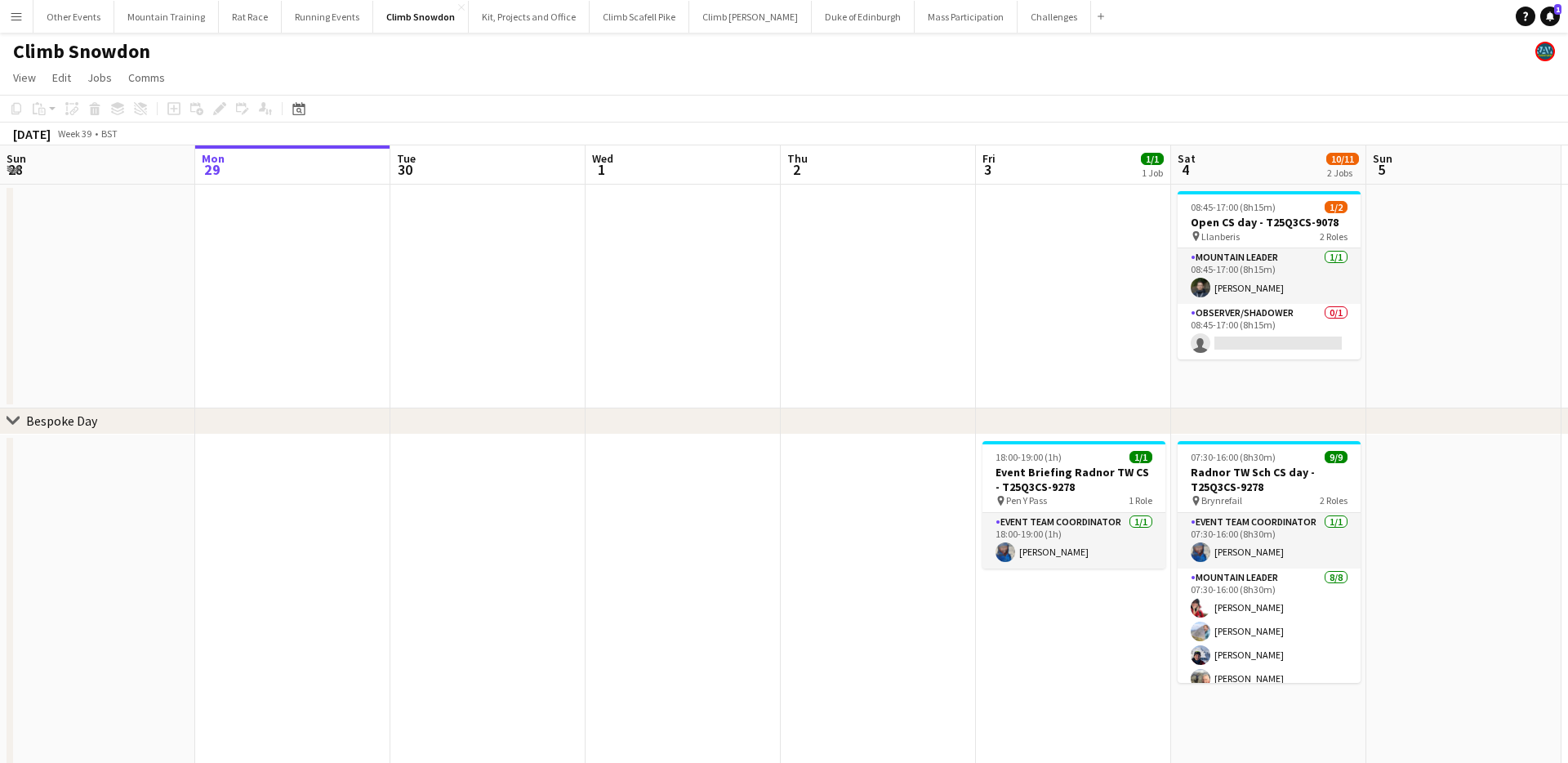
click at [8, 18] on button "Menu" at bounding box center [16, 16] width 33 height 33
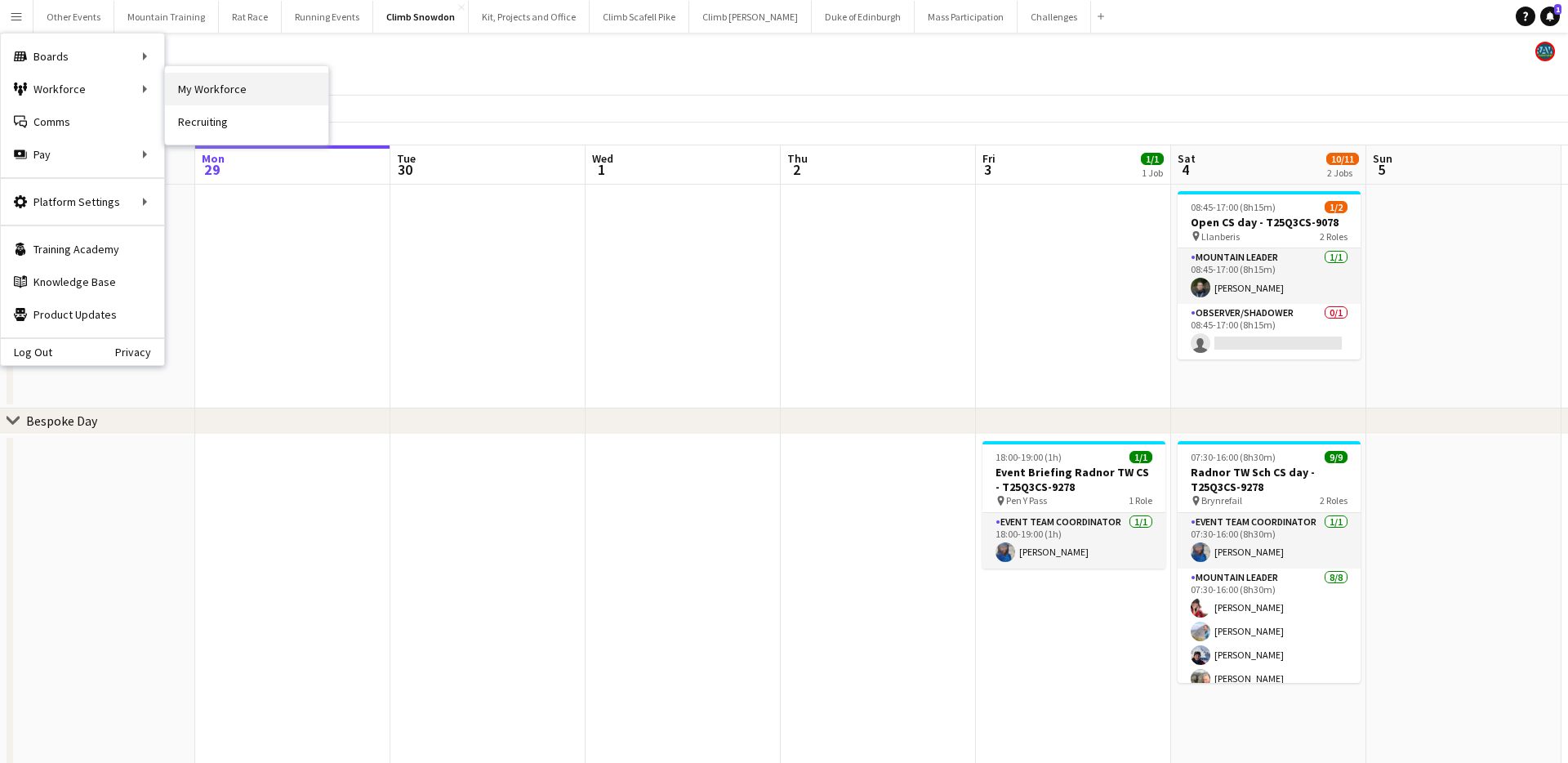
click at [212, 90] on link "My Workforce" at bounding box center [247, 89] width 164 height 33
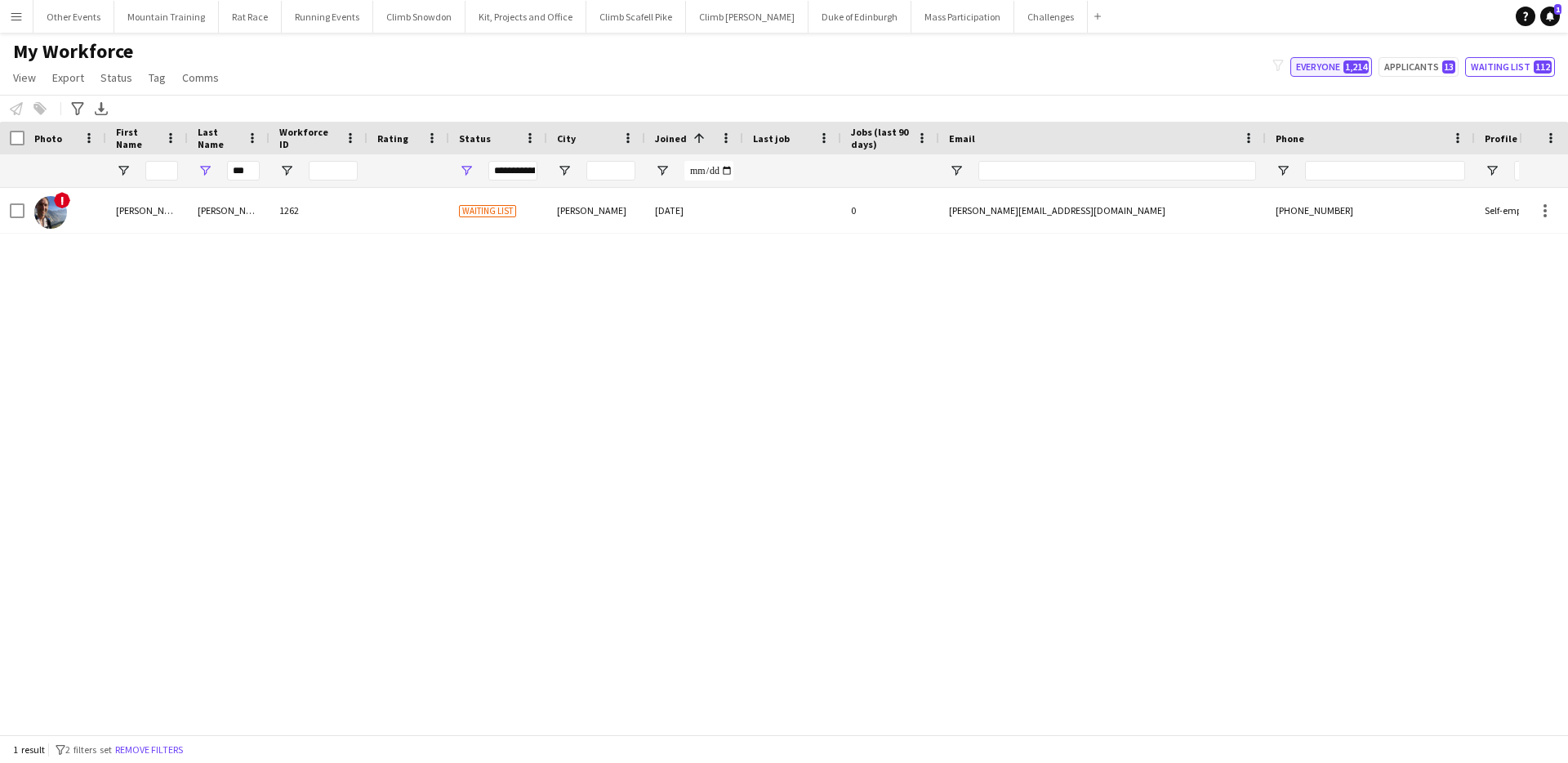
click at [1318, 69] on button "Everyone 1,214" at bounding box center [1331, 67] width 82 height 19
type input "**********"
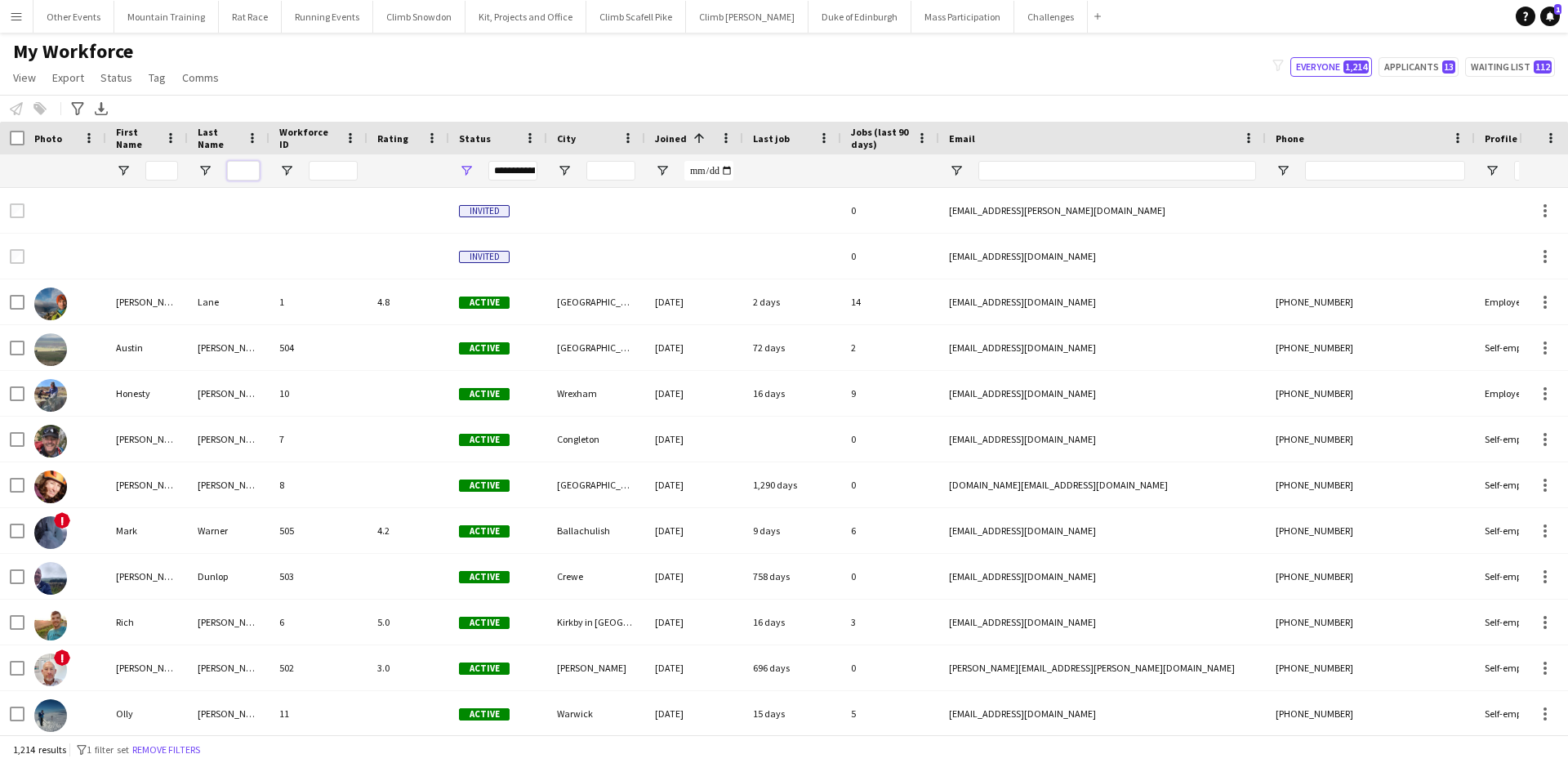
click at [252, 175] on input "Last Name Filter Input" at bounding box center [243, 170] width 33 height 19
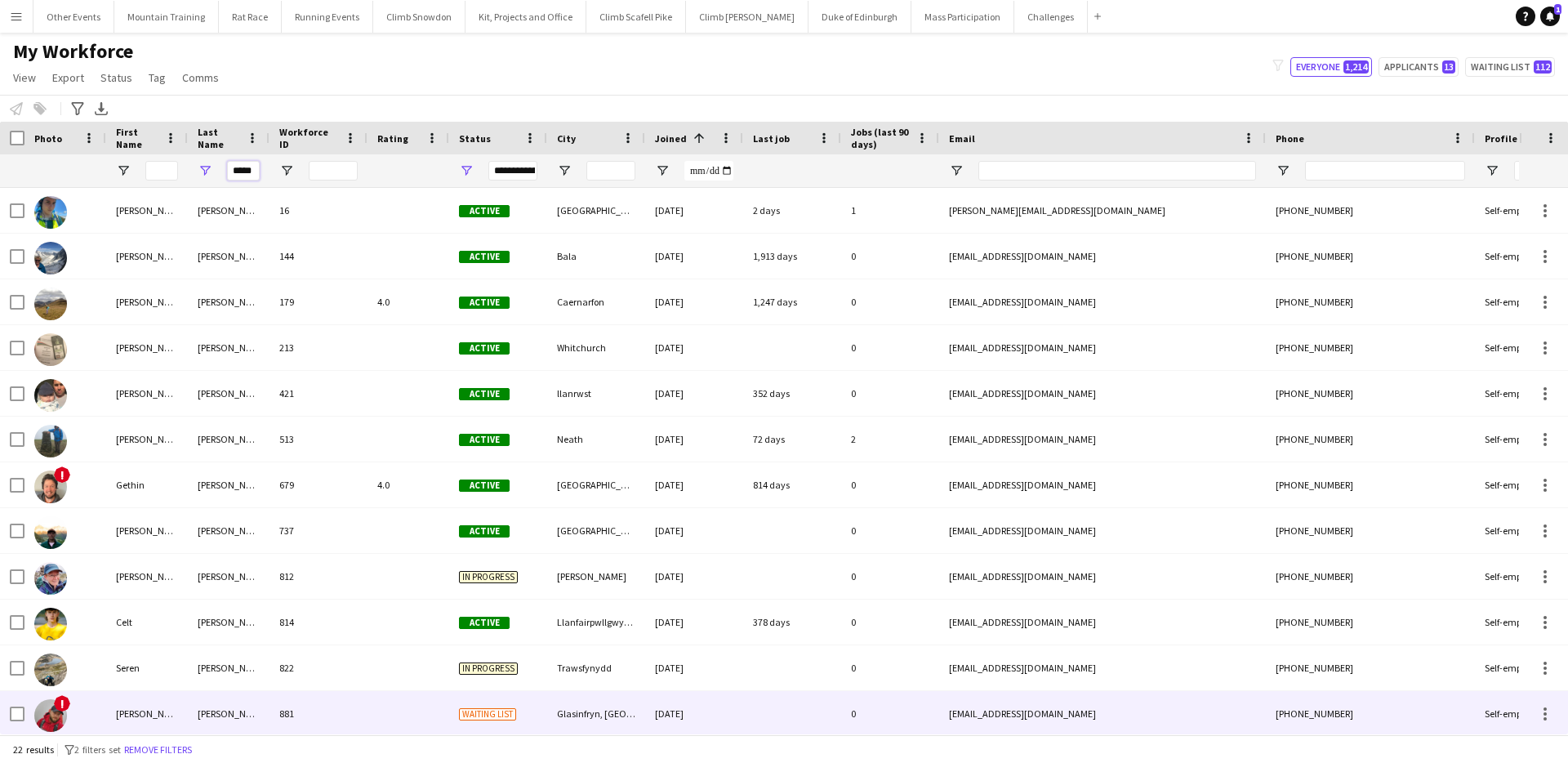
type input "*****"
click at [385, 716] on div at bounding box center [408, 713] width 82 height 45
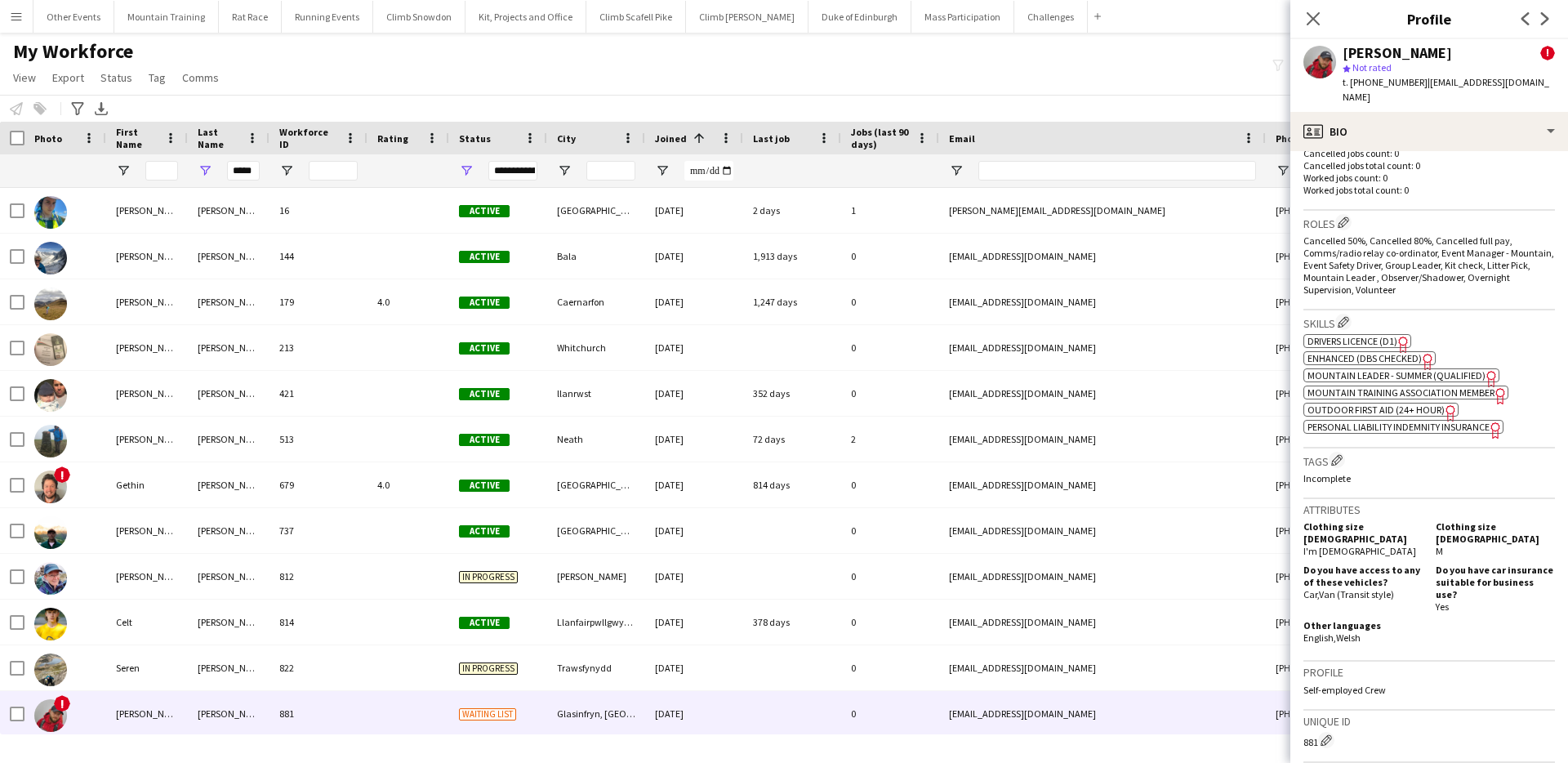
scroll to position [879, 0]
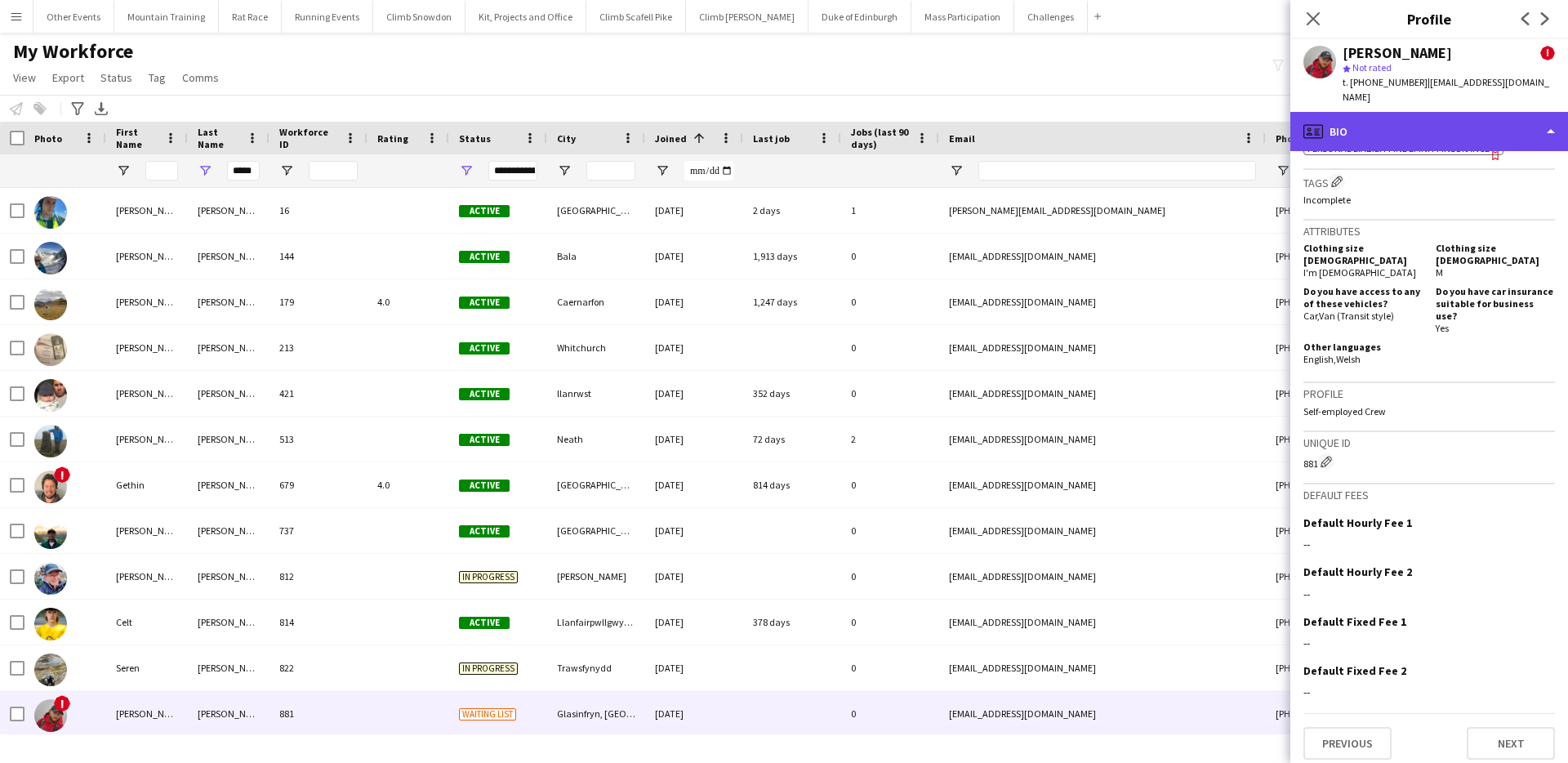
click at [1436, 133] on div "profile Bio" at bounding box center [1429, 132] width 277 height 40
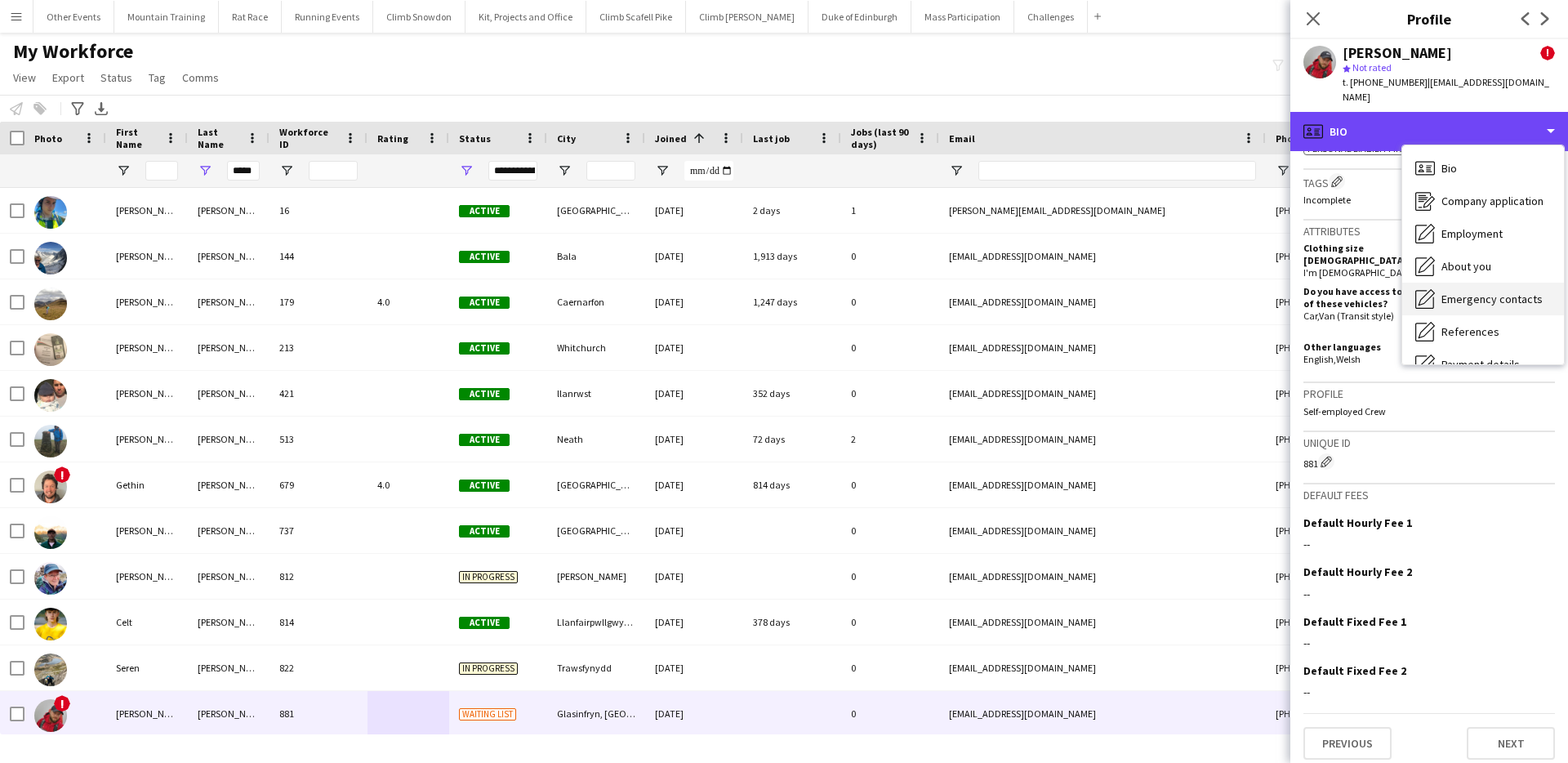
scroll to position [186, 0]
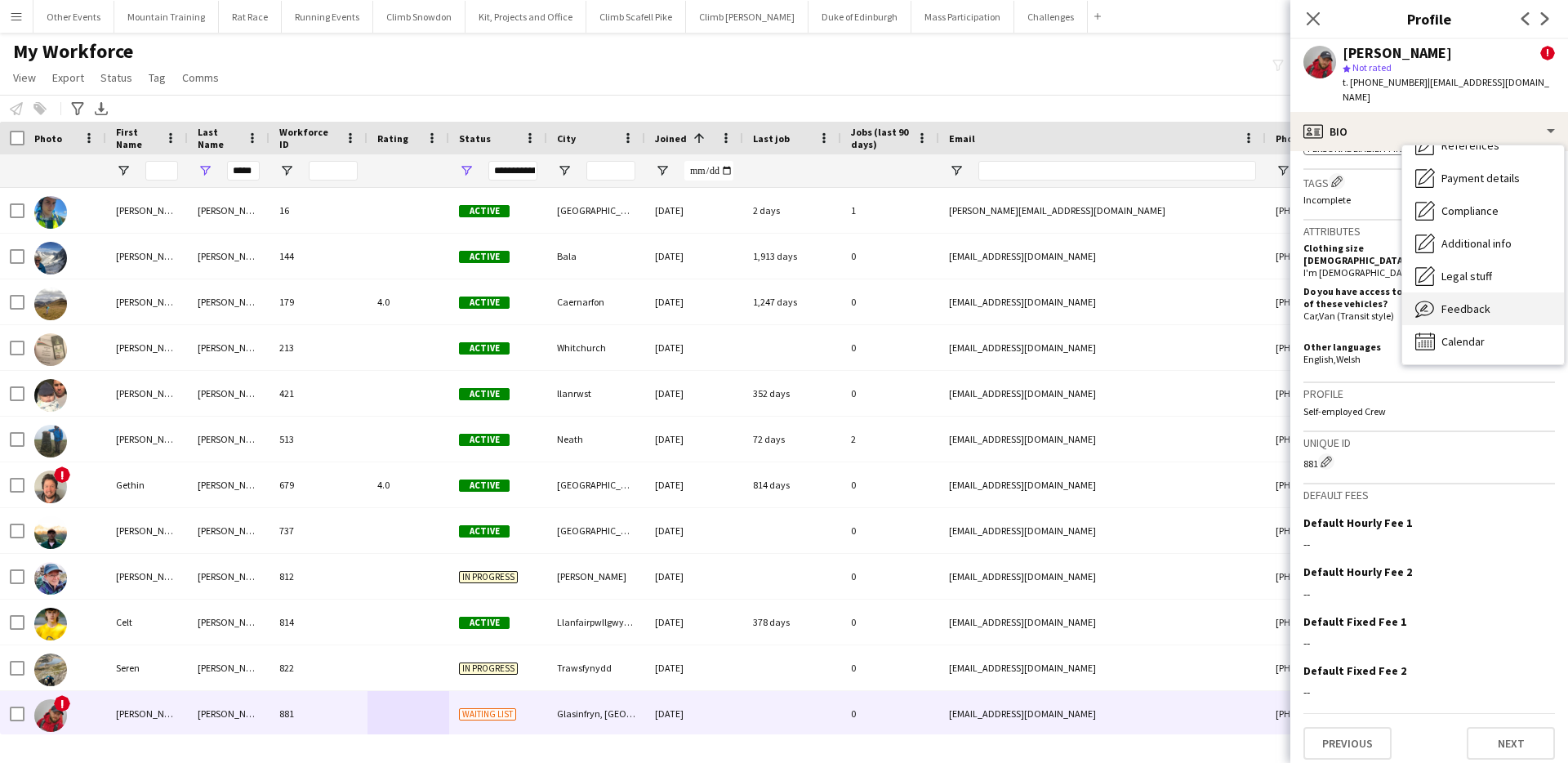
click at [1474, 314] on span "Feedback" at bounding box center [1466, 308] width 49 height 14
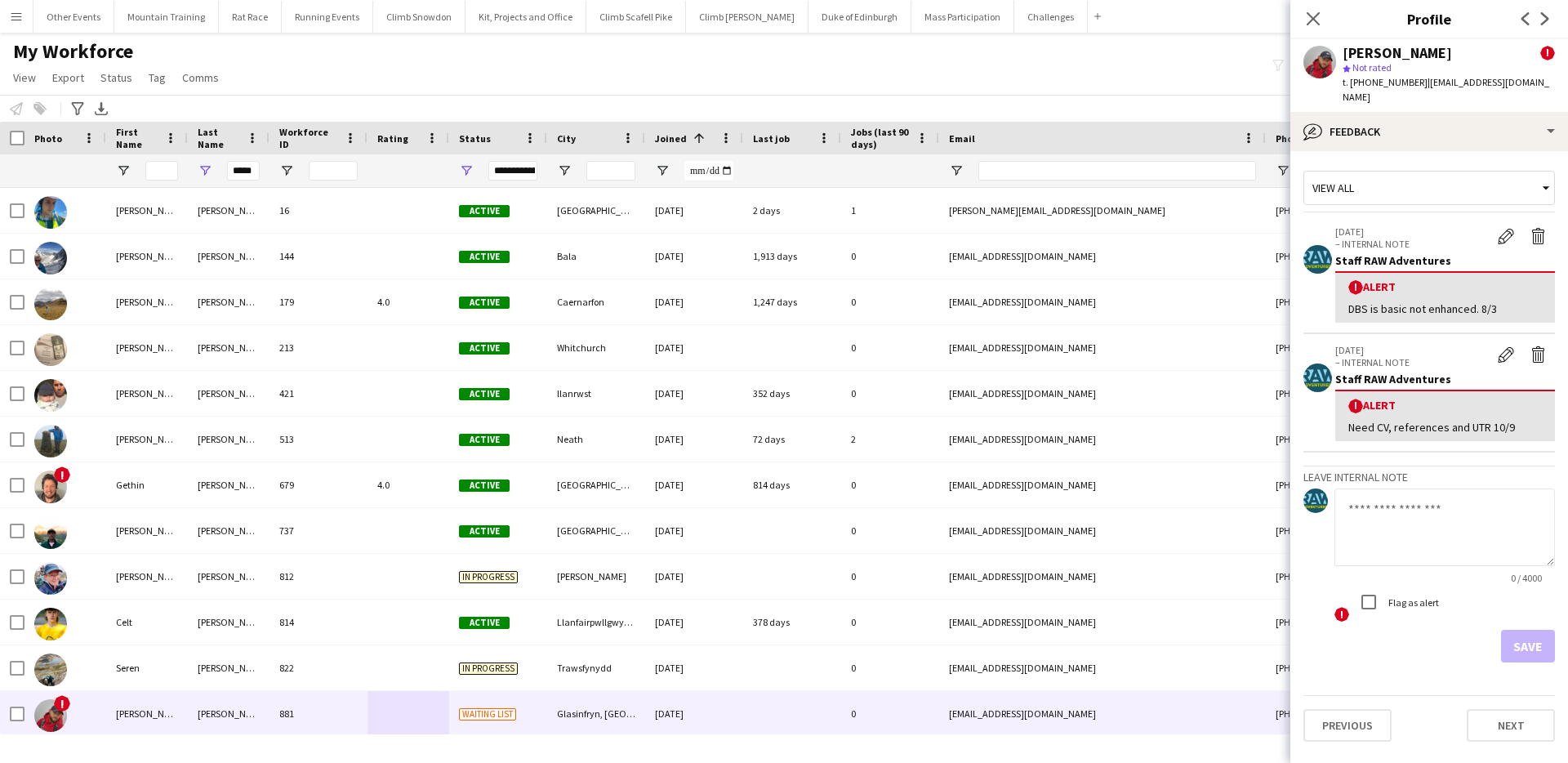
click at [1382, 528] on textarea at bounding box center [1445, 527] width 221 height 78
paste textarea "**********"
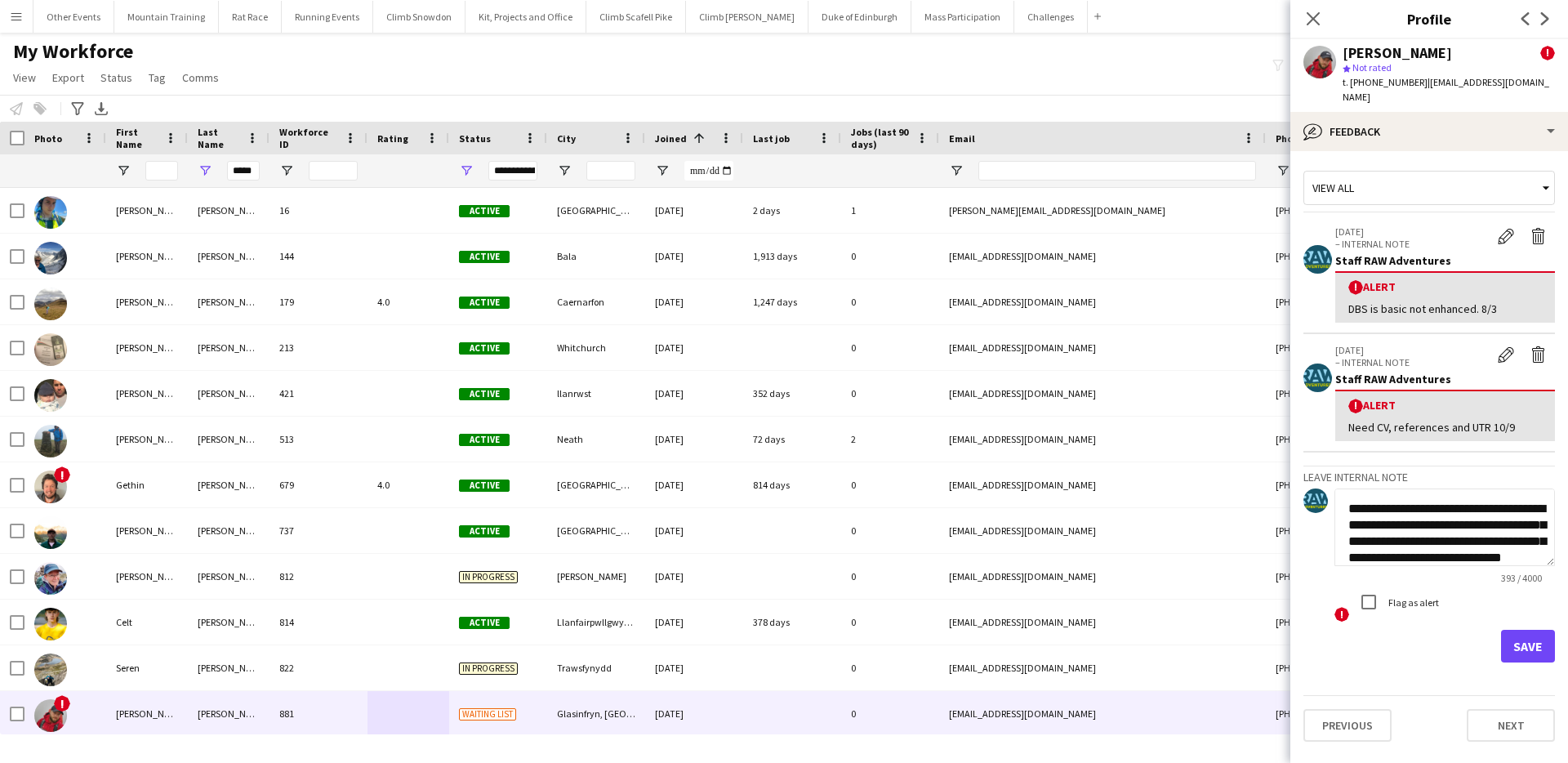
scroll to position [229, 0]
type textarea "**********"
click at [1538, 642] on button "Save" at bounding box center [1528, 646] width 54 height 33
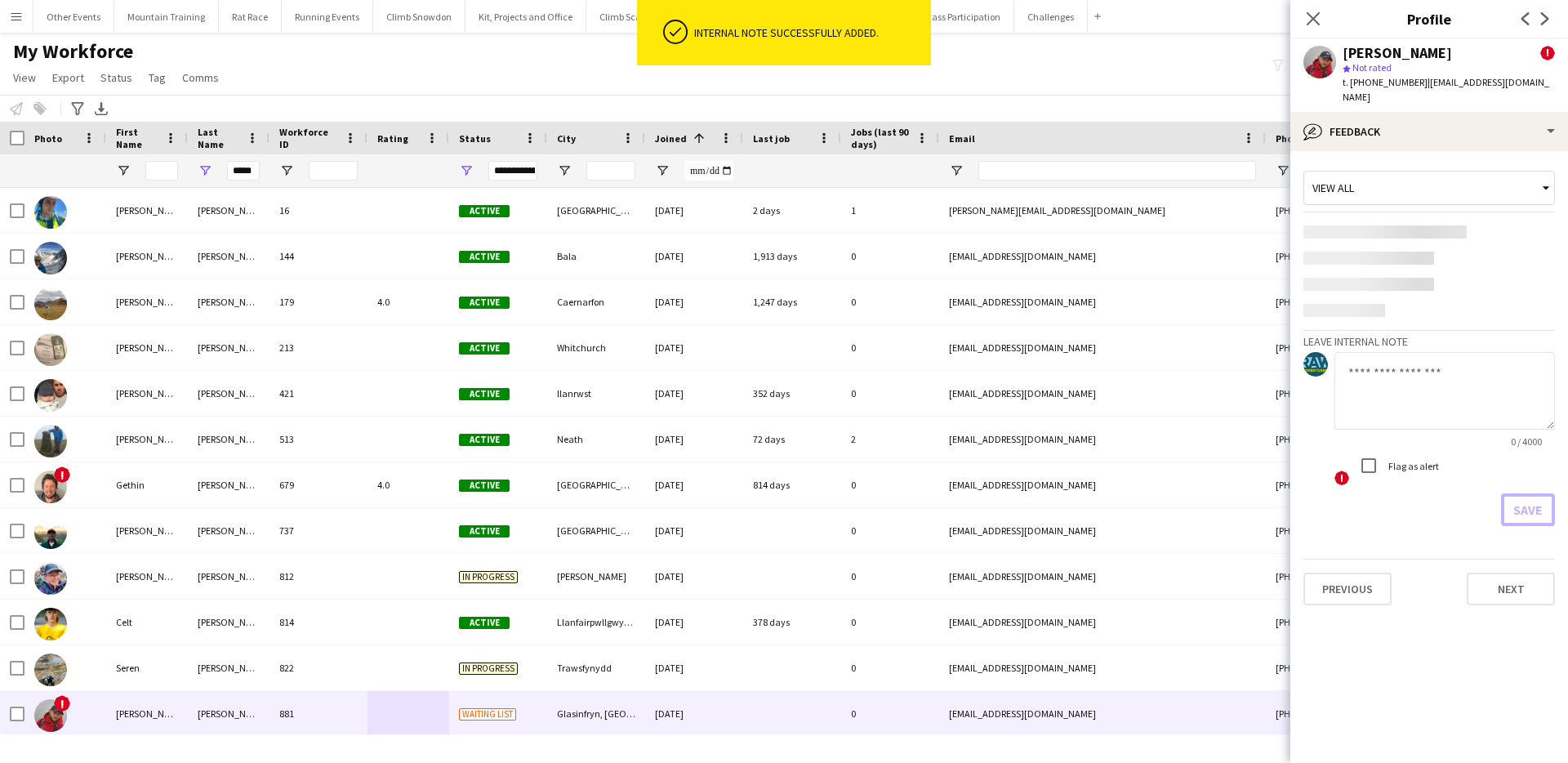
scroll to position [0, 0]
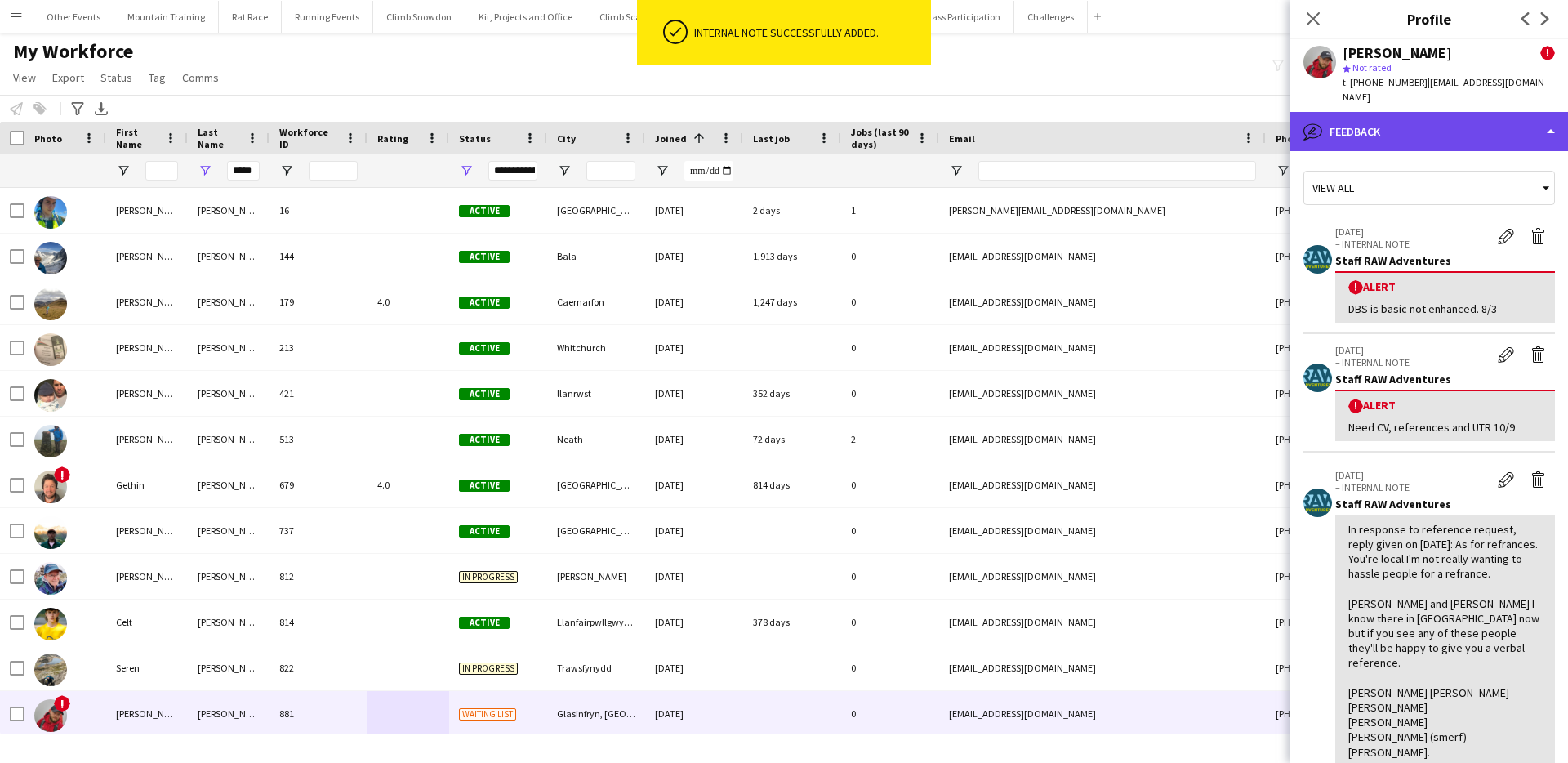
click at [1439, 132] on div "bubble-pencil Feedback" at bounding box center [1429, 132] width 277 height 40
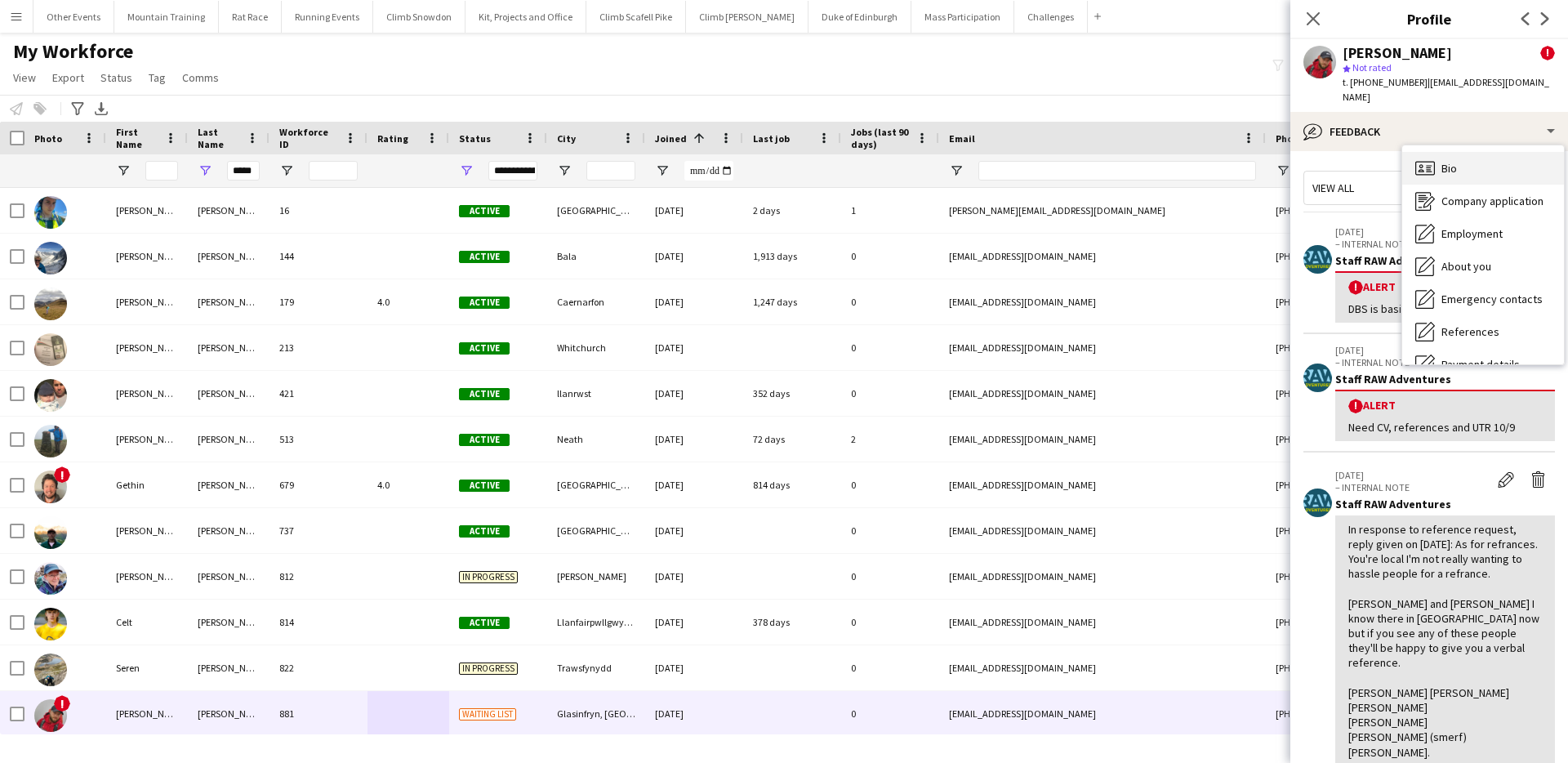
click at [1472, 160] on div "Bio Bio" at bounding box center [1483, 168] width 162 height 33
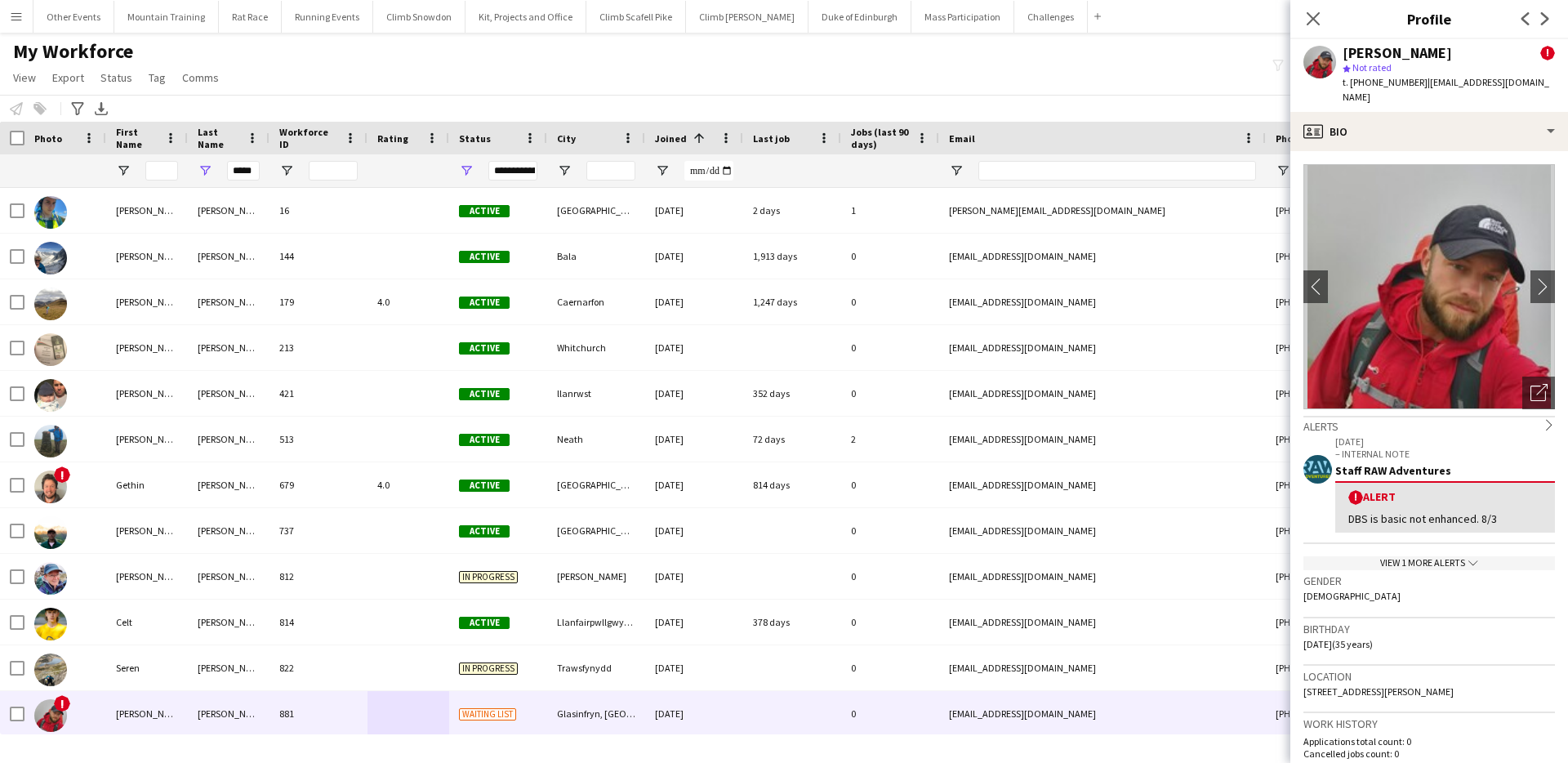
scroll to position [367, 0]
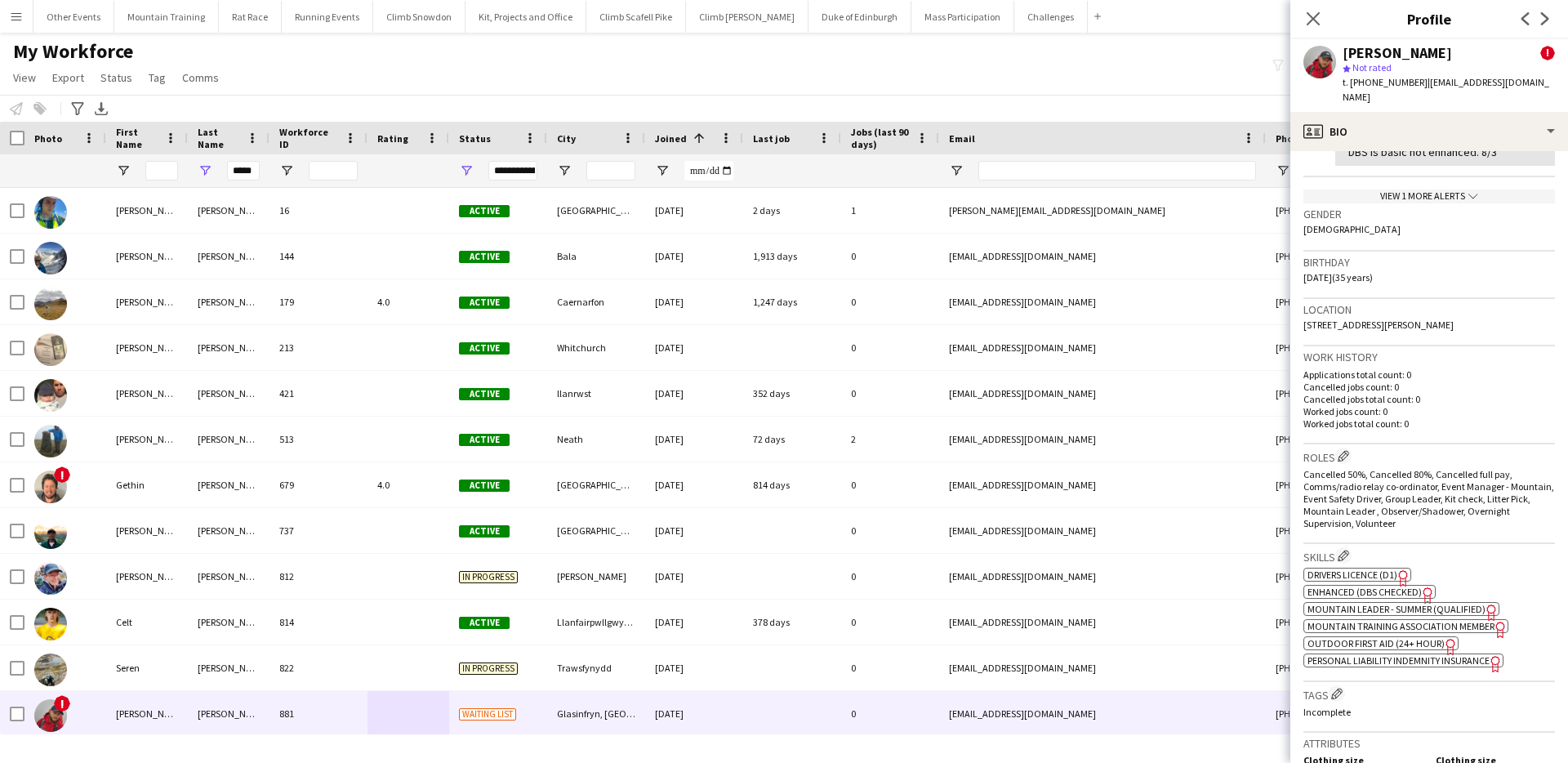
click at [1353, 598] on span "Enhanced (DBS Checked)" at bounding box center [1365, 592] width 115 height 13
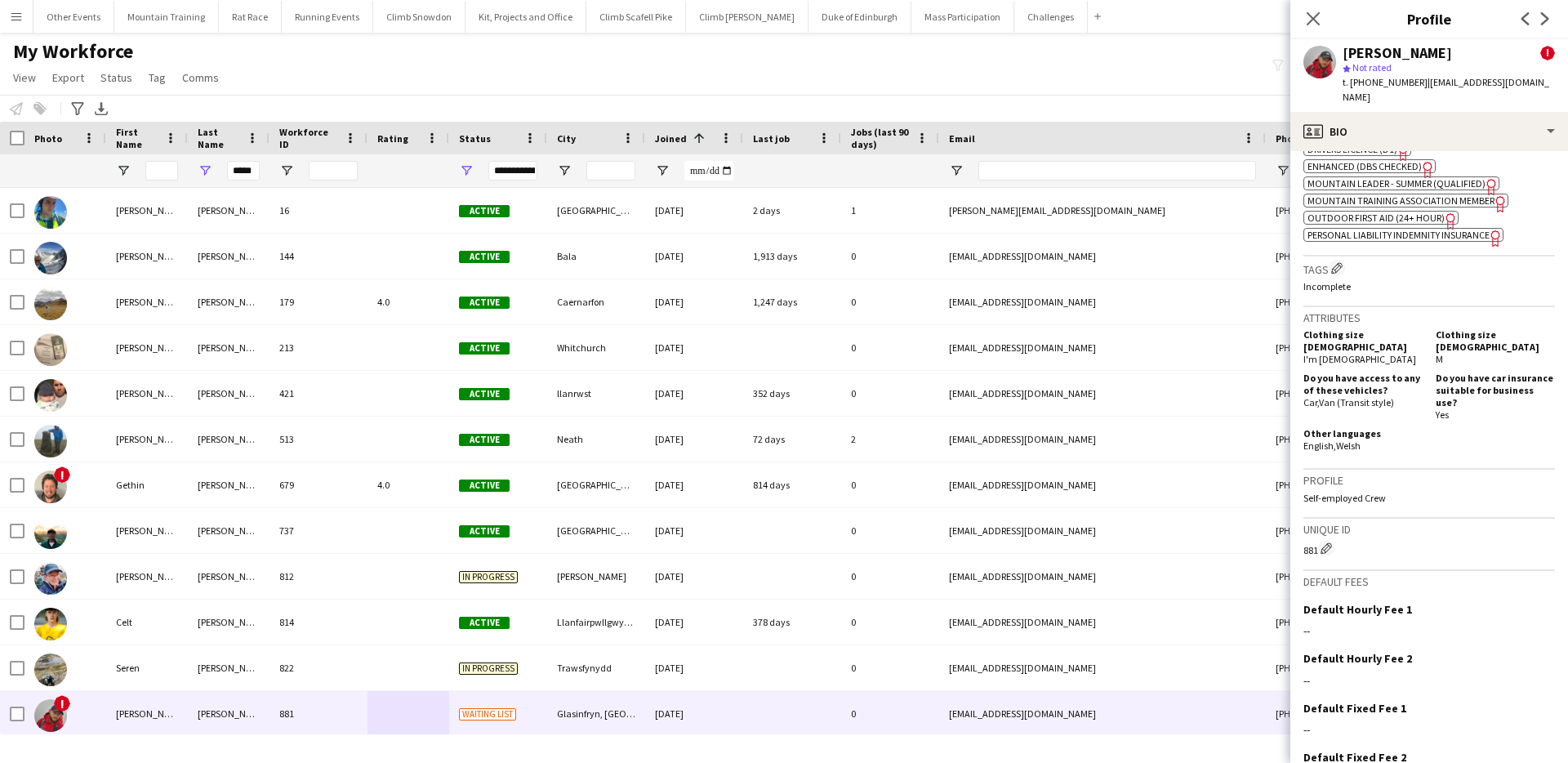
scroll to position [879, 0]
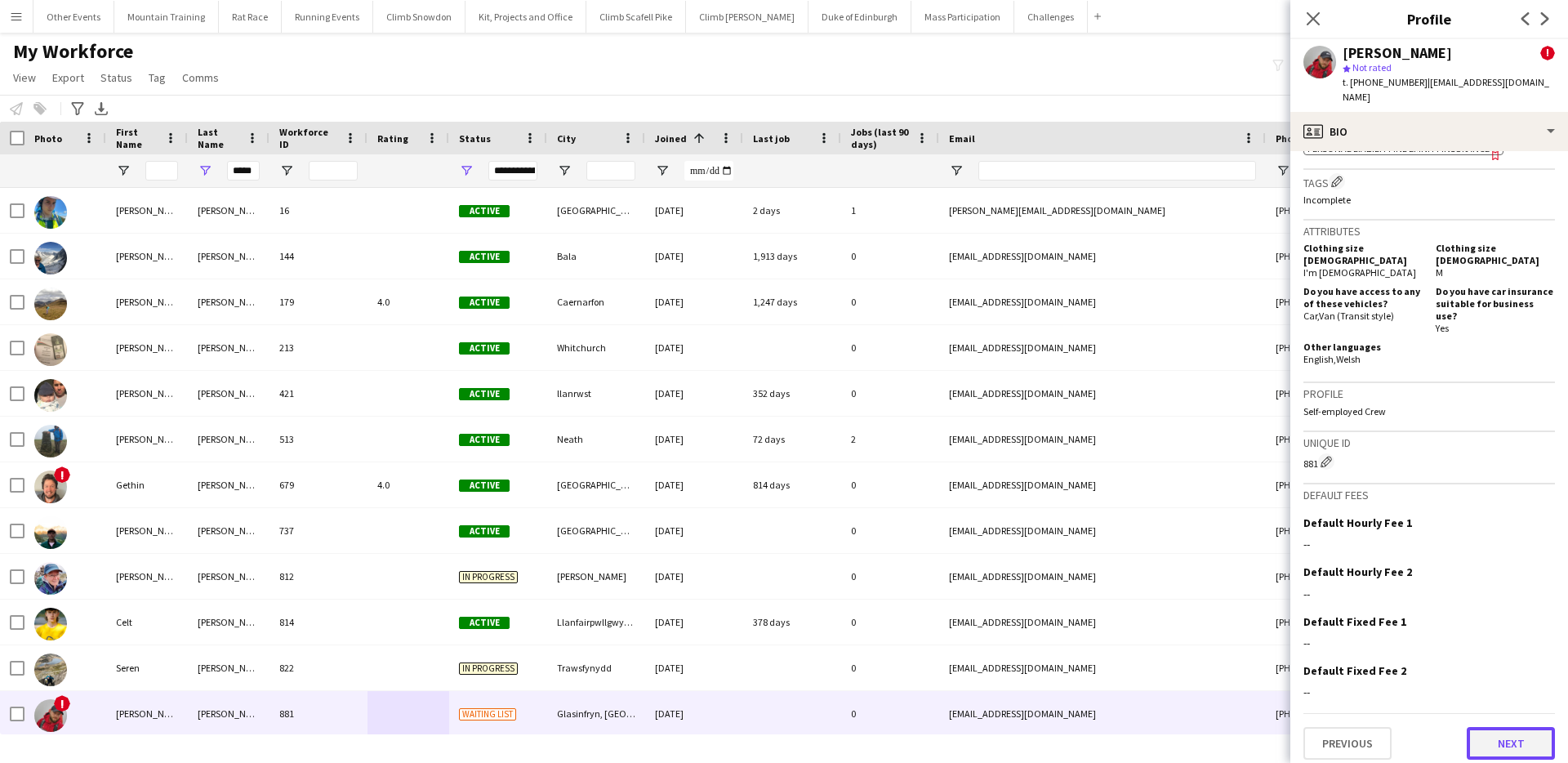
click at [1490, 727] on button "Next" at bounding box center [1511, 743] width 89 height 33
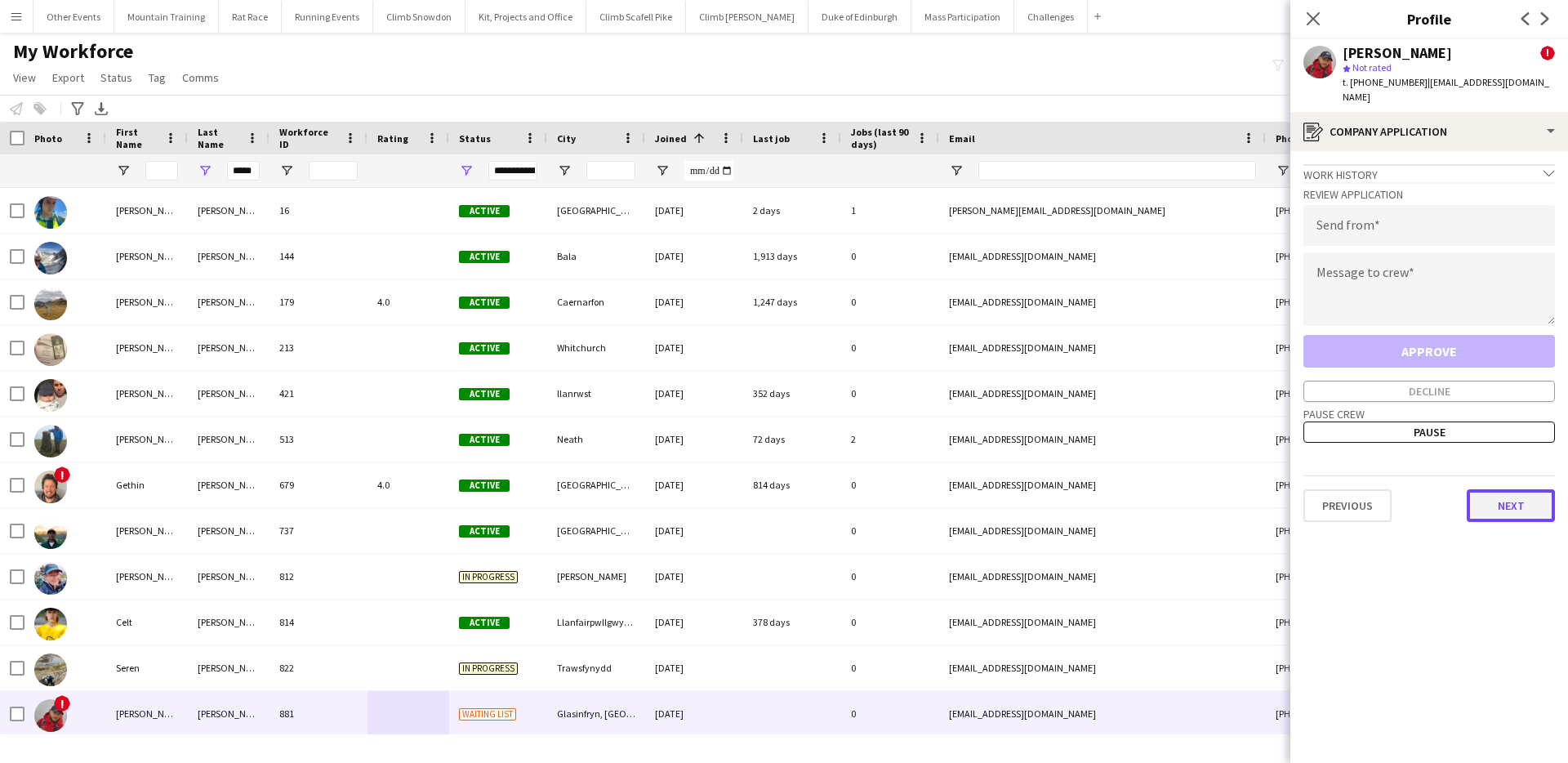
click at [1496, 507] on button "Next" at bounding box center [1511, 505] width 89 height 33
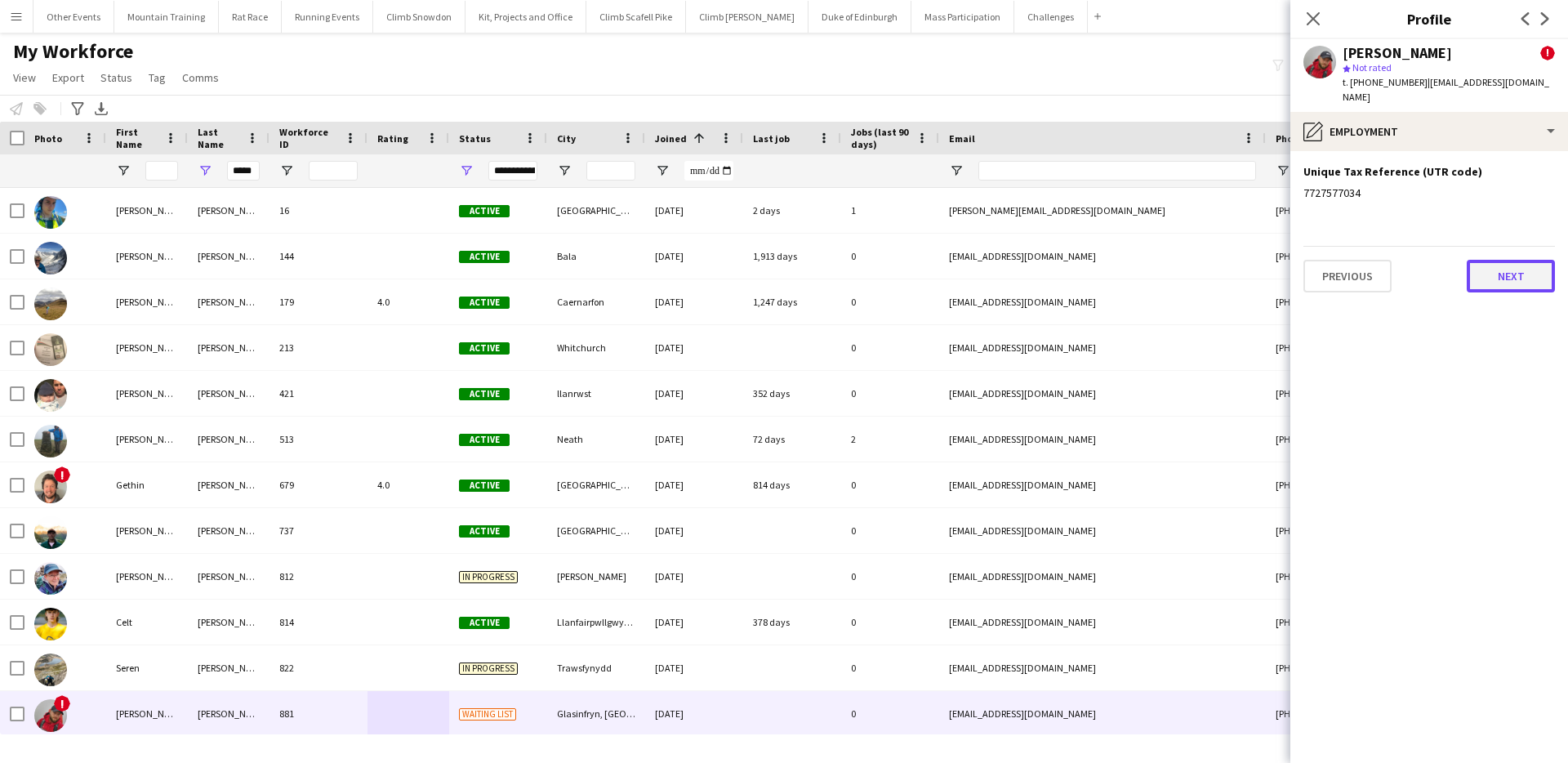
click at [1509, 283] on button "Next" at bounding box center [1511, 276] width 89 height 33
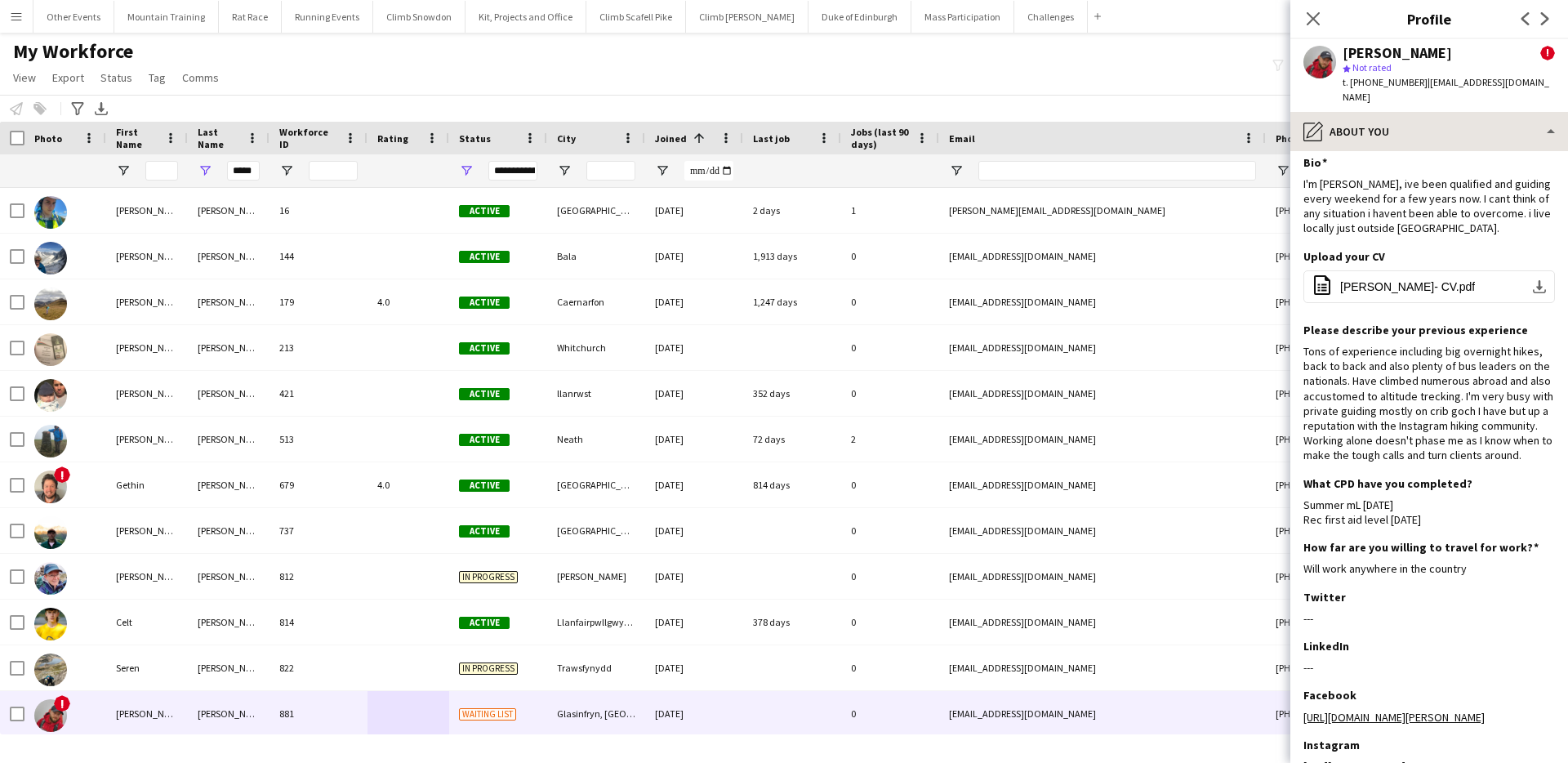
scroll to position [8, 0]
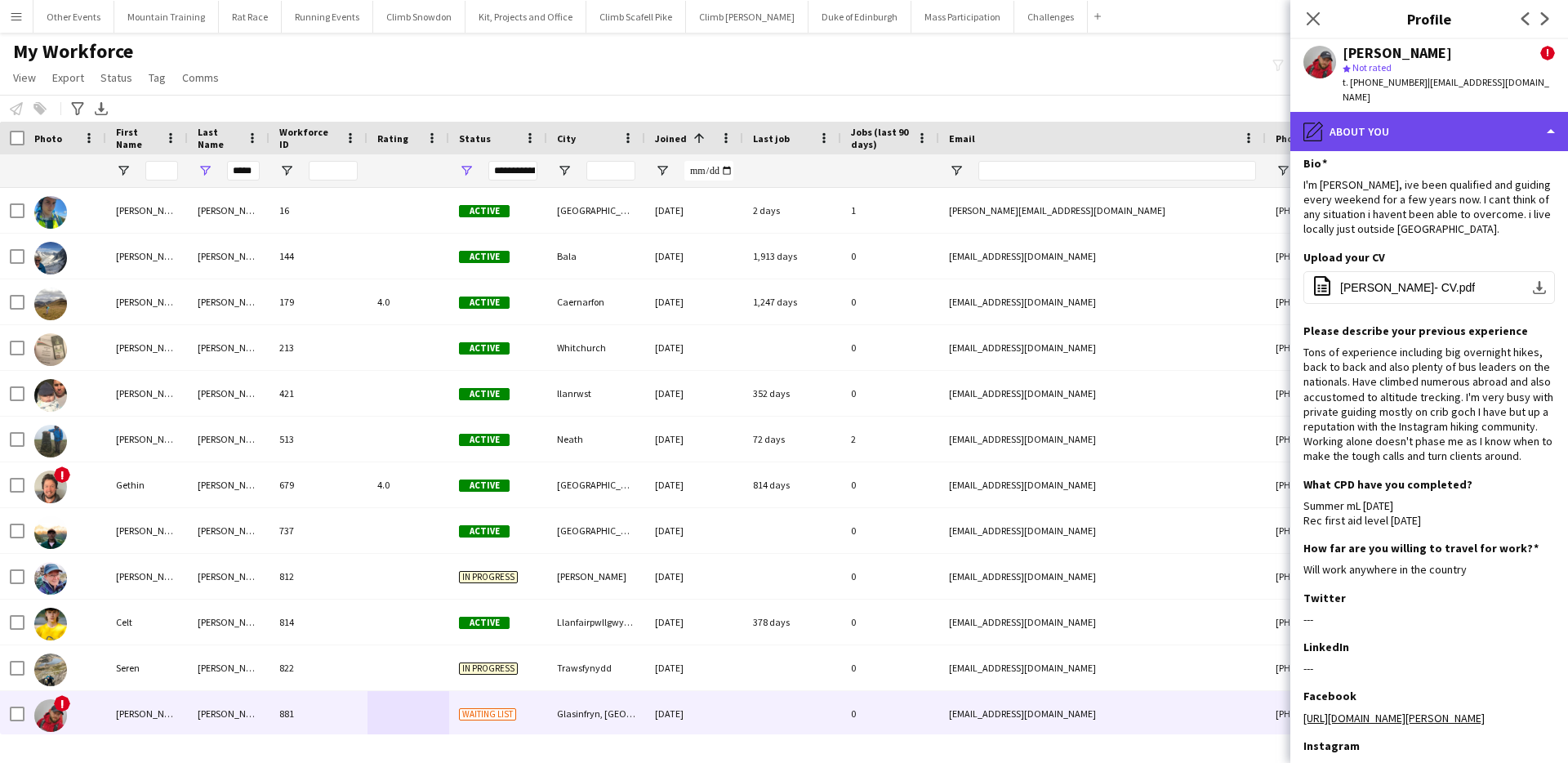
click at [1474, 115] on div "pencil4 About you" at bounding box center [1429, 132] width 277 height 40
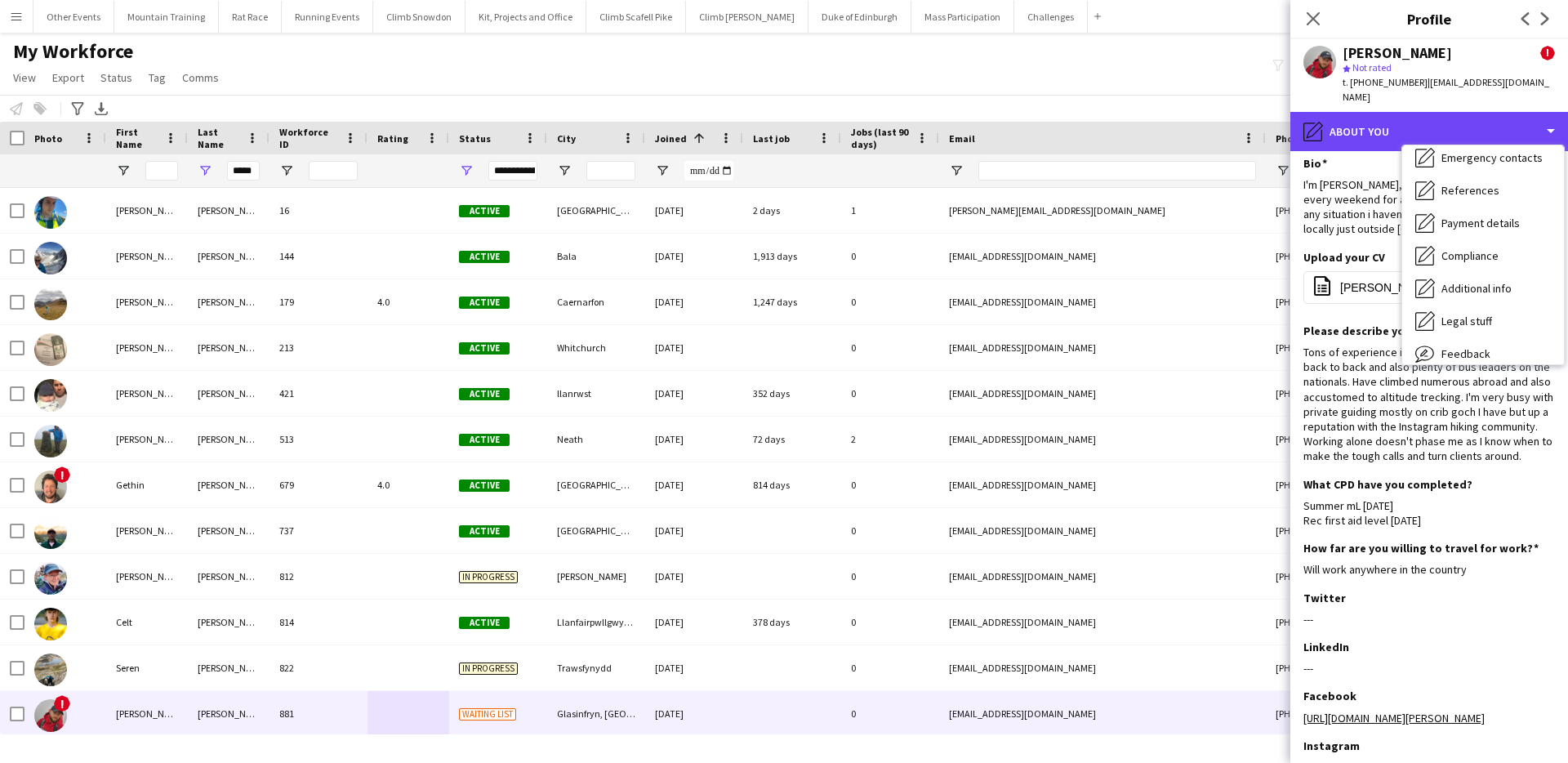
scroll to position [186, 0]
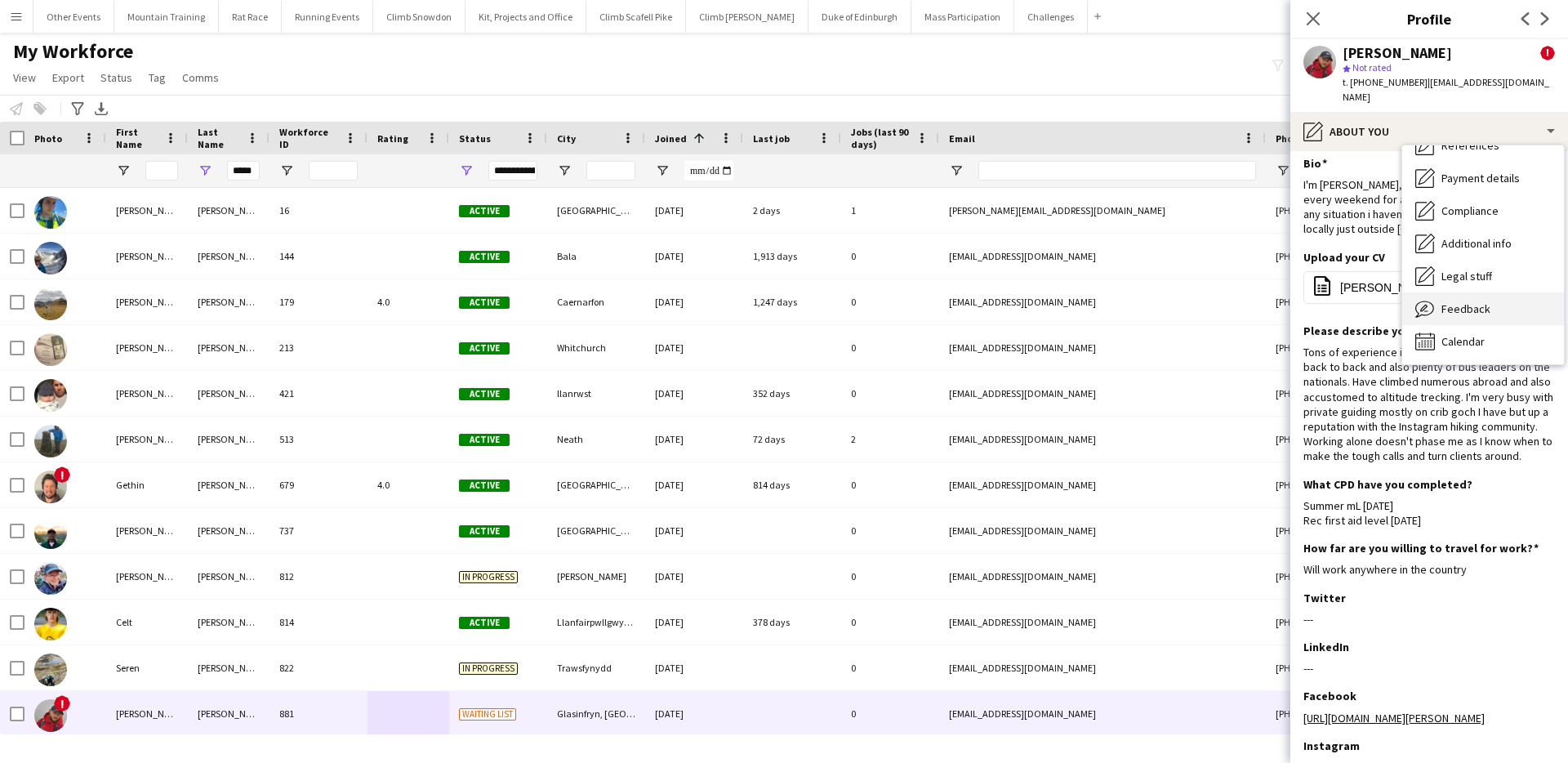
click at [1485, 302] on span "Feedback" at bounding box center [1466, 308] width 49 height 14
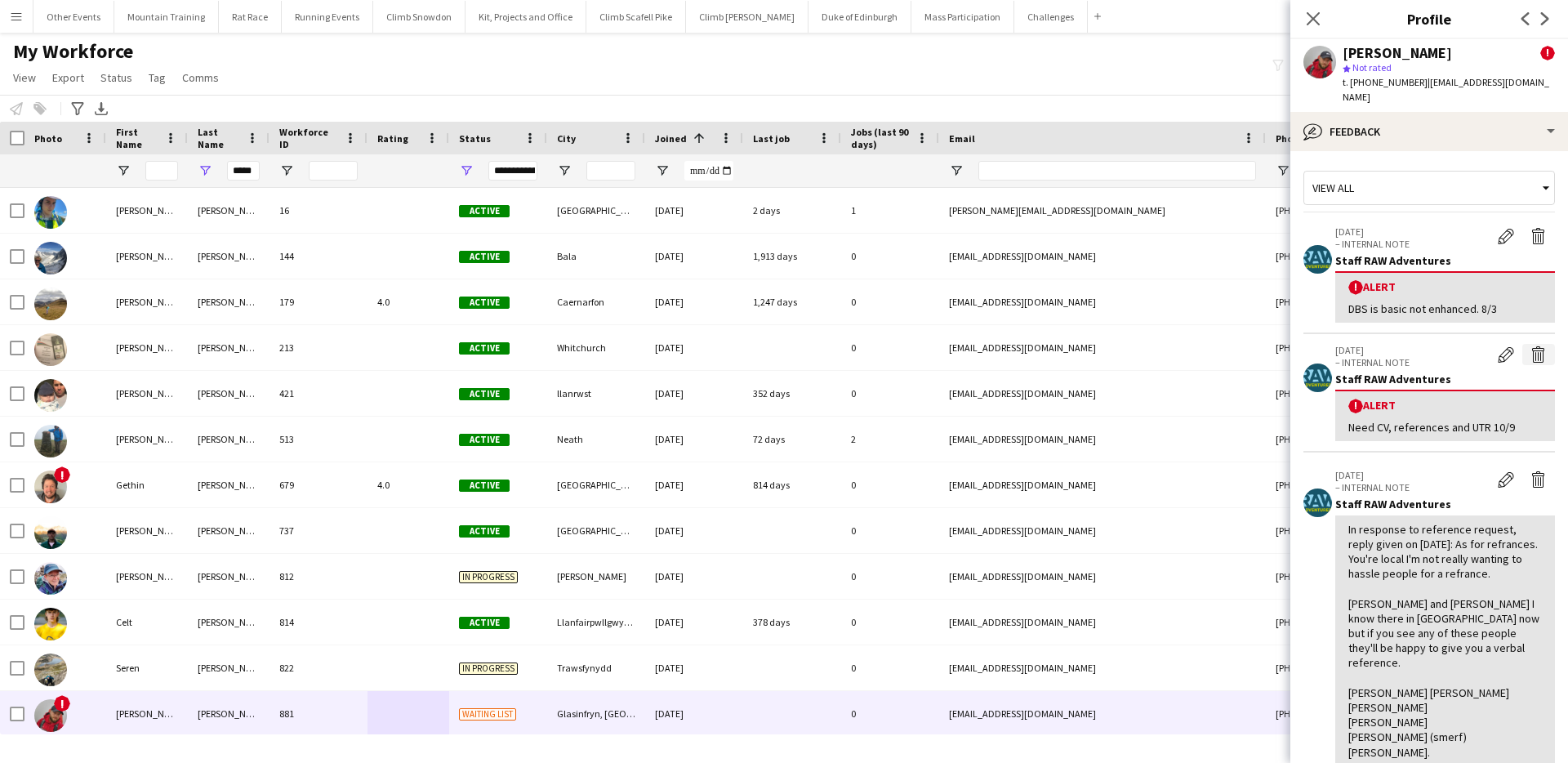
click at [1532, 348] on app-icon "Delete alert" at bounding box center [1538, 354] width 16 height 16
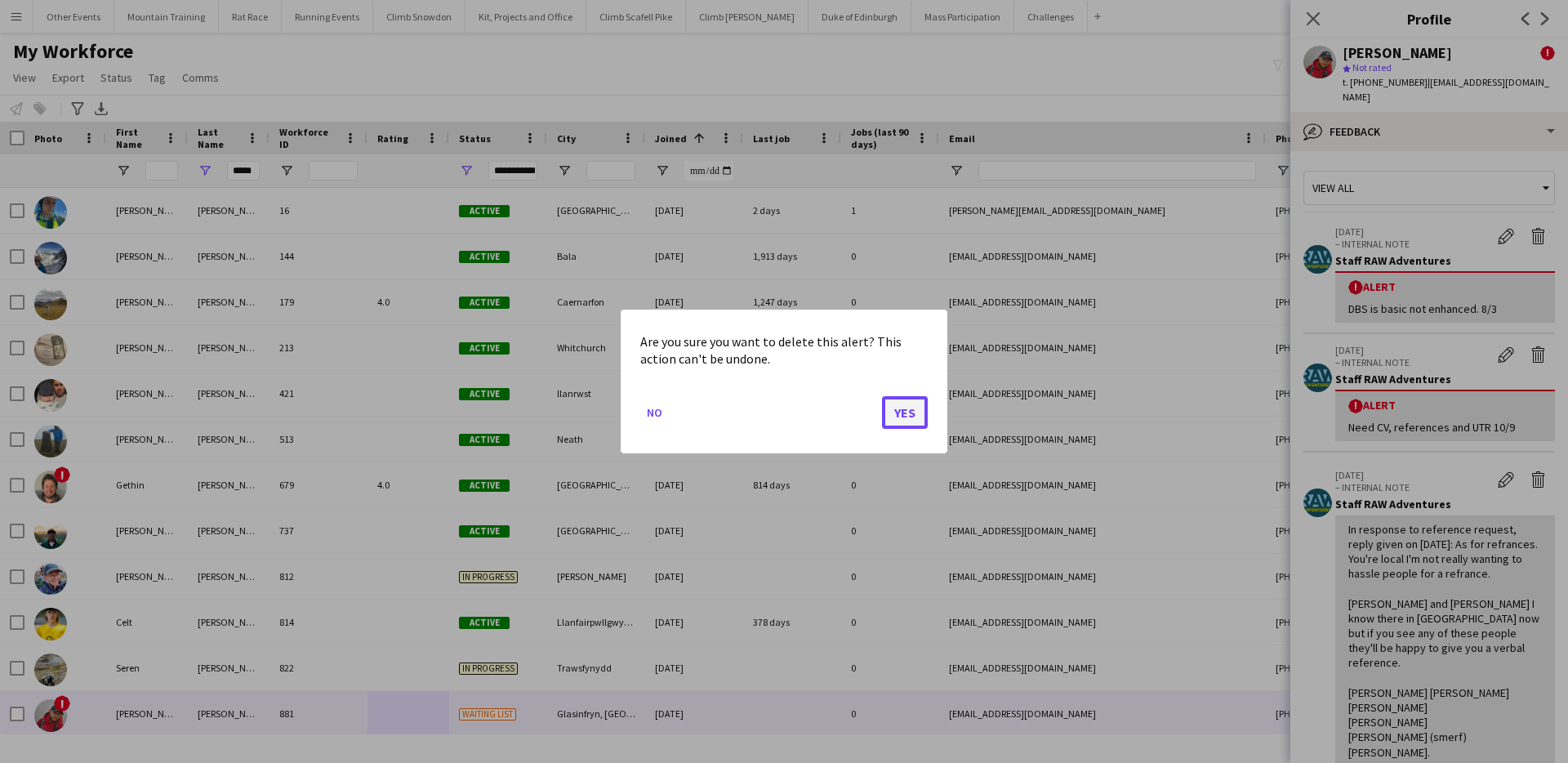
drag, startPoint x: 909, startPoint y: 411, endPoint x: 1142, endPoint y: 303, distance: 256.8
click at [911, 411] on button "Yes" at bounding box center [905, 412] width 46 height 33
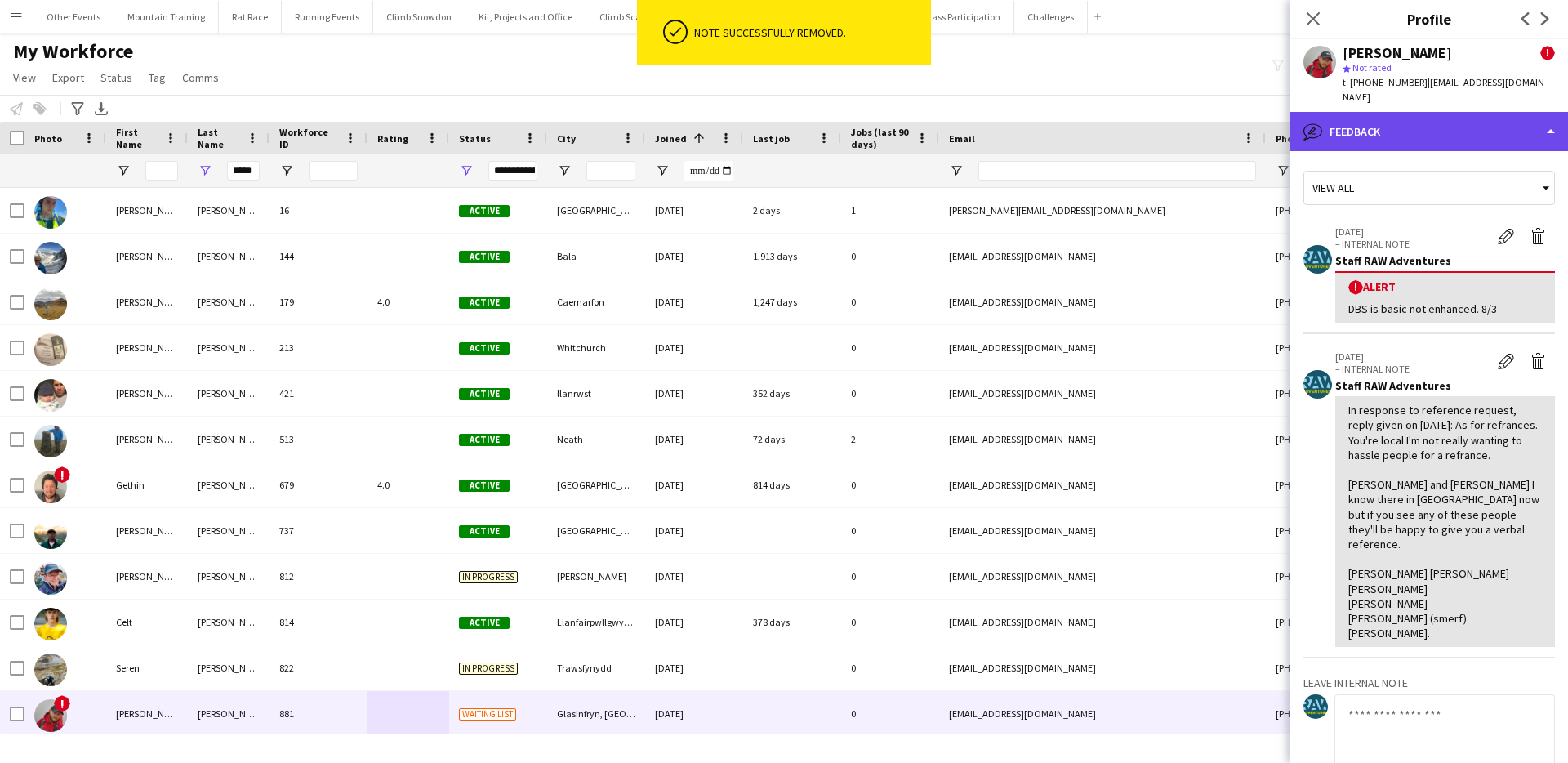
click at [1450, 118] on div "bubble-pencil Feedback" at bounding box center [1429, 132] width 277 height 40
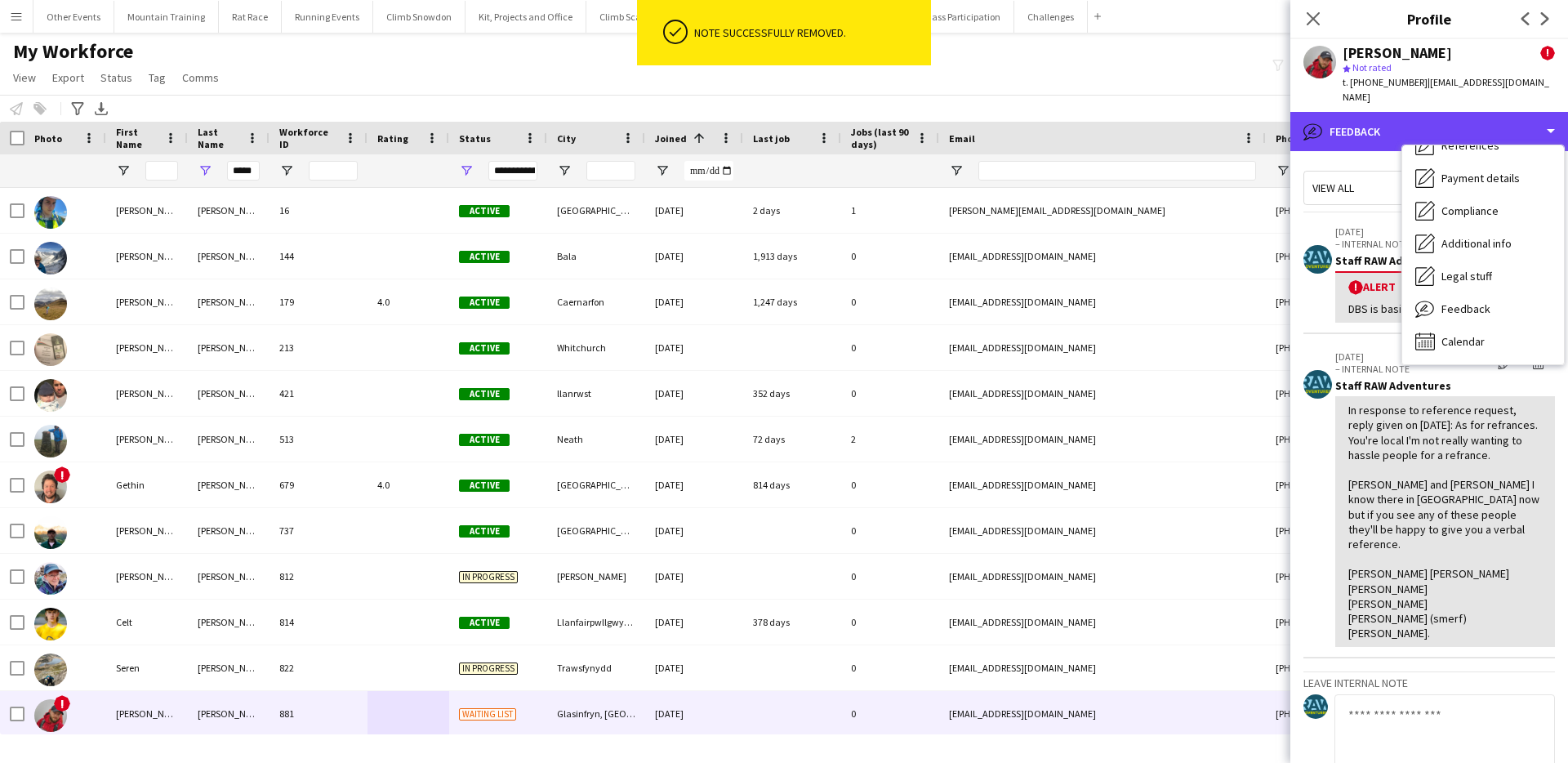
scroll to position [0, 0]
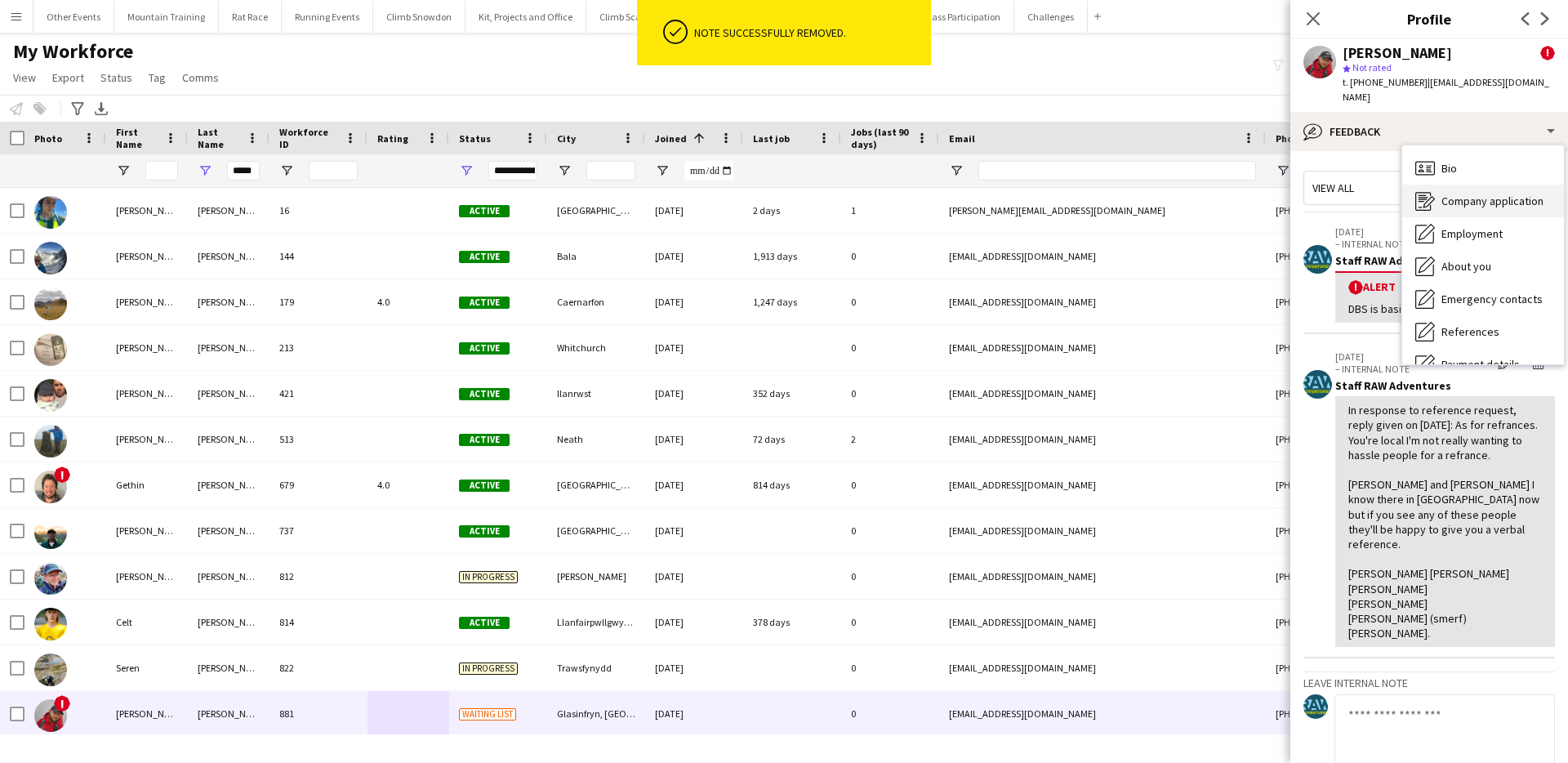
click at [1485, 202] on span "Company application" at bounding box center [1492, 201] width 102 height 14
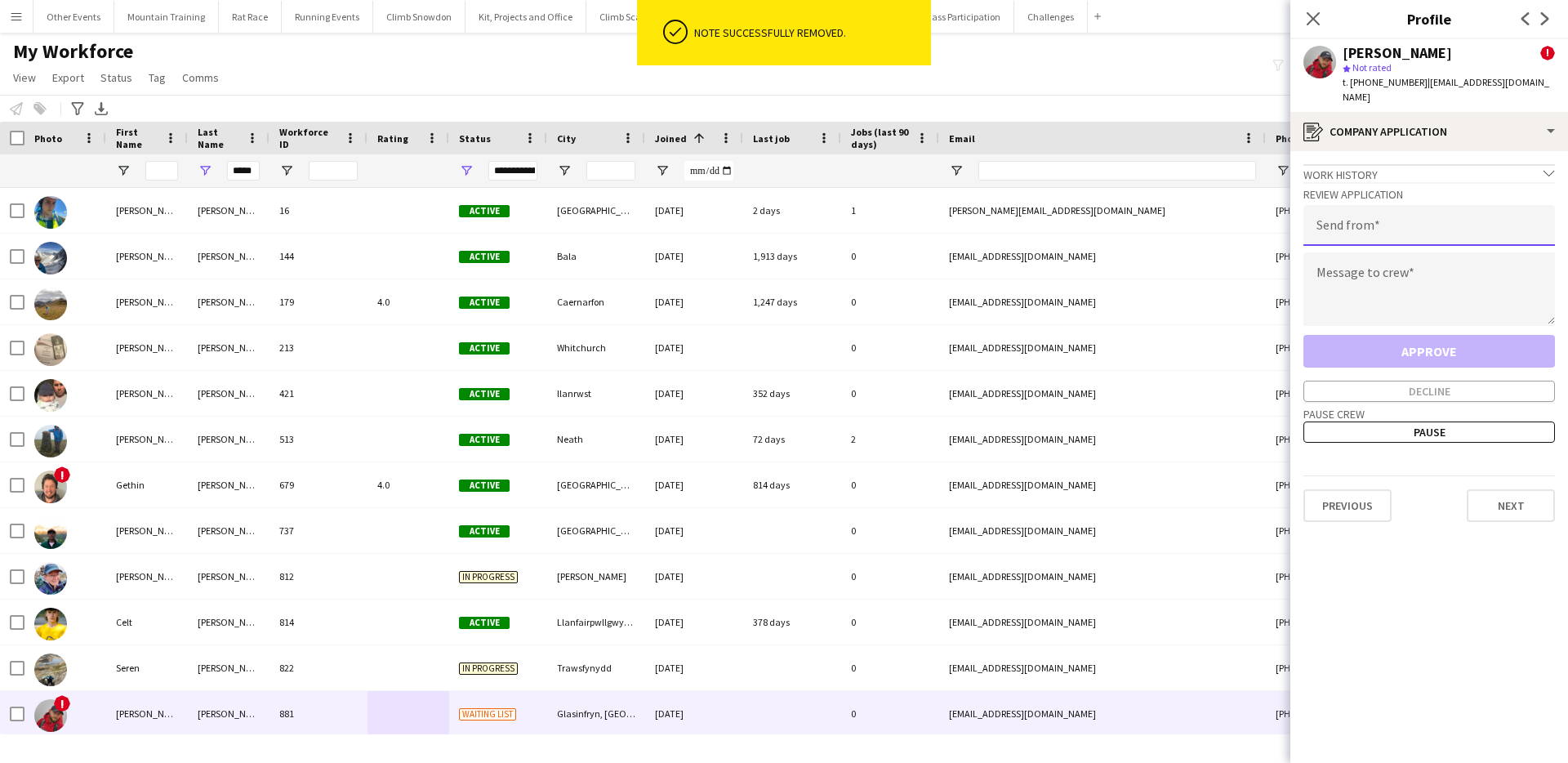
click at [1388, 219] on input "email" at bounding box center [1429, 225] width 251 height 40
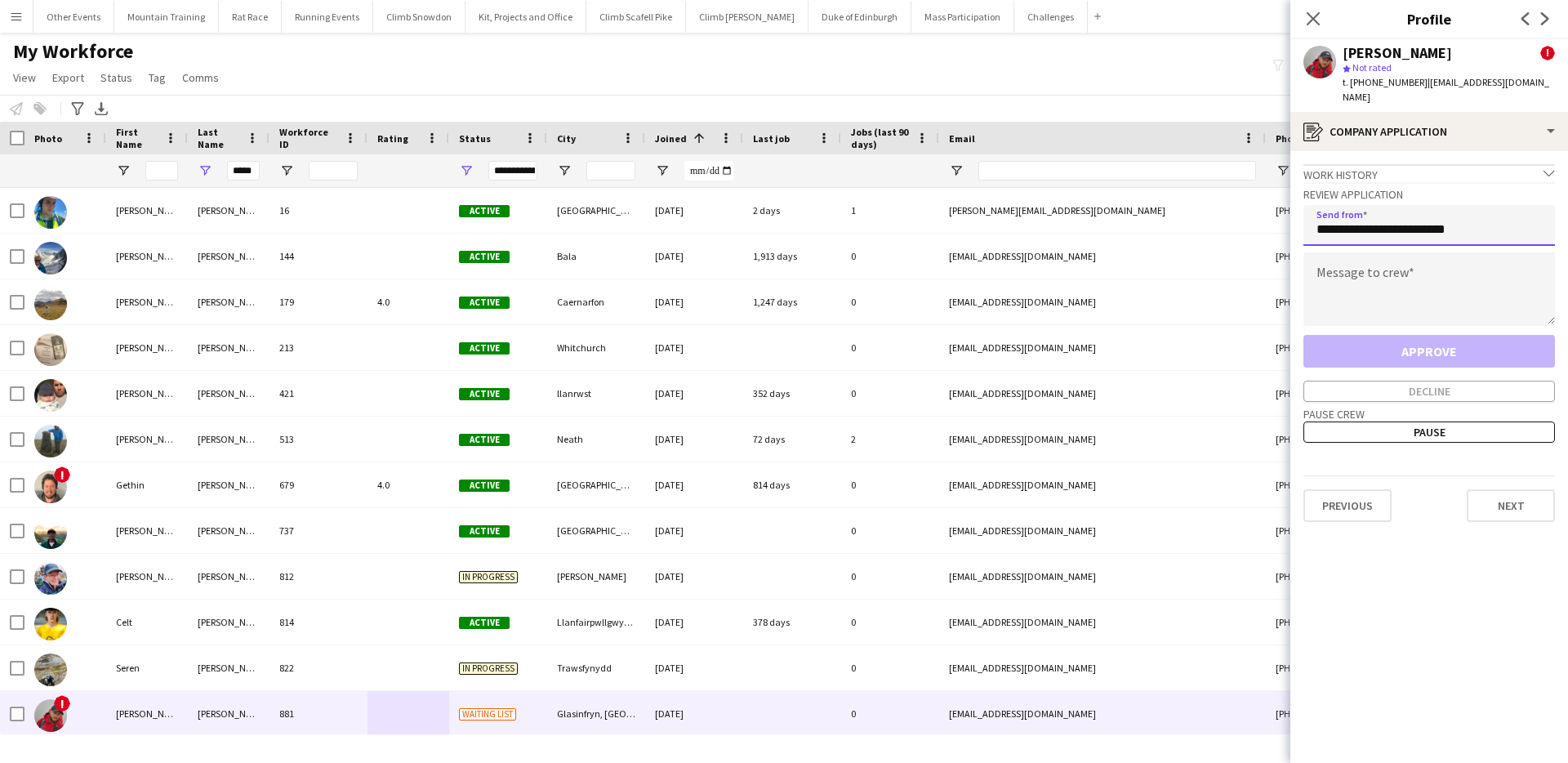
type input "**********"
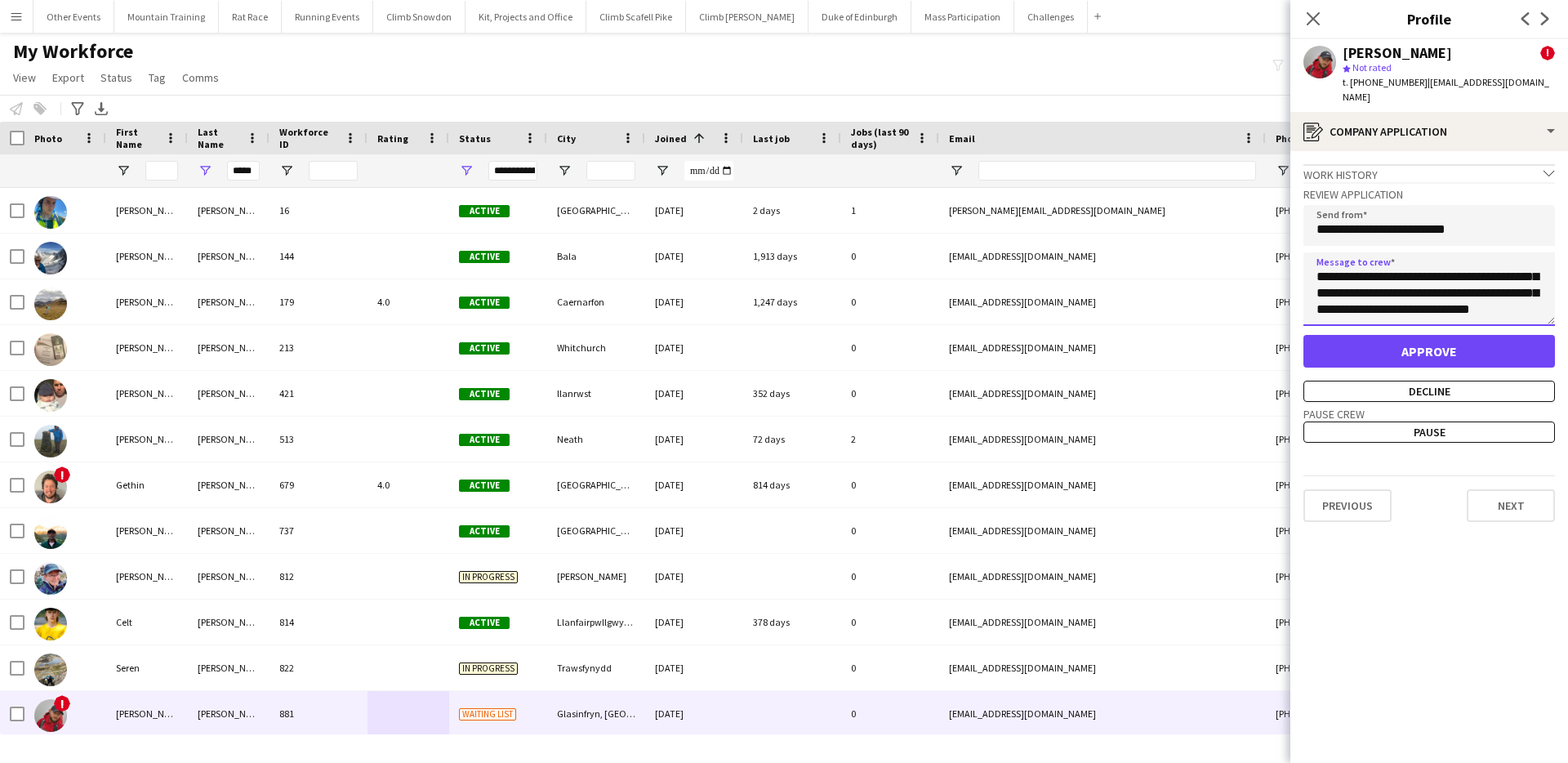
scroll to position [16, 0]
type textarea "**********"
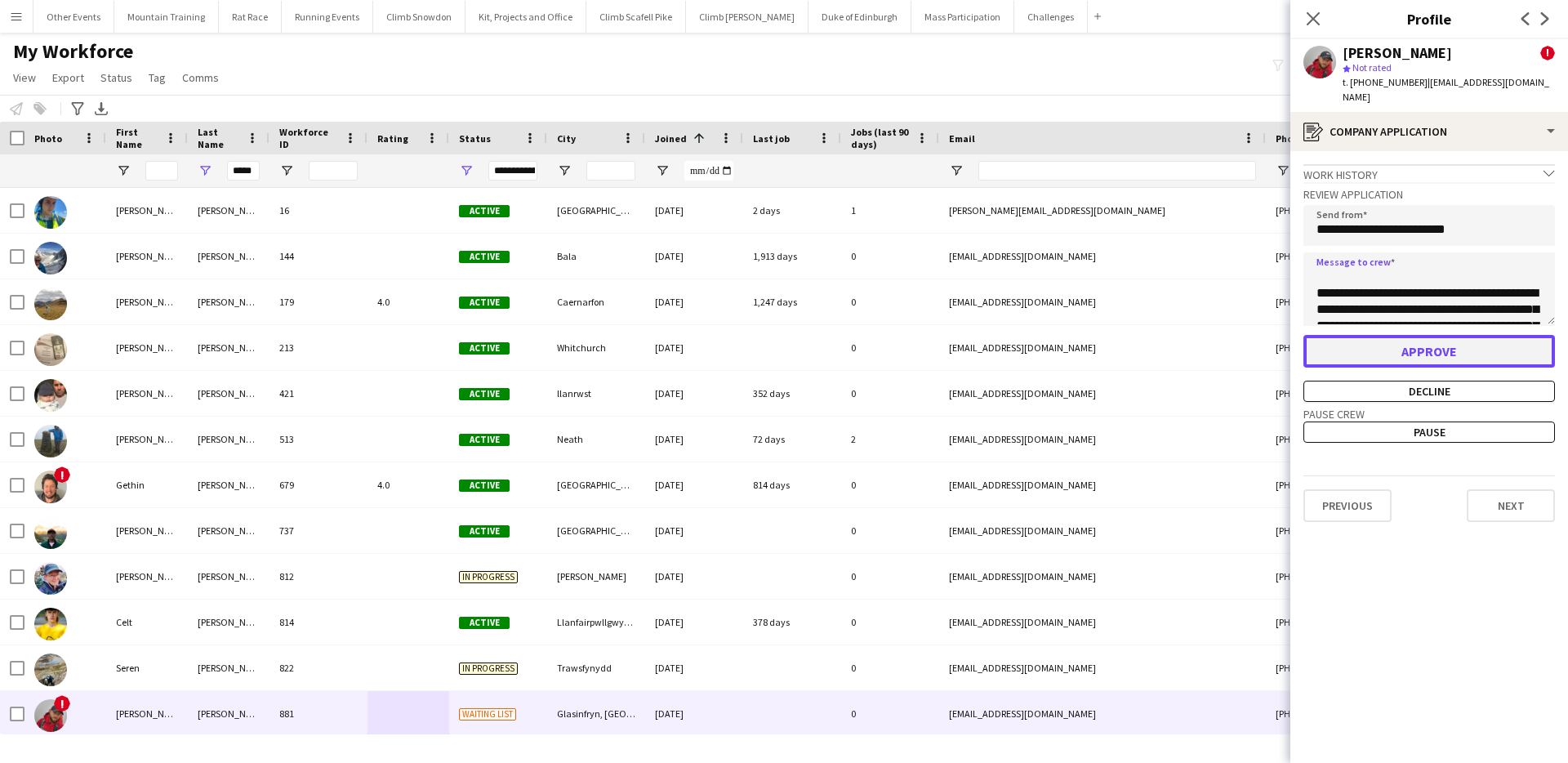
drag, startPoint x: 1496, startPoint y: 347, endPoint x: 1470, endPoint y: 351, distance: 26.3
click at [1496, 347] on button "Approve" at bounding box center [1429, 351] width 251 height 33
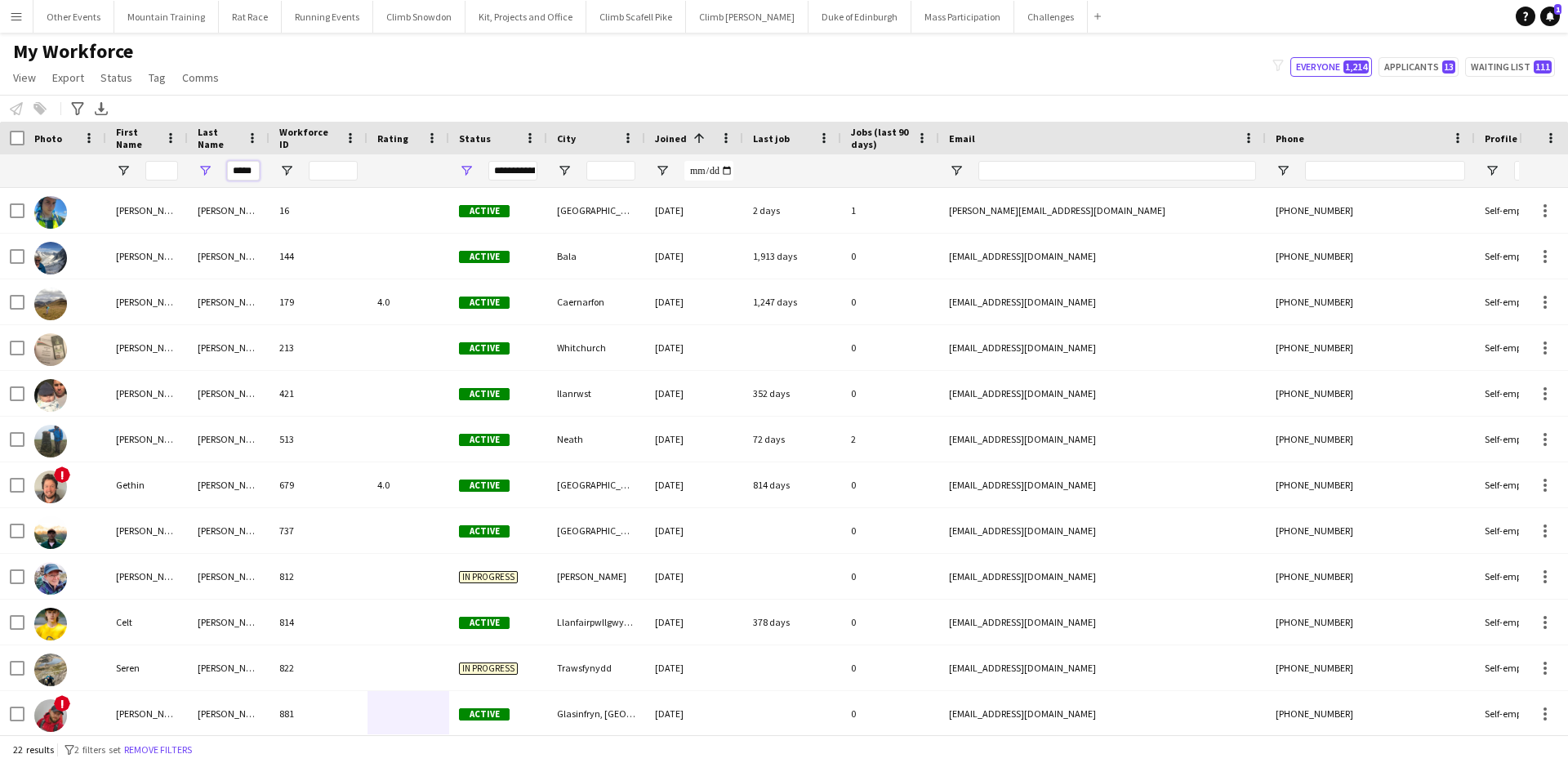
click at [246, 170] on input "*****" at bounding box center [243, 170] width 33 height 19
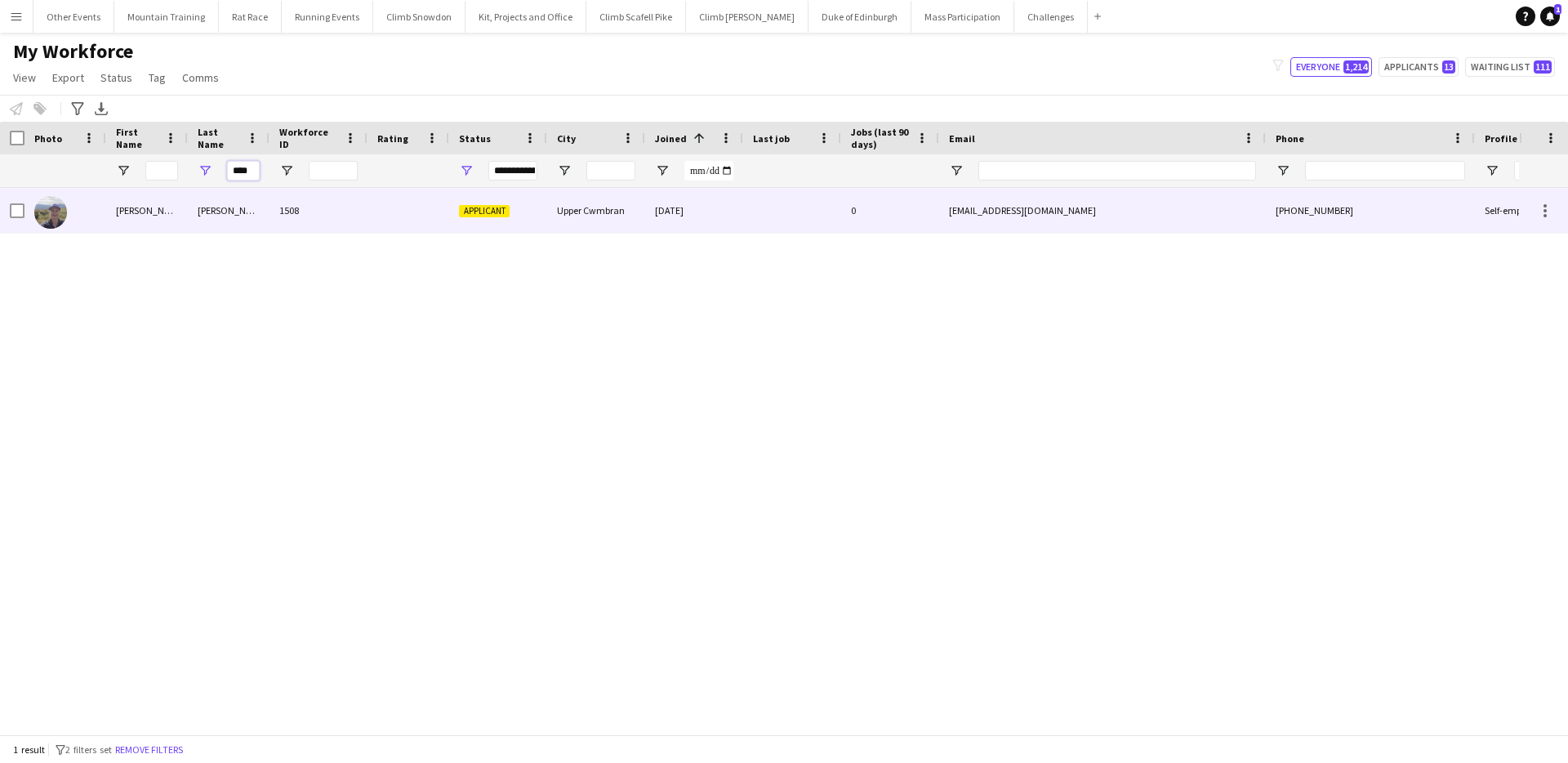
type input "****"
click at [285, 219] on div "1508" at bounding box center [319, 210] width 98 height 45
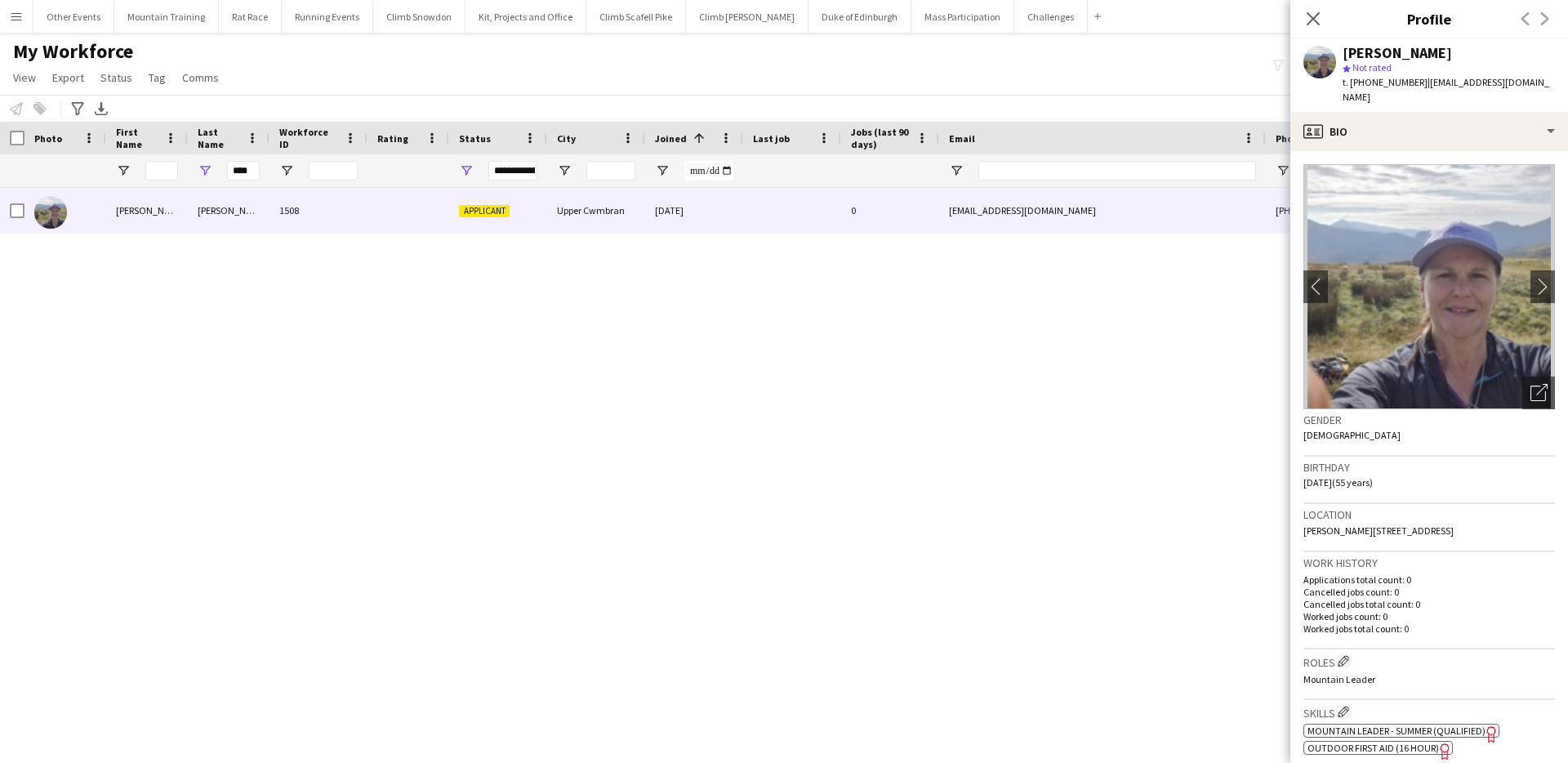
scroll to position [217, 0]
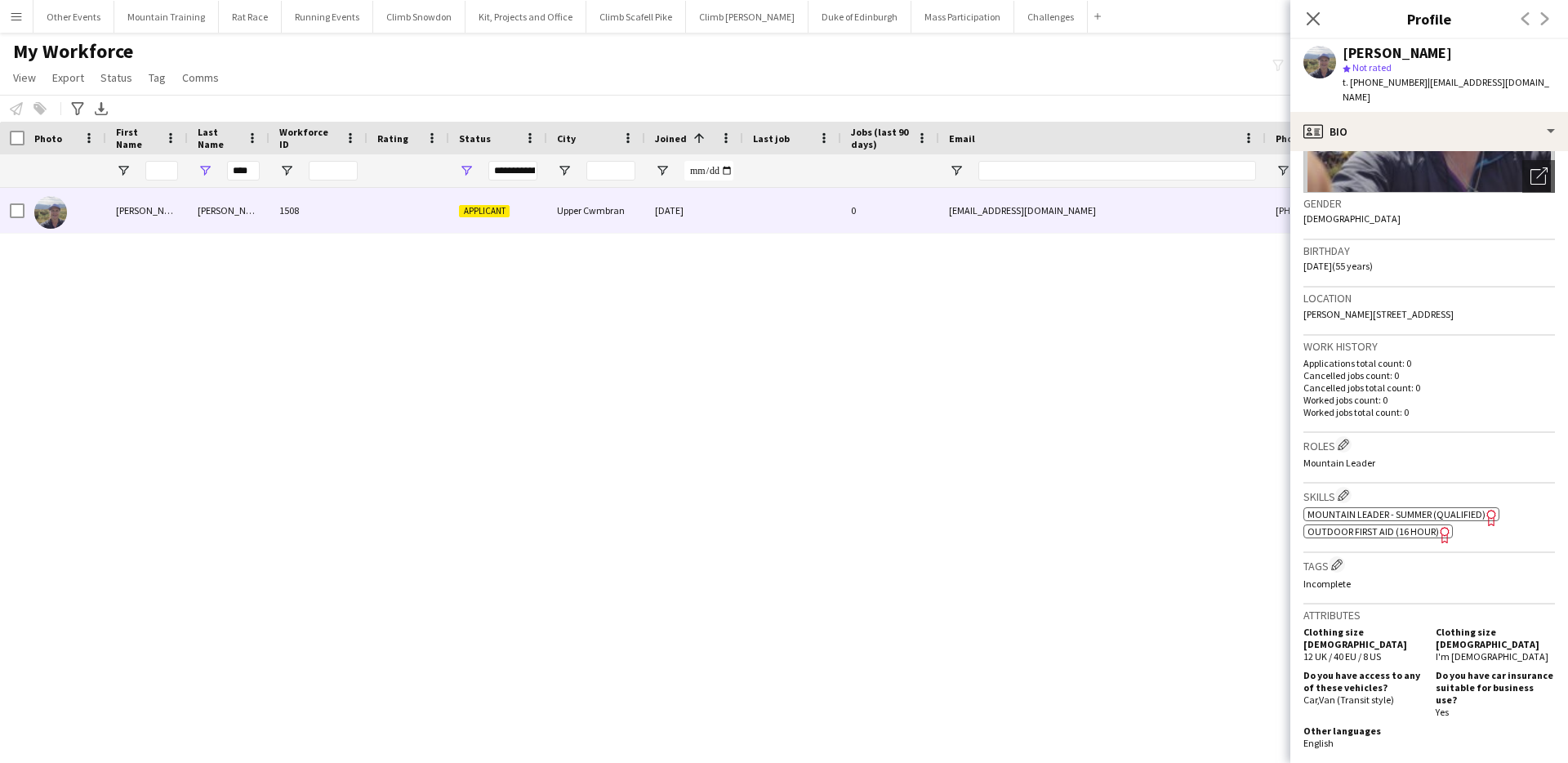
click at [1425, 508] on span "Mountain Leader - Summer (Qualified)" at bounding box center [1396, 514] width 178 height 13
click at [1362, 524] on app-spec-pill "ok-circled2 background Layer 1 cross-circle-red background Layer 1 Outdoor Firs…" at bounding box center [1377, 531] width 149 height 13
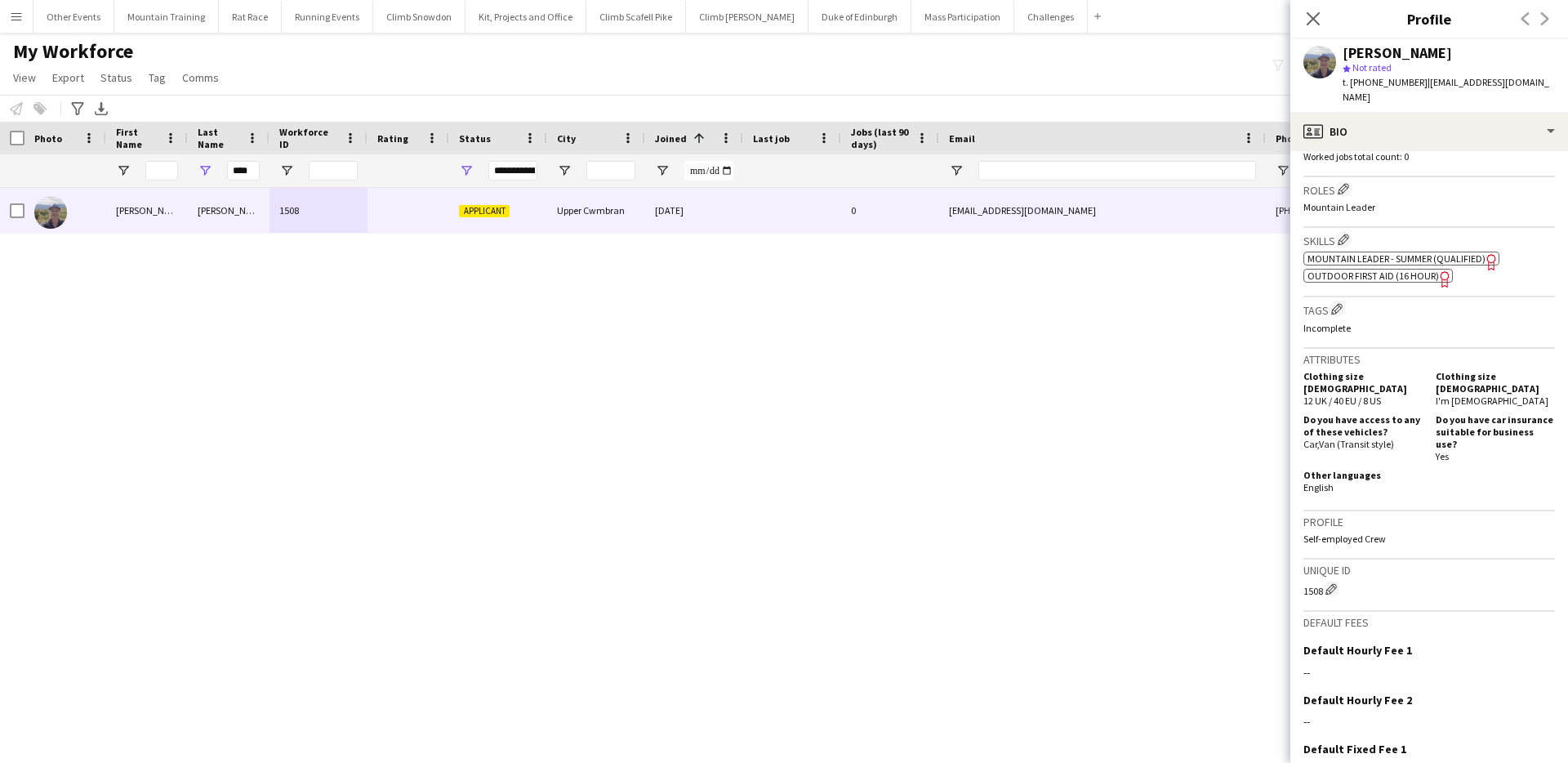
scroll to position [569, 0]
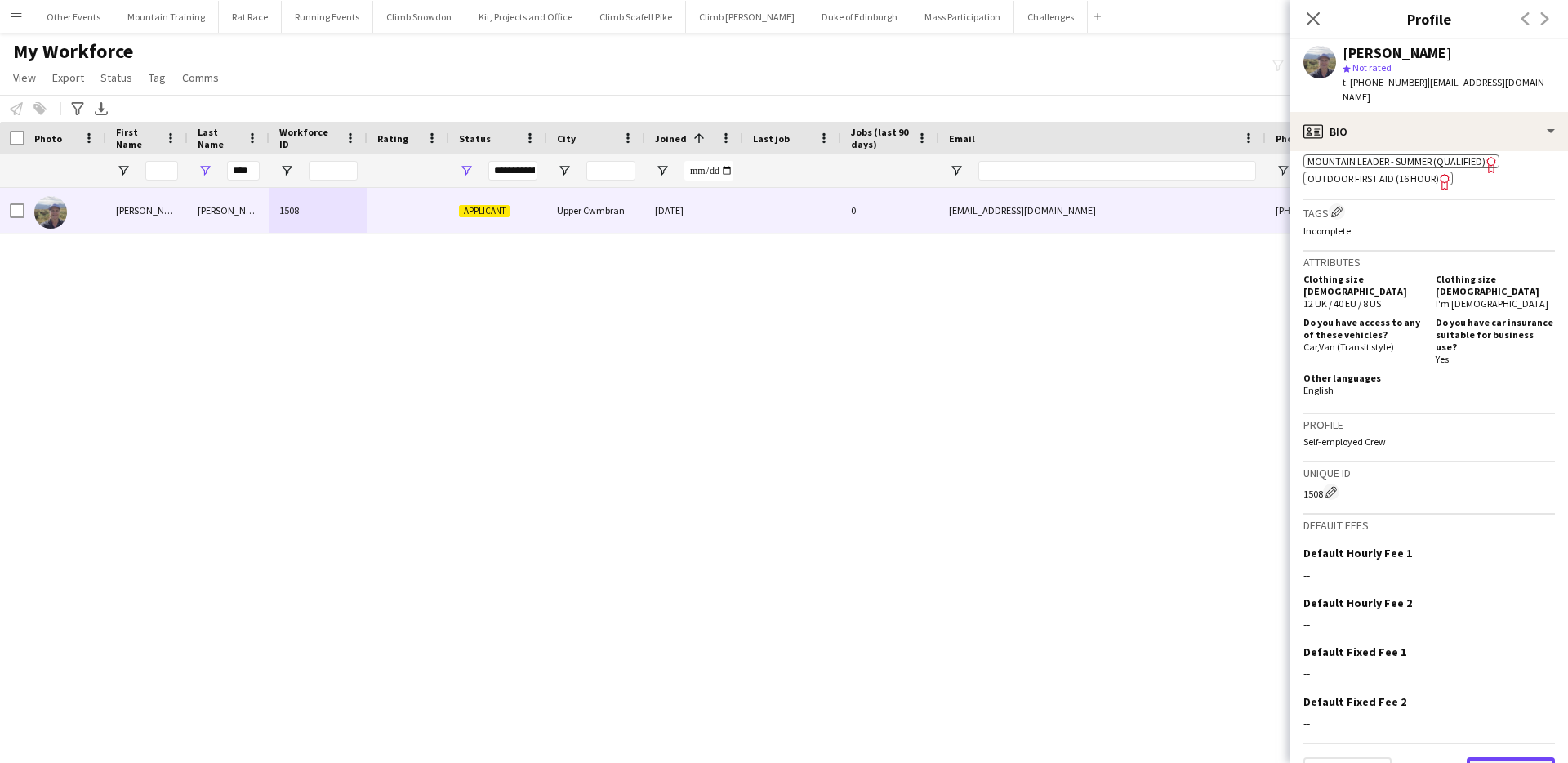
click at [1491, 757] on button "Next" at bounding box center [1511, 773] width 89 height 33
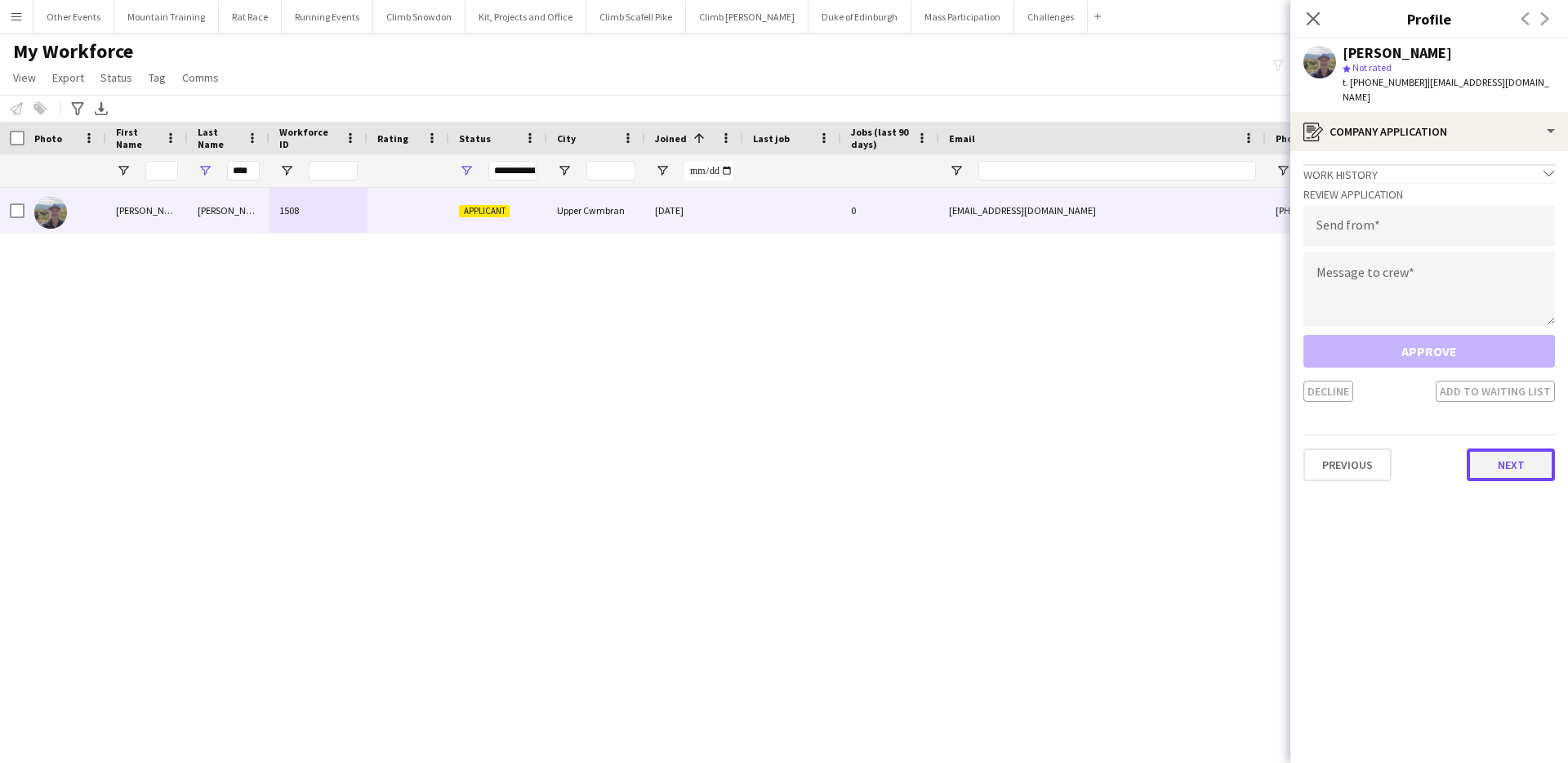
click at [1514, 456] on button "Next" at bounding box center [1511, 465] width 89 height 33
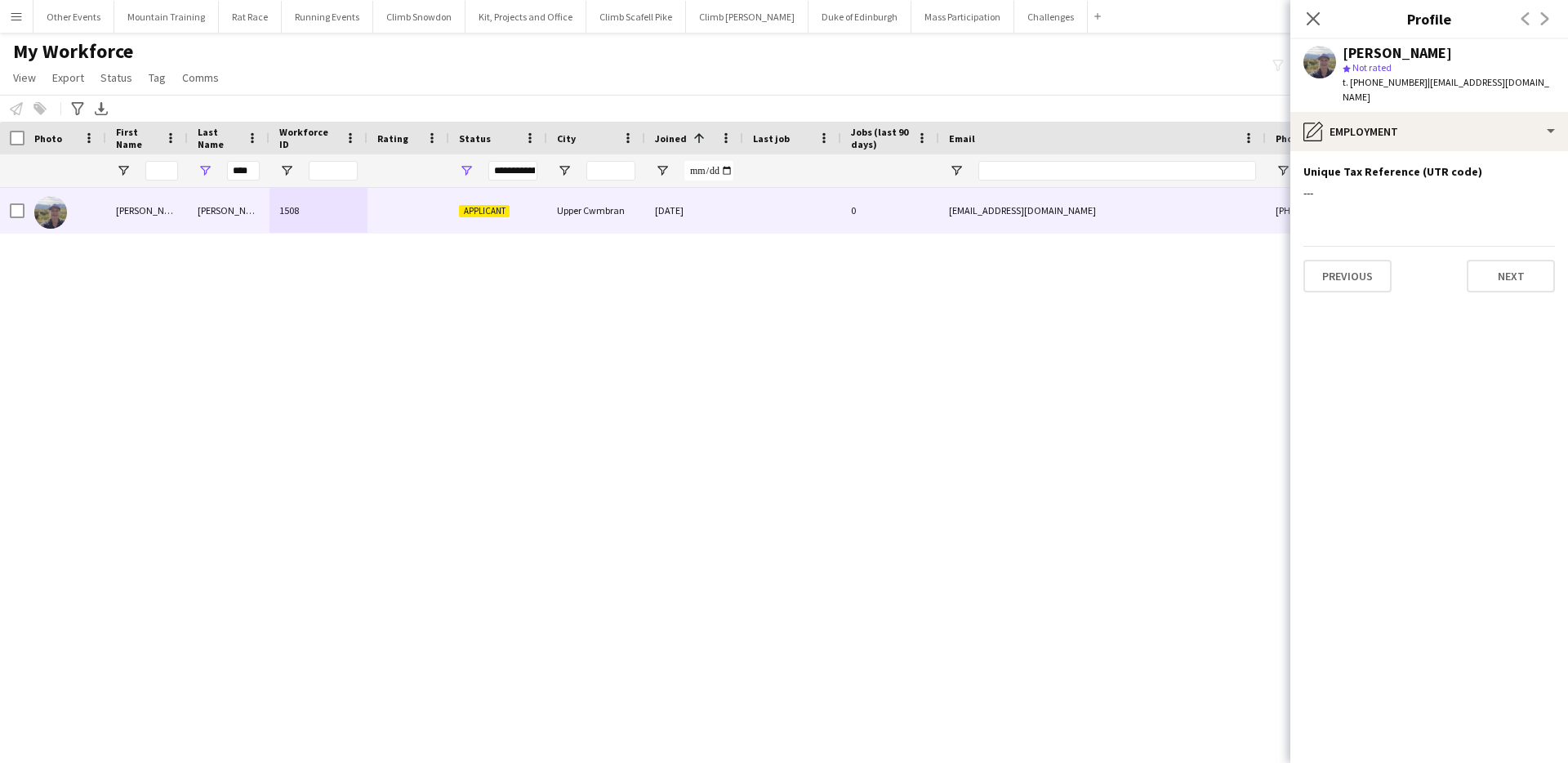
click at [1528, 277] on app-section-data-types "Unique Tax Reference (UTR code) Edit this field --- Previous Next" at bounding box center [1429, 457] width 277 height 612
click at [1508, 260] on button "Next" at bounding box center [1511, 276] width 89 height 33
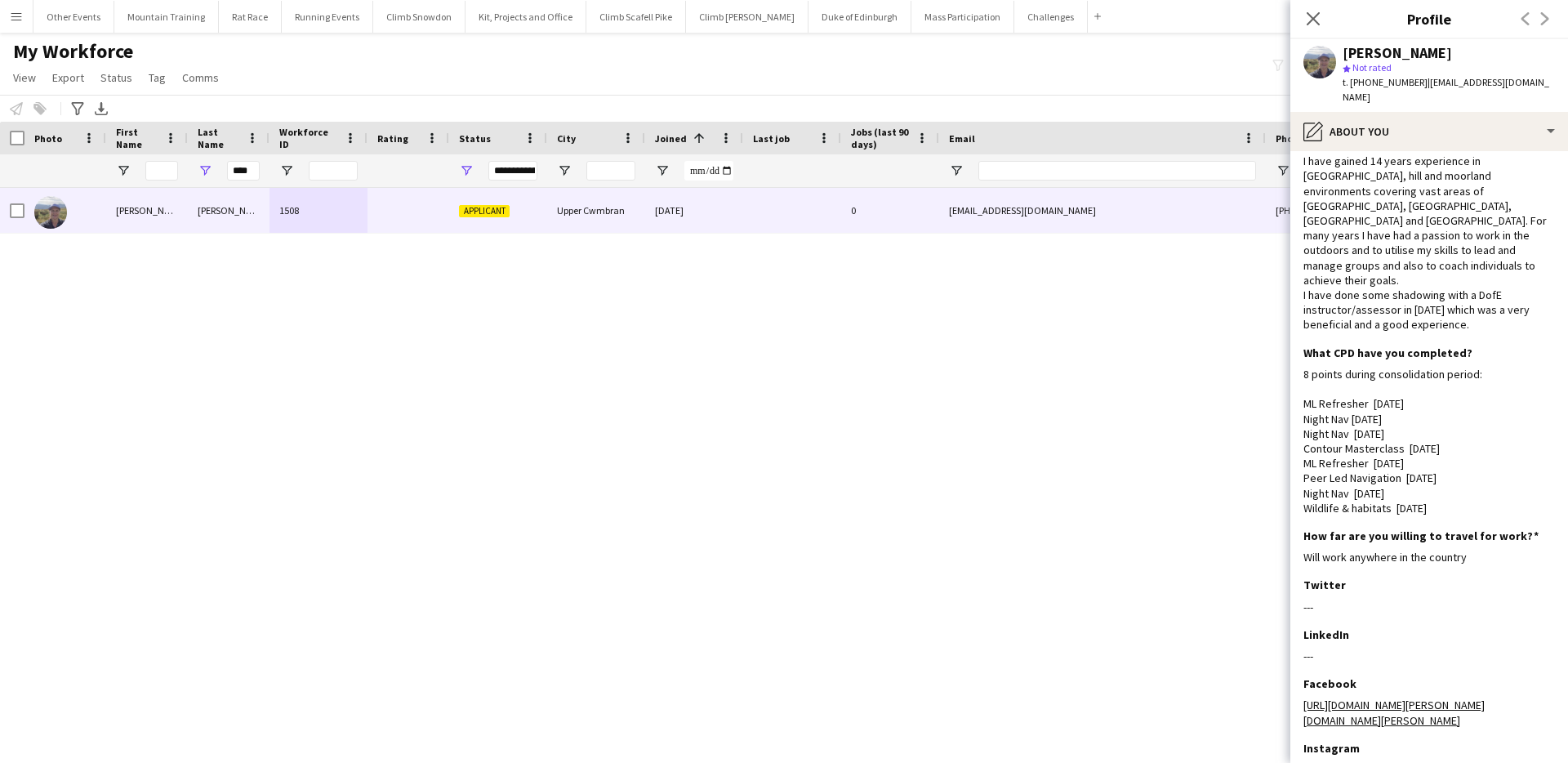
scroll to position [357, 0]
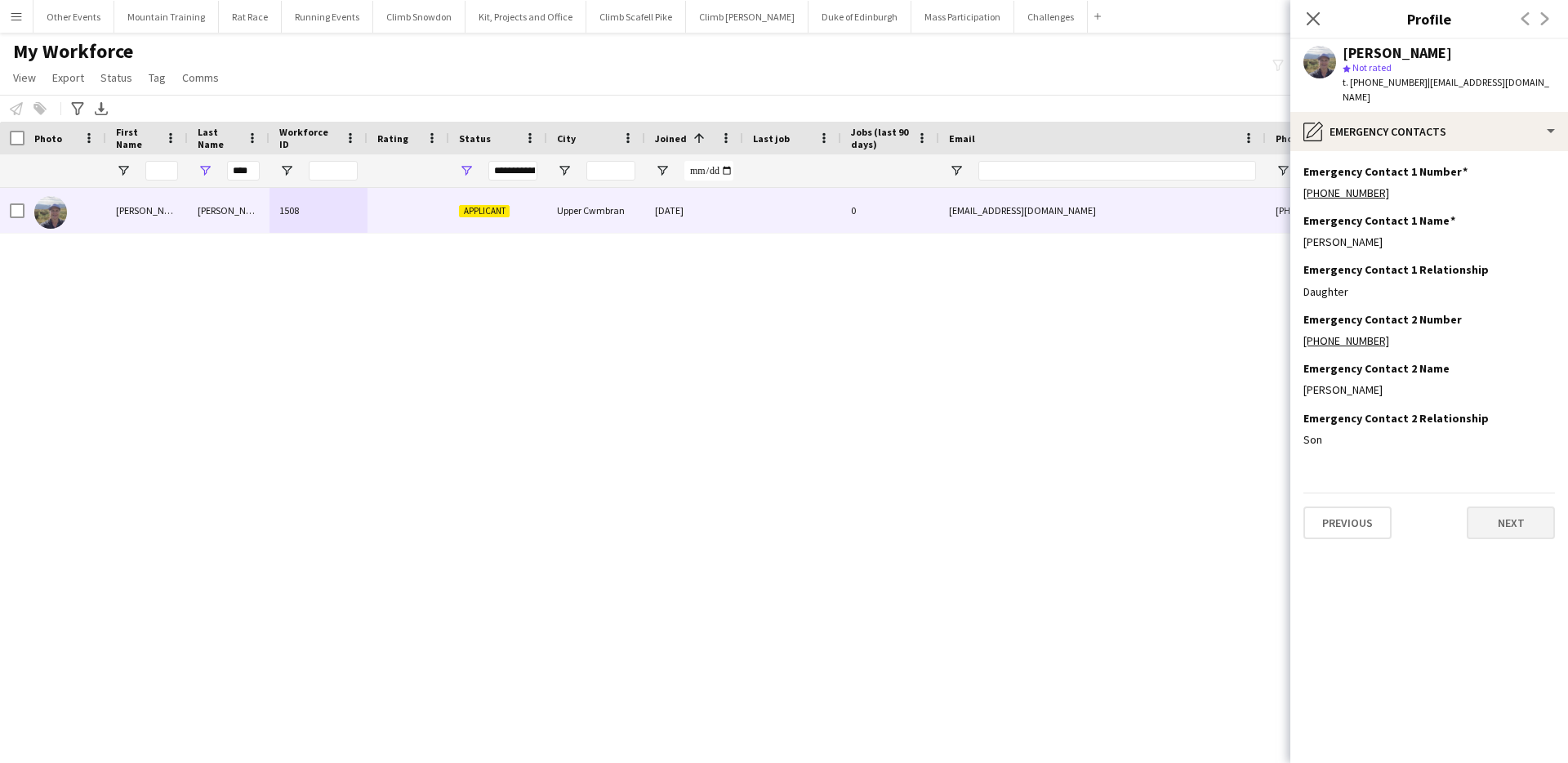
scroll to position [0, 0]
click at [1506, 509] on button "Next" at bounding box center [1511, 523] width 89 height 33
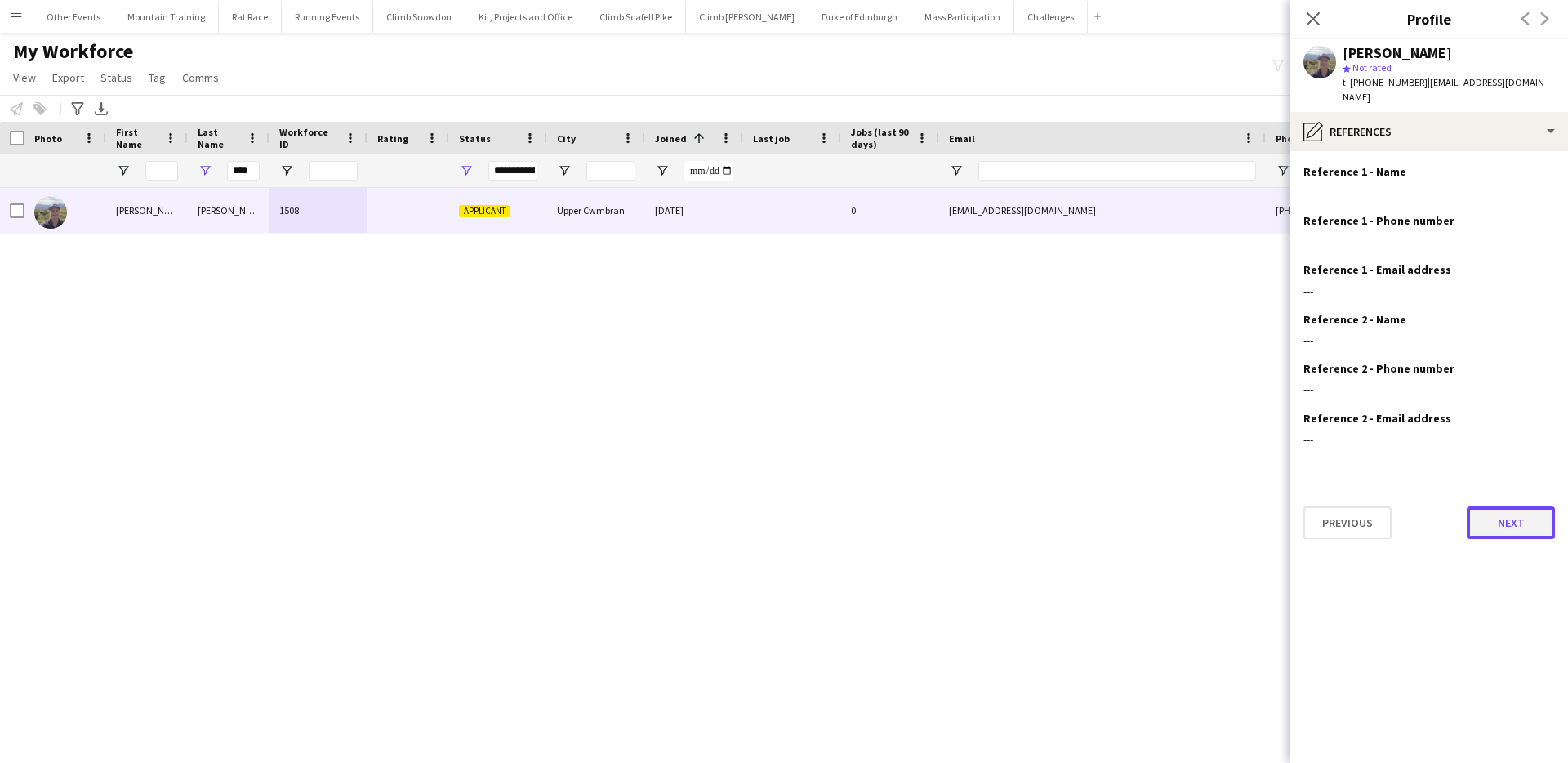
click at [1505, 507] on button "Next" at bounding box center [1511, 523] width 89 height 33
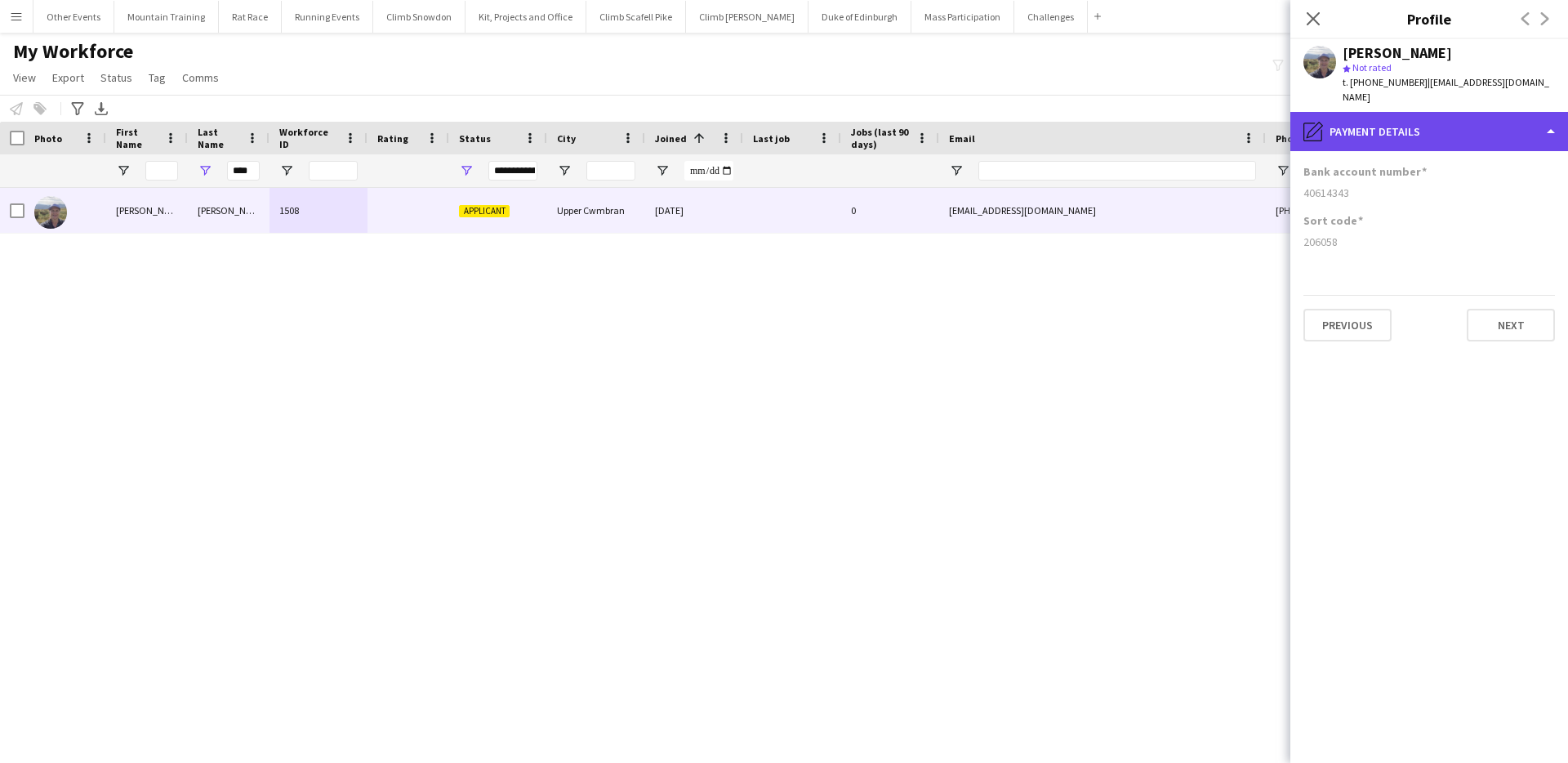
click at [1489, 112] on div "pencil4 Payment details" at bounding box center [1429, 132] width 277 height 40
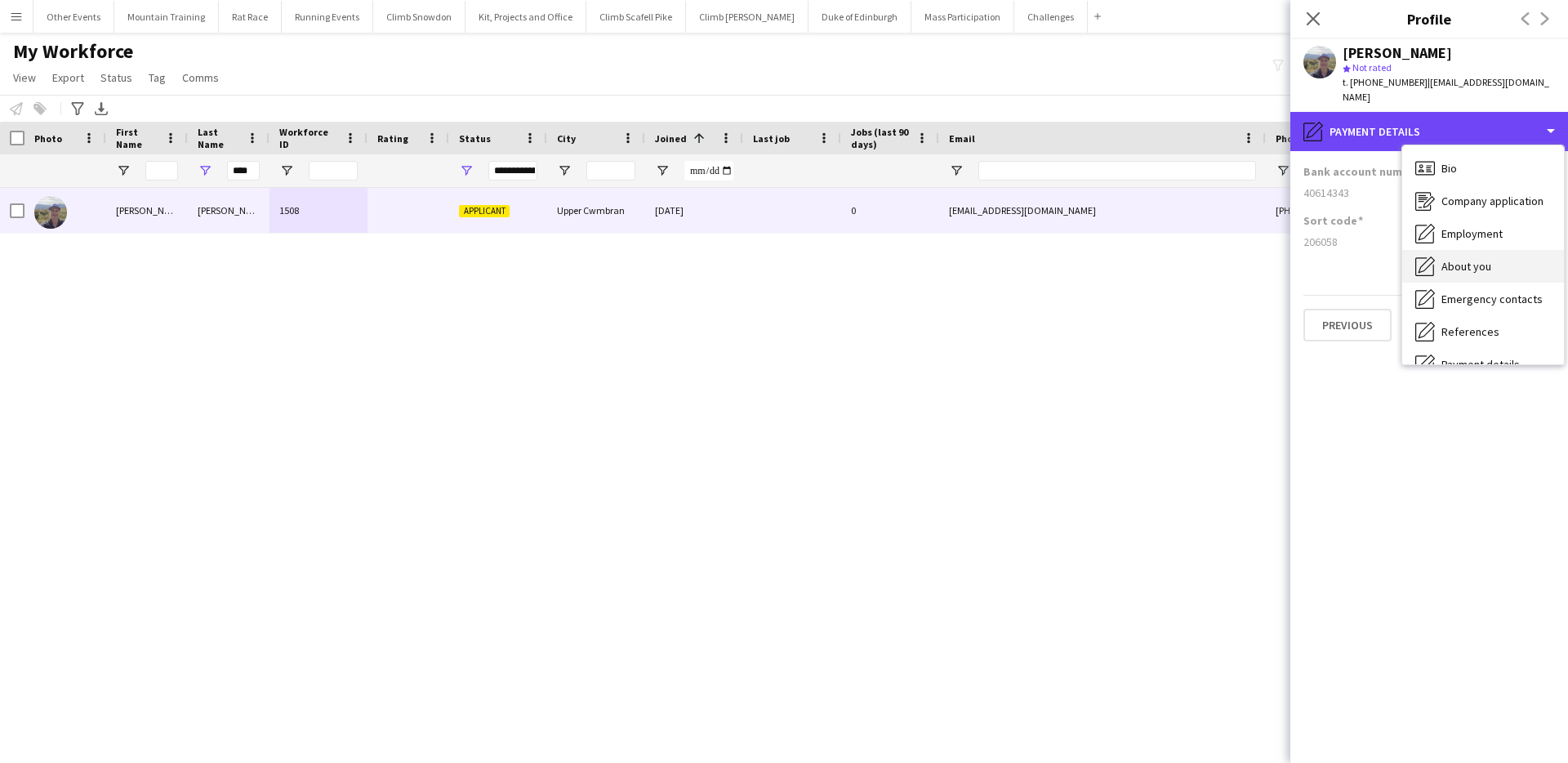
scroll to position [186, 0]
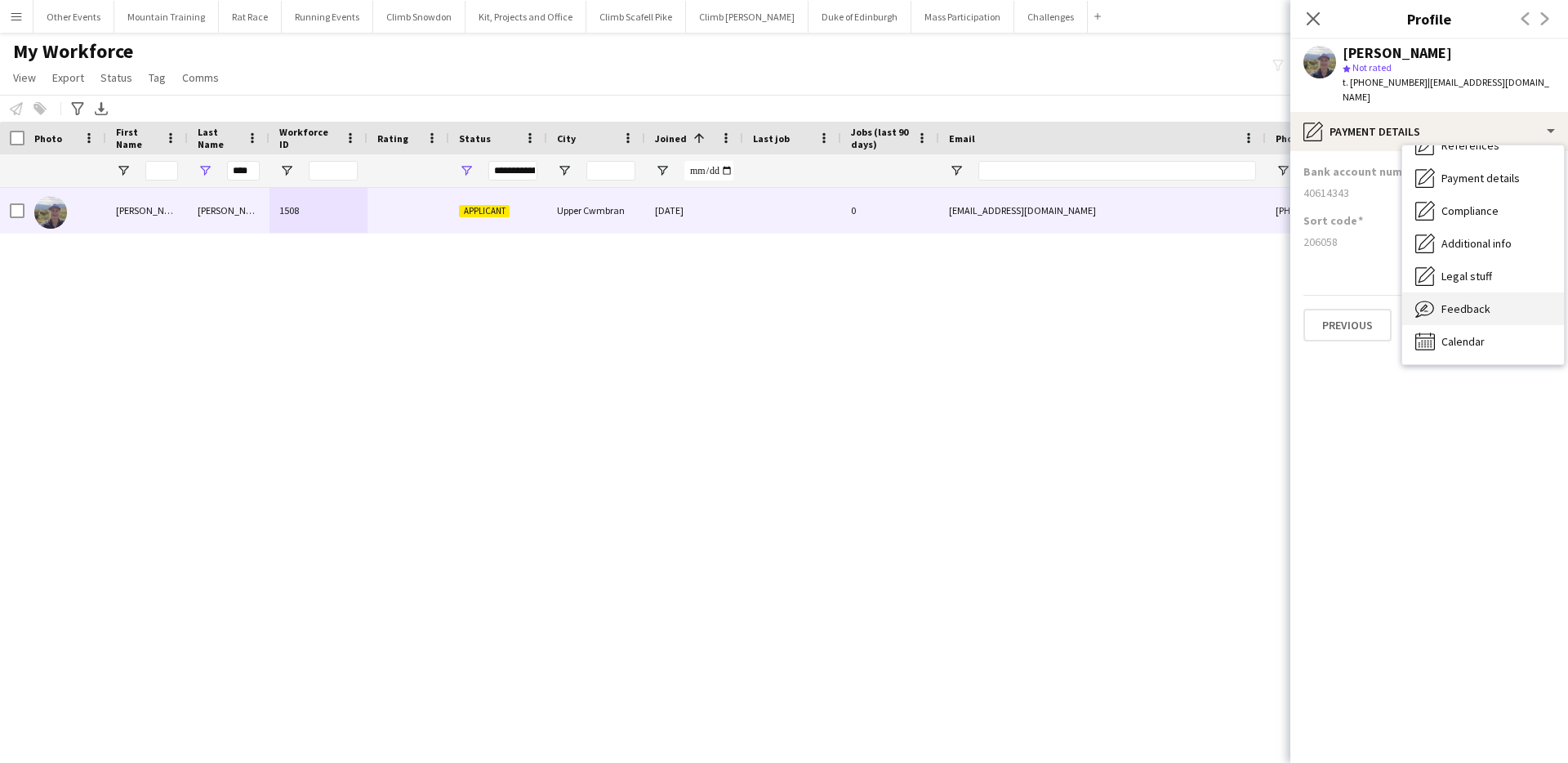
click at [1479, 301] on span "Feedback" at bounding box center [1466, 308] width 49 height 14
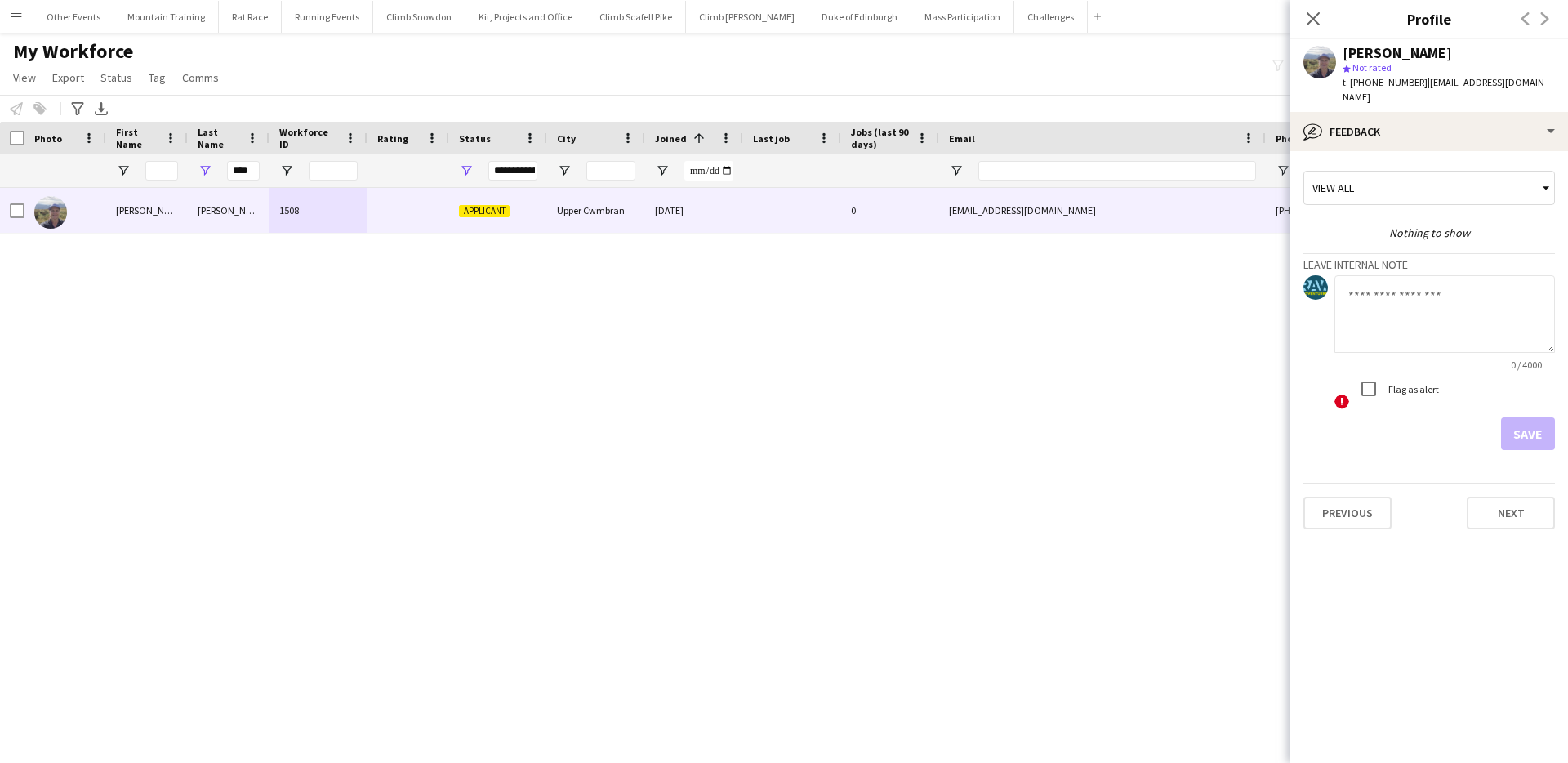
click at [1423, 318] on textarea at bounding box center [1445, 314] width 221 height 78
type textarea "**********"
drag, startPoint x: 1401, startPoint y: 374, endPoint x: 1502, endPoint y: 398, distance: 103.8
click at [1402, 383] on label "Flag as alert" at bounding box center [1412, 389] width 54 height 13
click at [1535, 417] on button "Save" at bounding box center [1528, 433] width 54 height 33
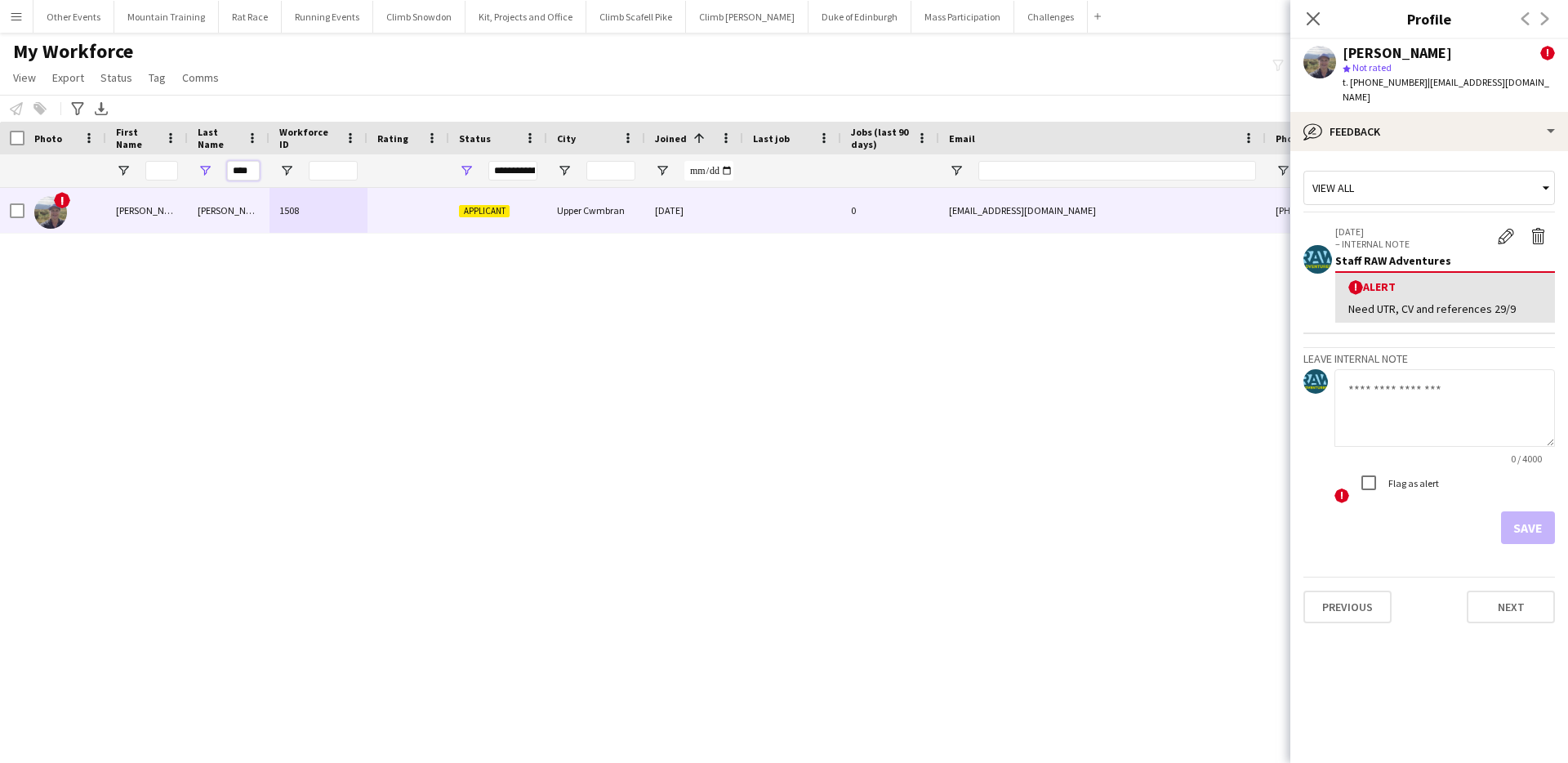
click at [248, 166] on input "****" at bounding box center [243, 170] width 33 height 19
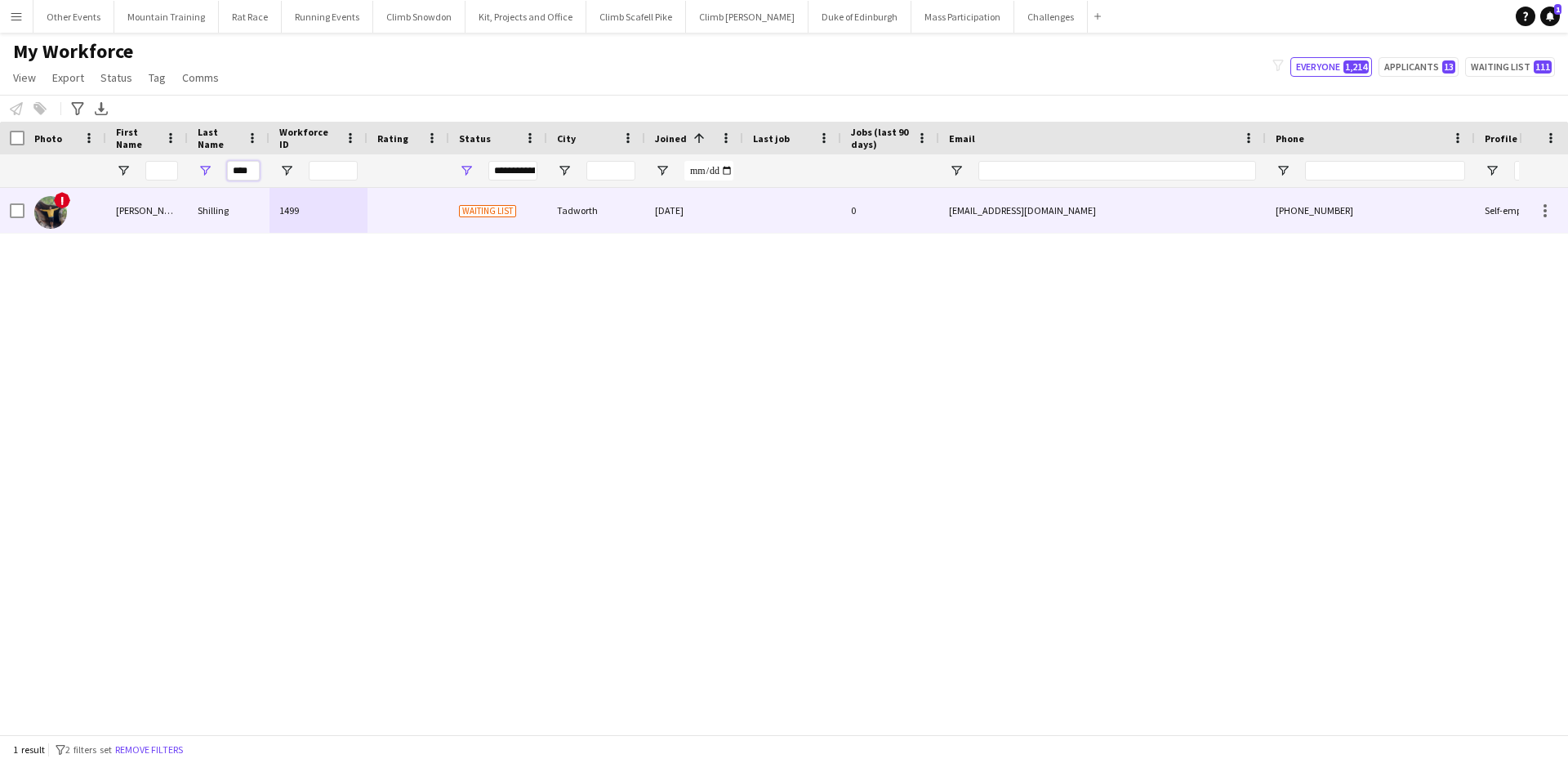
type input "****"
click at [260, 200] on div "Shilling" at bounding box center [228, 210] width 82 height 45
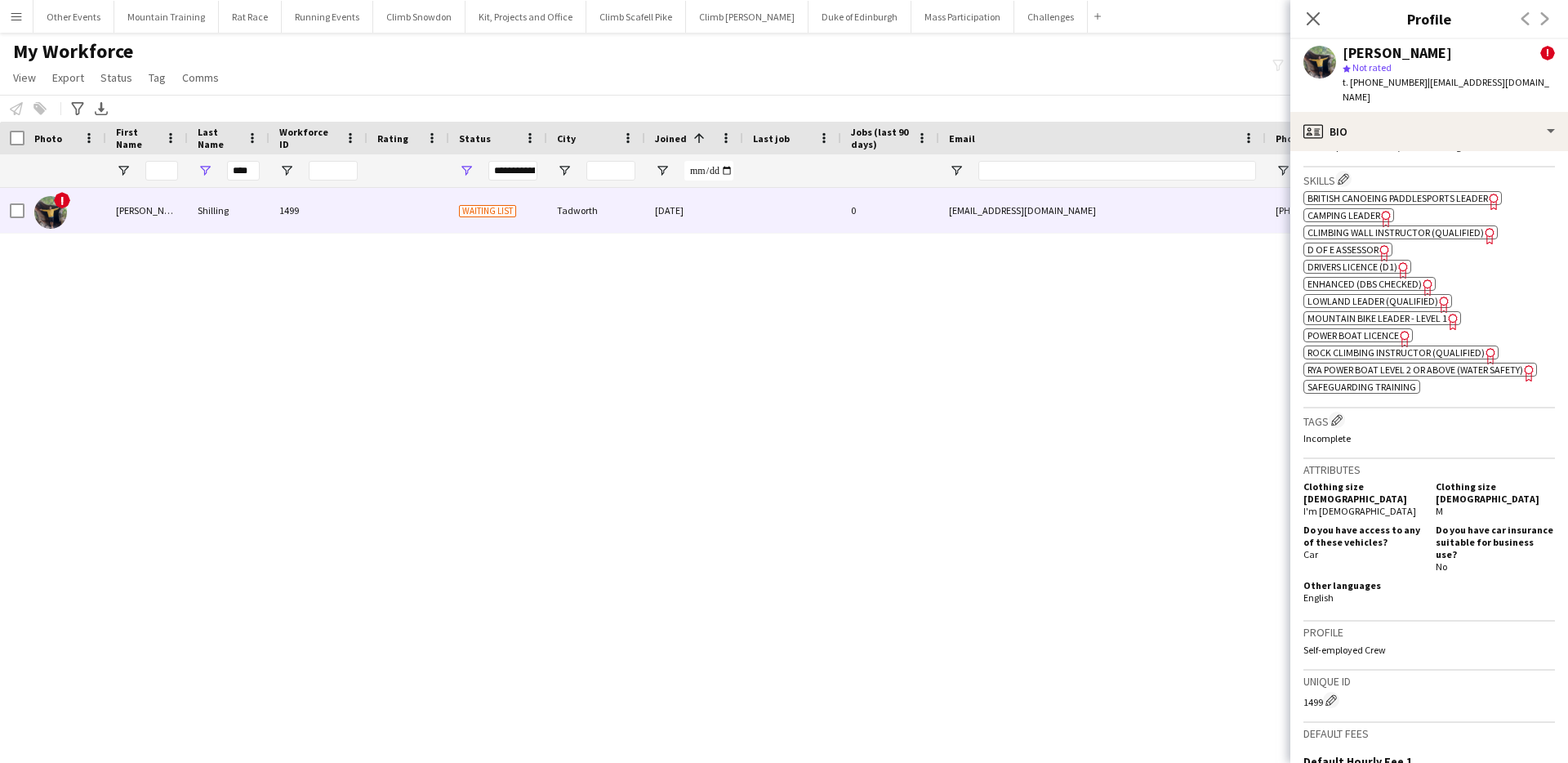
scroll to position [915, 0]
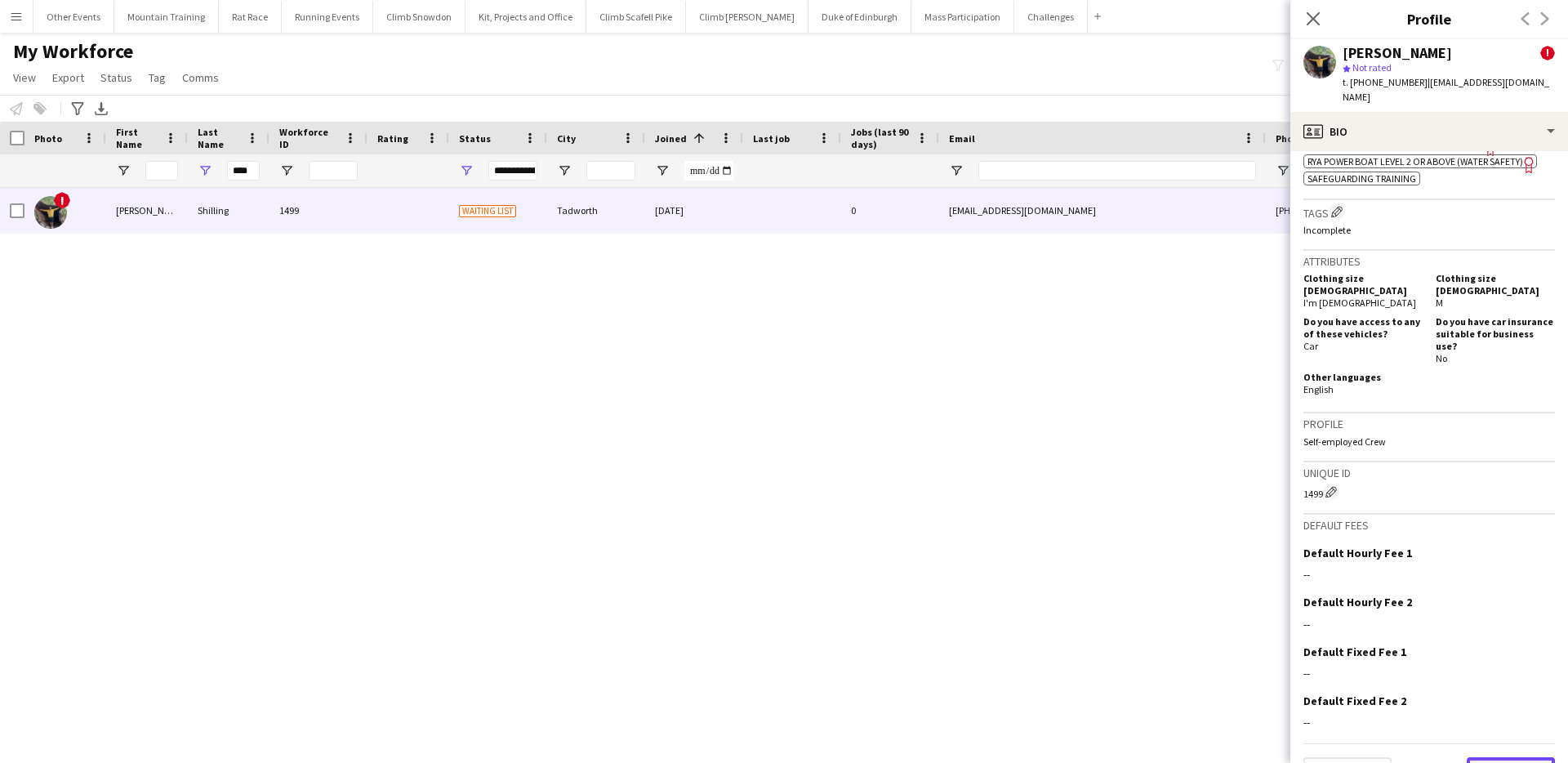
click at [1512, 757] on button "Next" at bounding box center [1511, 773] width 89 height 33
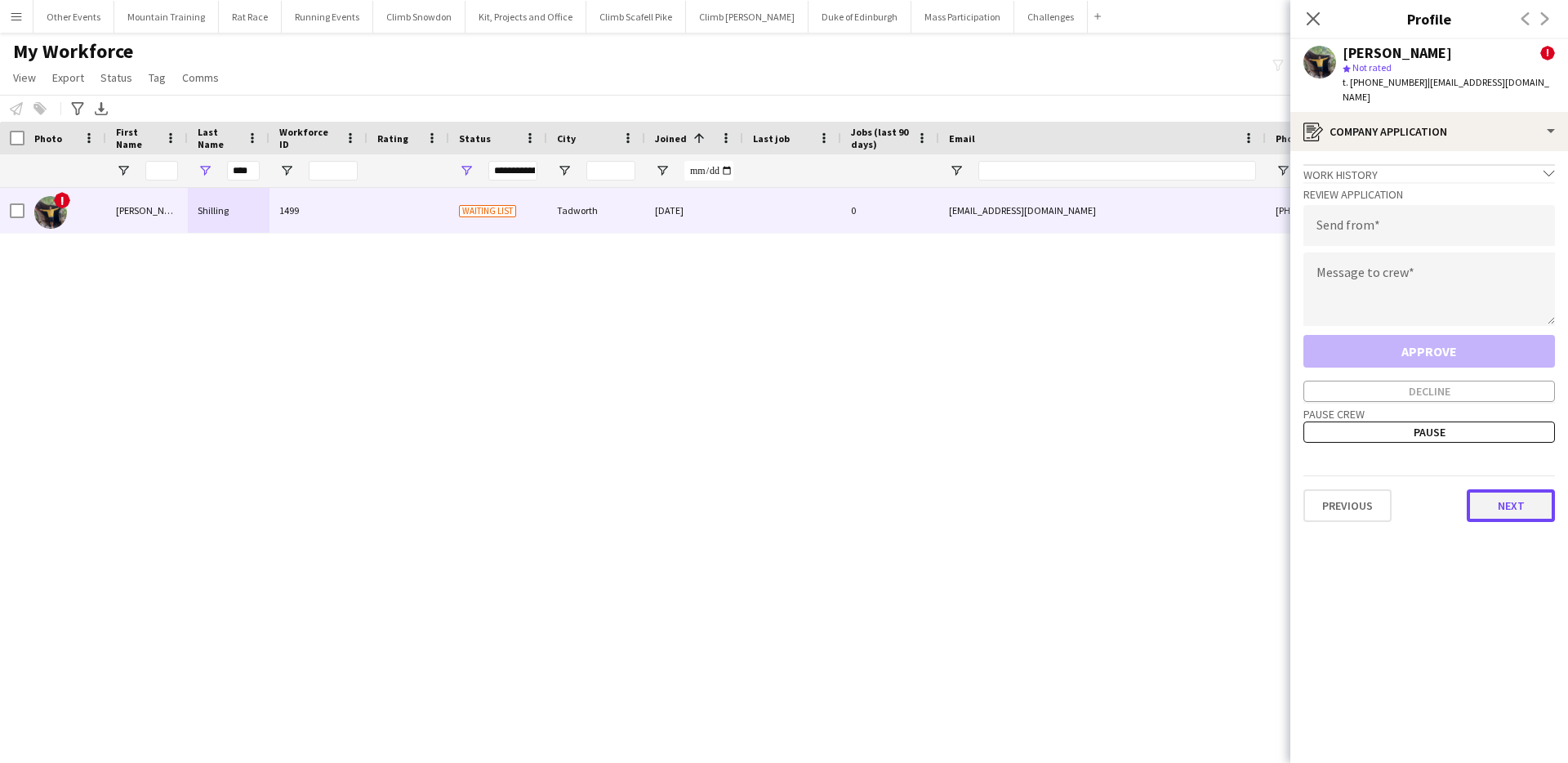
click at [1485, 489] on button "Next" at bounding box center [1511, 505] width 89 height 33
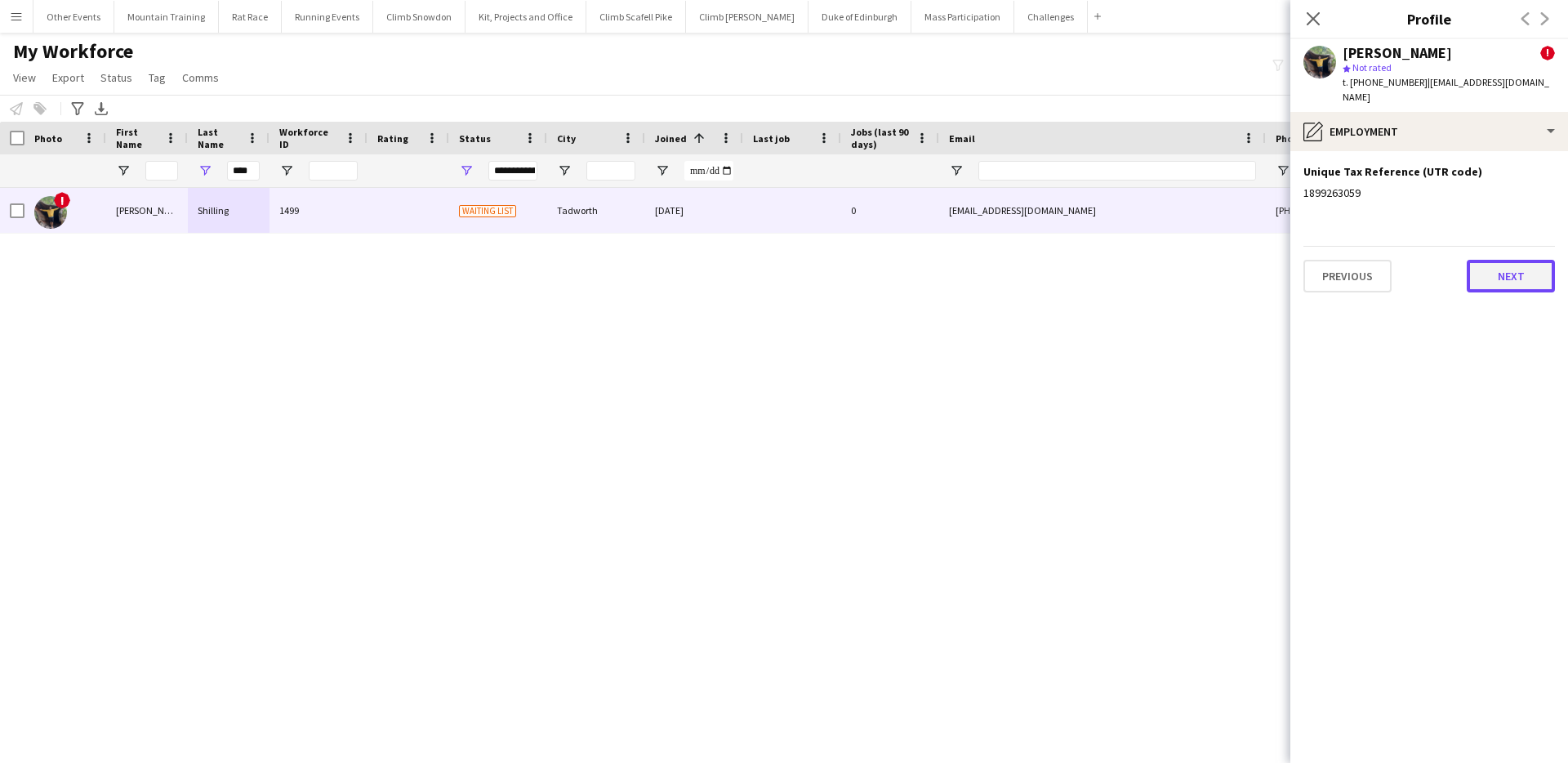
click at [1512, 267] on button "Next" at bounding box center [1511, 276] width 89 height 33
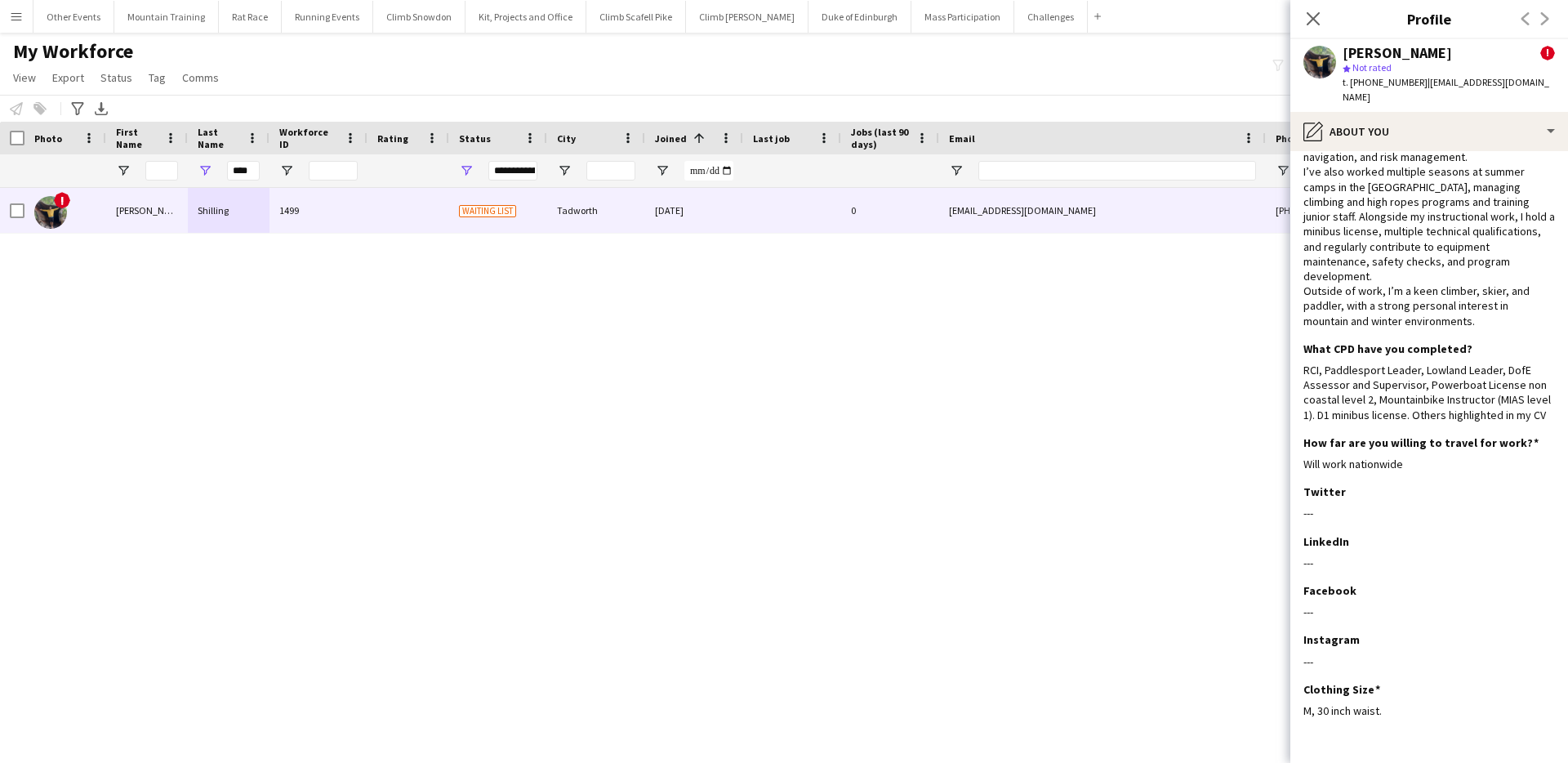
scroll to position [442, 0]
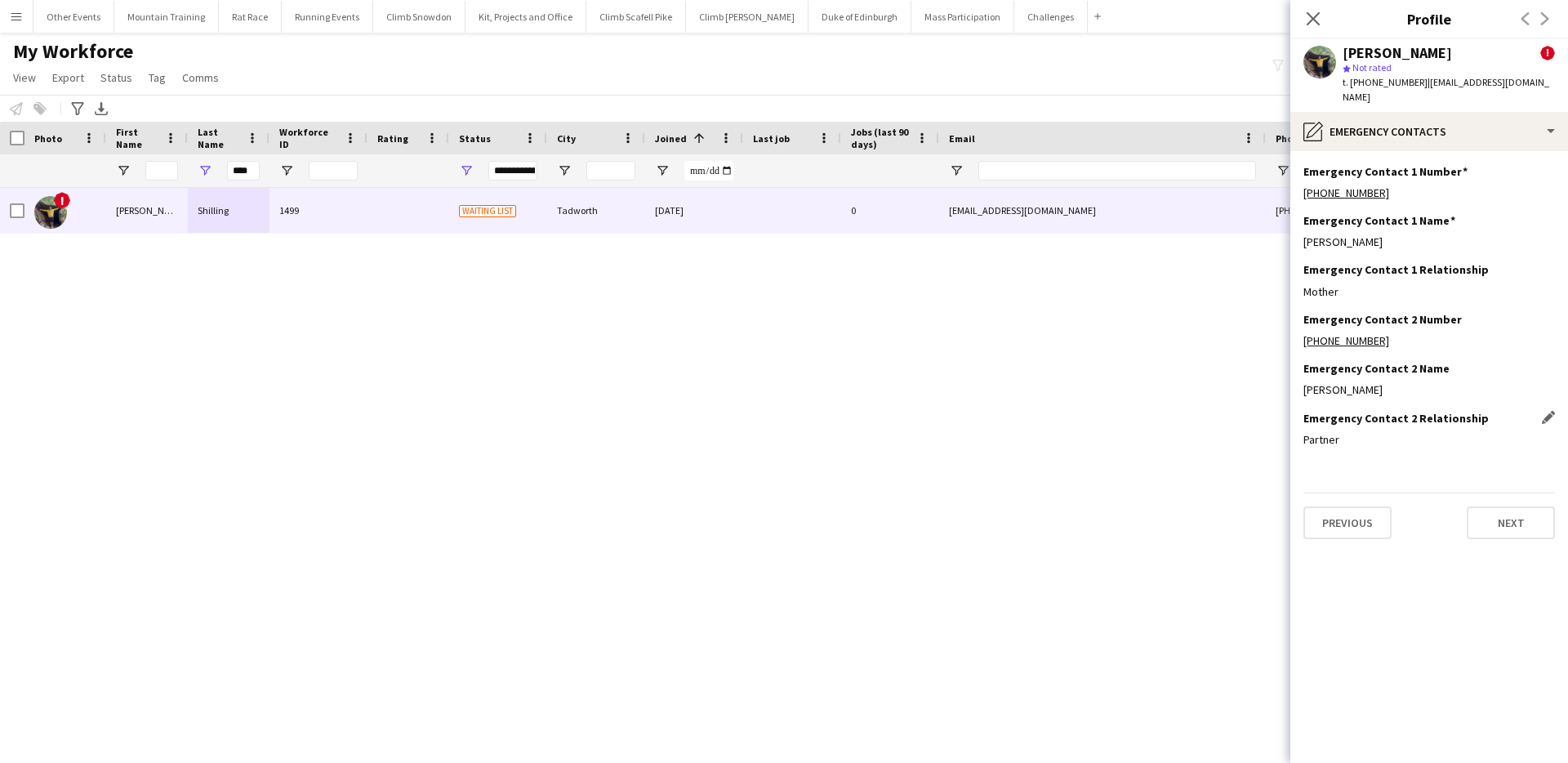
scroll to position [0, 0]
click at [1500, 507] on button "Next" at bounding box center [1511, 523] width 89 height 33
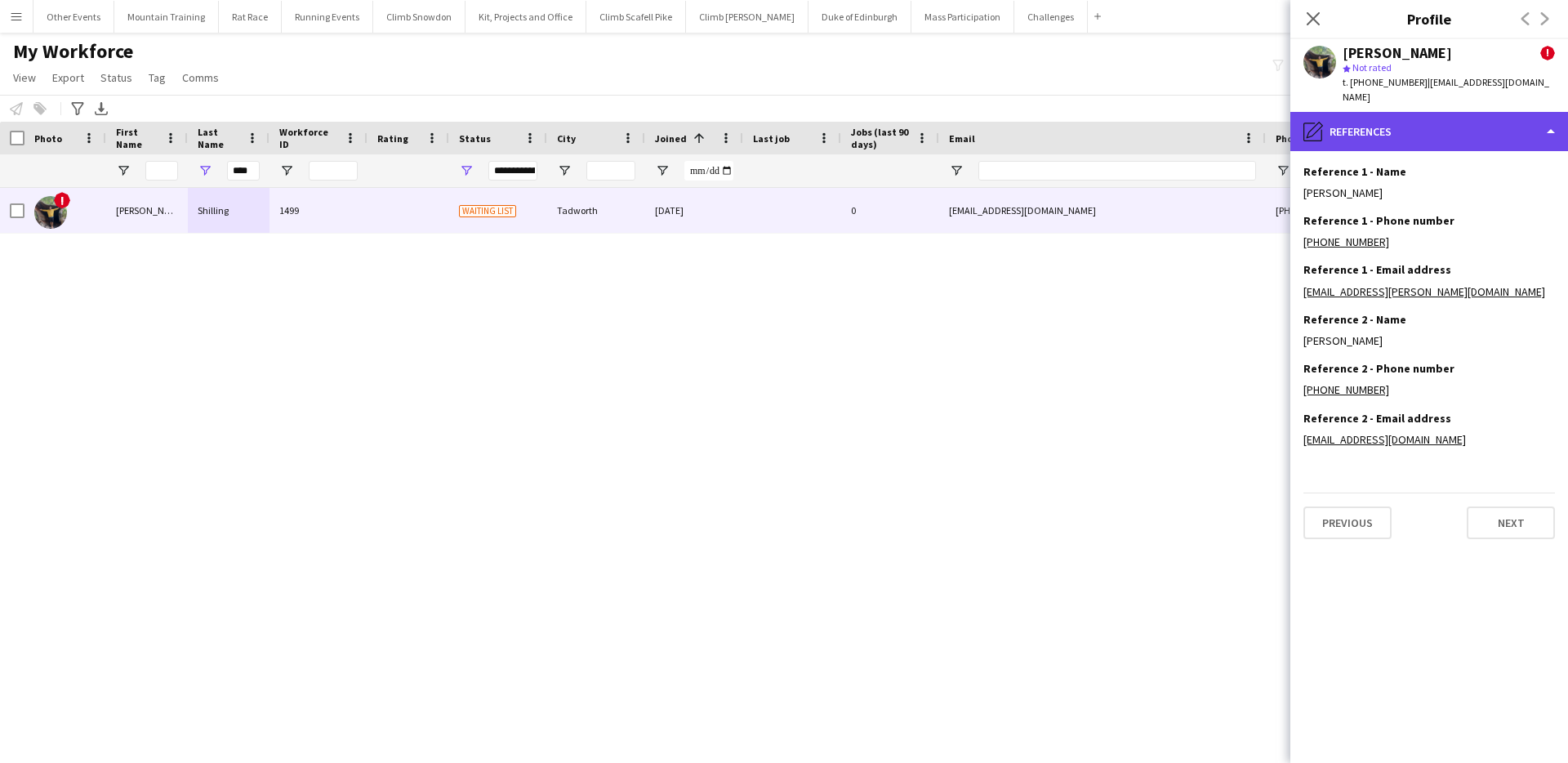
click at [1458, 121] on div "pencil4 References" at bounding box center [1429, 132] width 277 height 40
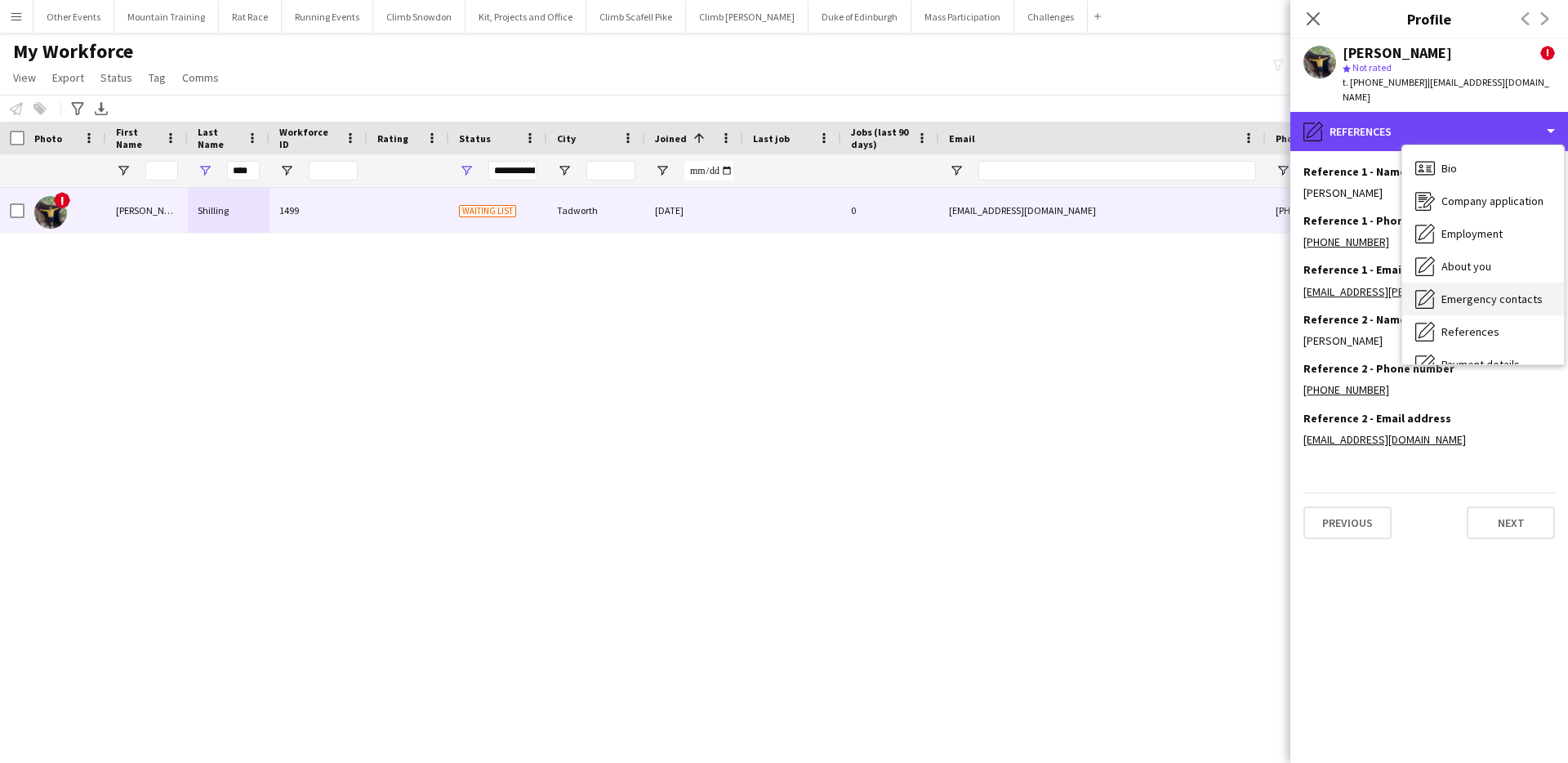
scroll to position [186, 0]
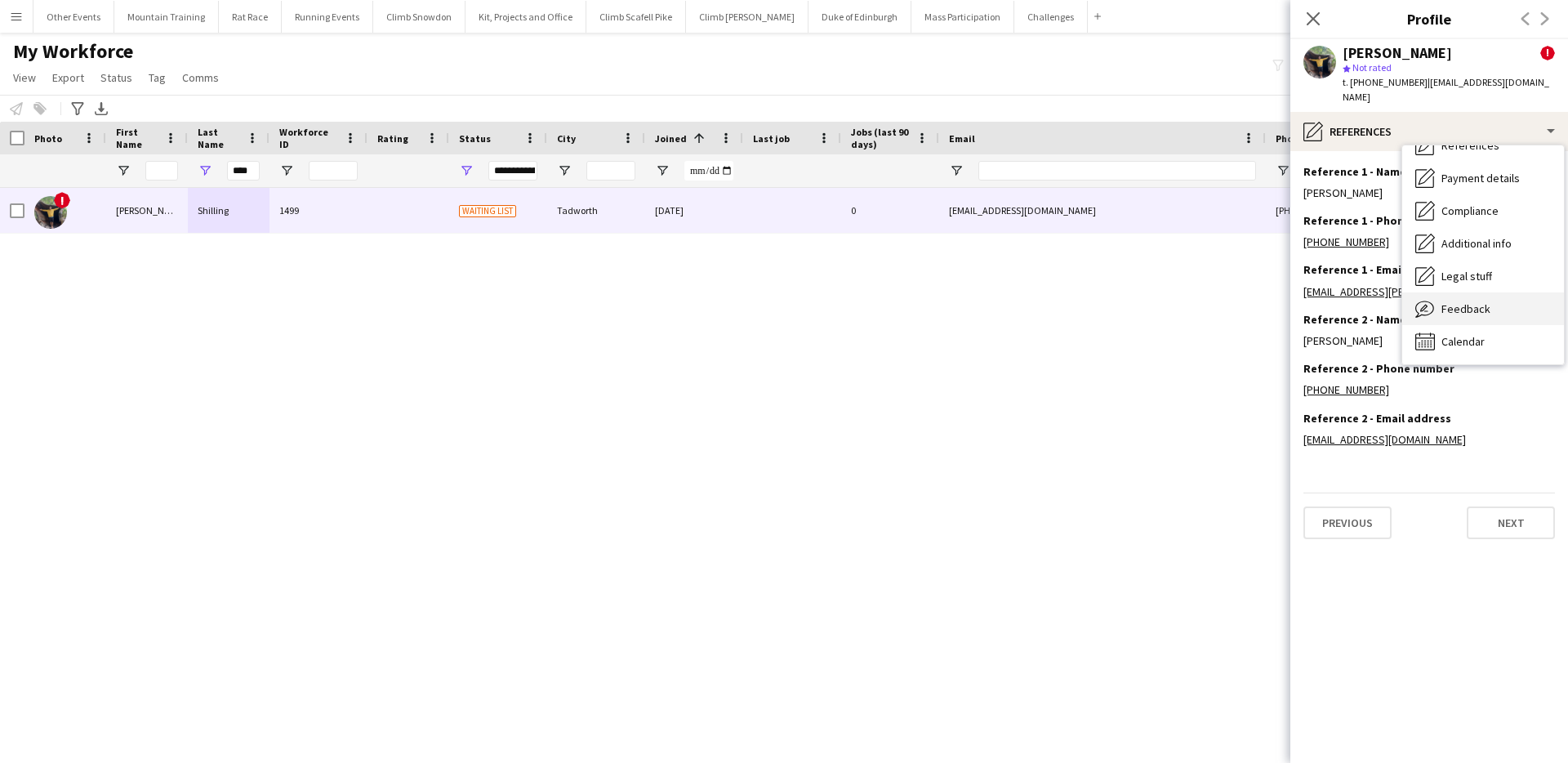
click at [1483, 301] on span "Feedback" at bounding box center [1466, 308] width 49 height 14
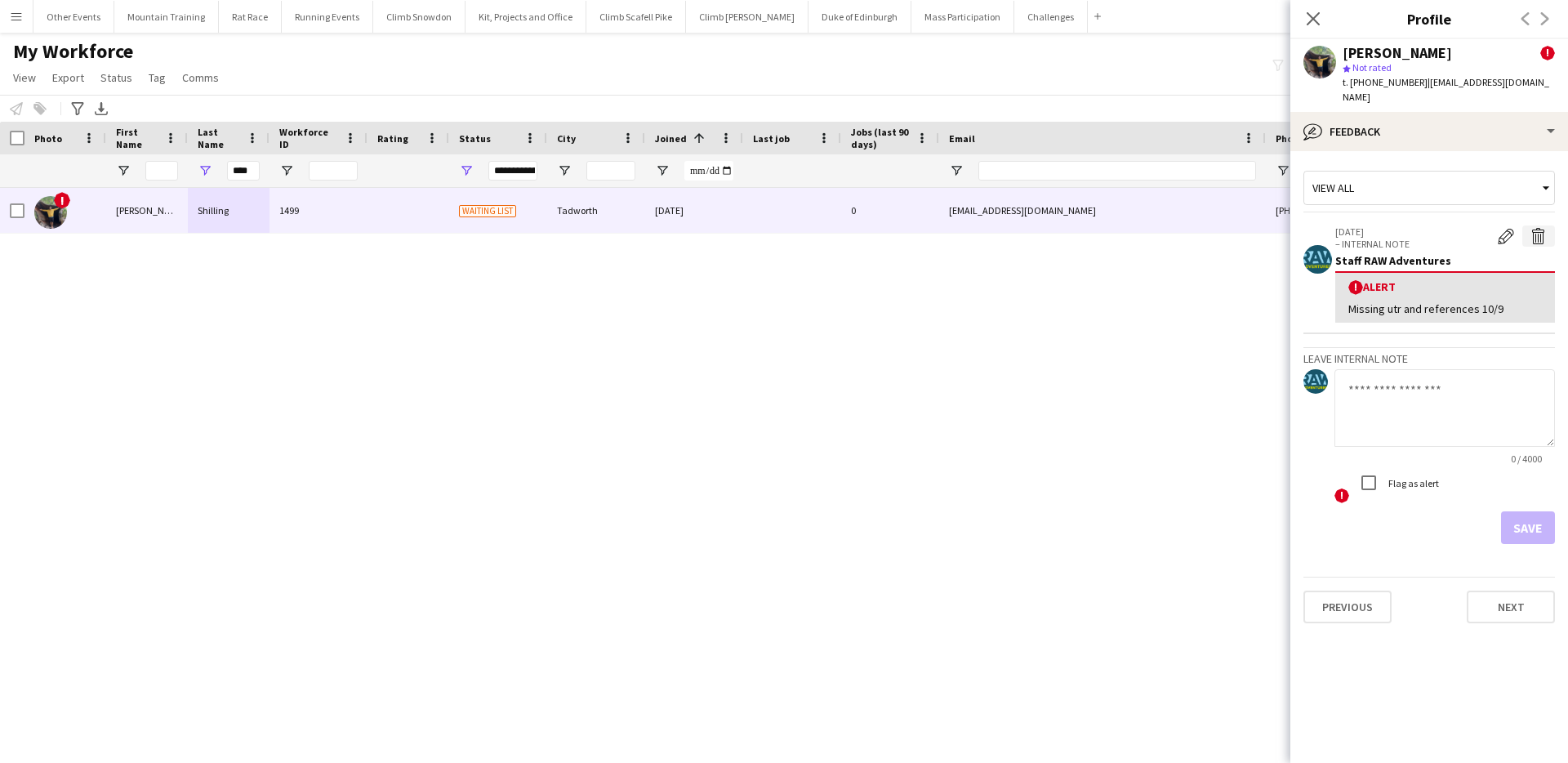
click at [1538, 228] on app-icon "Delete alert" at bounding box center [1538, 235] width 16 height 16
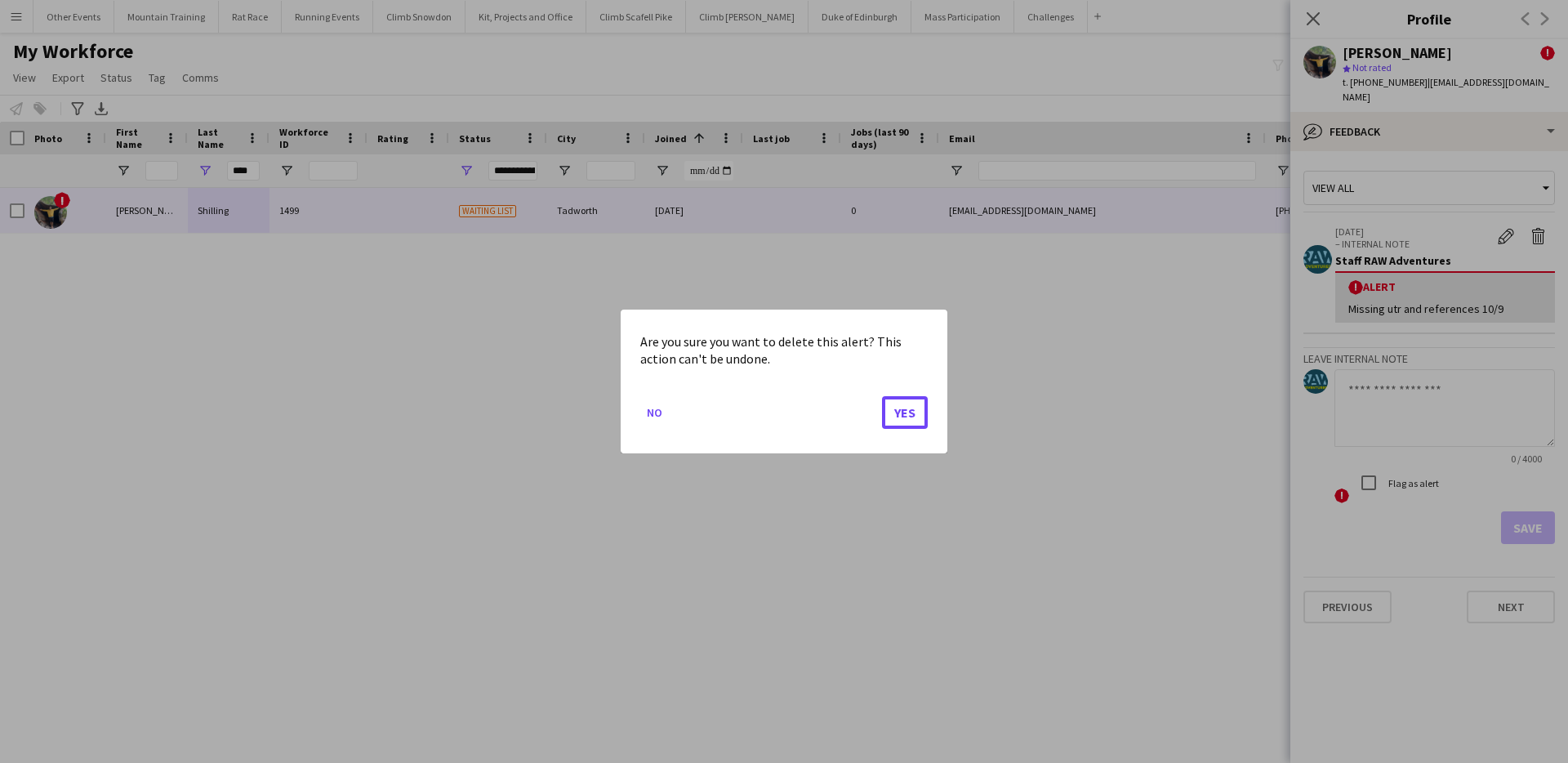
click at [900, 406] on button "Yes" at bounding box center [905, 412] width 46 height 33
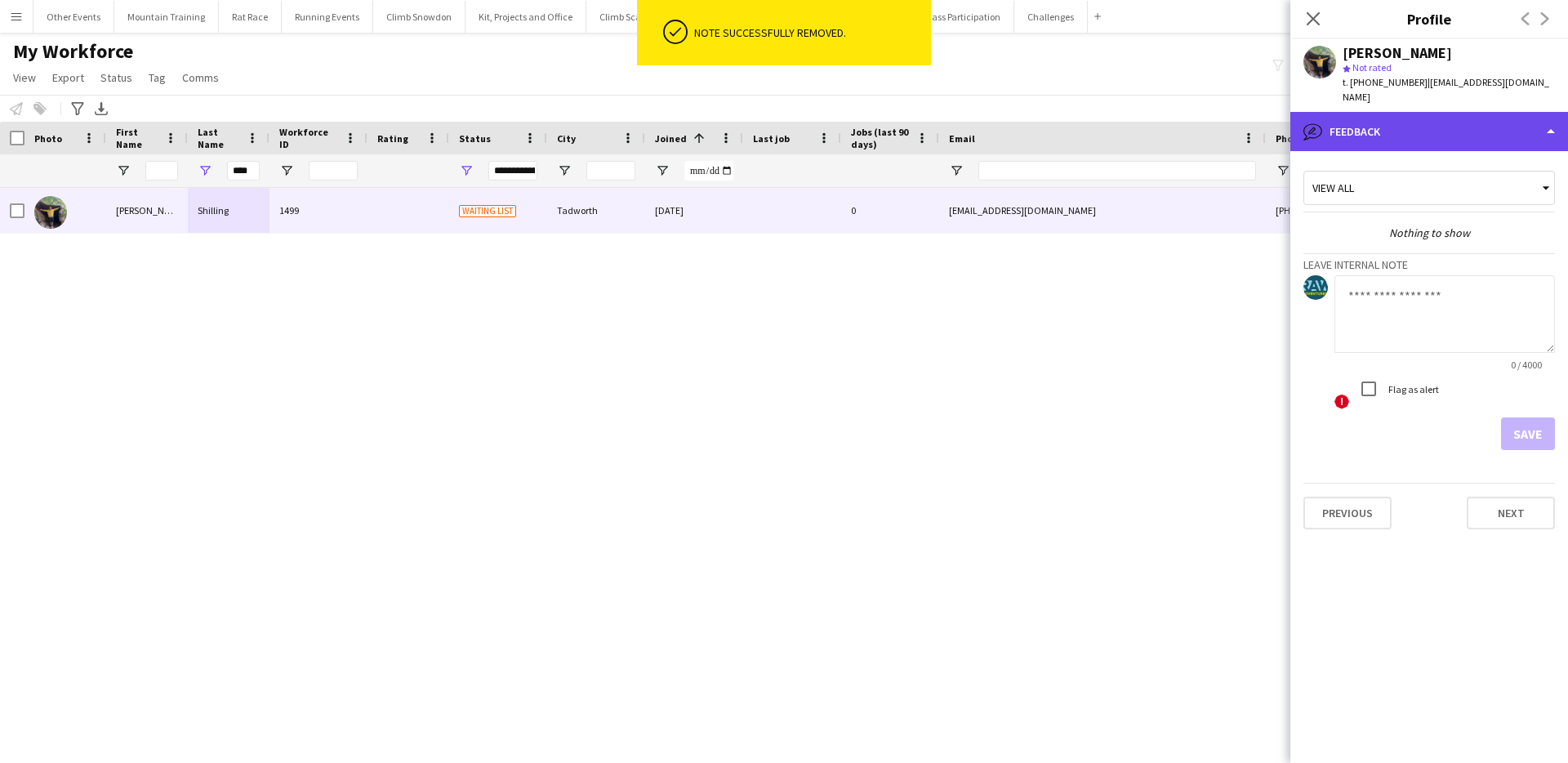
click at [1393, 124] on div "bubble-pencil Feedback" at bounding box center [1429, 132] width 277 height 40
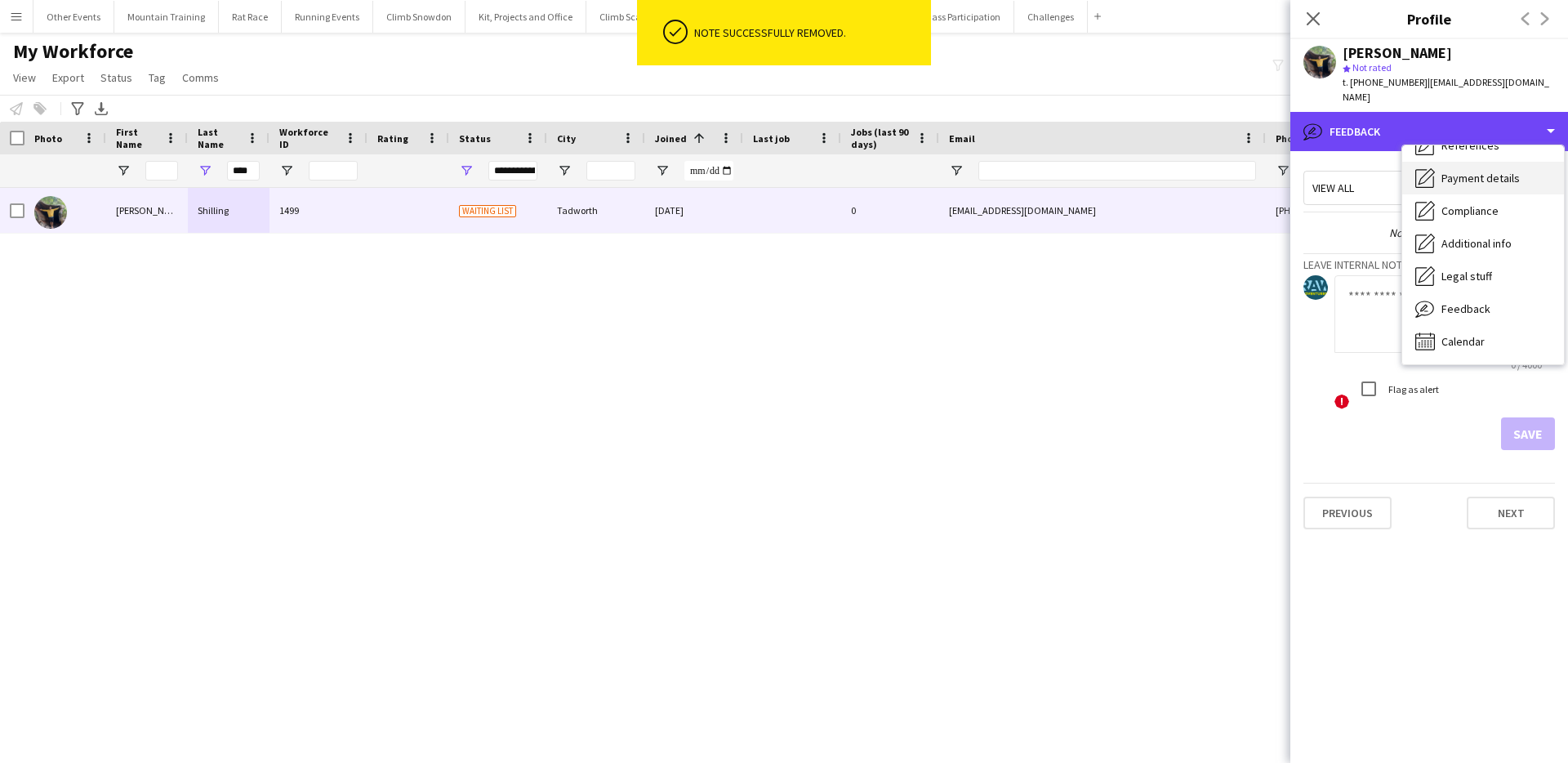
scroll to position [0, 0]
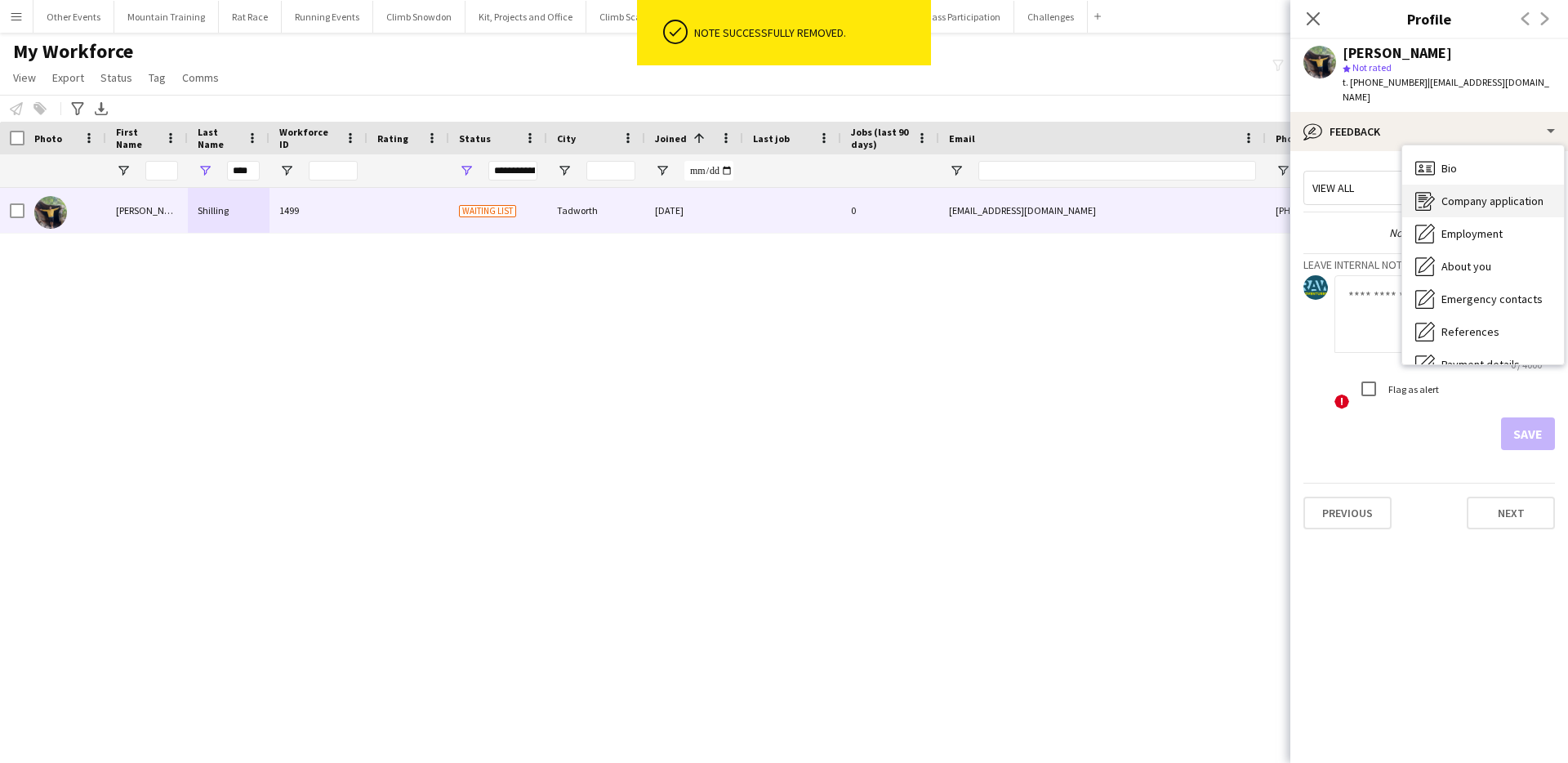
click at [1497, 194] on span "Company application" at bounding box center [1492, 201] width 102 height 14
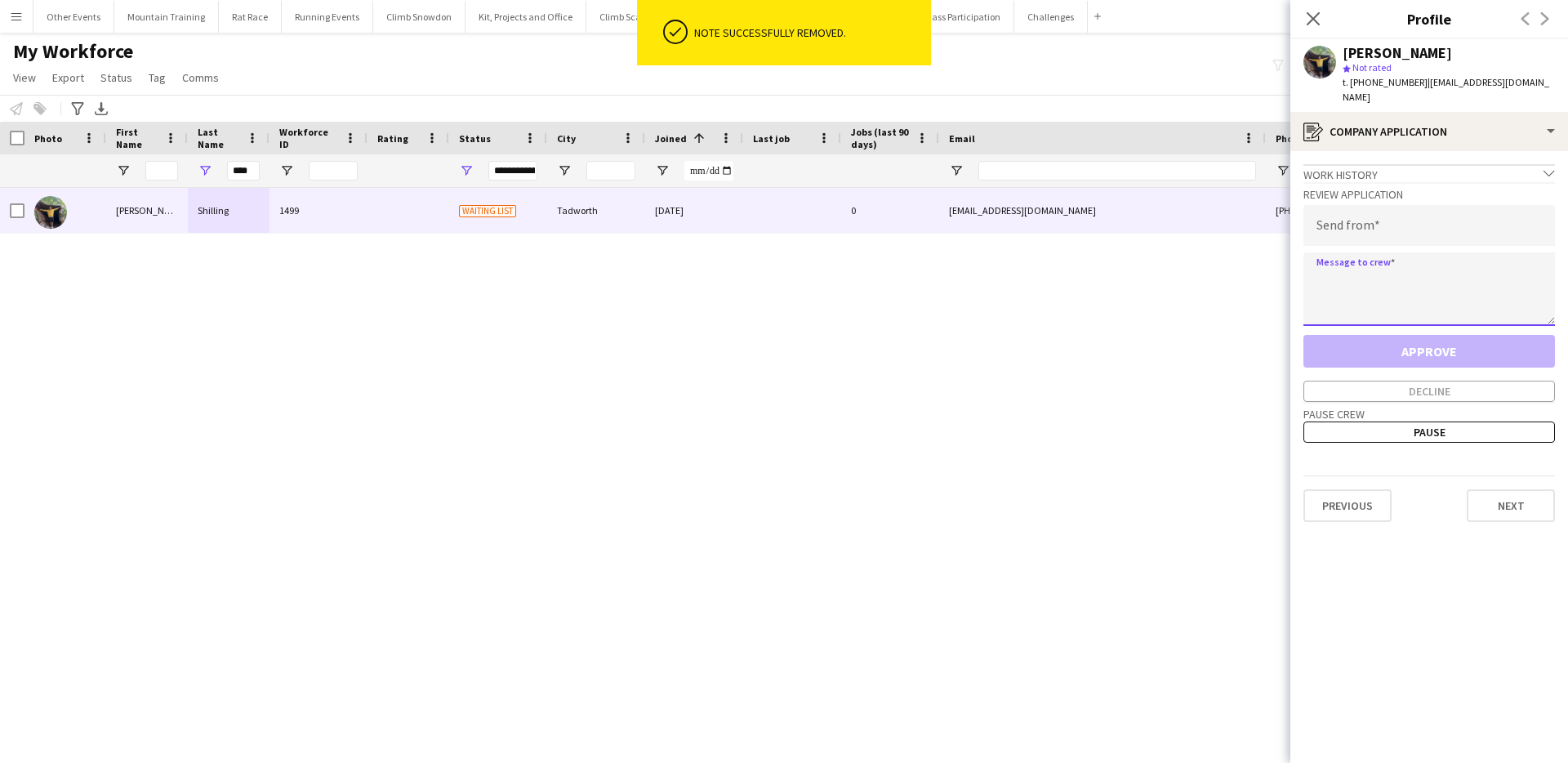
click at [1352, 259] on textarea at bounding box center [1429, 288] width 251 height 73
paste textarea "**********"
type textarea "**********"
click at [1415, 211] on input "email" at bounding box center [1429, 225] width 251 height 40
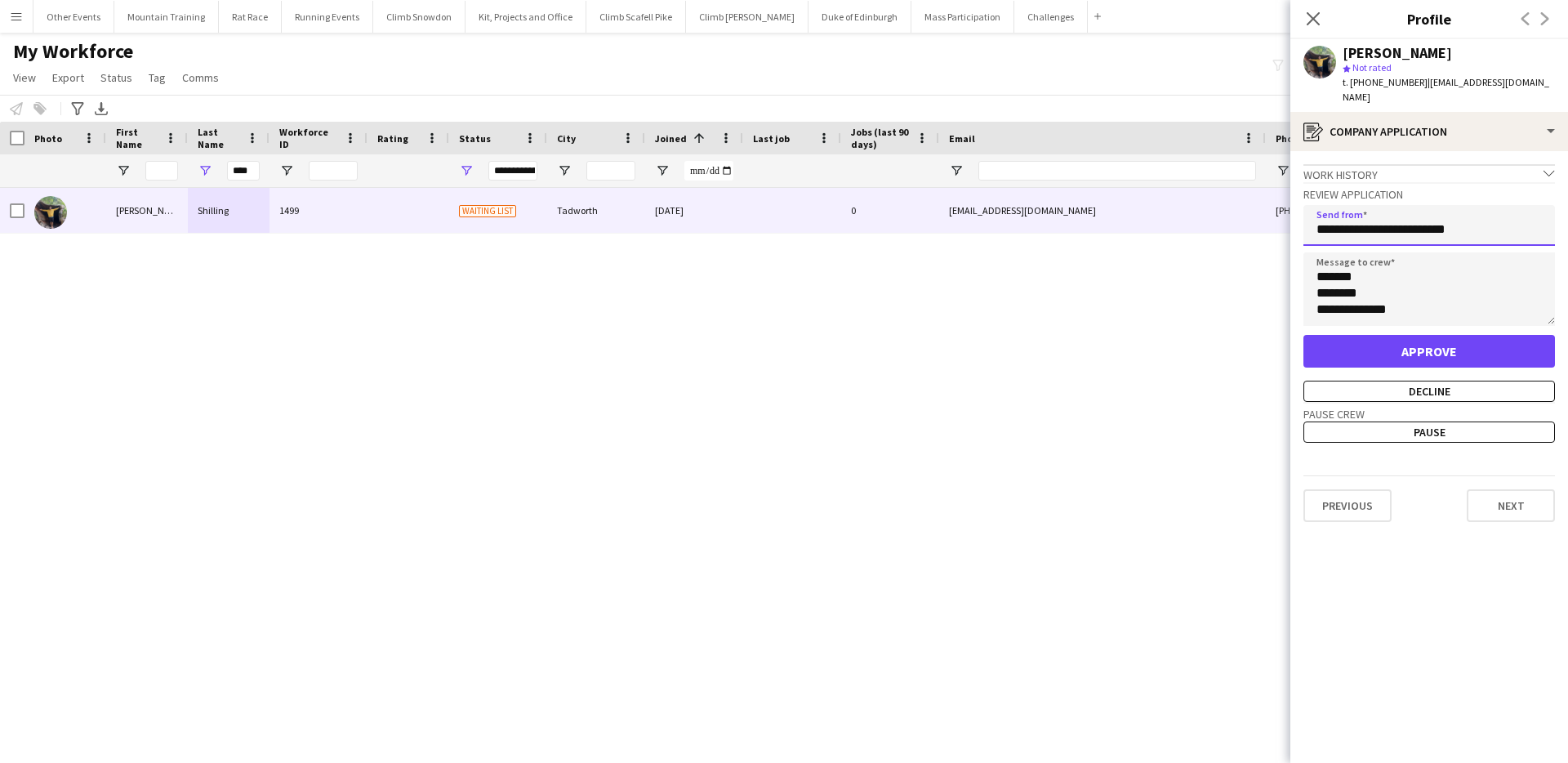
type input "**********"
click at [1393, 335] on button "Approve" at bounding box center [1429, 351] width 251 height 33
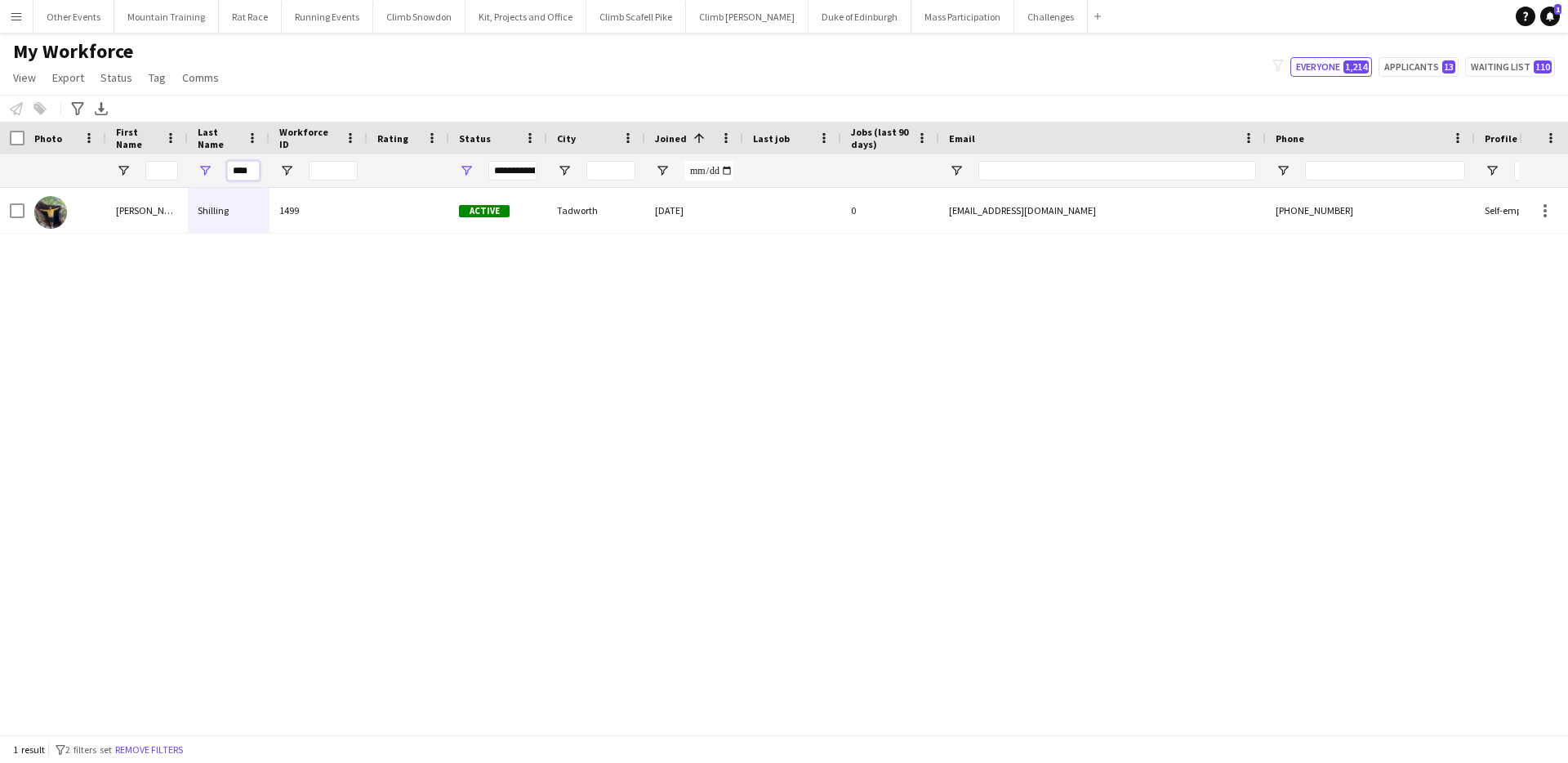
click at [243, 170] on input "****" at bounding box center [243, 170] width 33 height 19
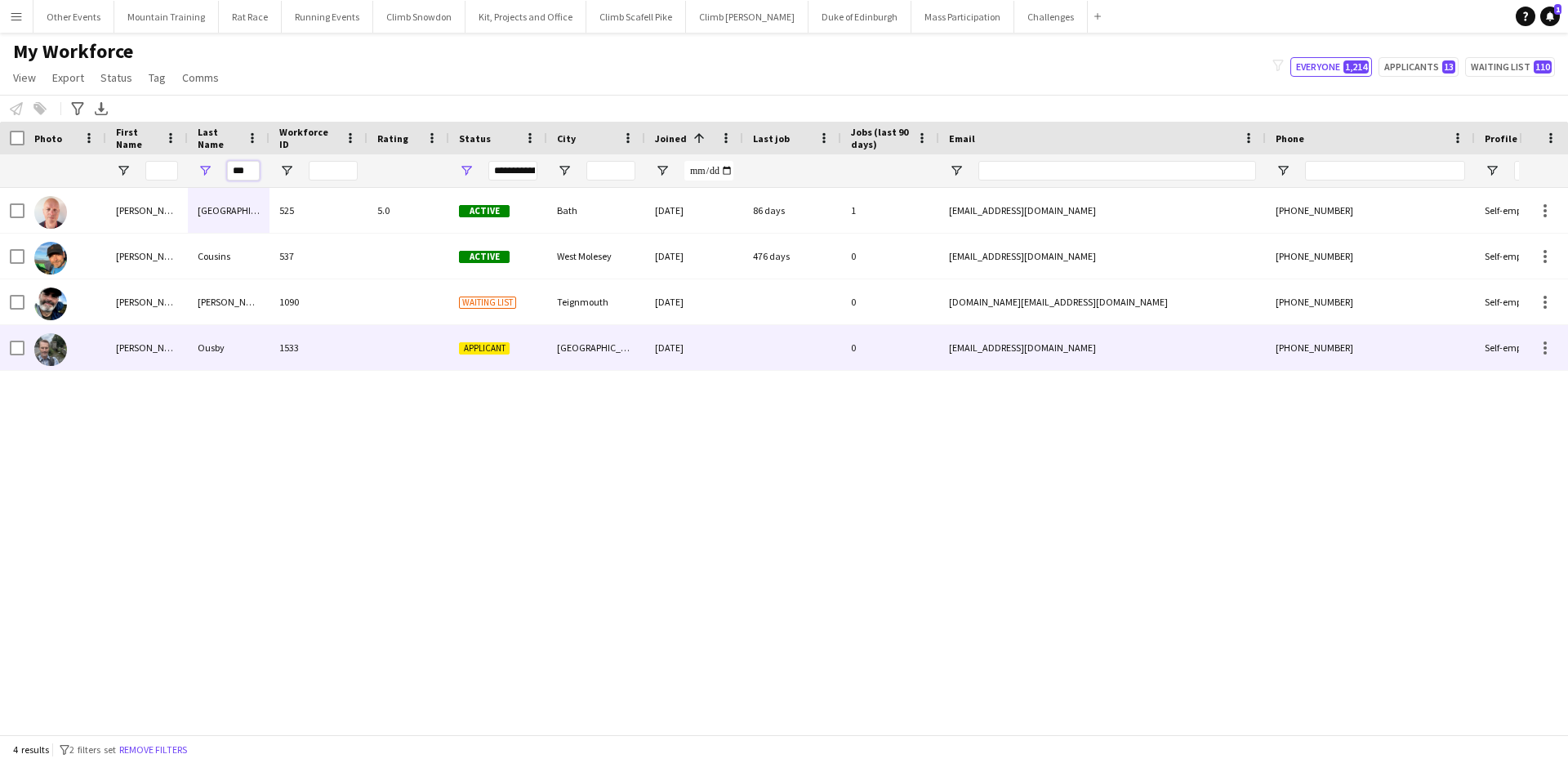
type input "***"
click at [237, 347] on div "Ousby" at bounding box center [228, 347] width 82 height 45
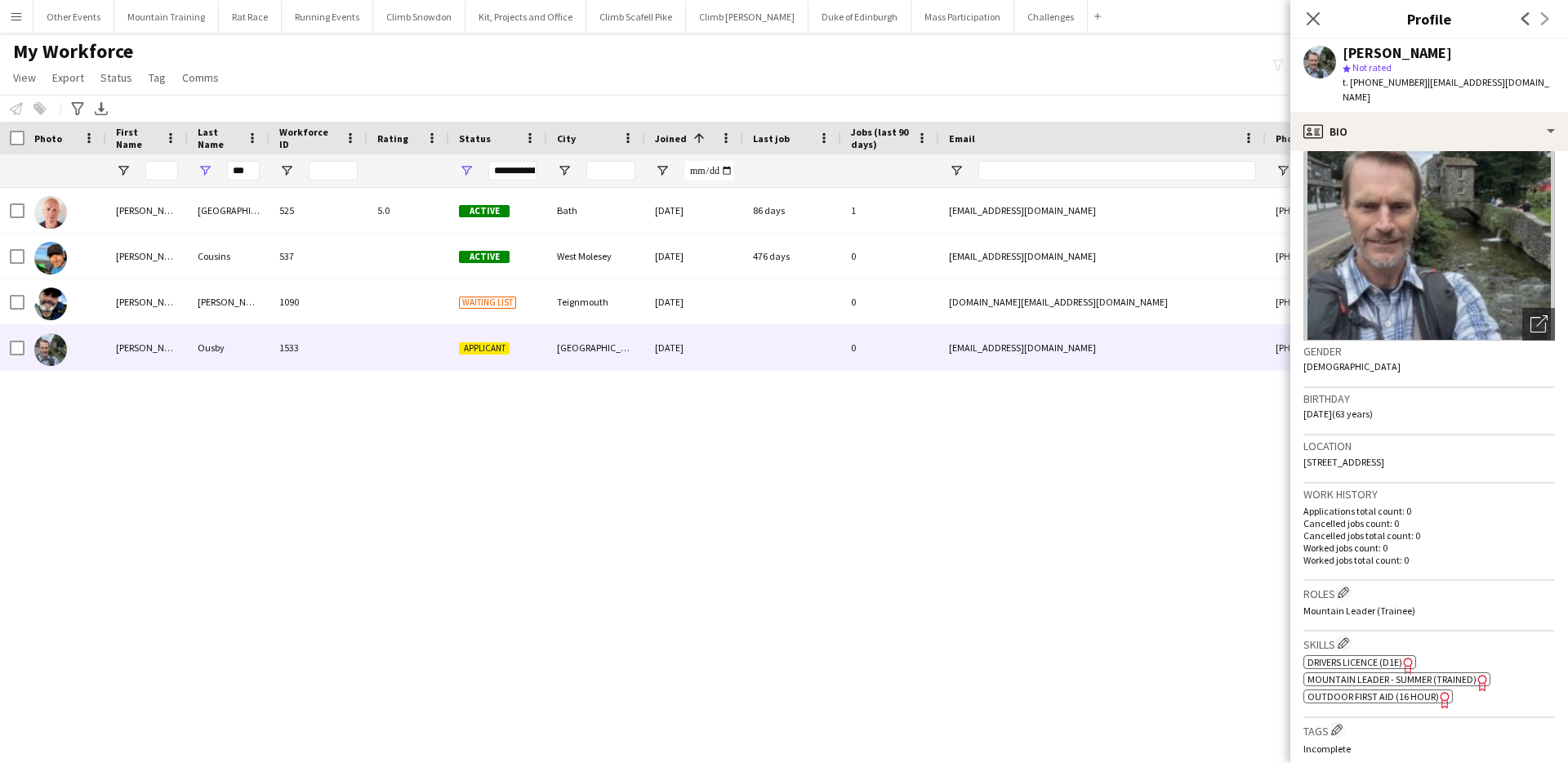
scroll to position [73, 0]
click at [1451, 669] on span "Mountain Leader - Summer (Trained)" at bounding box center [1392, 674] width 169 height 13
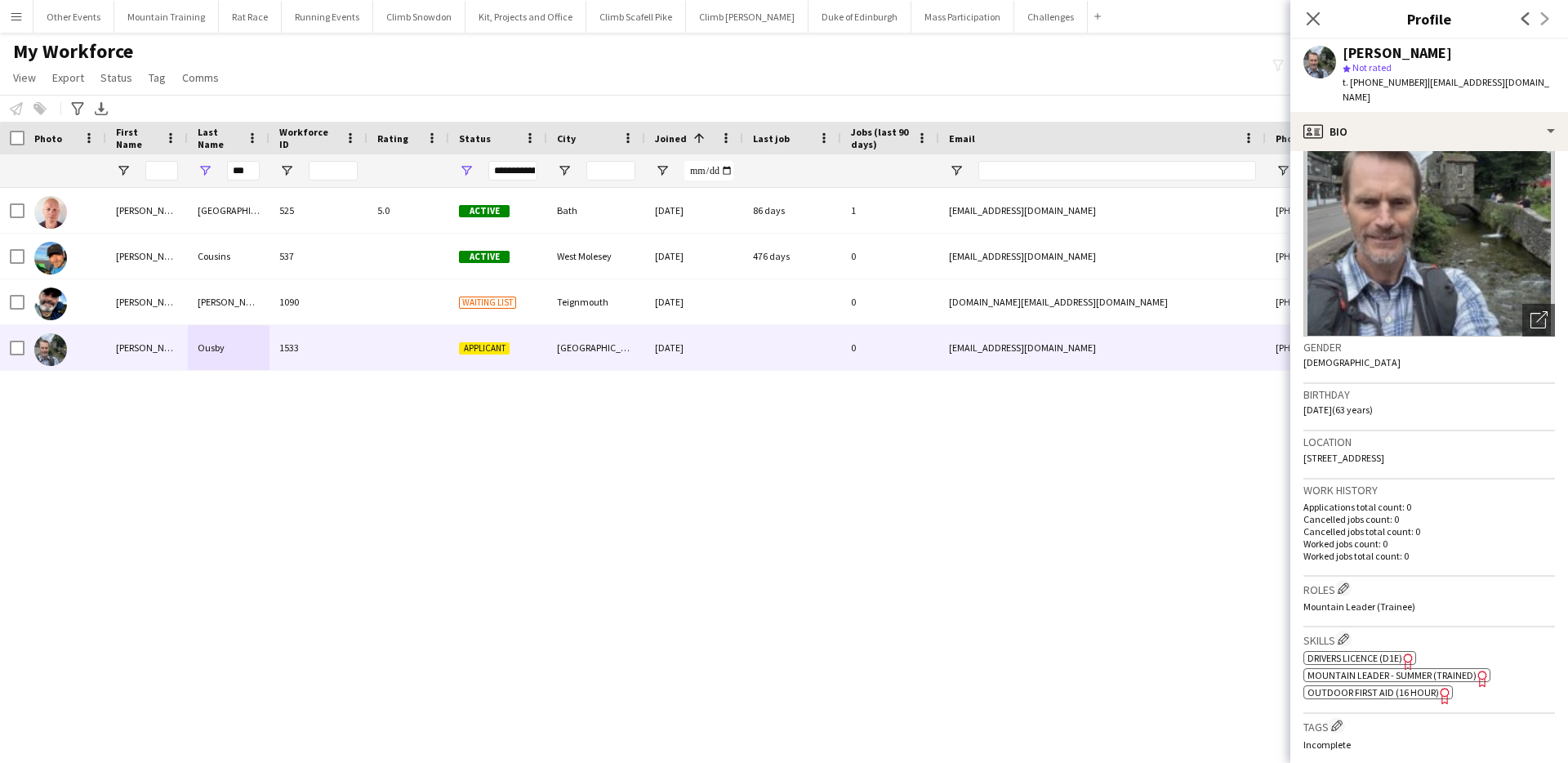
click at [1404, 686] on span "Outdoor First Aid (16 hour)" at bounding box center [1373, 692] width 132 height 13
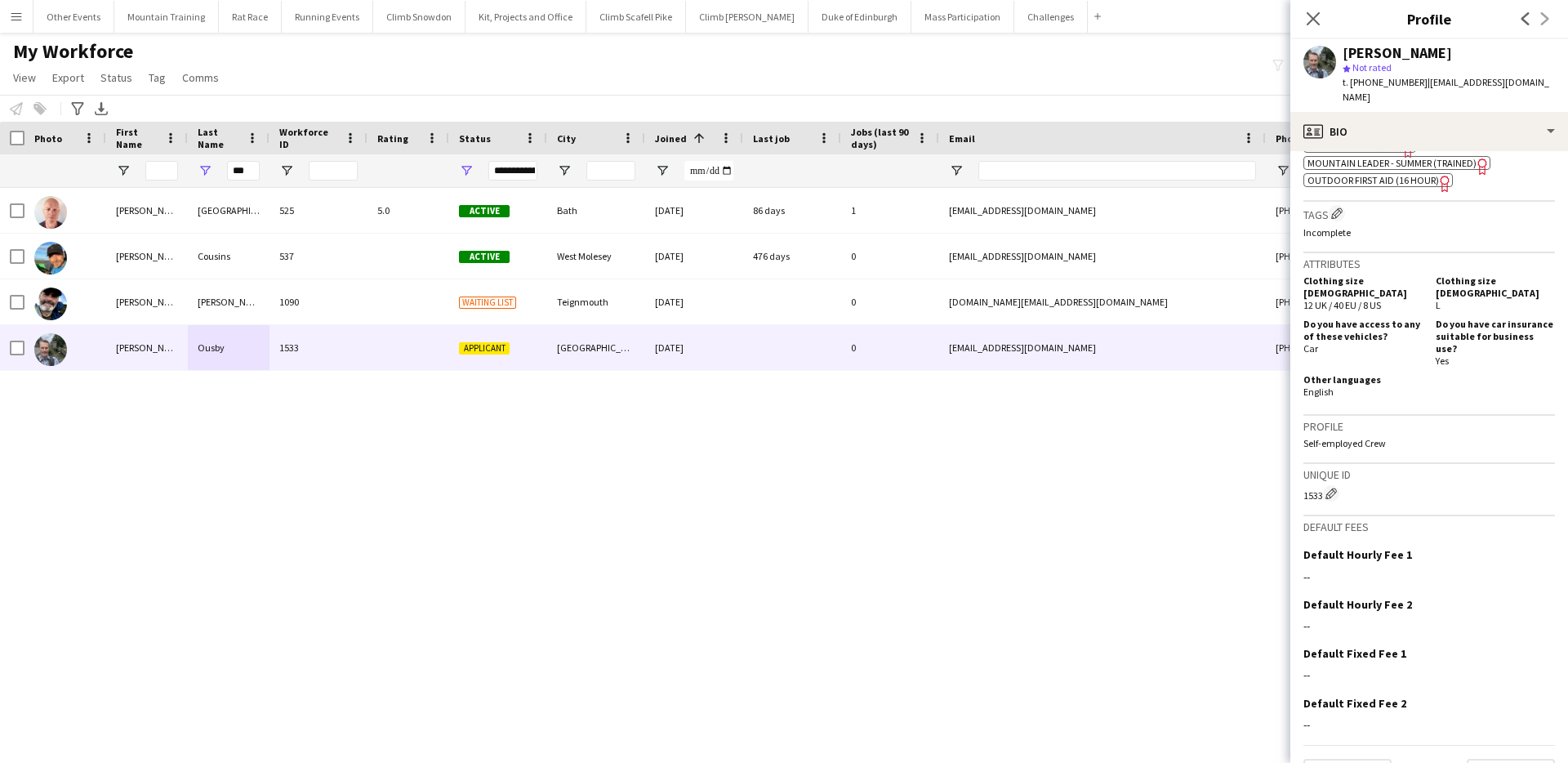
scroll to position [587, 0]
click at [1531, 757] on button "Next" at bounding box center [1511, 773] width 89 height 33
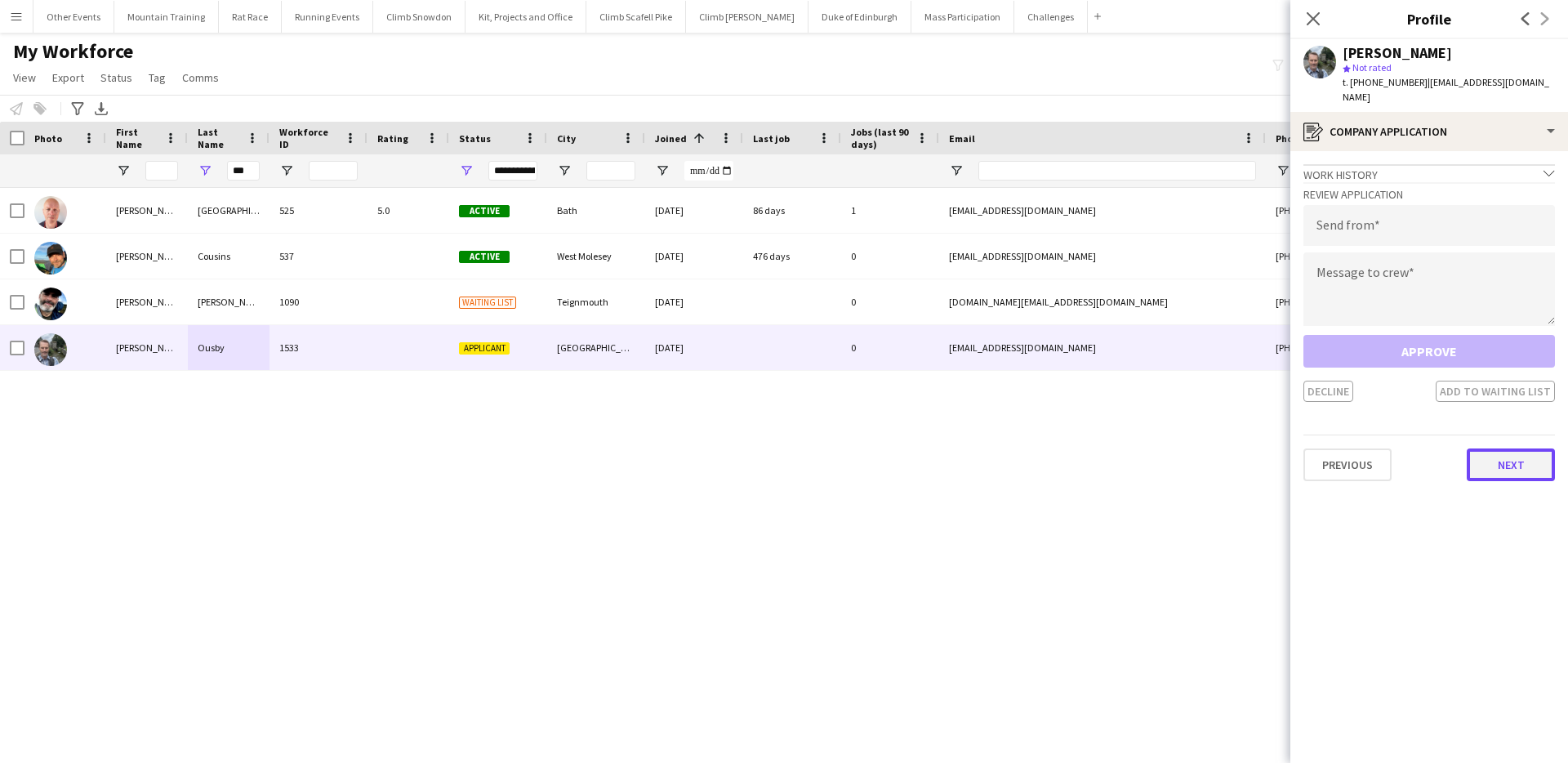
click at [1523, 450] on button "Next" at bounding box center [1511, 465] width 89 height 33
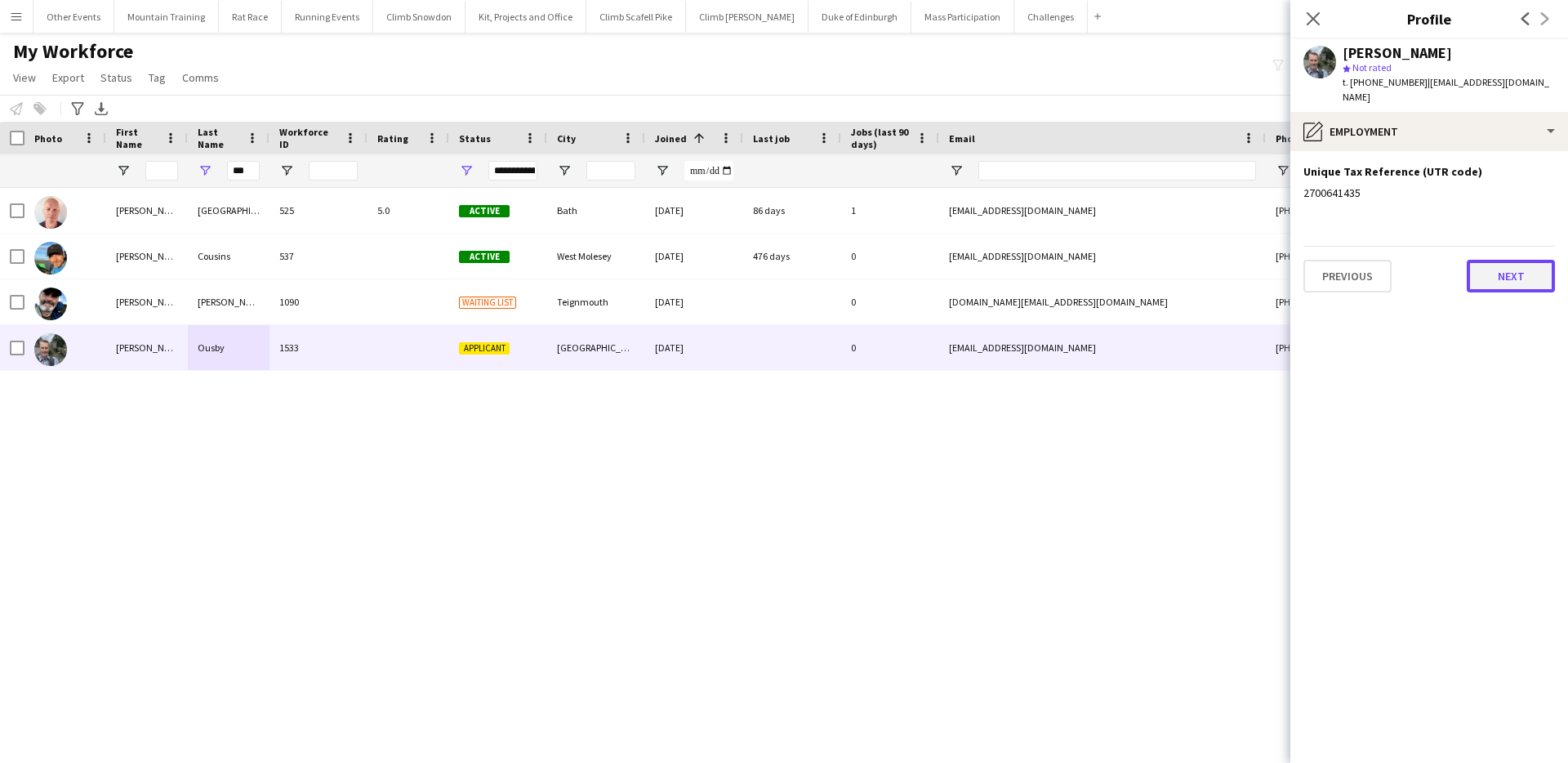
click at [1496, 261] on button "Next" at bounding box center [1511, 276] width 89 height 33
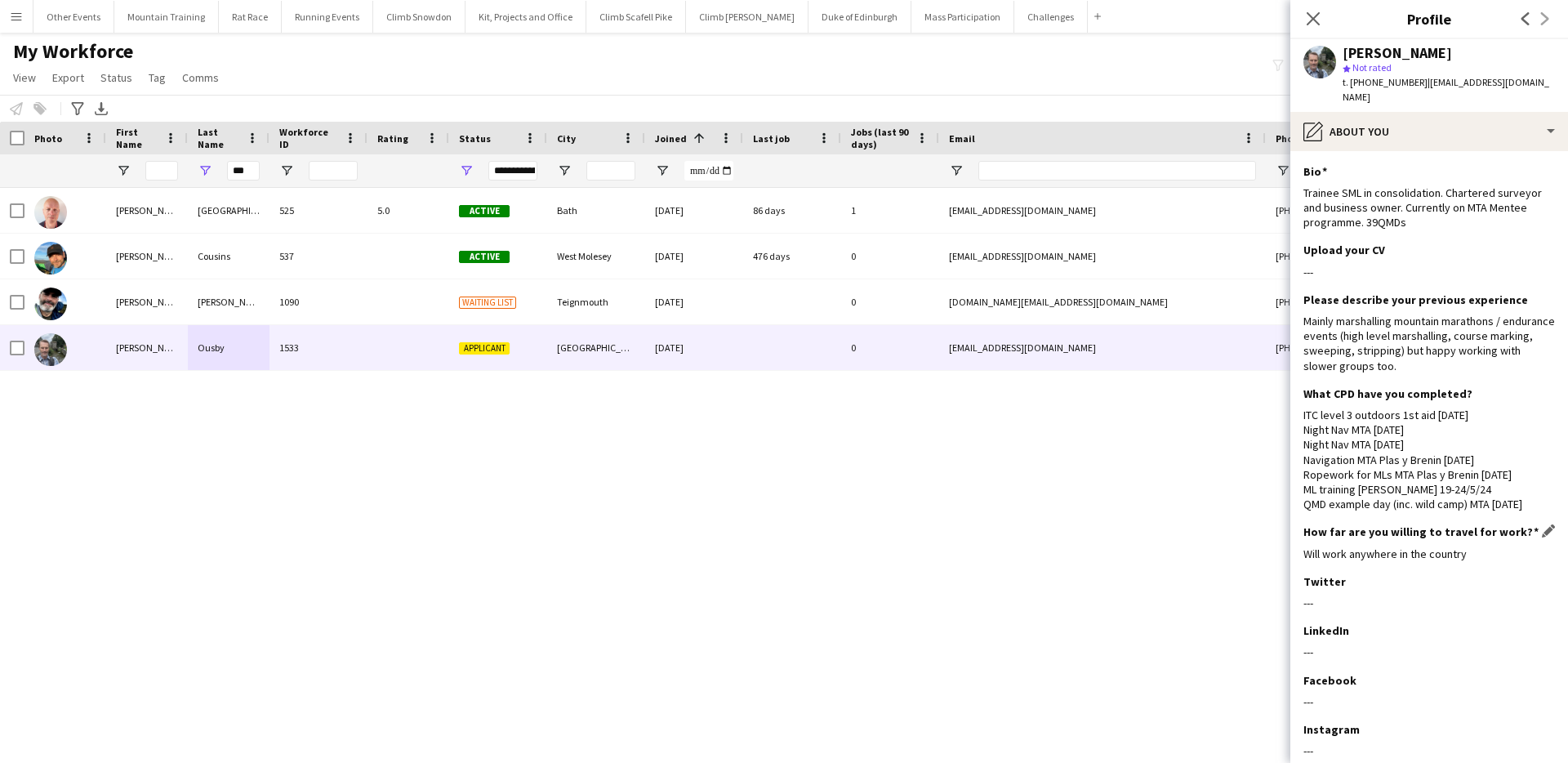
scroll to position [135, 0]
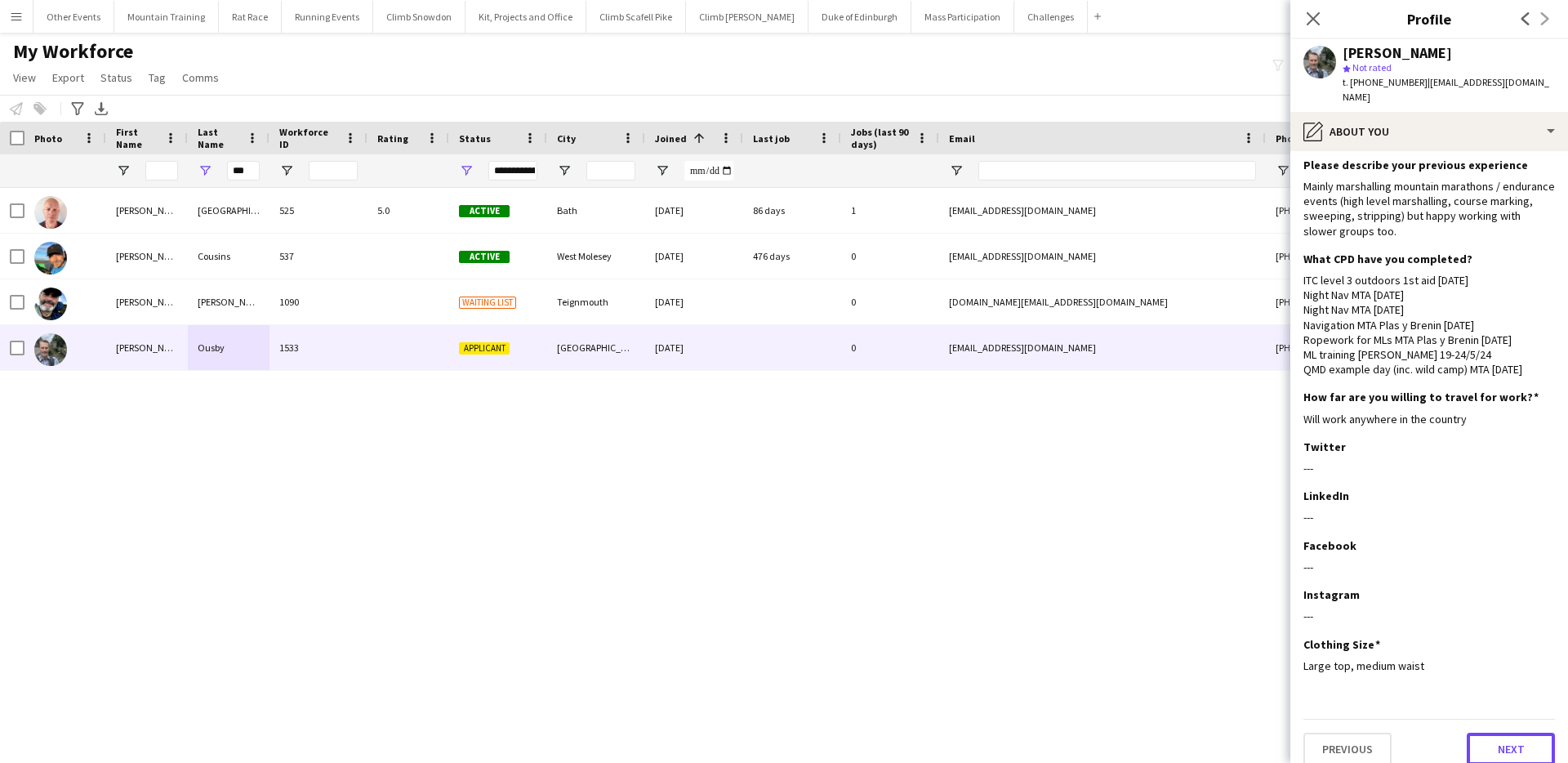
drag, startPoint x: 1503, startPoint y: 728, endPoint x: 1494, endPoint y: 529, distance: 199.2
click at [1503, 733] on button "Next" at bounding box center [1511, 749] width 89 height 33
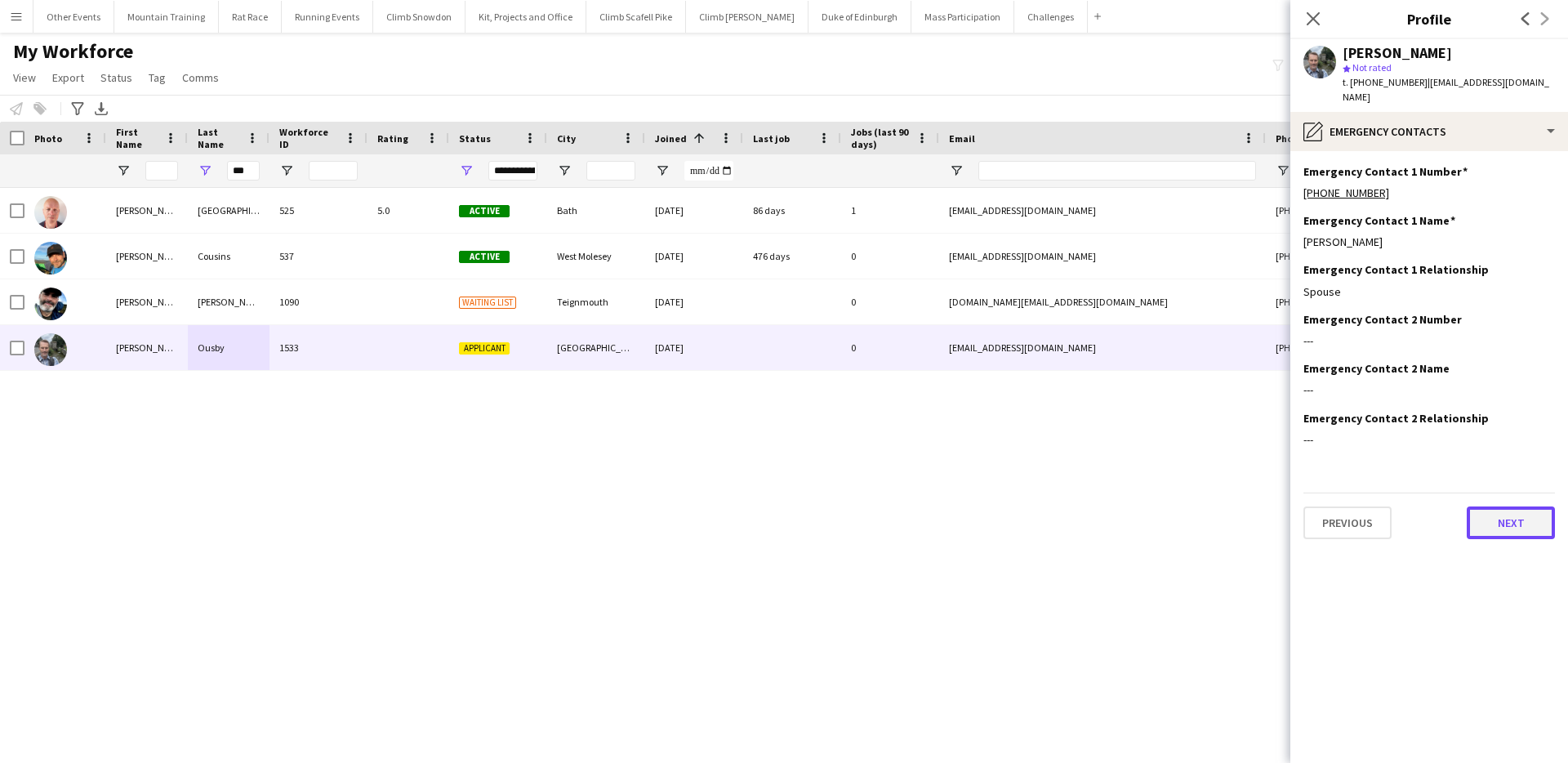
click at [1512, 514] on button "Next" at bounding box center [1511, 523] width 89 height 33
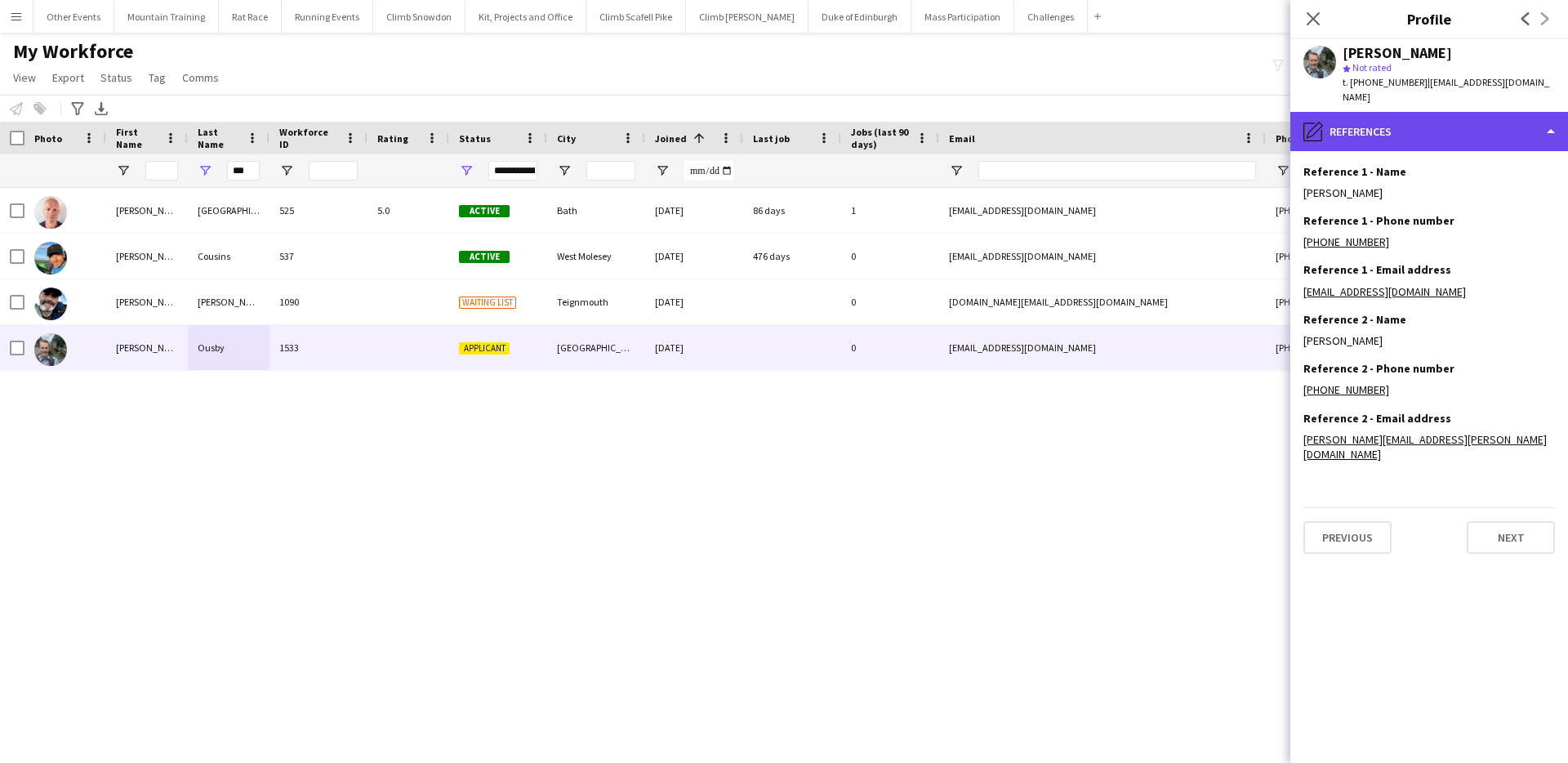
click at [1490, 112] on div "pencil4 References" at bounding box center [1429, 132] width 277 height 40
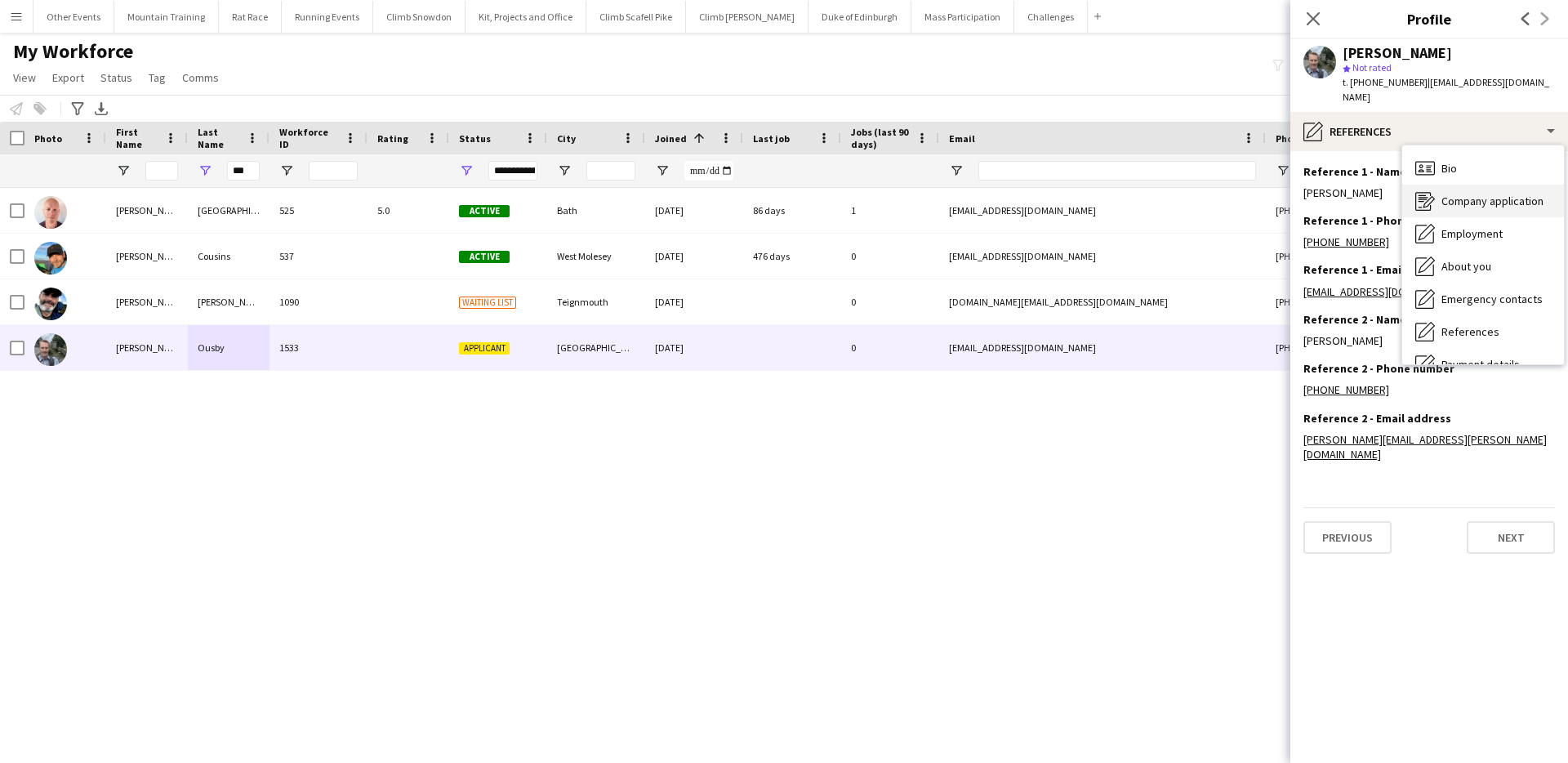
click at [1516, 194] on span "Company application" at bounding box center [1492, 201] width 102 height 14
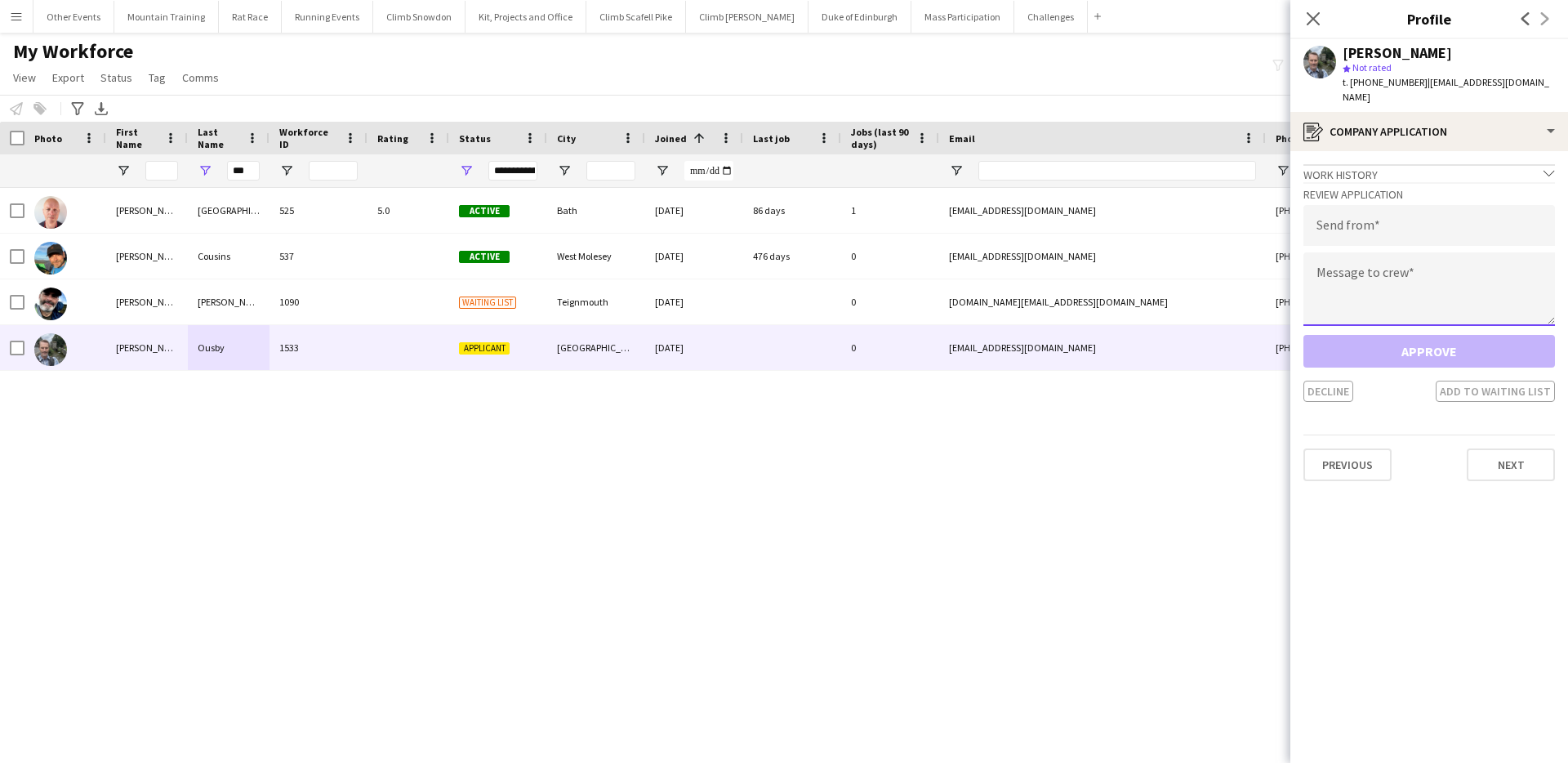
click at [1408, 262] on textarea at bounding box center [1429, 288] width 251 height 73
paste textarea "**********"
type textarea "**********"
click at [1411, 205] on input "email" at bounding box center [1429, 225] width 251 height 40
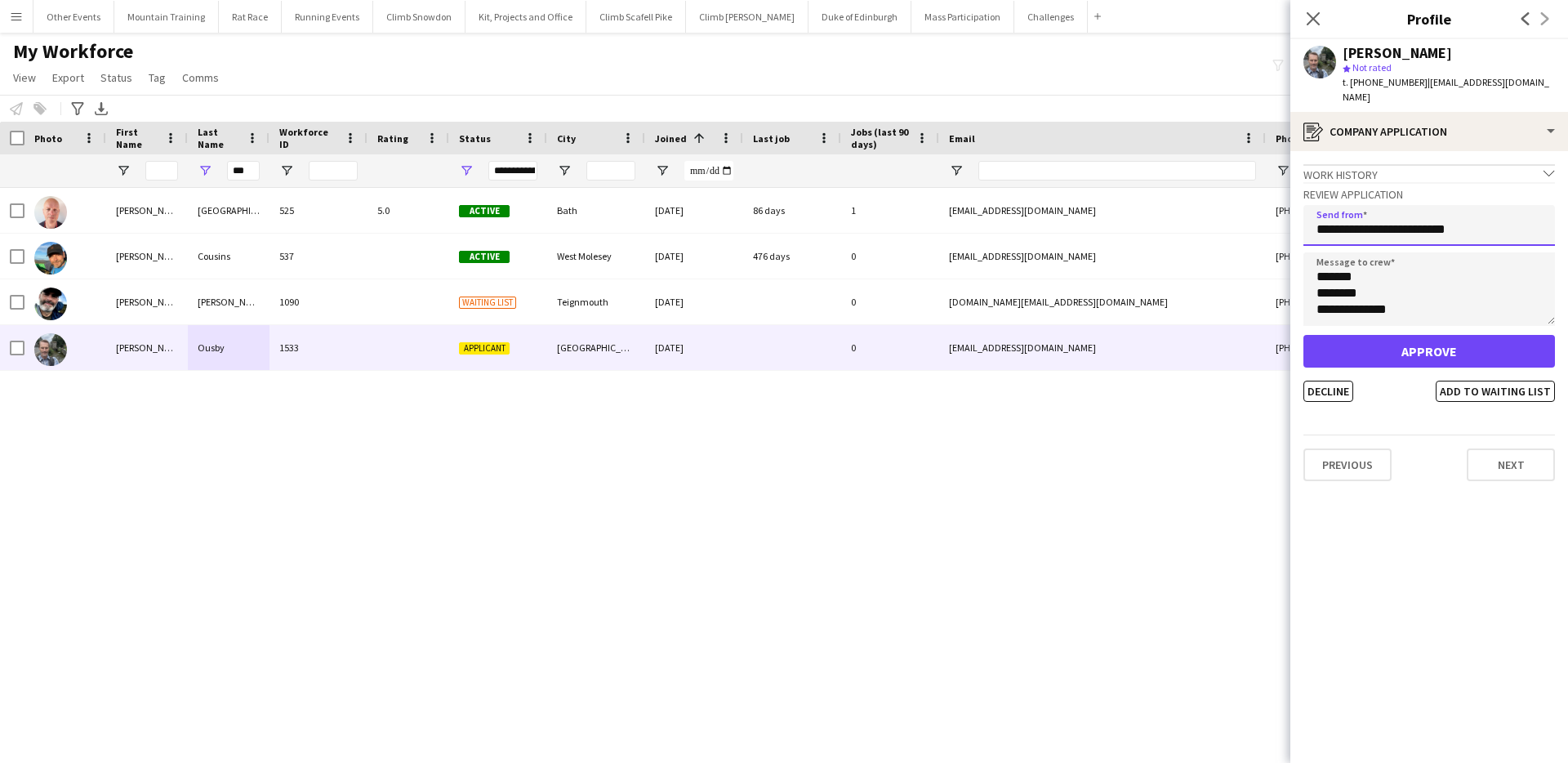
type input "**********"
click at [1453, 335] on button "Approve" at bounding box center [1429, 351] width 251 height 33
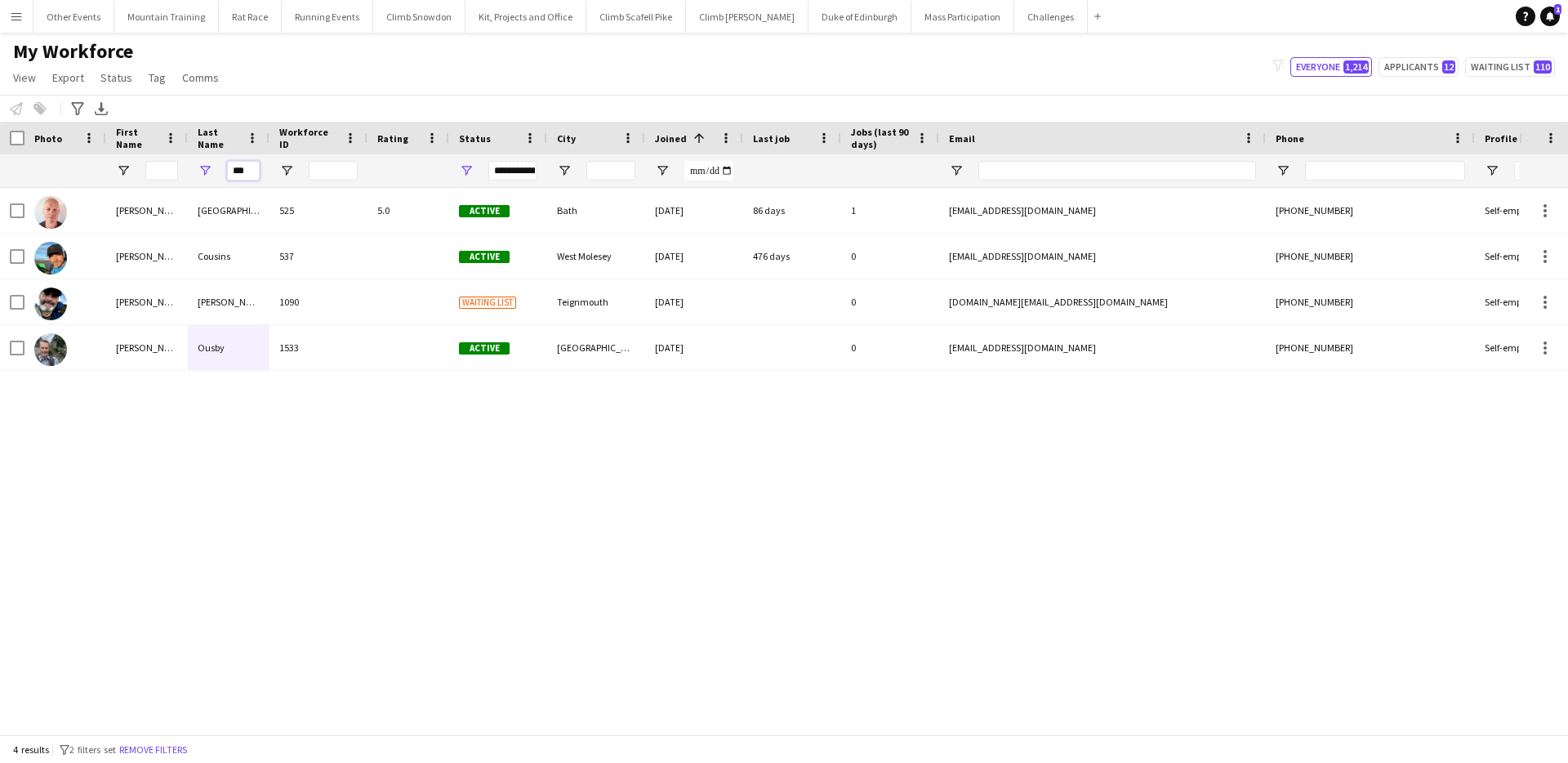
click at [247, 171] on input "***" at bounding box center [243, 170] width 33 height 19
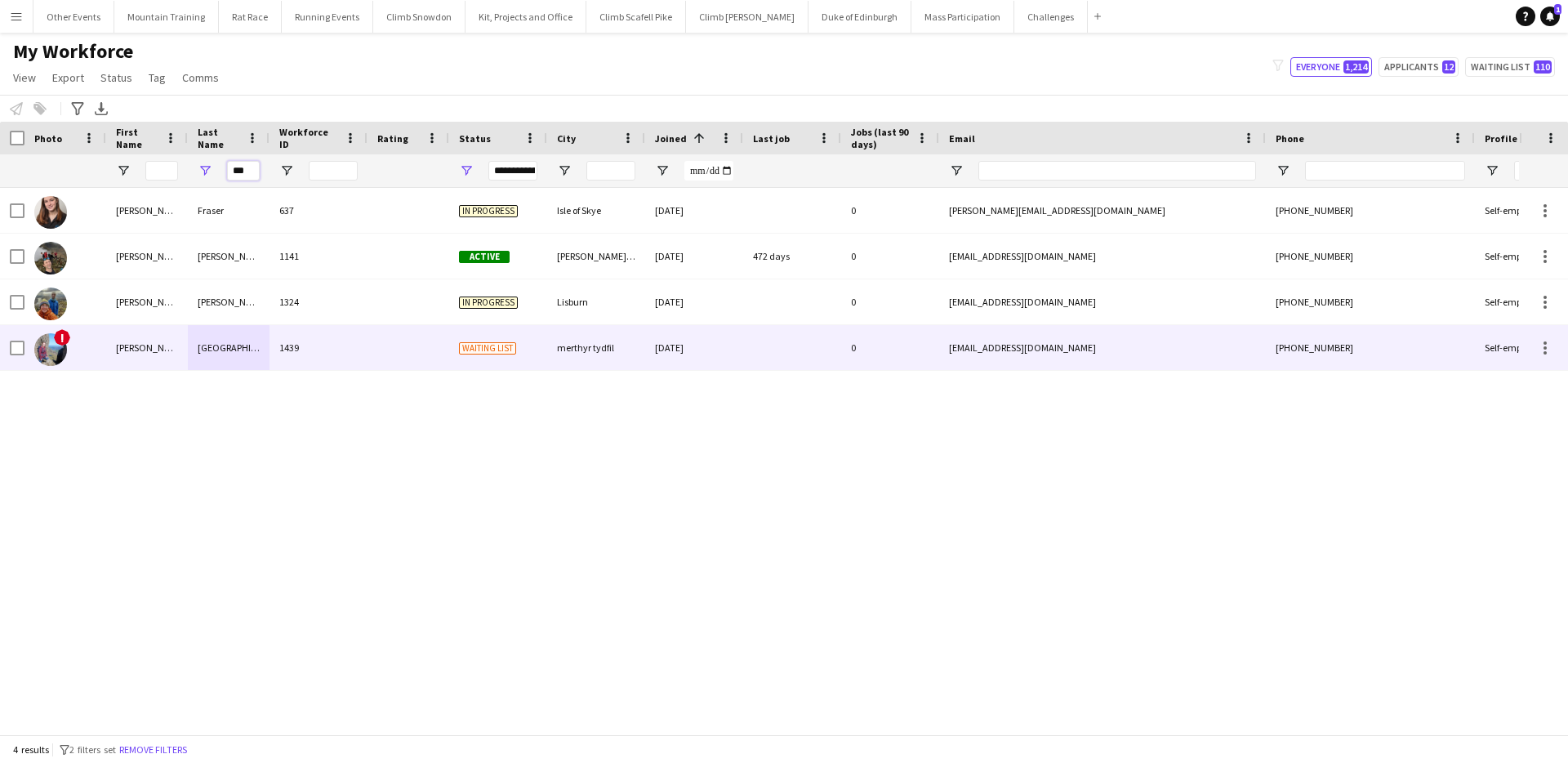
type input "***"
click at [282, 350] on div "1439" at bounding box center [319, 347] width 98 height 45
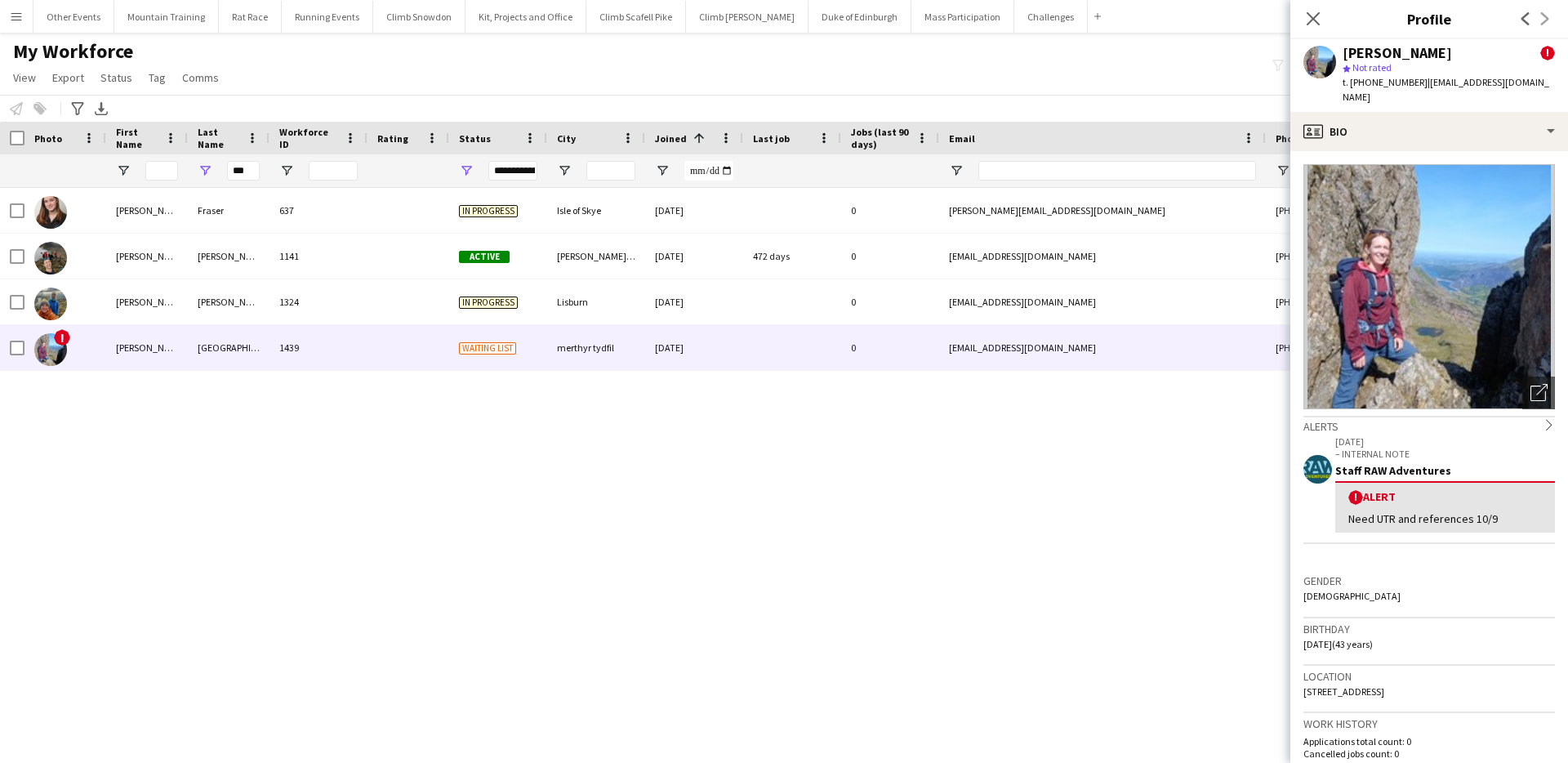
scroll to position [846, 0]
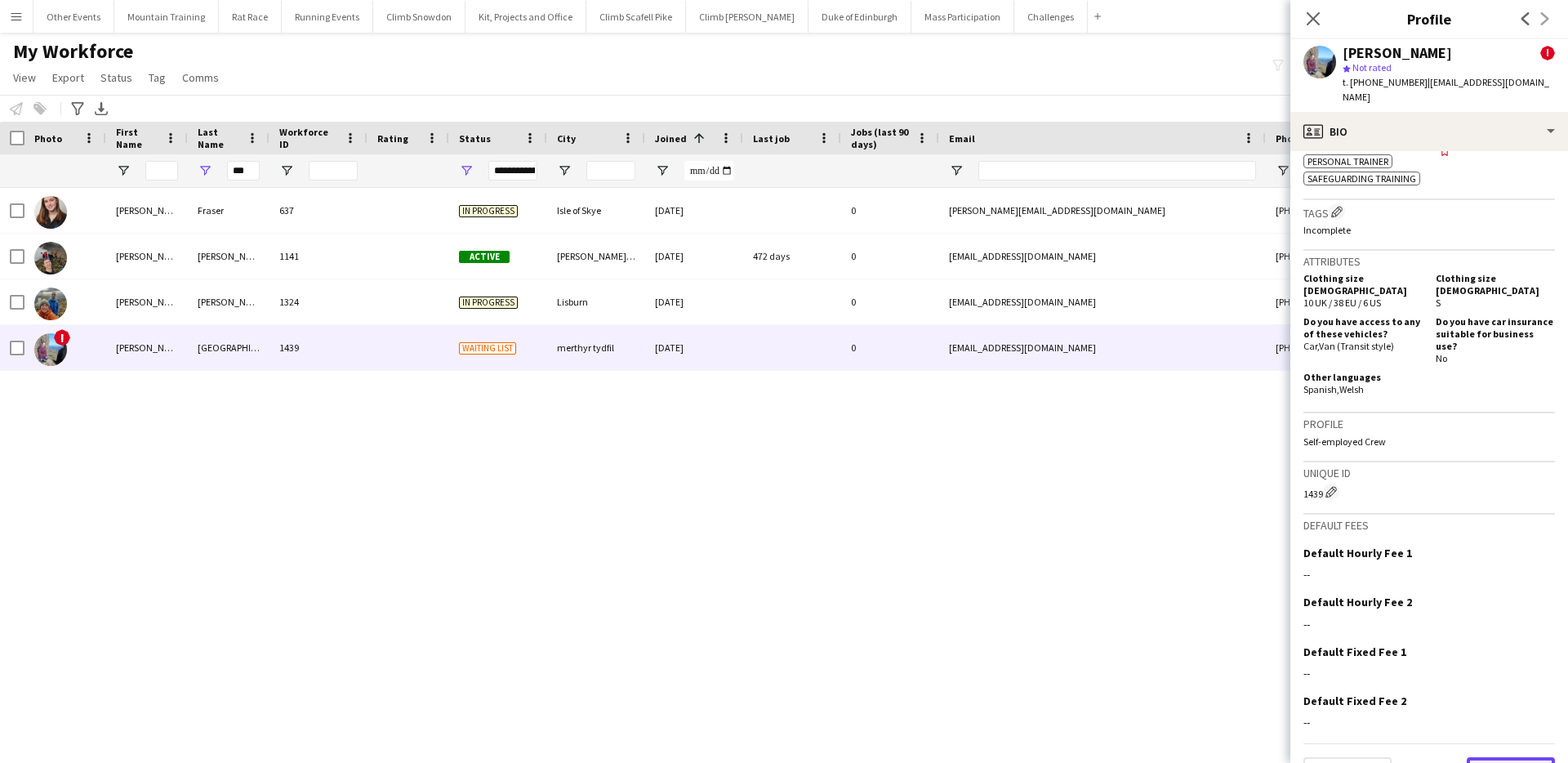
click at [1522, 757] on button "Next" at bounding box center [1511, 773] width 89 height 33
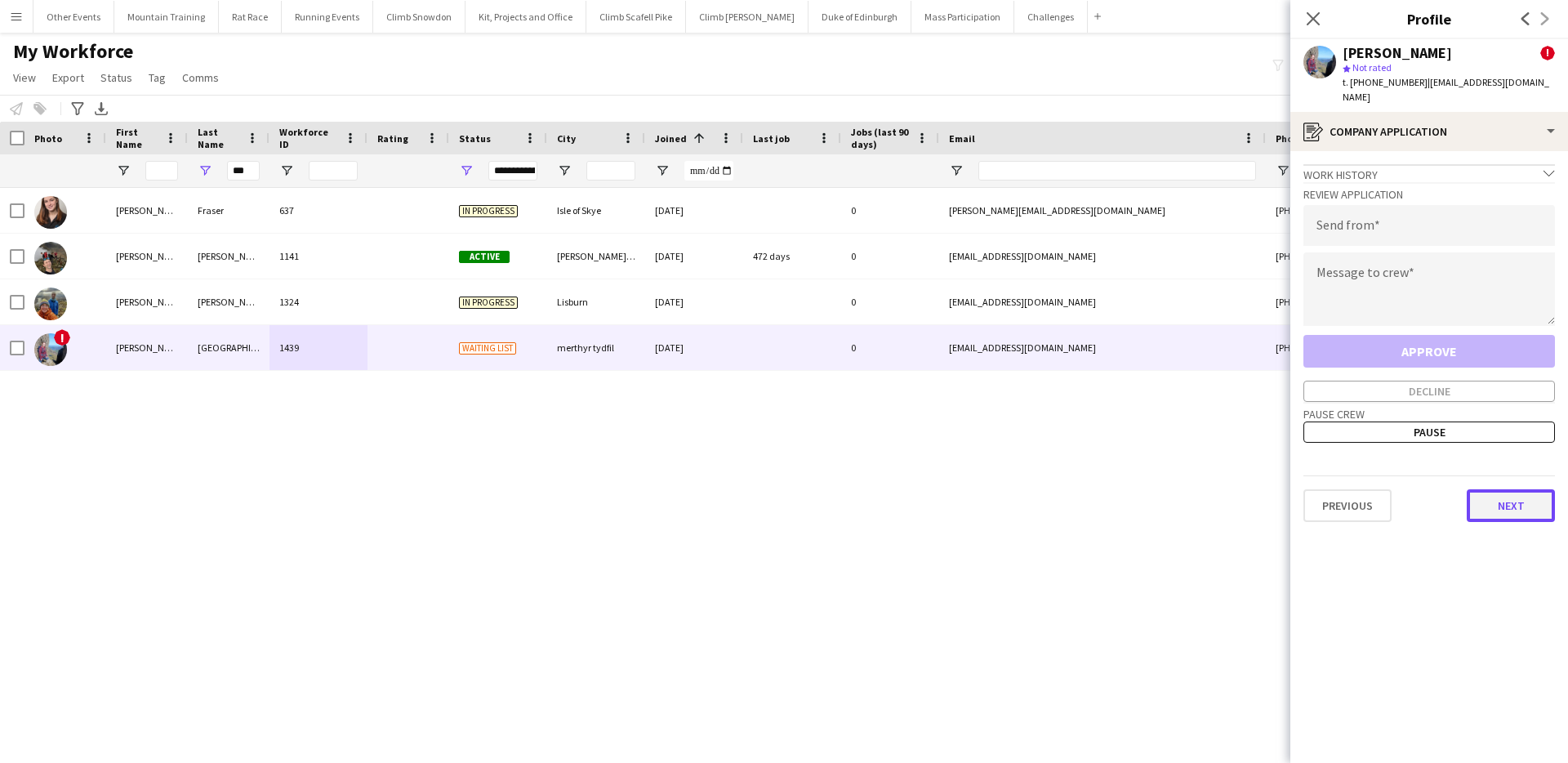
click at [1517, 489] on button "Next" at bounding box center [1511, 505] width 89 height 33
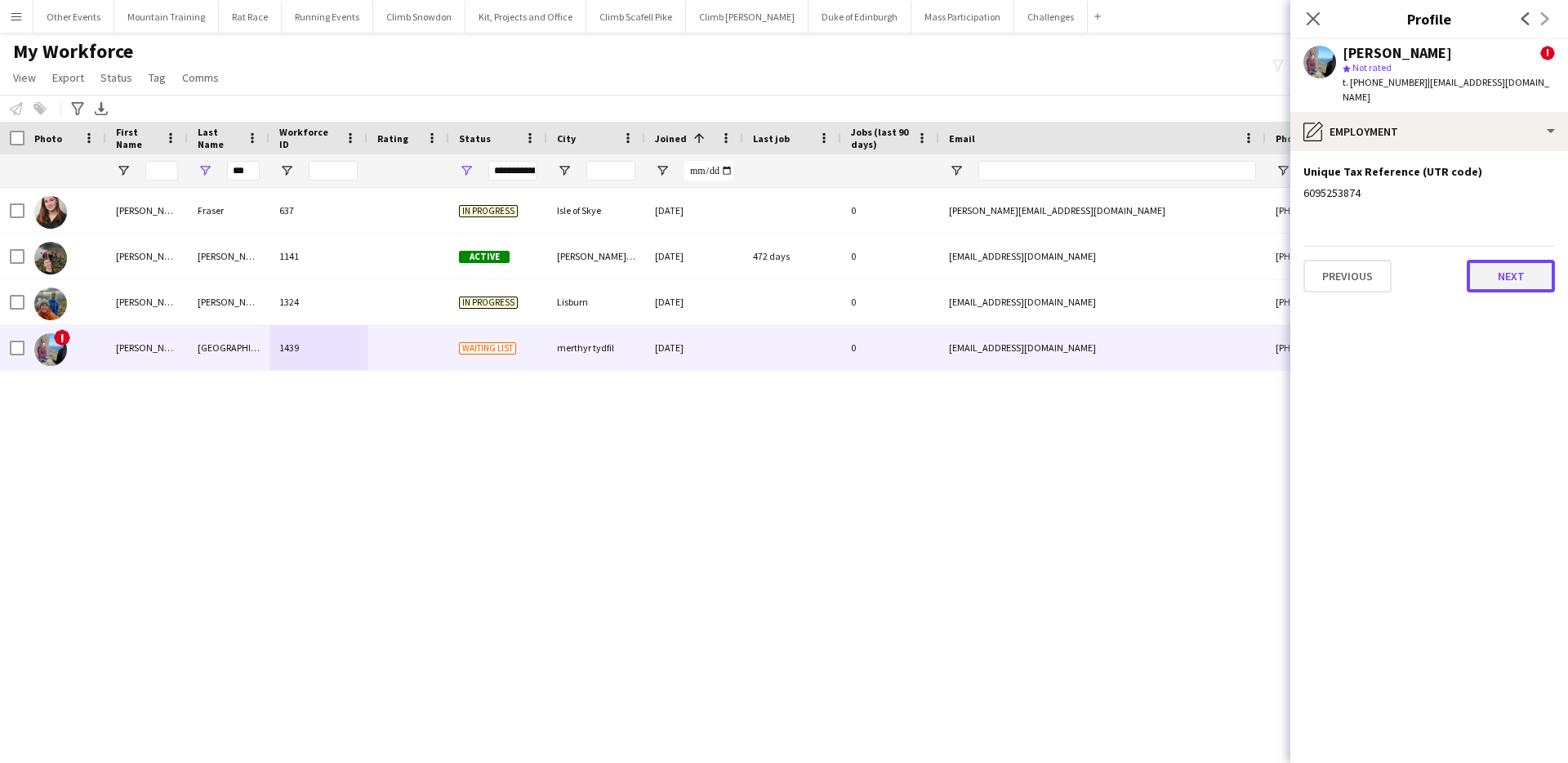
click at [1524, 260] on button "Next" at bounding box center [1511, 276] width 89 height 33
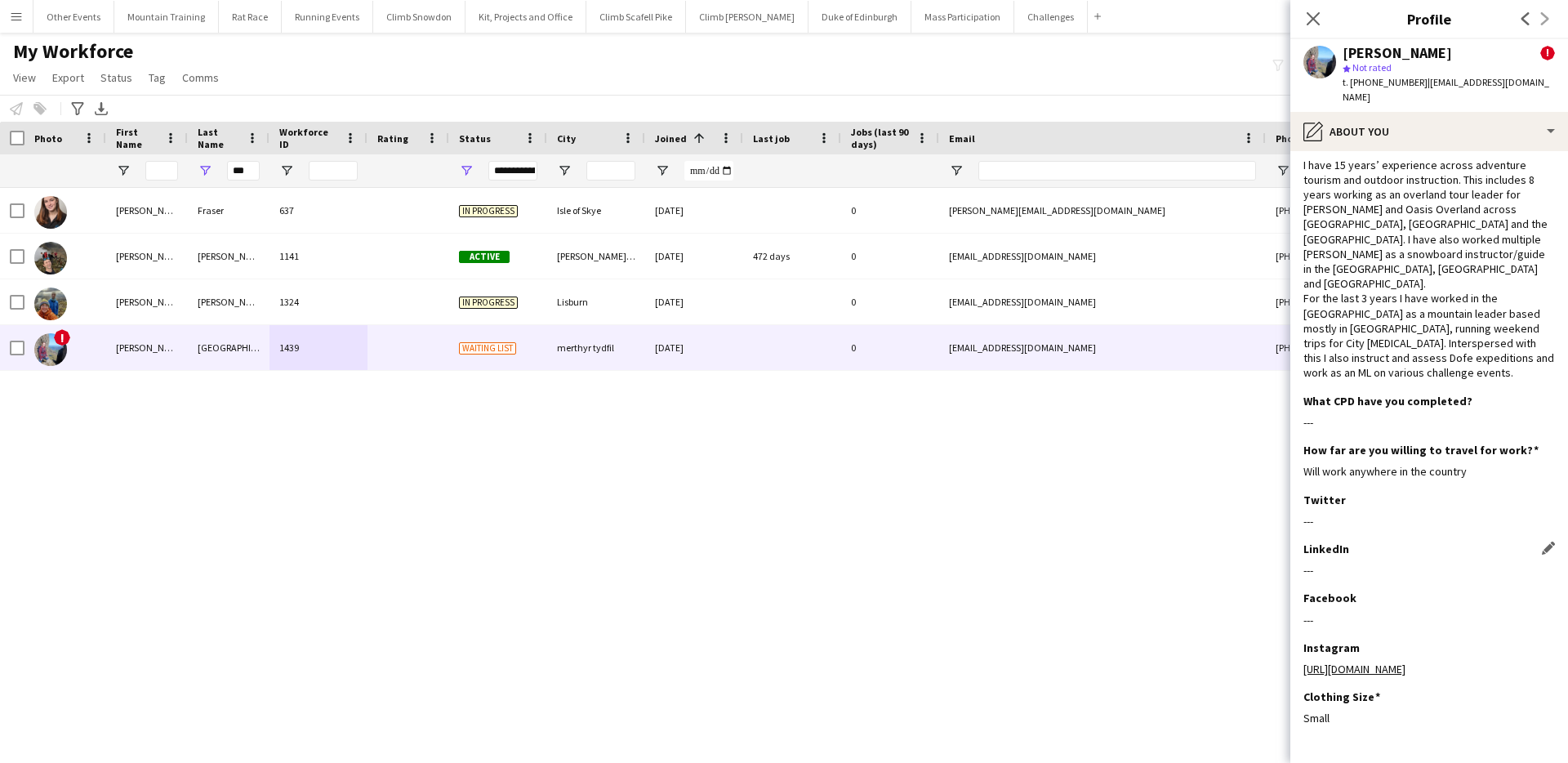
scroll to position [249, 0]
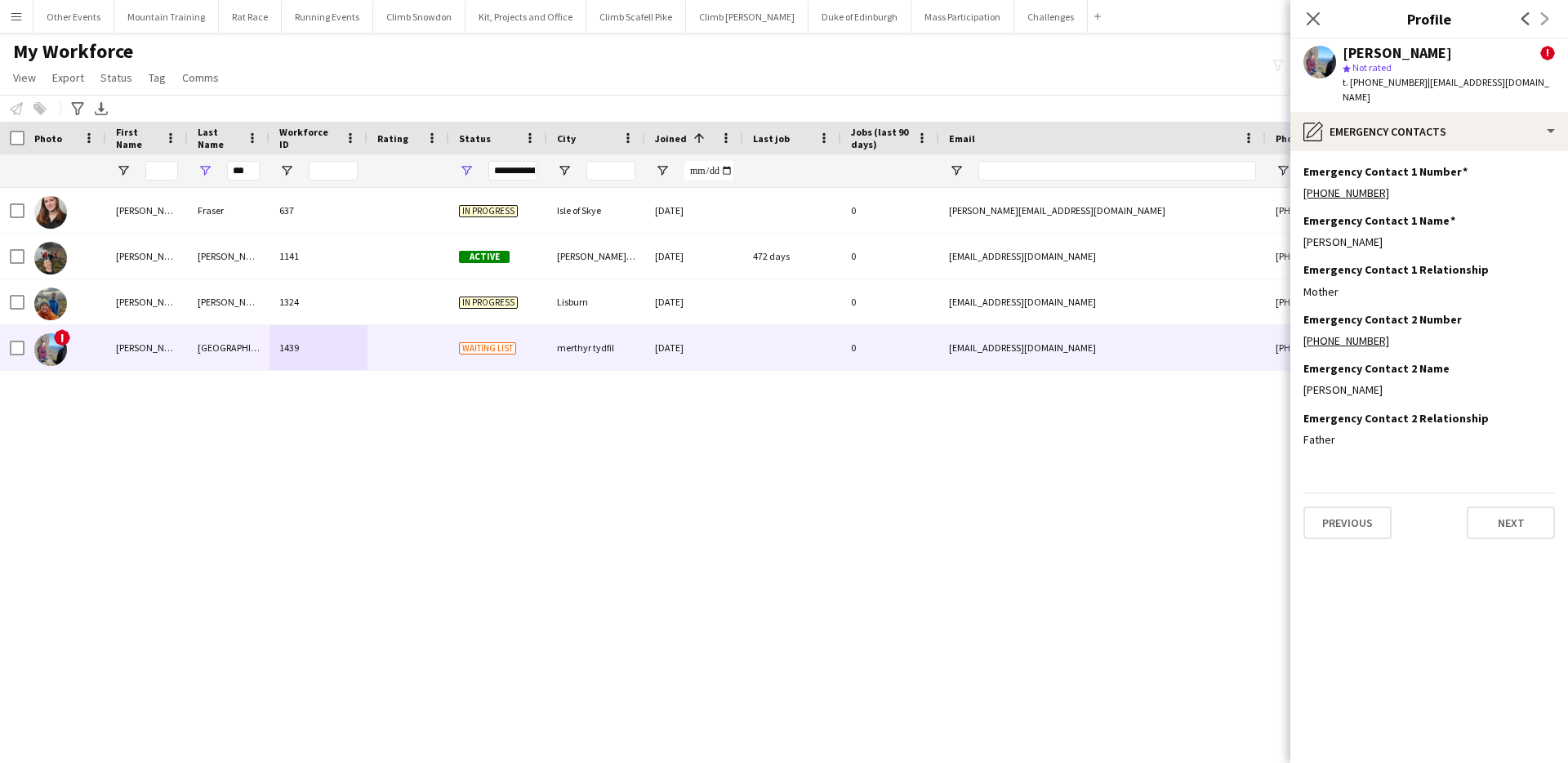
scroll to position [0, 0]
click at [1516, 517] on button "Next" at bounding box center [1511, 523] width 89 height 33
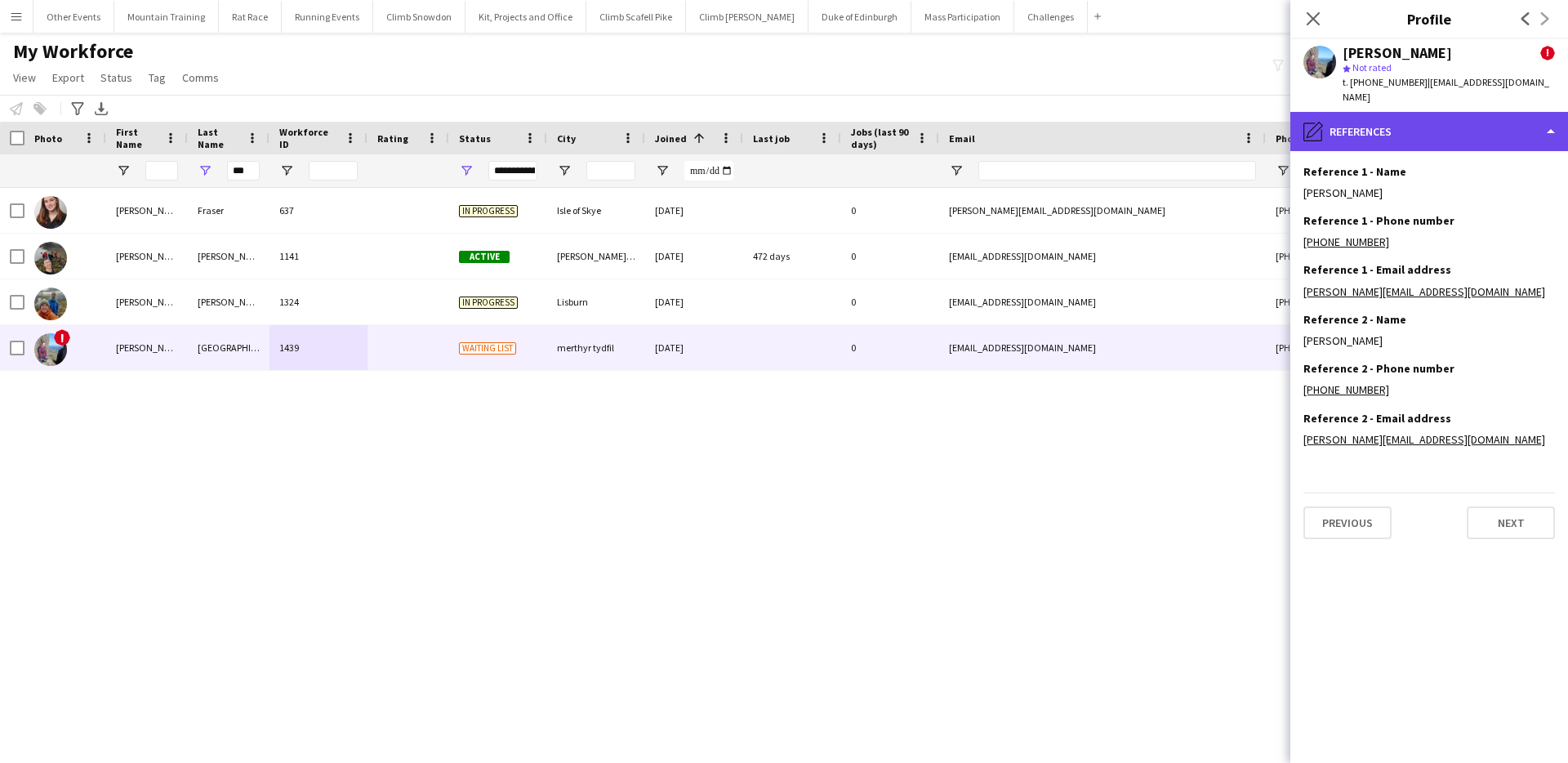
click at [1500, 118] on div "pencil4 References" at bounding box center [1429, 132] width 277 height 40
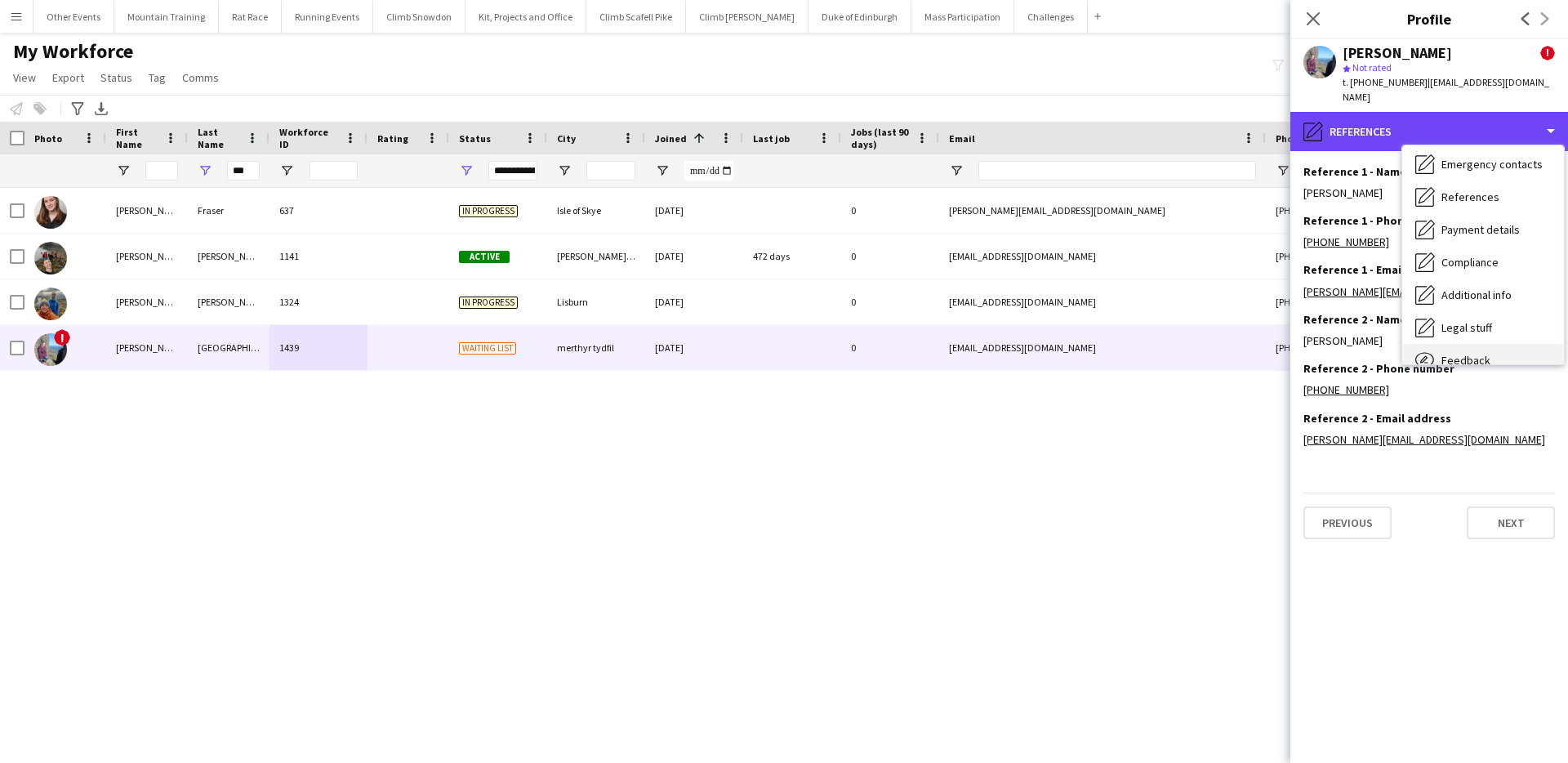
scroll to position [186, 0]
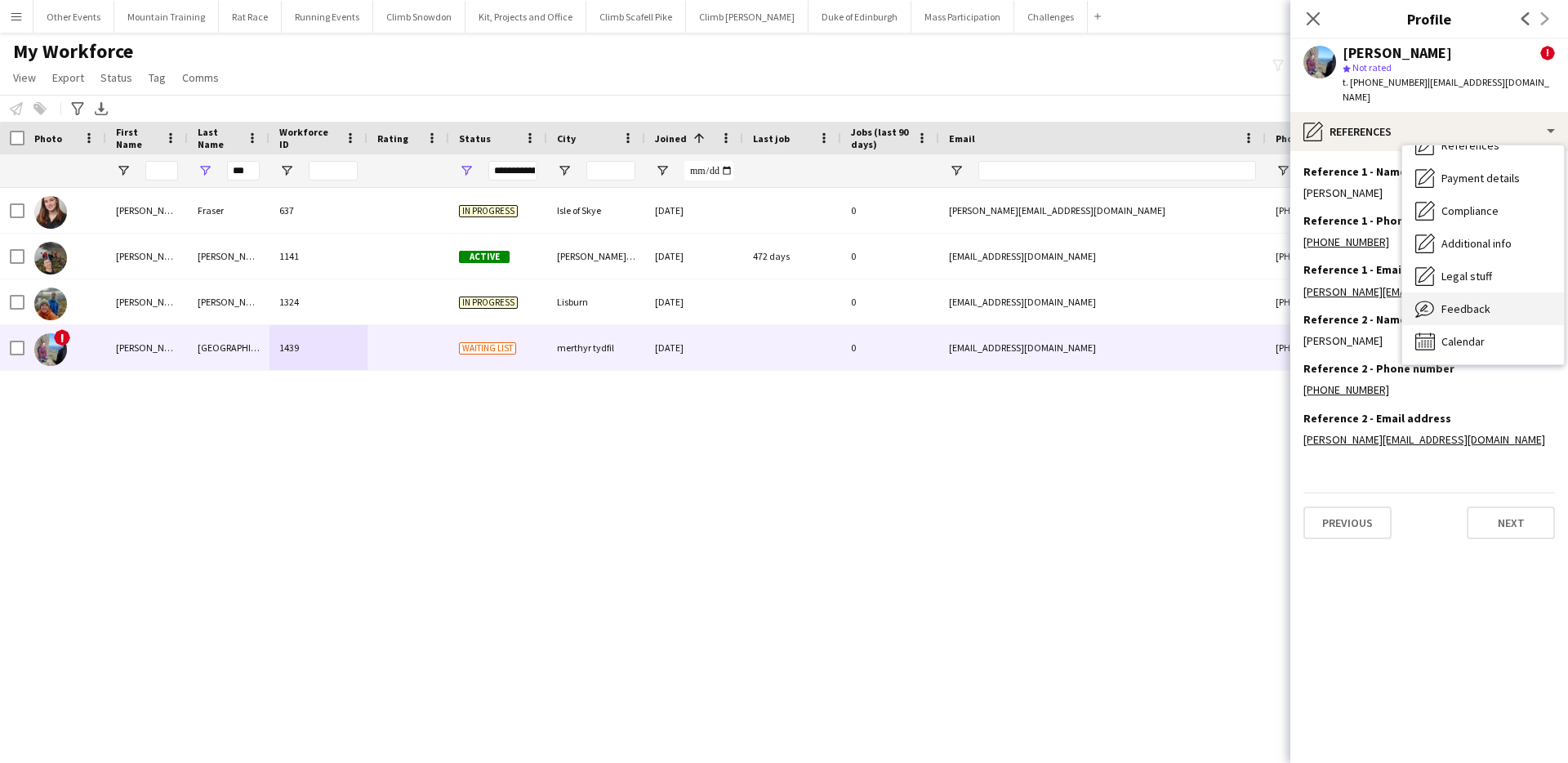
click at [1496, 297] on div "Feedback Feedback" at bounding box center [1483, 309] width 162 height 33
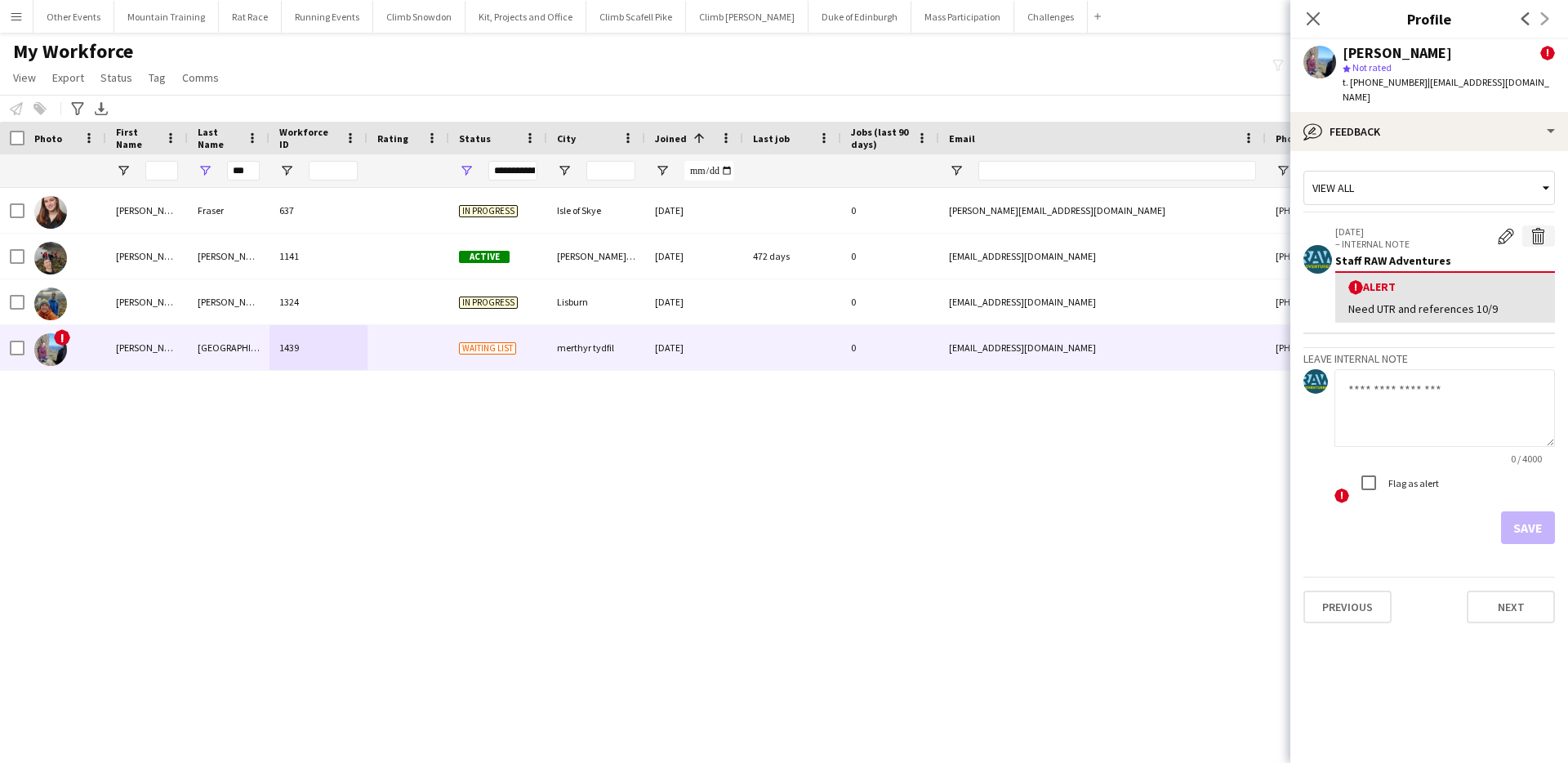
click at [1537, 228] on app-icon "Delete alert" at bounding box center [1538, 235] width 16 height 16
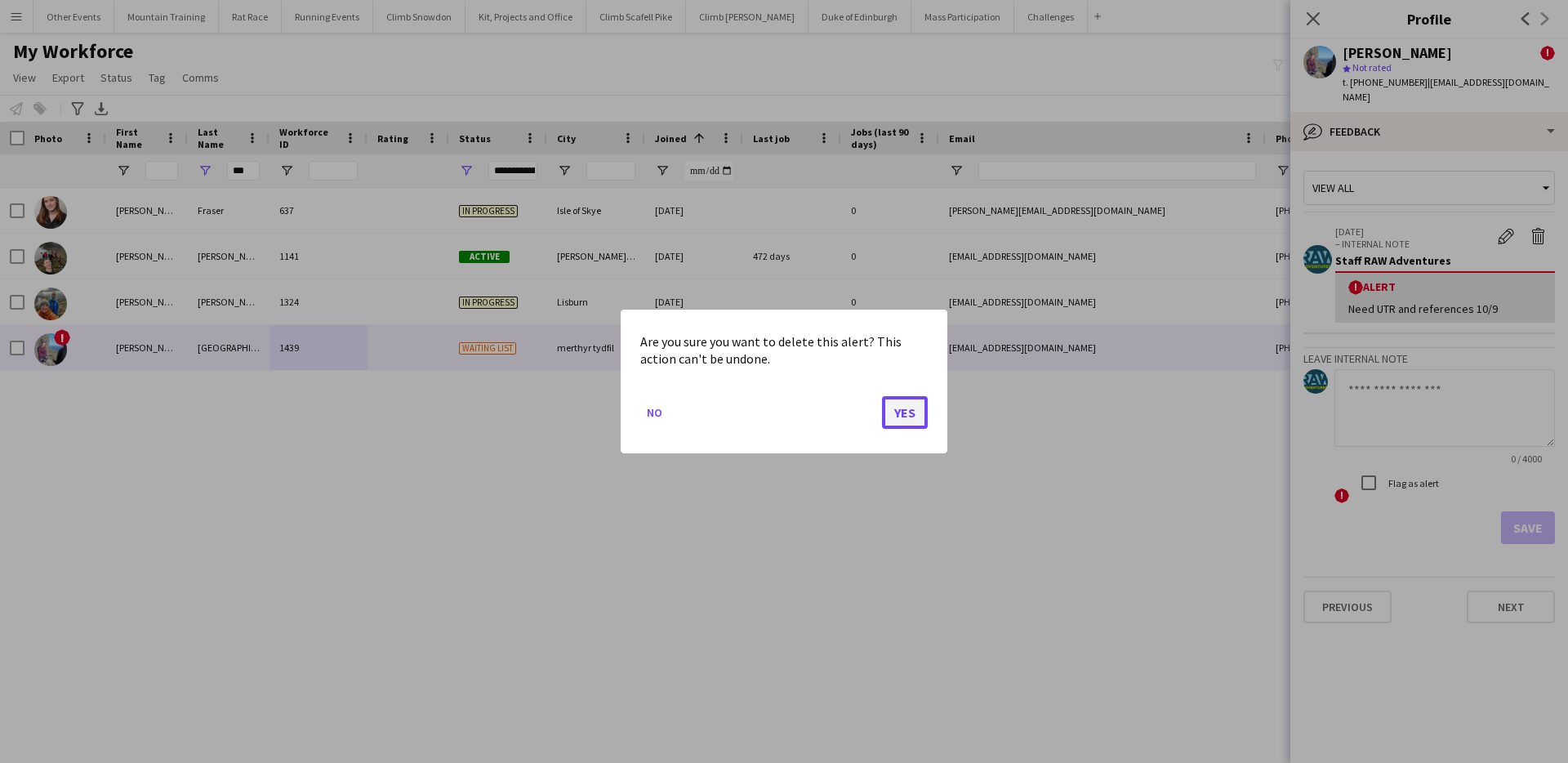
click at [903, 411] on button "Yes" at bounding box center [905, 412] width 46 height 33
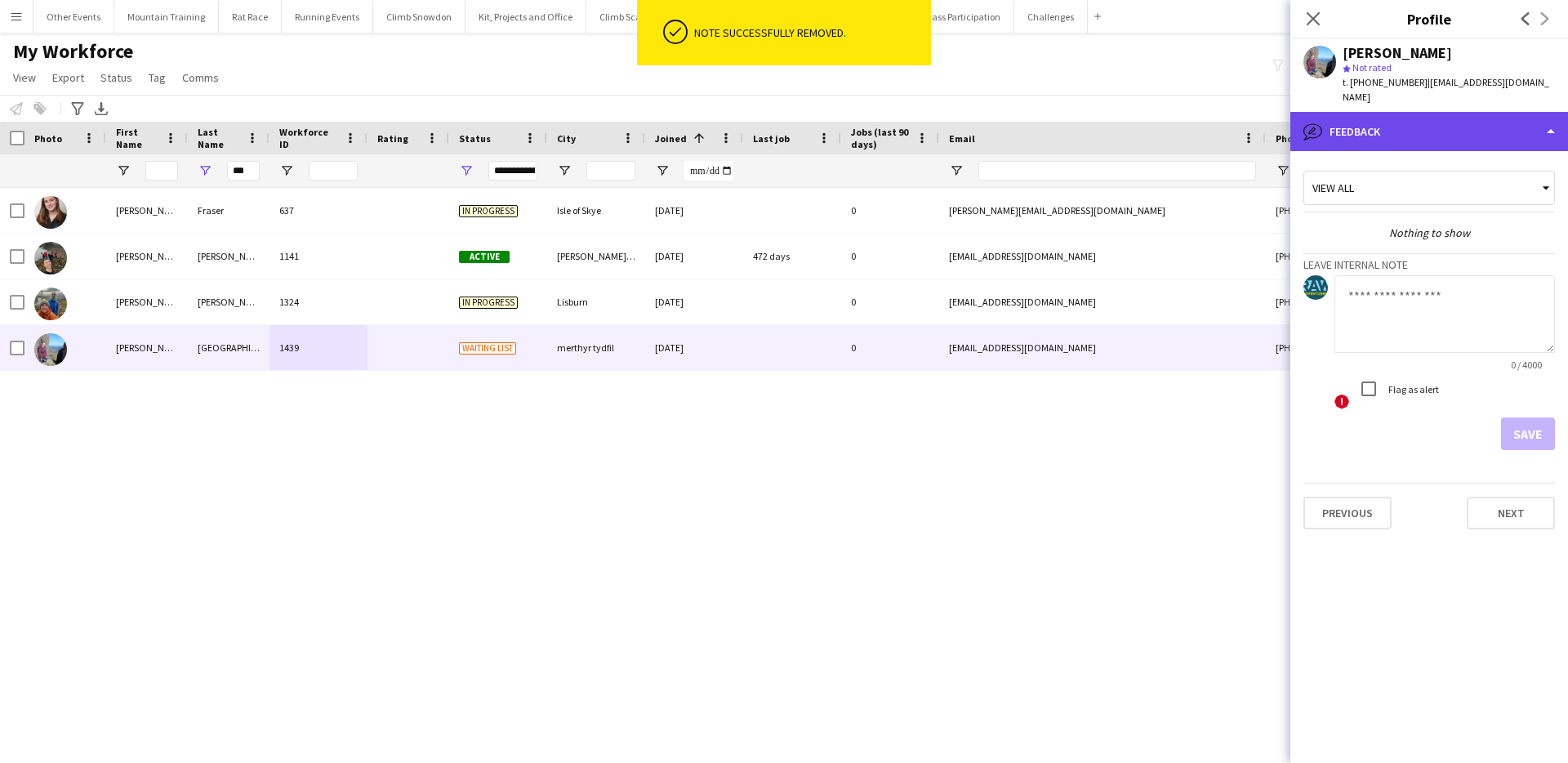
click at [1393, 129] on div "bubble-pencil Feedback" at bounding box center [1429, 132] width 277 height 40
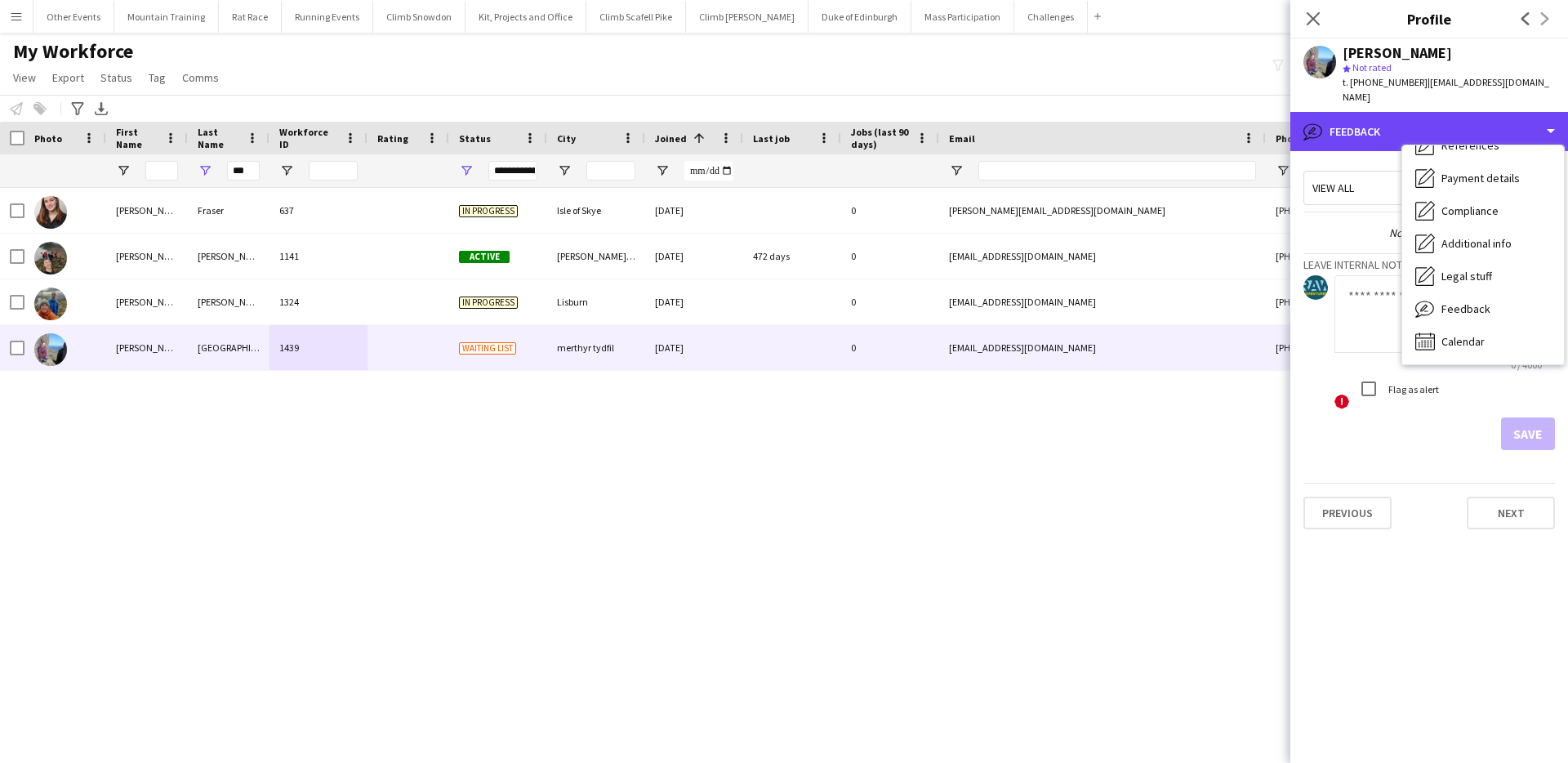
scroll to position [0, 0]
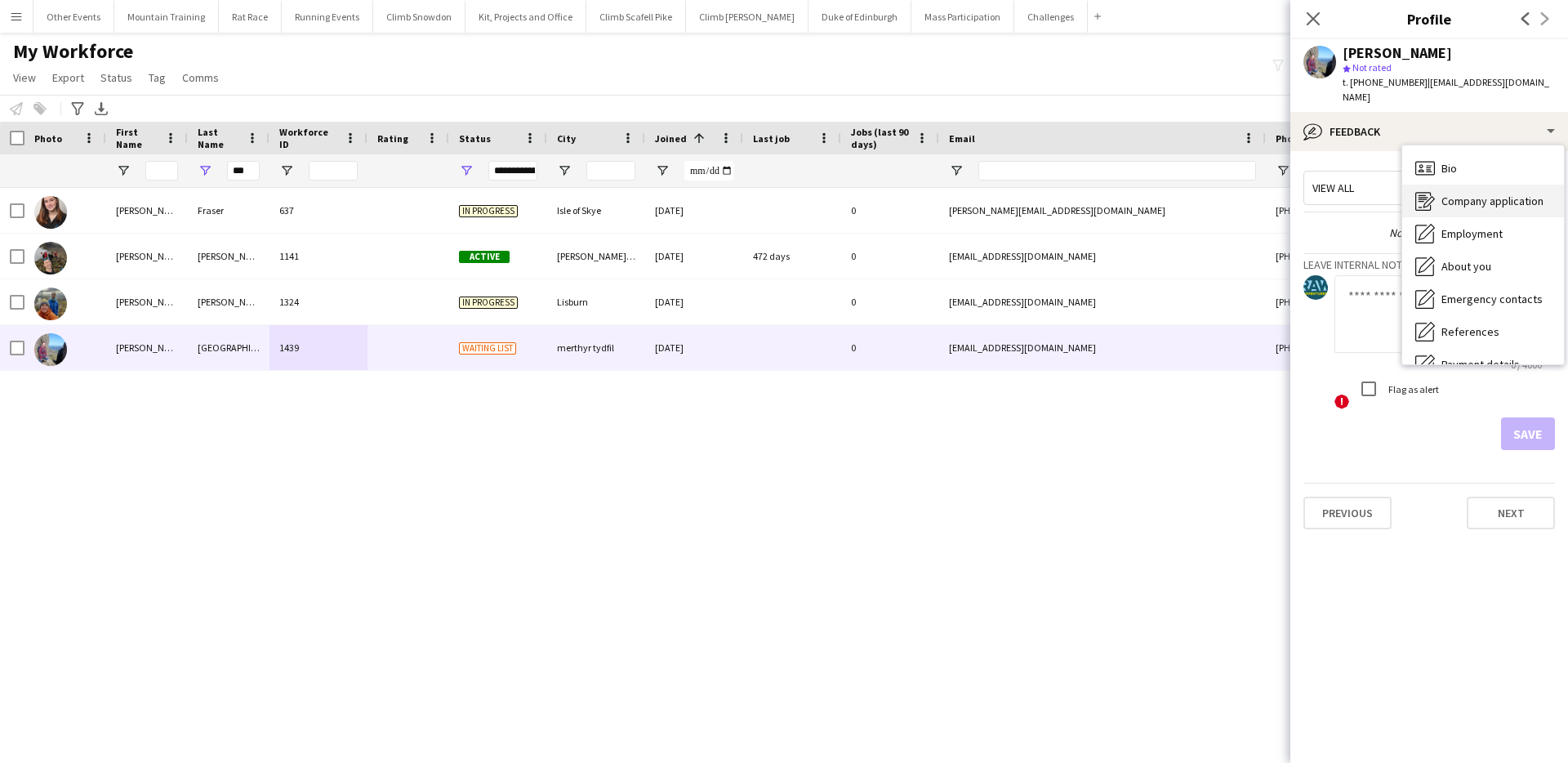
click at [1502, 194] on span "Company application" at bounding box center [1492, 201] width 102 height 14
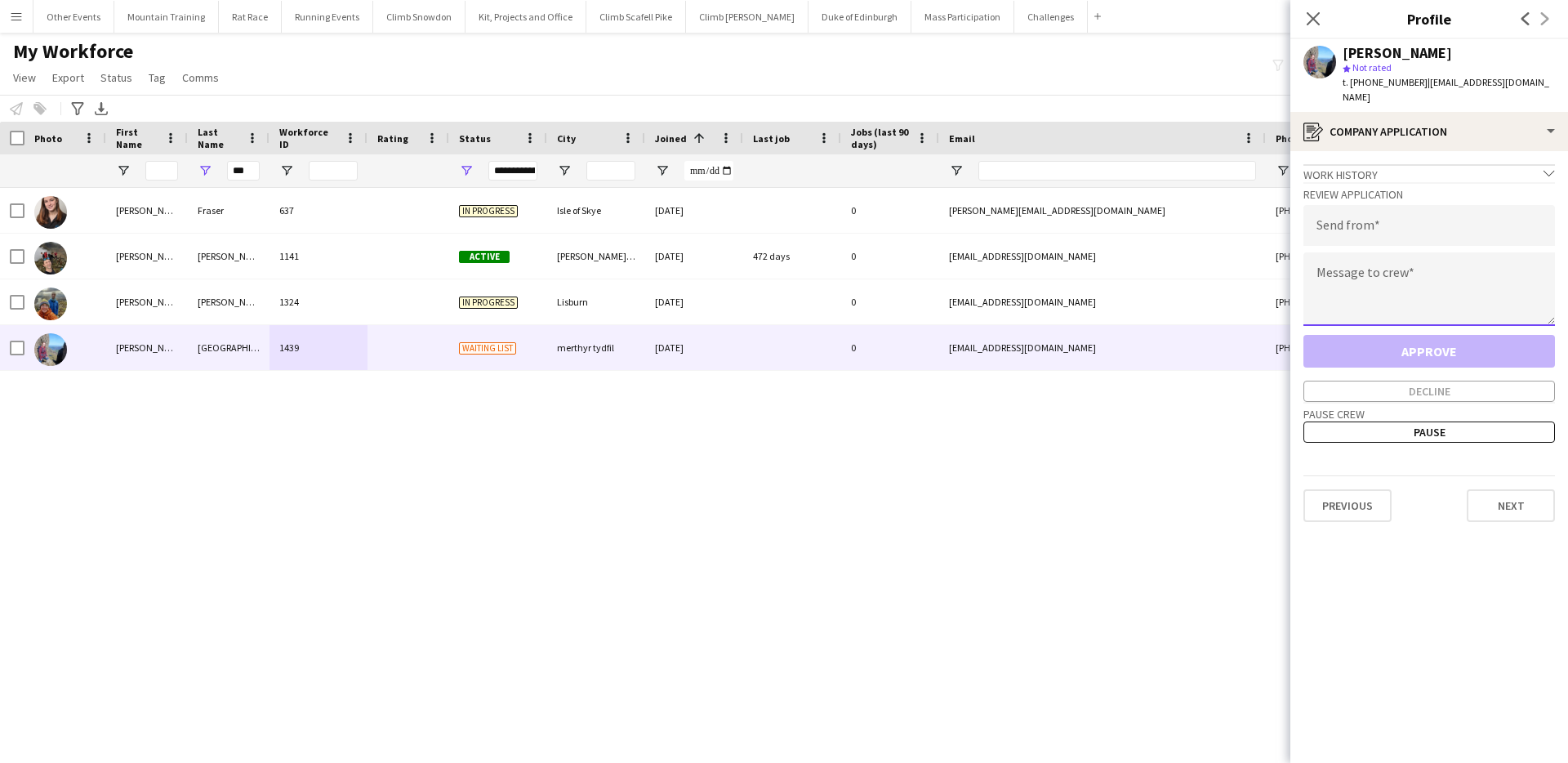
click at [1388, 272] on textarea at bounding box center [1429, 288] width 251 height 73
paste textarea "**********"
type textarea "**********"
click at [1413, 205] on input "email" at bounding box center [1429, 225] width 251 height 40
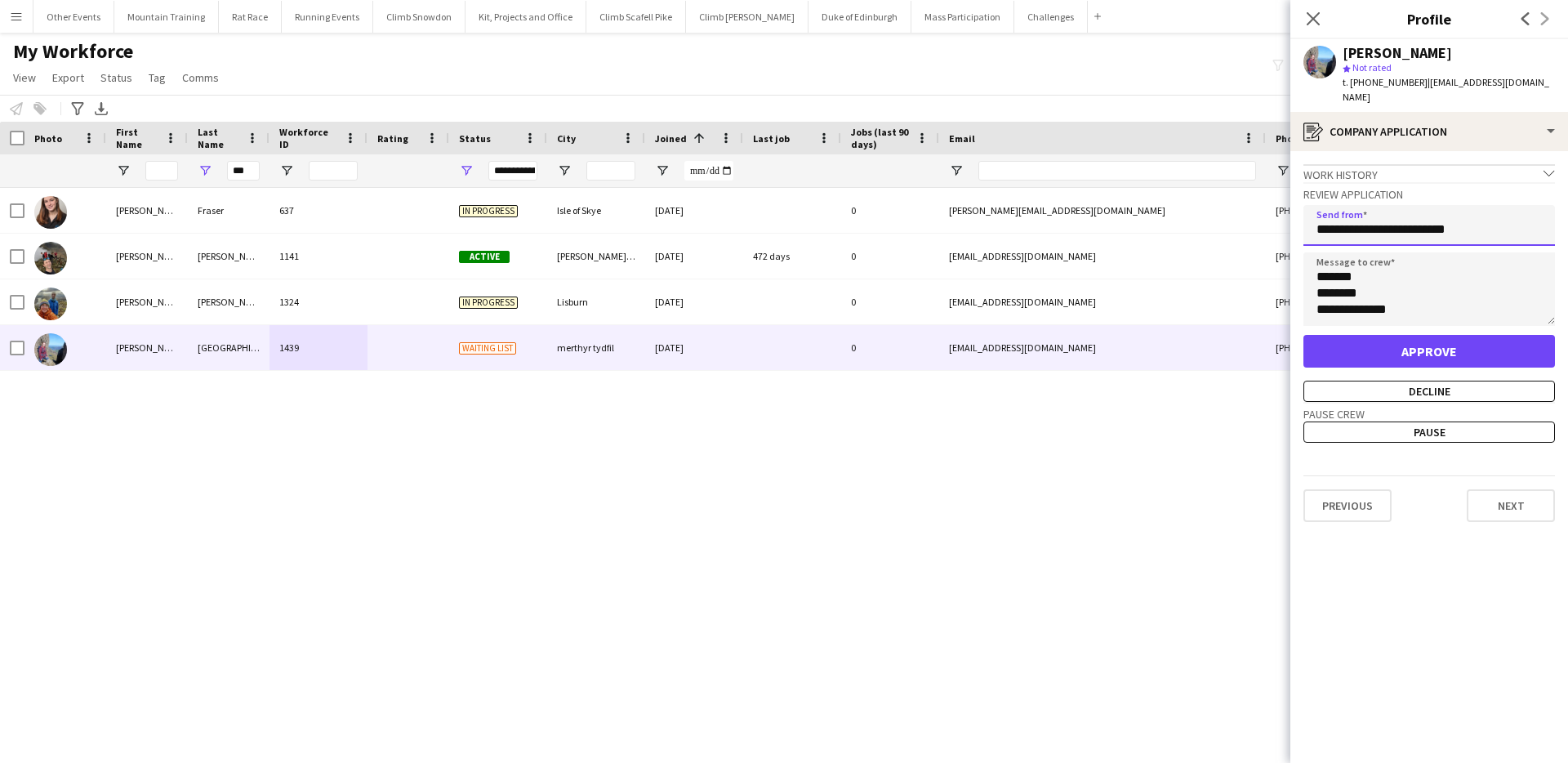
type input "**********"
click at [1422, 335] on button "Approve" at bounding box center [1429, 351] width 251 height 33
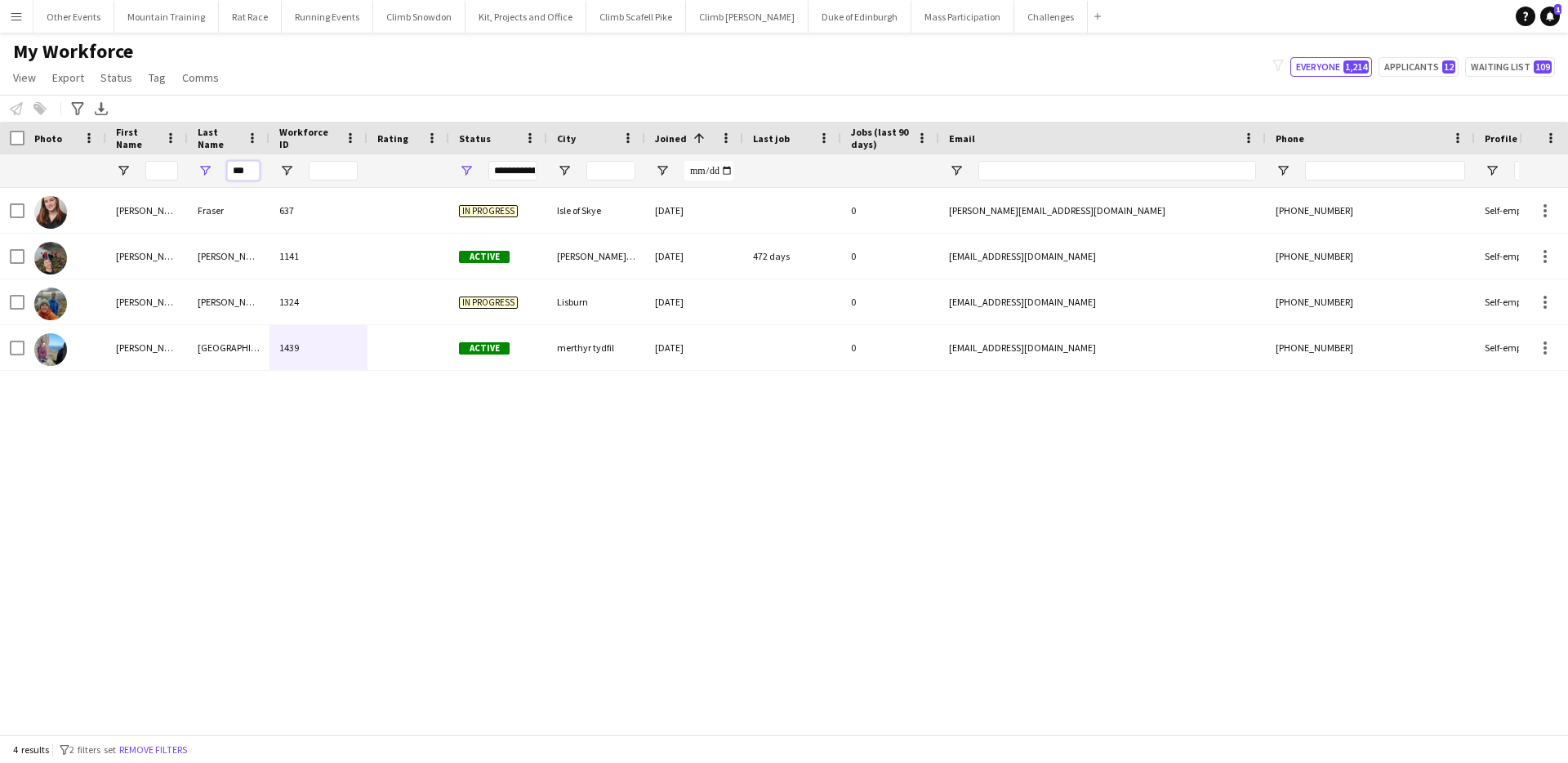
click at [238, 169] on input "***" at bounding box center [243, 170] width 33 height 19
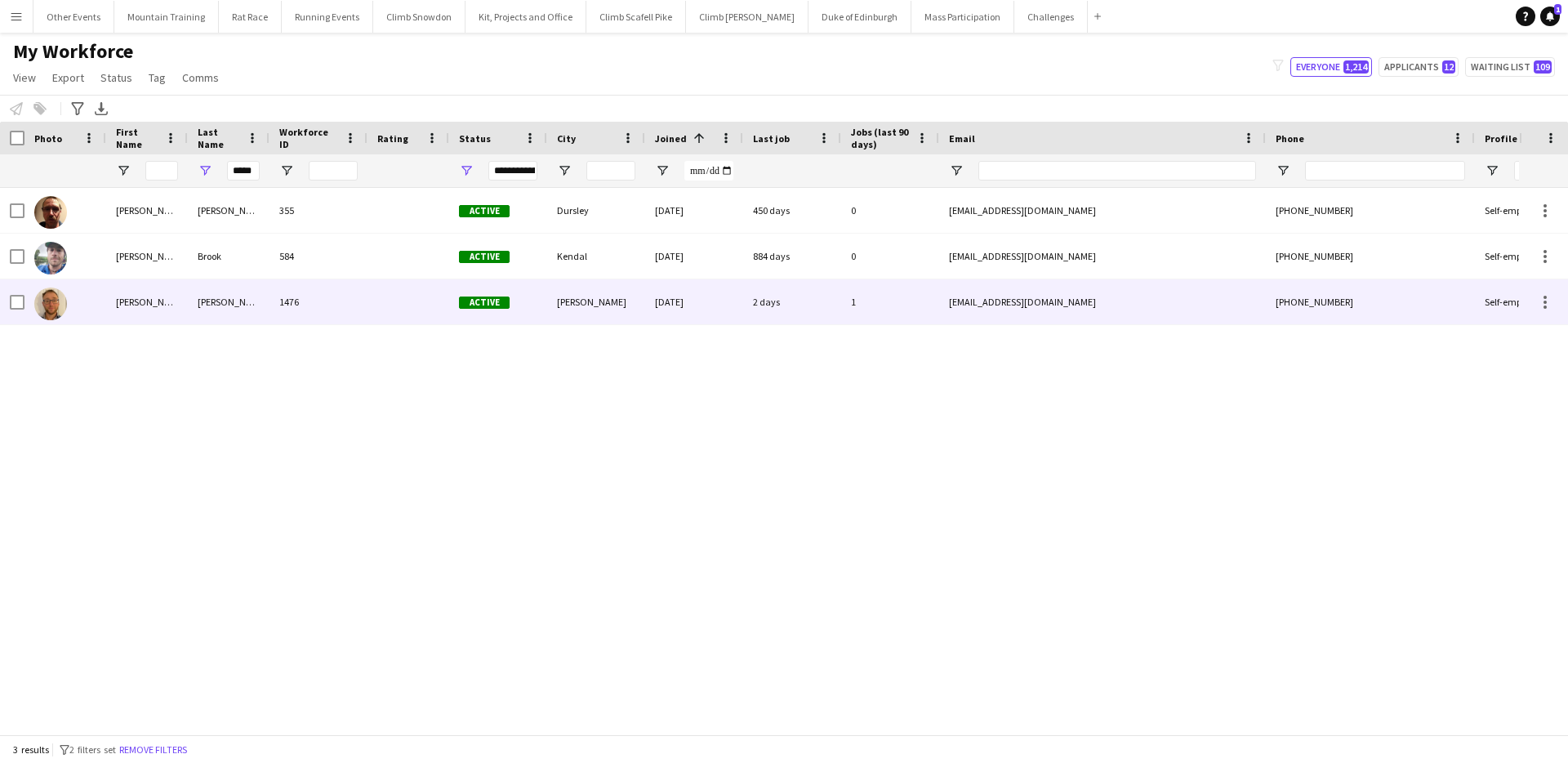
click at [307, 293] on div "1476" at bounding box center [319, 301] width 98 height 45
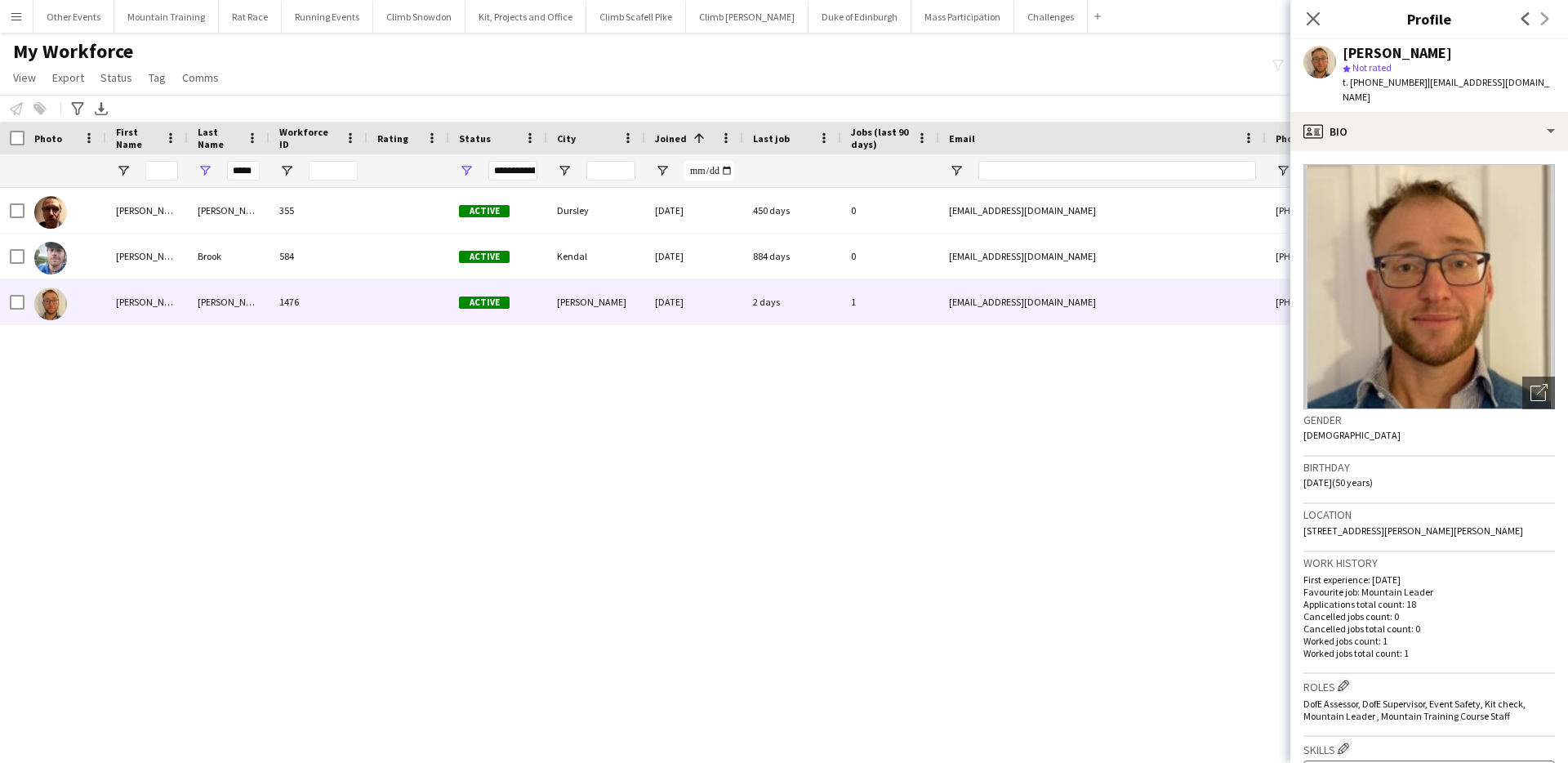
scroll to position [148, 0]
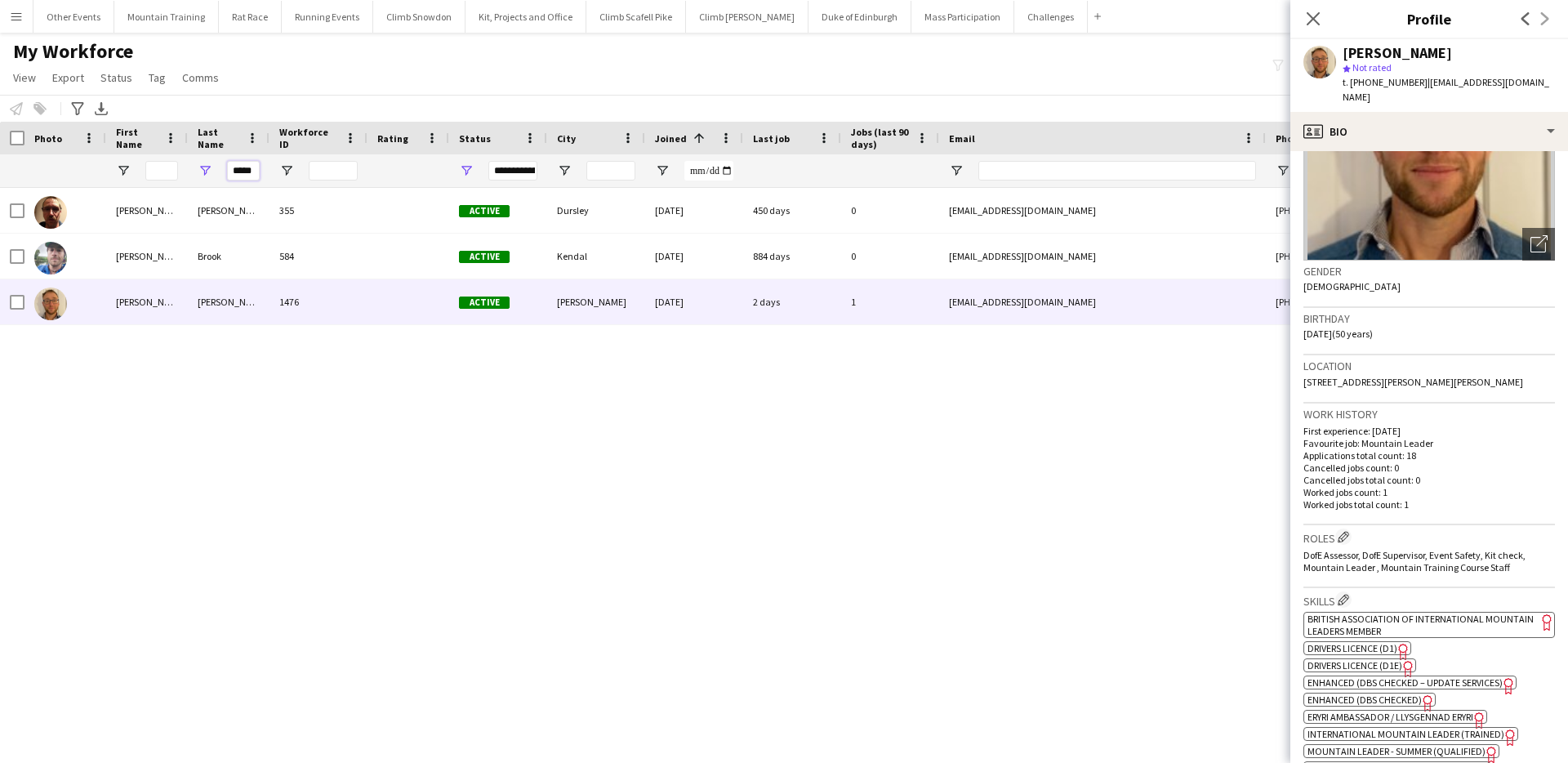
click at [243, 168] on input "*****" at bounding box center [243, 170] width 33 height 19
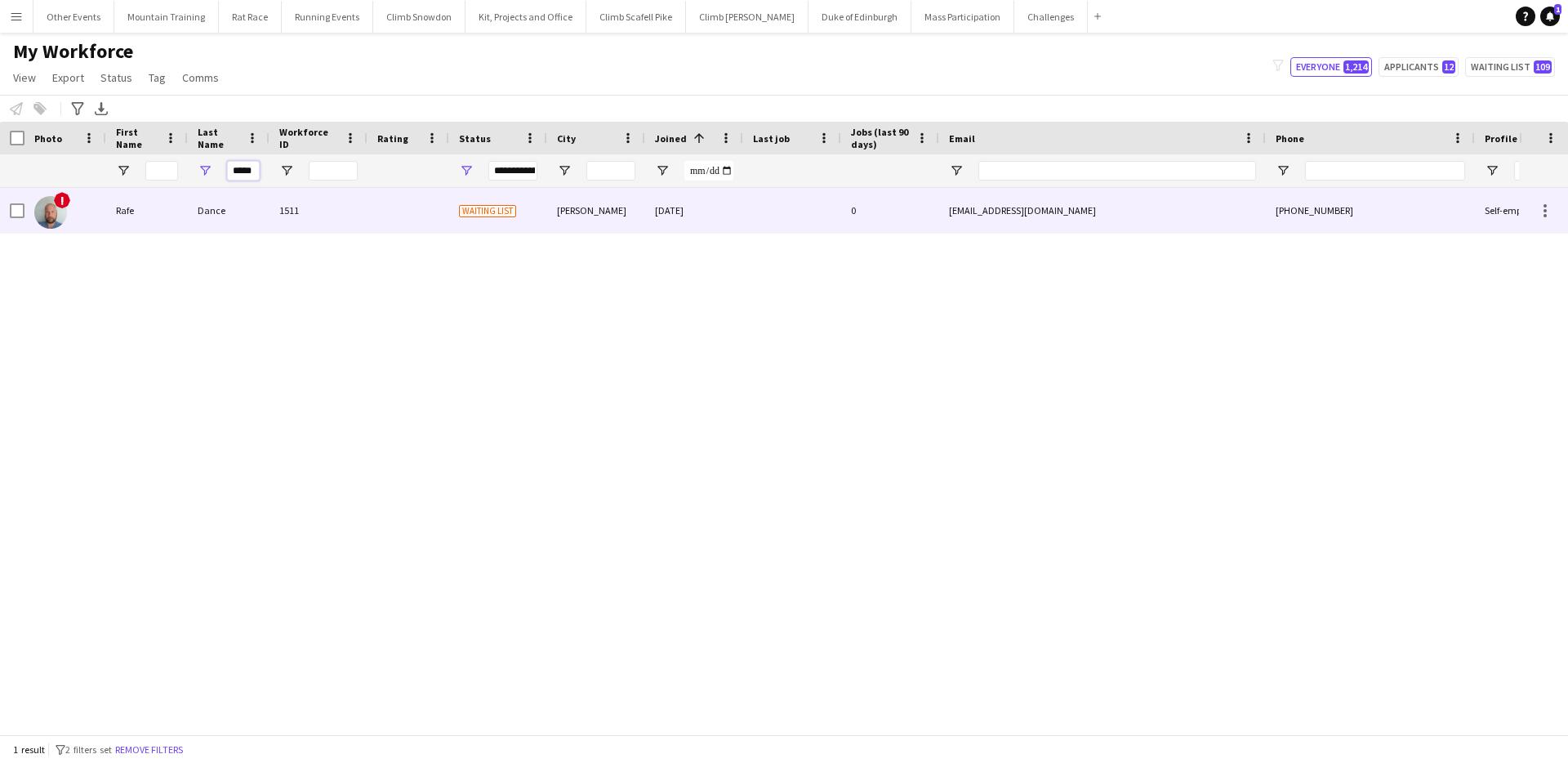
type input "*****"
click at [250, 215] on div "Dance" at bounding box center [228, 210] width 82 height 45
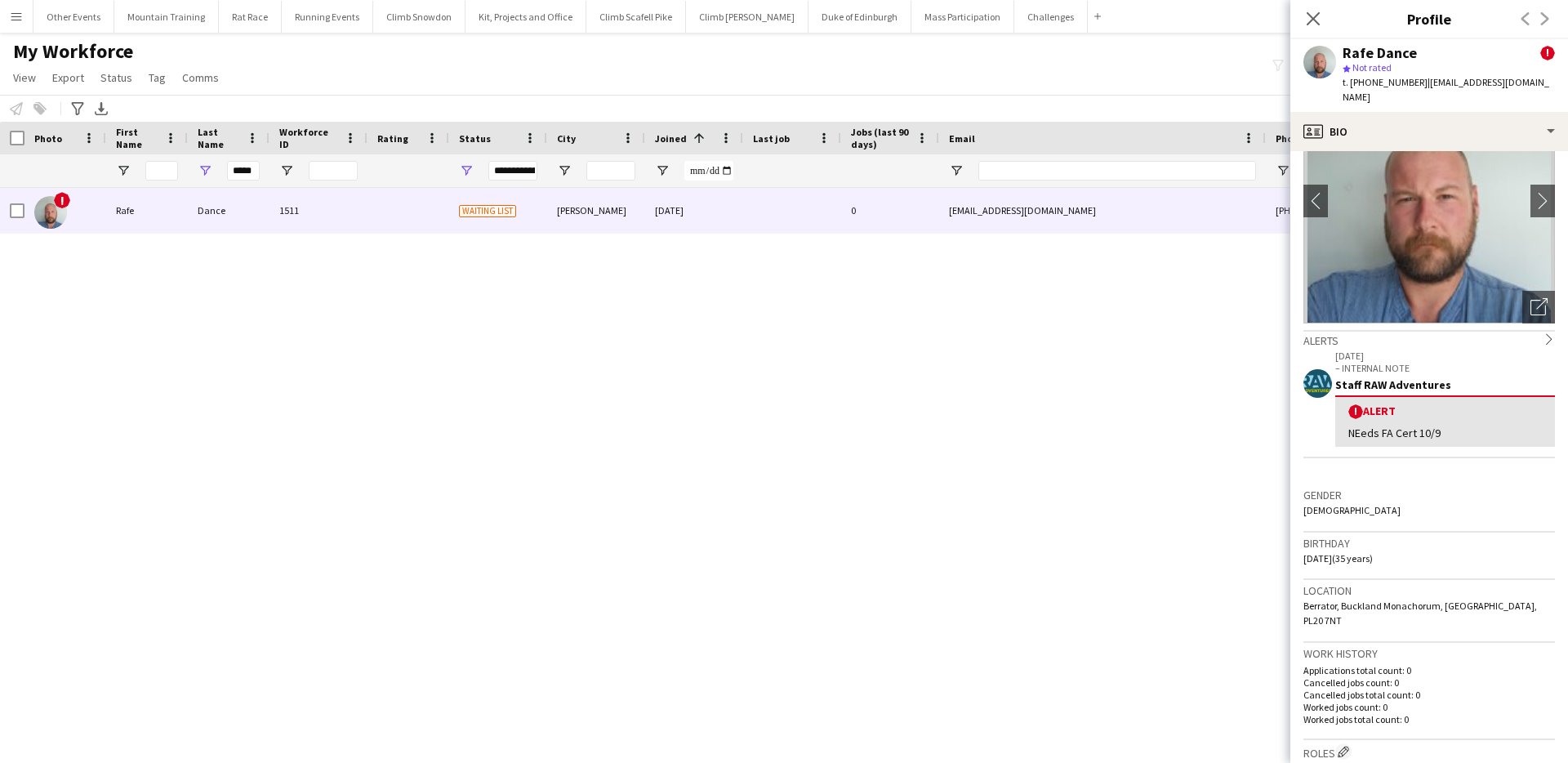
scroll to position [214, 0]
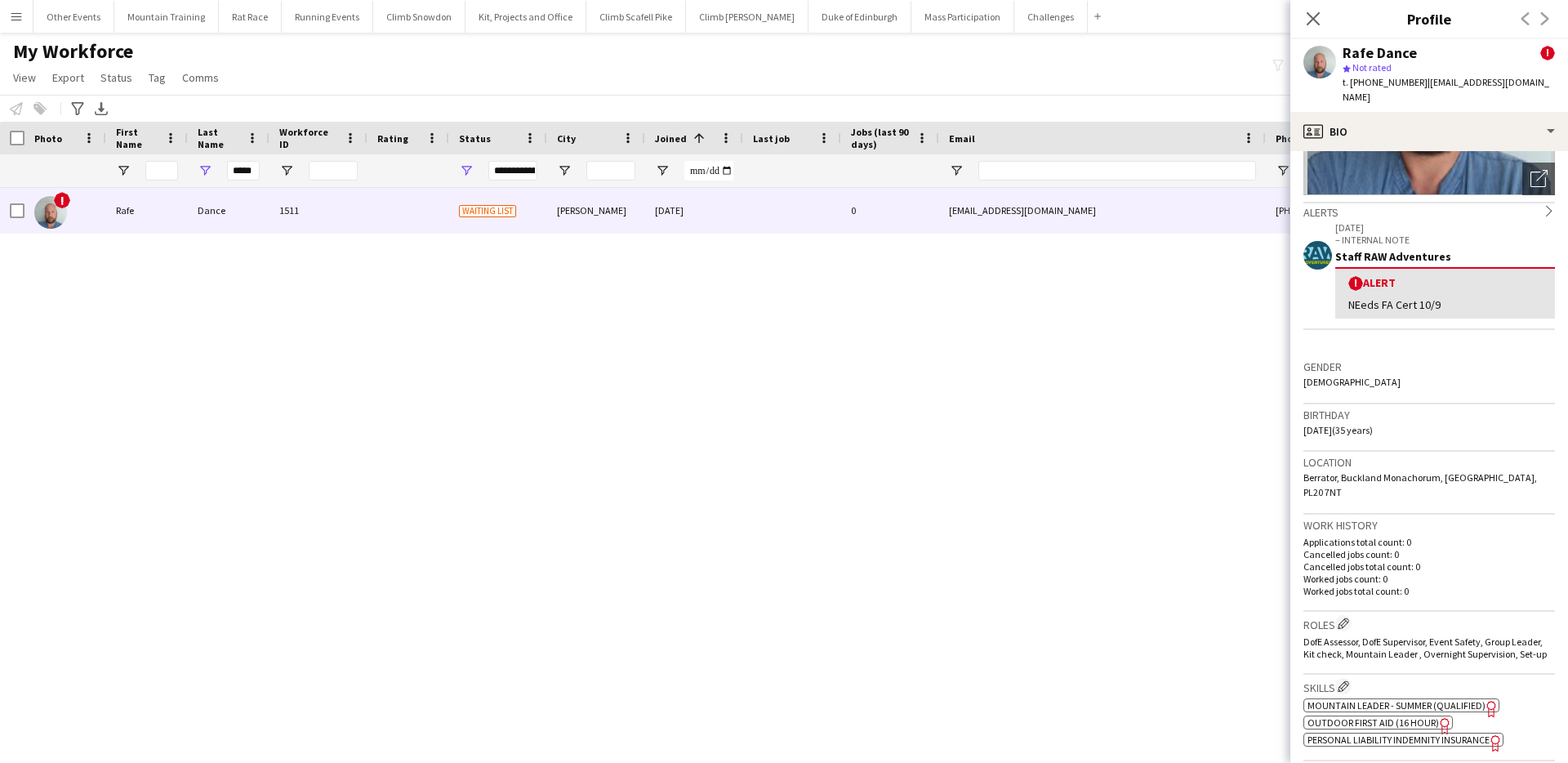
click at [1415, 717] on span "Outdoor First Aid (16 hour)" at bounding box center [1373, 723] width 132 height 13
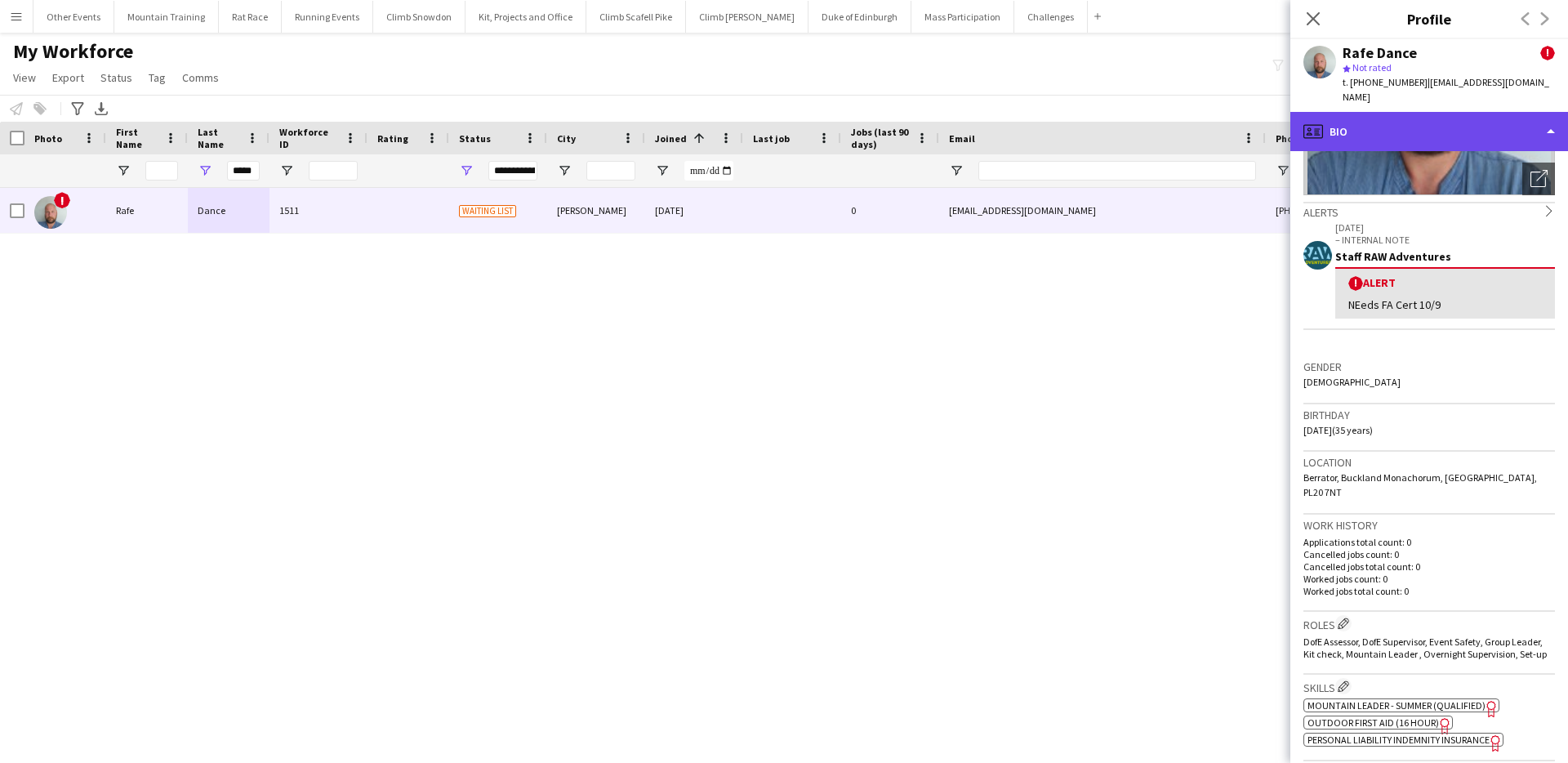
click at [1529, 116] on div "profile Bio" at bounding box center [1429, 132] width 277 height 40
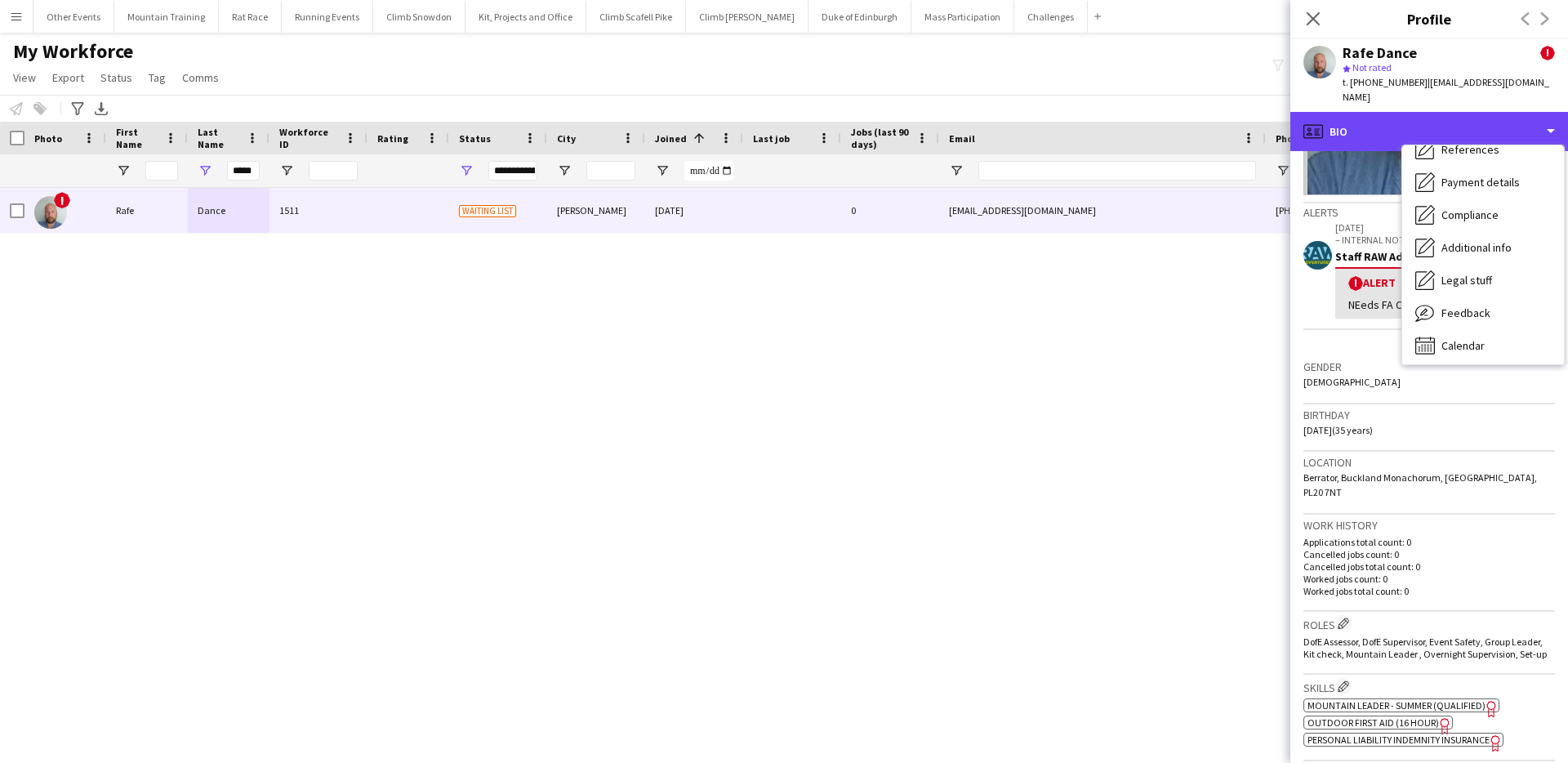
scroll to position [186, 0]
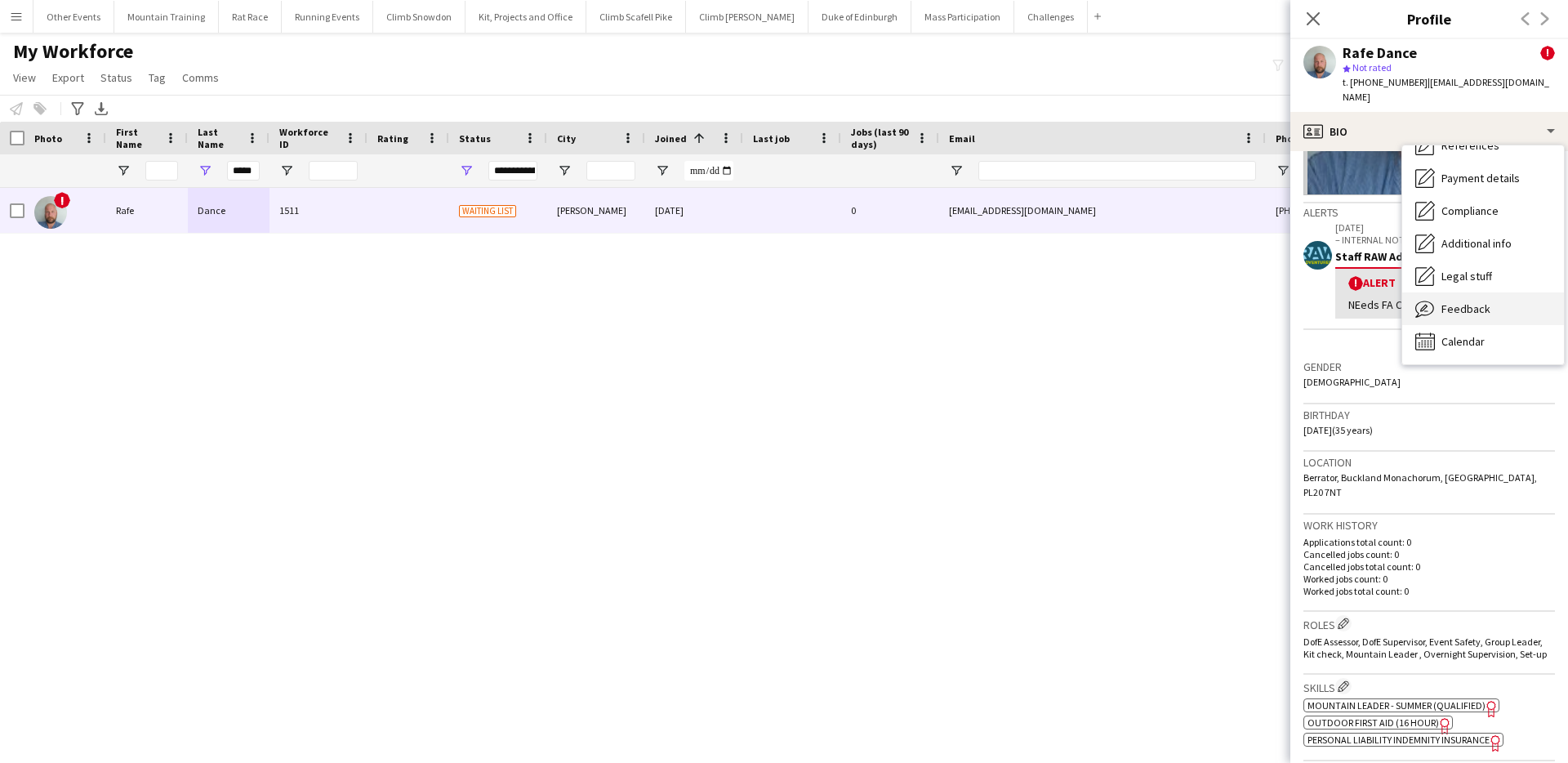
click at [1481, 301] on span "Feedback" at bounding box center [1466, 308] width 49 height 14
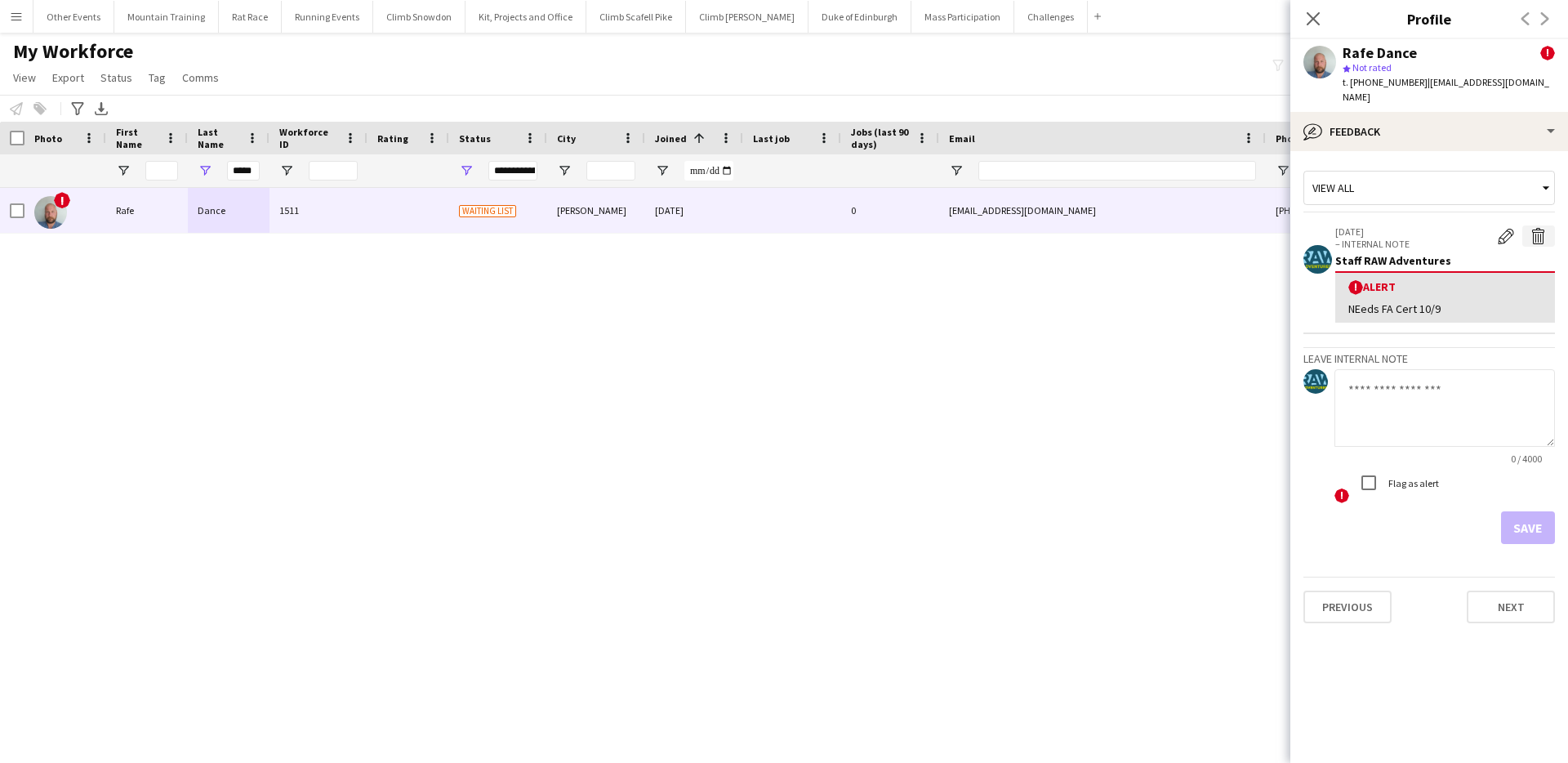
click at [1534, 228] on app-icon "Delete alert" at bounding box center [1538, 235] width 16 height 16
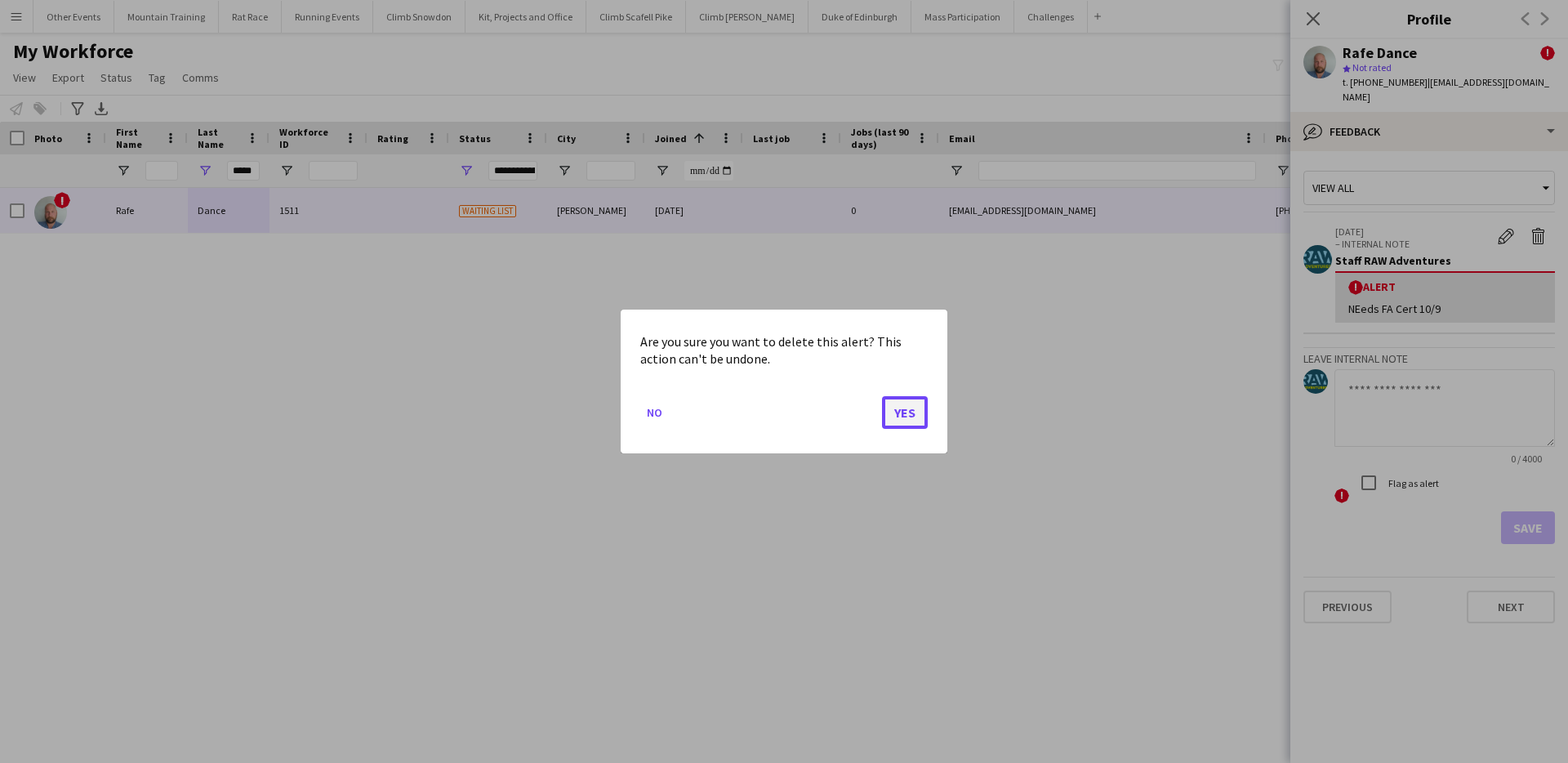
click at [906, 422] on button "Yes" at bounding box center [905, 412] width 46 height 33
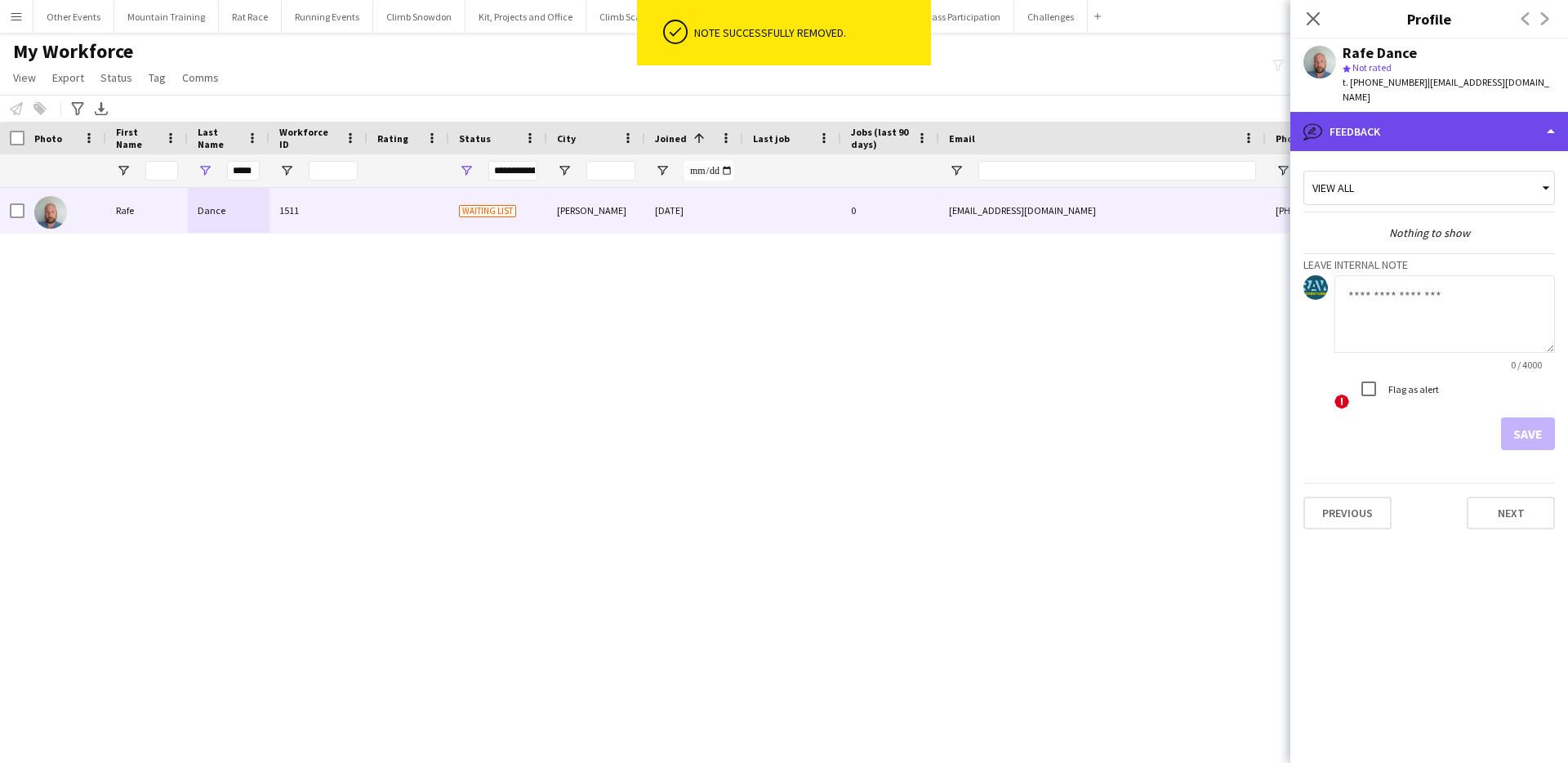
click at [1496, 126] on div "bubble-pencil Feedback" at bounding box center [1429, 132] width 277 height 40
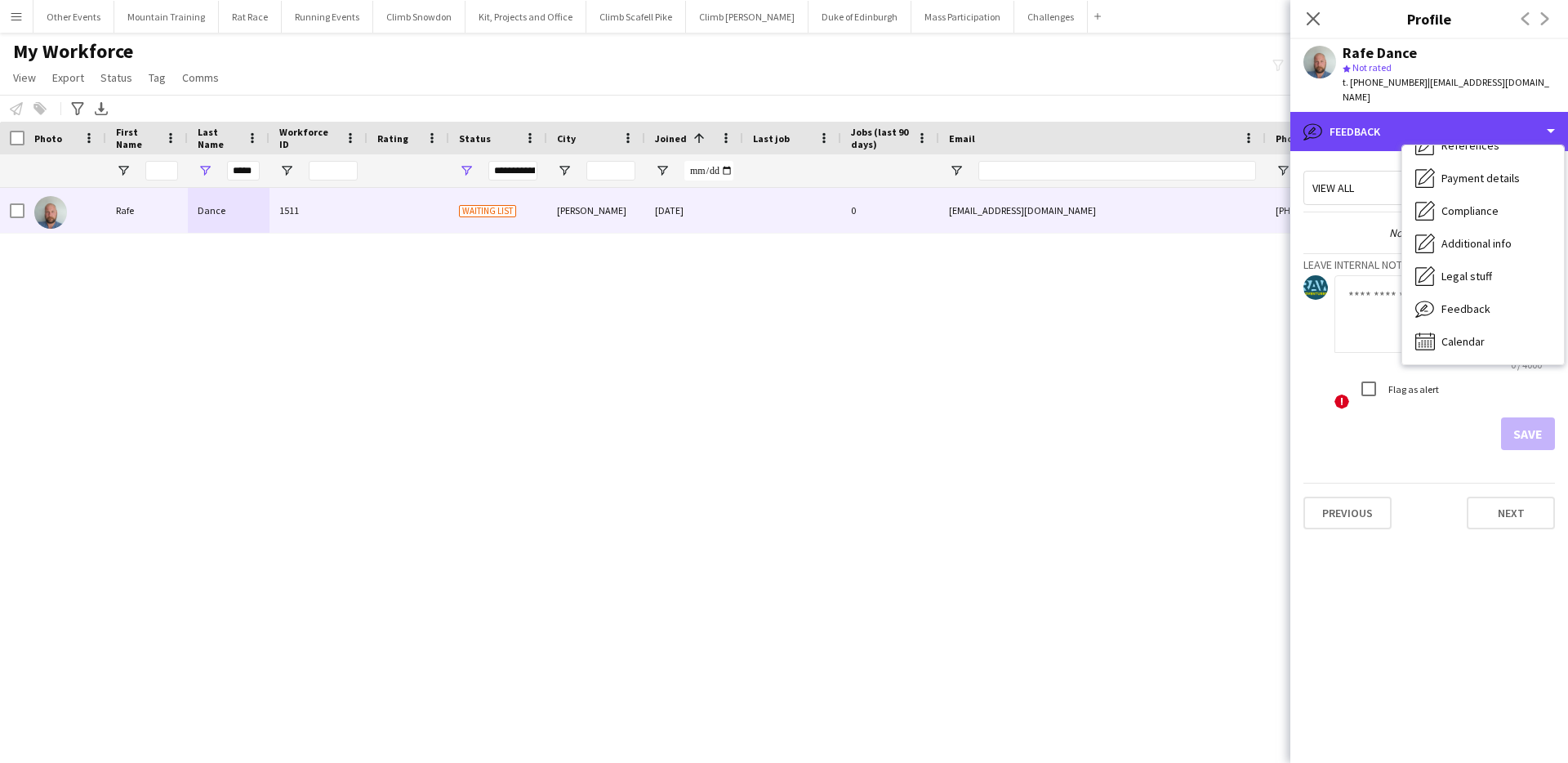
scroll to position [0, 0]
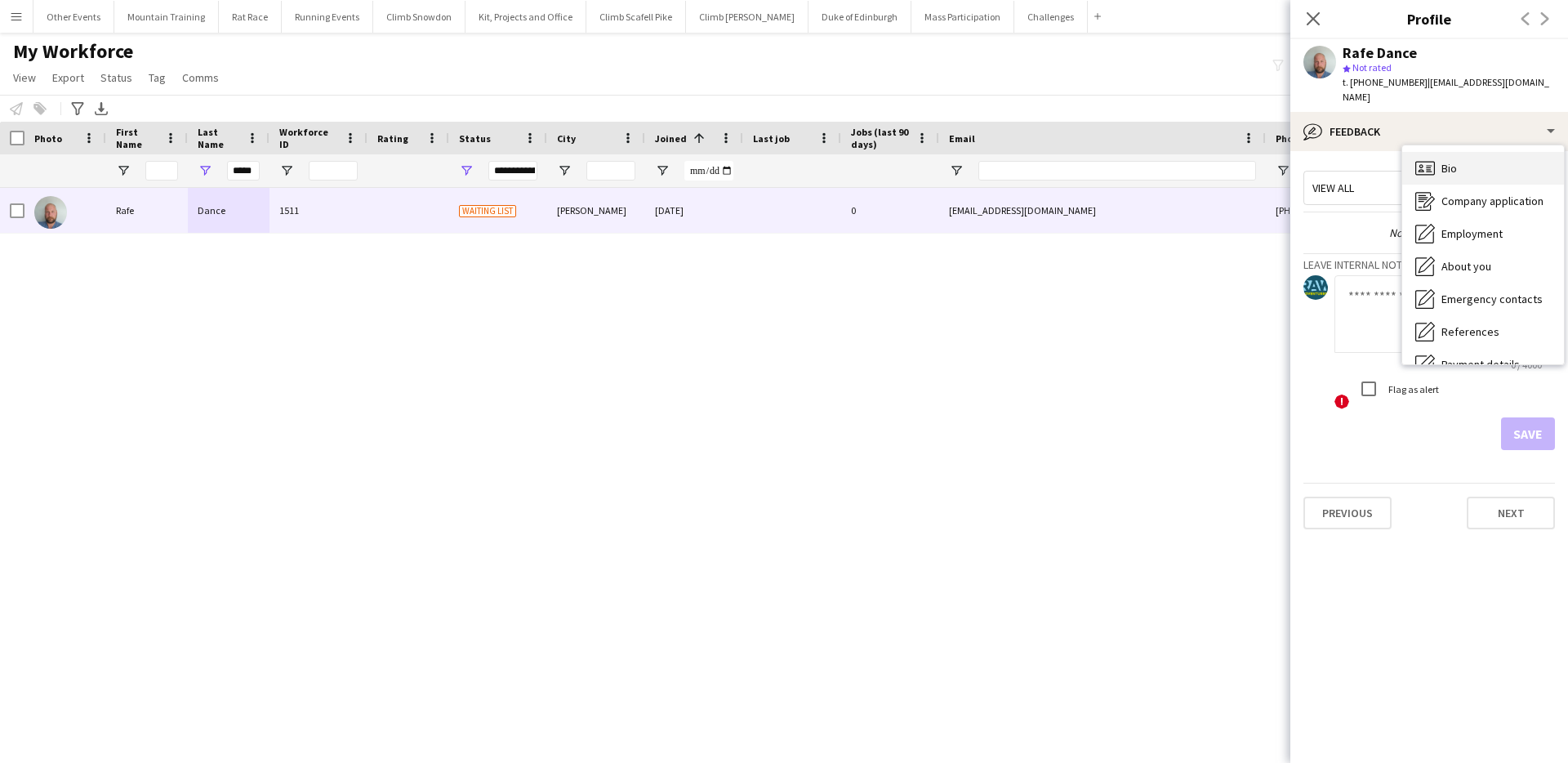
click at [1479, 152] on div "Bio Bio" at bounding box center [1483, 168] width 162 height 33
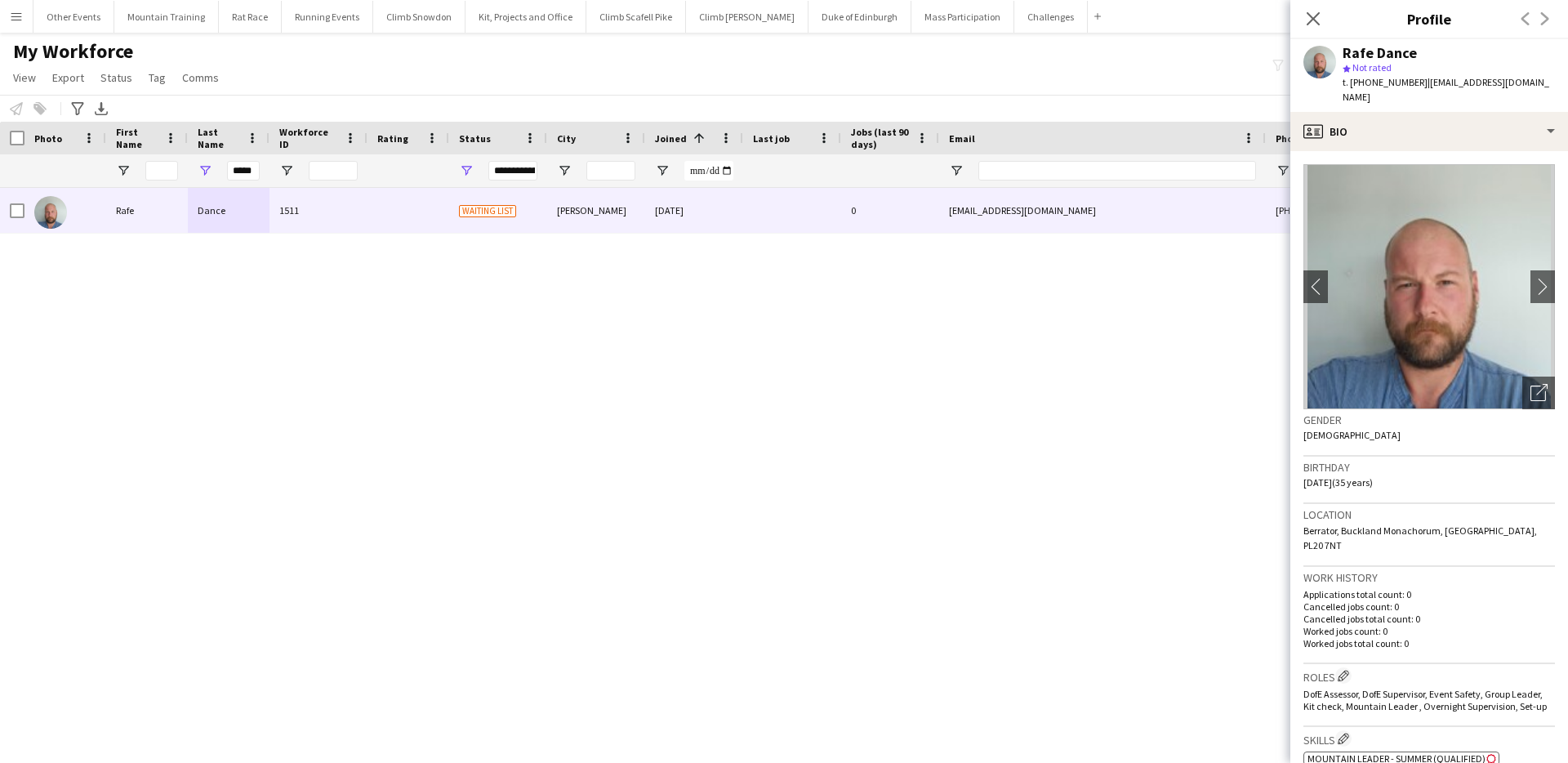
scroll to position [599, 0]
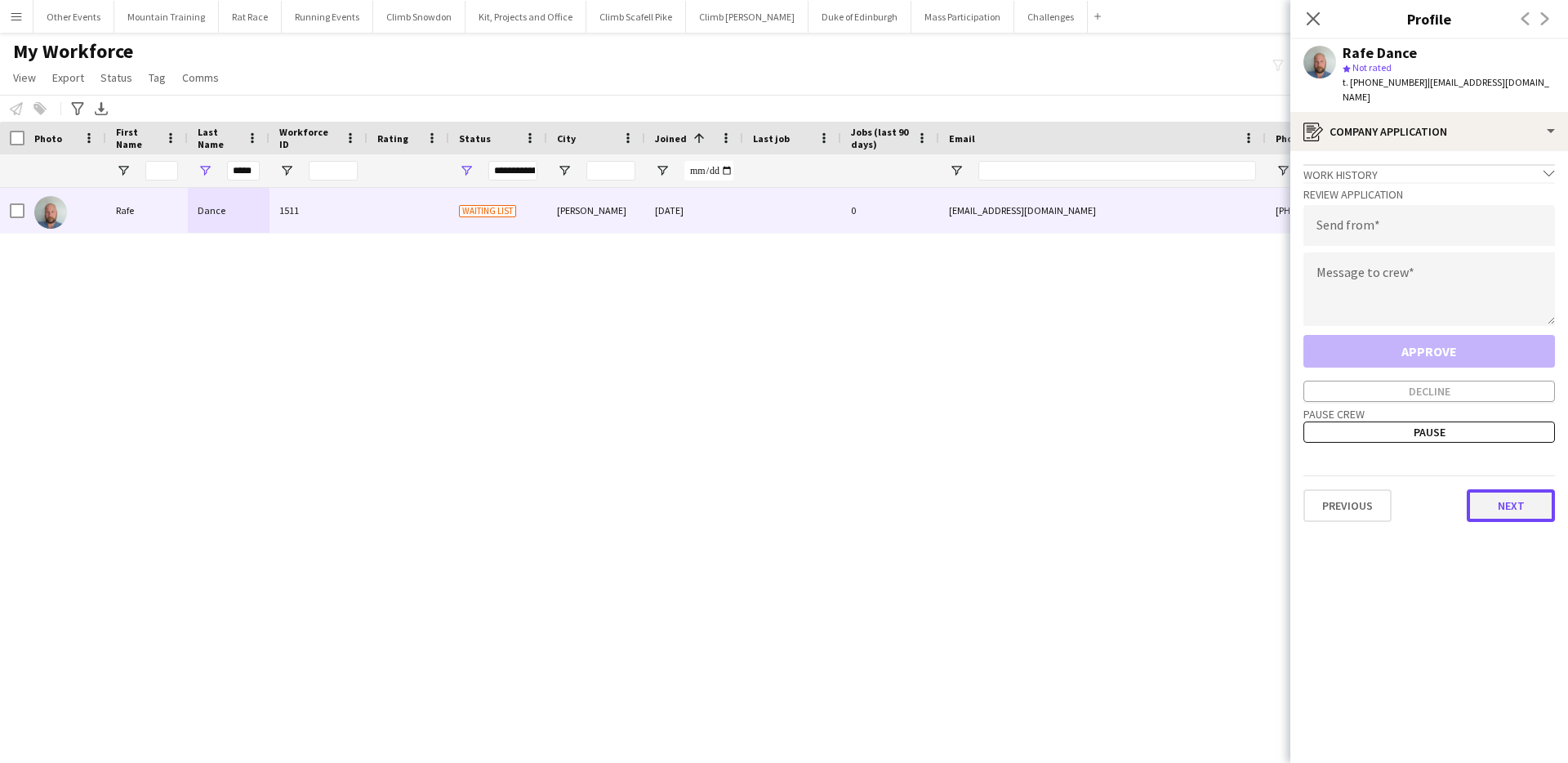
click at [1511, 491] on button "Next" at bounding box center [1511, 505] width 89 height 33
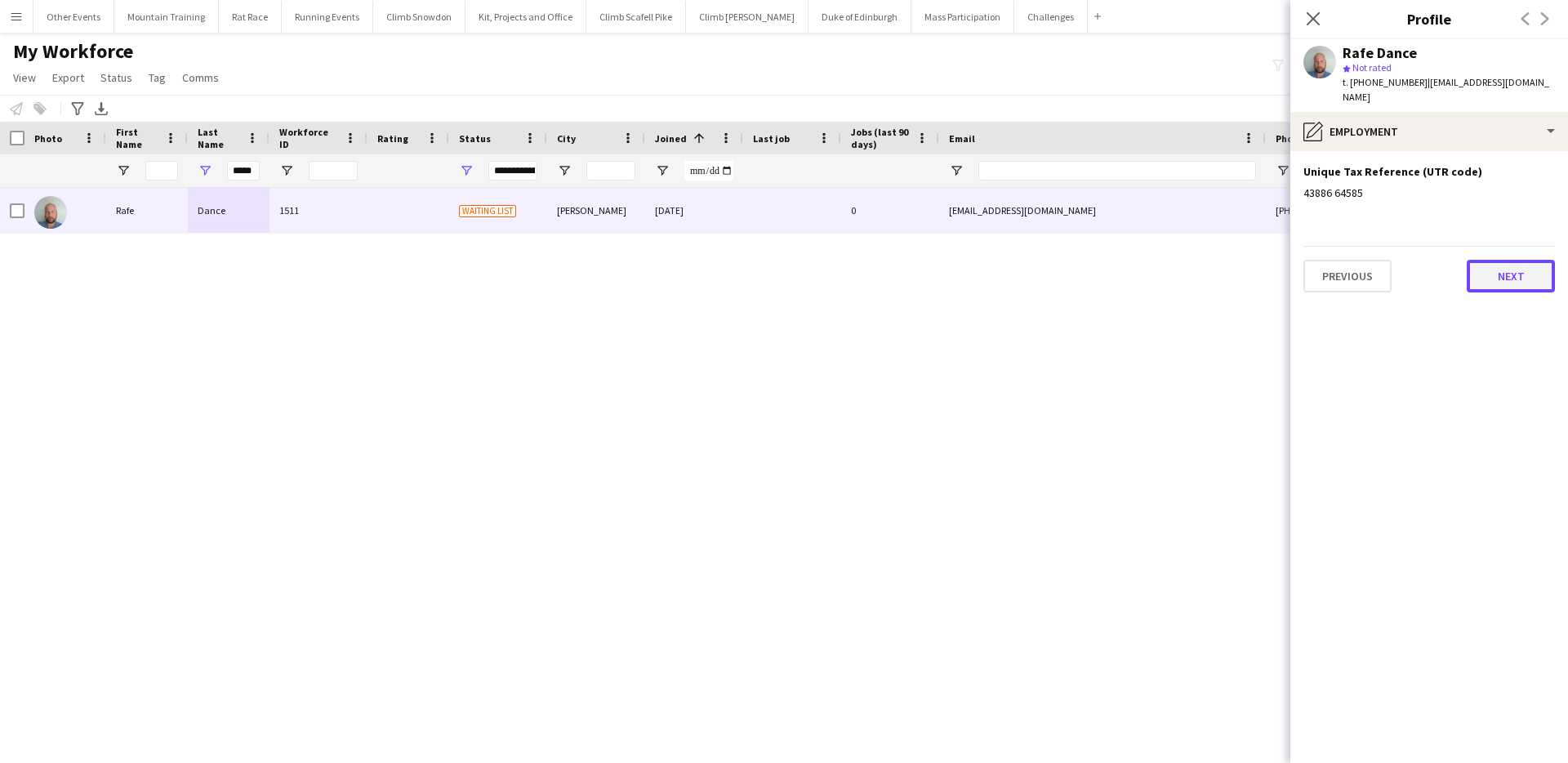
click at [1506, 260] on button "Next" at bounding box center [1511, 276] width 89 height 33
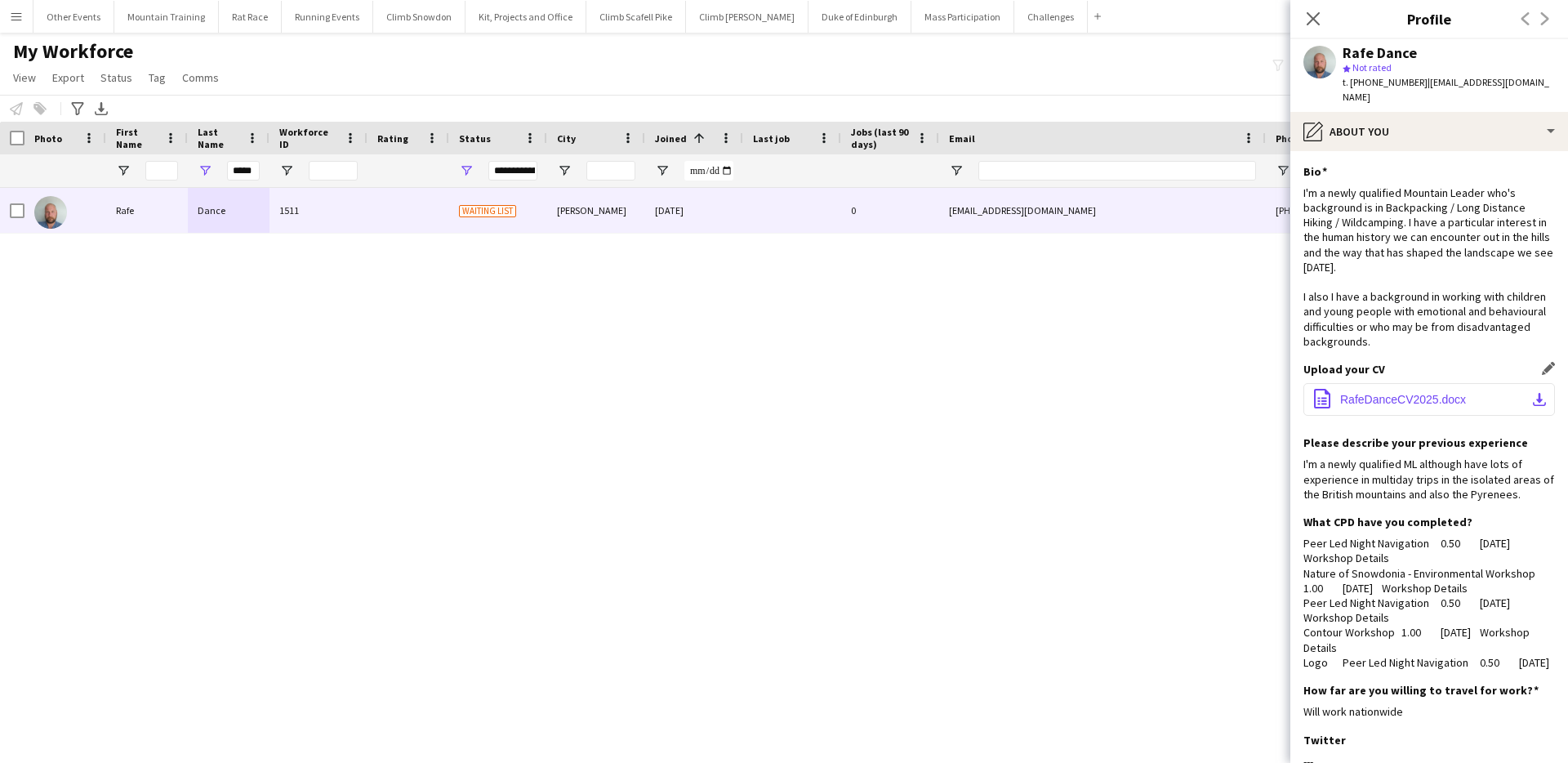
scroll to position [293, 0]
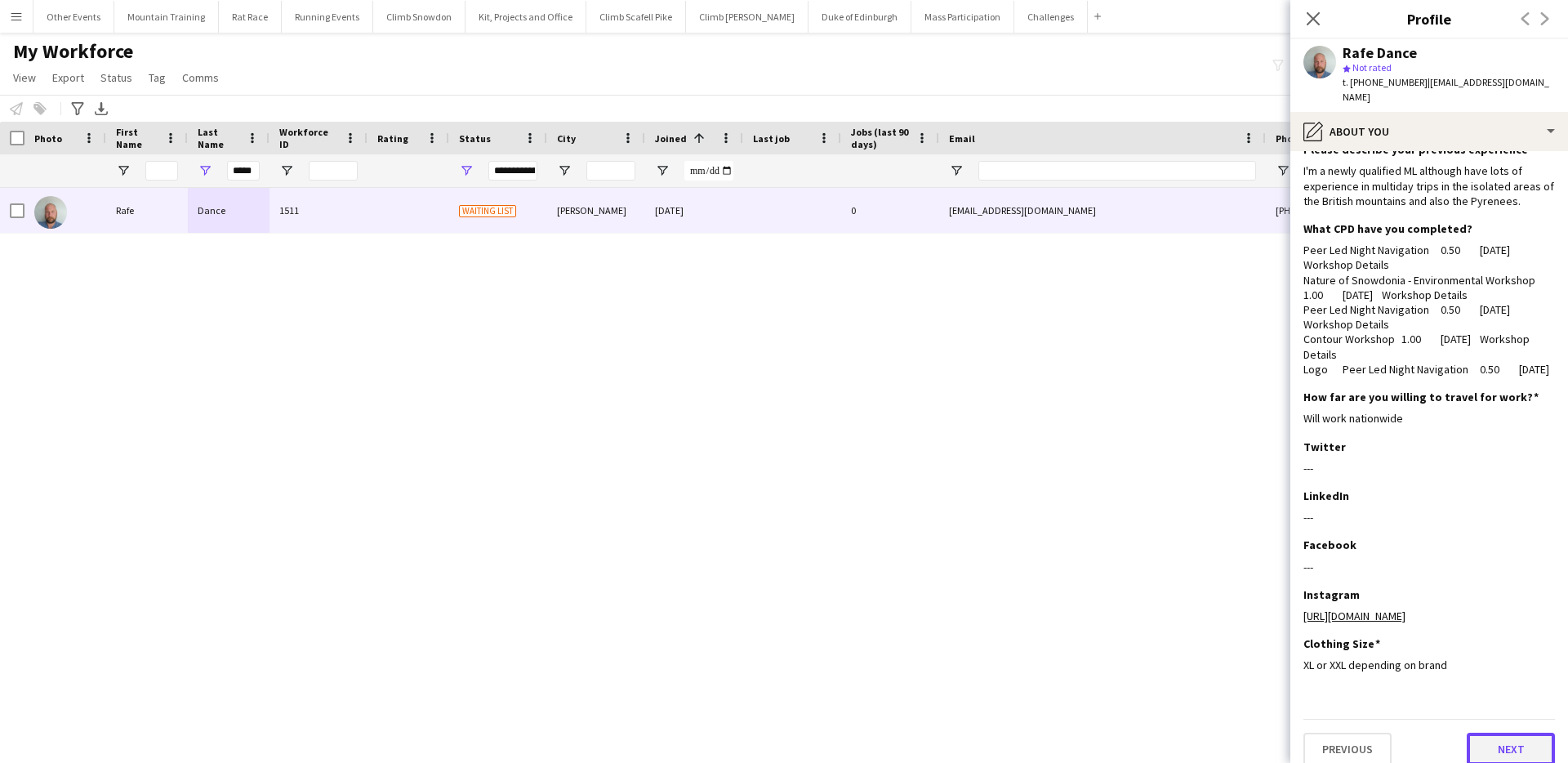
click at [1523, 733] on button "Next" at bounding box center [1511, 749] width 89 height 33
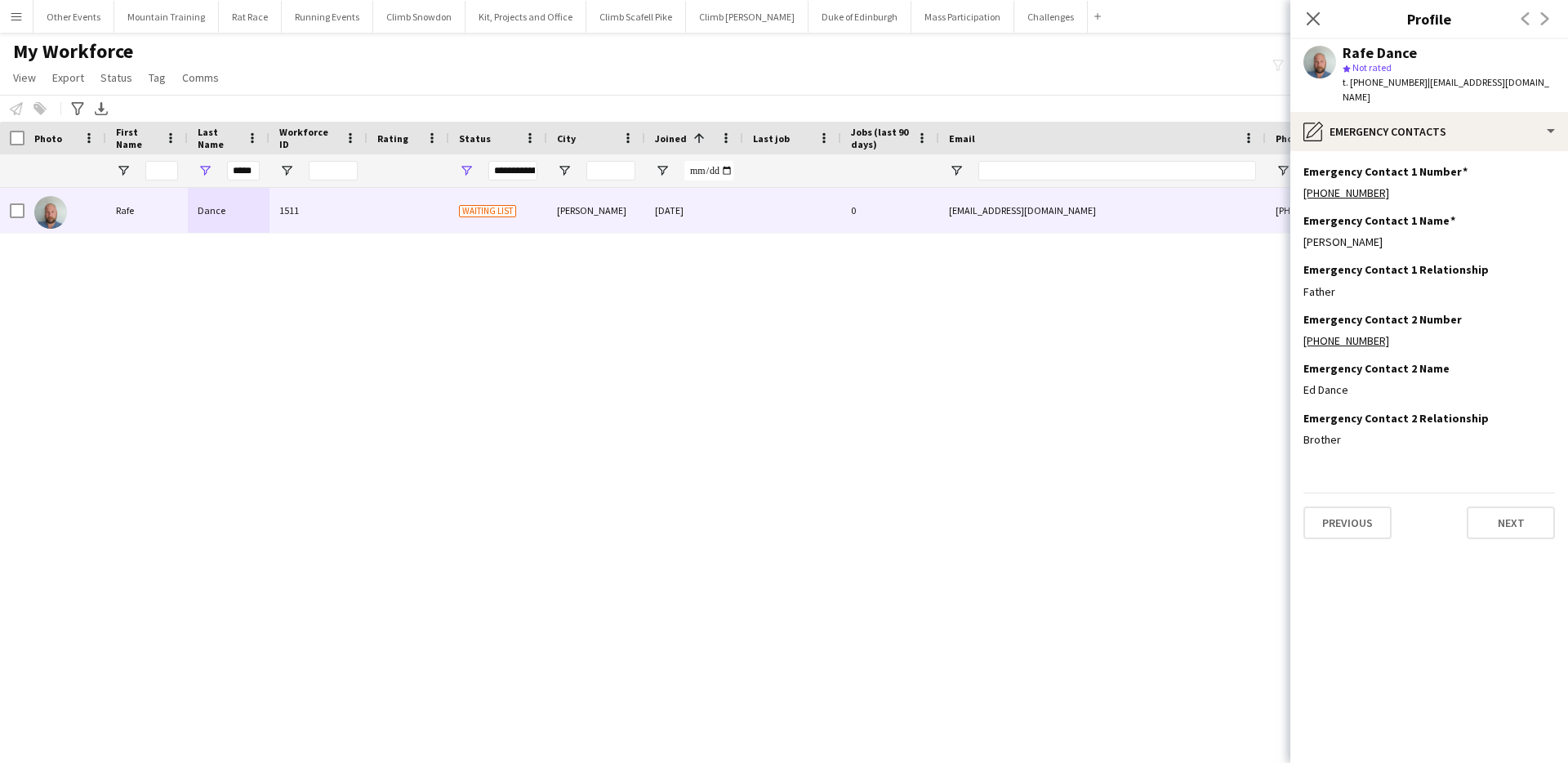
scroll to position [0, 0]
click at [1504, 507] on button "Next" at bounding box center [1511, 523] width 89 height 33
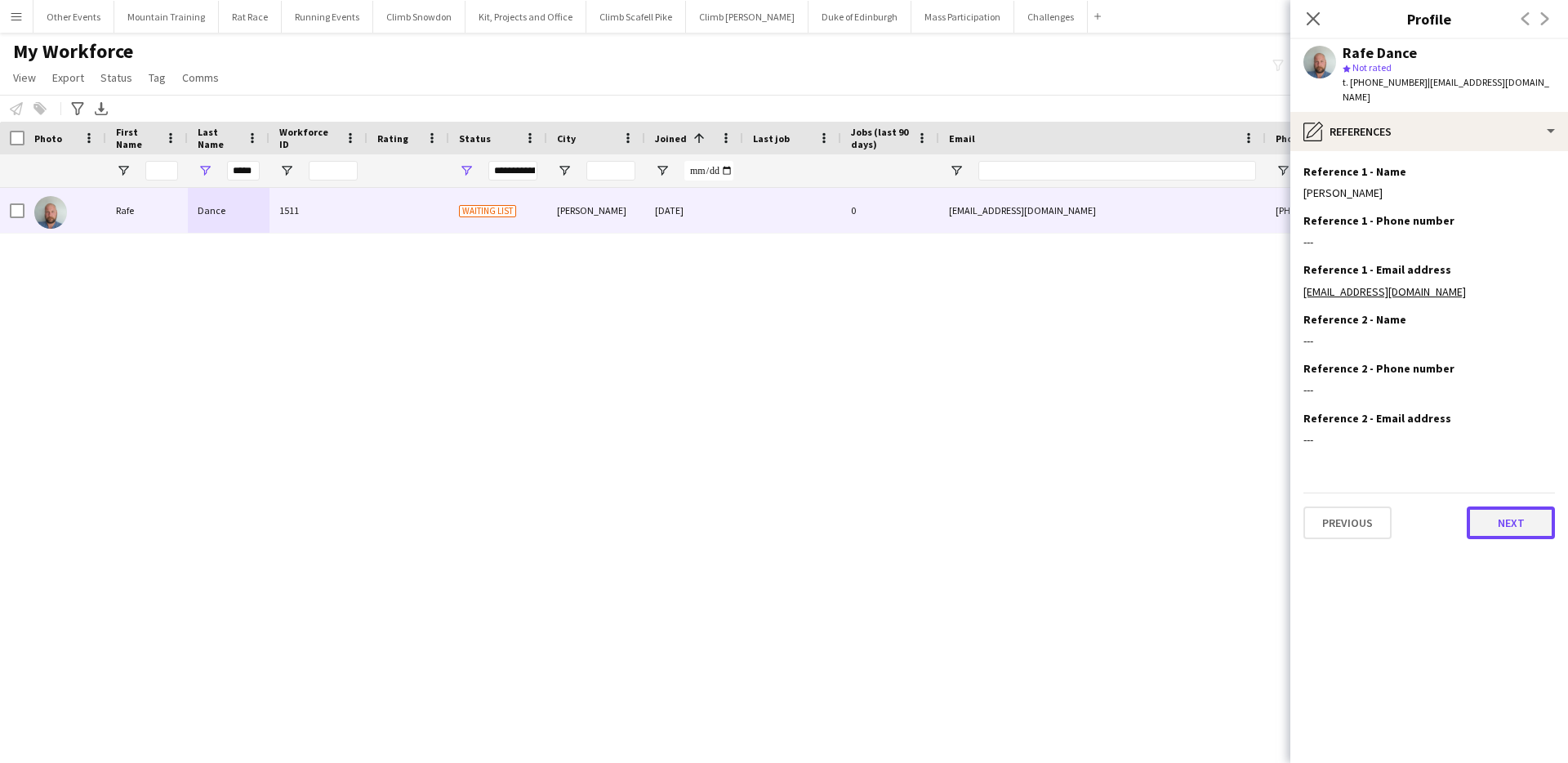
click at [1512, 509] on button "Next" at bounding box center [1511, 523] width 89 height 33
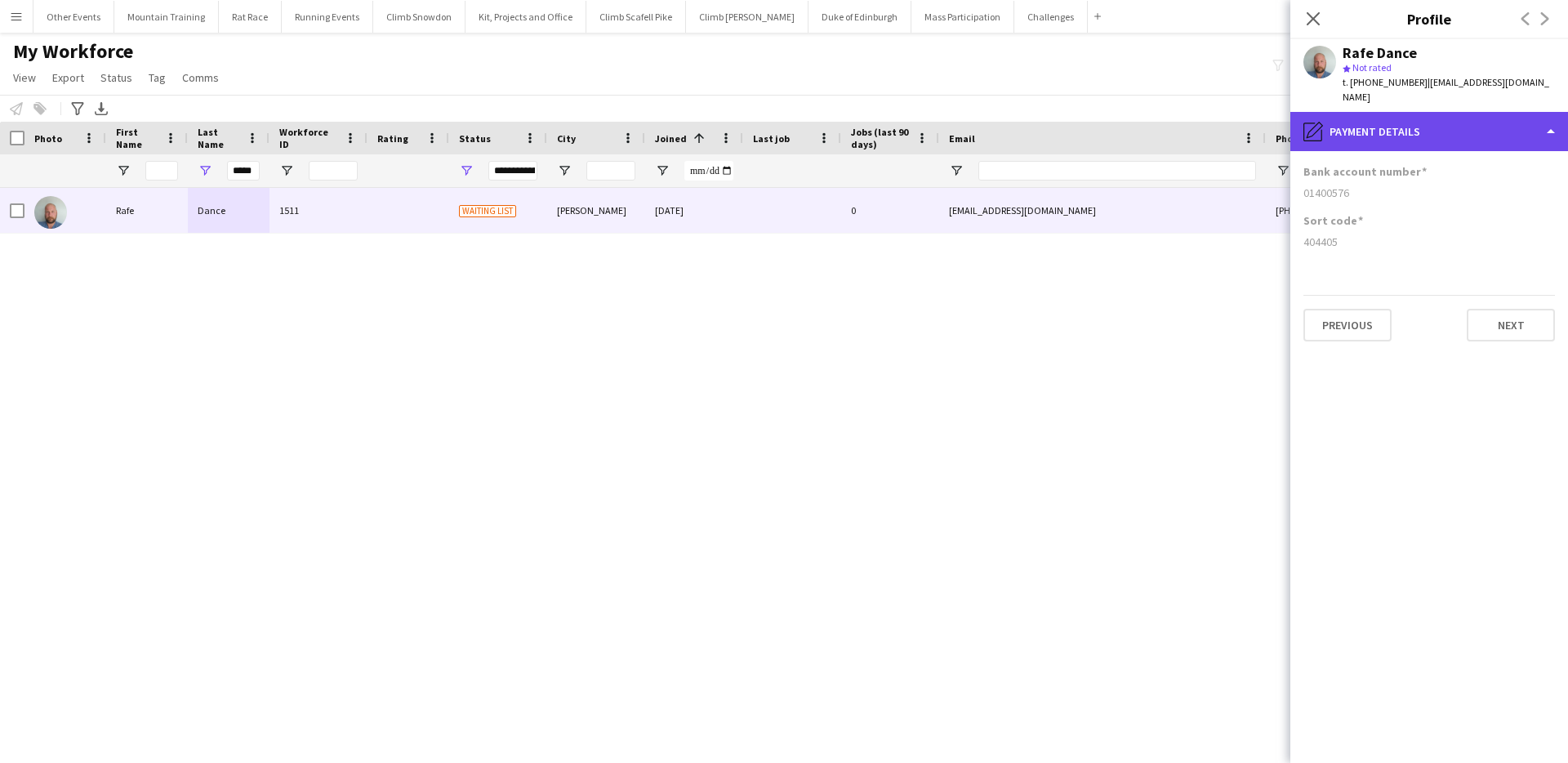
click at [1473, 125] on div "pencil4 Payment details" at bounding box center [1429, 132] width 277 height 40
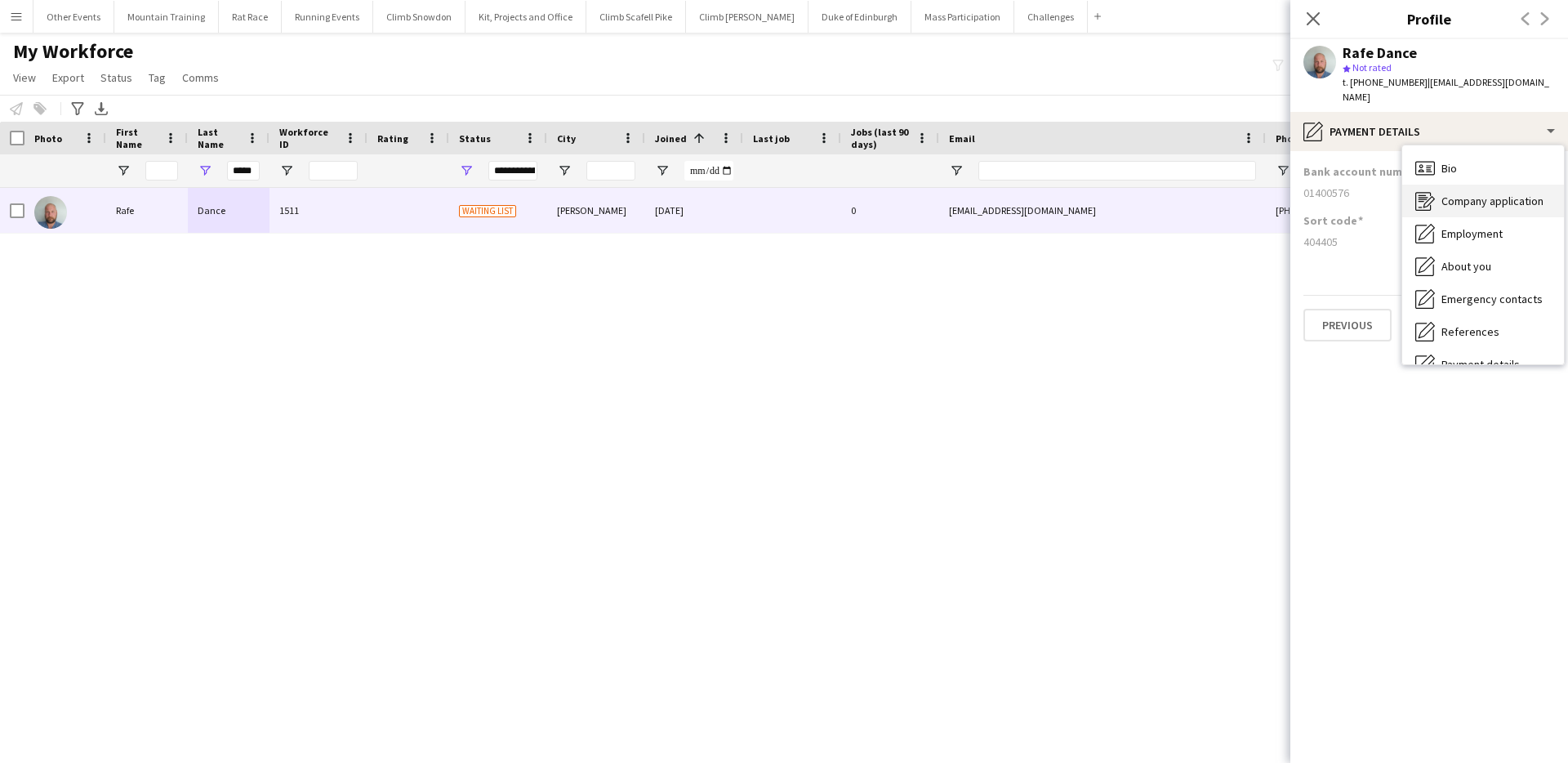
click at [1499, 194] on span "Company application" at bounding box center [1492, 201] width 102 height 14
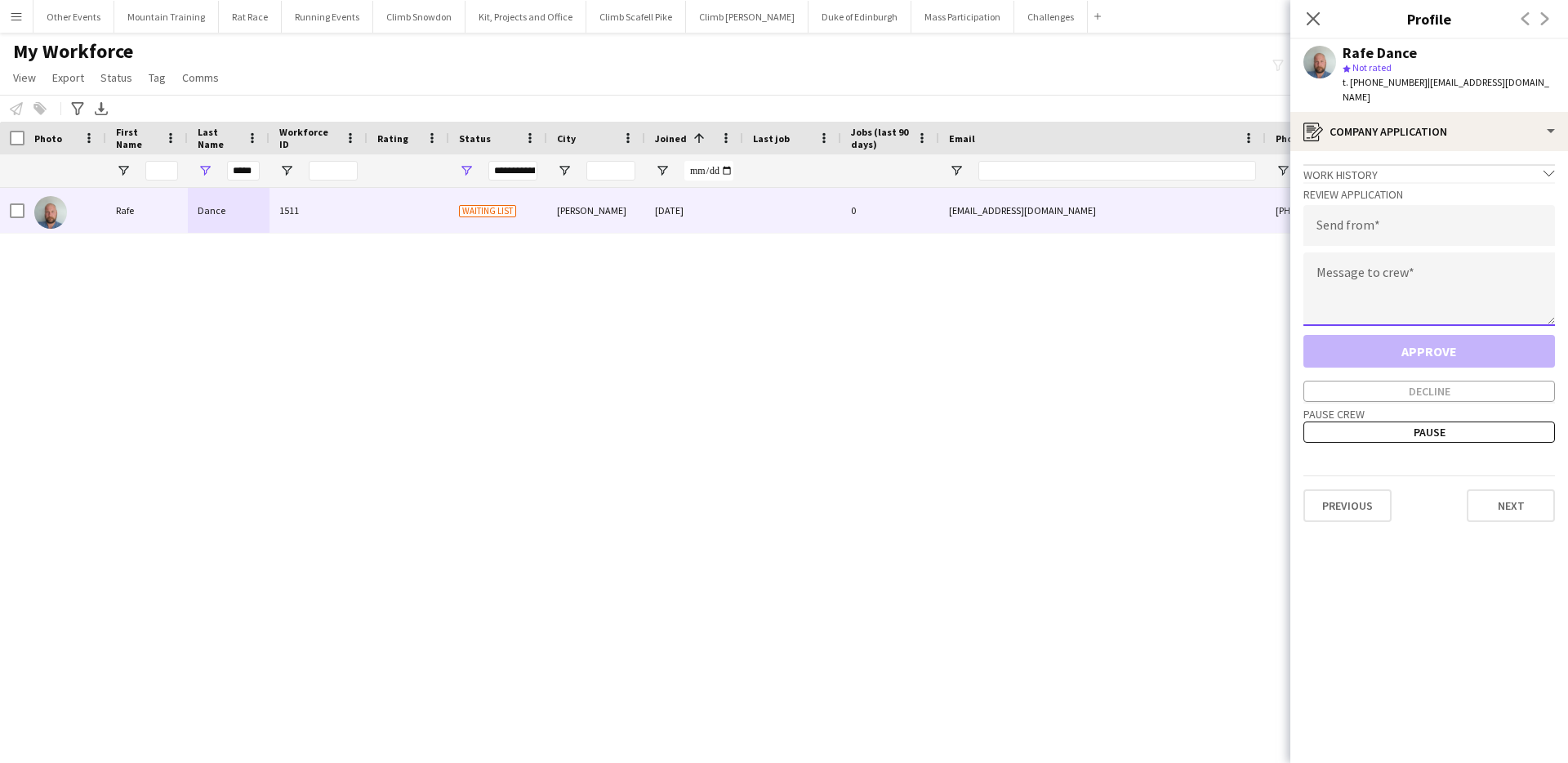
click at [1417, 252] on textarea at bounding box center [1429, 288] width 251 height 73
paste textarea "**********"
type textarea "**********"
click at [1431, 209] on input "email" at bounding box center [1429, 225] width 251 height 40
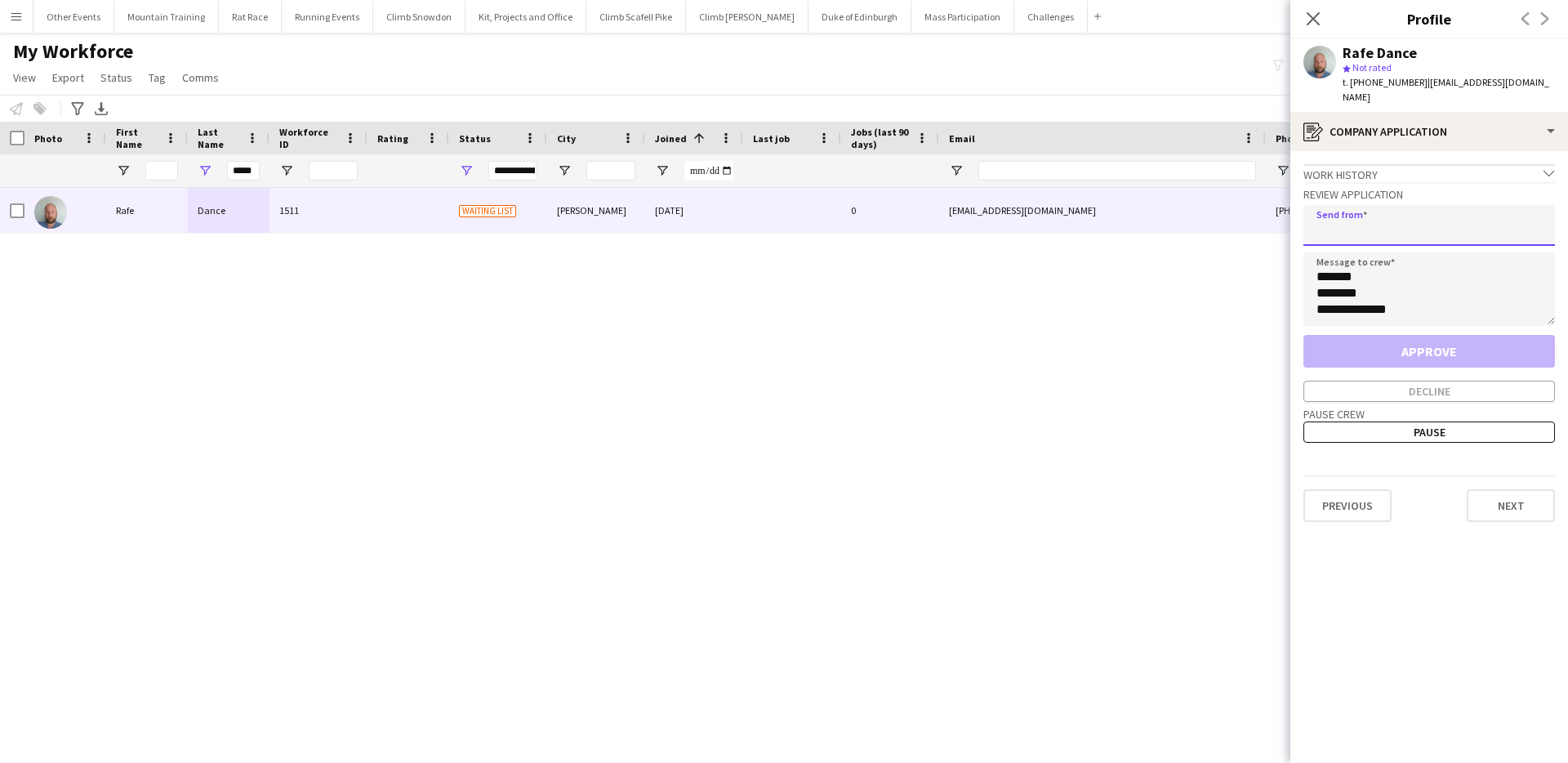
type input "*"
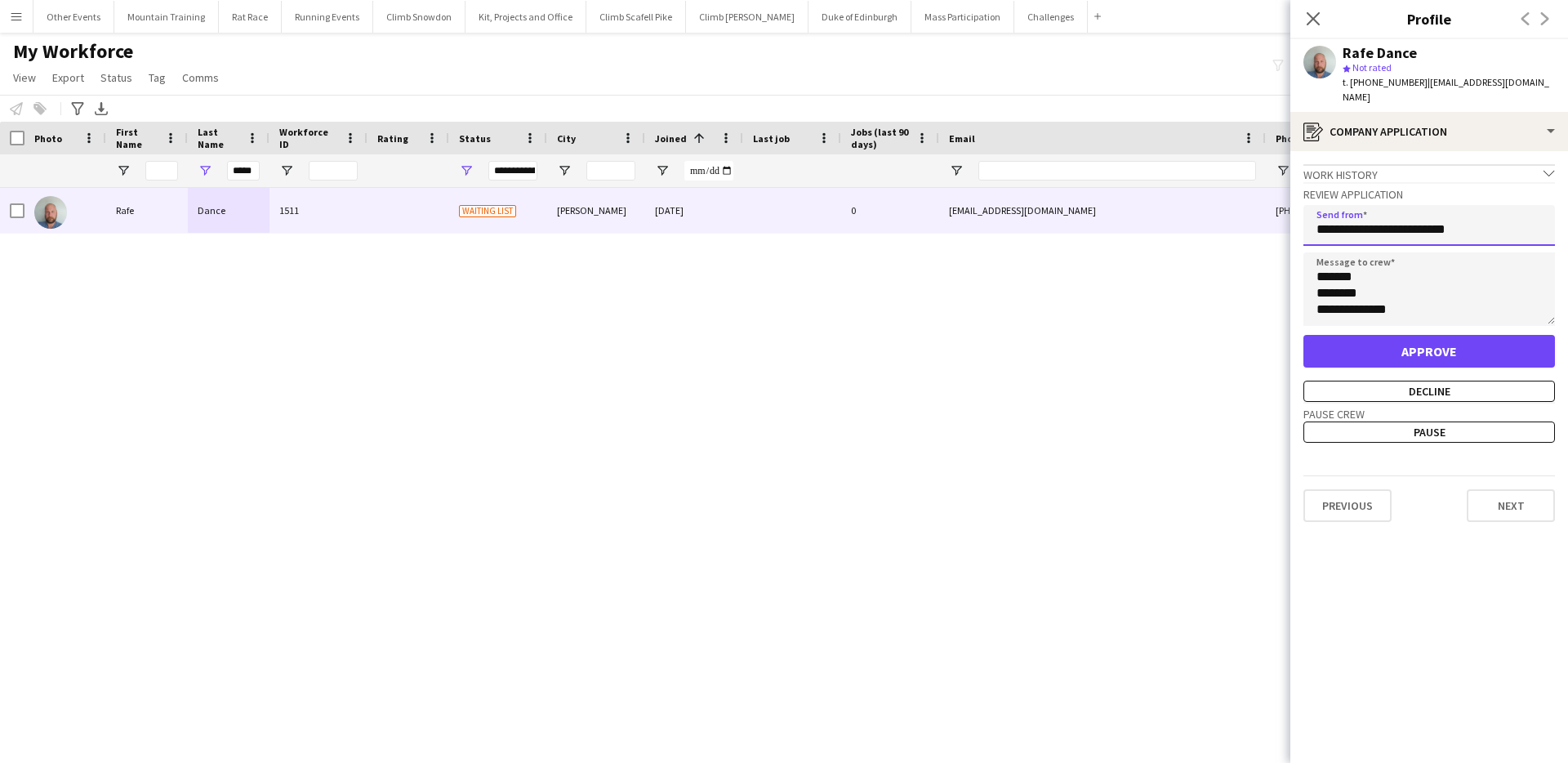
type input "**********"
click at [1438, 335] on button "Approve" at bounding box center [1429, 351] width 251 height 33
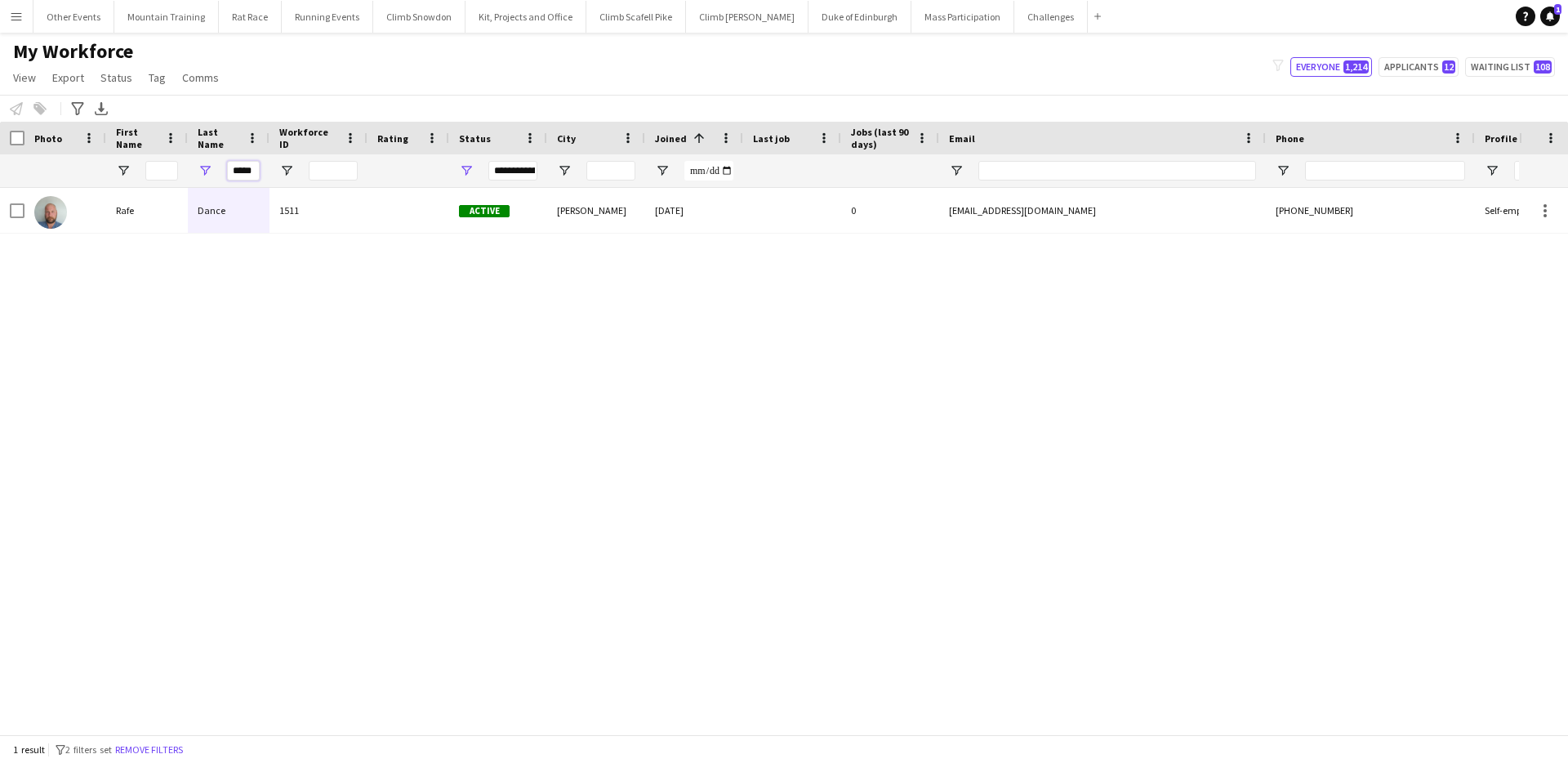
click at [234, 169] on input "*****" at bounding box center [243, 170] width 33 height 19
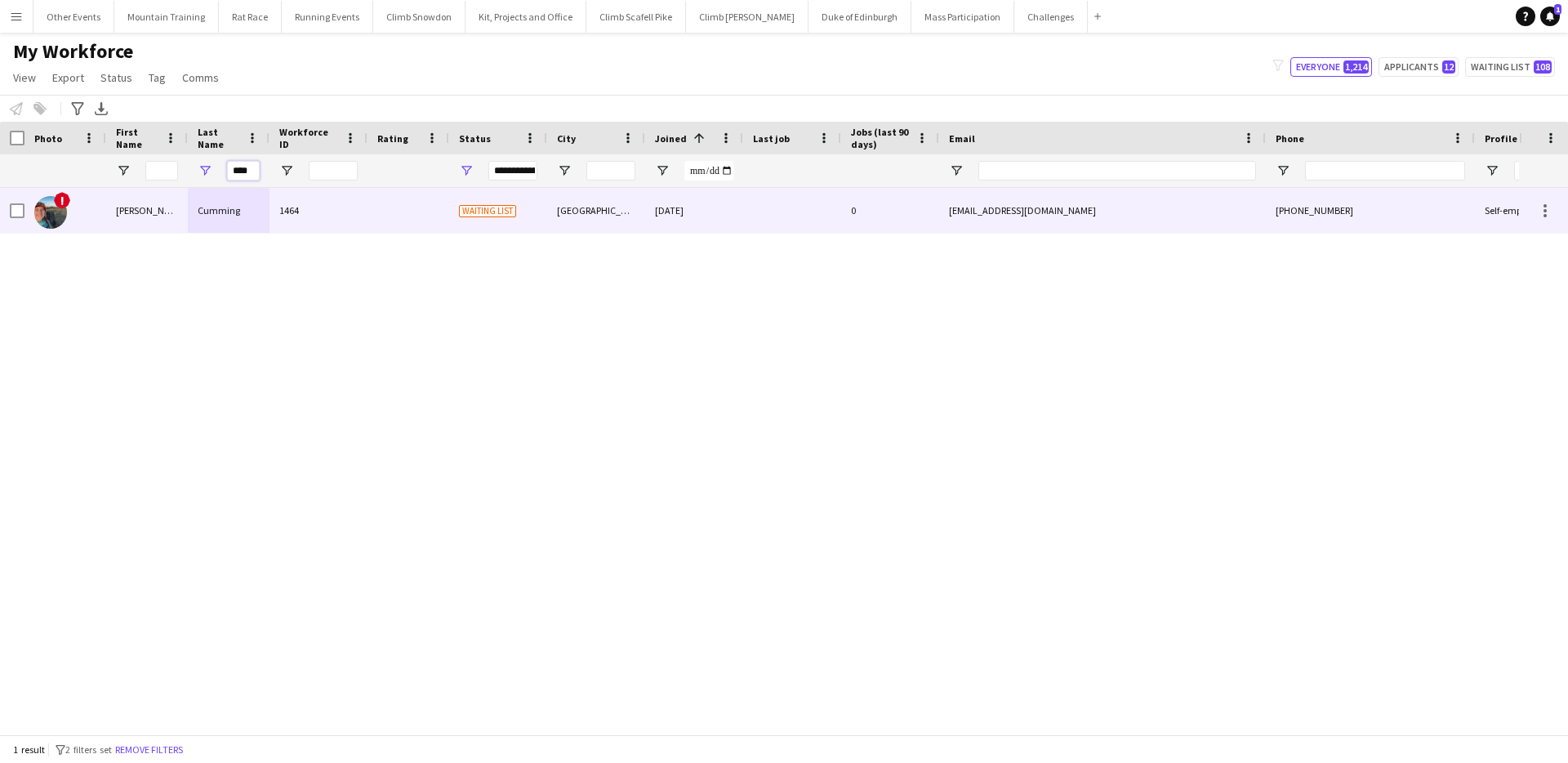
type input "****"
click at [255, 214] on div "Cumming" at bounding box center [228, 210] width 82 height 45
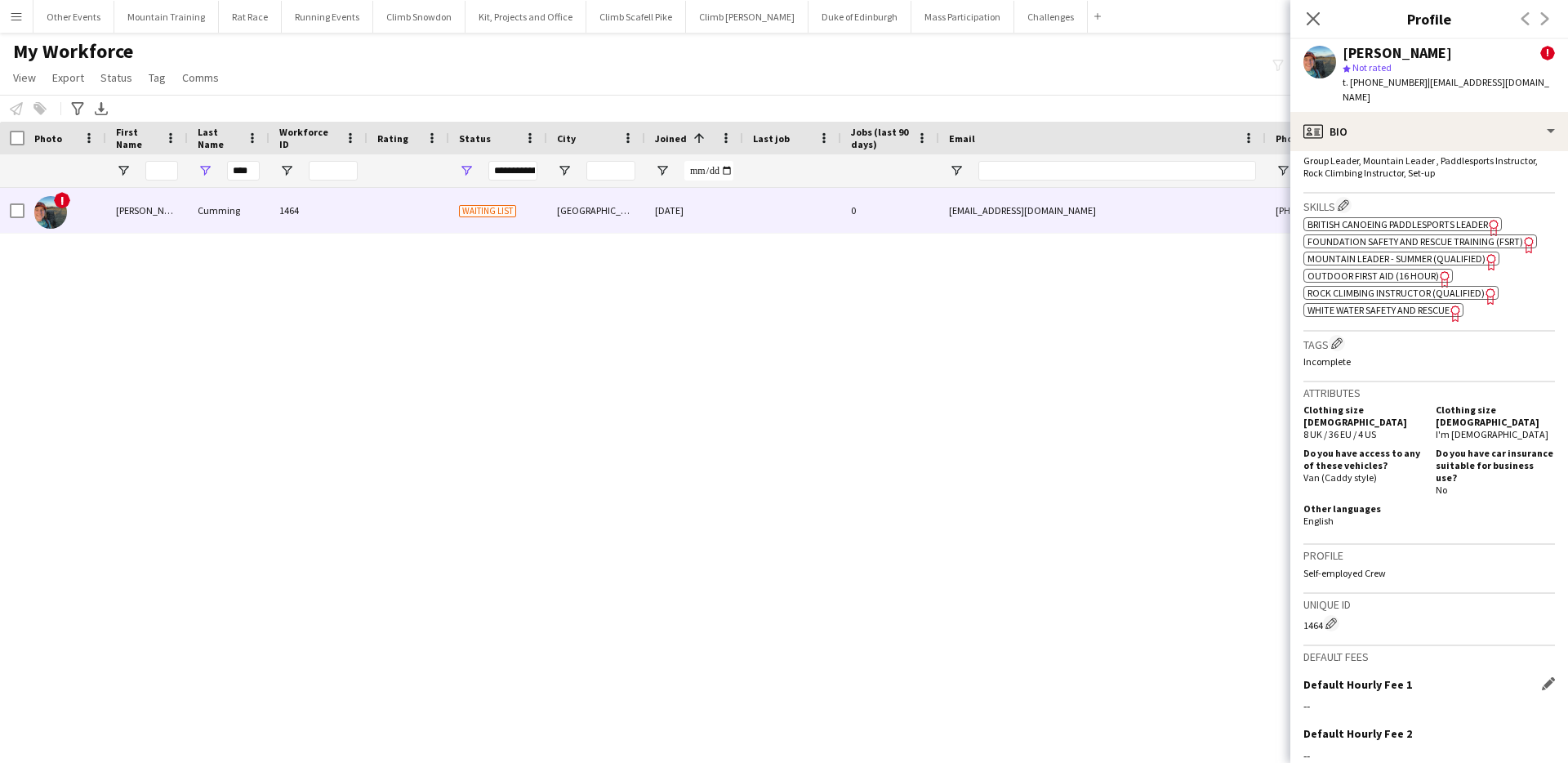
scroll to position [812, 0]
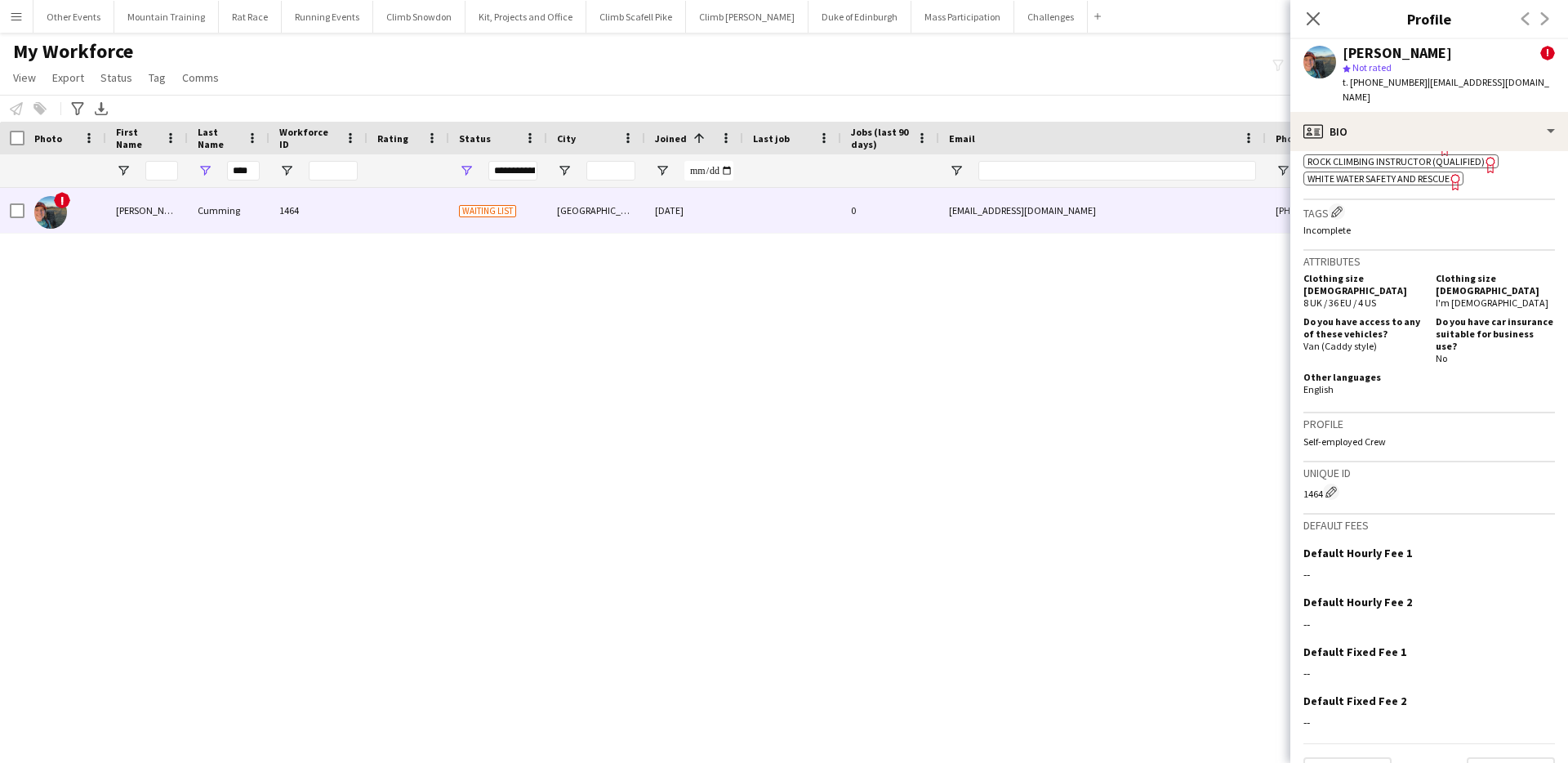
click at [1512, 744] on div "Previous Next" at bounding box center [1429, 766] width 251 height 46
click at [1512, 757] on button "Next" at bounding box center [1511, 773] width 89 height 33
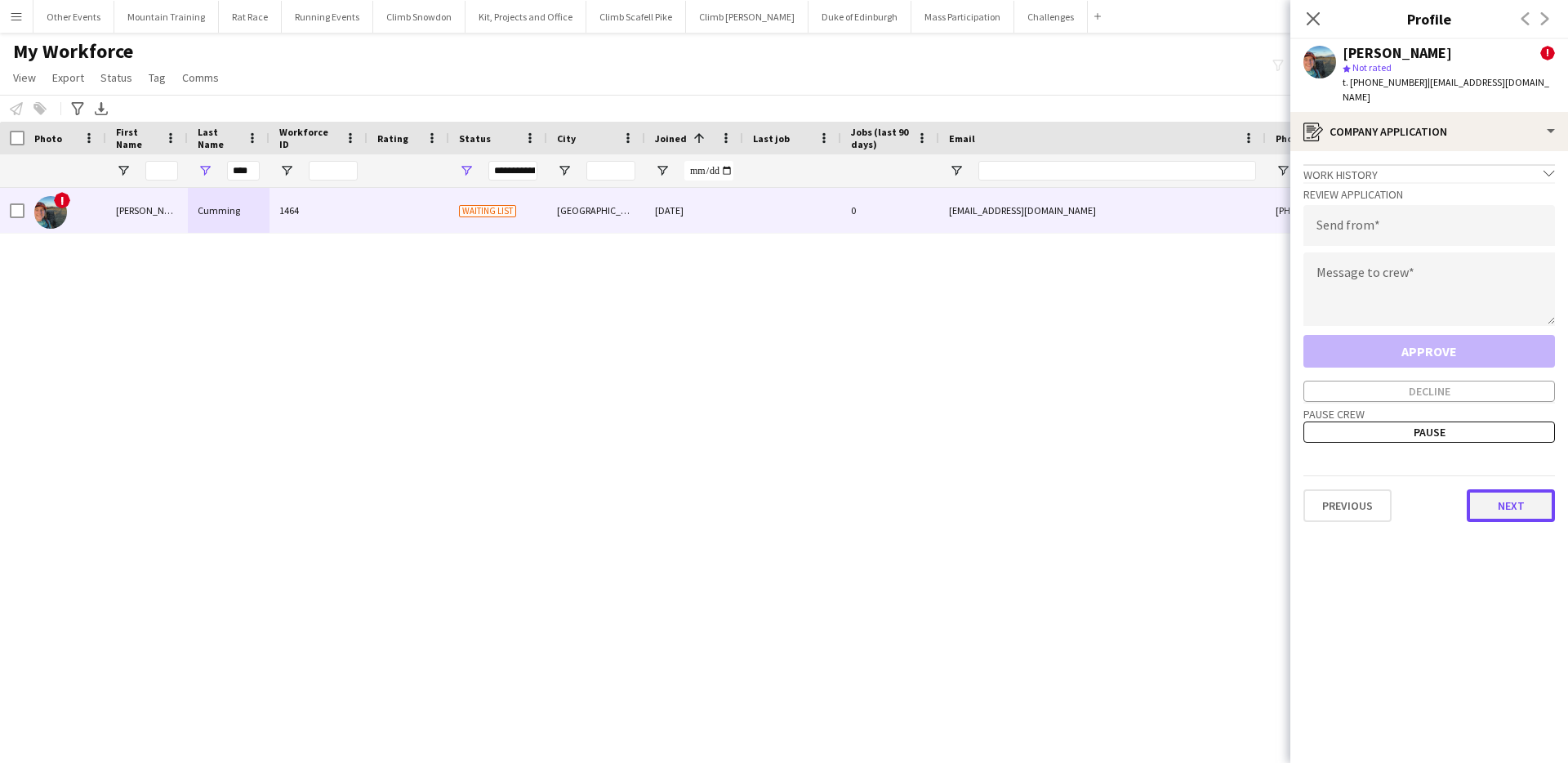
click at [1516, 489] on button "Next" at bounding box center [1511, 505] width 89 height 33
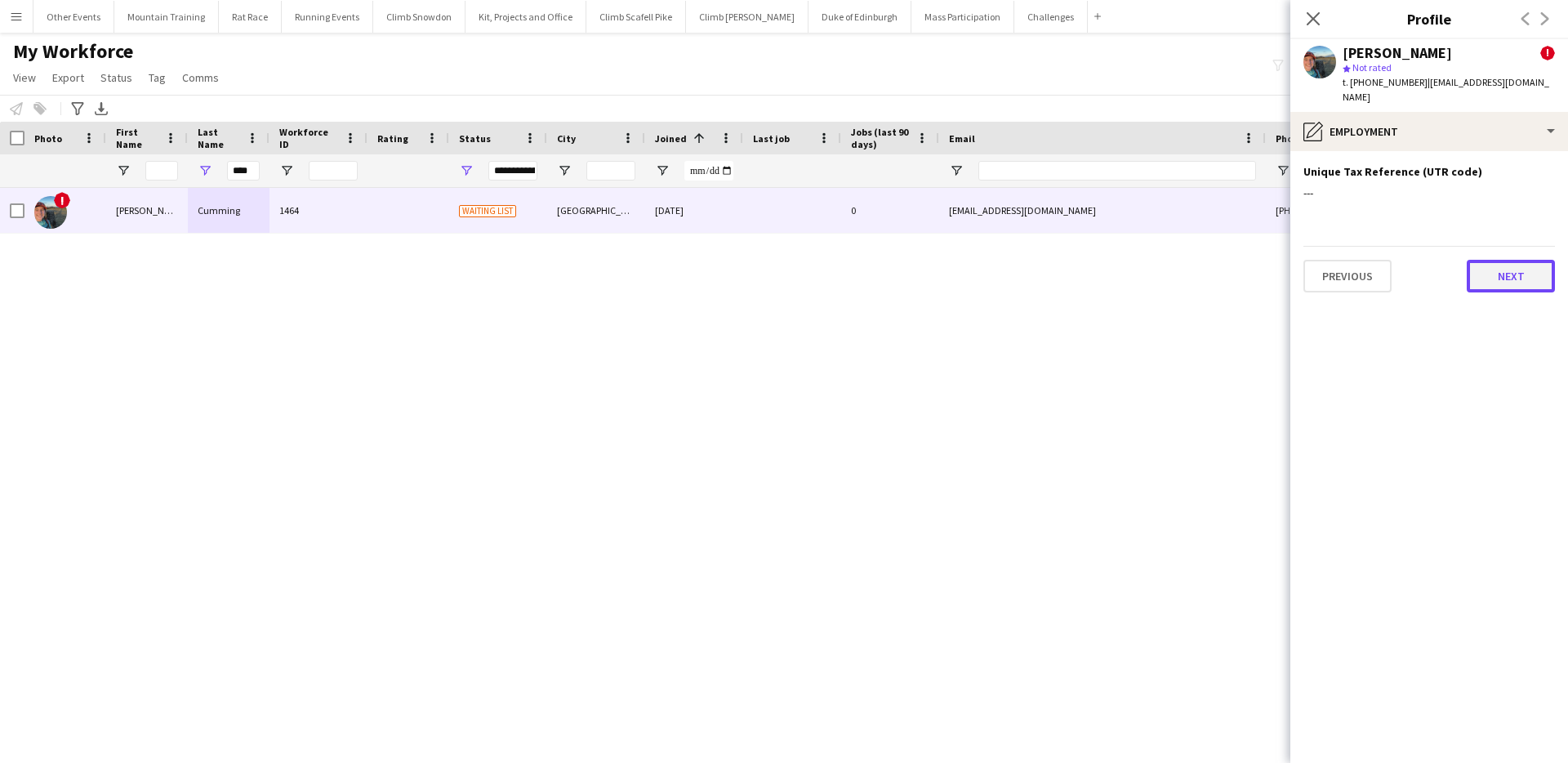
click at [1517, 262] on button "Next" at bounding box center [1511, 276] width 89 height 33
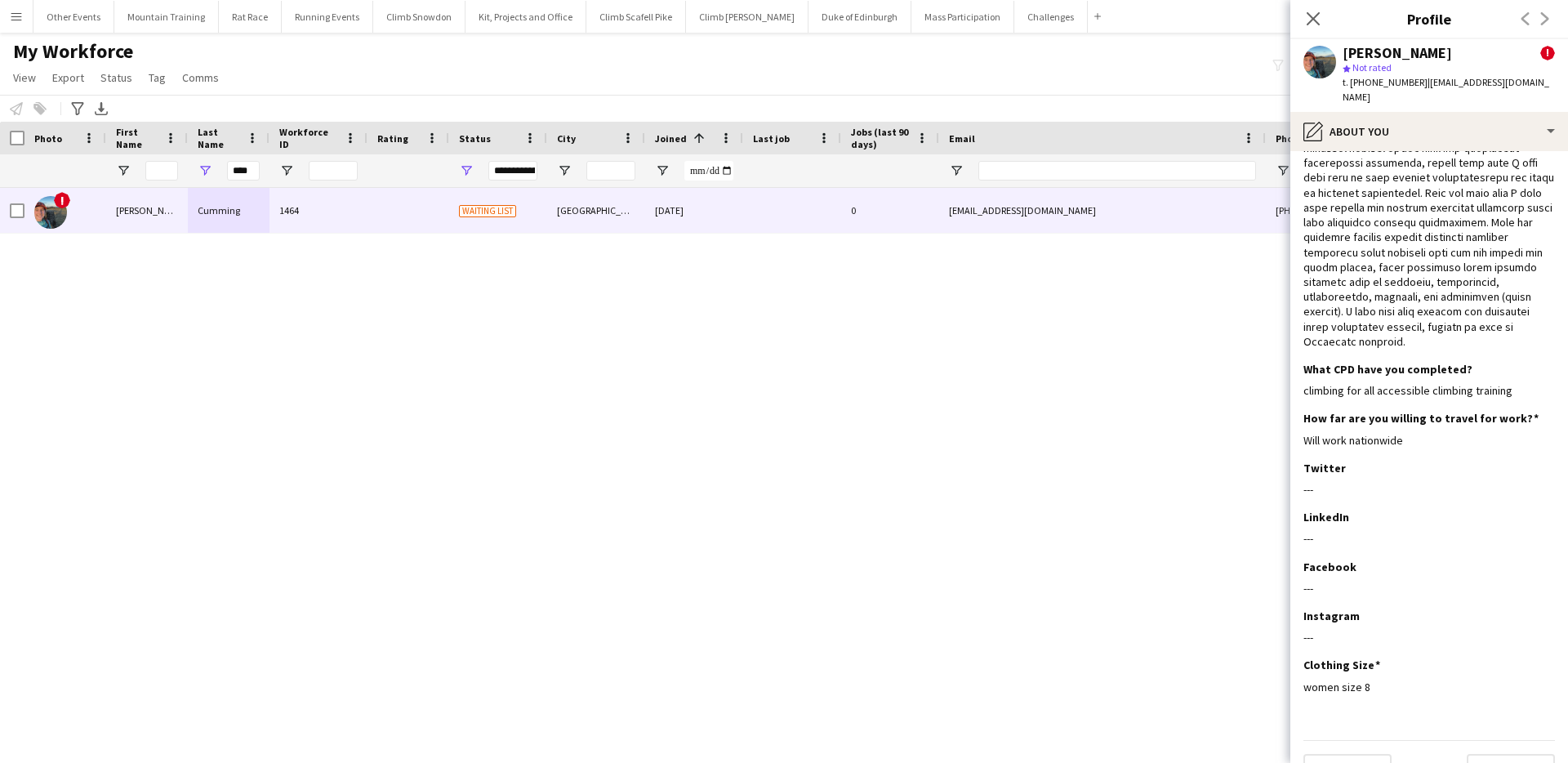
scroll to position [442, 0]
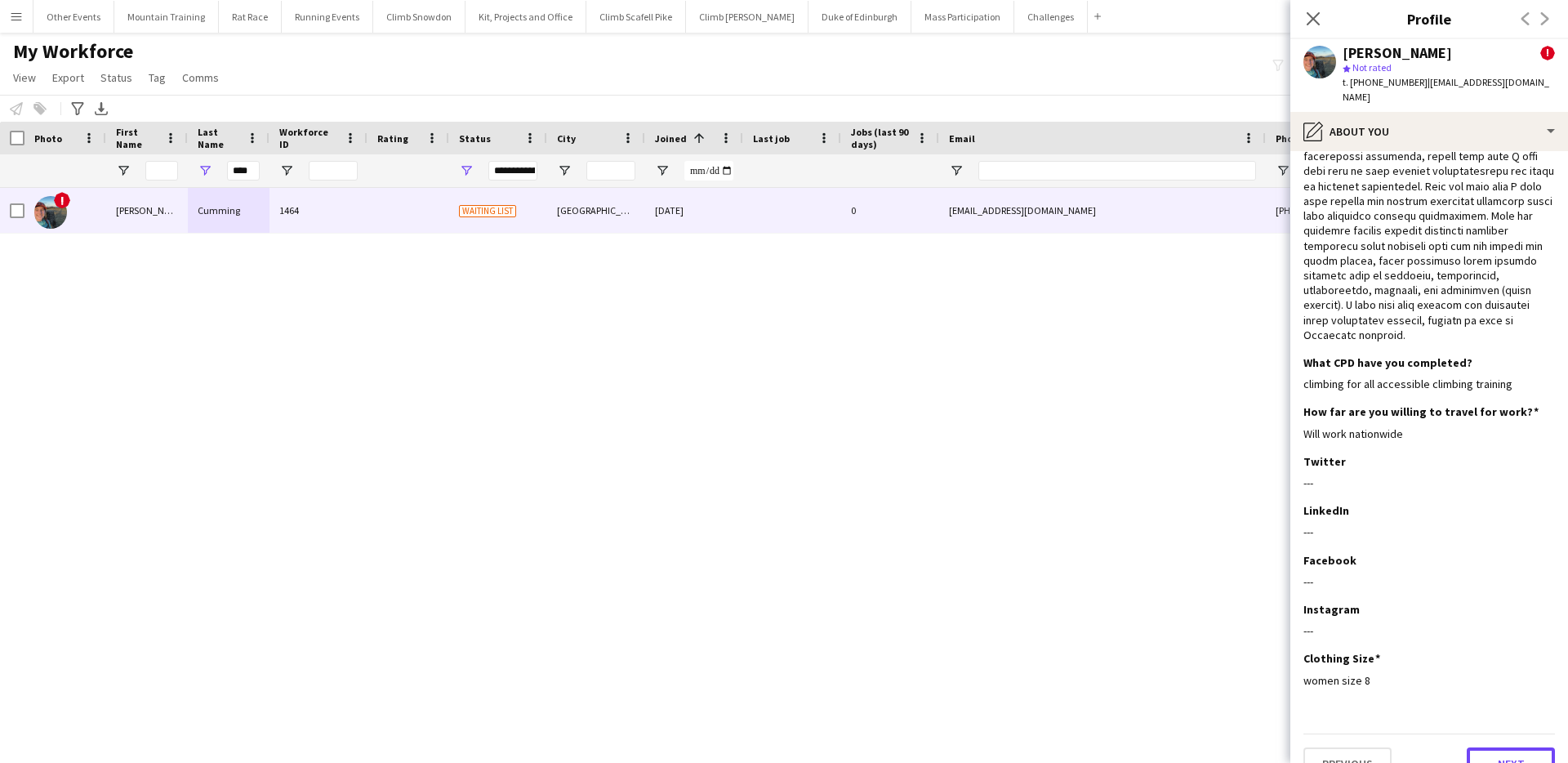
drag, startPoint x: 1514, startPoint y: 745, endPoint x: 1511, endPoint y: 669, distance: 76.1
click at [1513, 747] on button "Next" at bounding box center [1511, 763] width 89 height 33
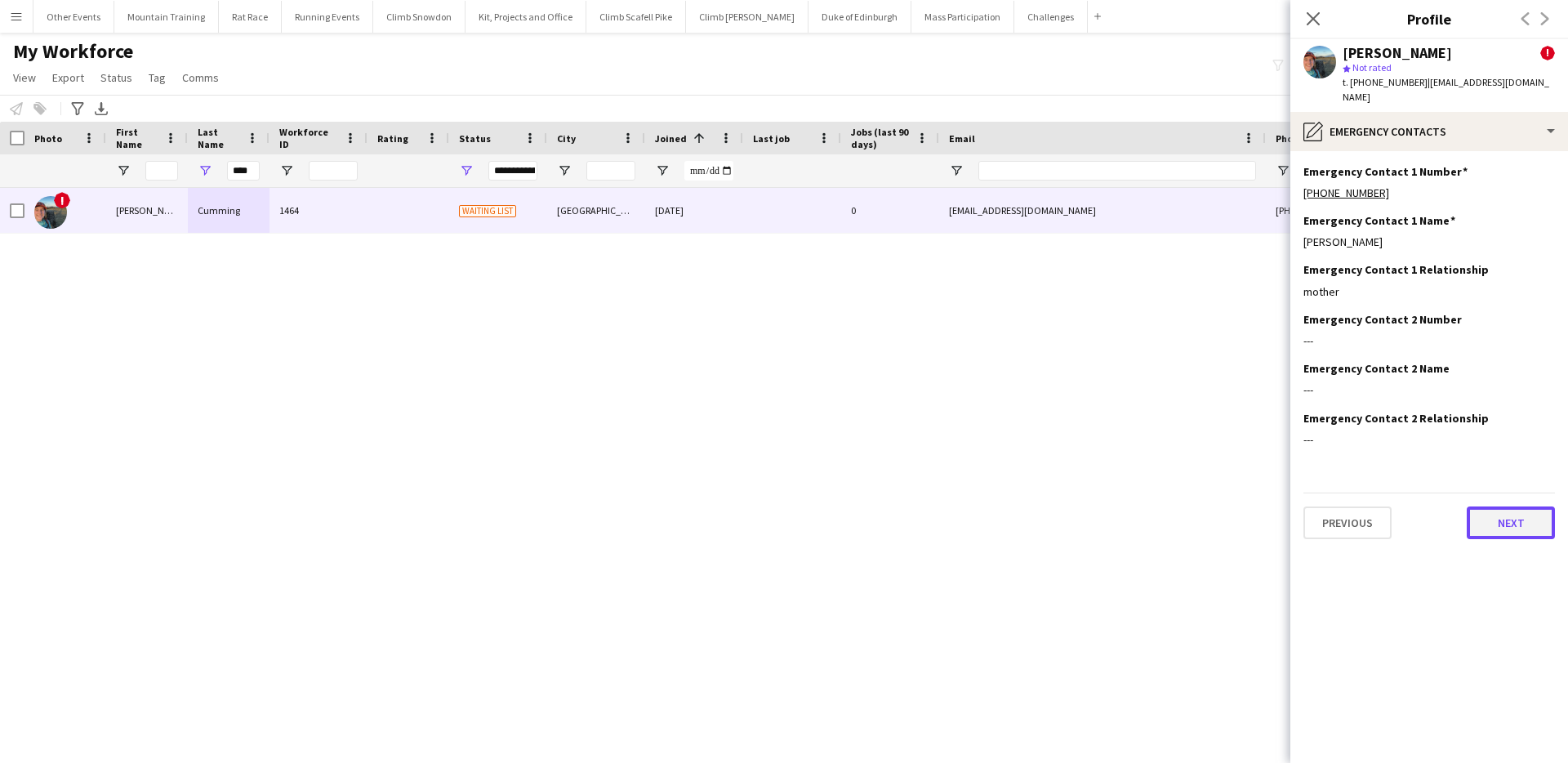
click at [1502, 512] on button "Next" at bounding box center [1511, 523] width 89 height 33
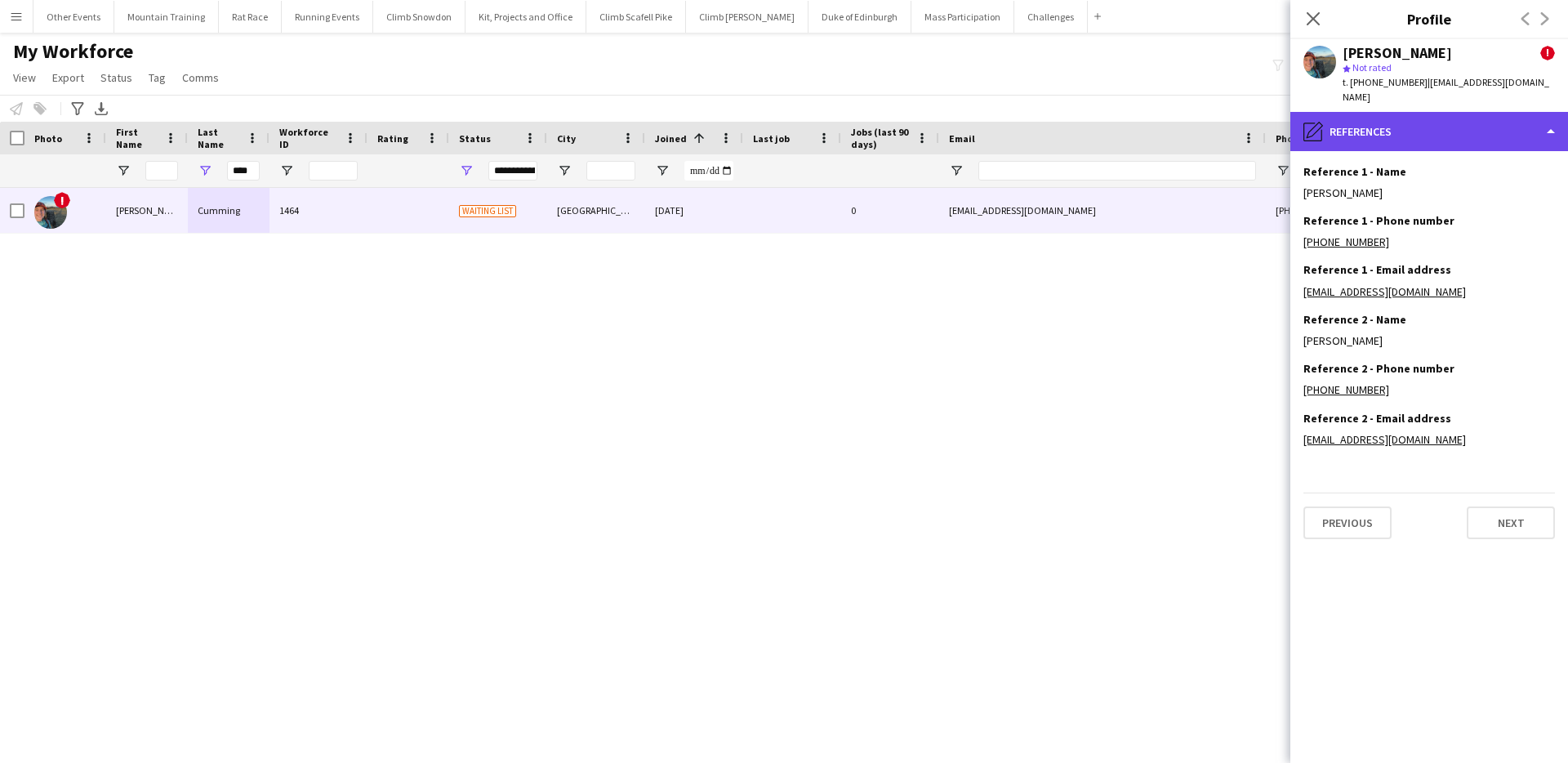
click at [1496, 112] on div "pencil4 References" at bounding box center [1429, 132] width 277 height 40
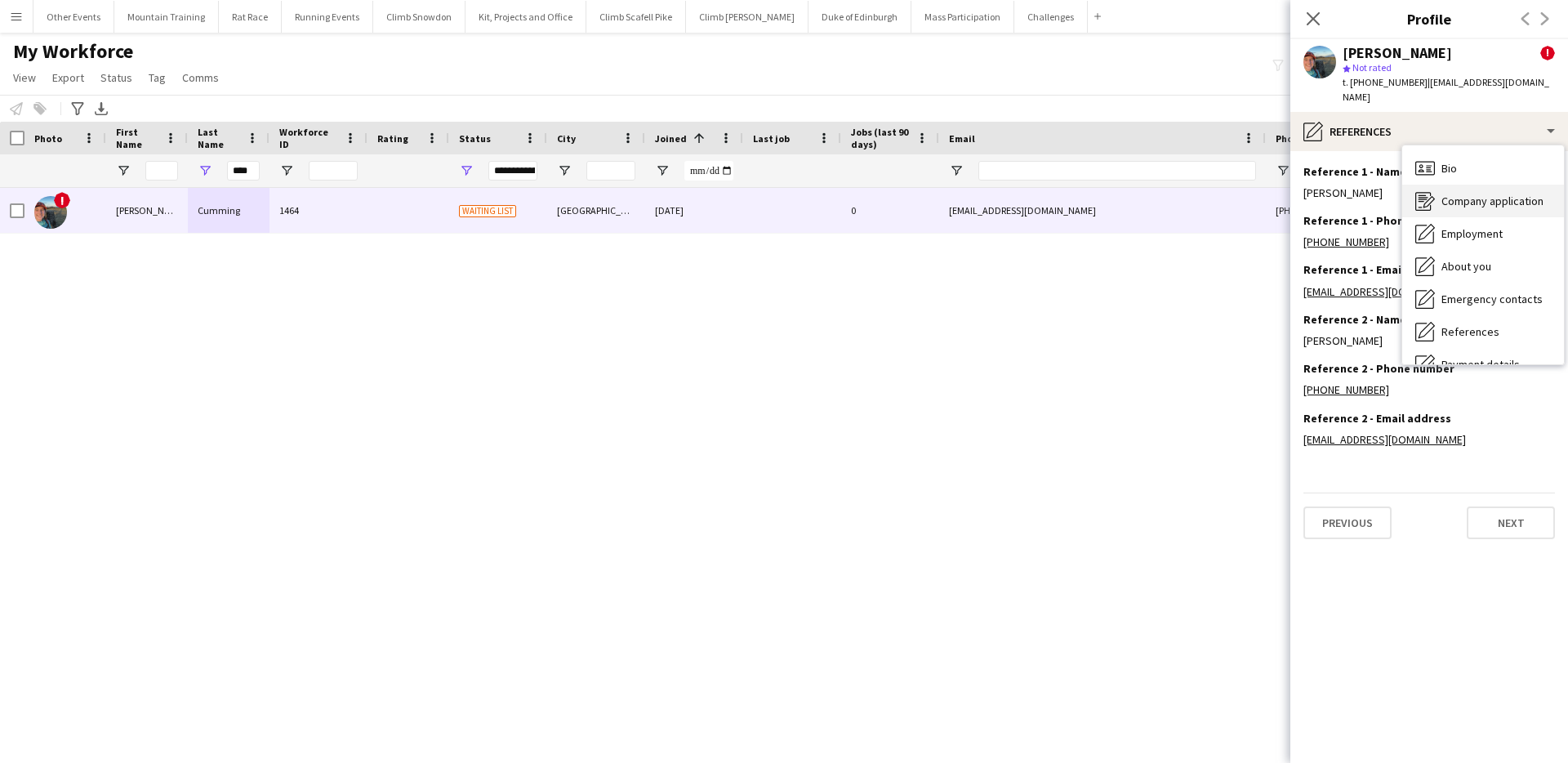
click at [1504, 194] on span "Company application" at bounding box center [1492, 201] width 102 height 14
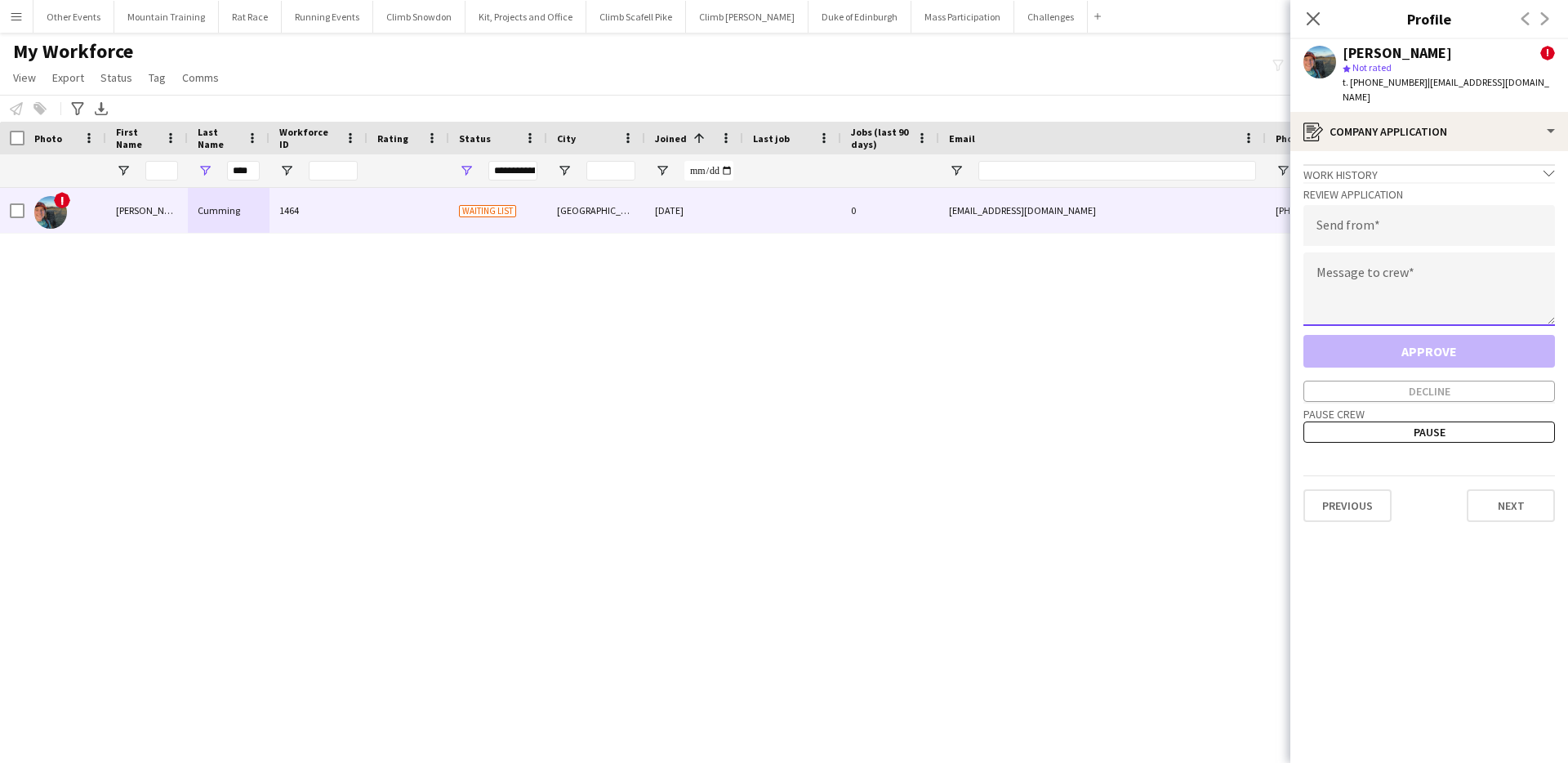
click at [1404, 252] on textarea at bounding box center [1429, 288] width 251 height 73
paste textarea "**********"
type textarea "**********"
click at [1407, 209] on input "email" at bounding box center [1429, 225] width 251 height 40
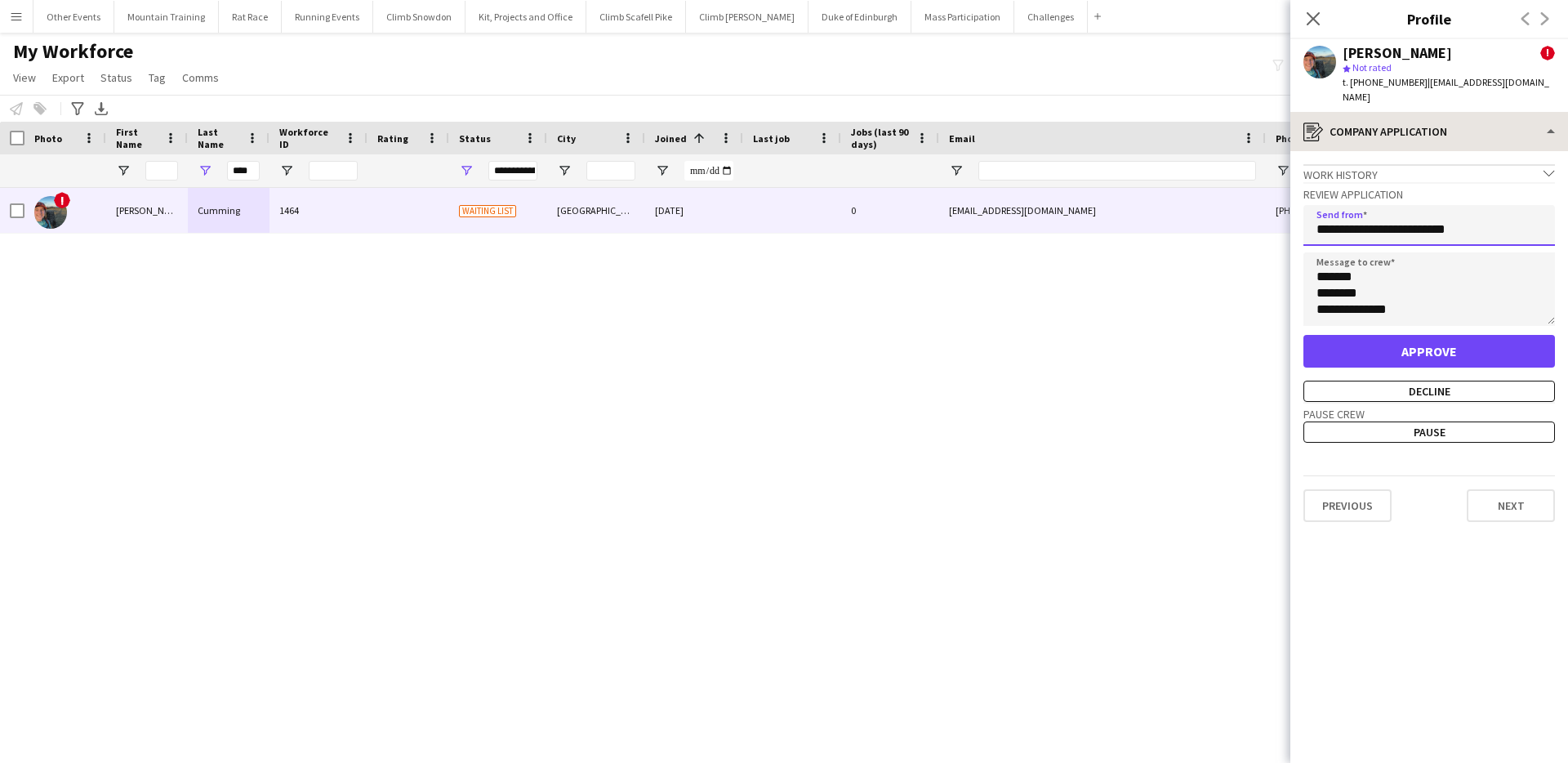
type input "**********"
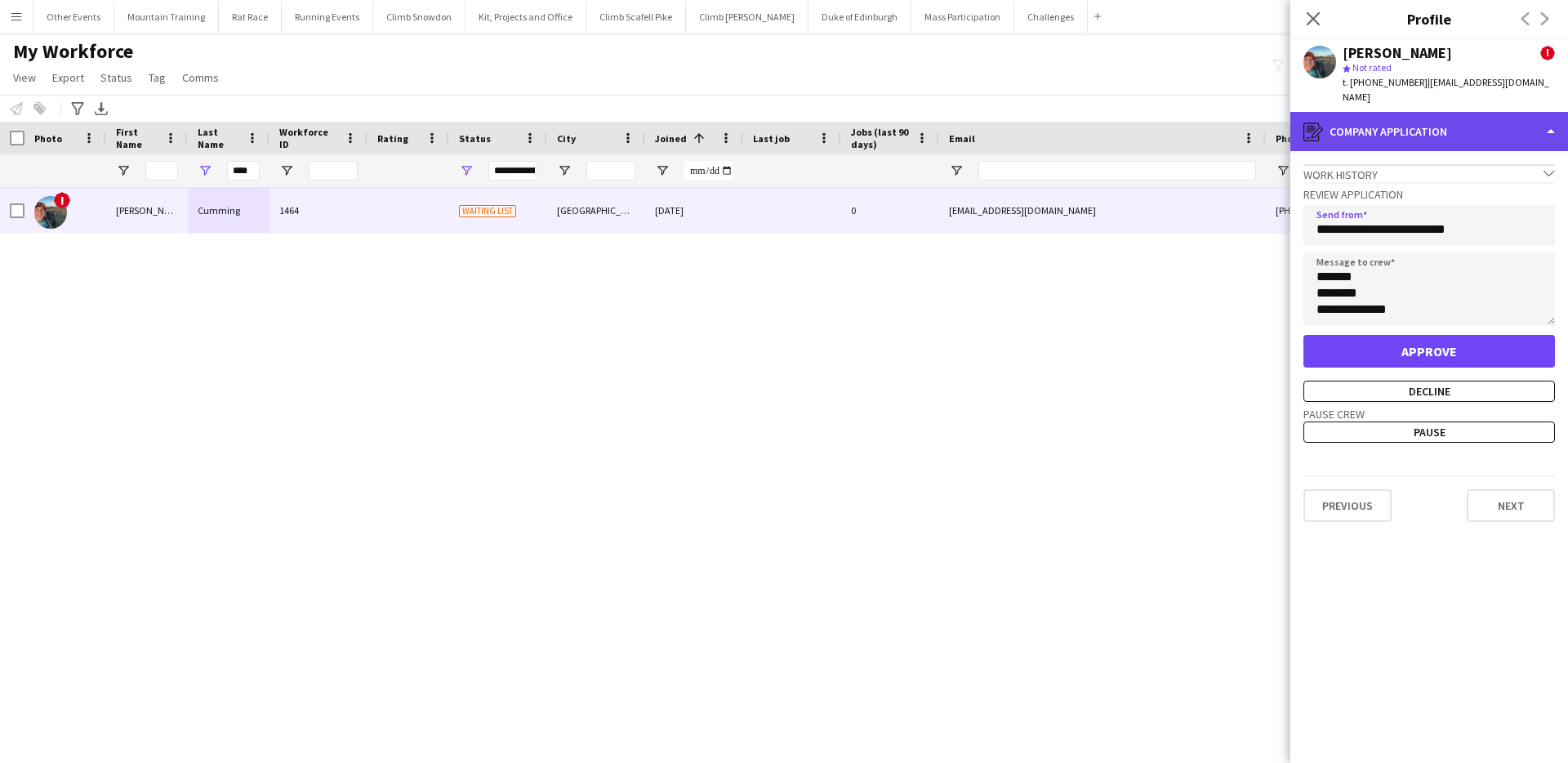
click at [1529, 112] on div "register Company application" at bounding box center [1429, 132] width 277 height 40
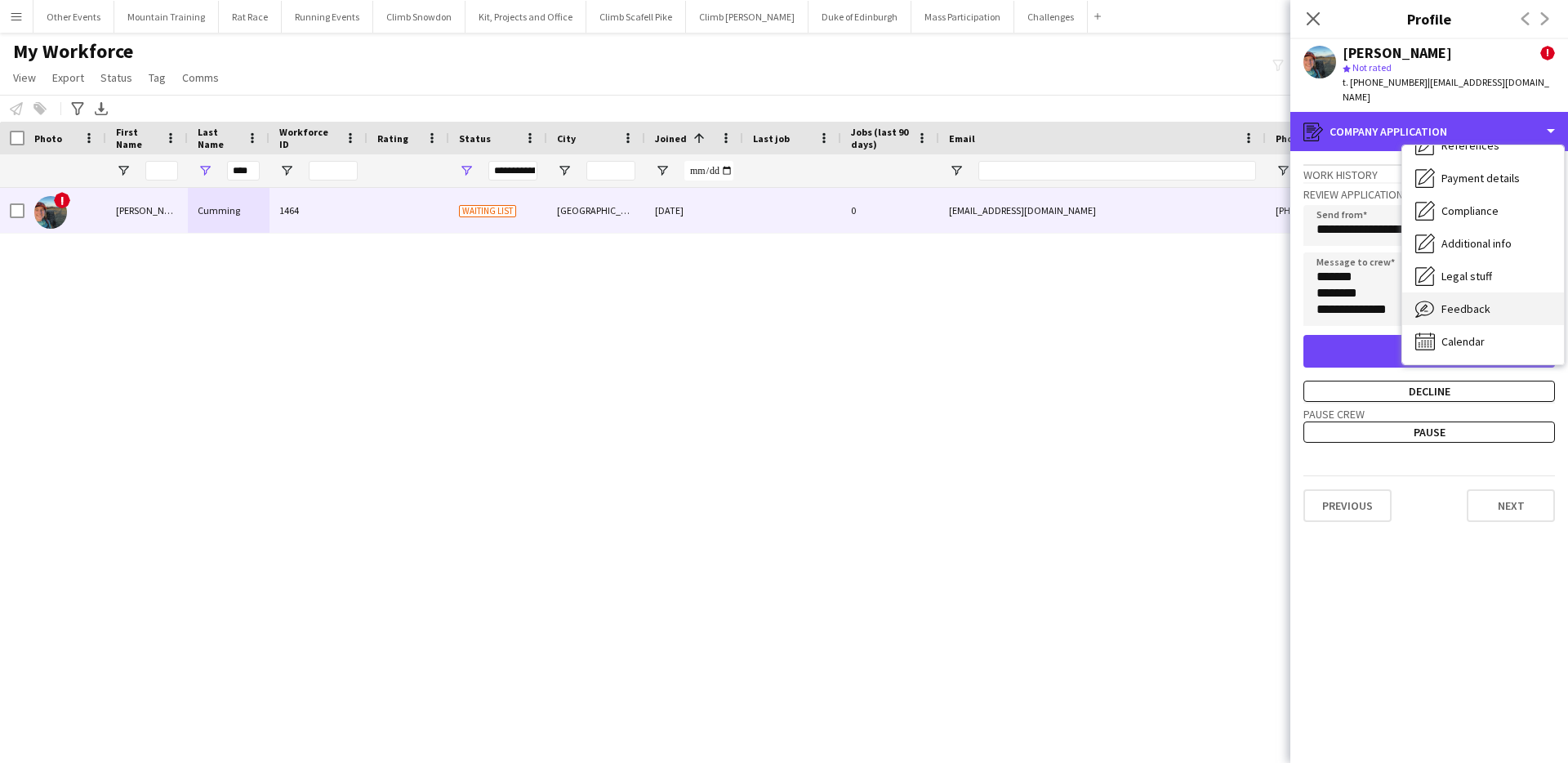
scroll to position [181, 0]
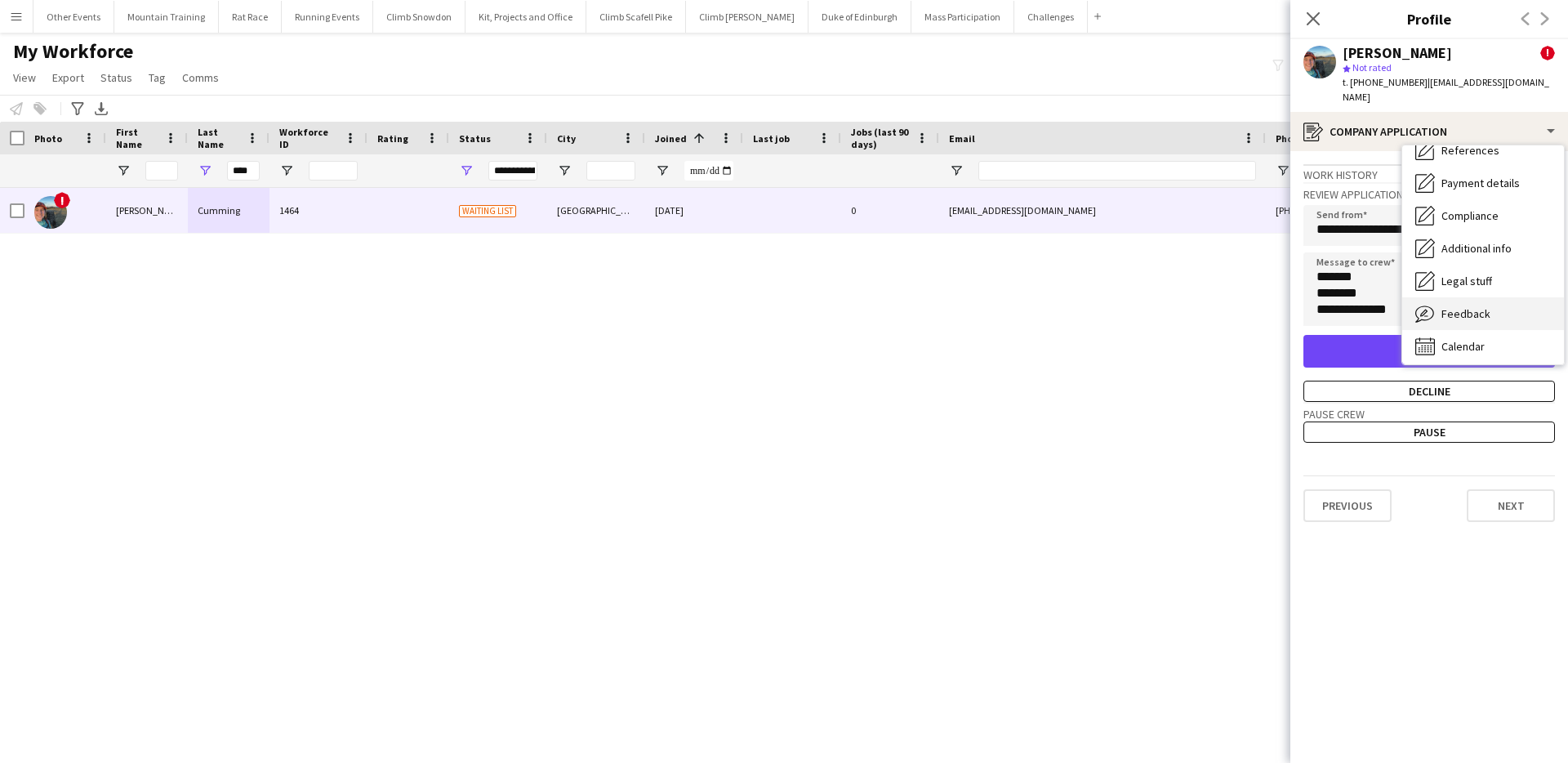
click at [1497, 298] on div "Feedback Feedback" at bounding box center [1483, 314] width 162 height 33
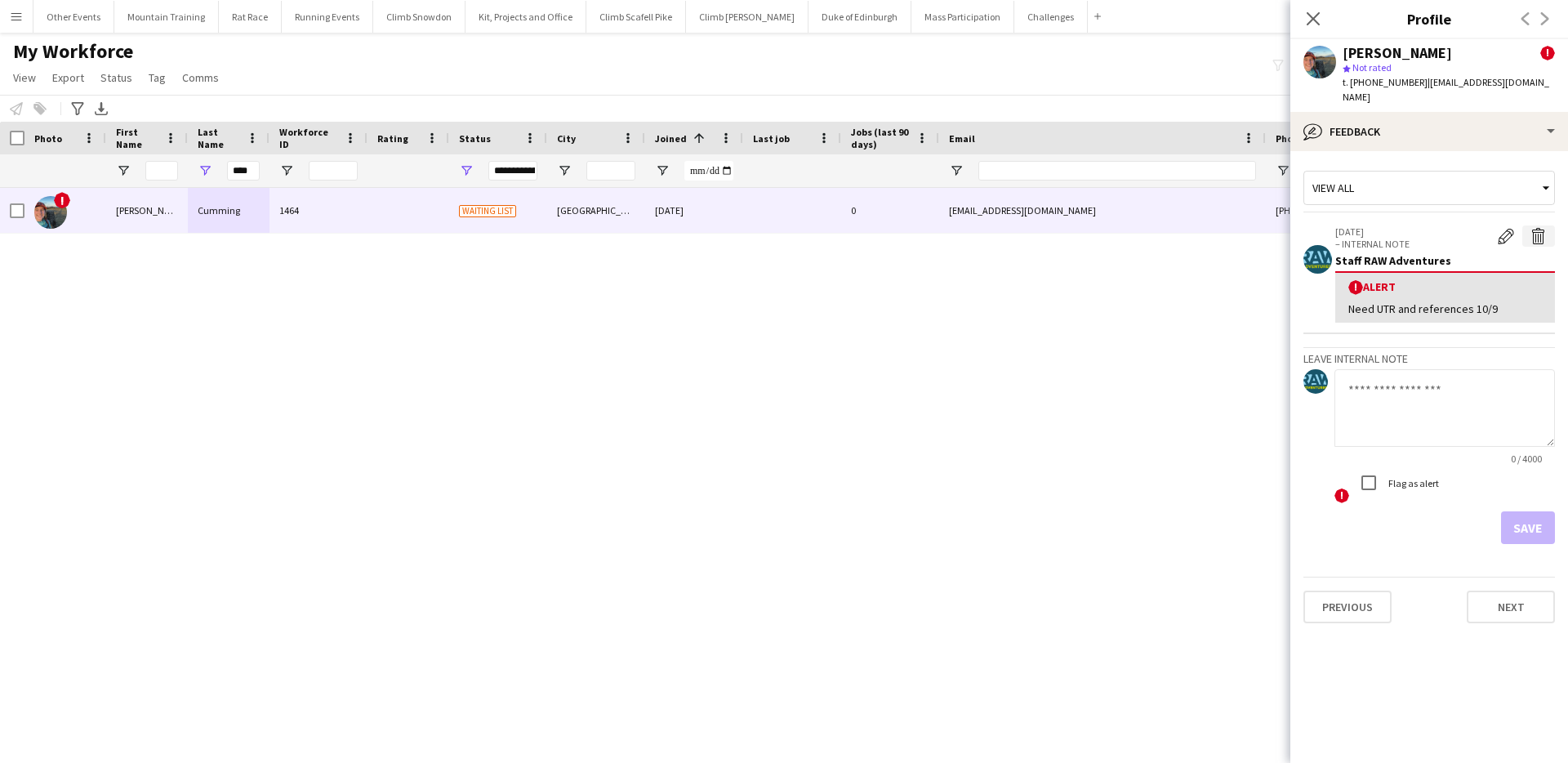
click at [1542, 228] on app-icon "Delete alert" at bounding box center [1538, 235] width 16 height 16
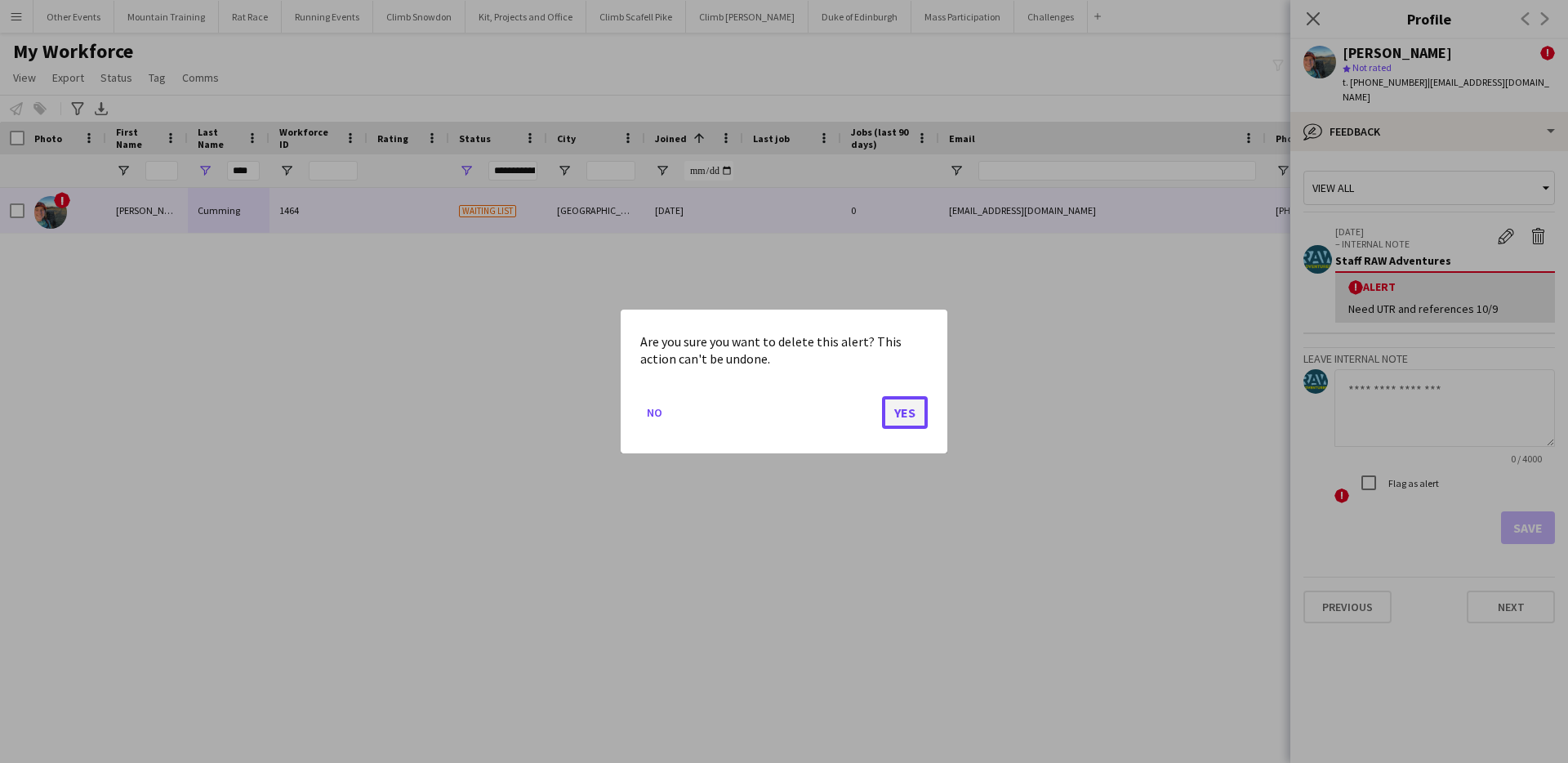
drag, startPoint x: 910, startPoint y: 407, endPoint x: 926, endPoint y: 403, distance: 16.5
click at [910, 407] on button "Yes" at bounding box center [905, 412] width 46 height 33
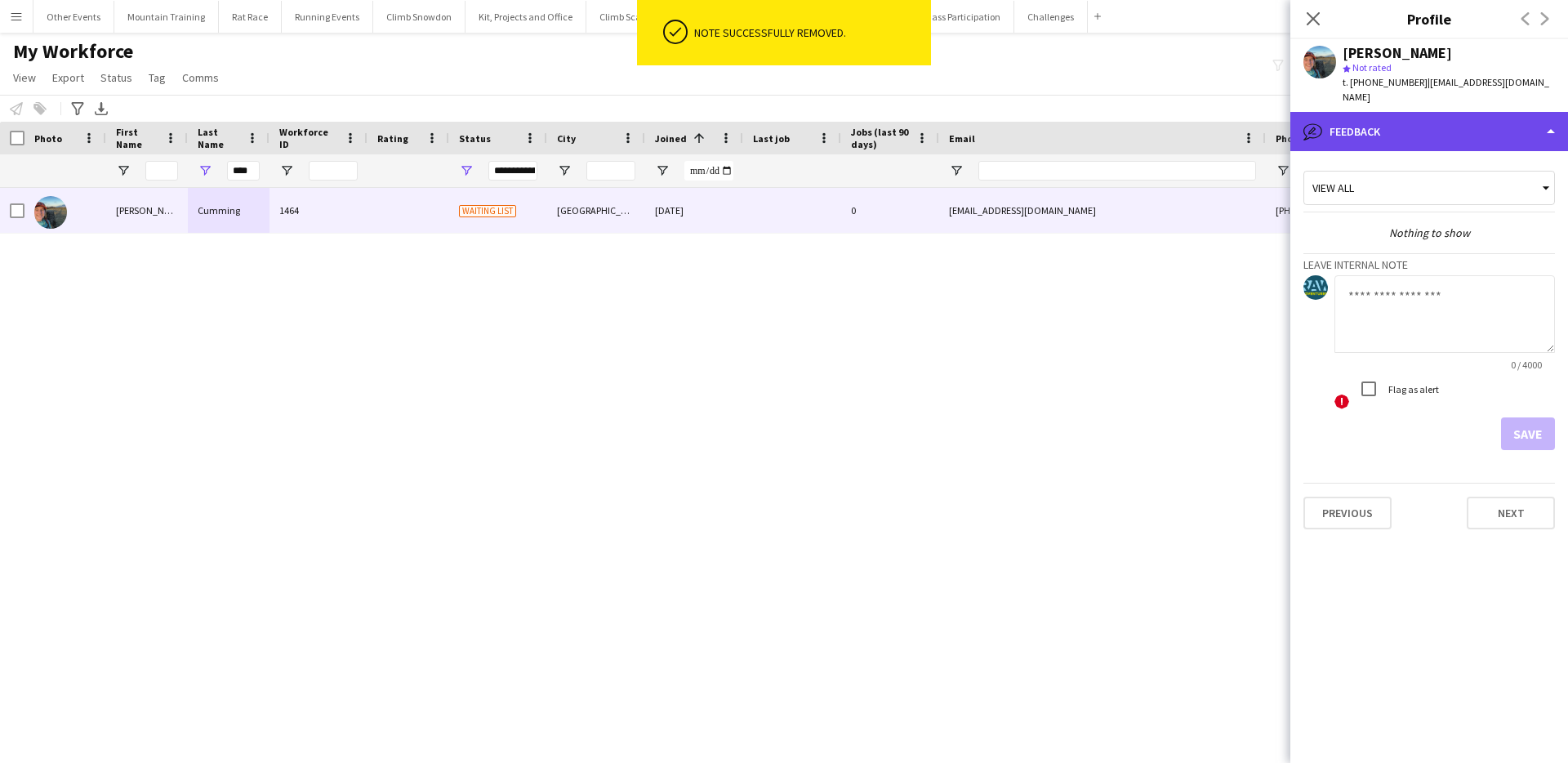
click at [1472, 118] on div "bubble-pencil Feedback" at bounding box center [1429, 132] width 277 height 40
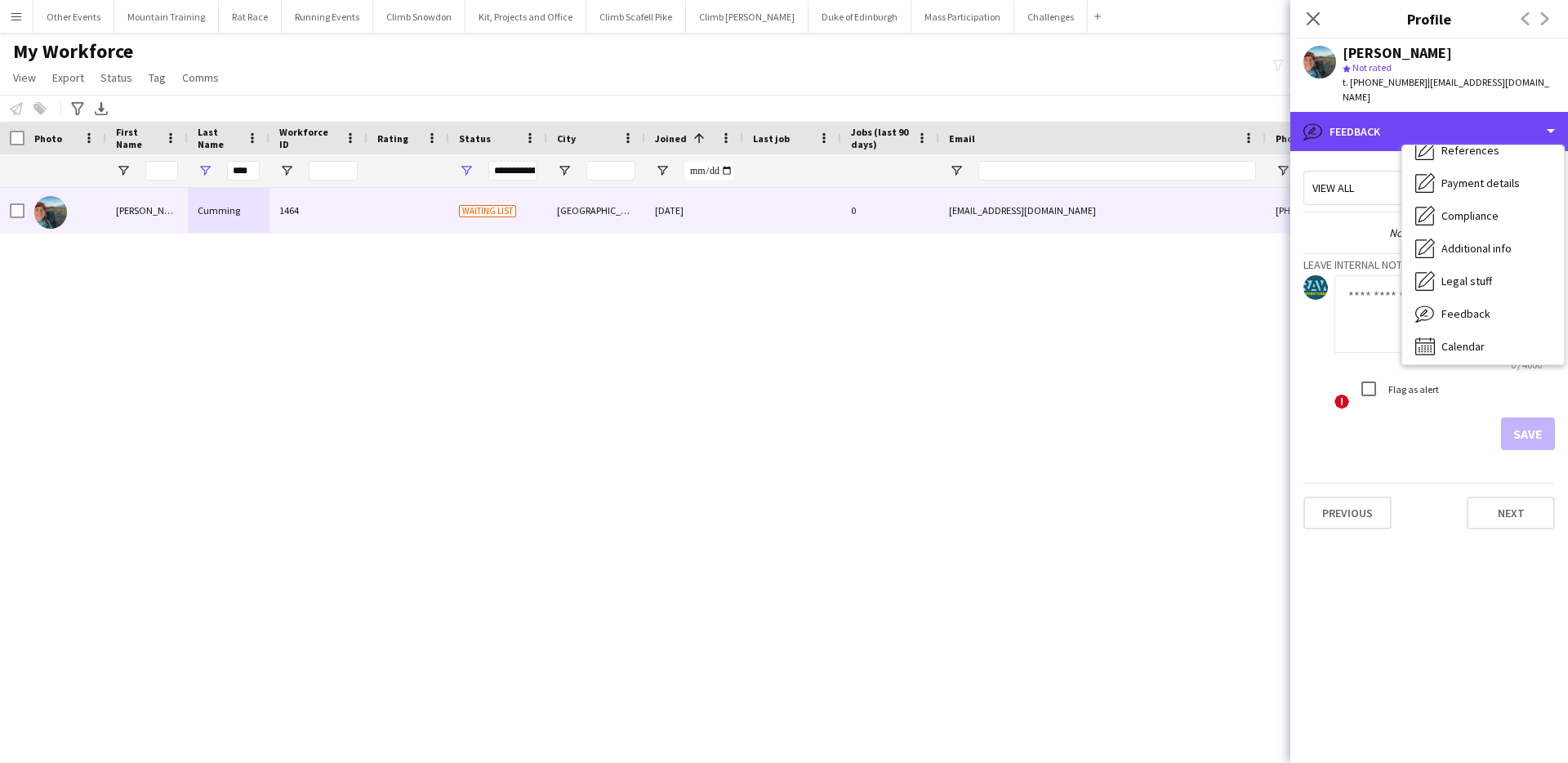
scroll to position [0, 0]
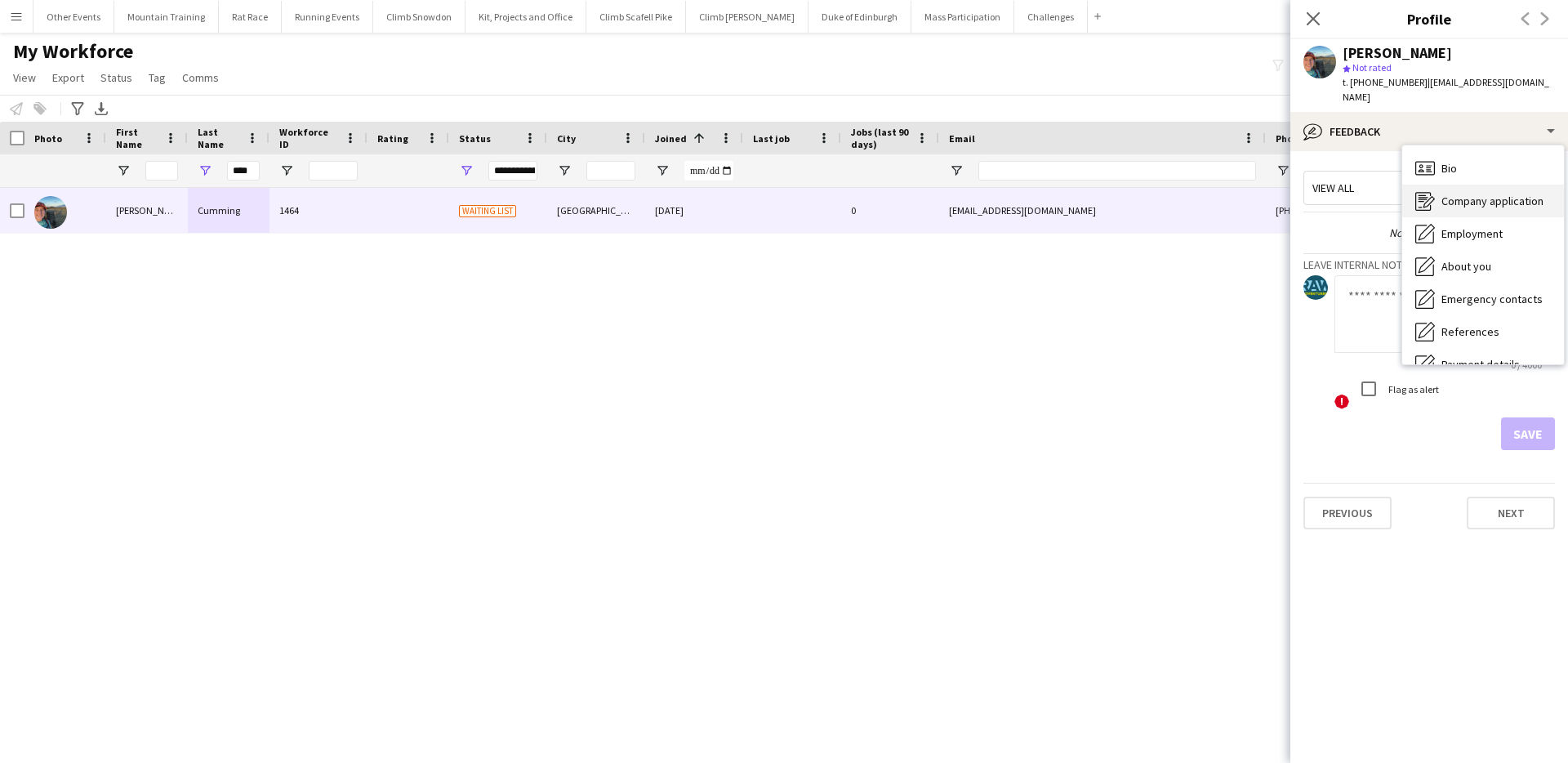
click at [1511, 194] on div "Company application Company application" at bounding box center [1483, 201] width 162 height 33
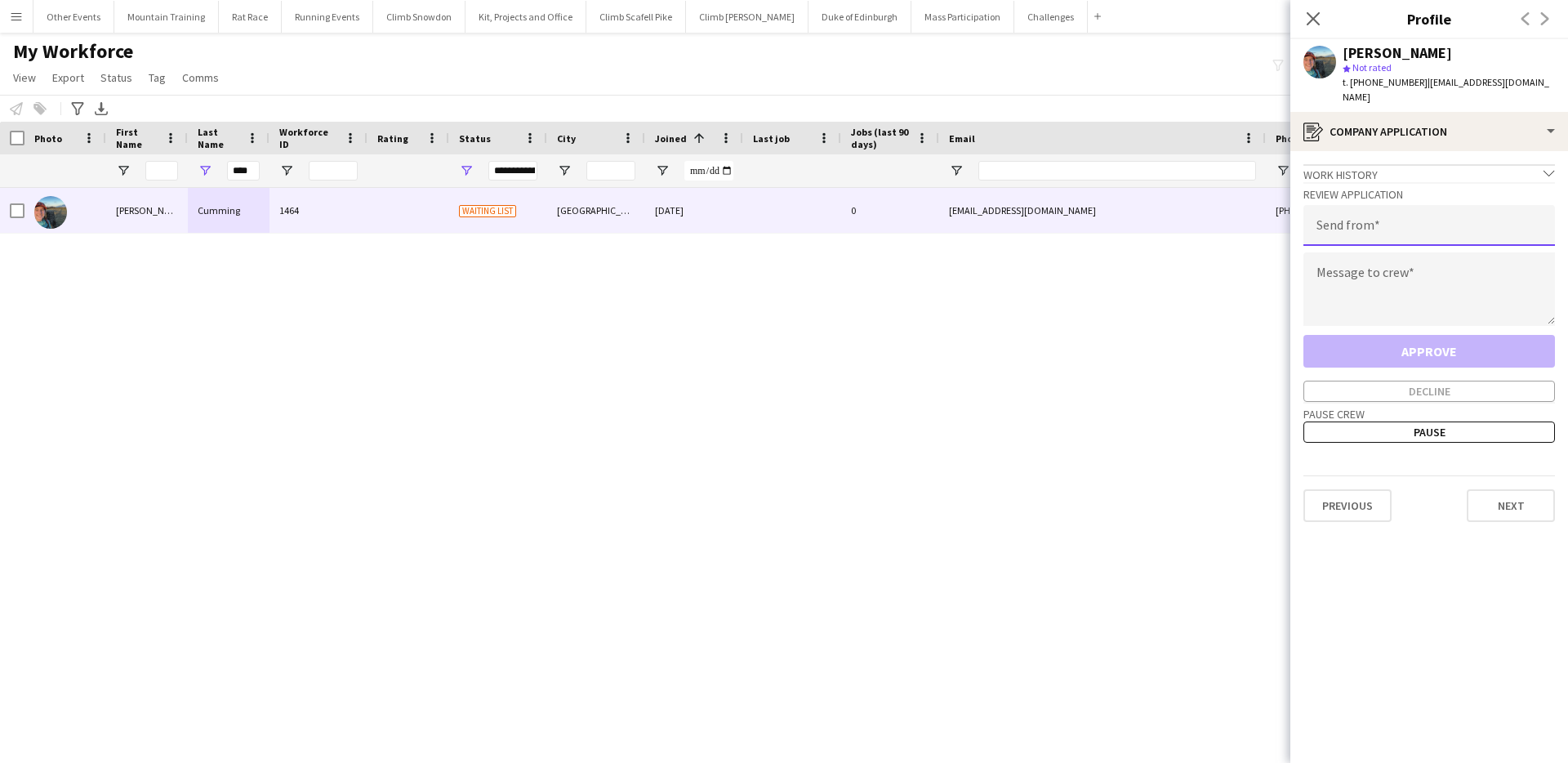
click at [1458, 209] on input "email" at bounding box center [1429, 225] width 251 height 40
type input "**********"
click at [1426, 252] on textarea at bounding box center [1429, 288] width 251 height 73
paste textarea "**********"
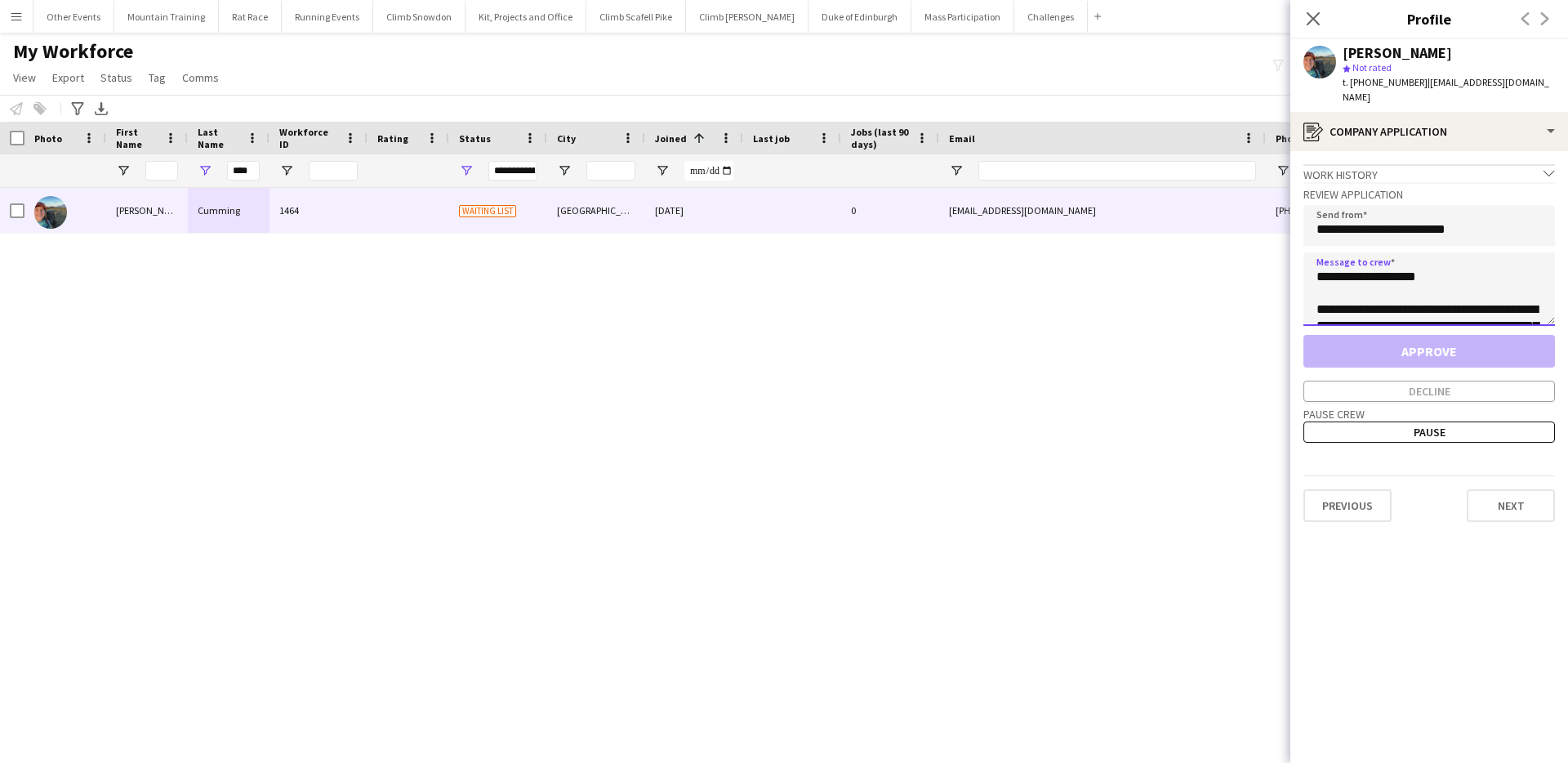
scroll to position [173, 0]
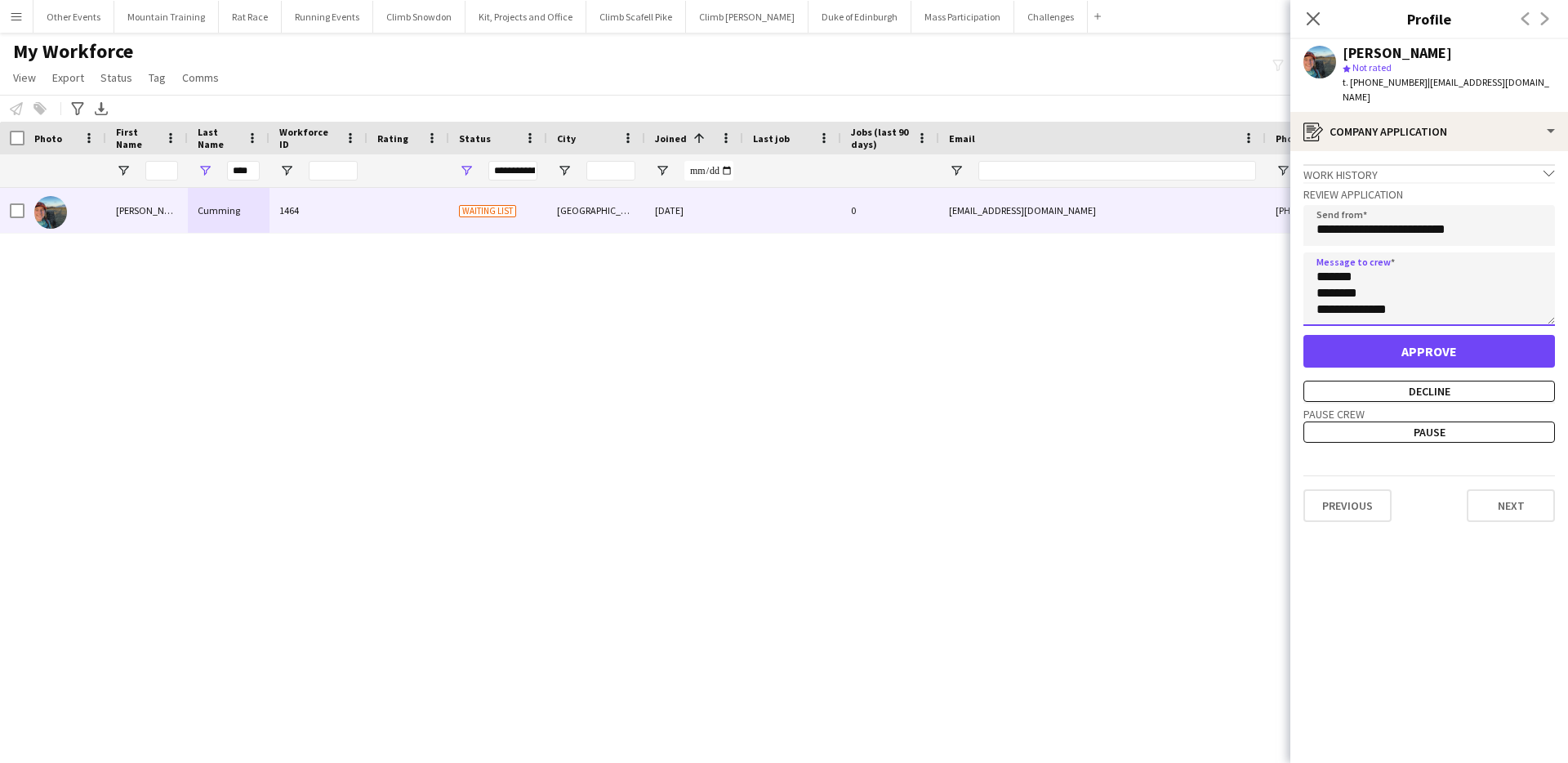
type textarea "**********"
click at [1474, 336] on button "Approve" at bounding box center [1429, 351] width 251 height 33
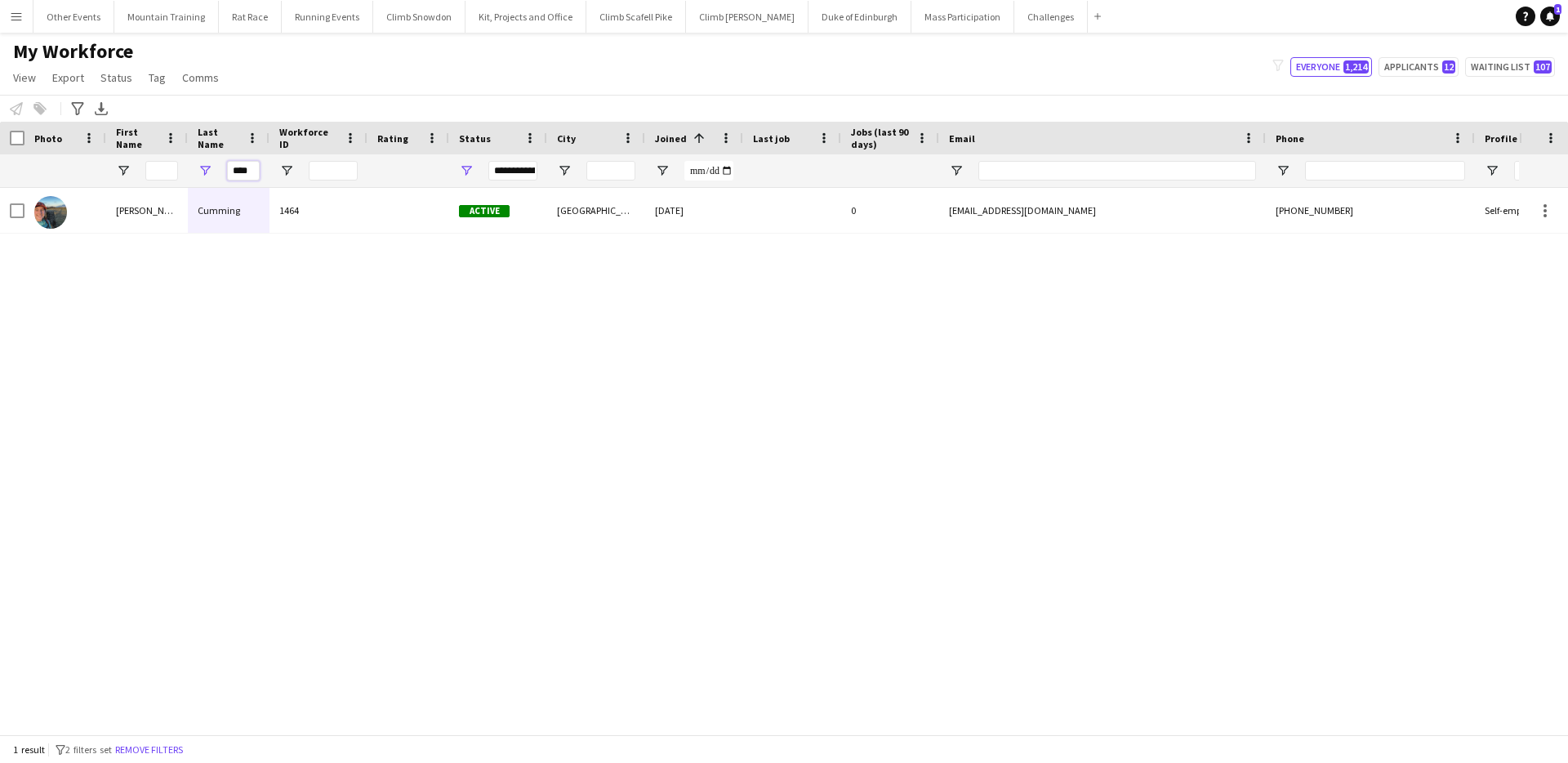
click at [250, 170] on input "****" at bounding box center [243, 170] width 33 height 19
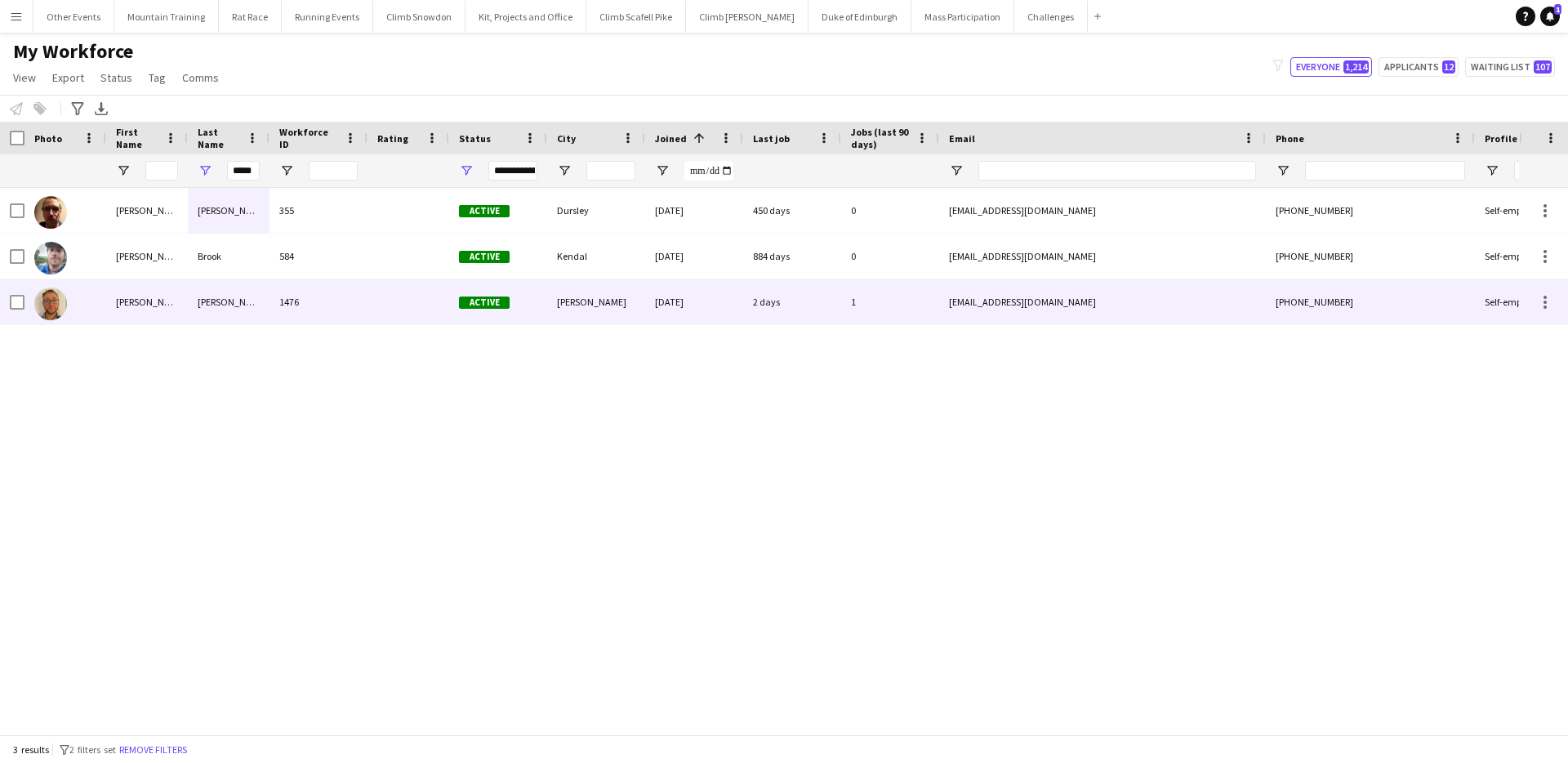
click at [250, 317] on div "[PERSON_NAME]" at bounding box center [228, 301] width 82 height 45
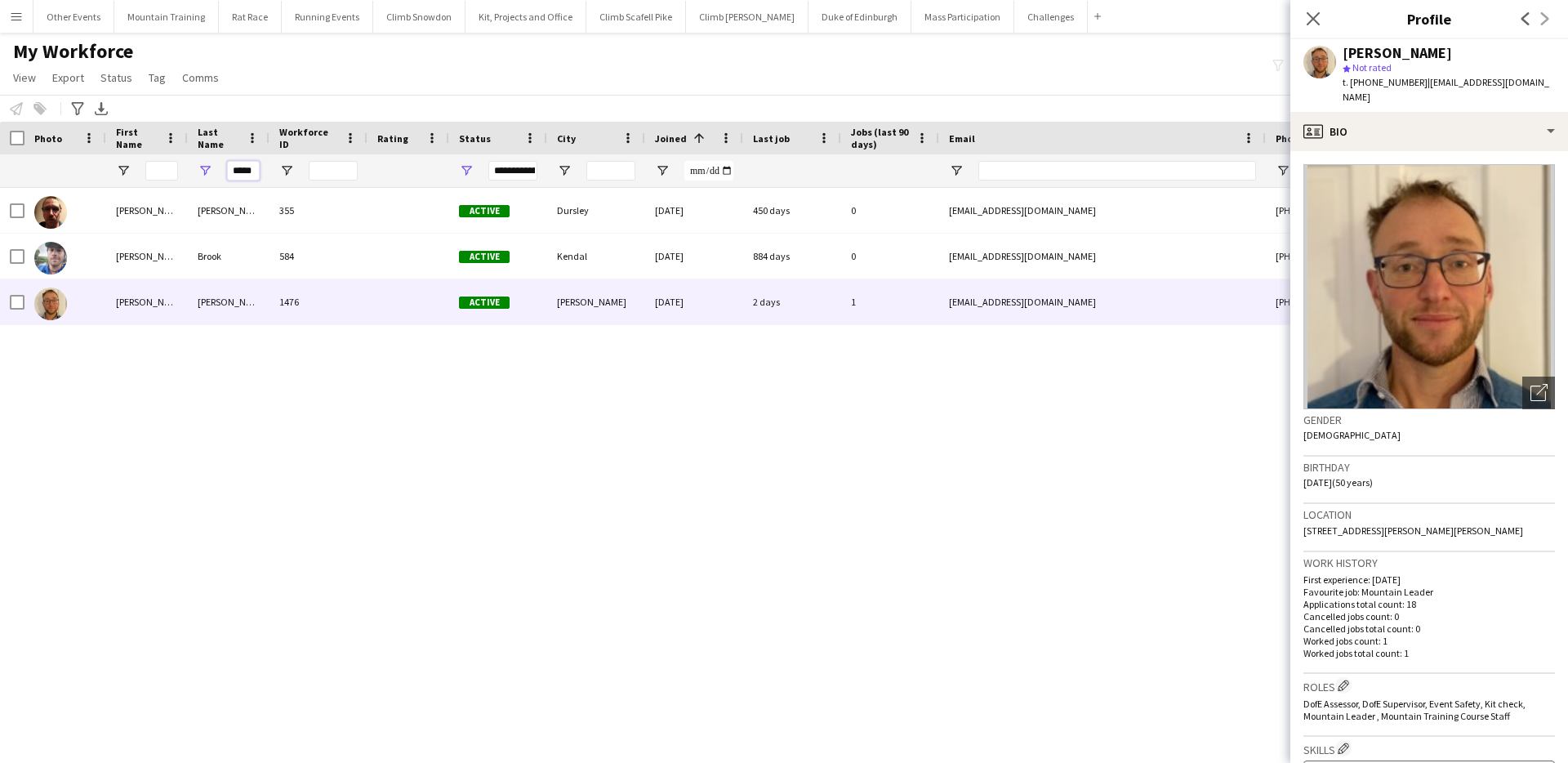
click at [242, 166] on input "*****" at bounding box center [243, 170] width 33 height 19
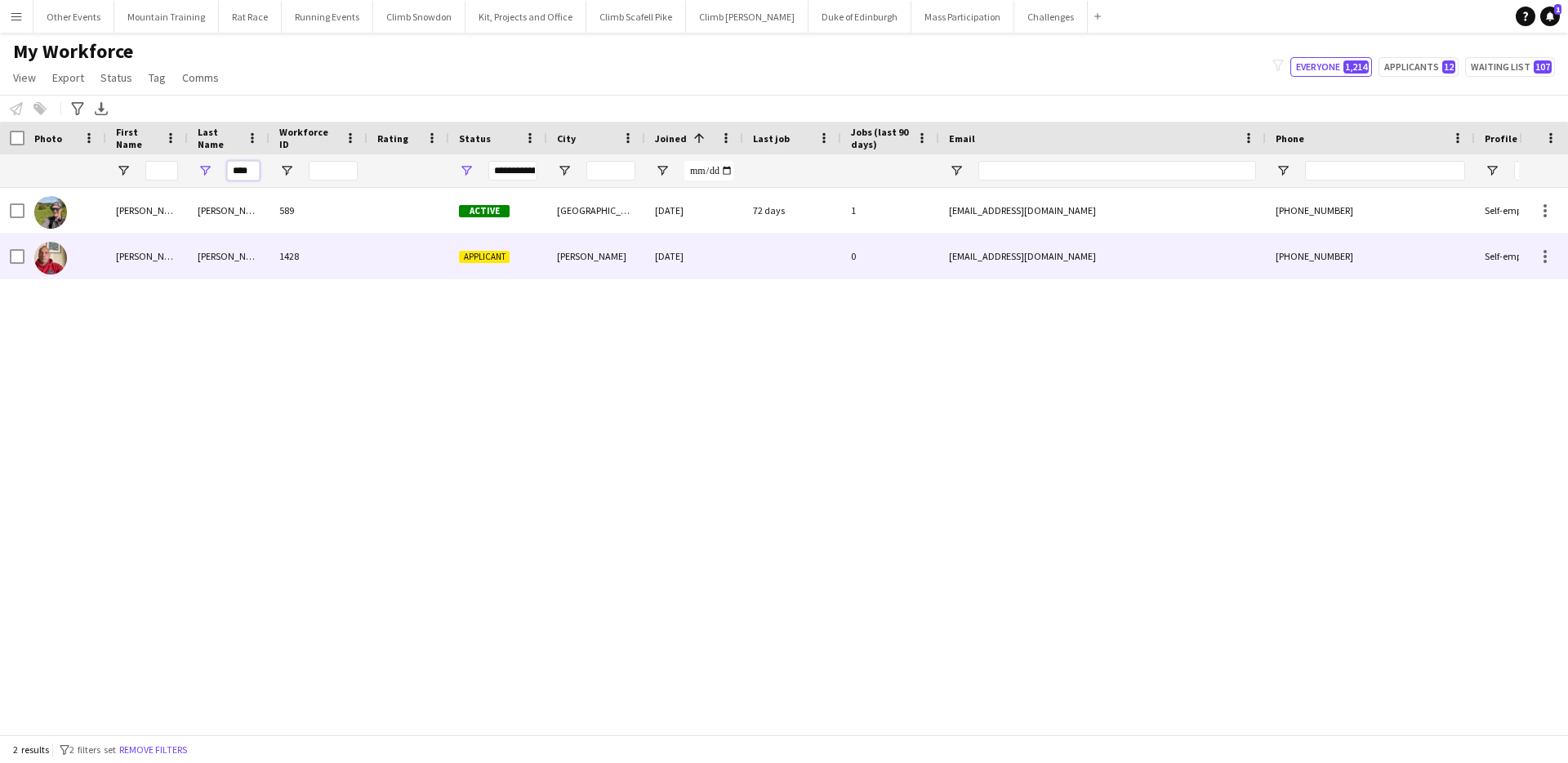
type input "****"
click at [247, 269] on div "[PERSON_NAME]" at bounding box center [228, 255] width 82 height 45
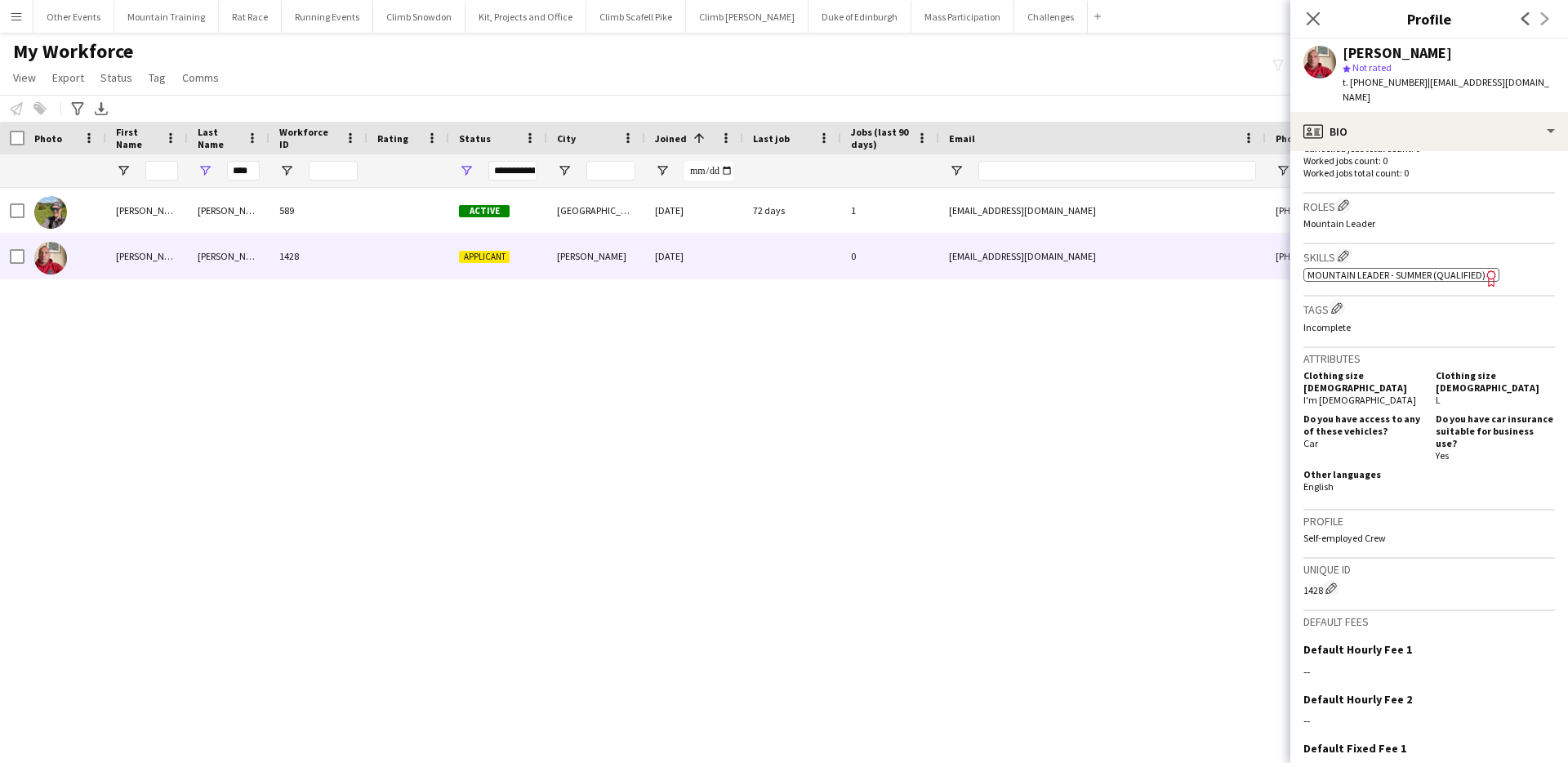
scroll to position [552, 0]
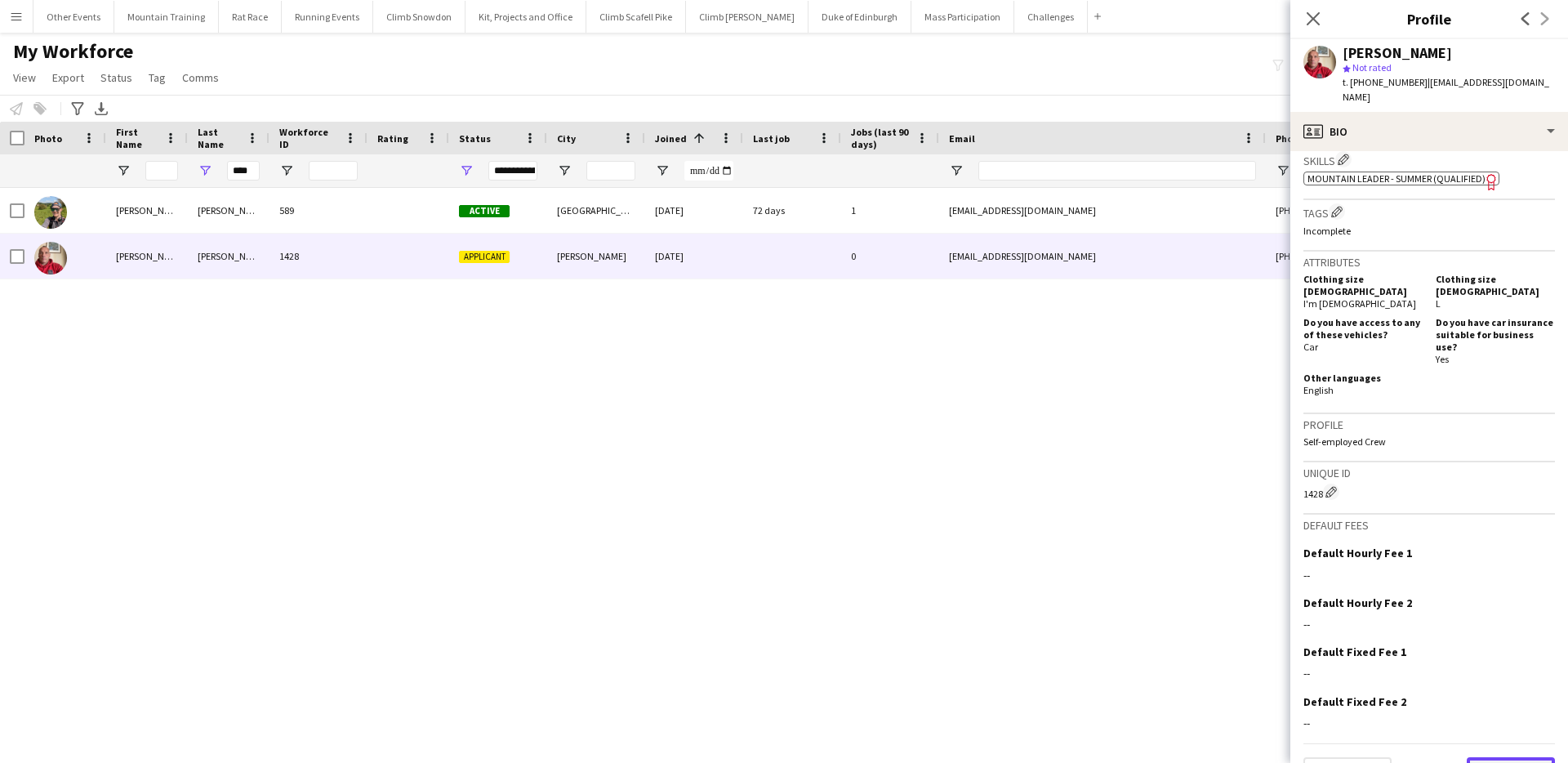
click at [1496, 757] on button "Next" at bounding box center [1511, 773] width 89 height 33
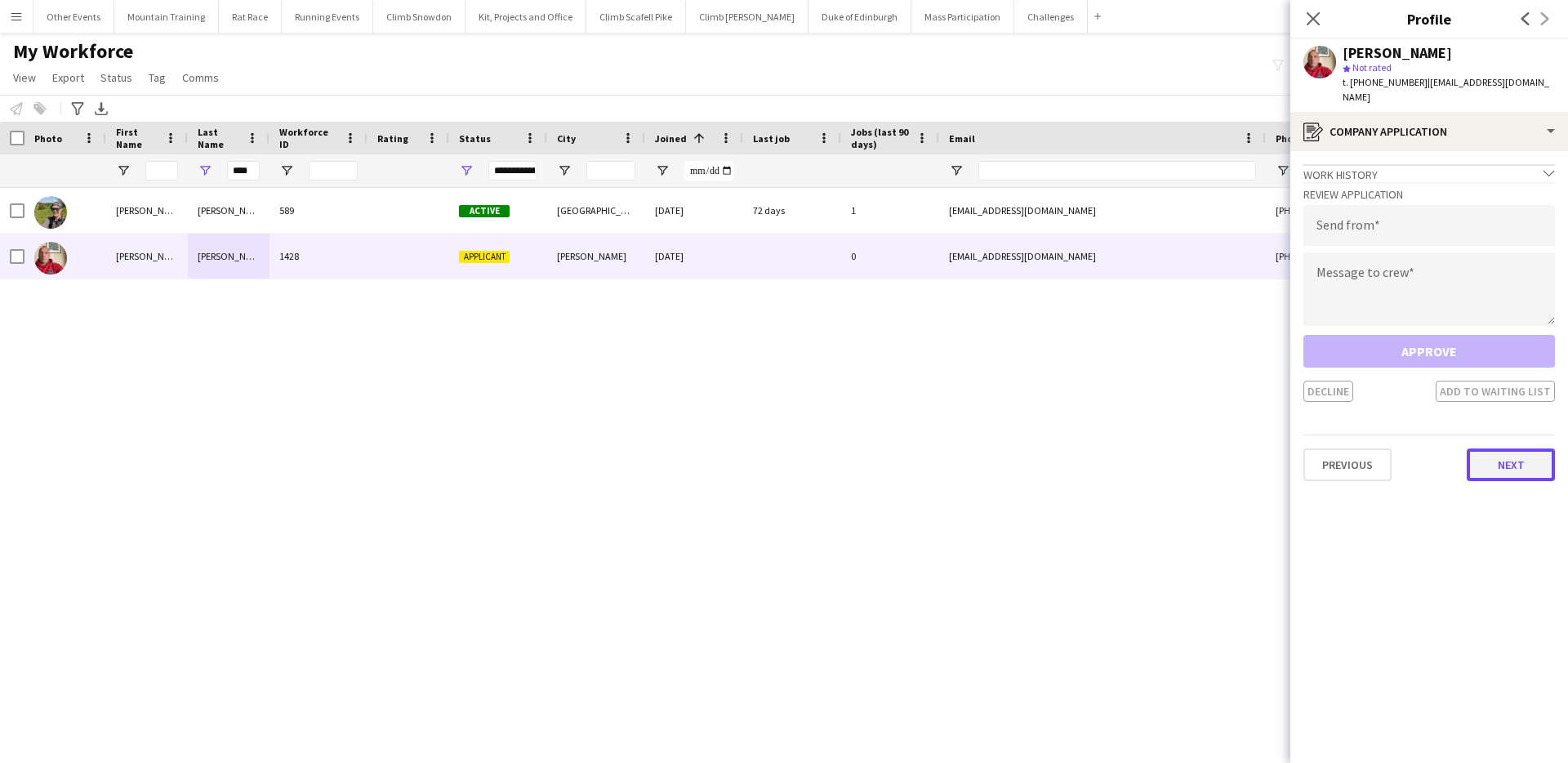
click at [1510, 449] on button "Next" at bounding box center [1511, 465] width 89 height 33
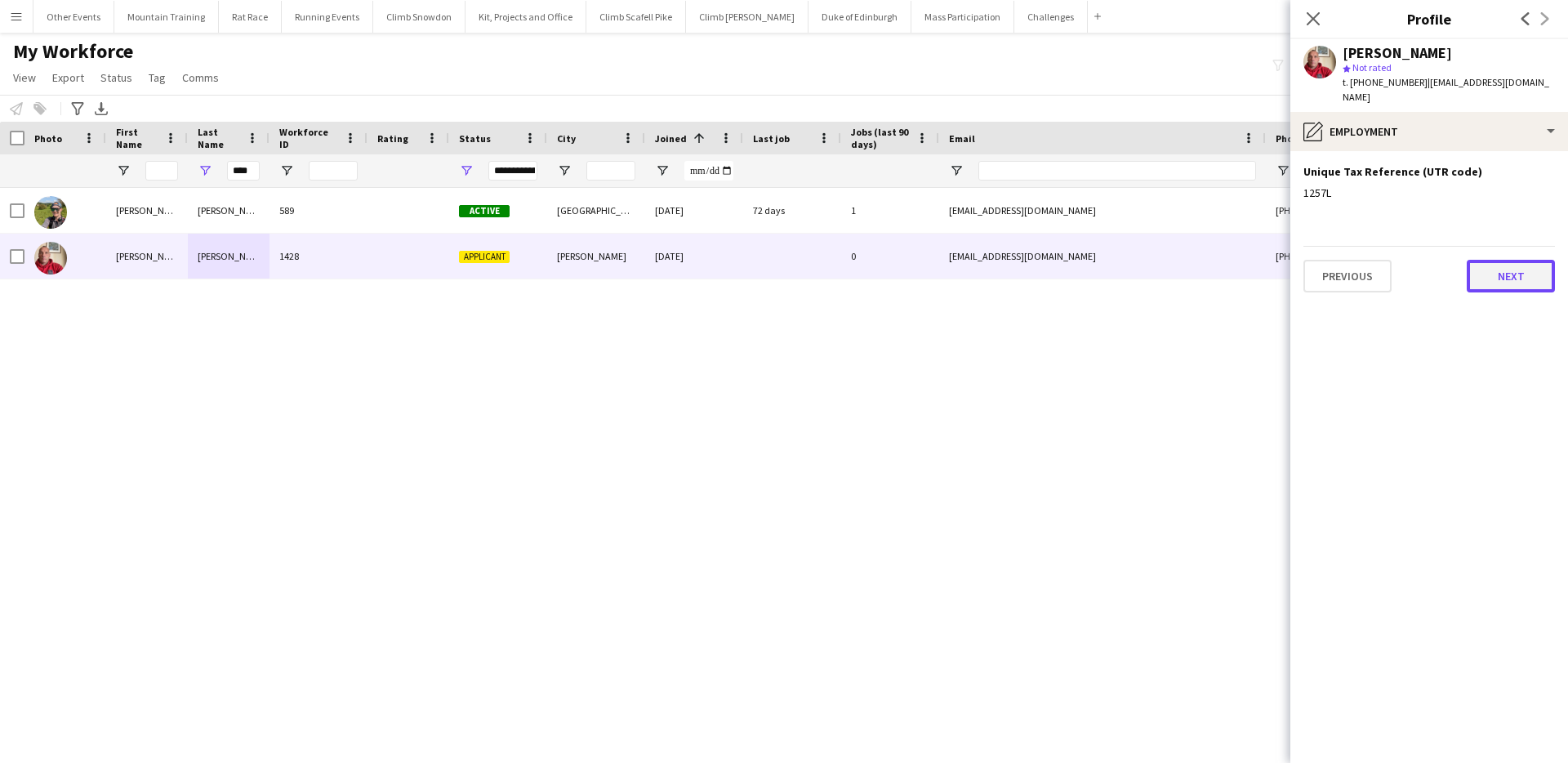
click at [1483, 260] on button "Next" at bounding box center [1511, 276] width 89 height 33
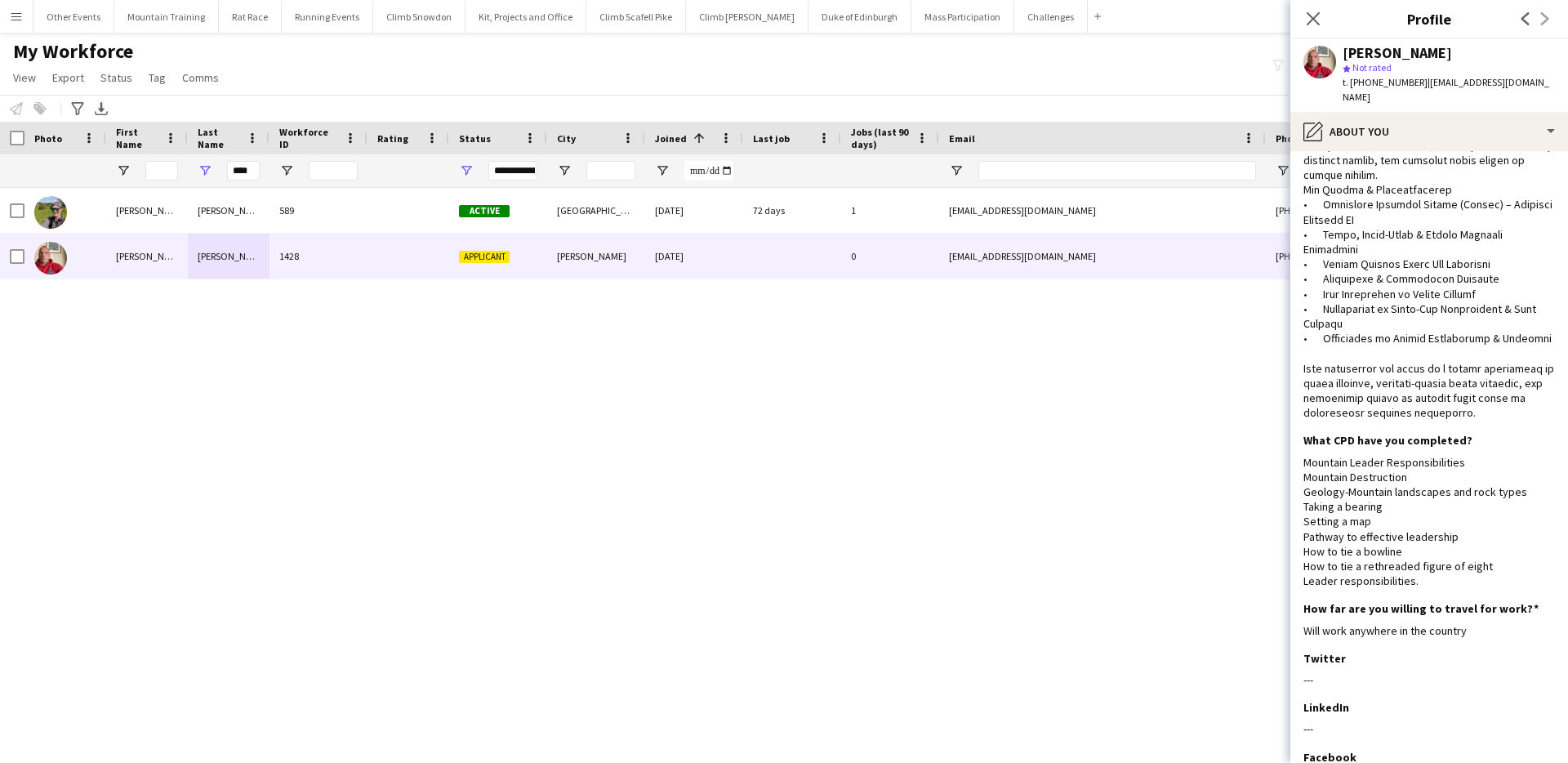
scroll to position [774, 0]
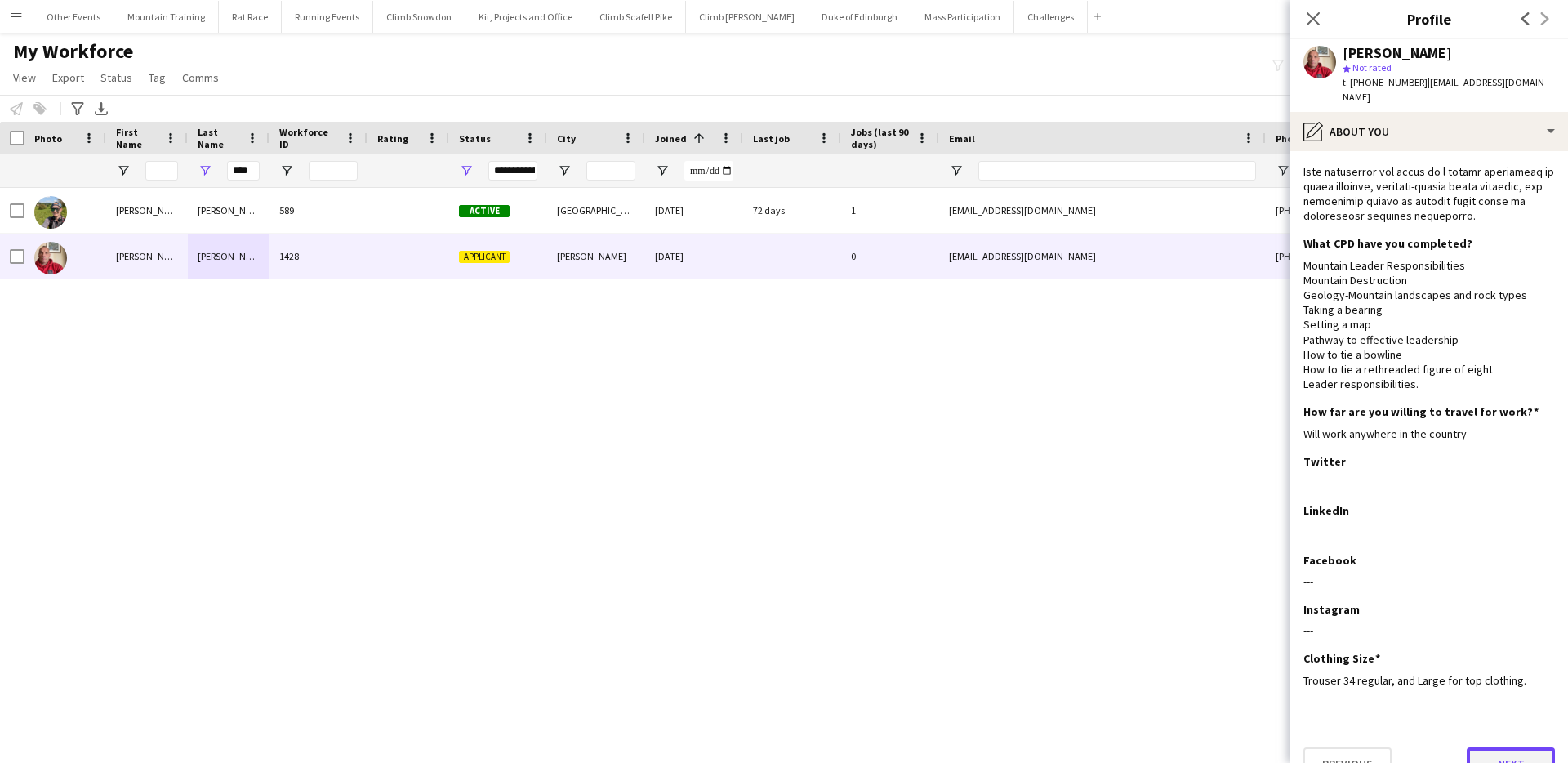
click at [1496, 747] on button "Next" at bounding box center [1511, 763] width 89 height 33
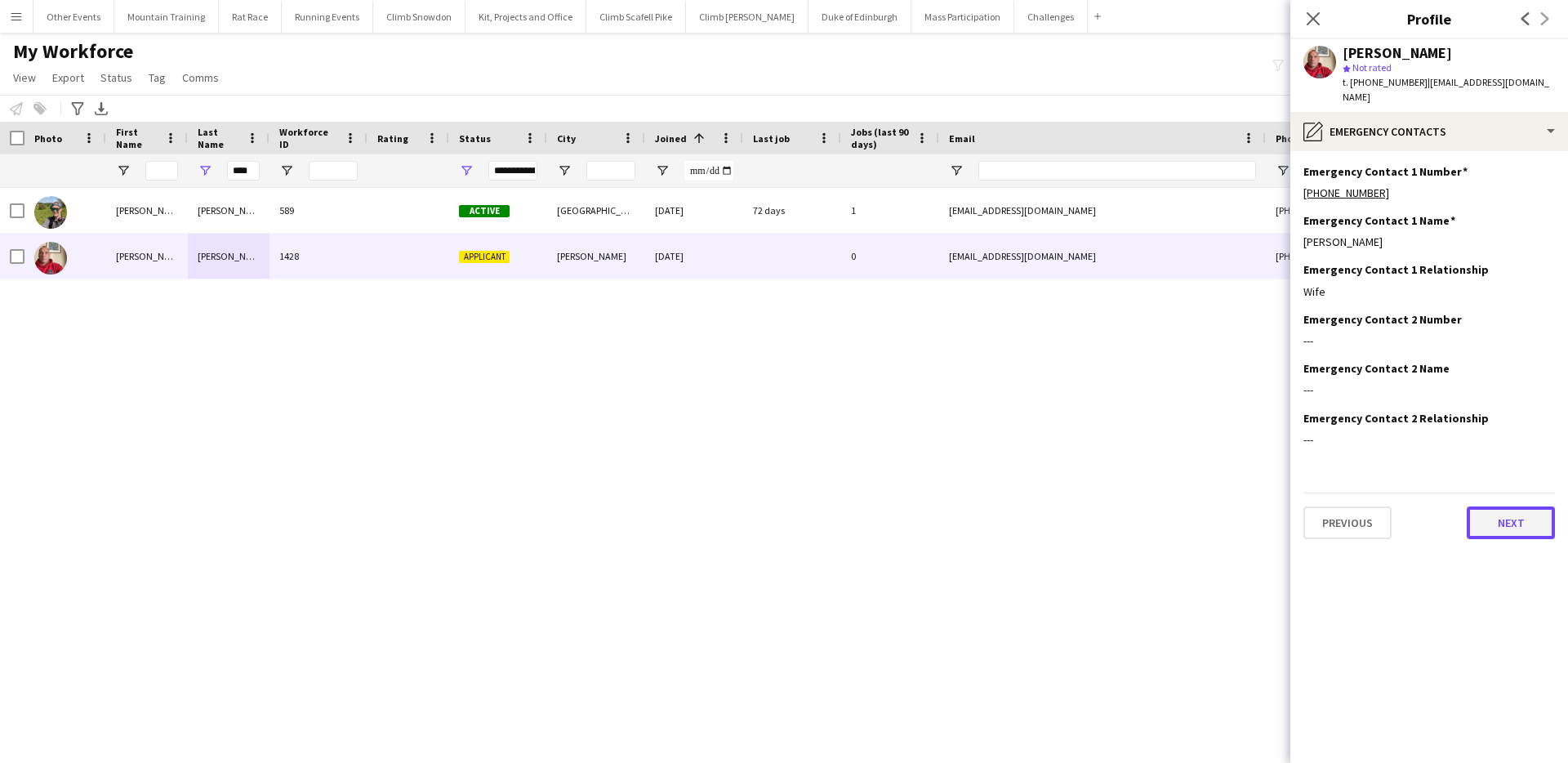
click at [1501, 512] on button "Next" at bounding box center [1511, 523] width 89 height 33
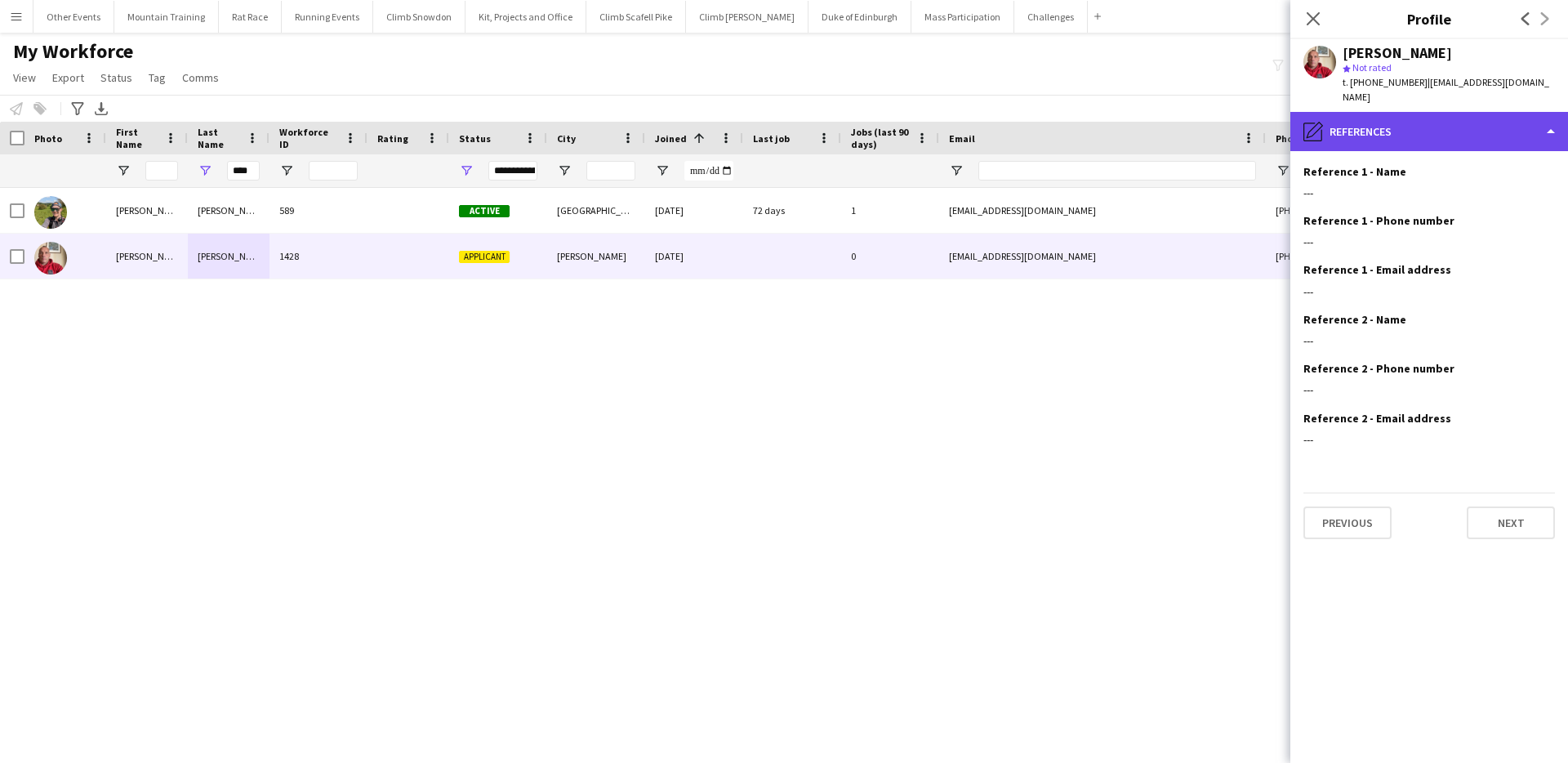
click at [1454, 130] on div "pencil4 References" at bounding box center [1429, 132] width 277 height 40
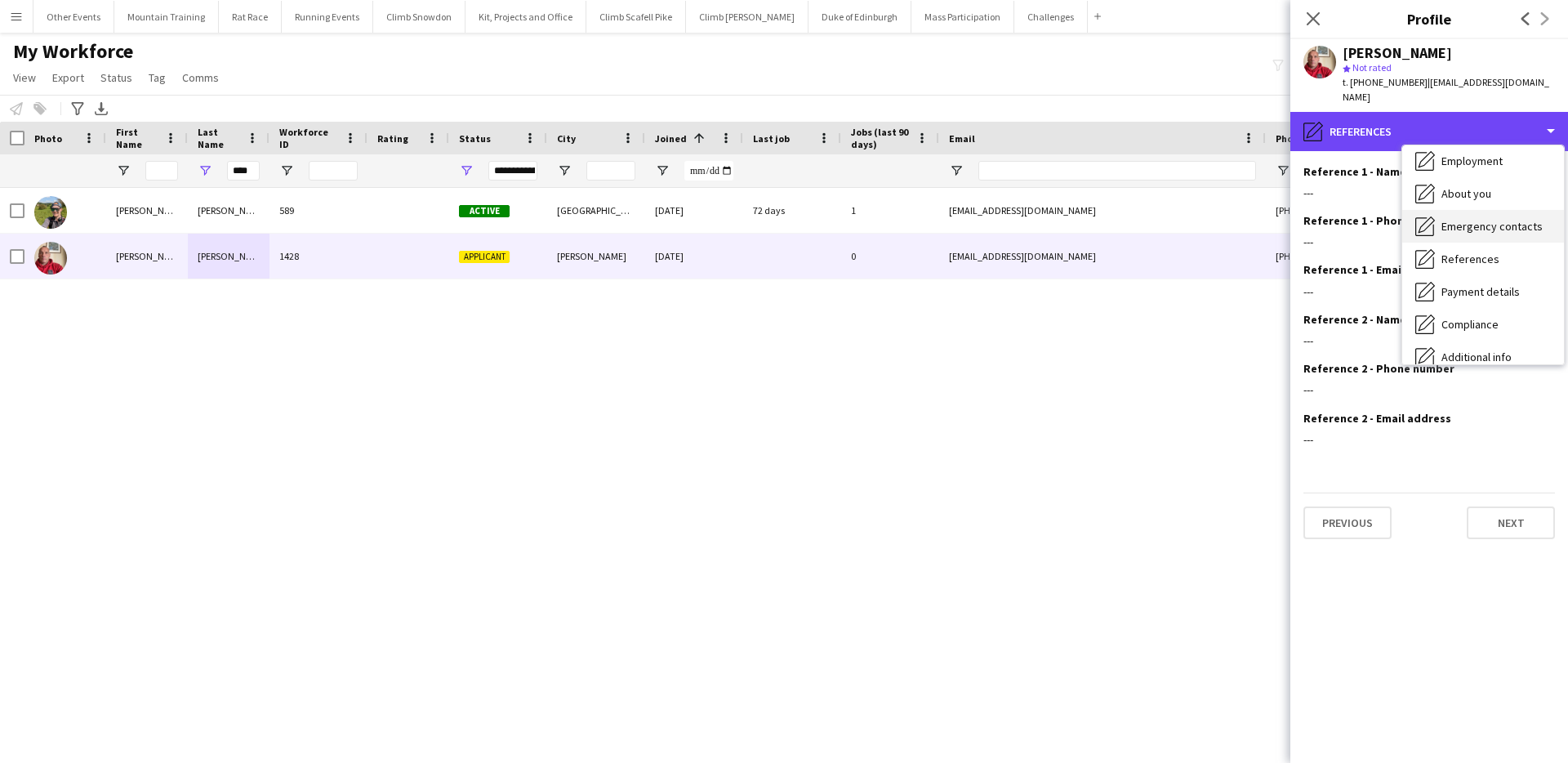
scroll to position [84, 0]
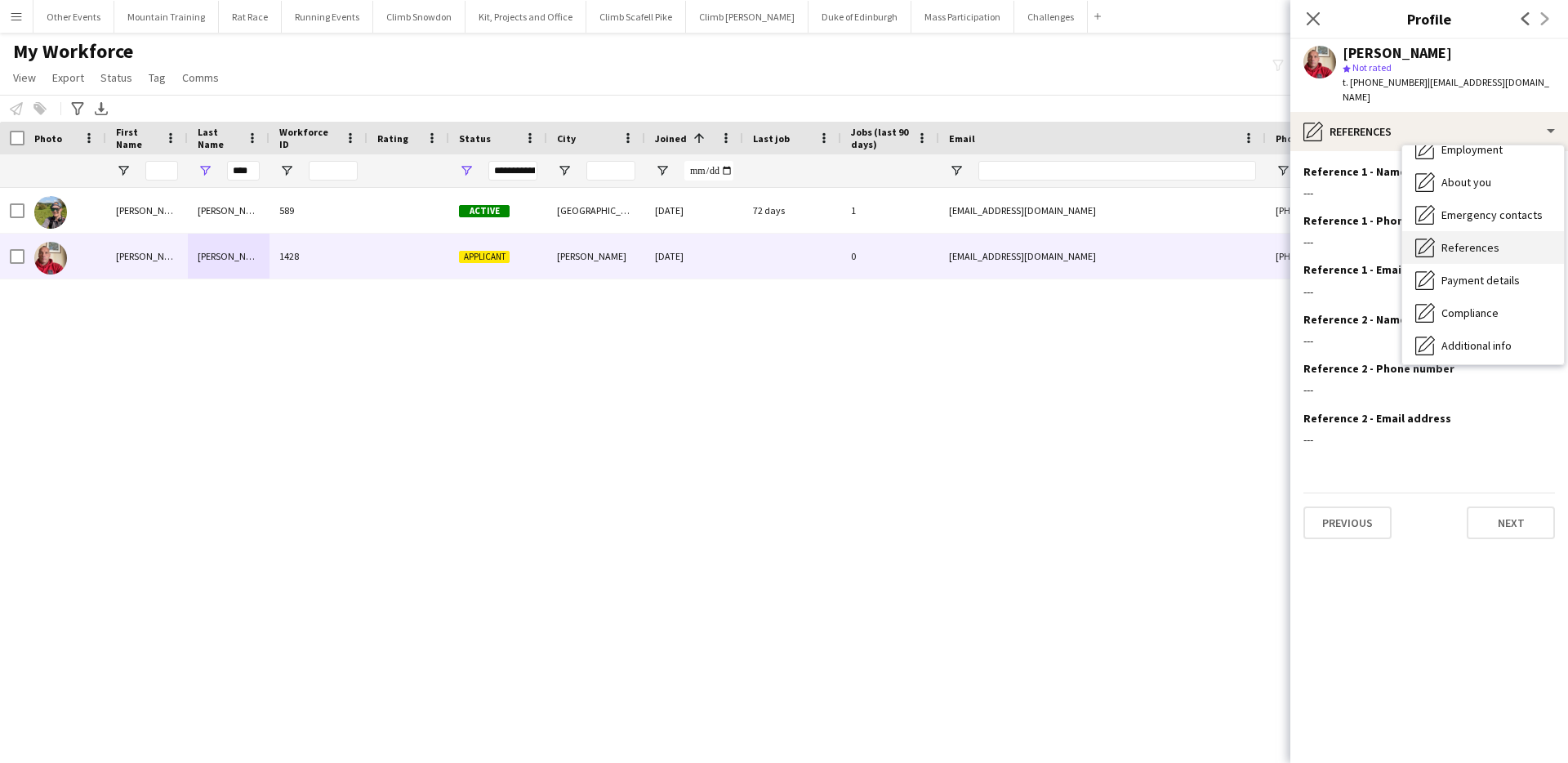
click at [1489, 231] on div "References References" at bounding box center [1483, 247] width 162 height 33
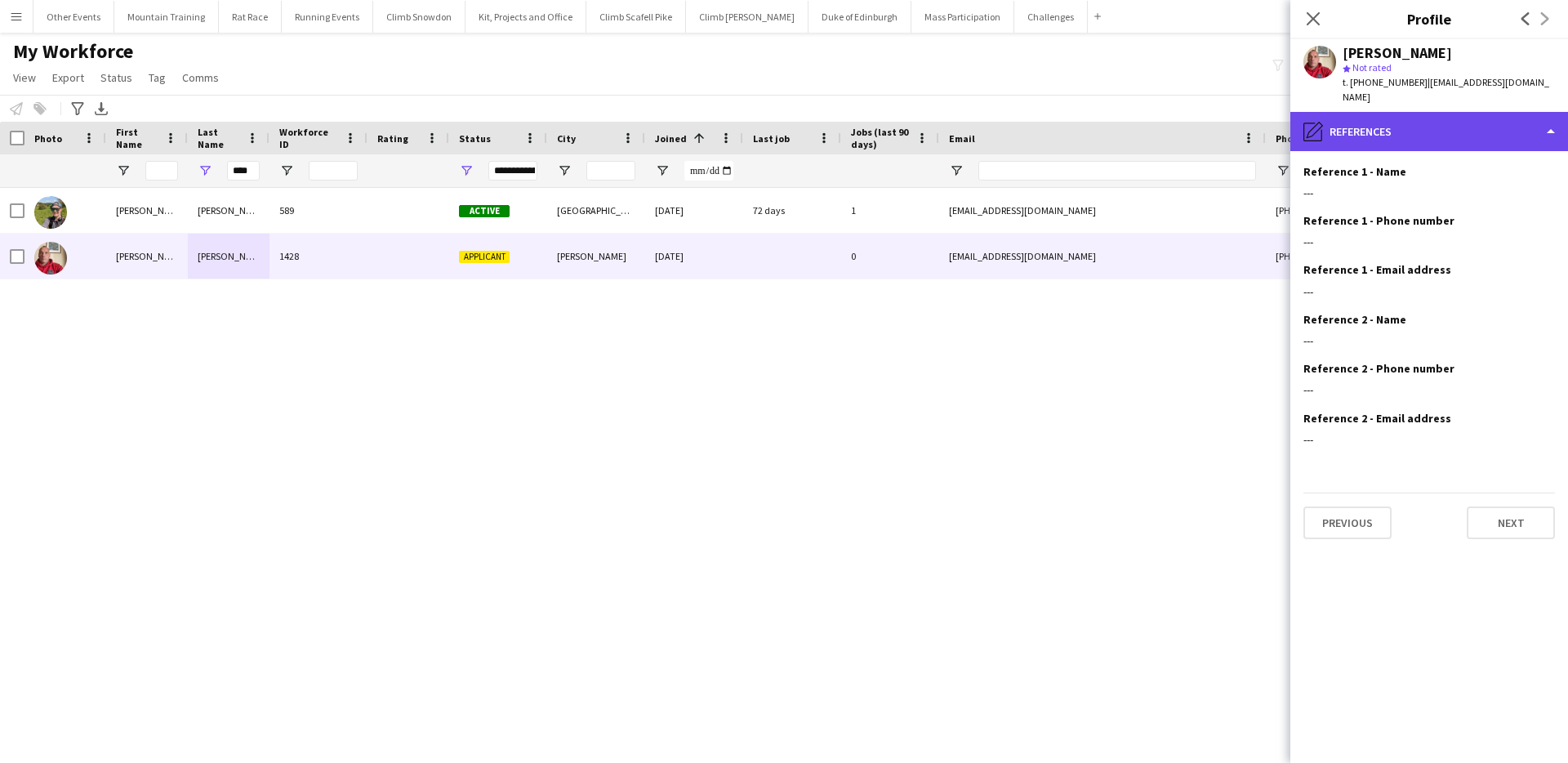
click at [1427, 112] on div "pencil4 References" at bounding box center [1429, 132] width 277 height 40
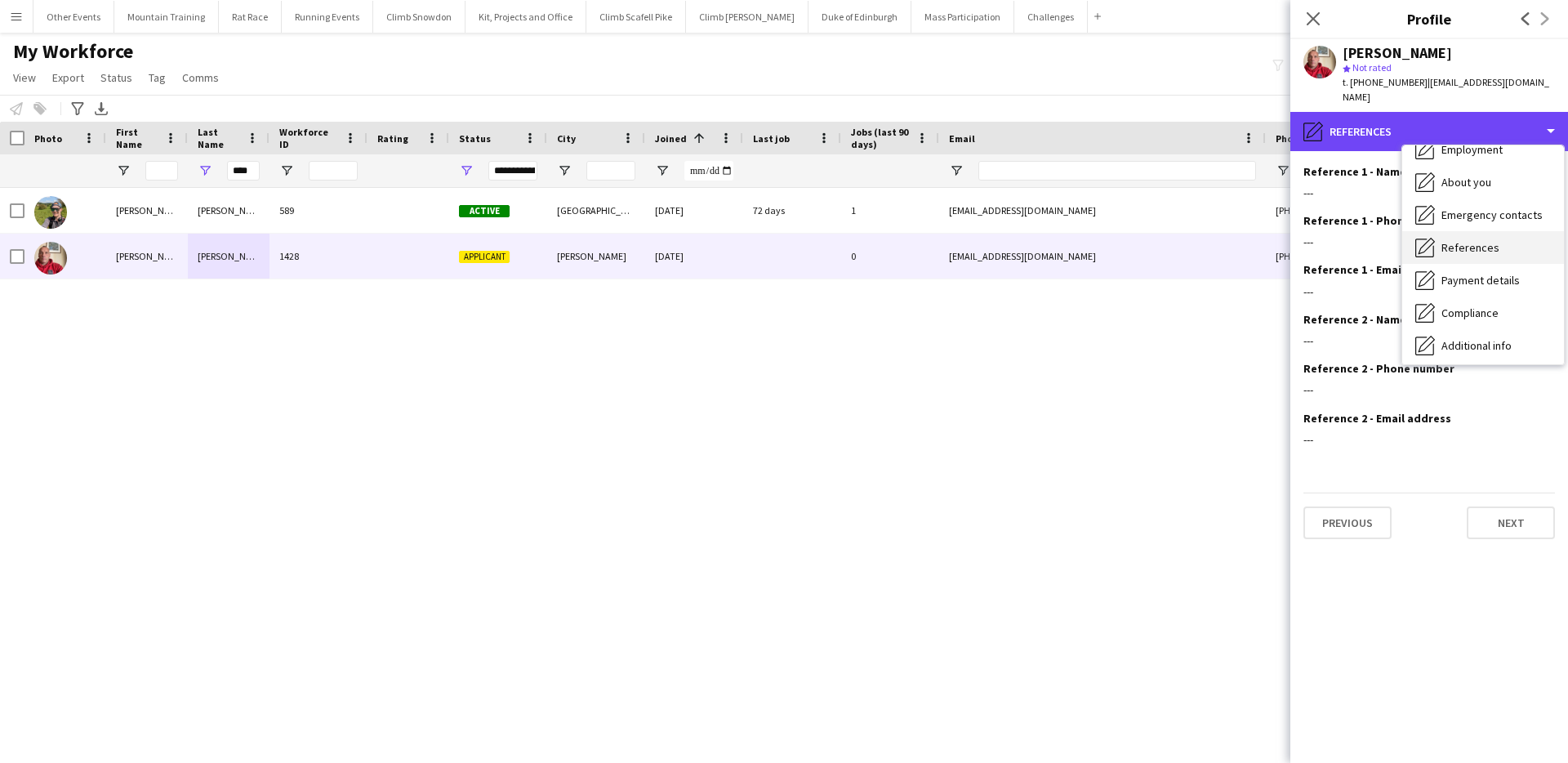
scroll to position [186, 0]
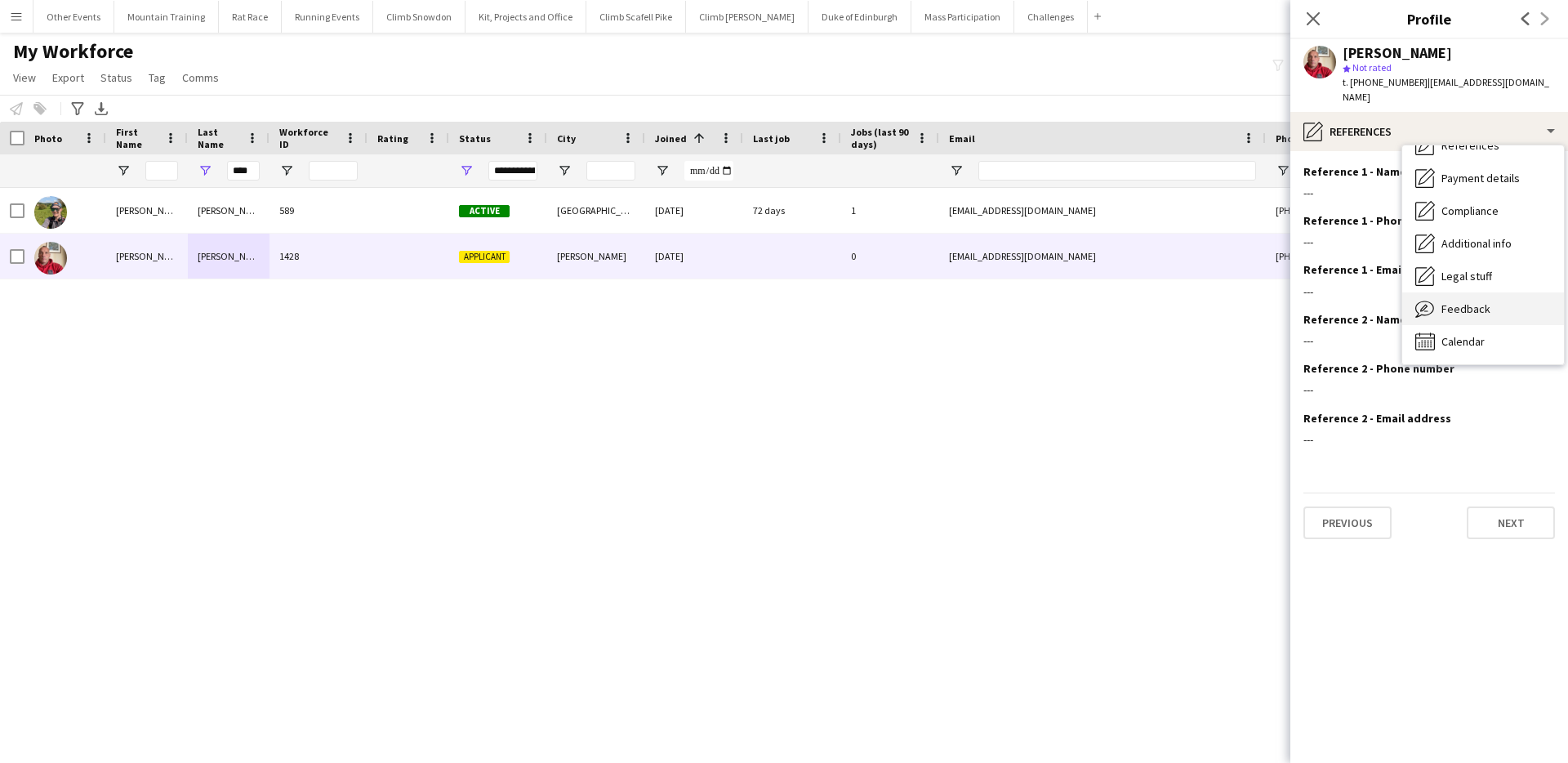
click at [1484, 301] on span "Feedback" at bounding box center [1466, 308] width 49 height 14
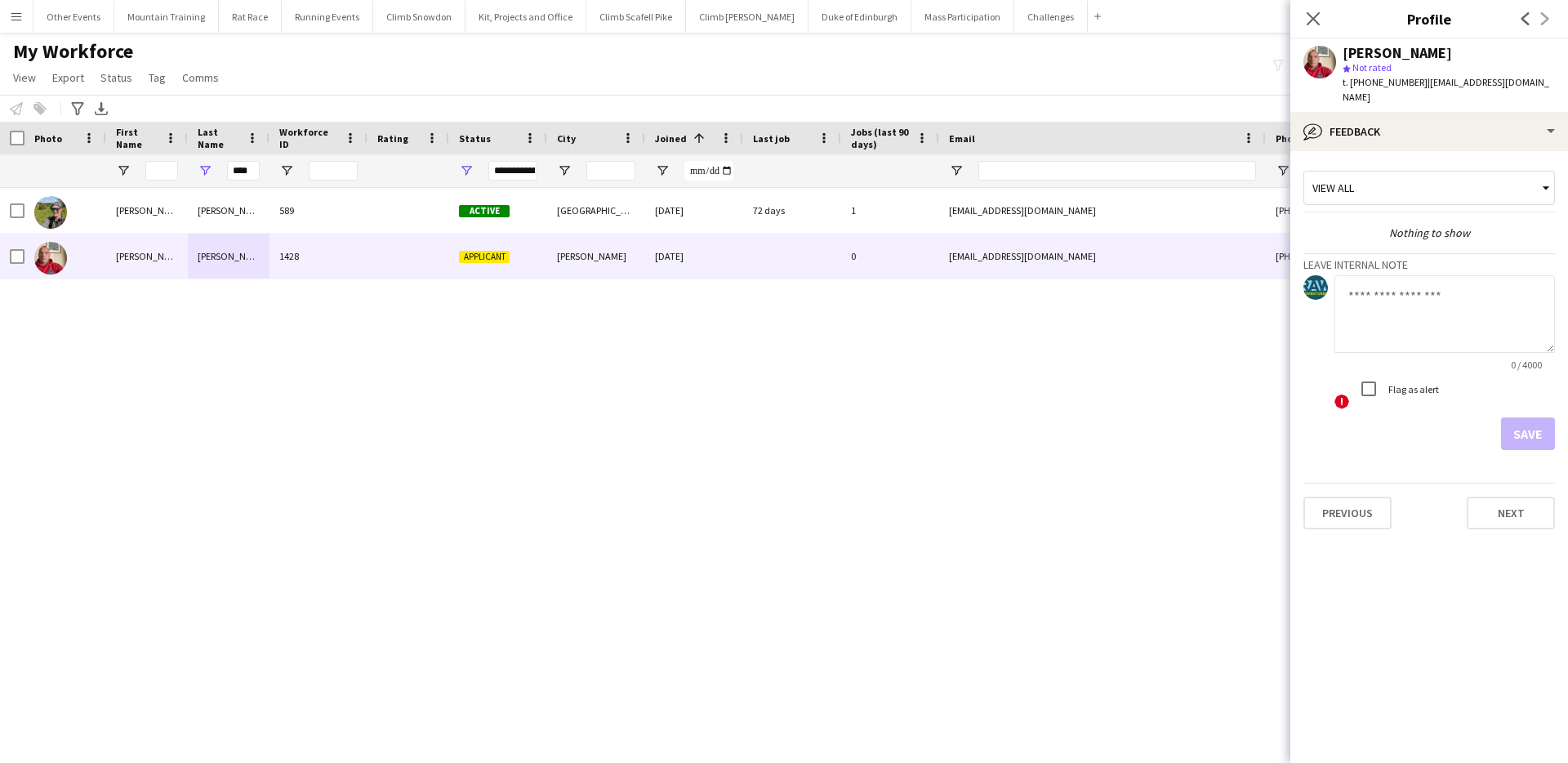
click at [1453, 299] on textarea at bounding box center [1445, 314] width 221 height 78
type textarea "**********"
click at [1540, 421] on button "Save" at bounding box center [1528, 433] width 54 height 33
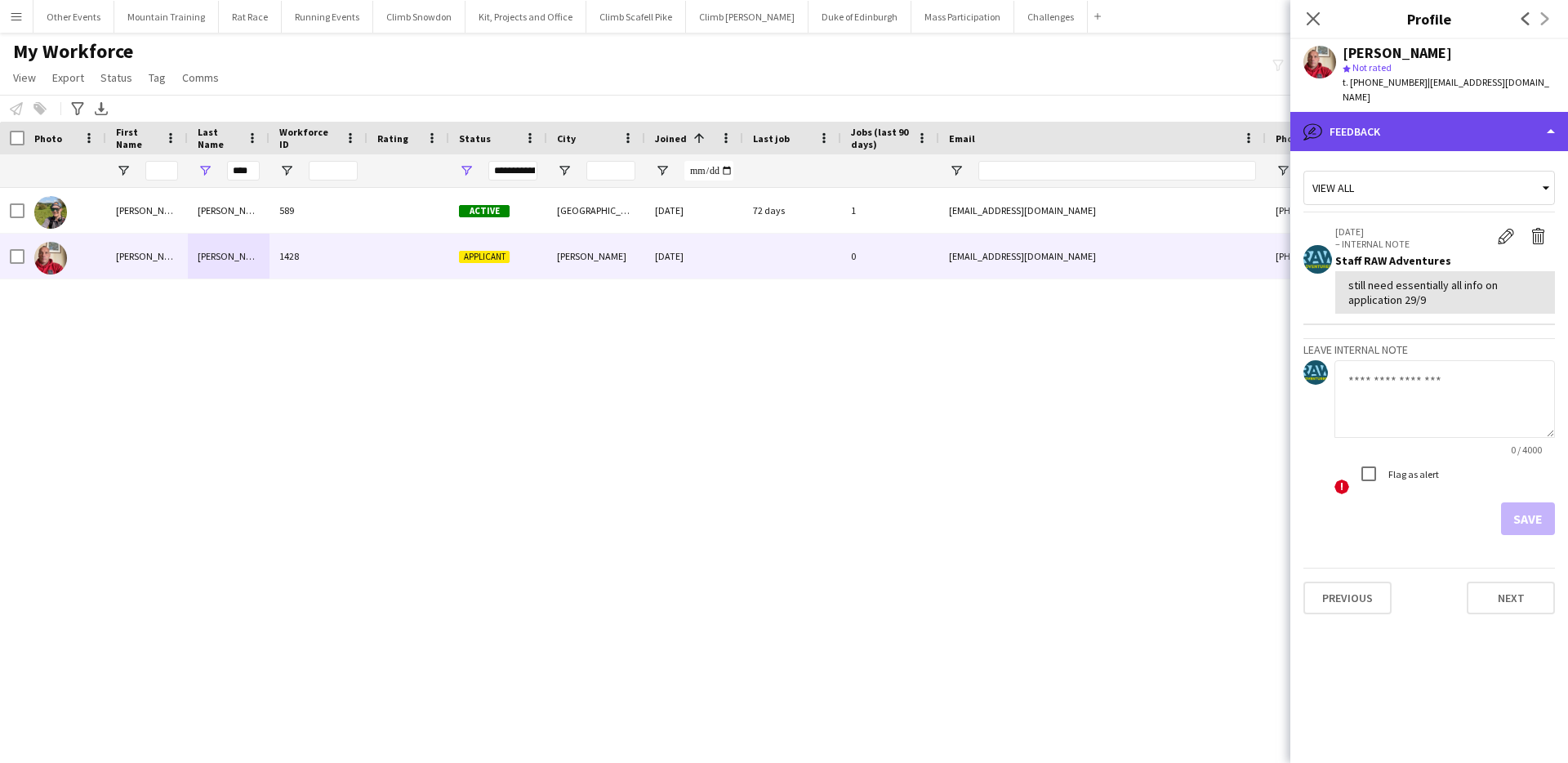
click at [1471, 115] on div "bubble-pencil Feedback" at bounding box center [1429, 132] width 277 height 40
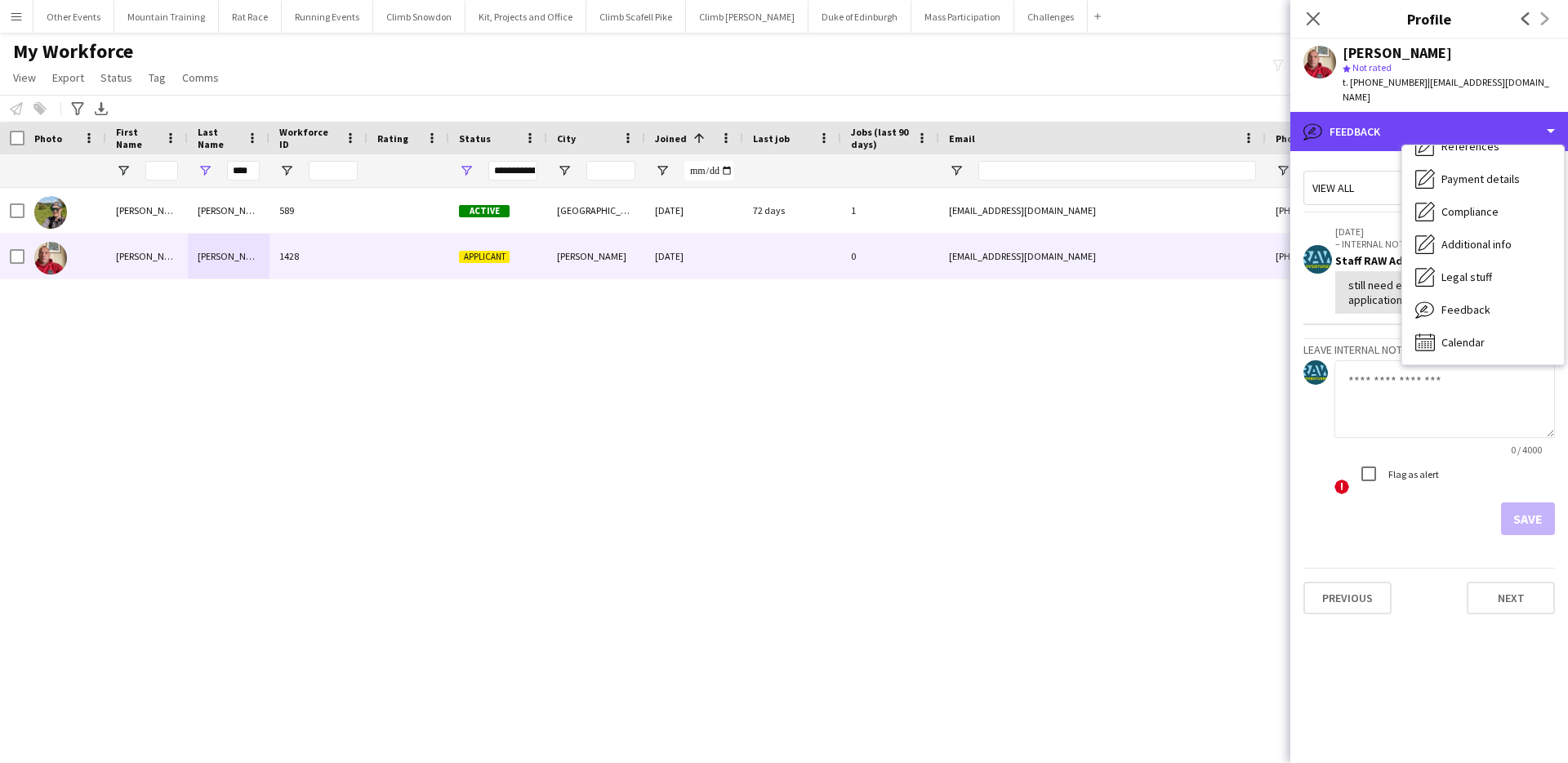
scroll to position [0, 0]
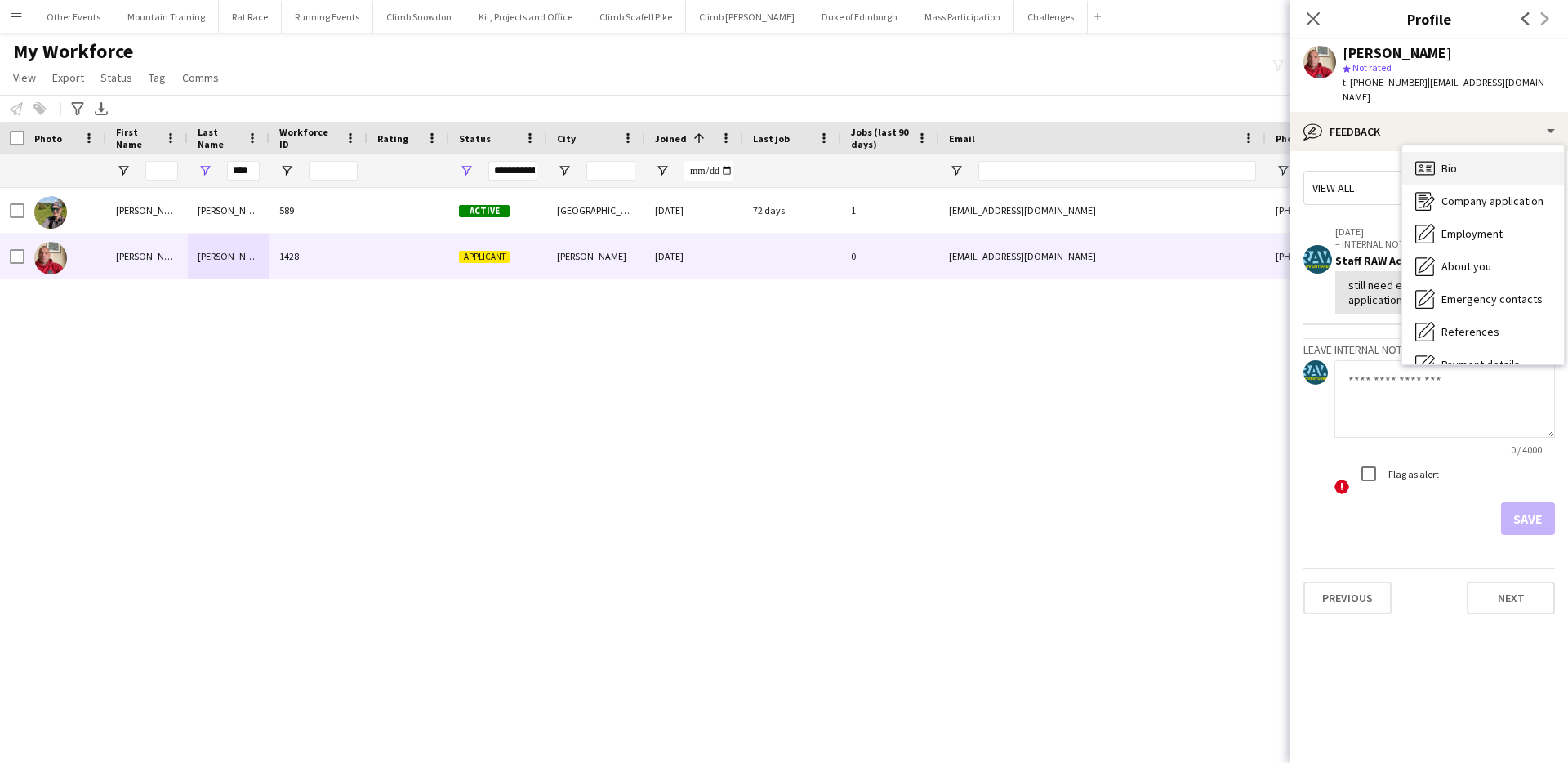
click at [1482, 154] on div "Bio Bio" at bounding box center [1483, 168] width 162 height 33
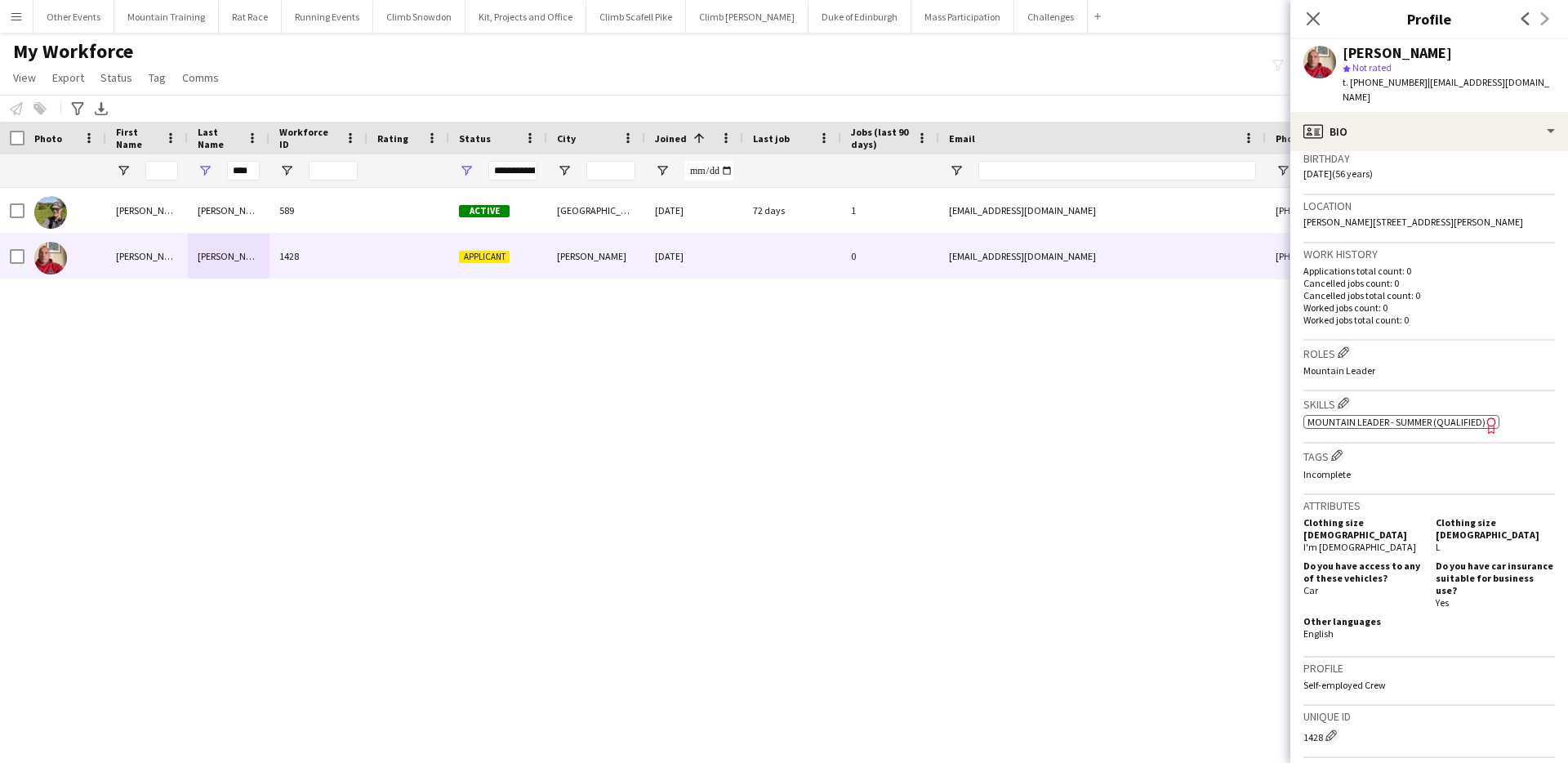
scroll to position [552, 0]
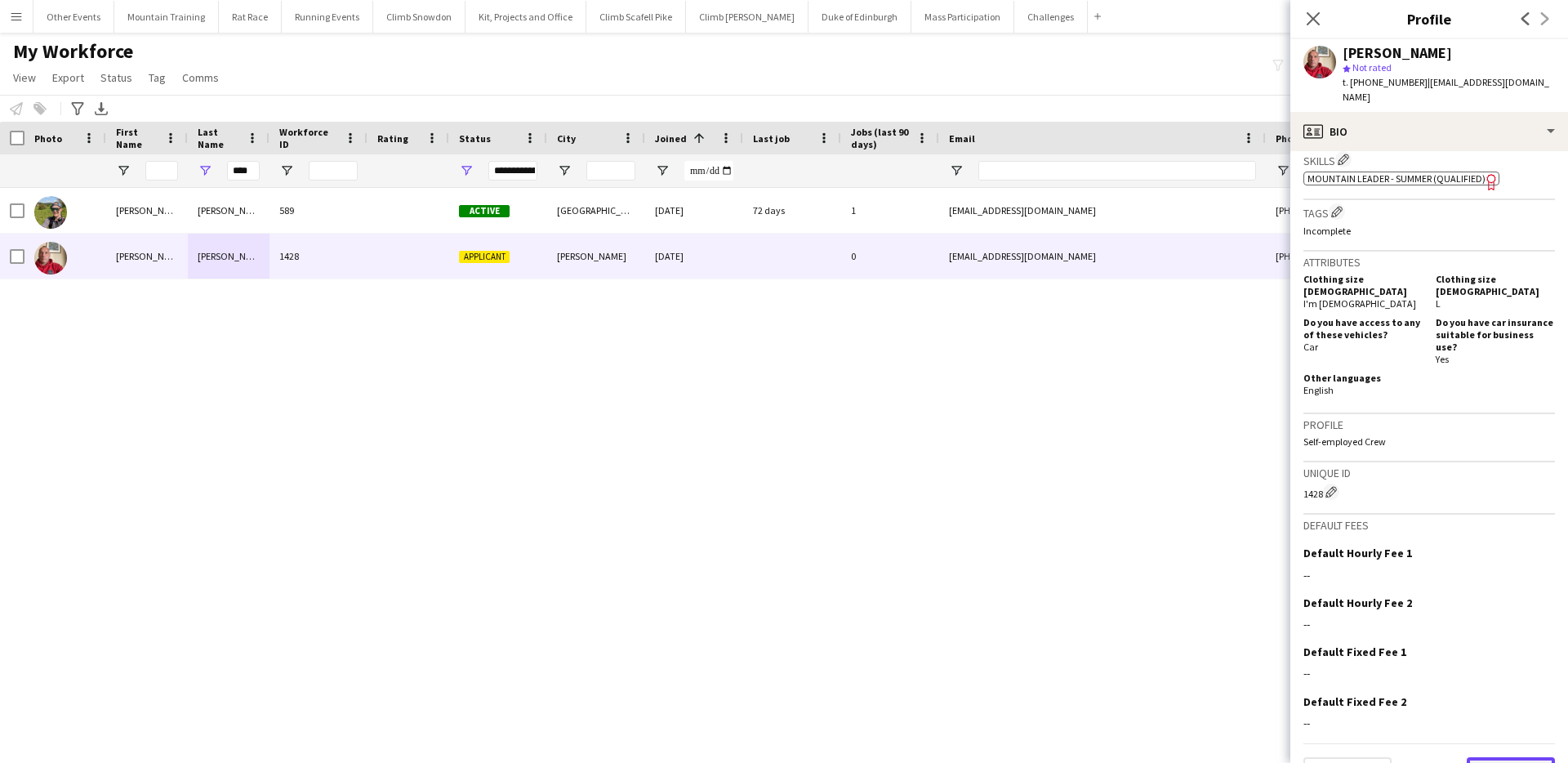
click at [1495, 757] on button "Next" at bounding box center [1511, 773] width 89 height 33
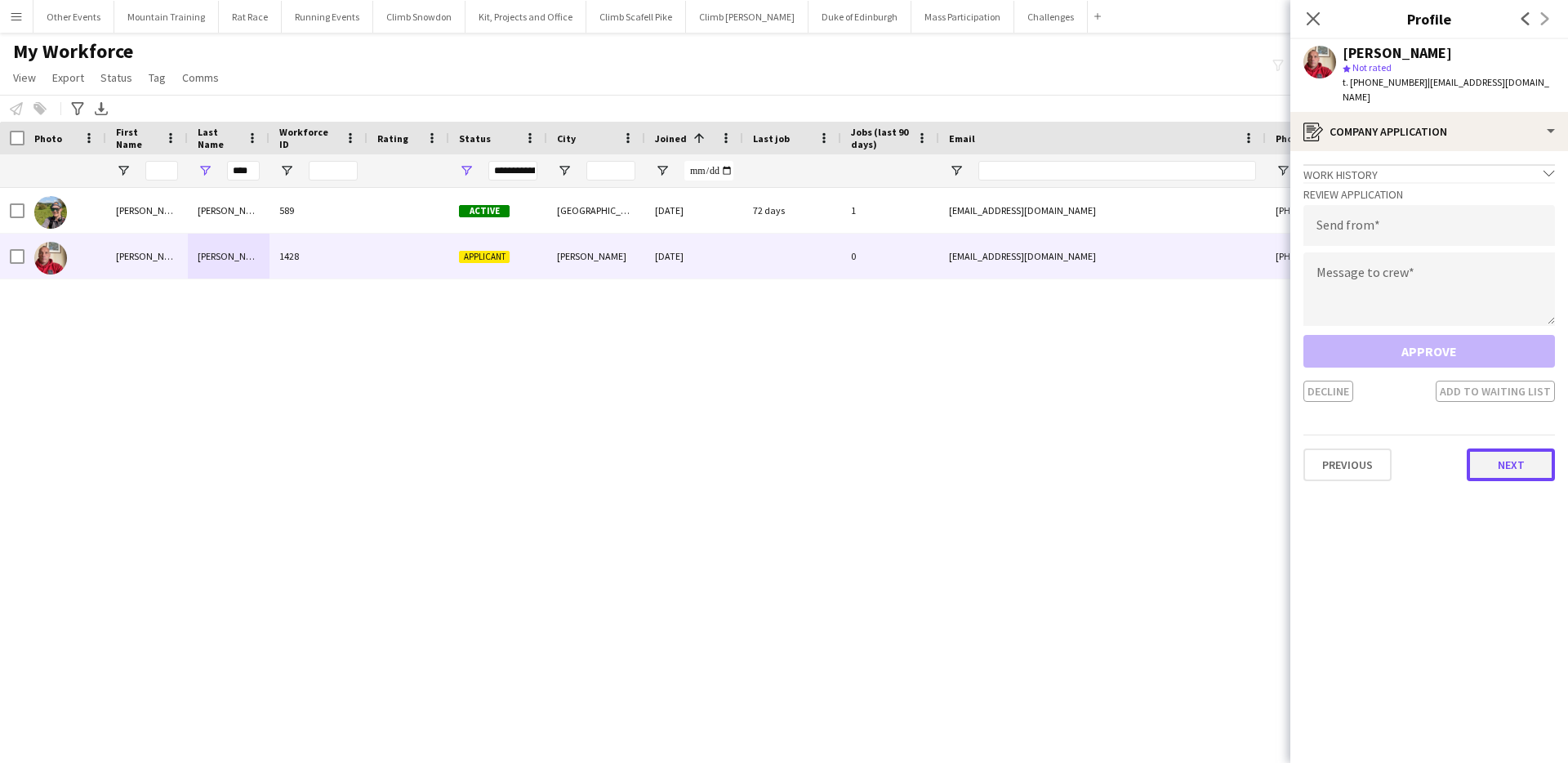
click at [1524, 449] on button "Next" at bounding box center [1511, 465] width 89 height 33
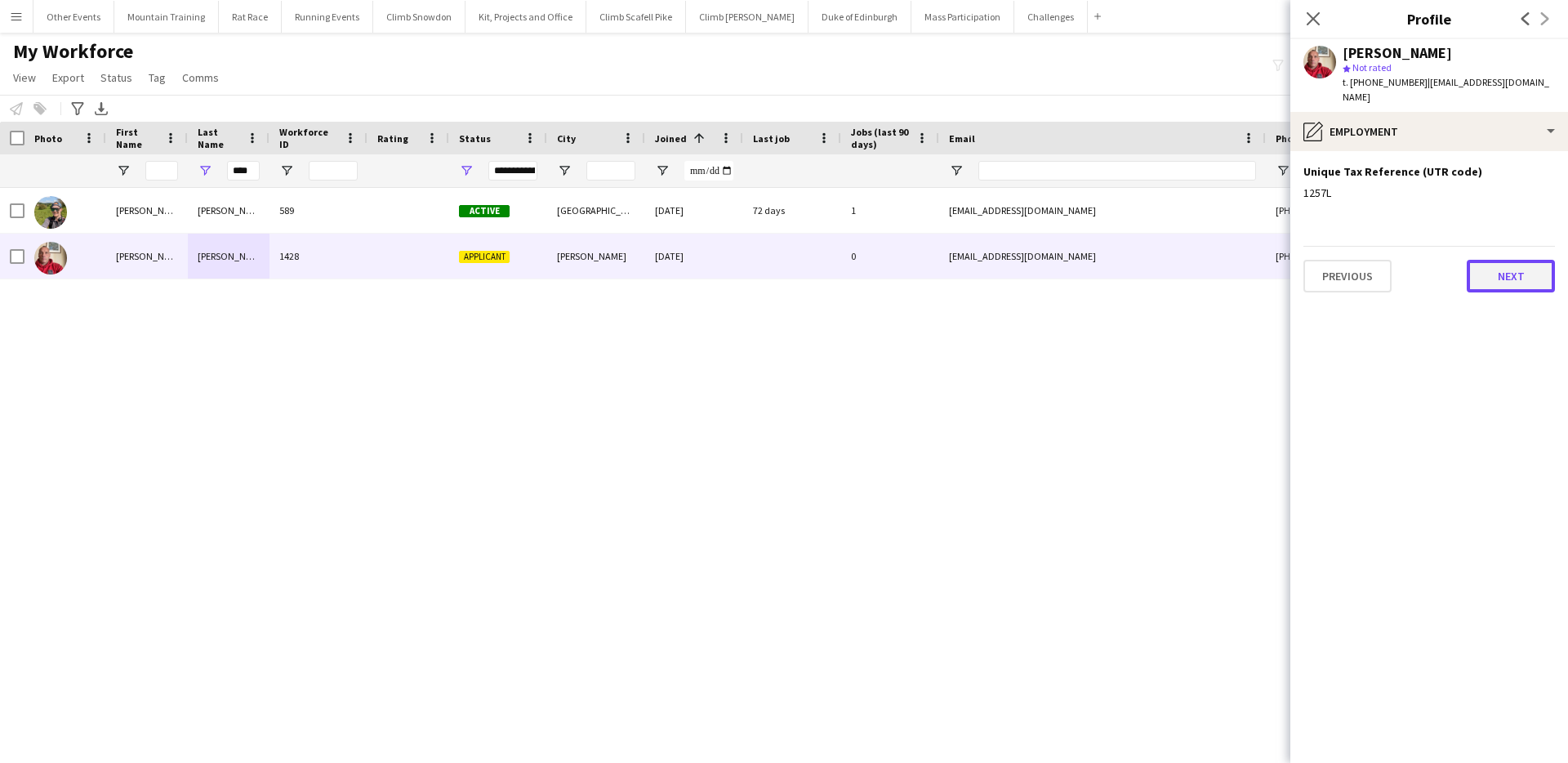
click at [1522, 268] on button "Next" at bounding box center [1511, 276] width 89 height 33
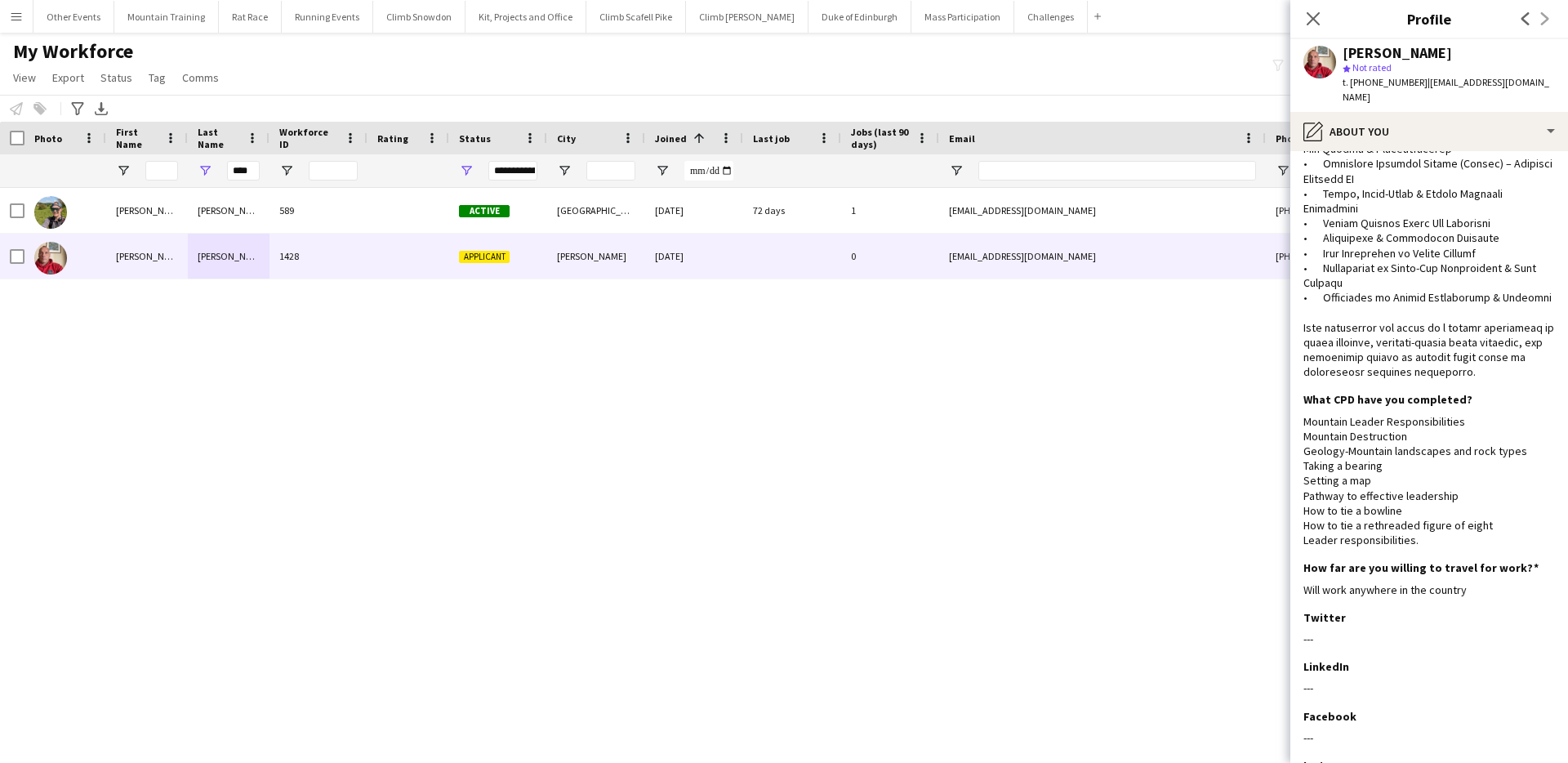
scroll to position [774, 0]
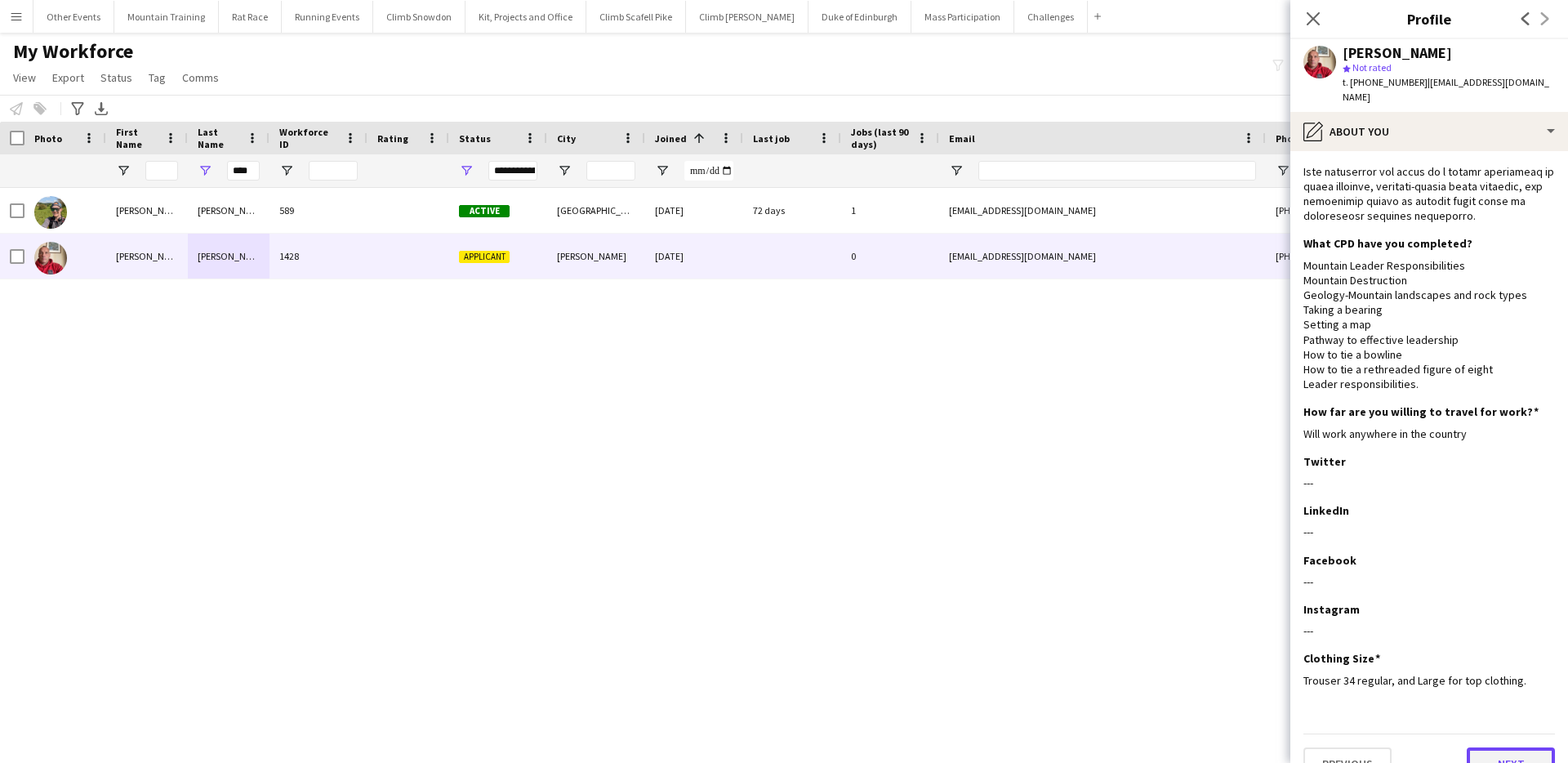
click at [1500, 747] on button "Next" at bounding box center [1511, 763] width 89 height 33
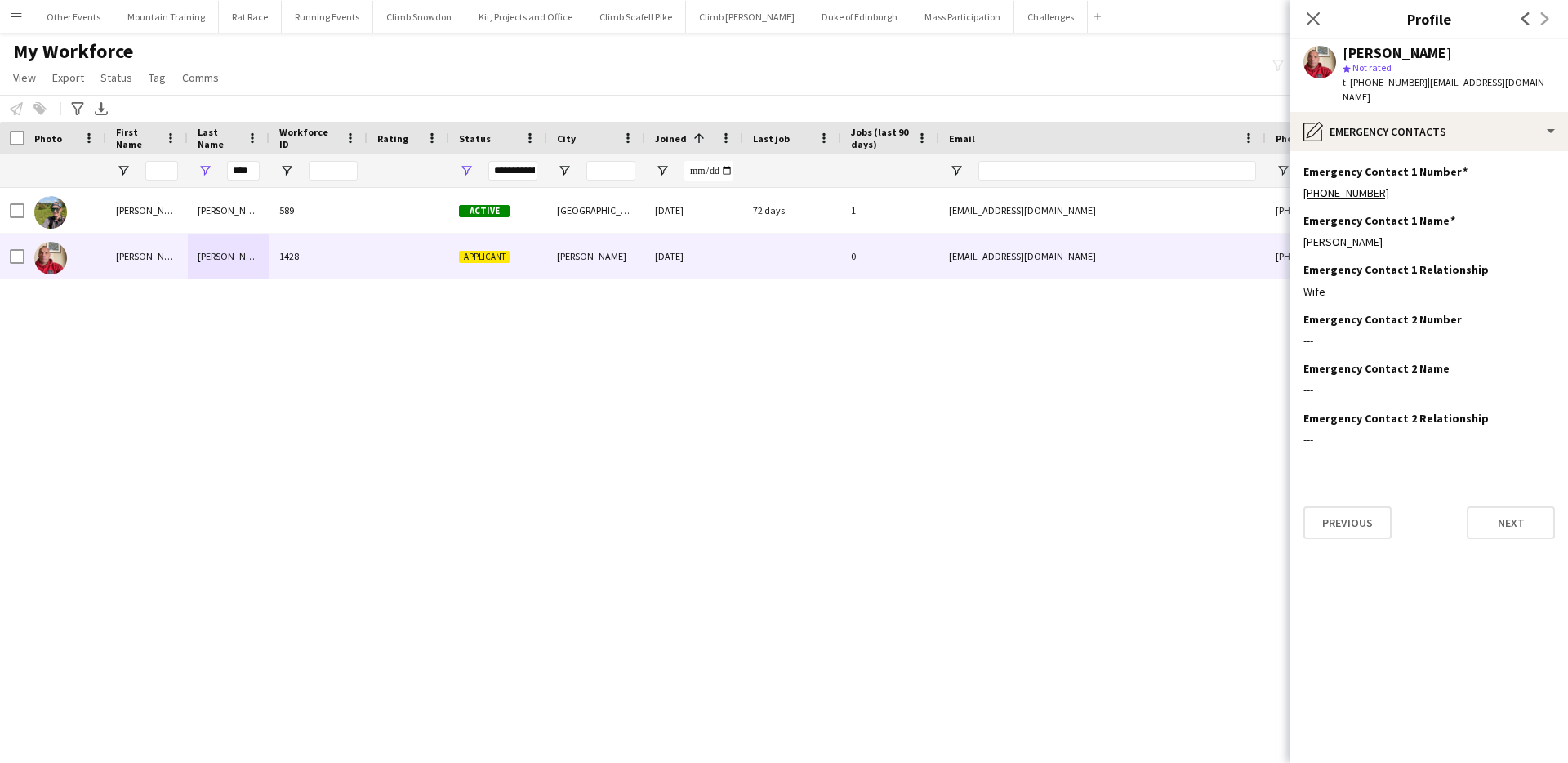
scroll to position [0, 0]
click at [1501, 507] on button "Next" at bounding box center [1511, 523] width 89 height 33
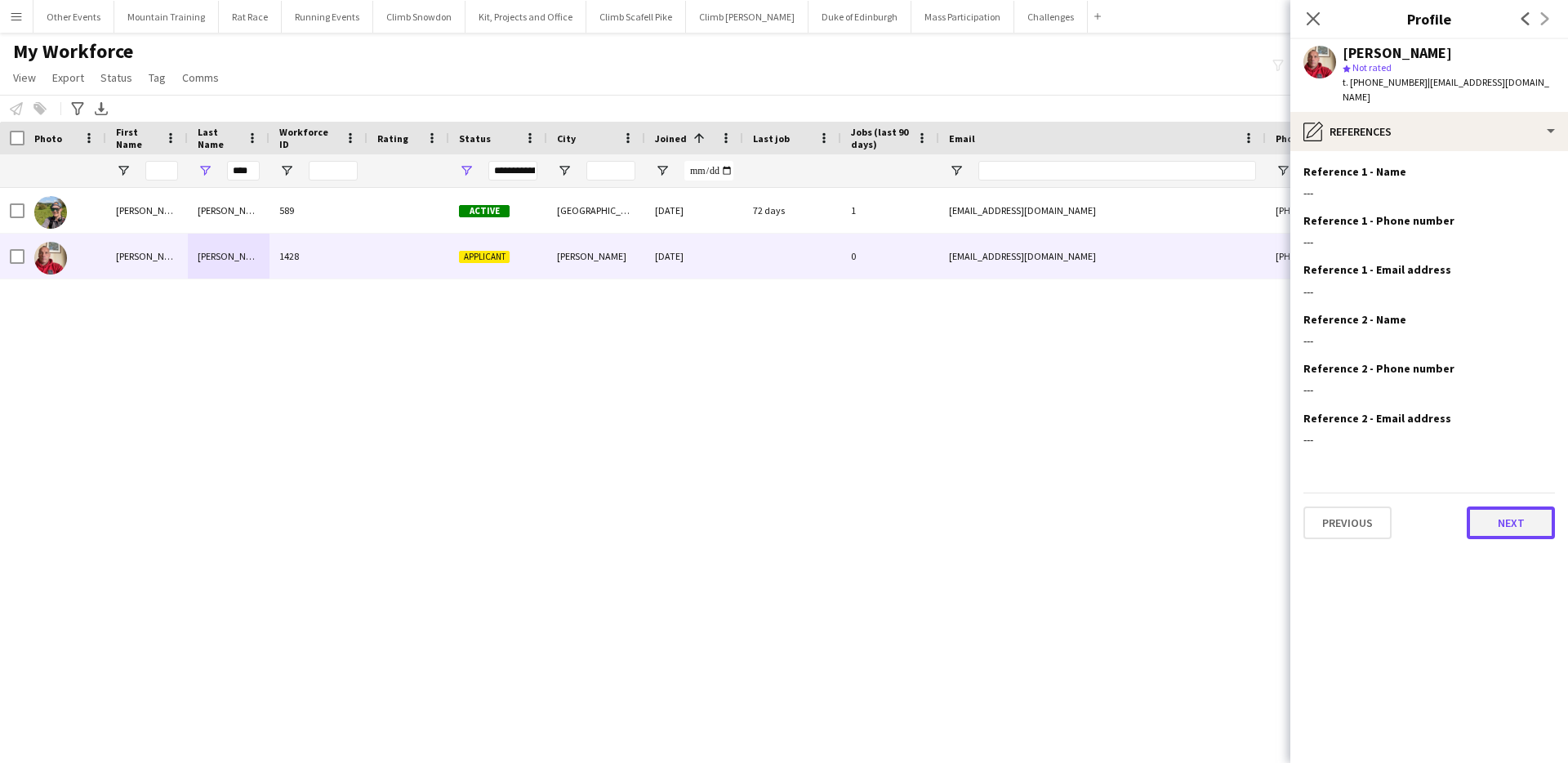
click at [1504, 512] on button "Next" at bounding box center [1511, 523] width 89 height 33
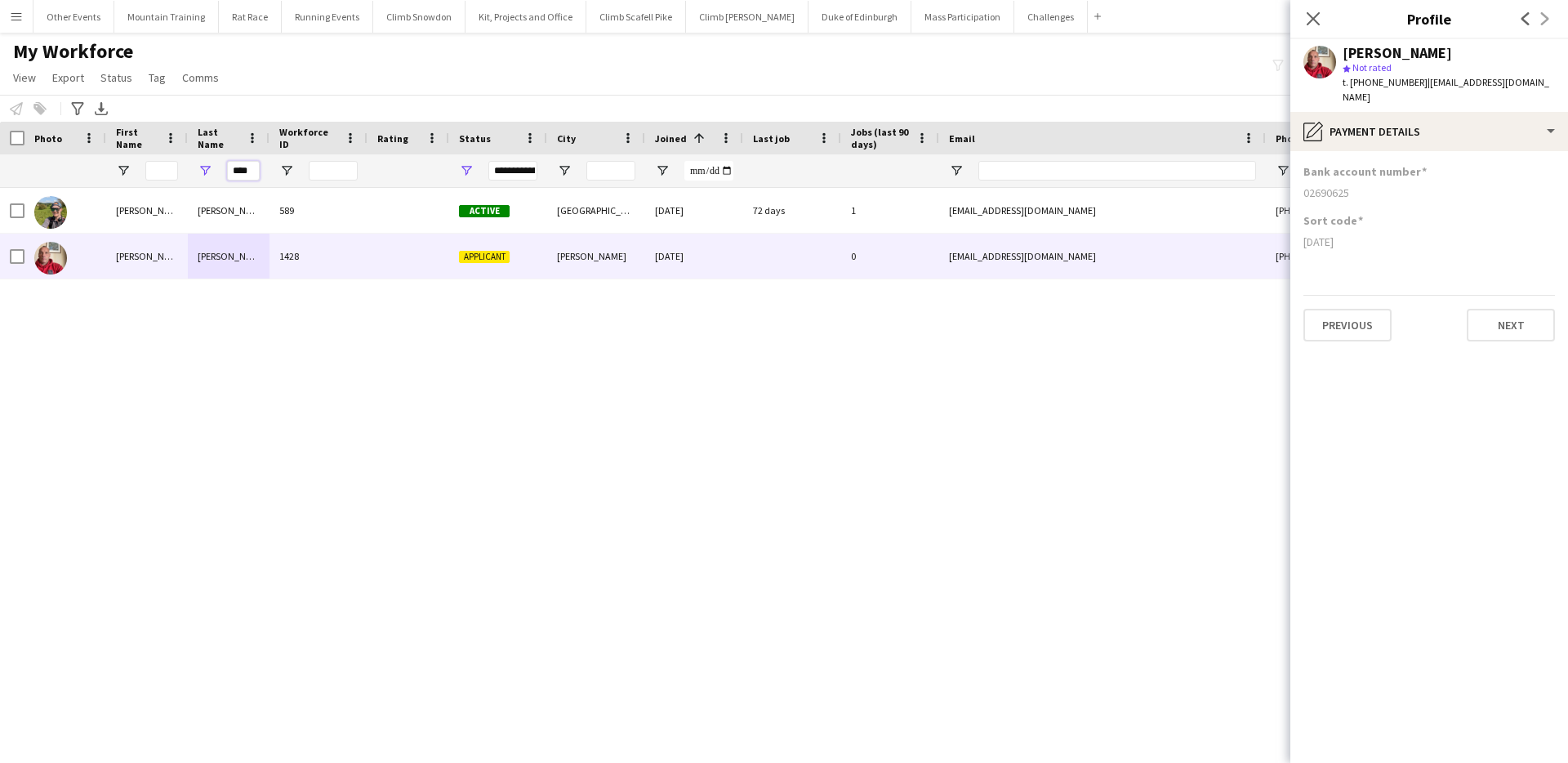
click at [236, 173] on input "****" at bounding box center [243, 170] width 33 height 19
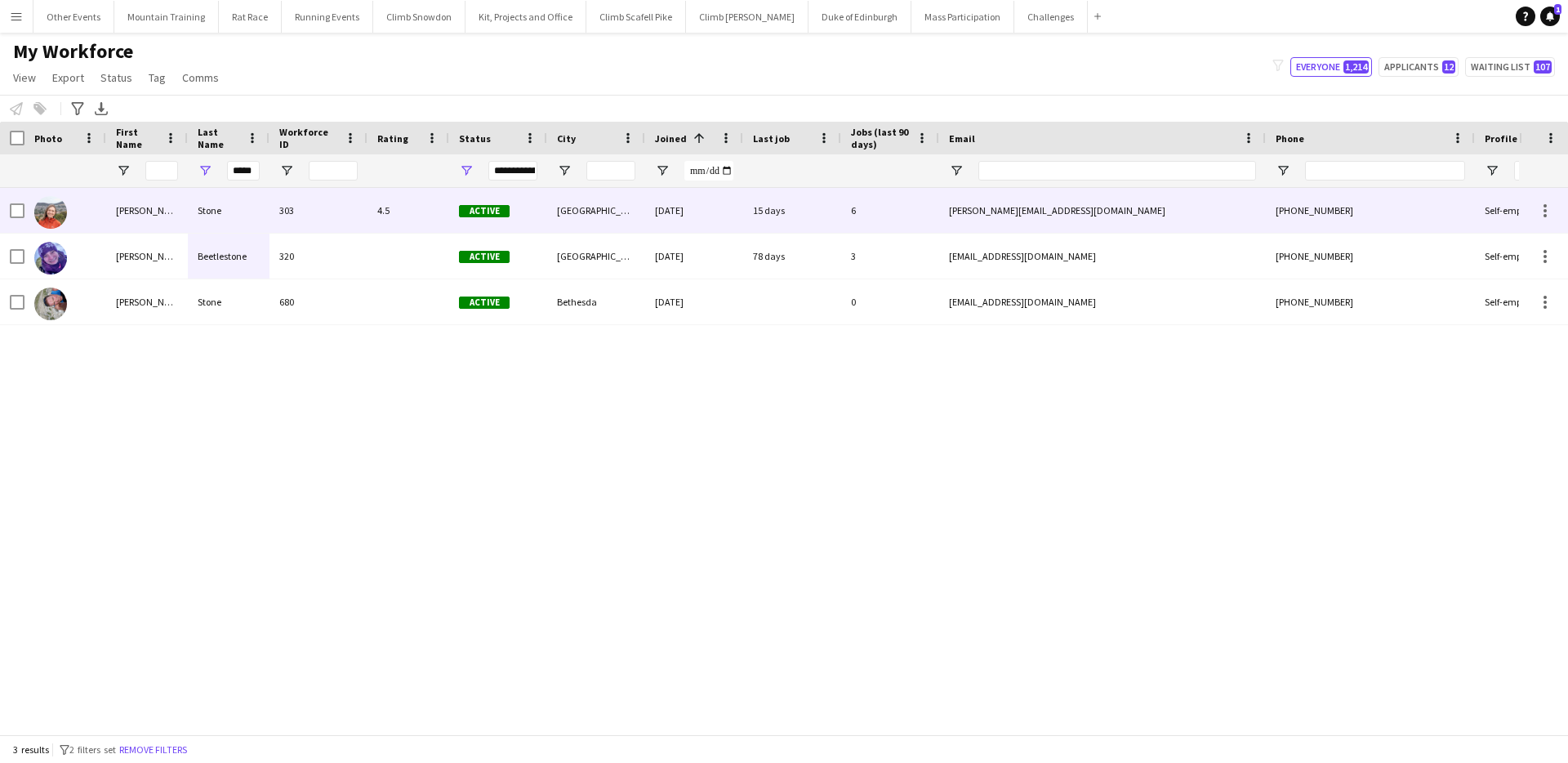
click at [236, 213] on div "Stone" at bounding box center [228, 210] width 82 height 45
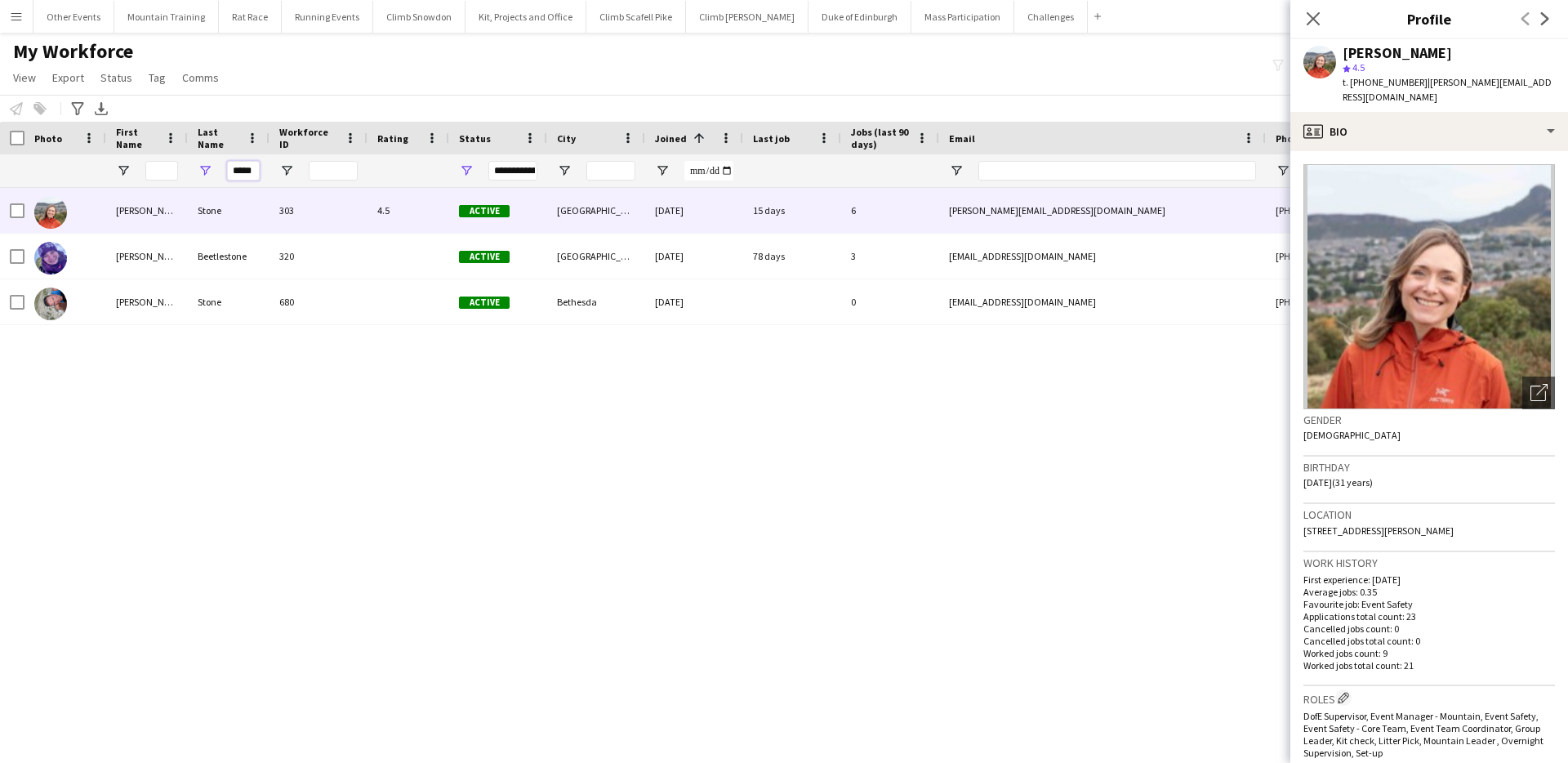
click at [247, 170] on input "*****" at bounding box center [243, 170] width 33 height 19
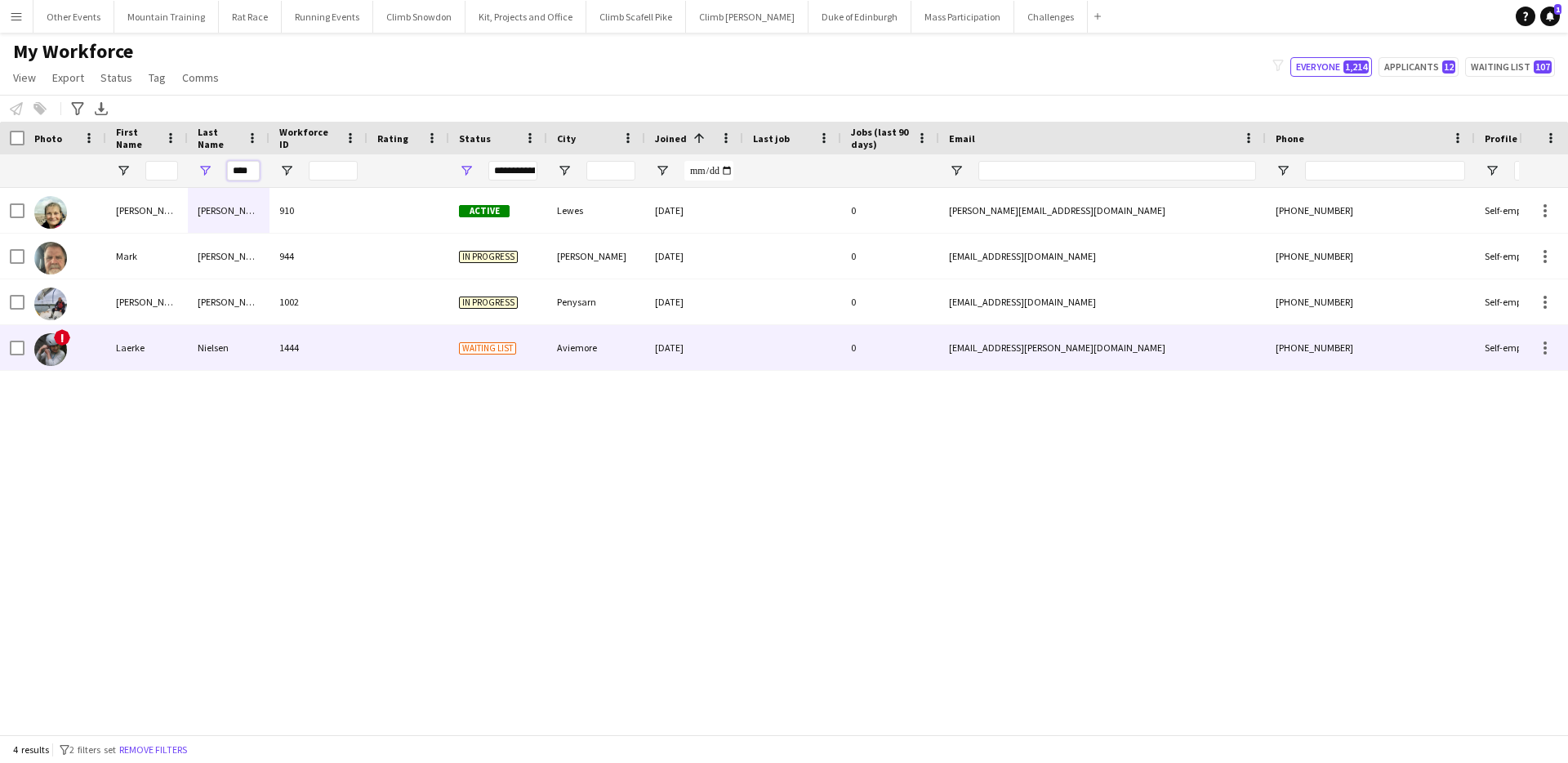
type input "****"
click at [264, 363] on div "Nielsen" at bounding box center [228, 347] width 82 height 45
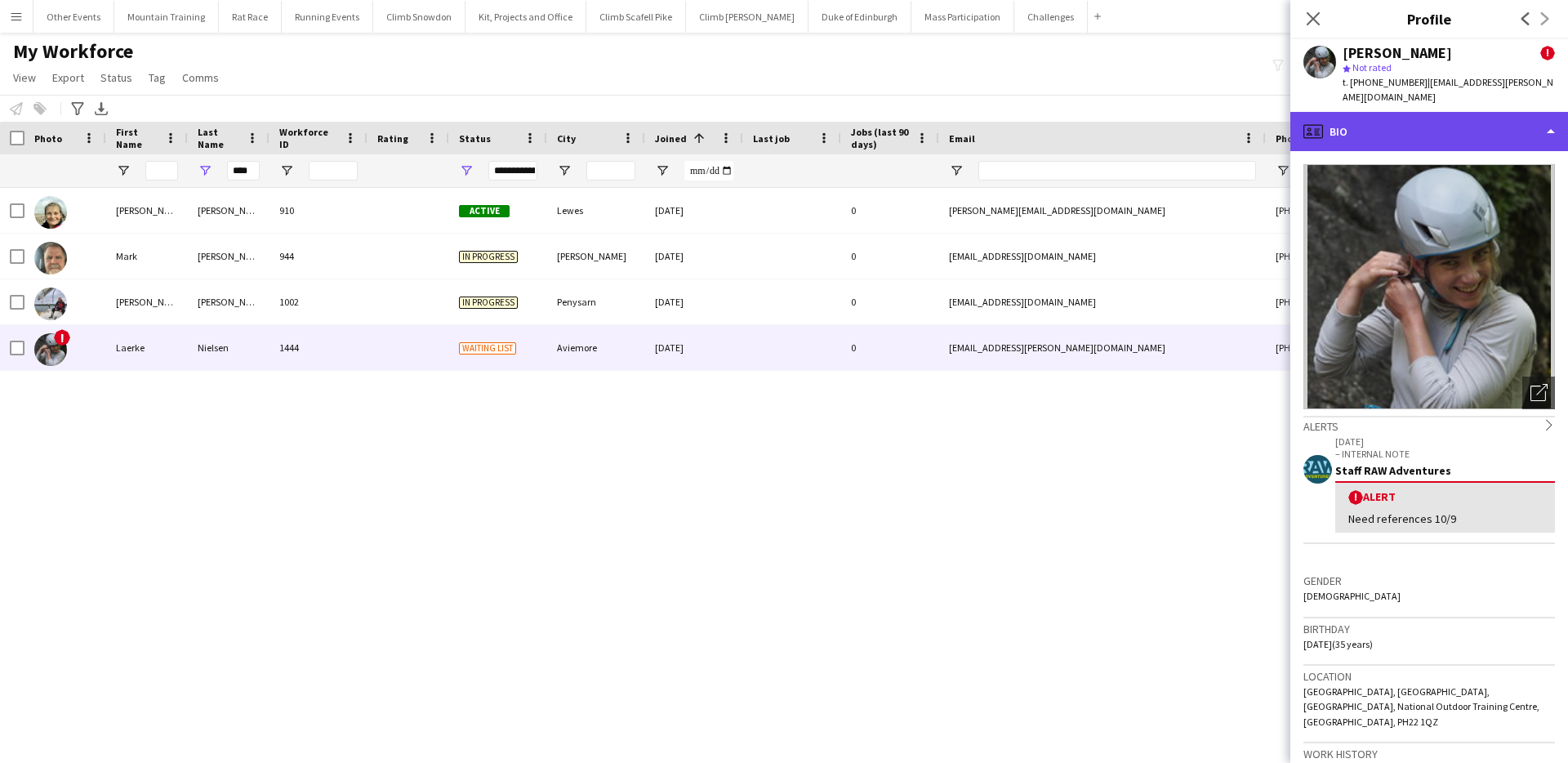
click at [1463, 112] on div "profile Bio" at bounding box center [1429, 132] width 277 height 40
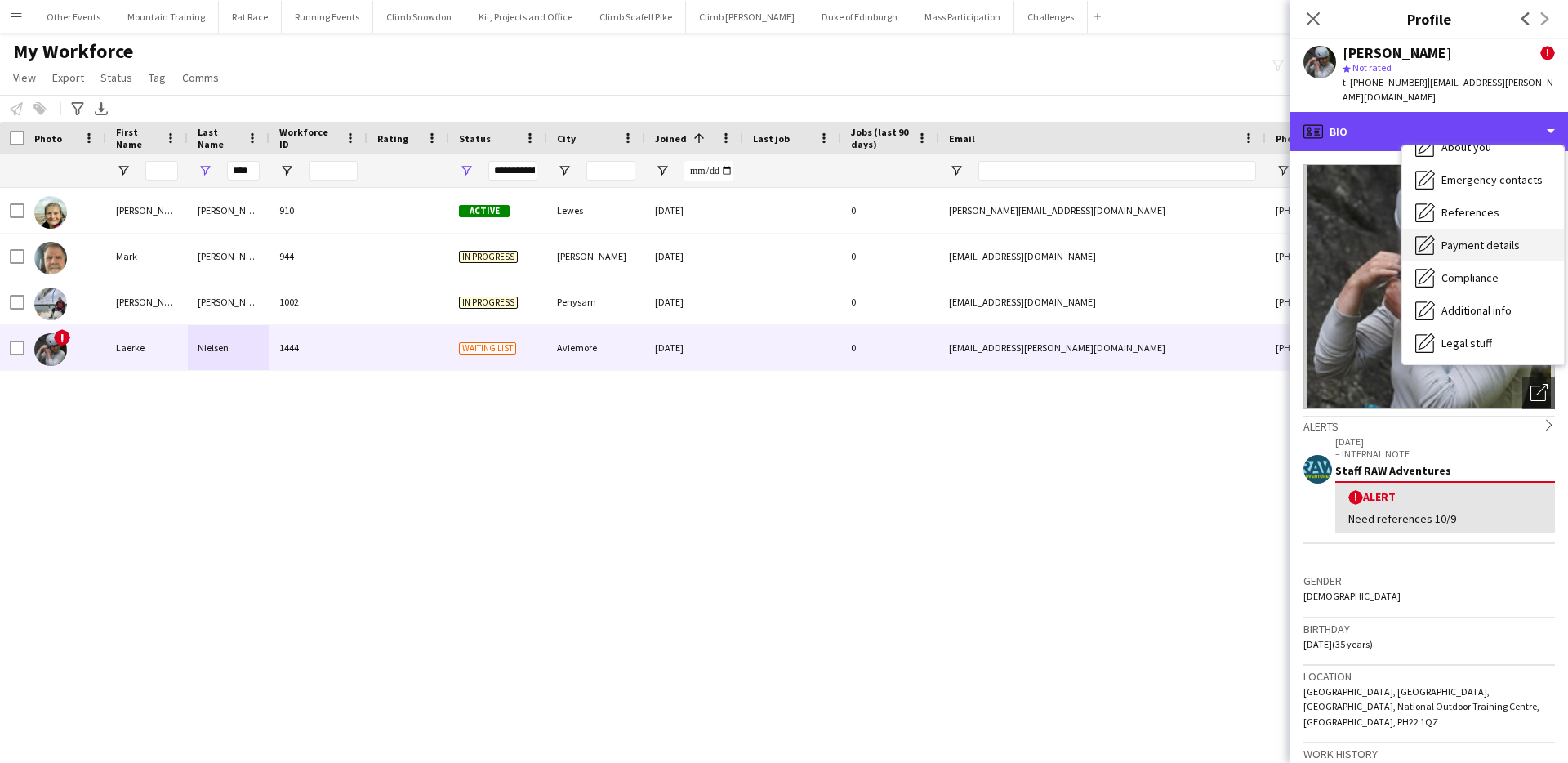
scroll to position [118, 0]
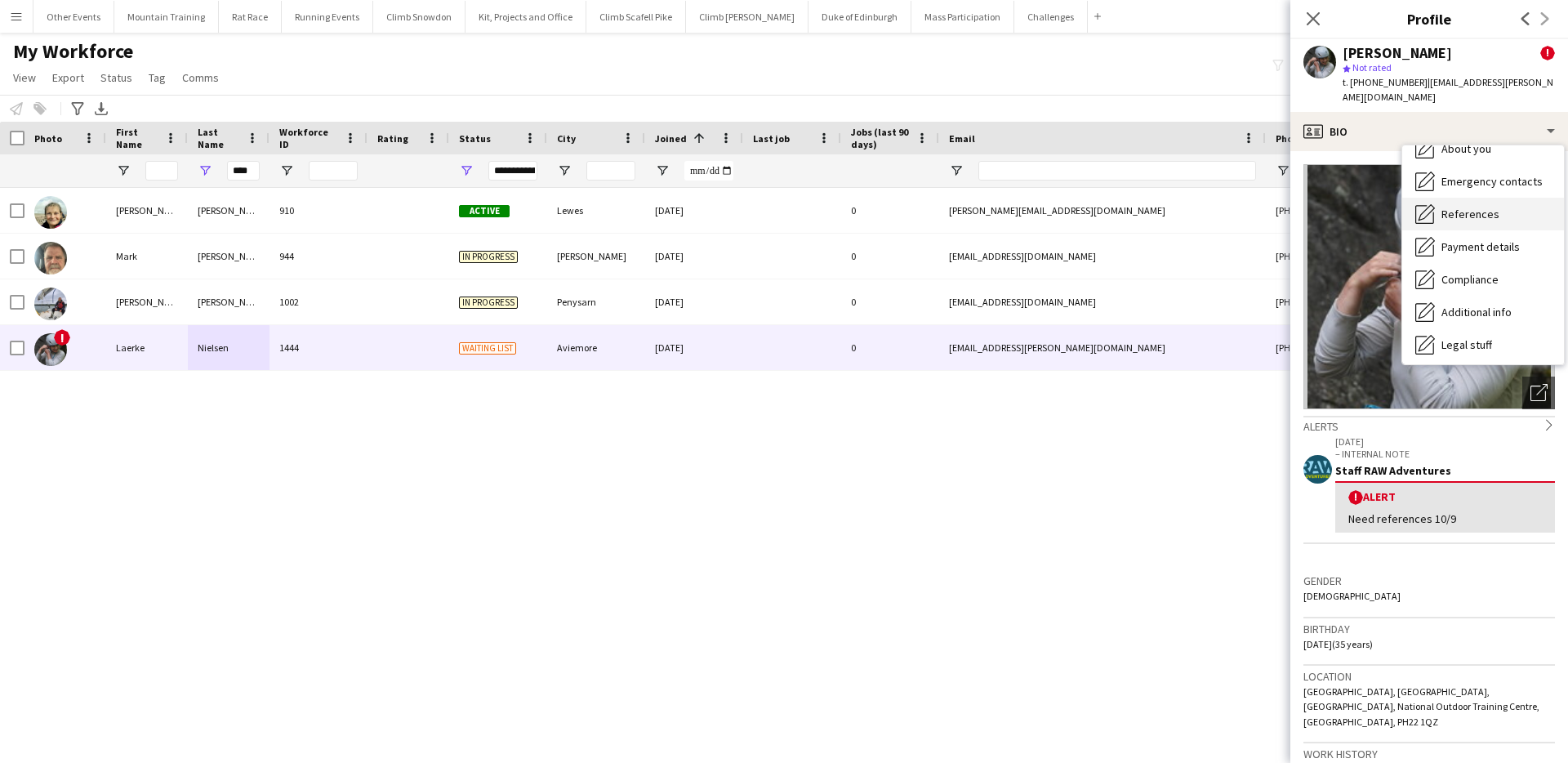
click at [1486, 207] on span "References" at bounding box center [1470, 213] width 58 height 14
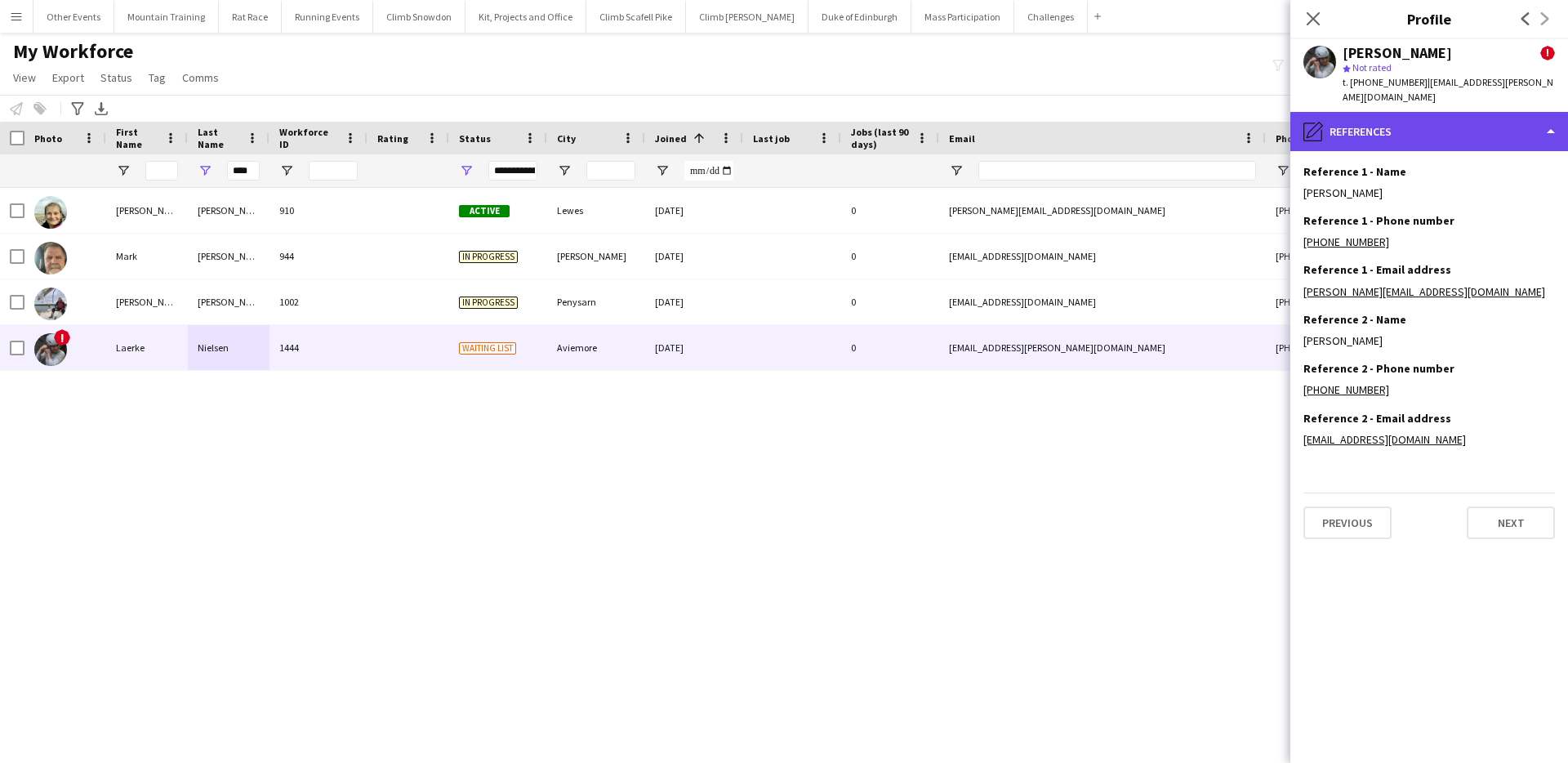
click at [1475, 113] on div "pencil4 References" at bounding box center [1429, 132] width 277 height 40
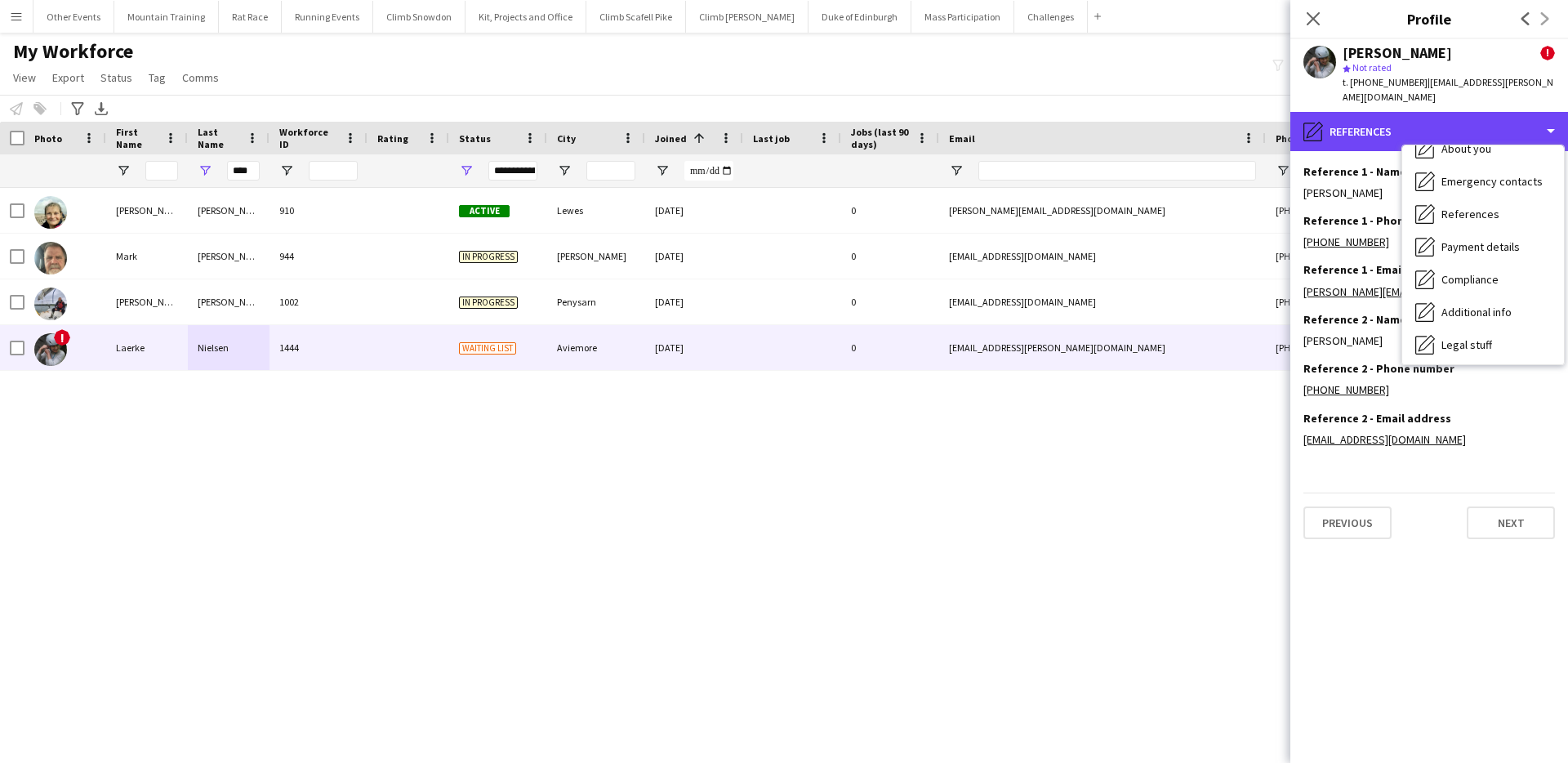
scroll to position [0, 0]
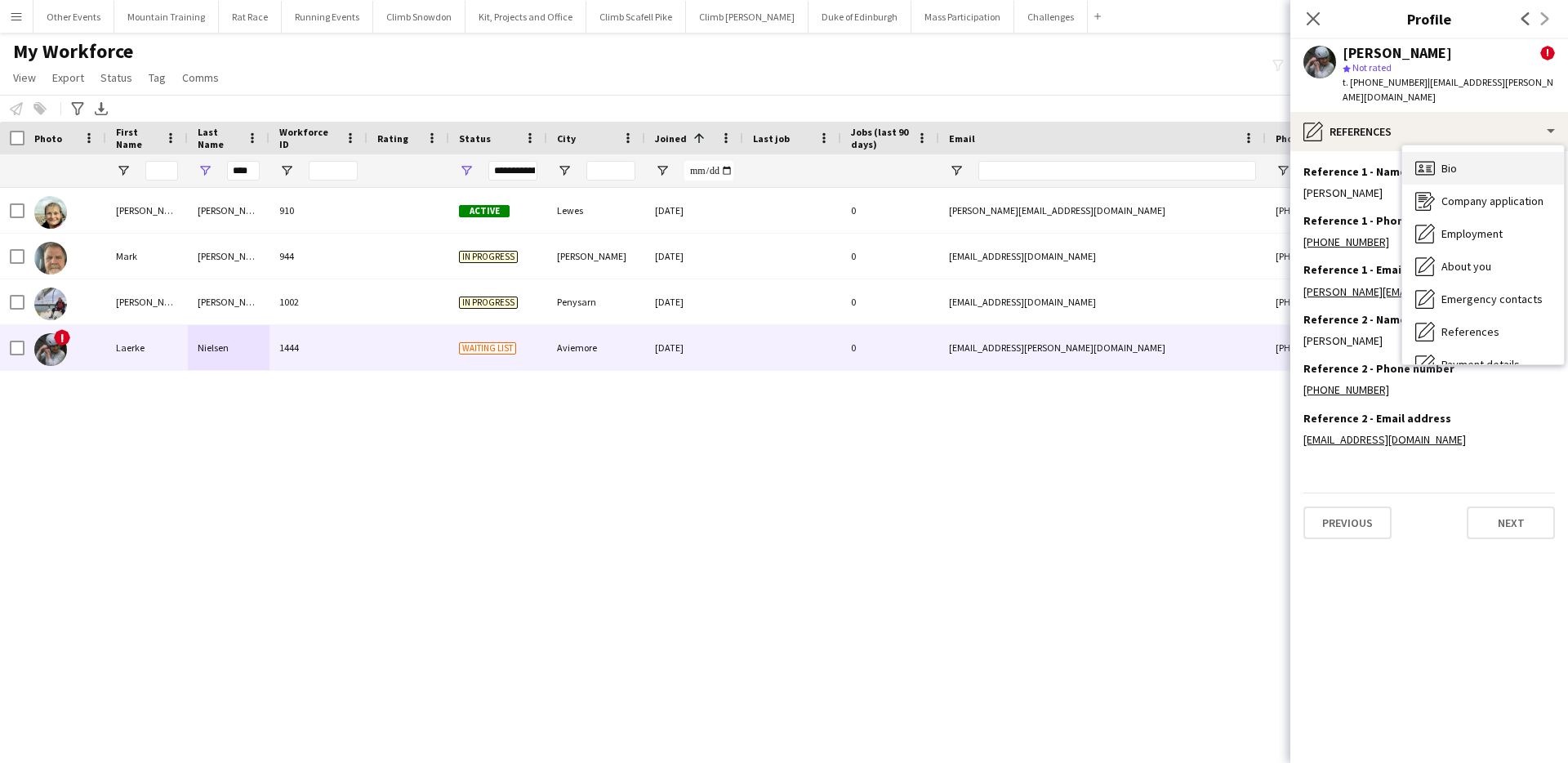
click at [1482, 154] on div "Bio Bio" at bounding box center [1483, 168] width 162 height 33
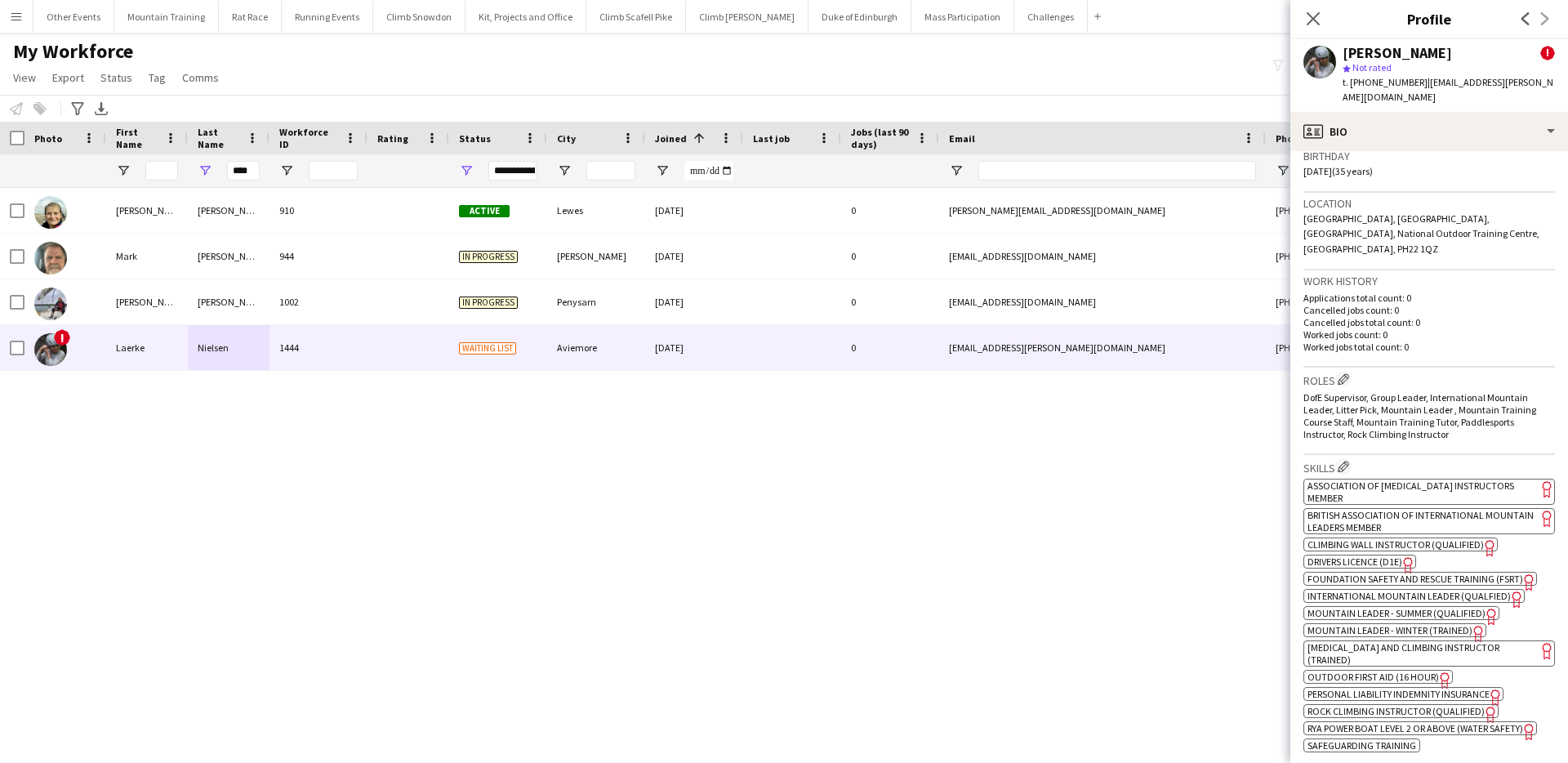
scroll to position [476, 0]
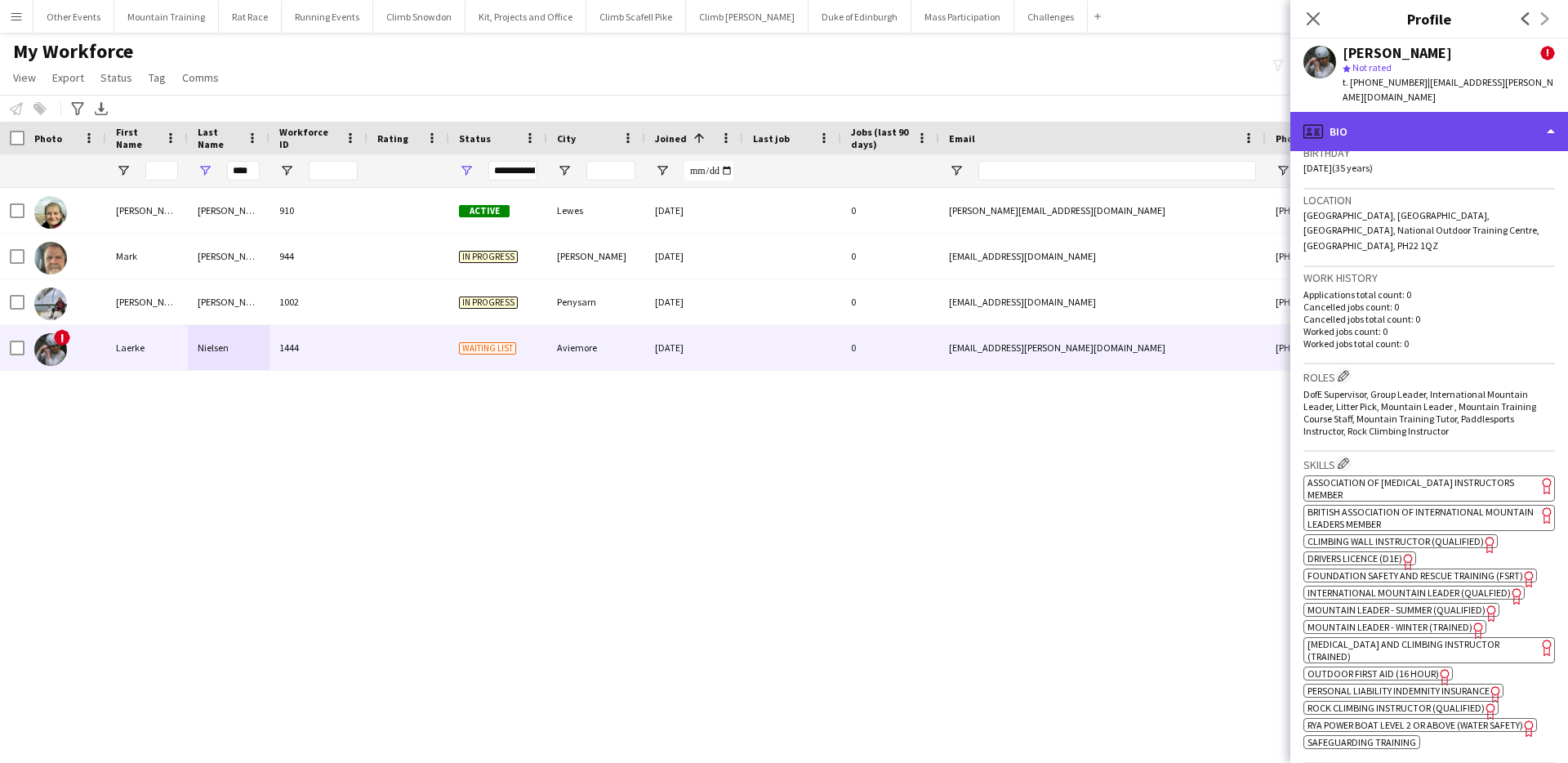
click at [1480, 125] on div "profile Bio" at bounding box center [1429, 132] width 277 height 40
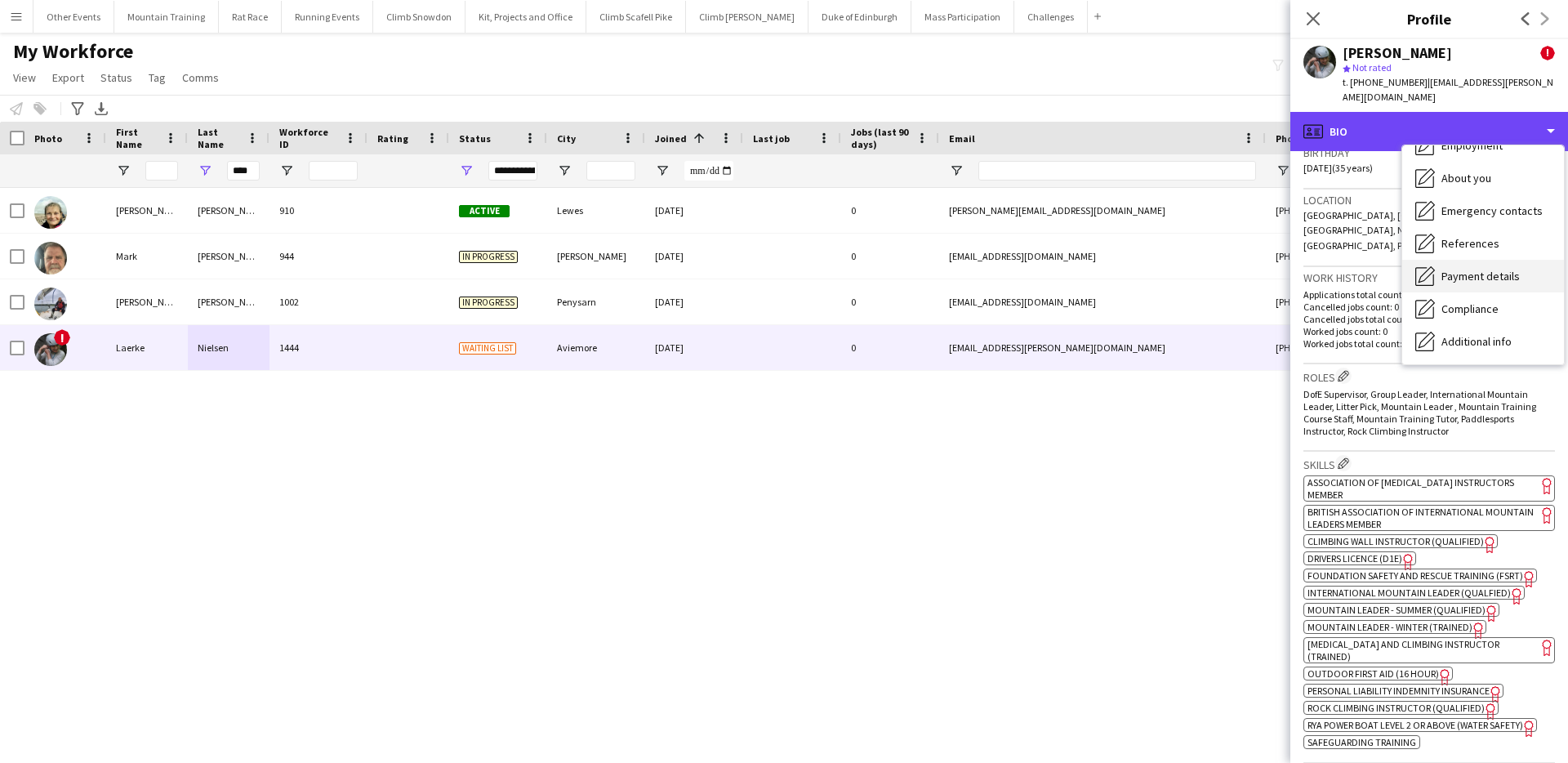
scroll to position [186, 0]
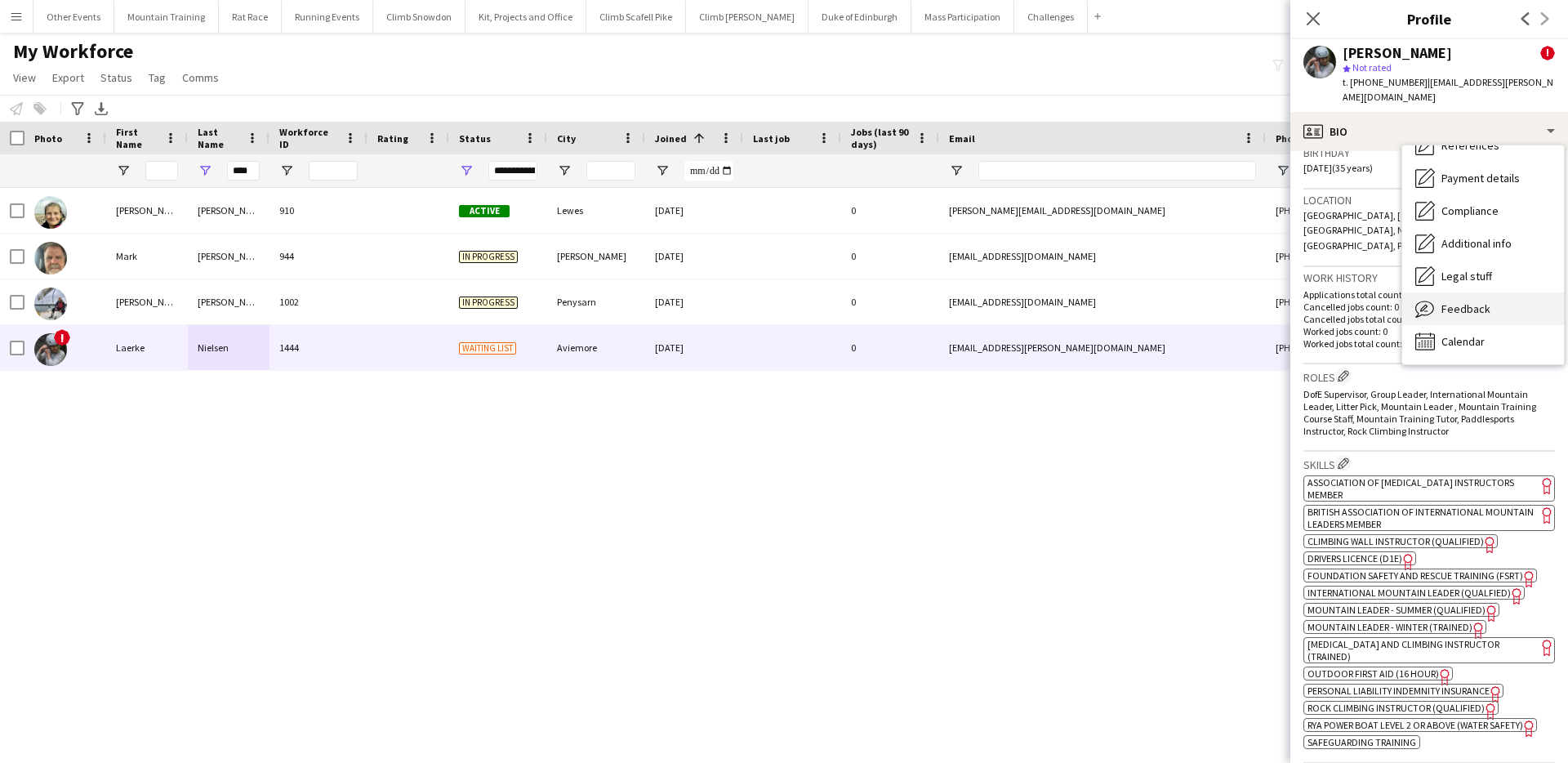
click at [1485, 301] on span "Feedback" at bounding box center [1466, 308] width 49 height 14
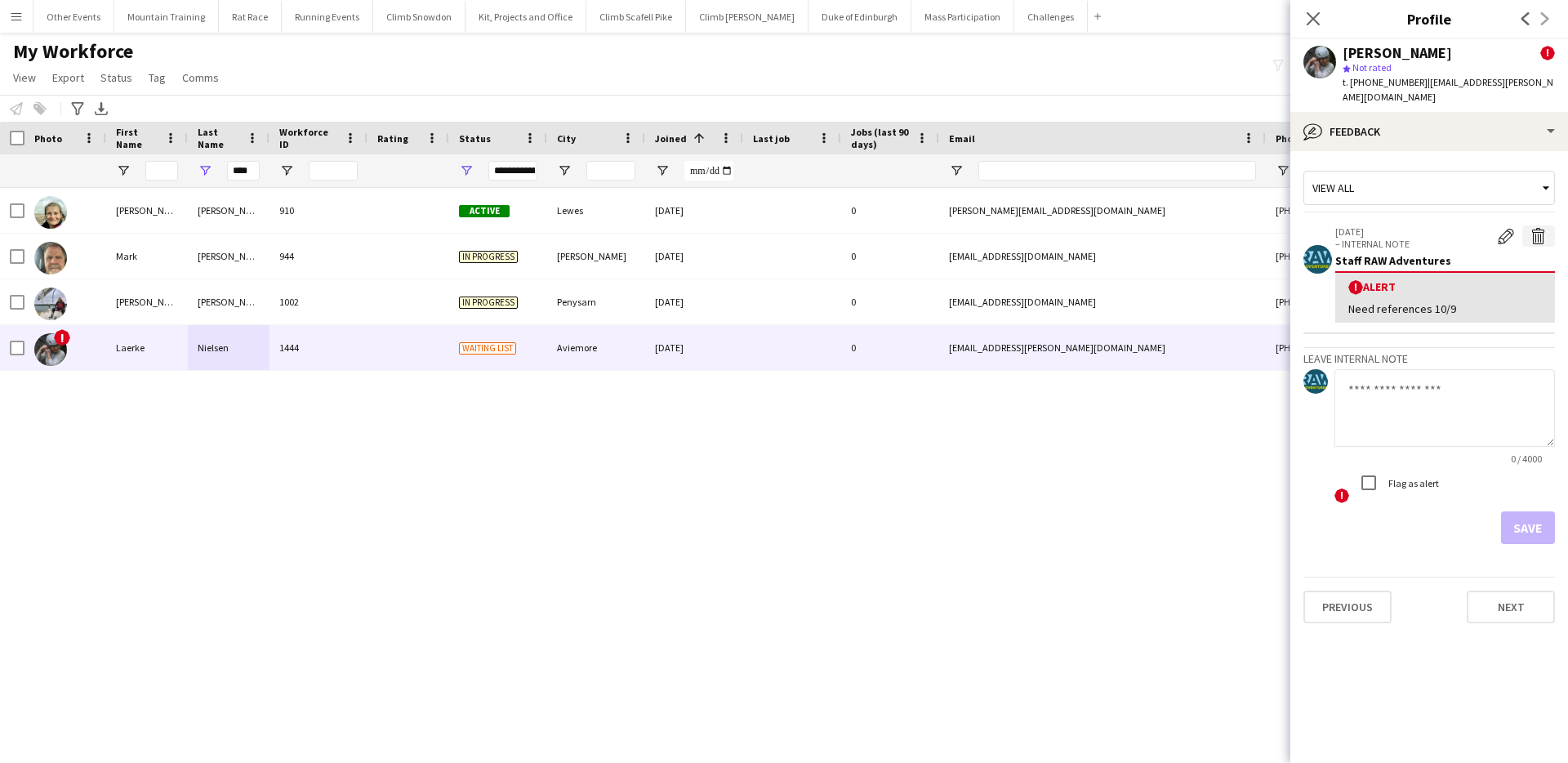
click at [1544, 228] on app-icon "Delete alert" at bounding box center [1538, 235] width 16 height 16
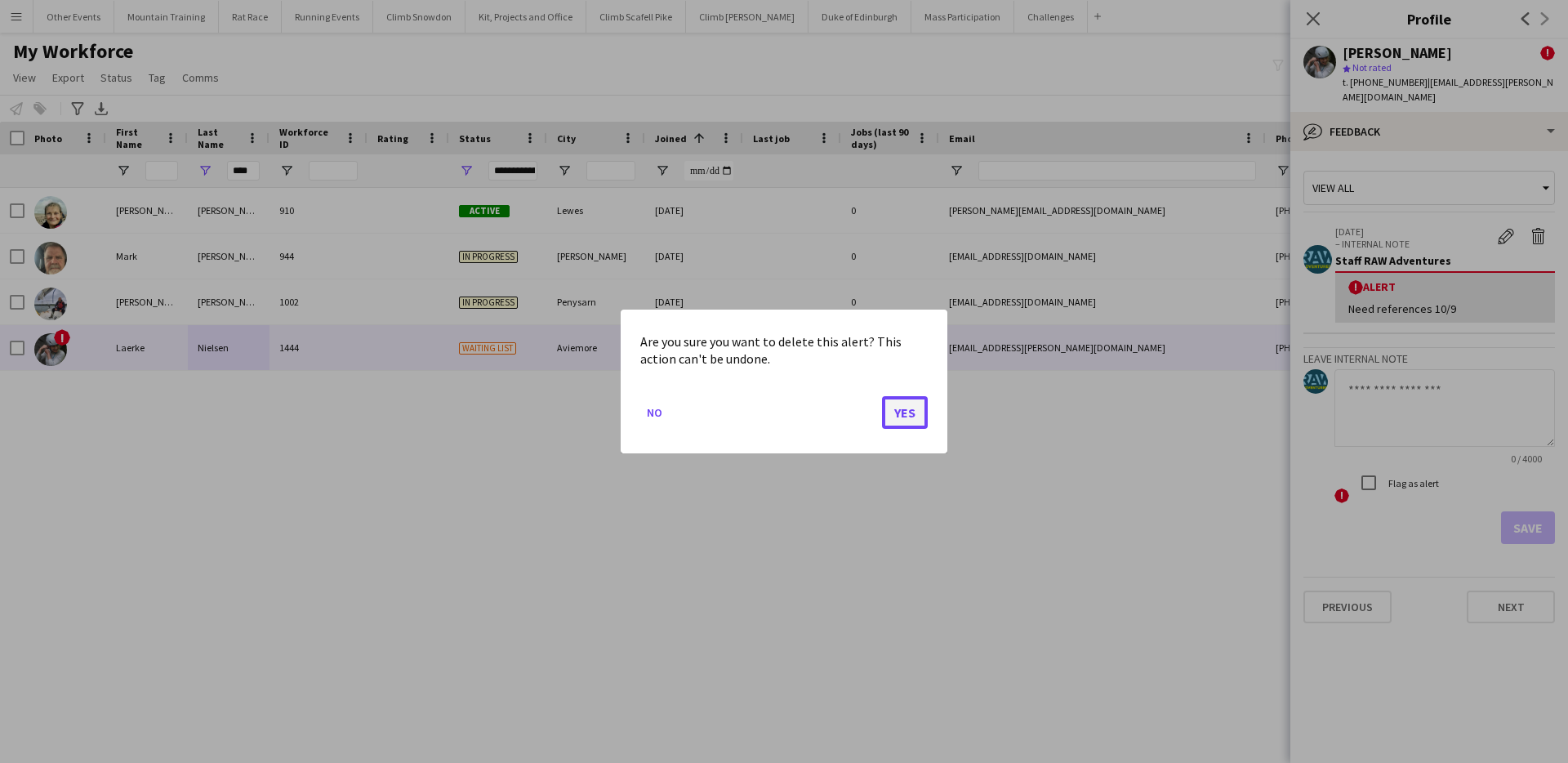
click at [915, 416] on button "Yes" at bounding box center [905, 412] width 46 height 33
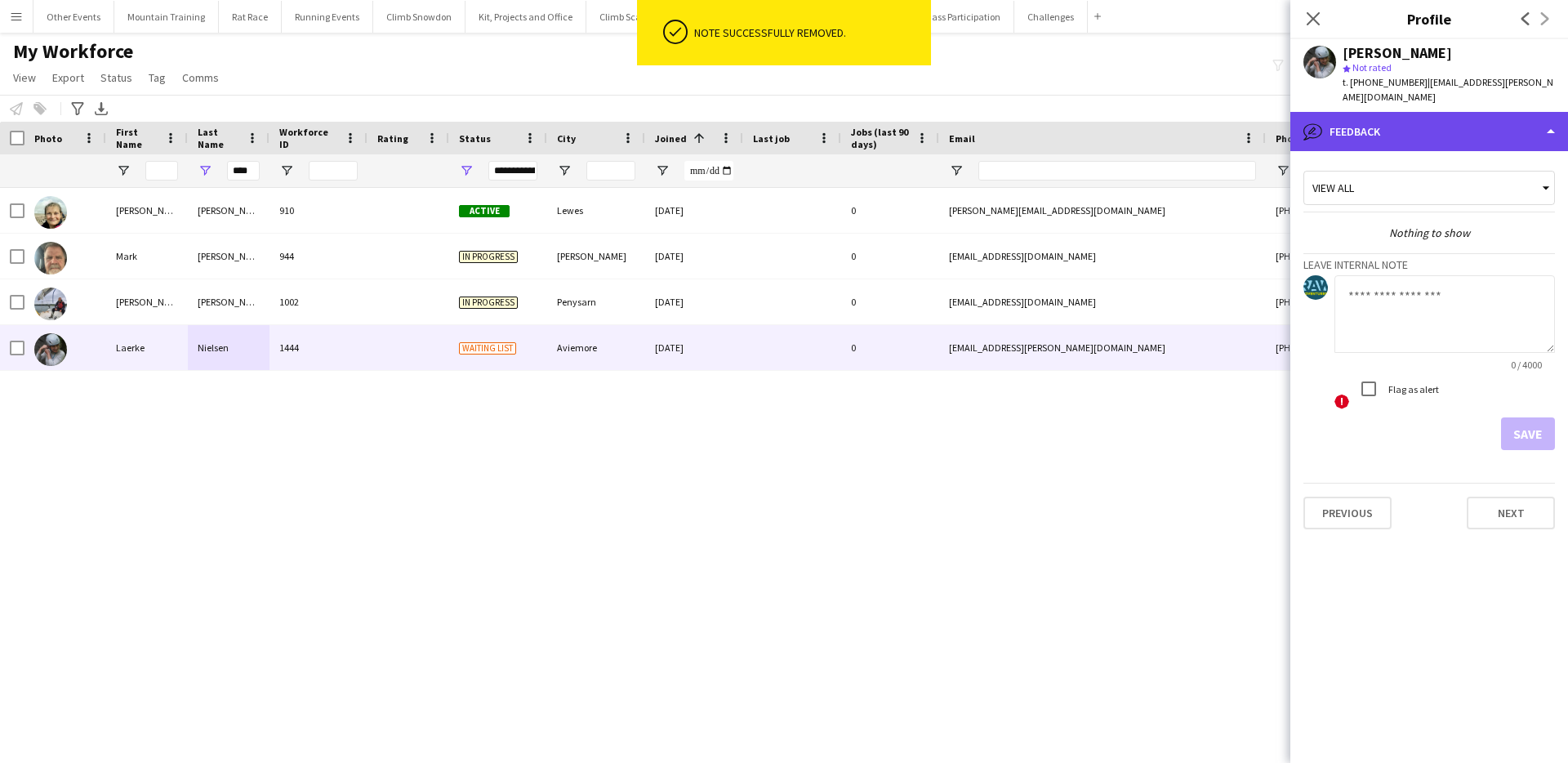
click at [1448, 116] on div "bubble-pencil Feedback" at bounding box center [1429, 132] width 277 height 40
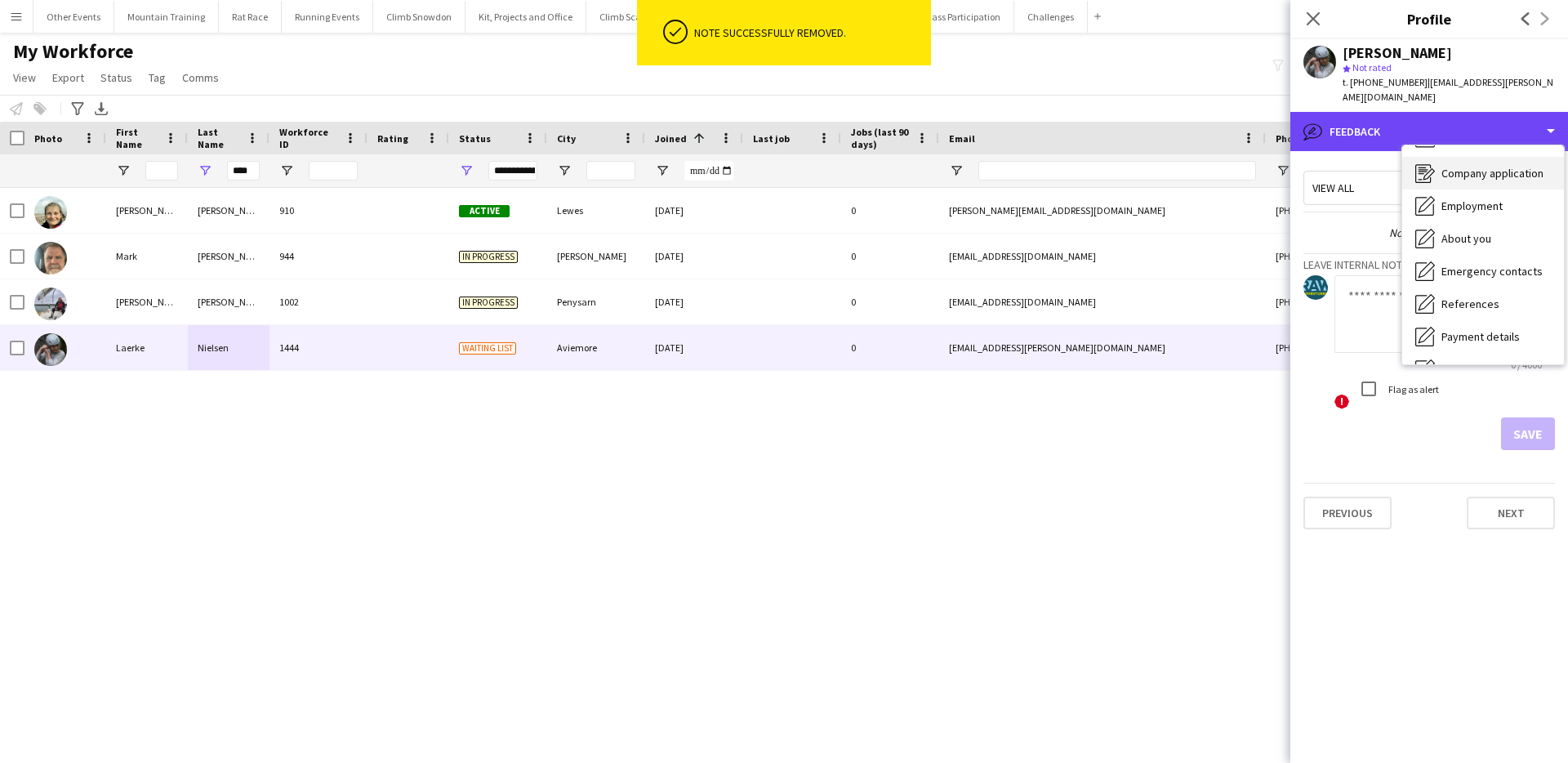
scroll to position [0, 0]
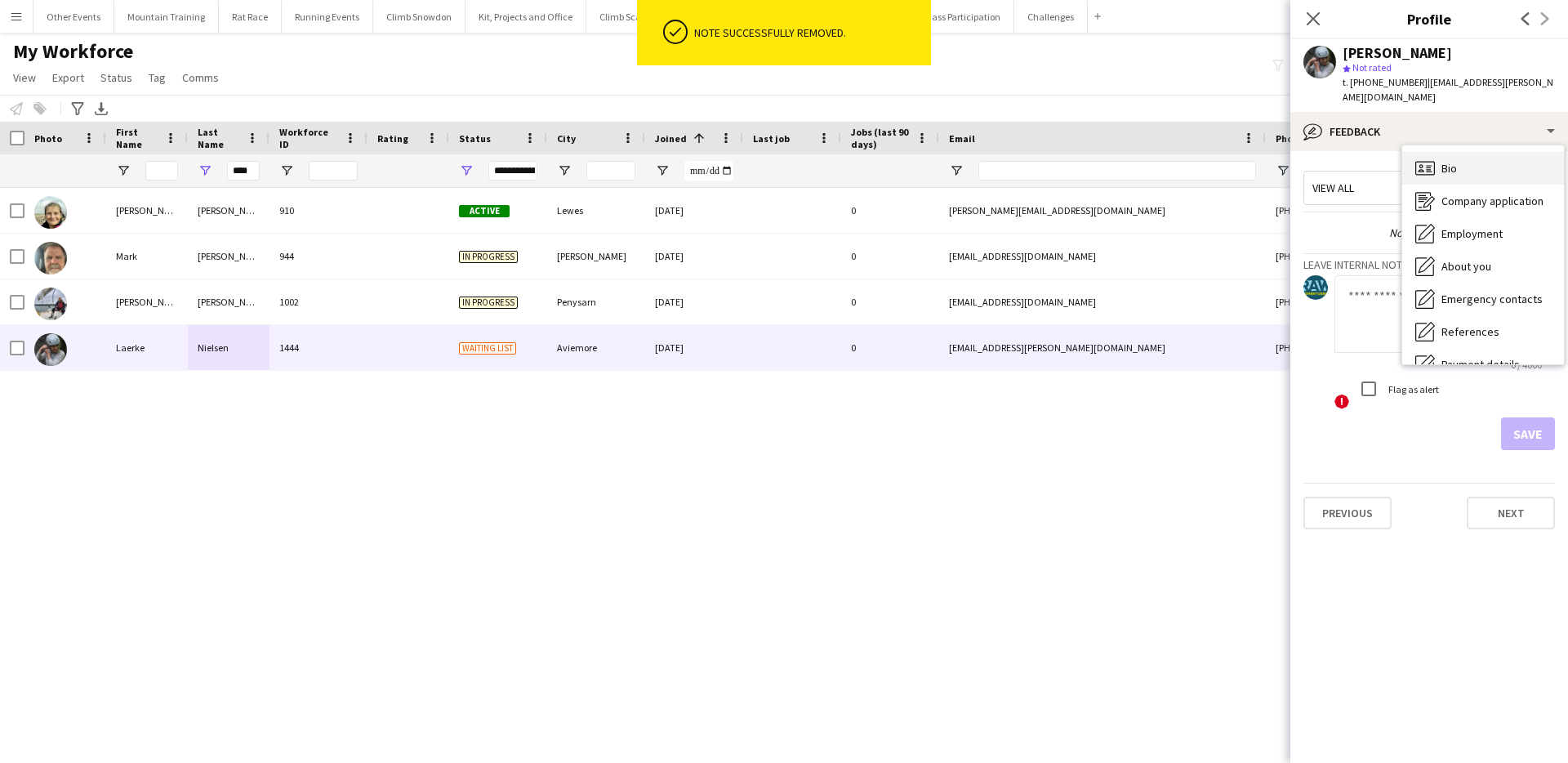
click at [1499, 156] on div "Bio Bio" at bounding box center [1483, 168] width 162 height 33
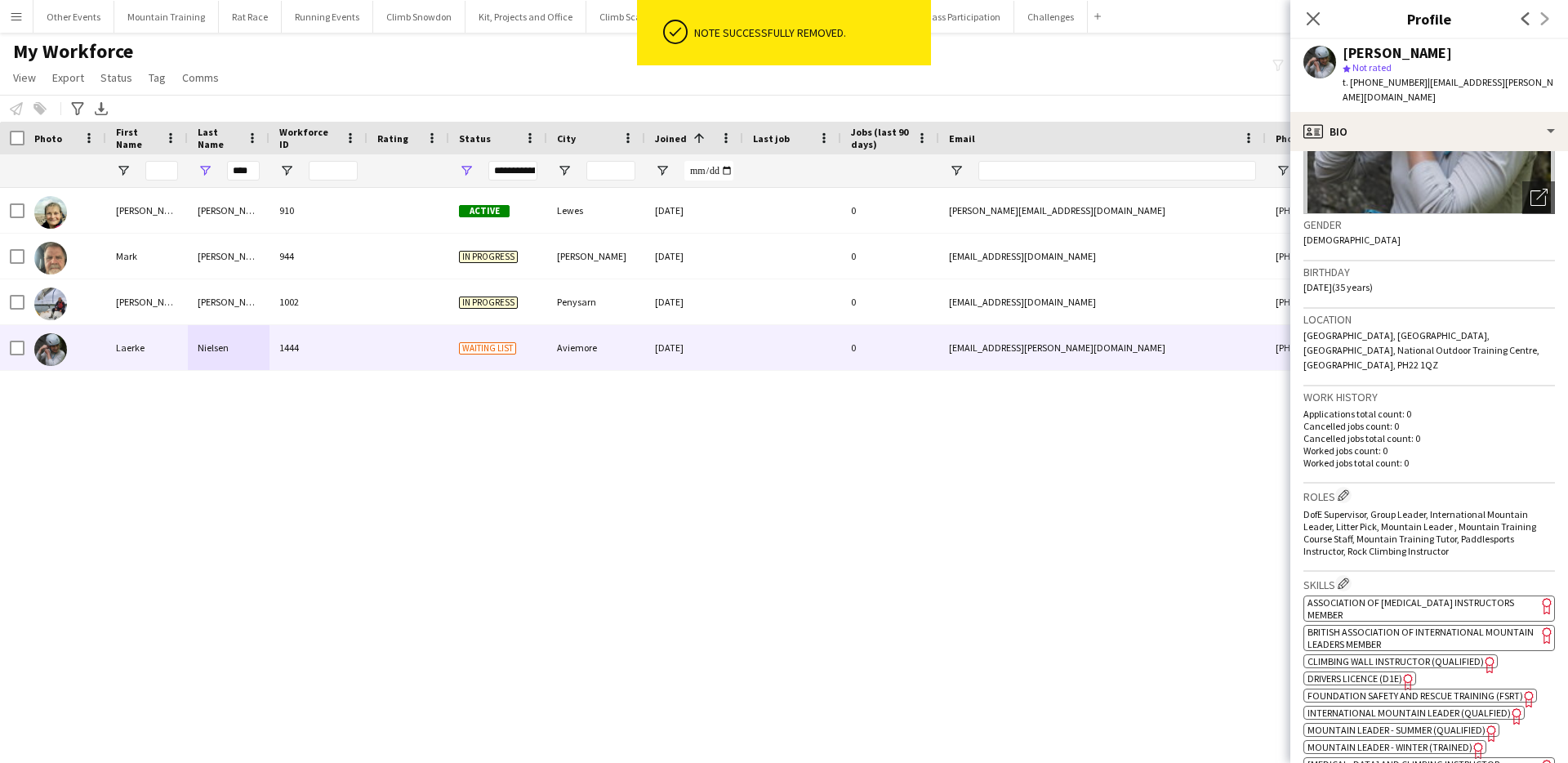
scroll to position [214, 0]
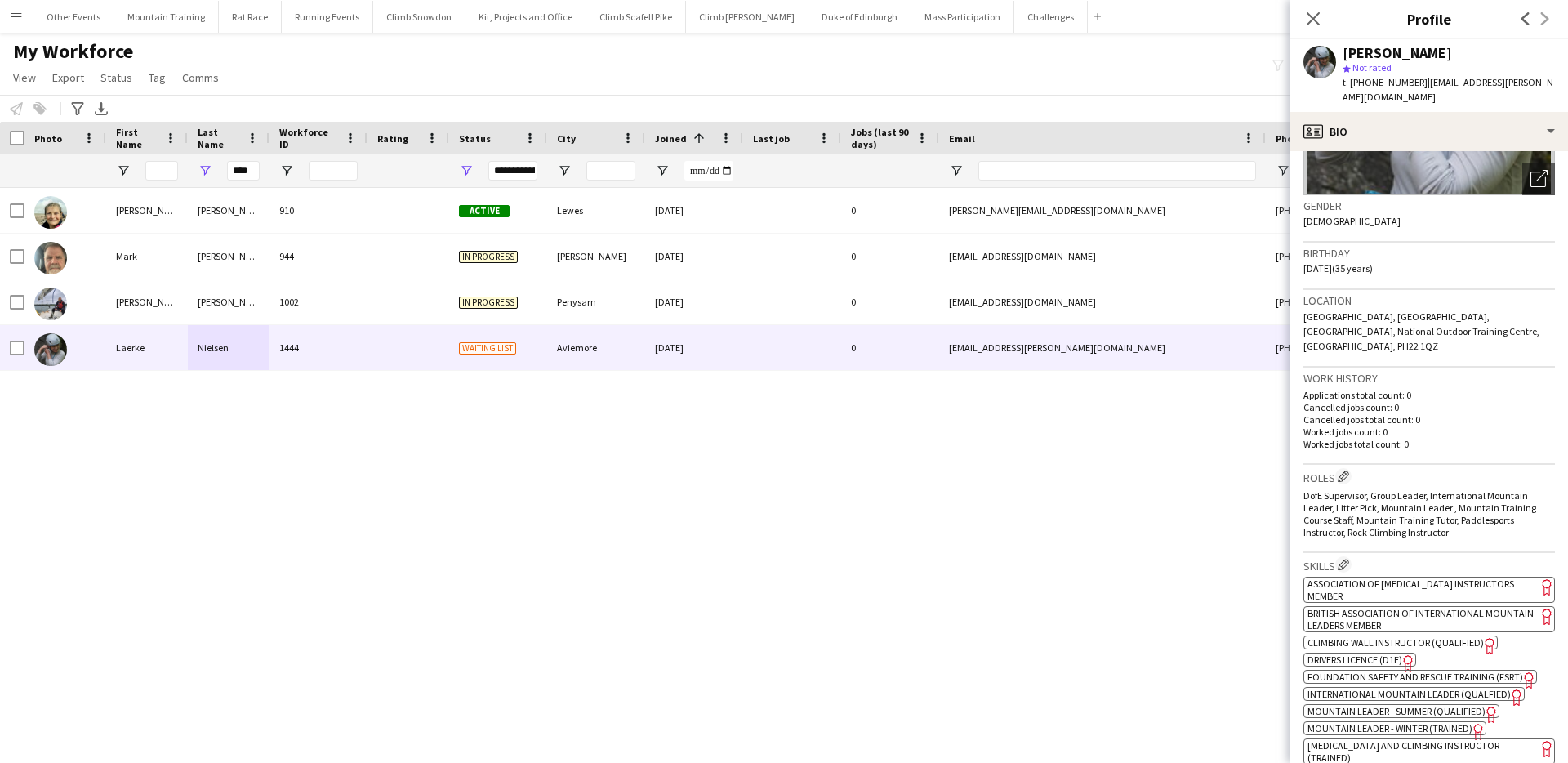
click at [1368, 705] on span "Mountain Leader - Summer (Qualified)" at bounding box center [1396, 711] width 178 height 13
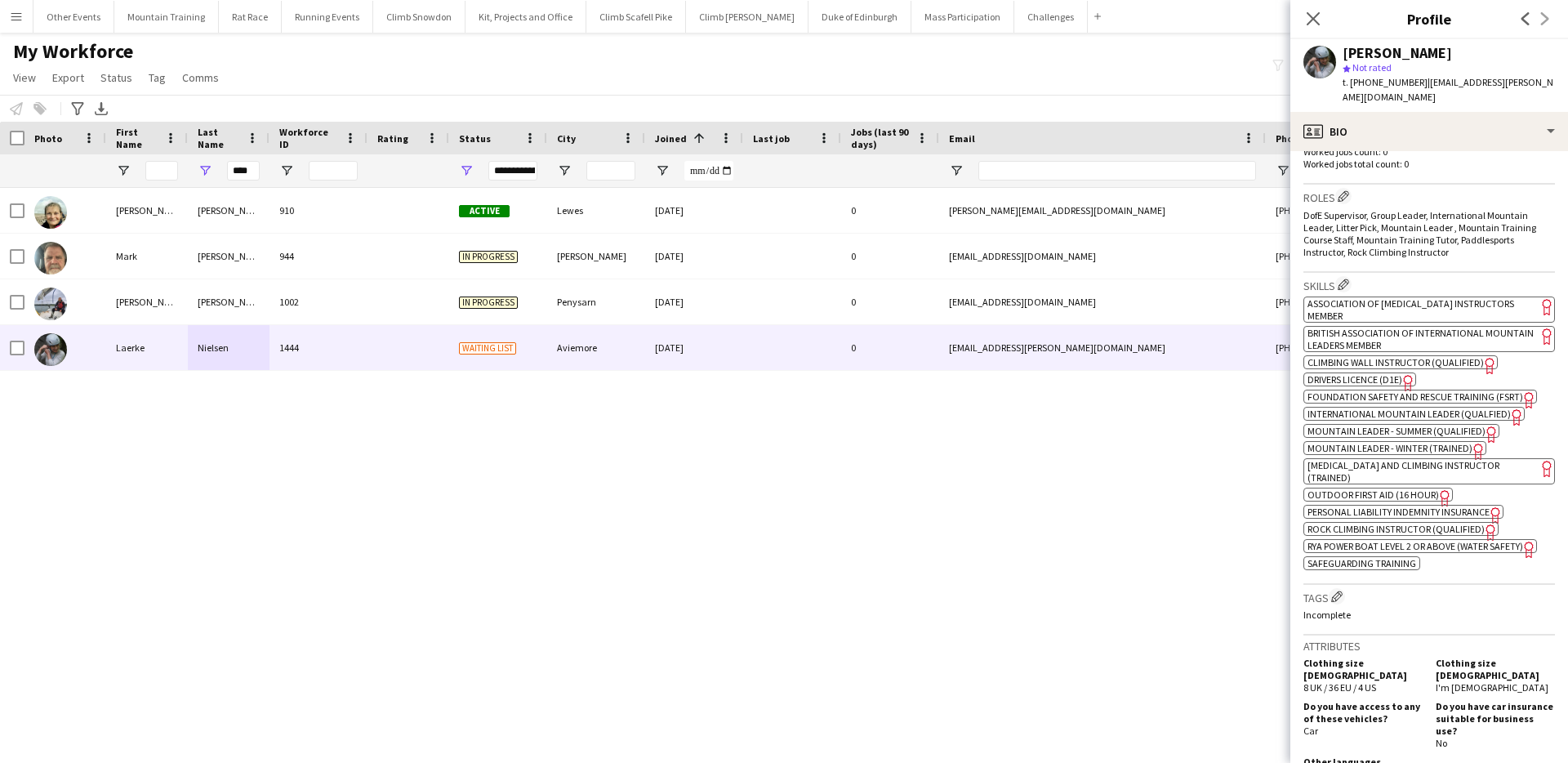
scroll to position [864, 0]
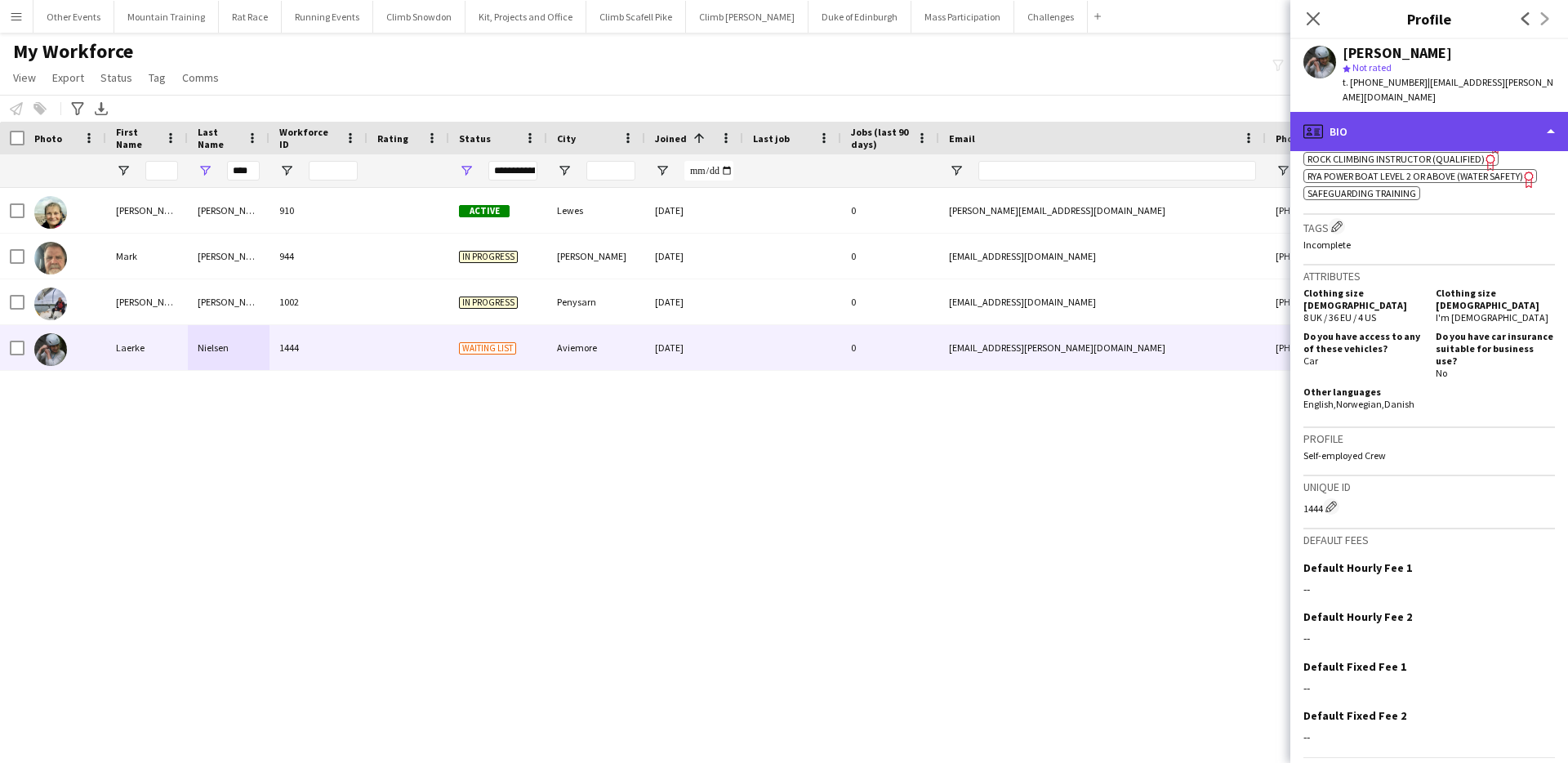
click at [1457, 126] on div "profile Bio" at bounding box center [1429, 132] width 277 height 40
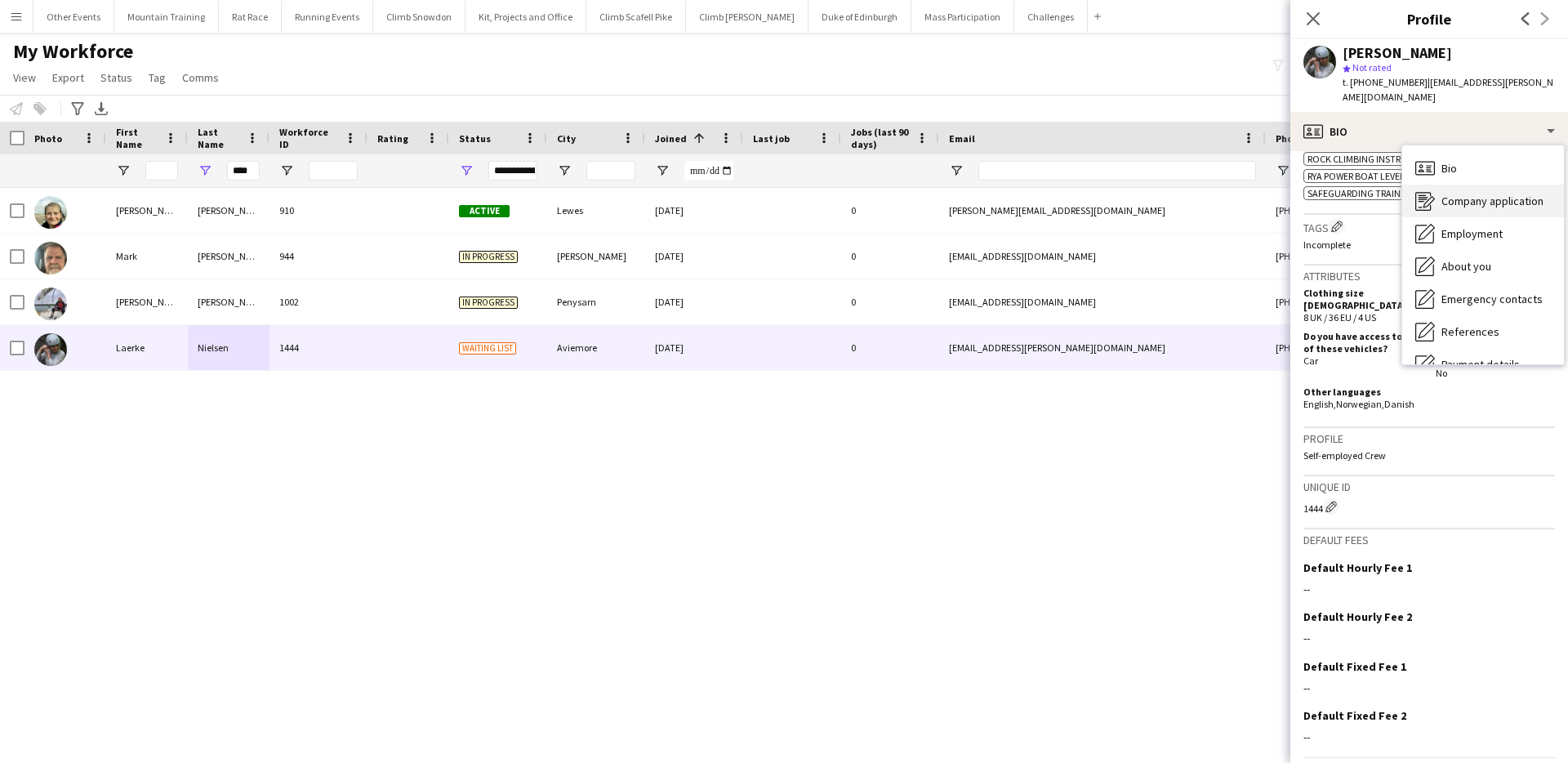
click at [1481, 194] on span "Company application" at bounding box center [1492, 201] width 102 height 14
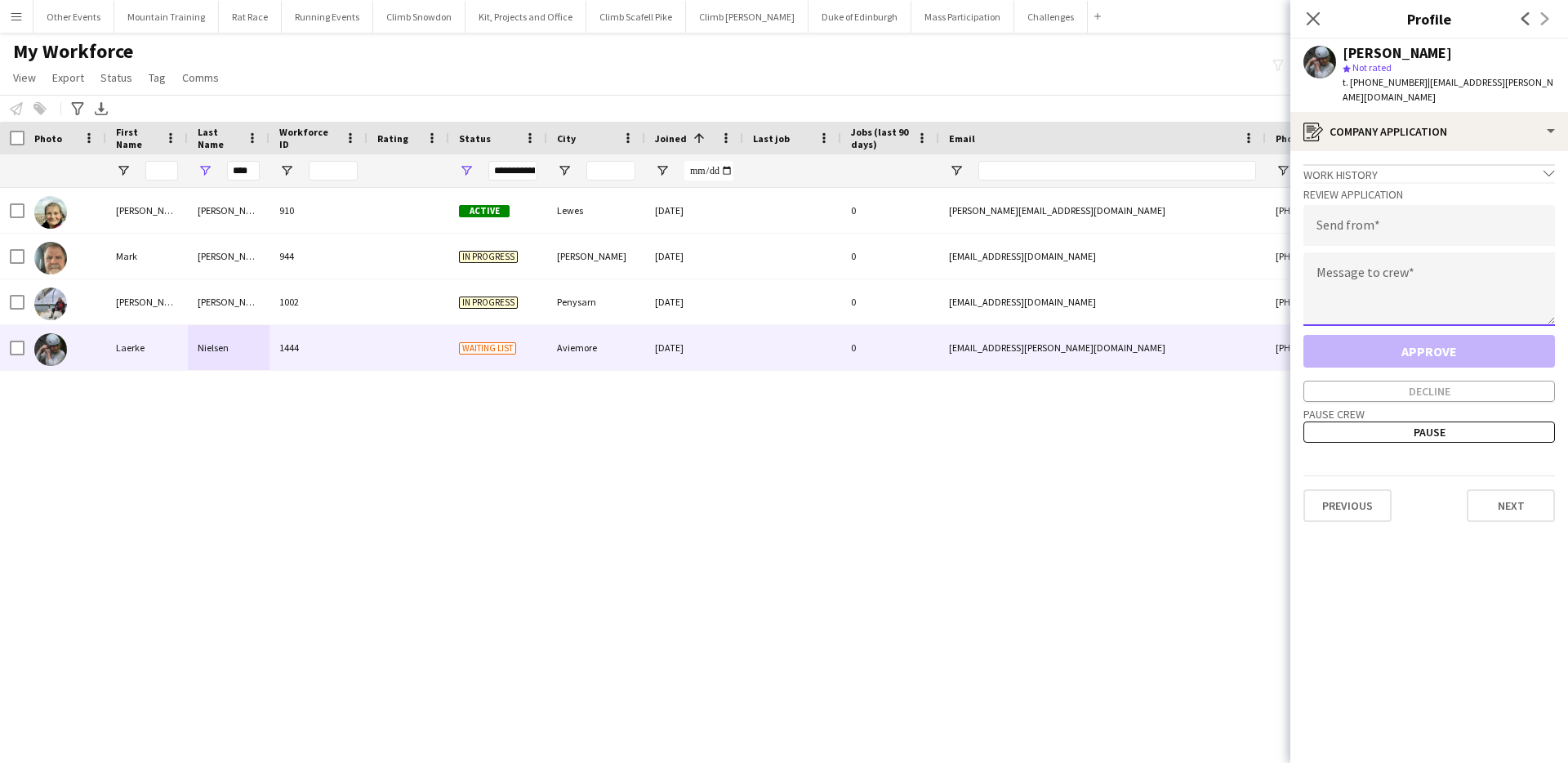
click at [1460, 252] on textarea at bounding box center [1429, 288] width 251 height 73
paste textarea "**********"
type textarea "**********"
click at [1461, 231] on div "**********" at bounding box center [1429, 292] width 251 height 220
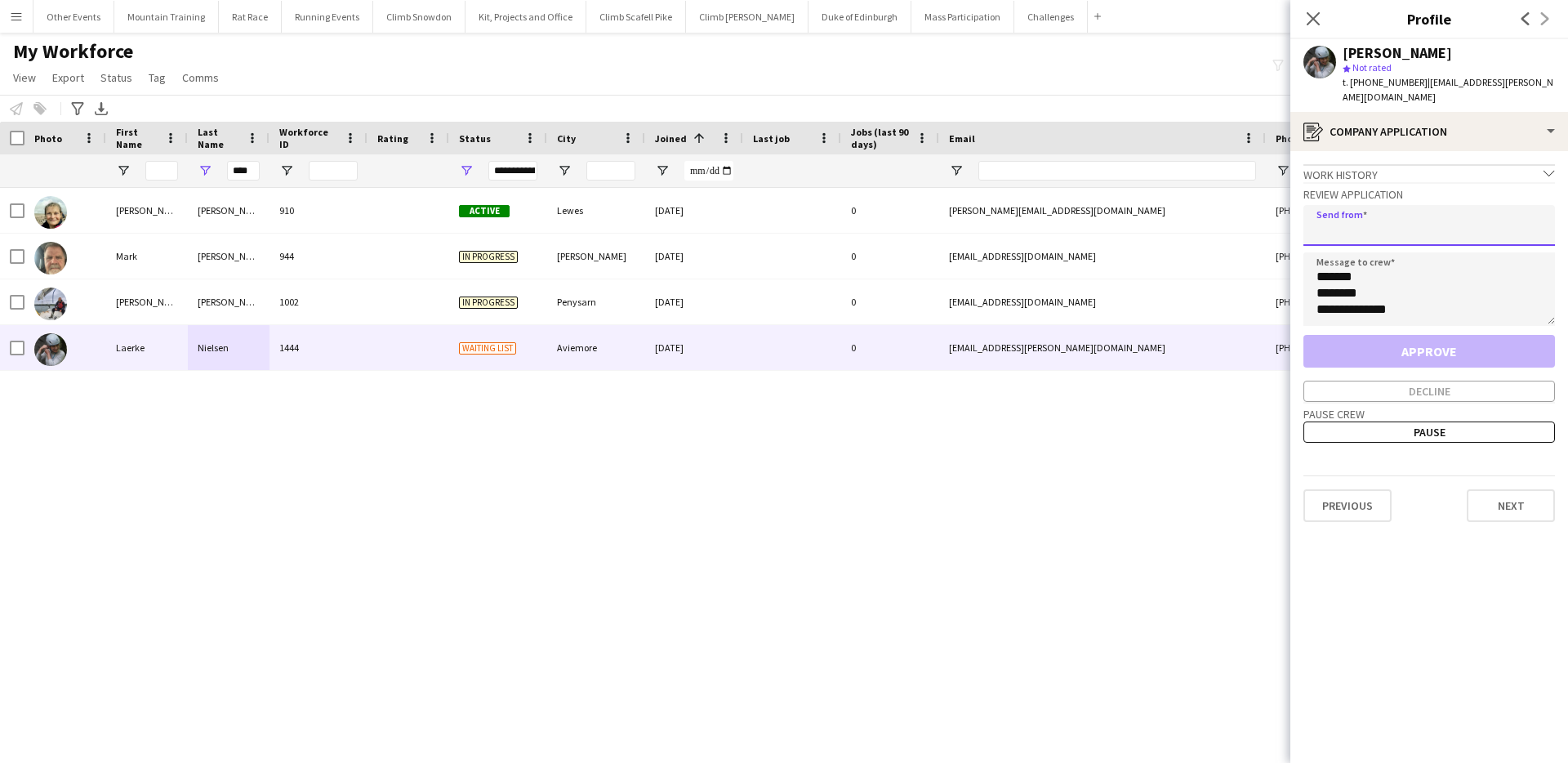
click at [1463, 220] on input "email" at bounding box center [1429, 225] width 251 height 40
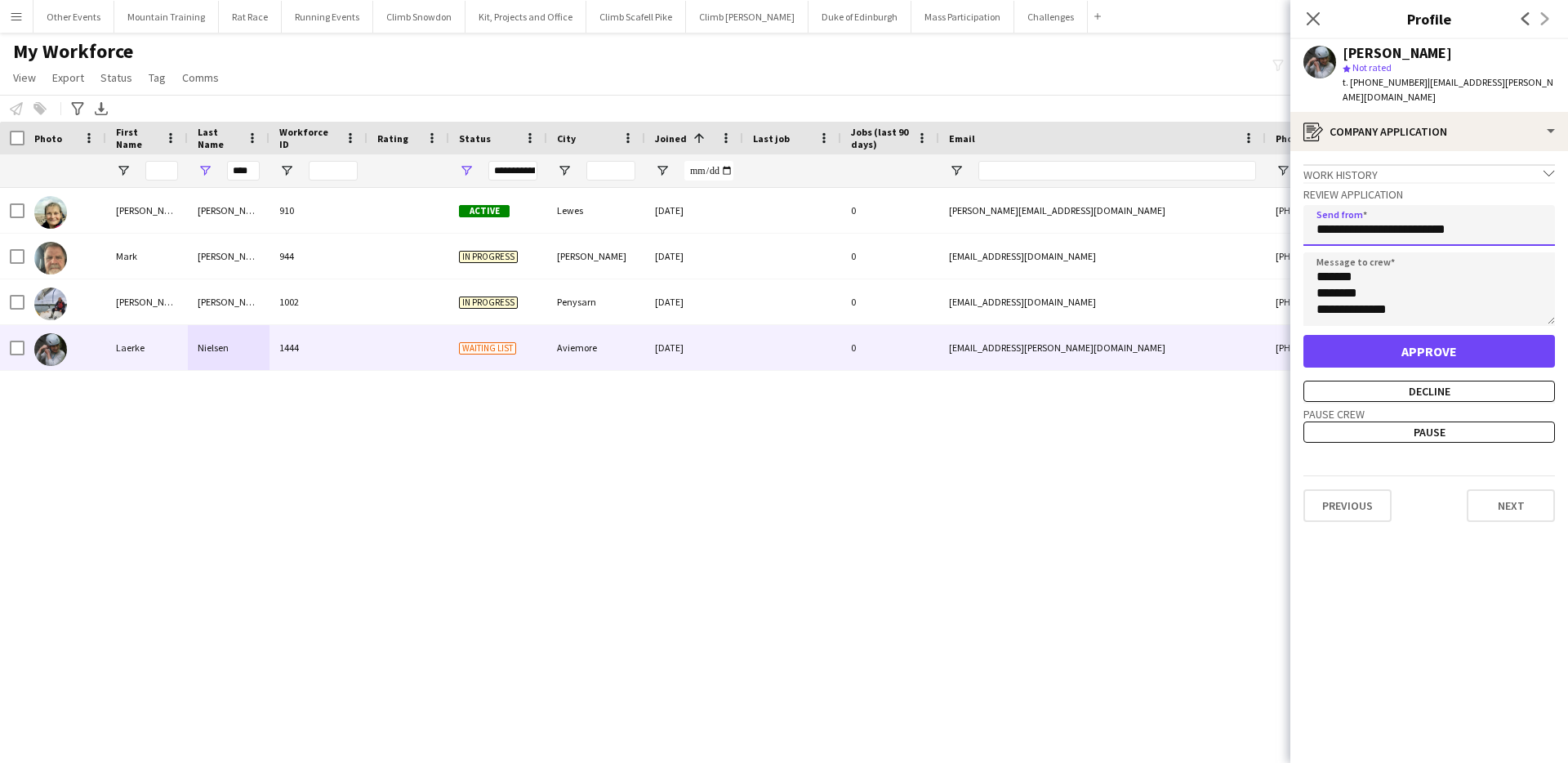
type input "**********"
click at [1431, 335] on button "Approve" at bounding box center [1429, 351] width 251 height 33
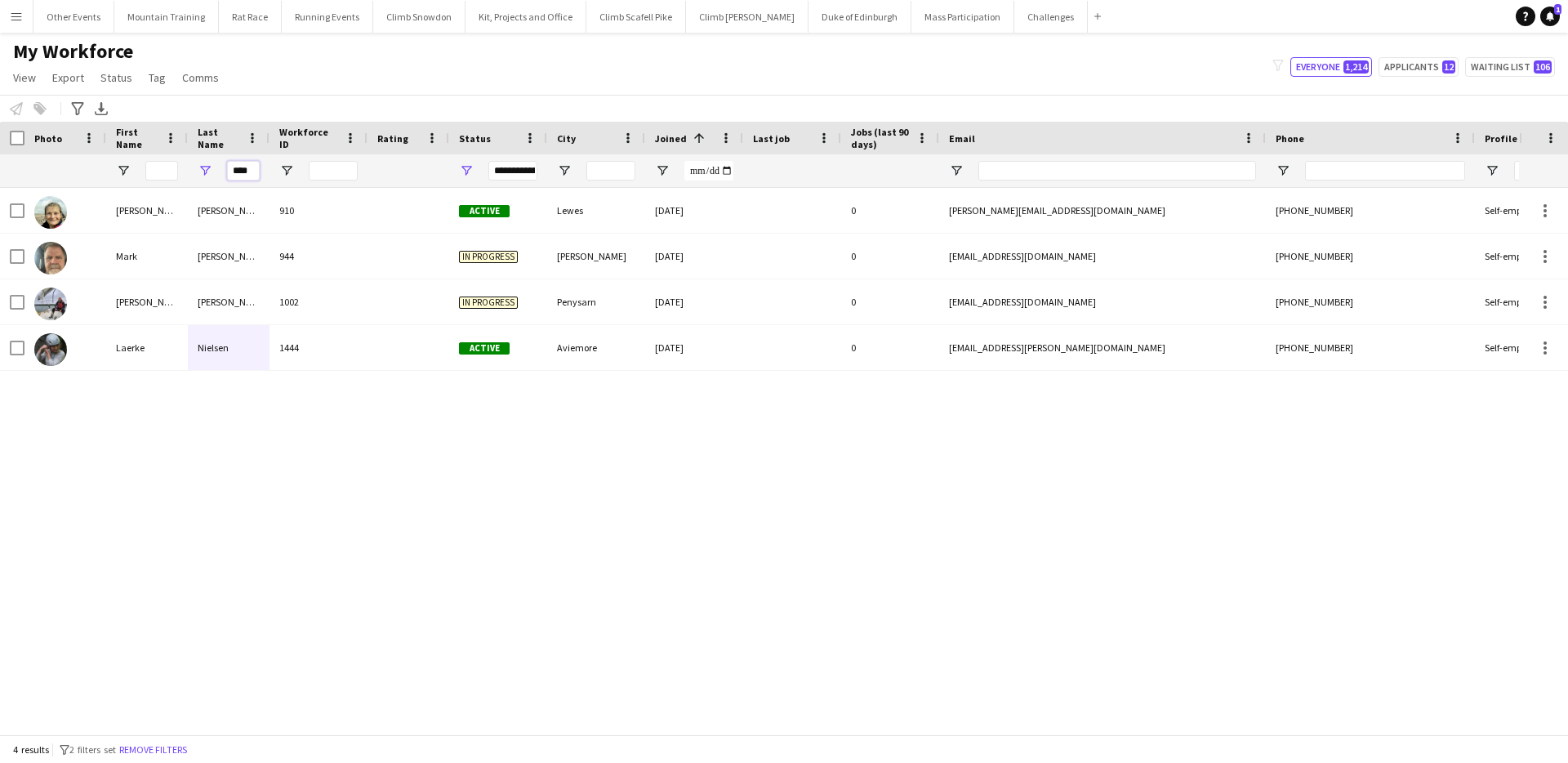
click at [248, 173] on input "****" at bounding box center [243, 170] width 33 height 19
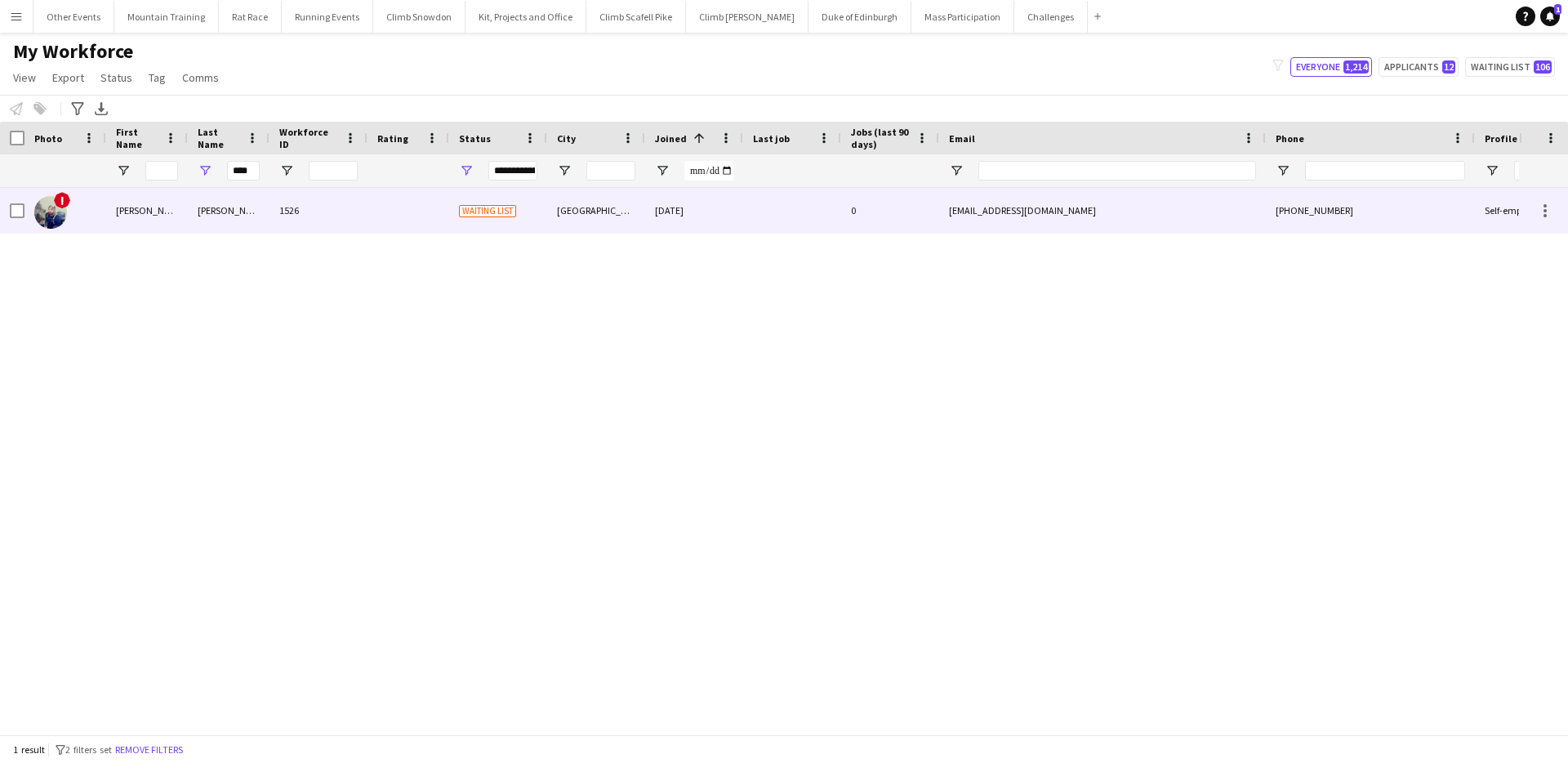
click at [250, 202] on div "[PERSON_NAME]" at bounding box center [228, 210] width 82 height 45
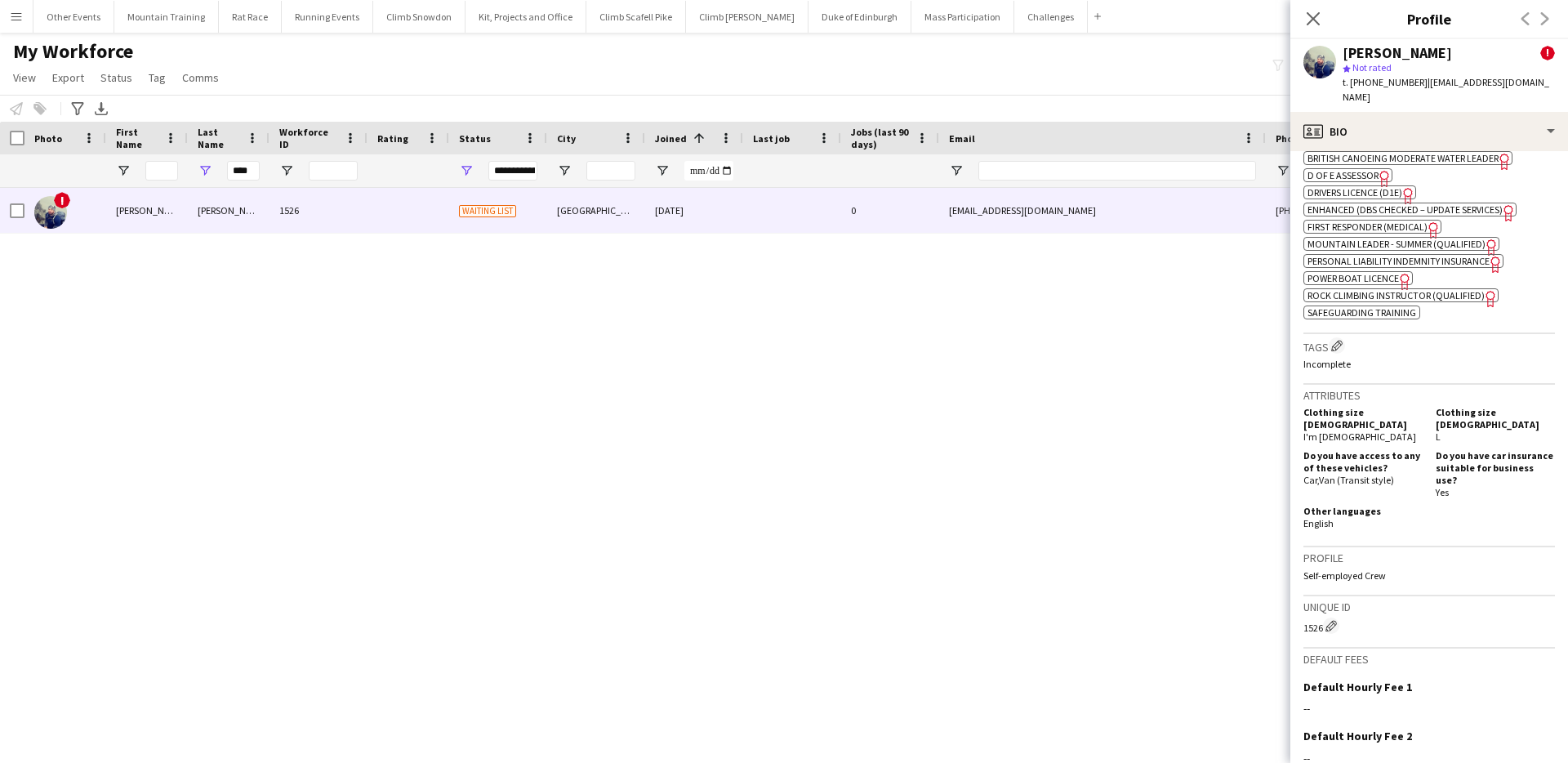
scroll to position [929, 0]
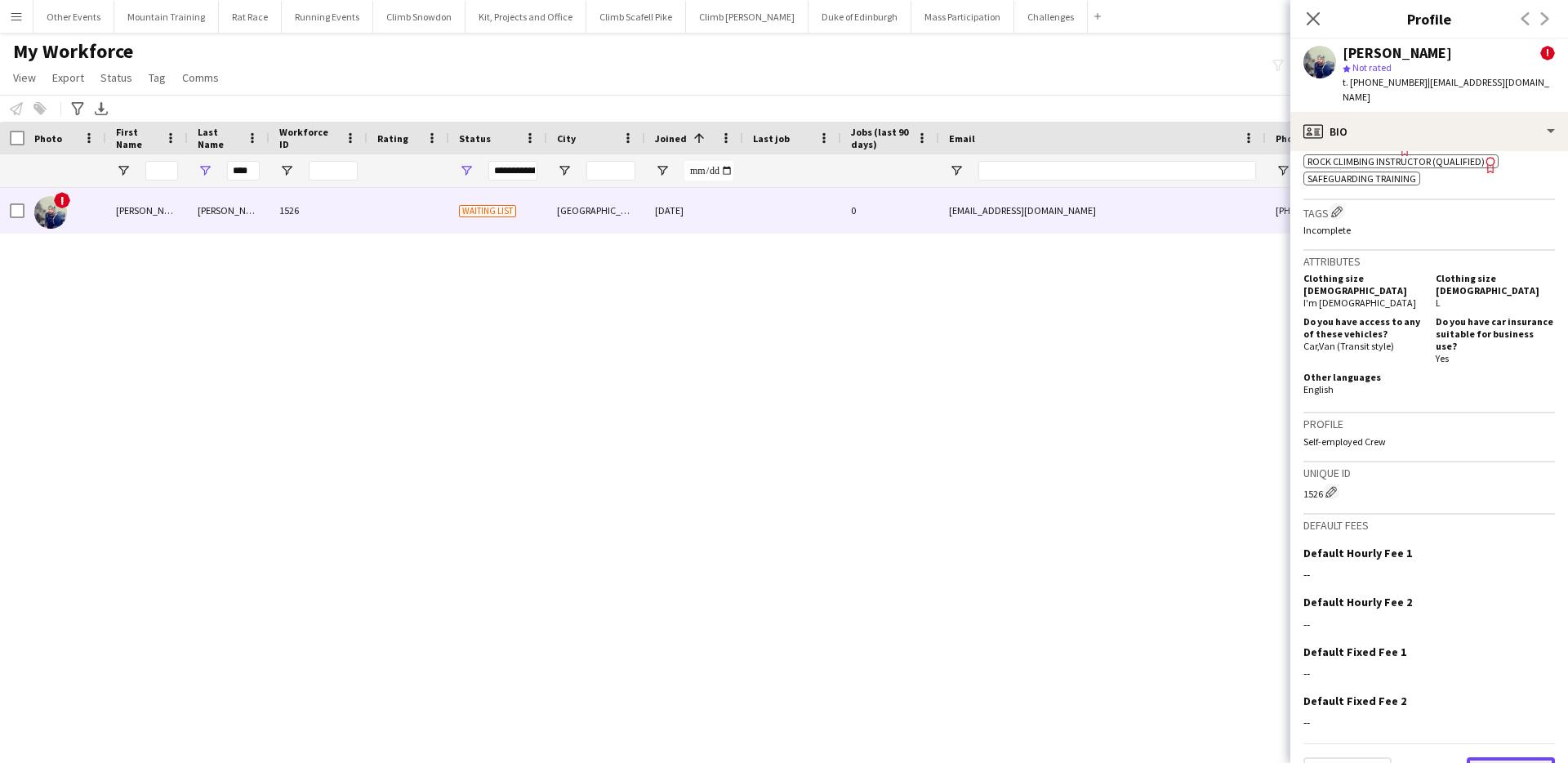
click at [1513, 757] on button "Next" at bounding box center [1511, 773] width 89 height 33
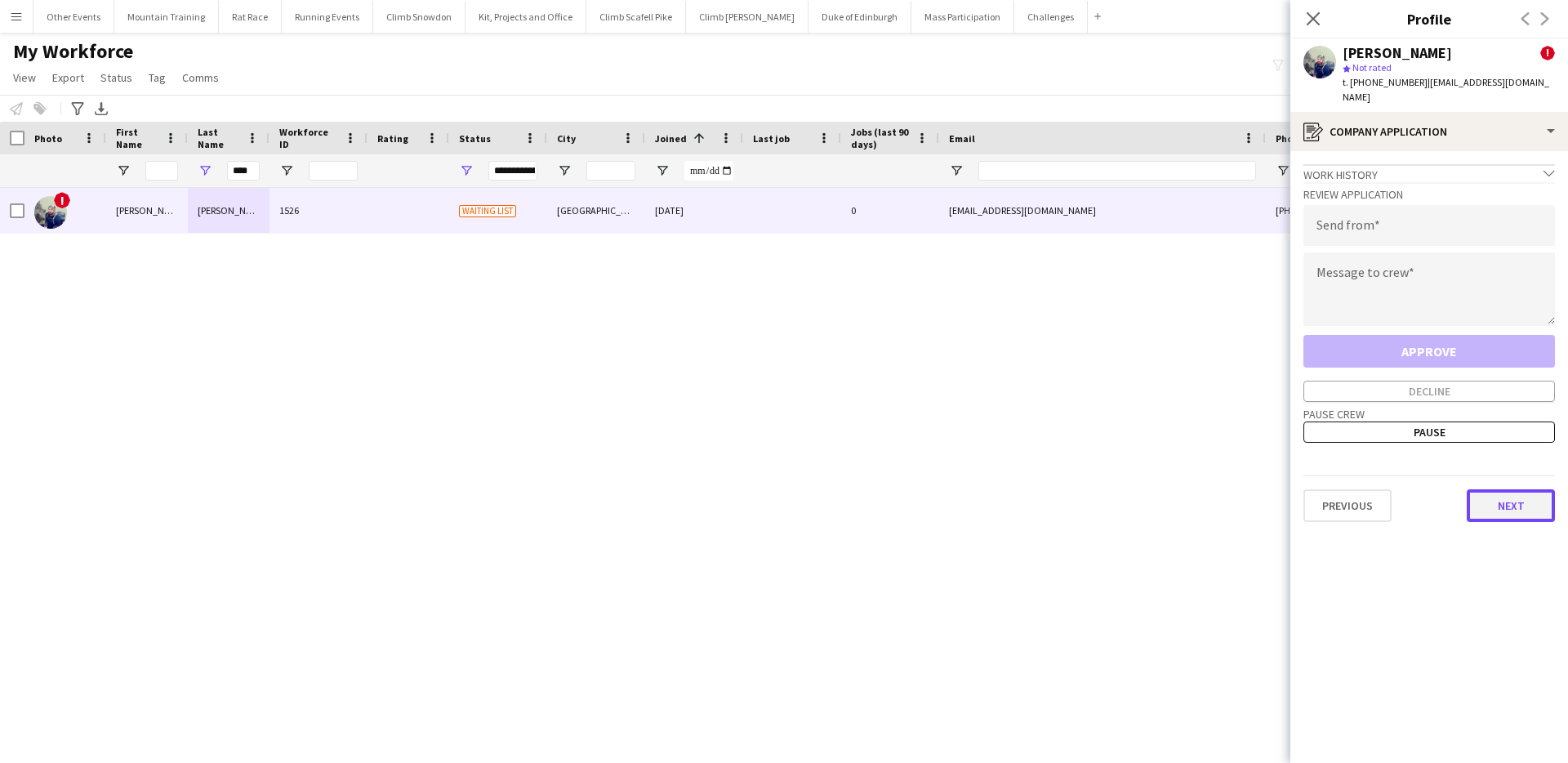
click at [1522, 489] on button "Next" at bounding box center [1511, 505] width 89 height 33
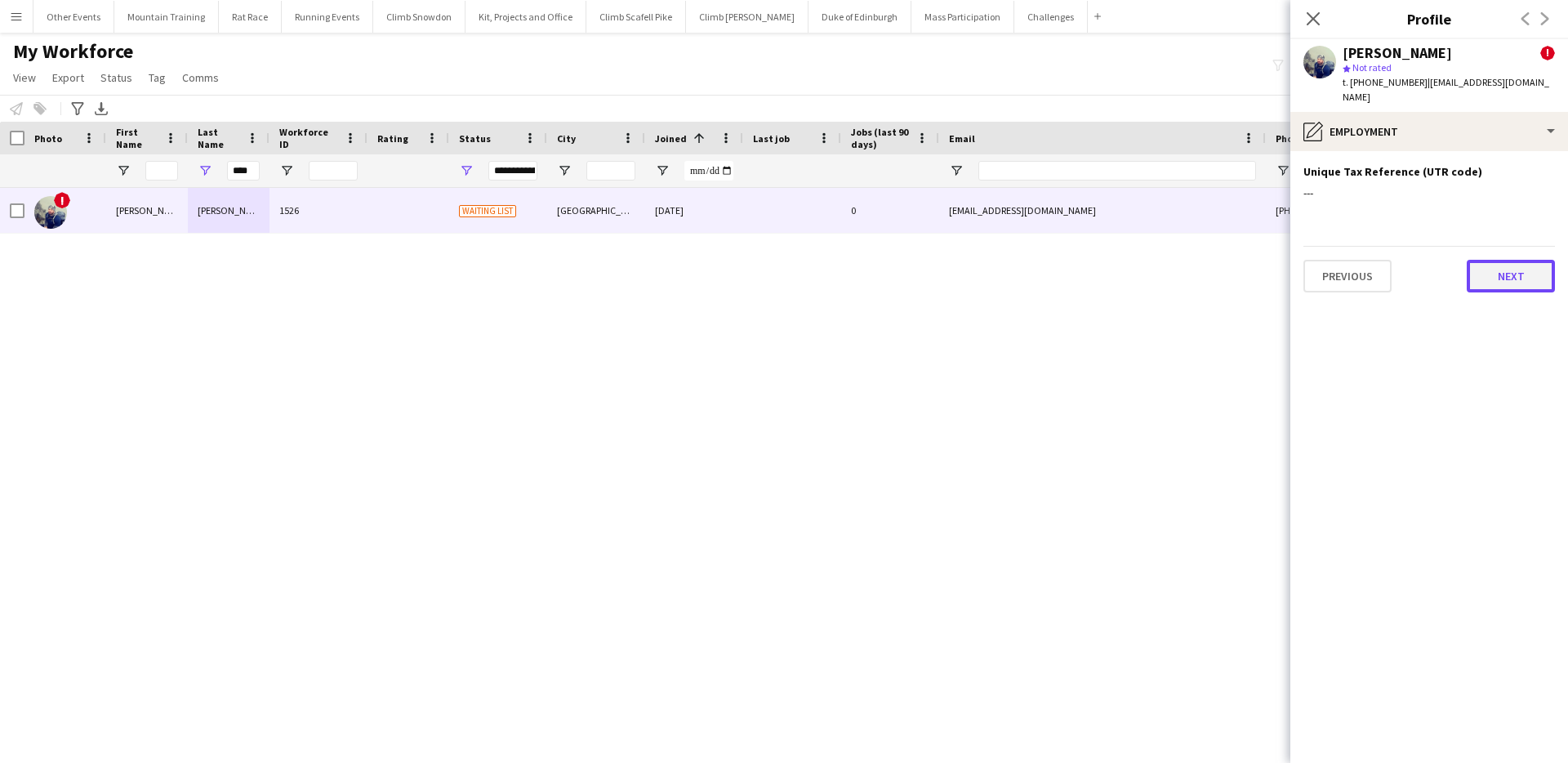
click at [1506, 263] on button "Next" at bounding box center [1511, 276] width 89 height 33
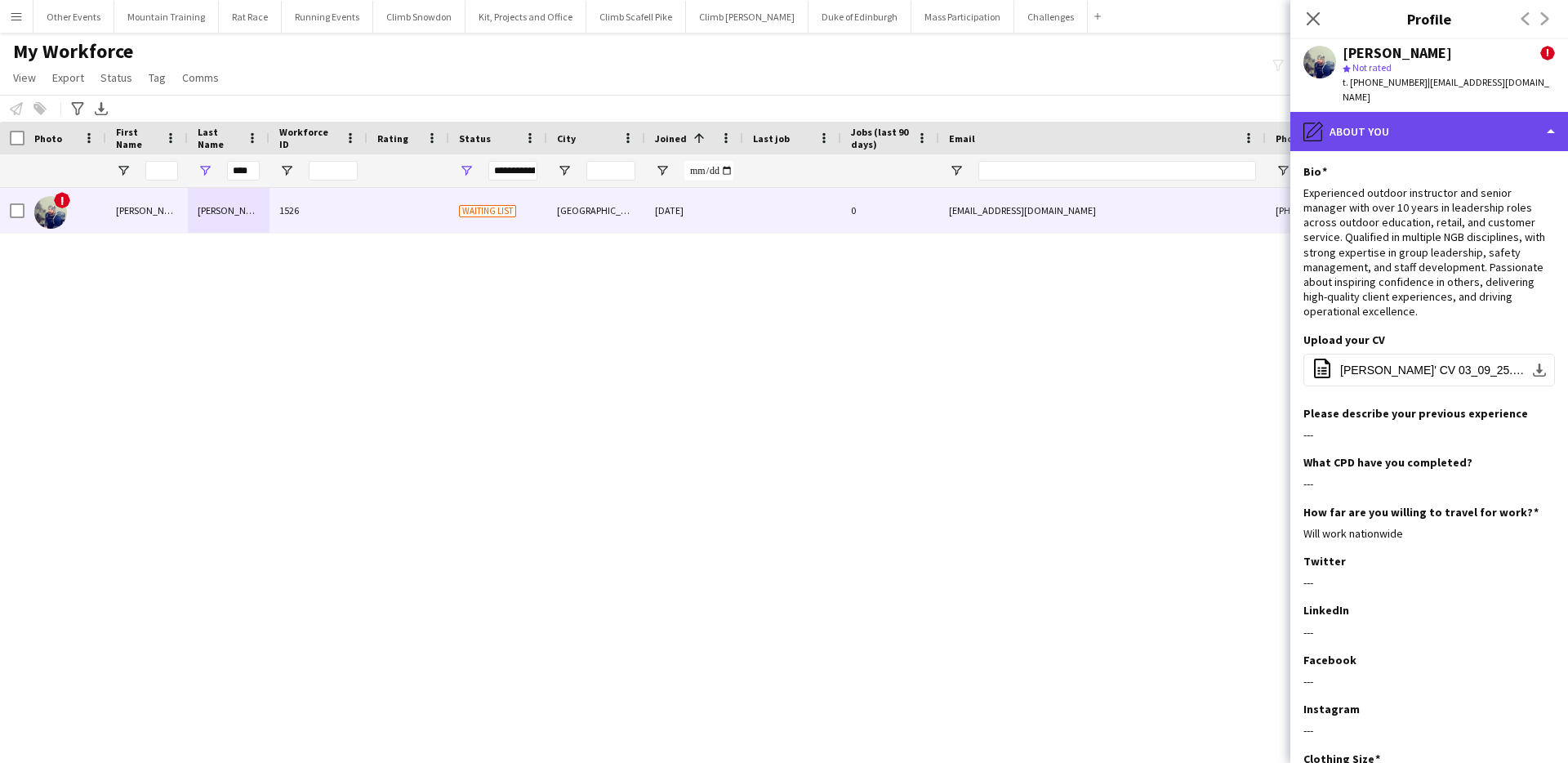
click at [1460, 112] on div "pencil4 About you" at bounding box center [1429, 132] width 277 height 40
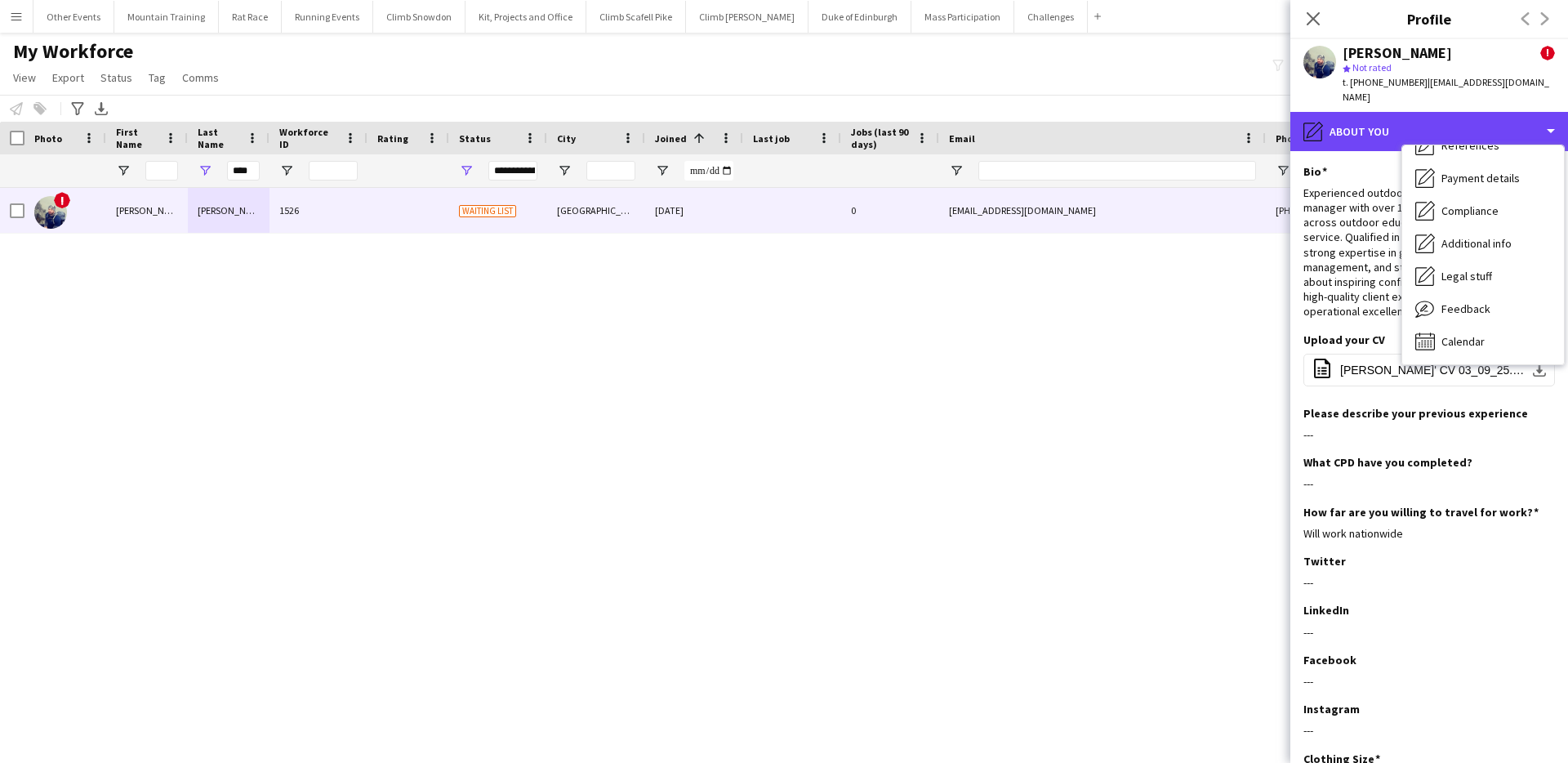
scroll to position [0, 0]
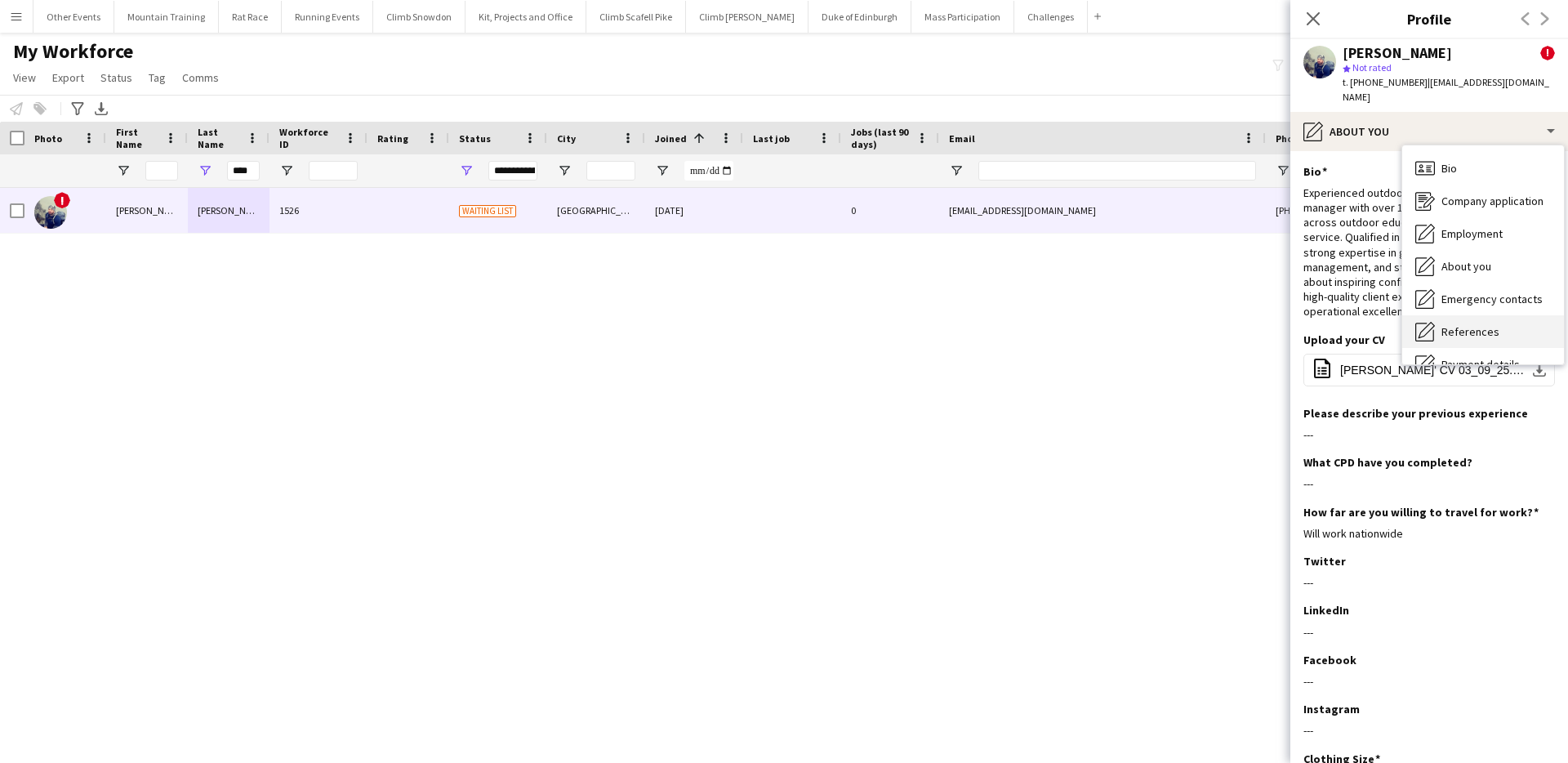
click at [1468, 325] on span "References" at bounding box center [1470, 331] width 58 height 14
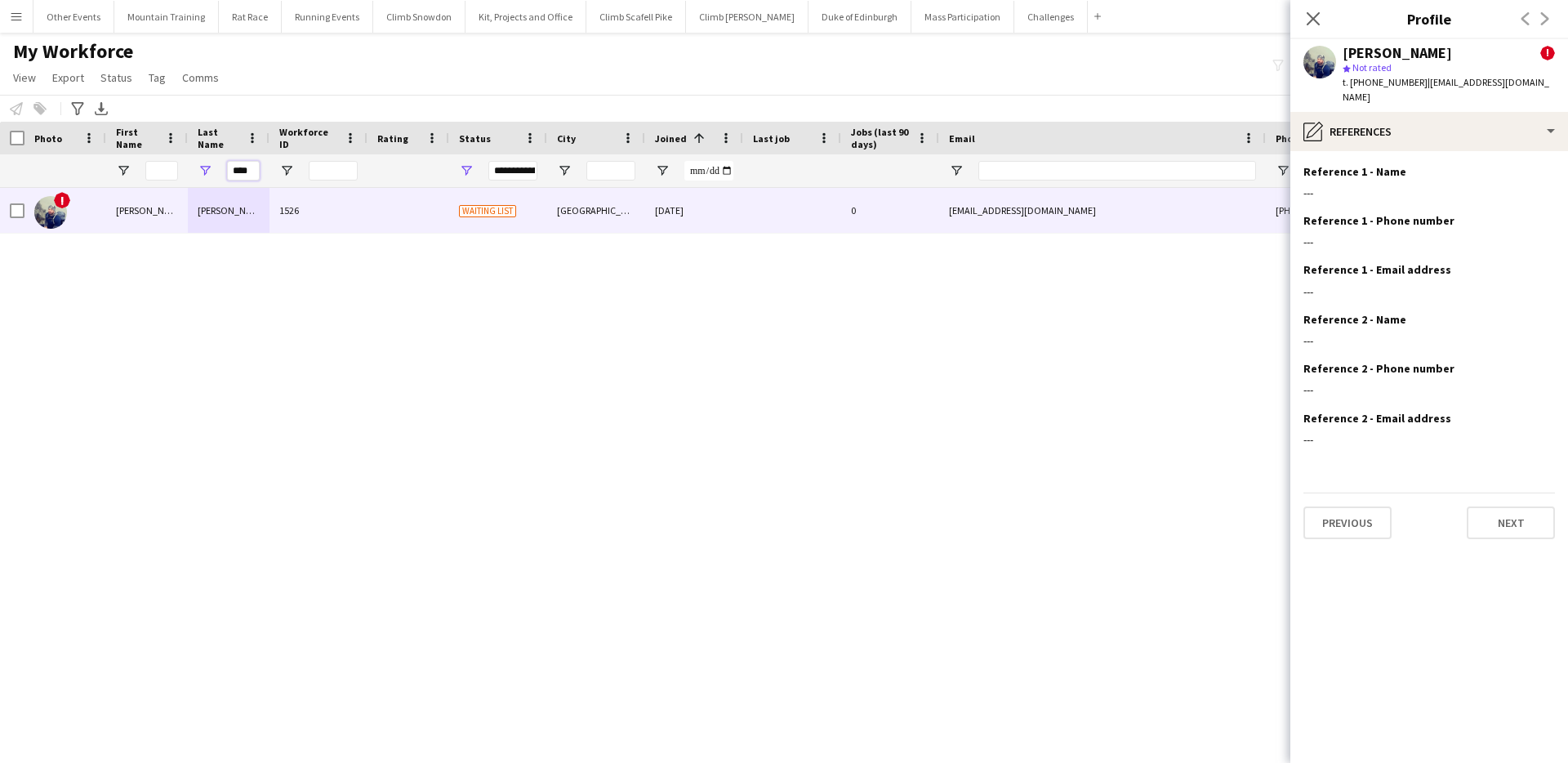
click at [236, 169] on input "****" at bounding box center [243, 170] width 33 height 19
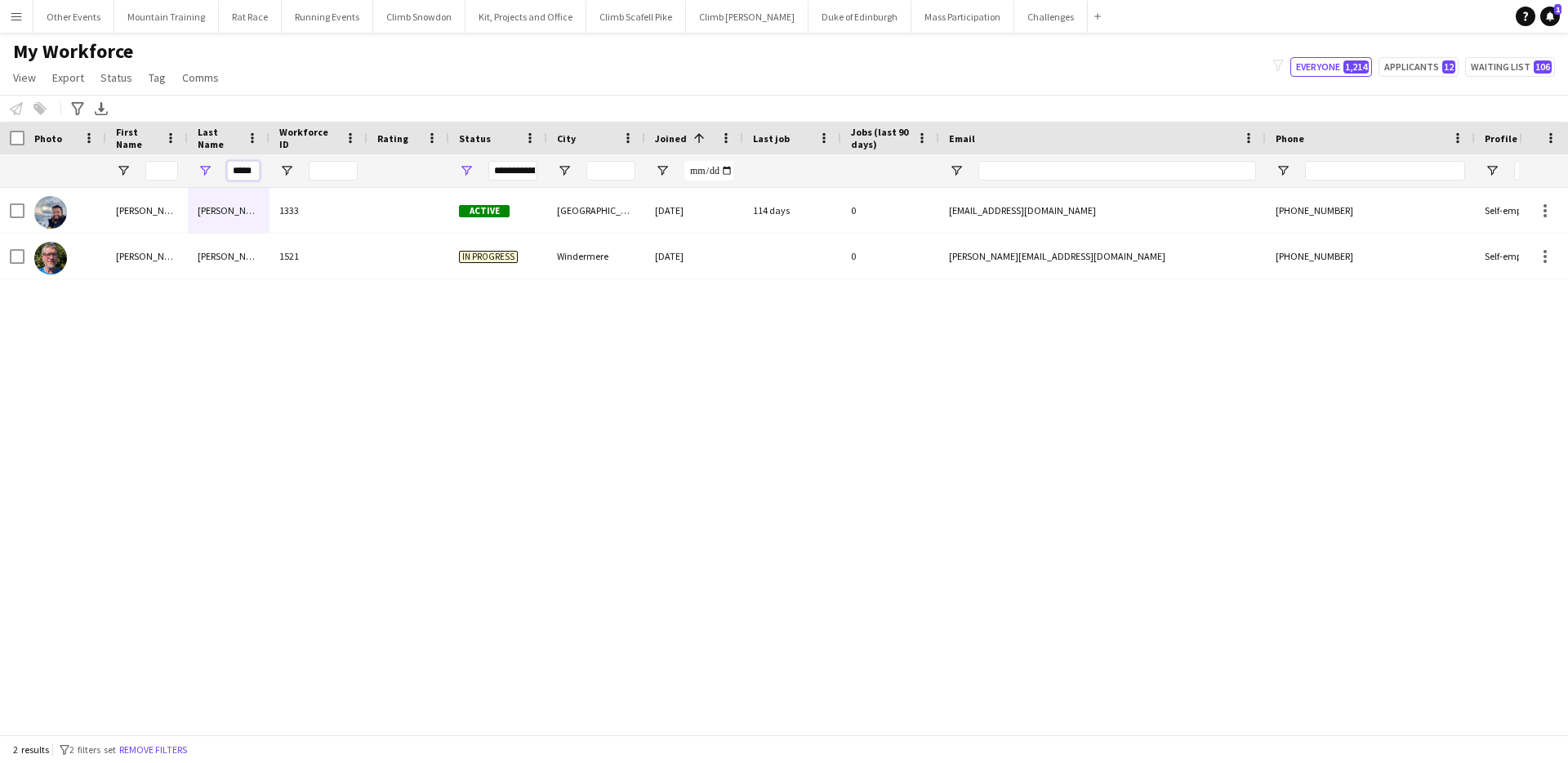
click at [252, 164] on input "*****" at bounding box center [243, 170] width 33 height 19
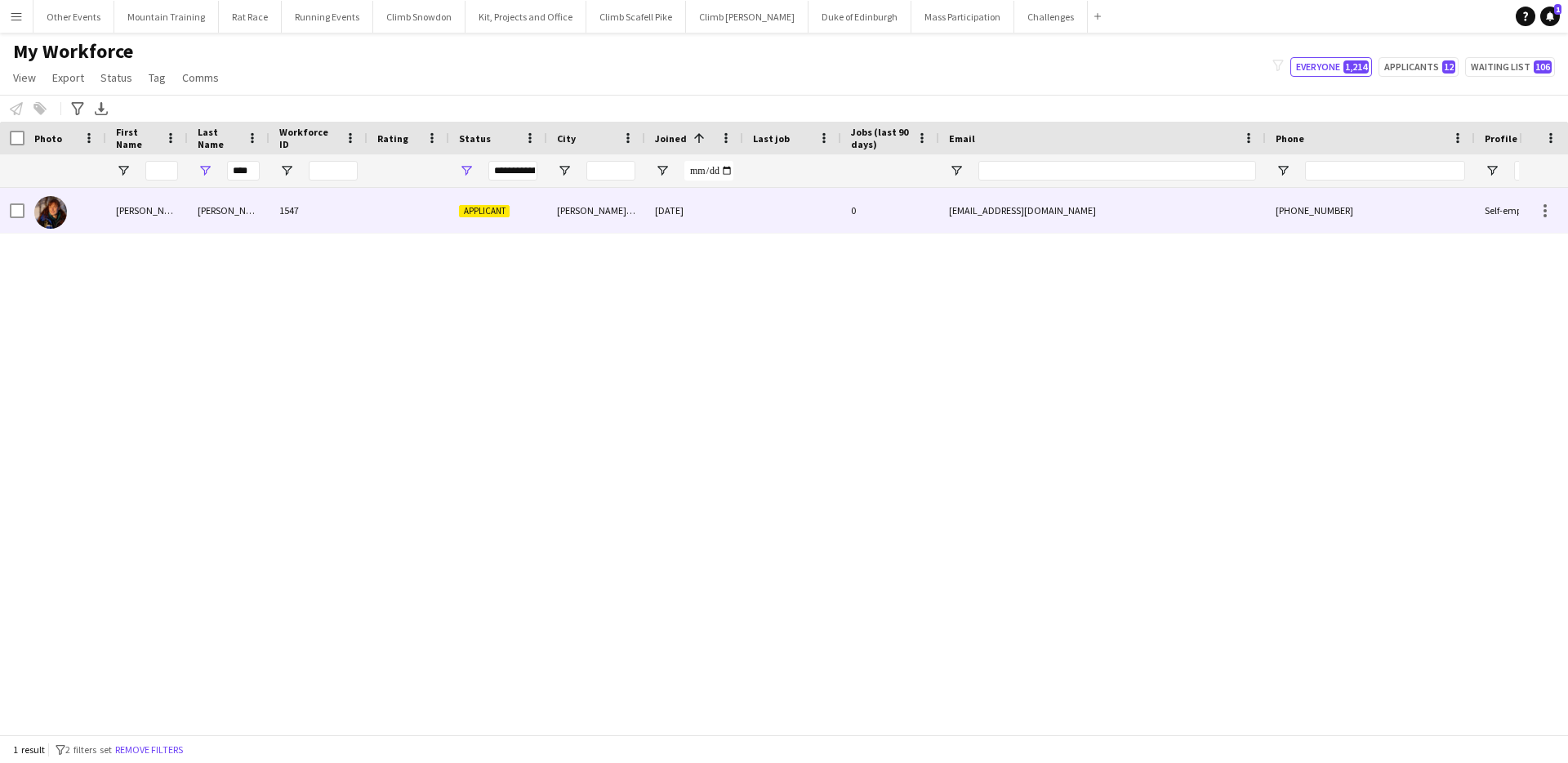
click at [255, 212] on div "[PERSON_NAME]" at bounding box center [228, 210] width 82 height 45
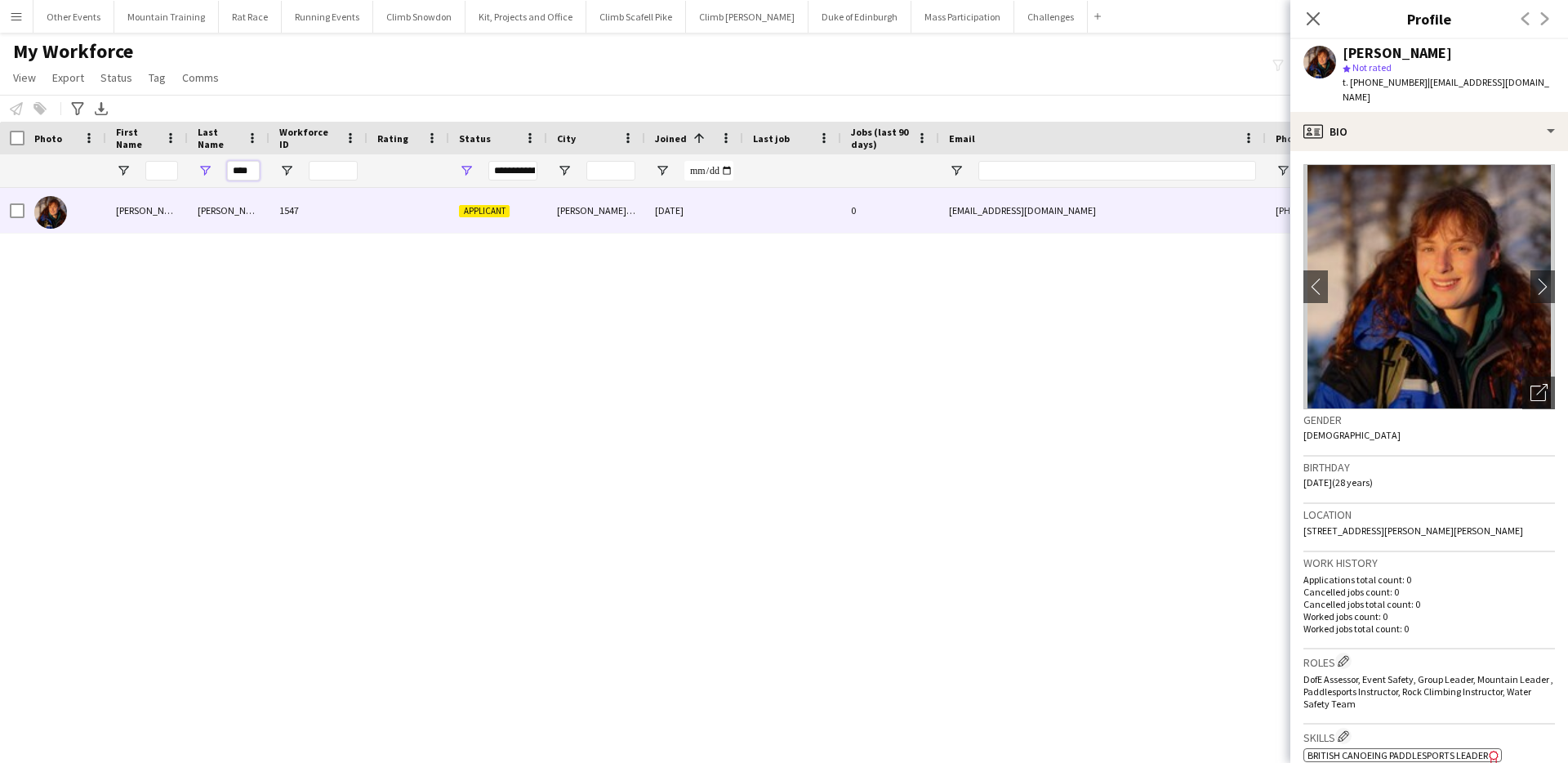
click at [249, 165] on input "****" at bounding box center [243, 170] width 33 height 19
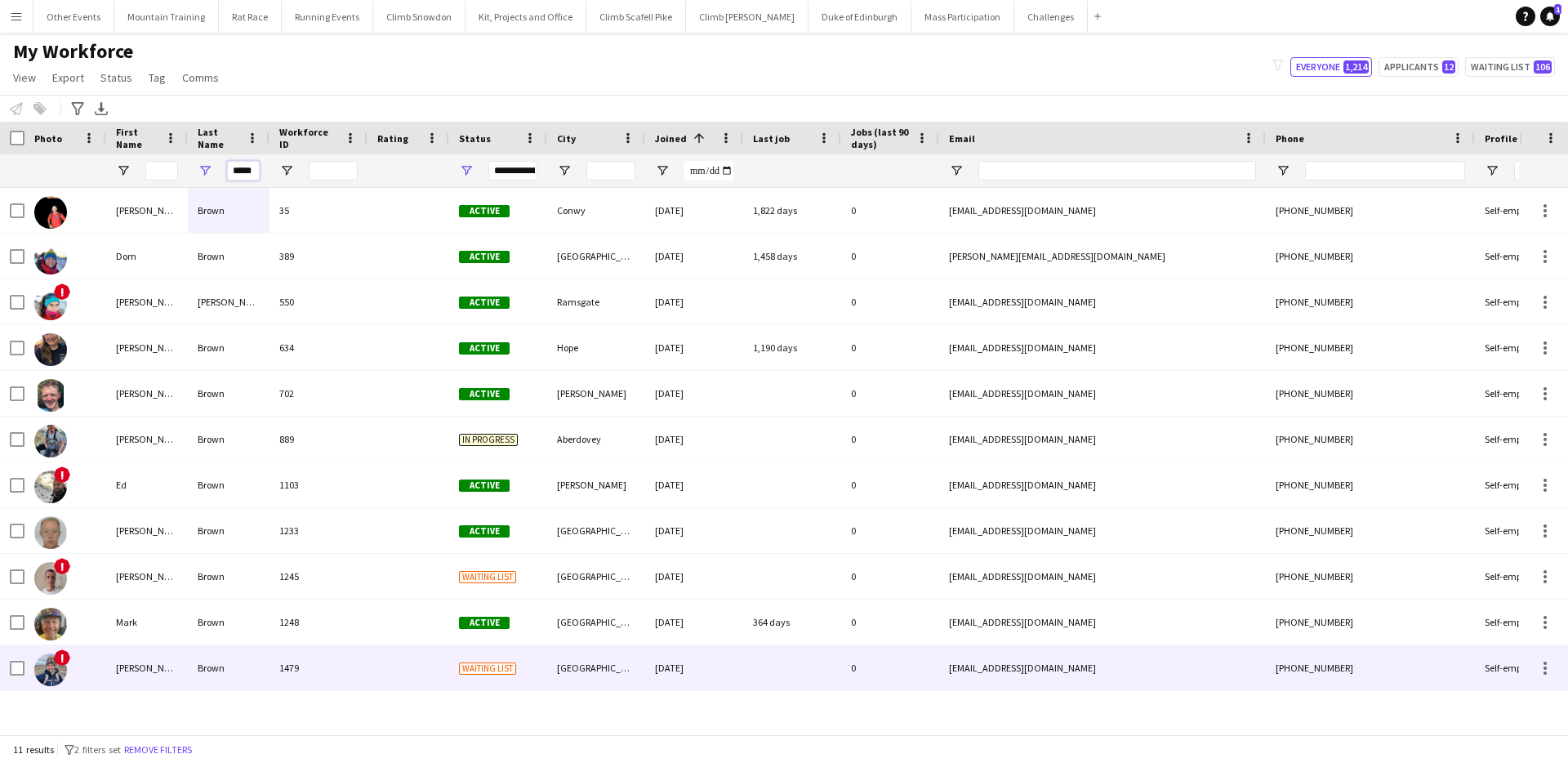
type input "*****"
click at [239, 662] on div "Brown" at bounding box center [228, 667] width 82 height 45
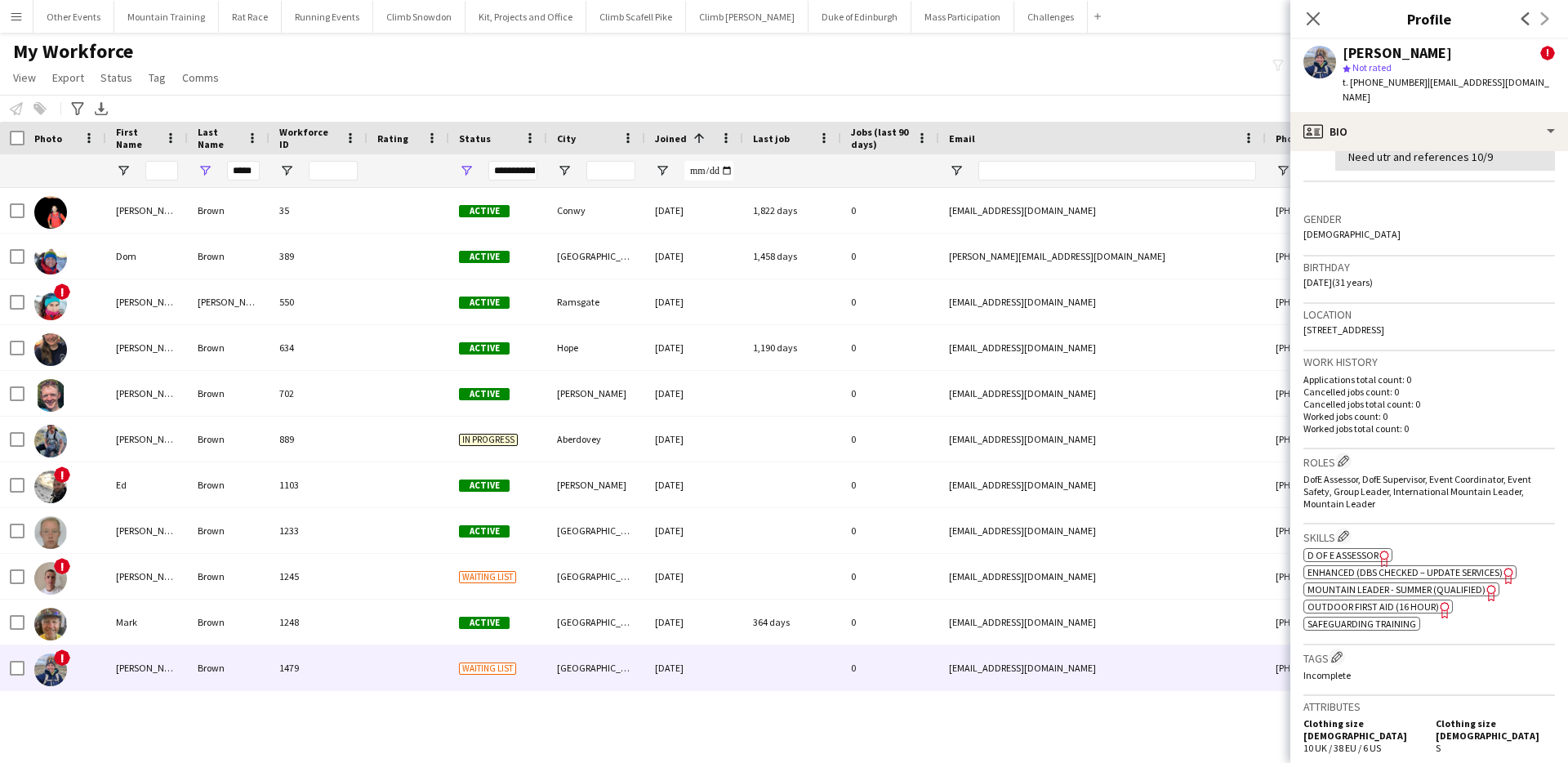
scroll to position [807, 0]
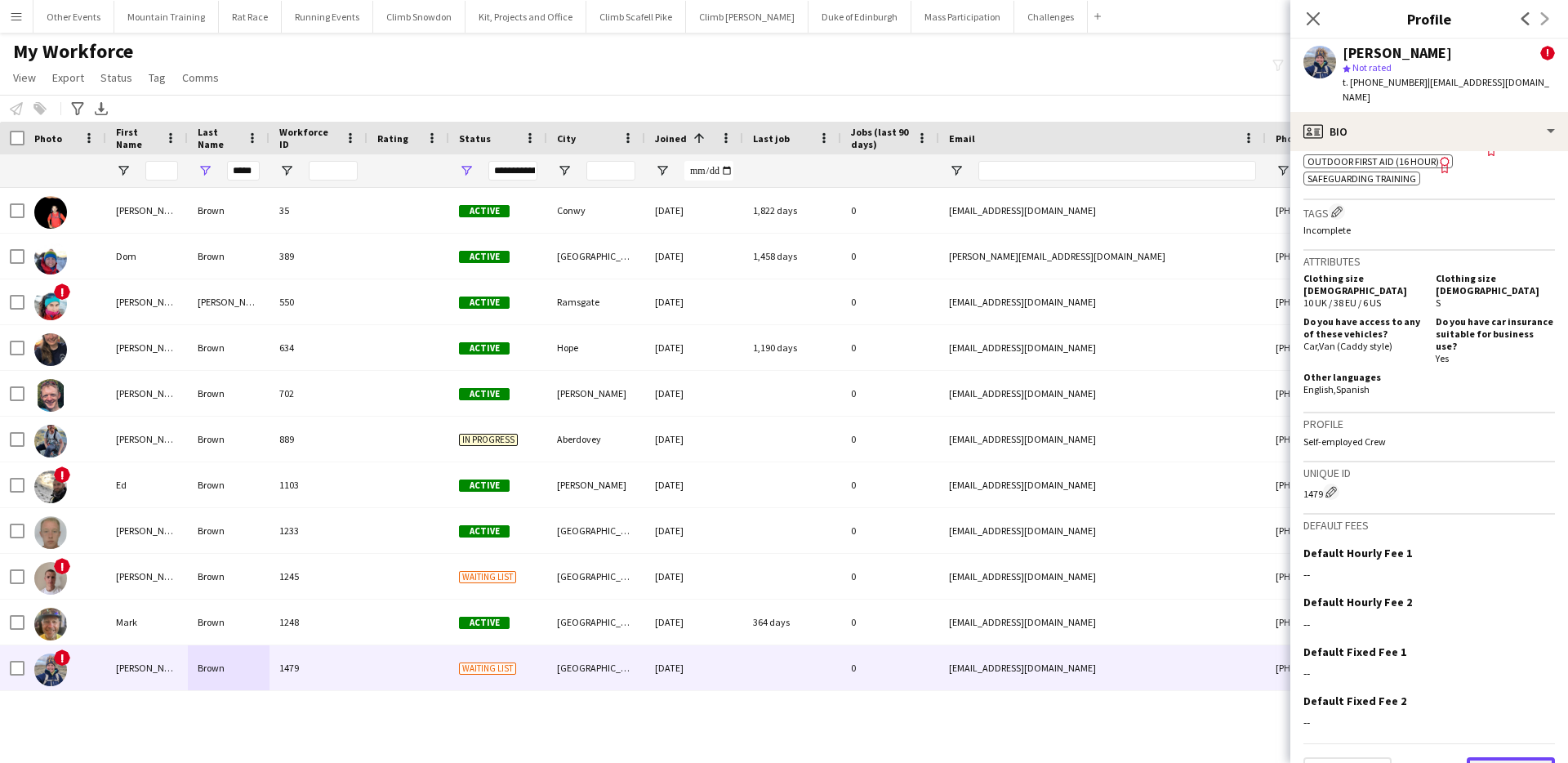
click at [1523, 757] on button "Next" at bounding box center [1511, 773] width 89 height 33
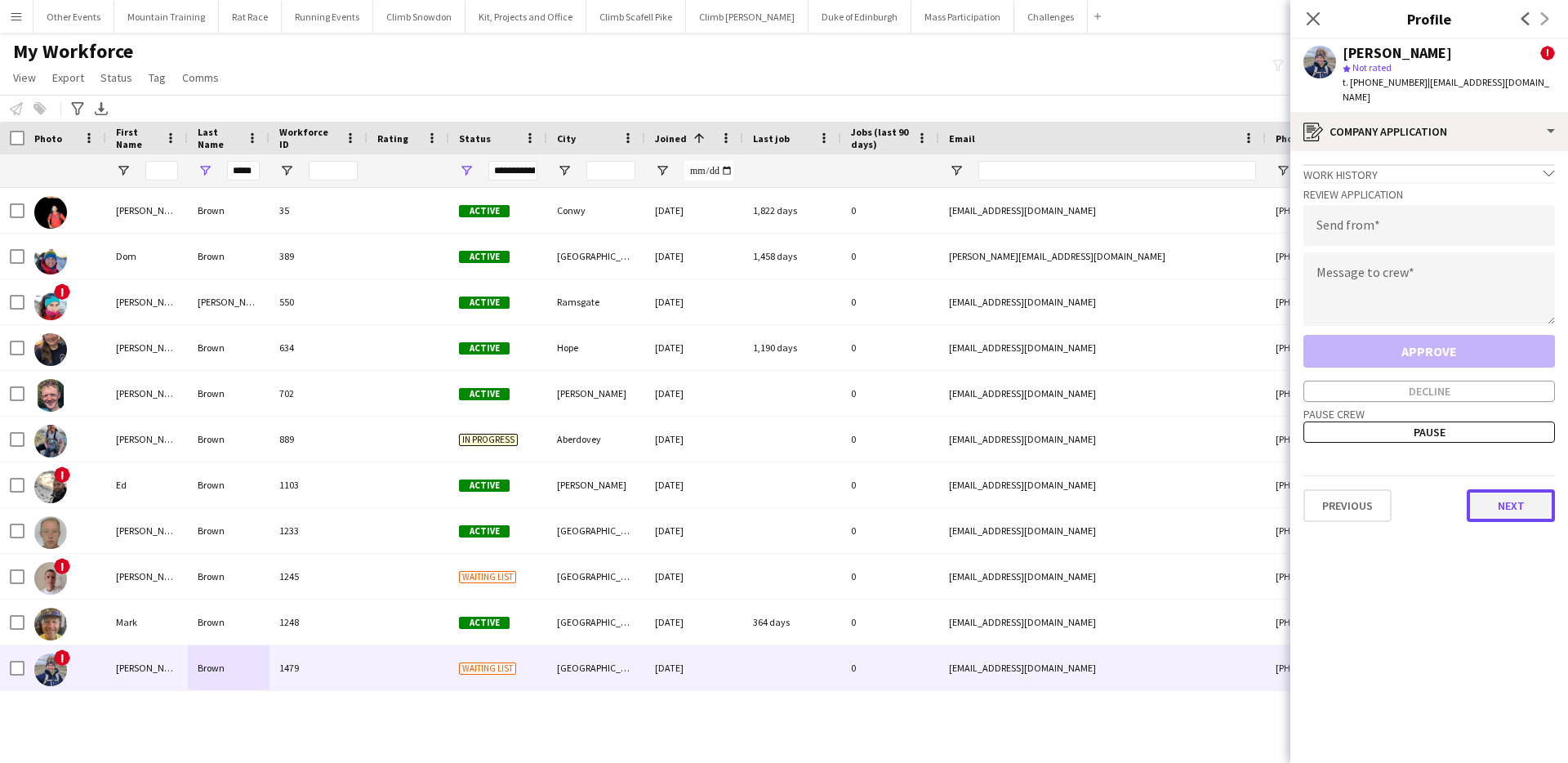
click at [1512, 489] on button "Next" at bounding box center [1511, 505] width 89 height 33
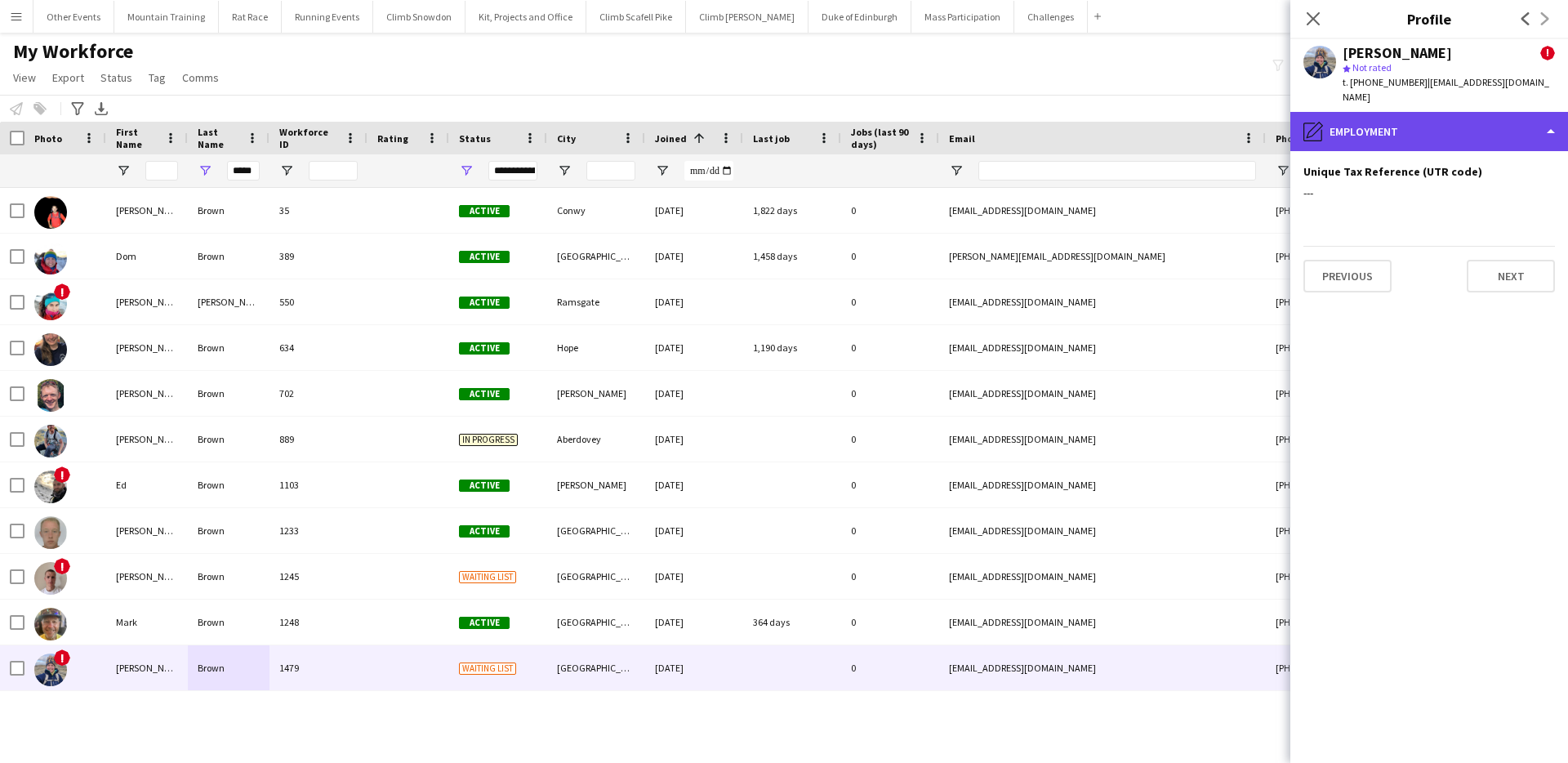
click at [1516, 127] on div "pencil4 Employment" at bounding box center [1429, 132] width 277 height 40
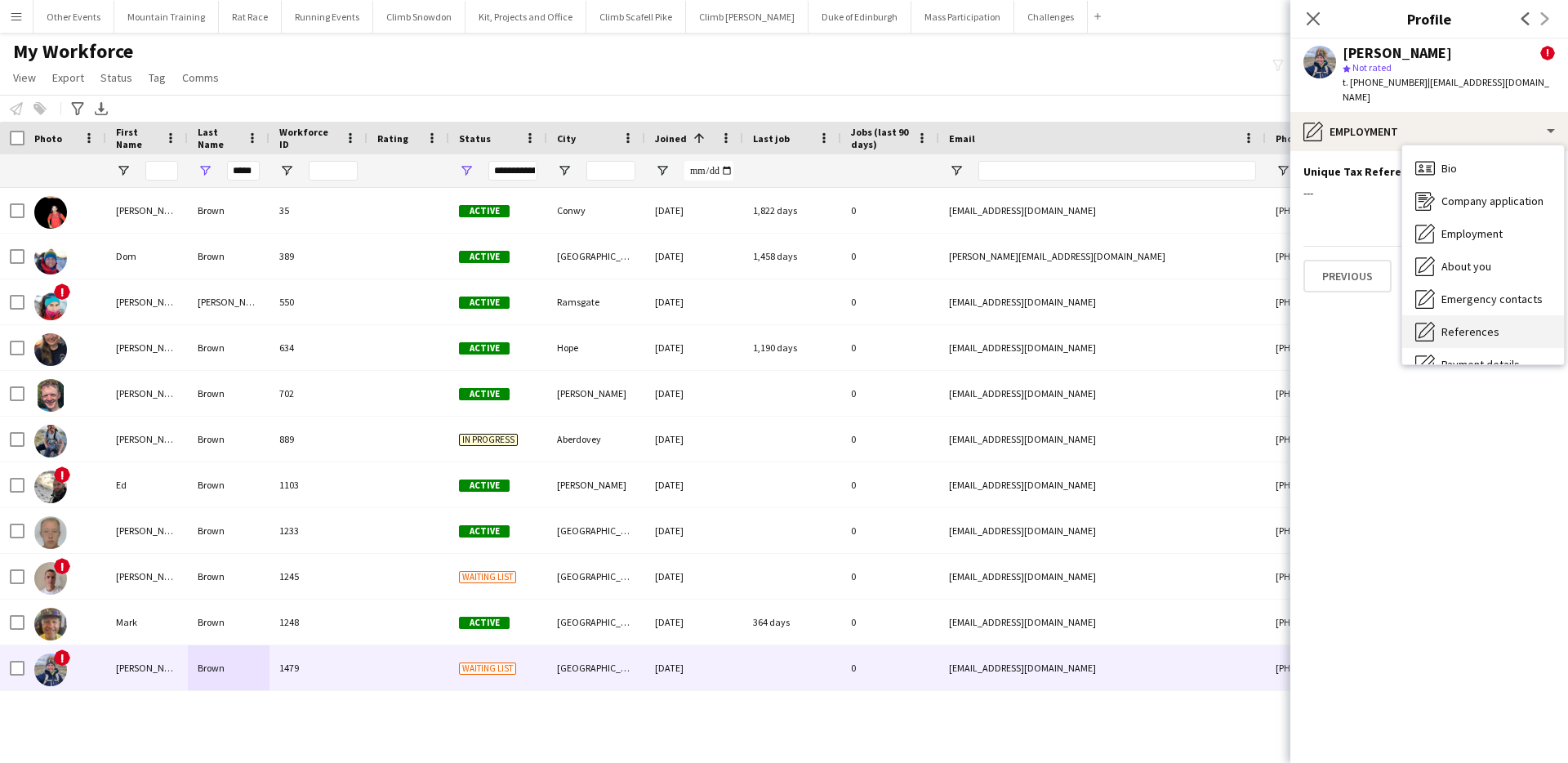
click at [1479, 315] on div "References References" at bounding box center [1483, 331] width 162 height 33
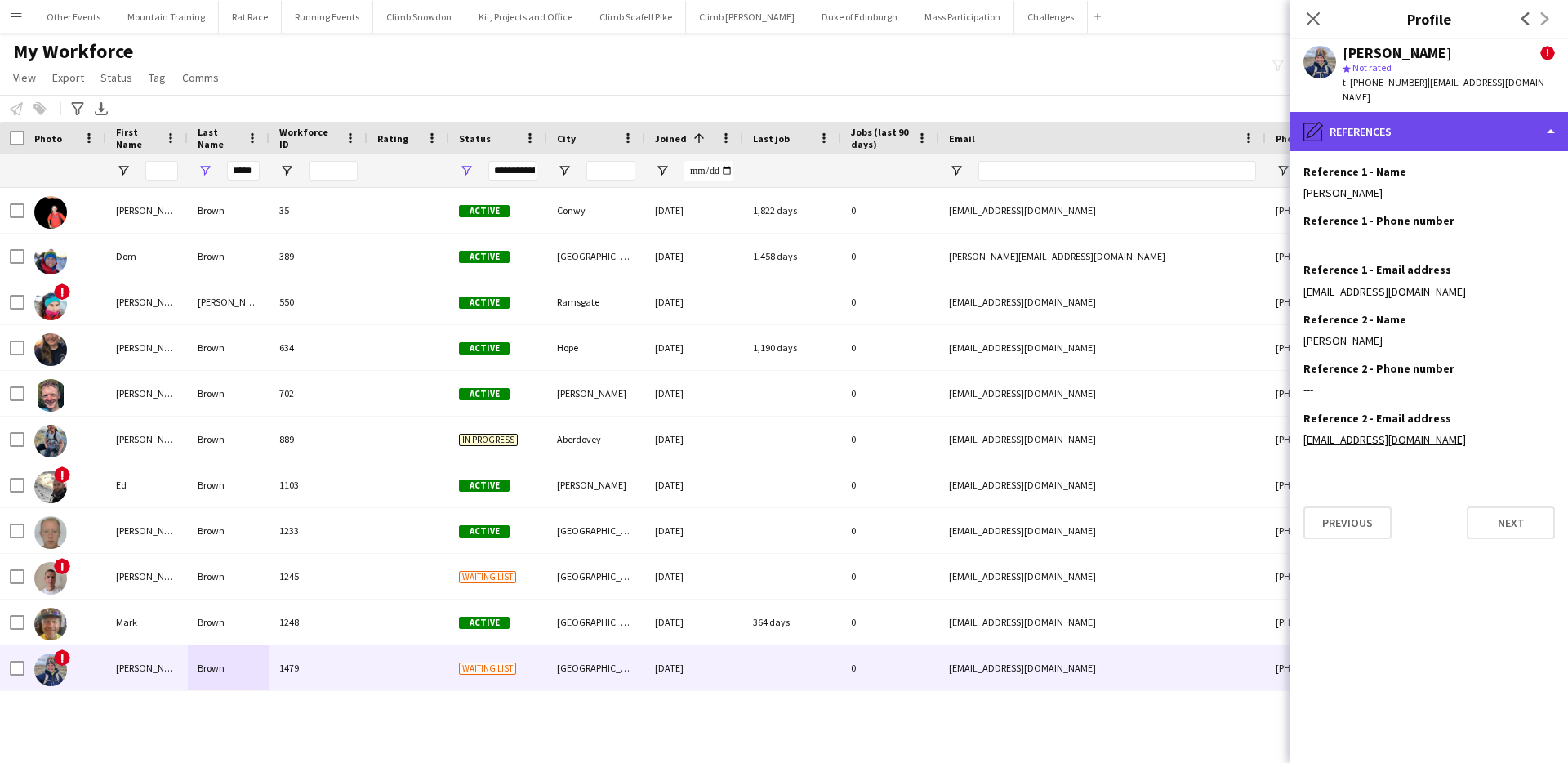
click at [1461, 118] on div "pencil4 References" at bounding box center [1429, 132] width 277 height 40
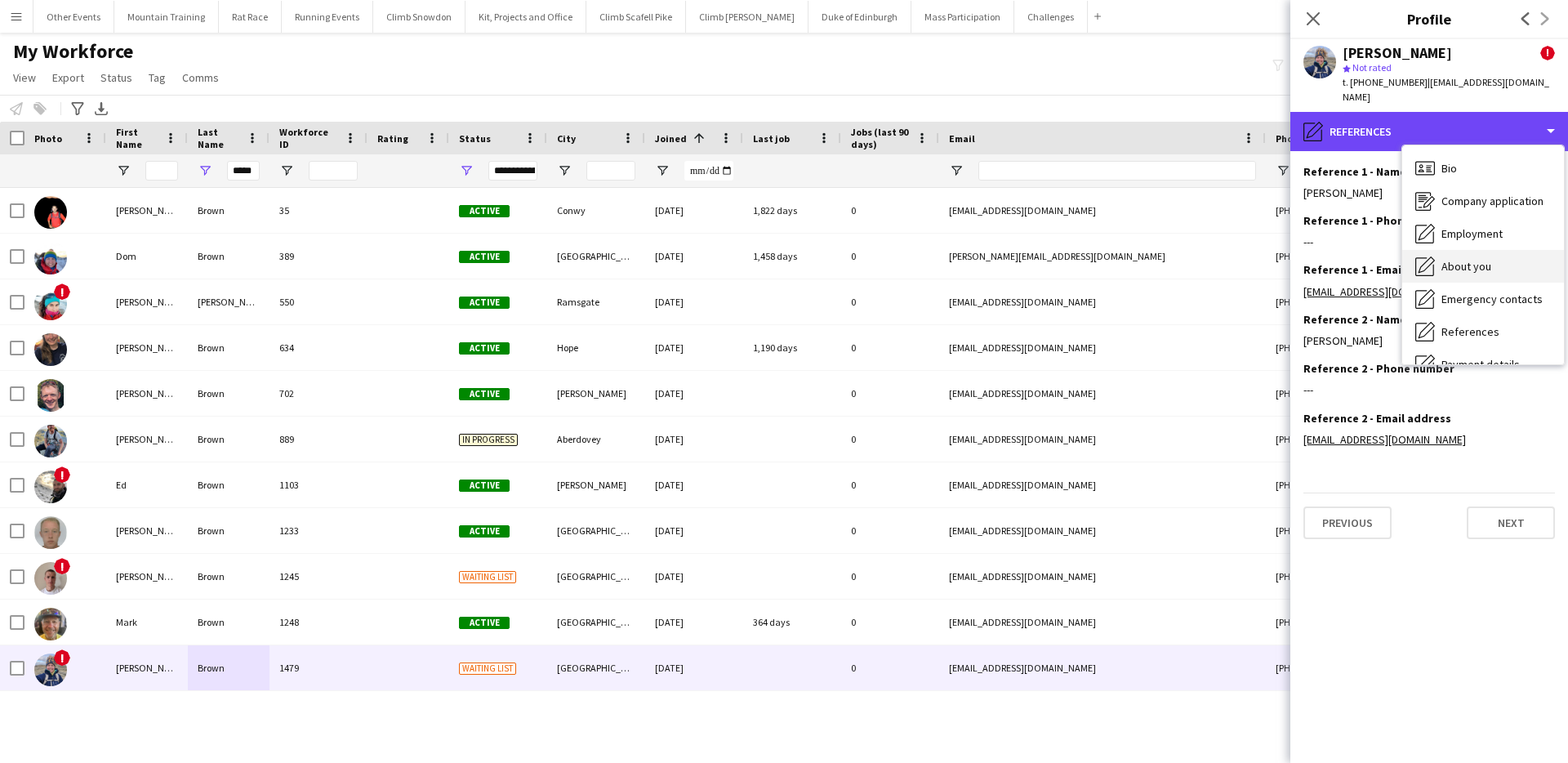
scroll to position [186, 0]
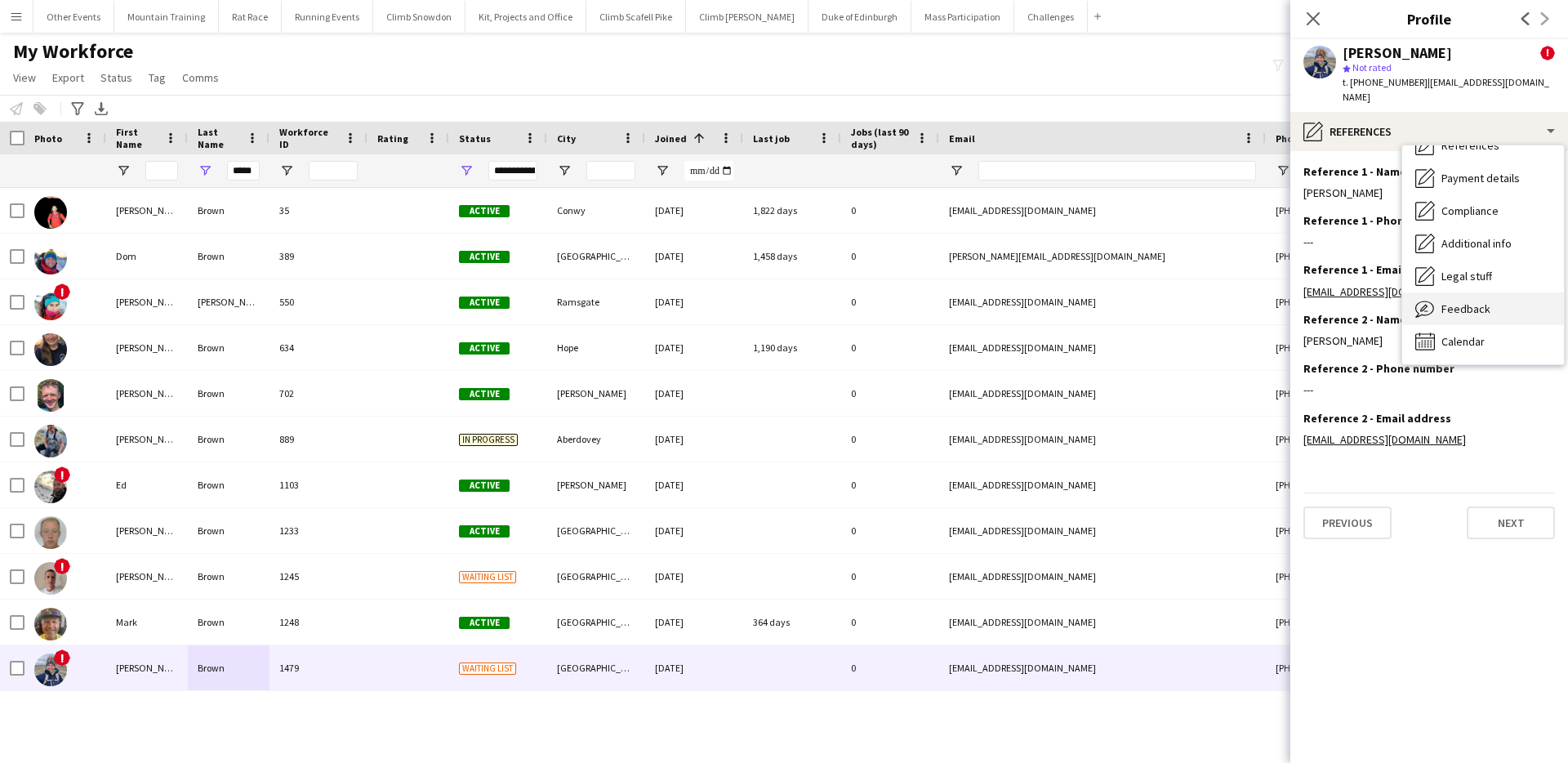
click at [1491, 293] on div "Feedback Feedback" at bounding box center [1483, 309] width 162 height 33
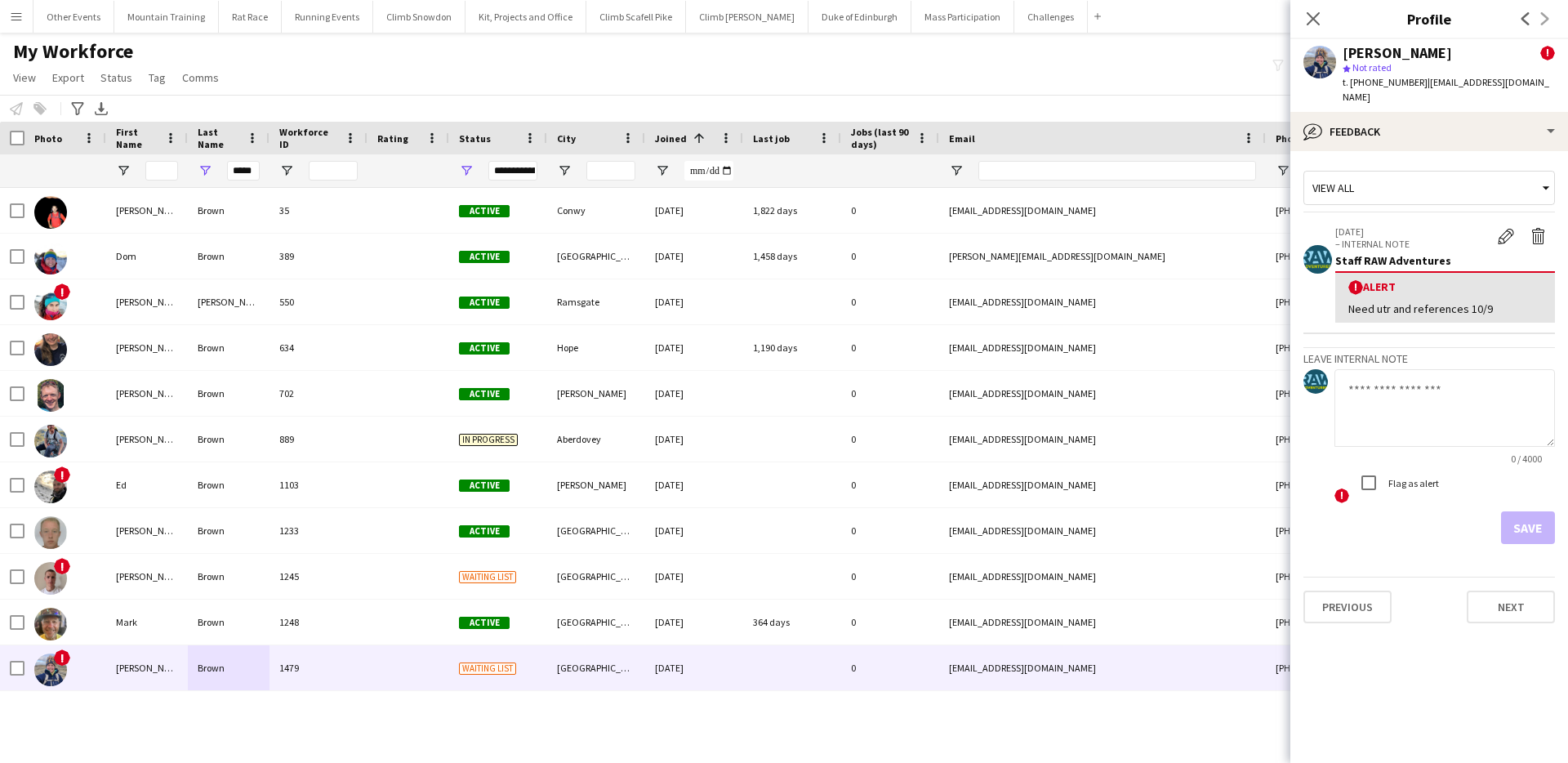
click at [1546, 216] on app-crew-profile-feedback-alert "[DATE] – INTERNAL NOTE Edit alert Delete alert Staff RAW Adventures ! Alert Nee…" at bounding box center [1429, 275] width 251 height 118
click at [1537, 228] on app-icon "Delete alert" at bounding box center [1538, 235] width 16 height 16
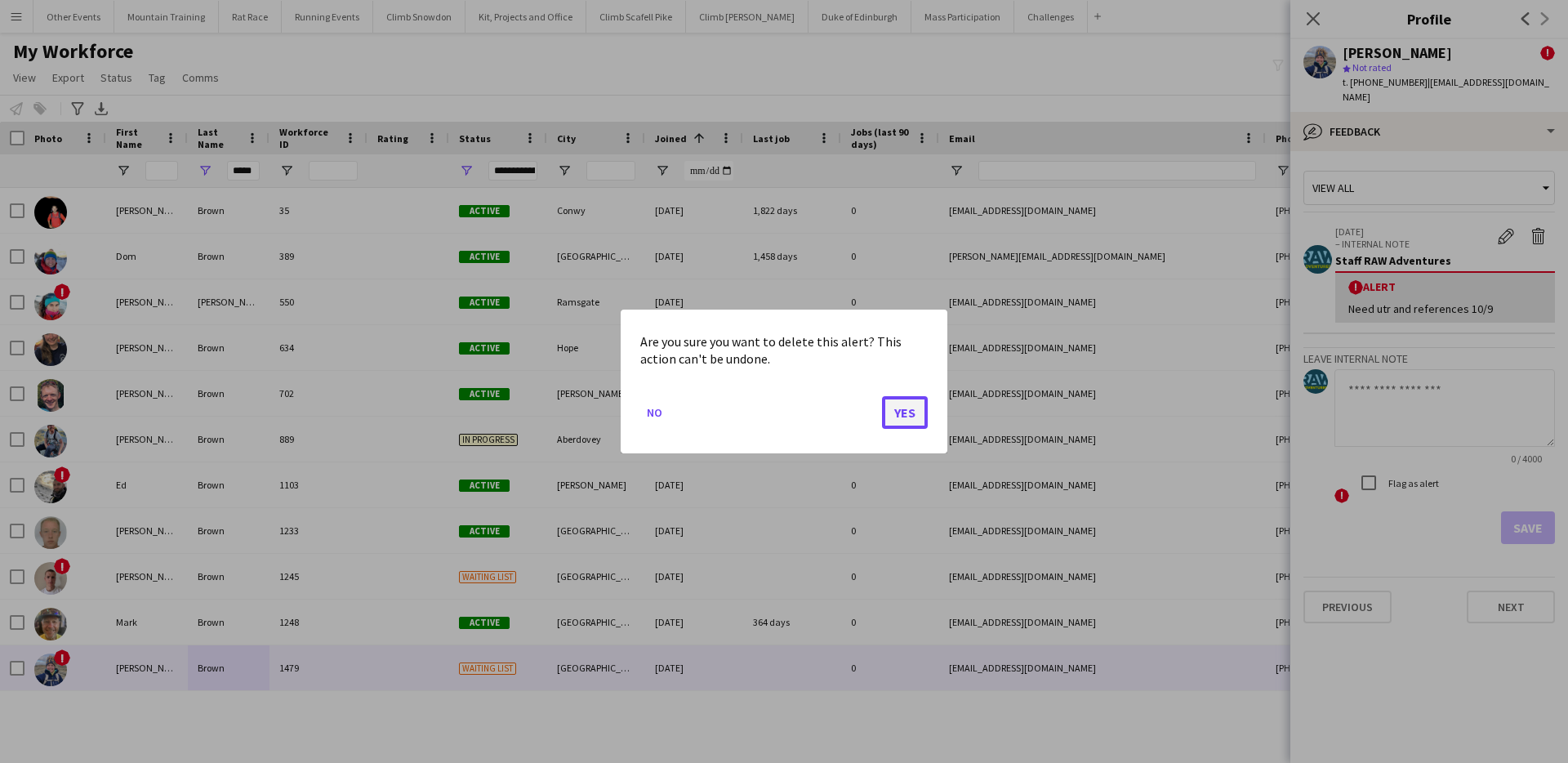
click at [896, 409] on button "Yes" at bounding box center [905, 412] width 46 height 33
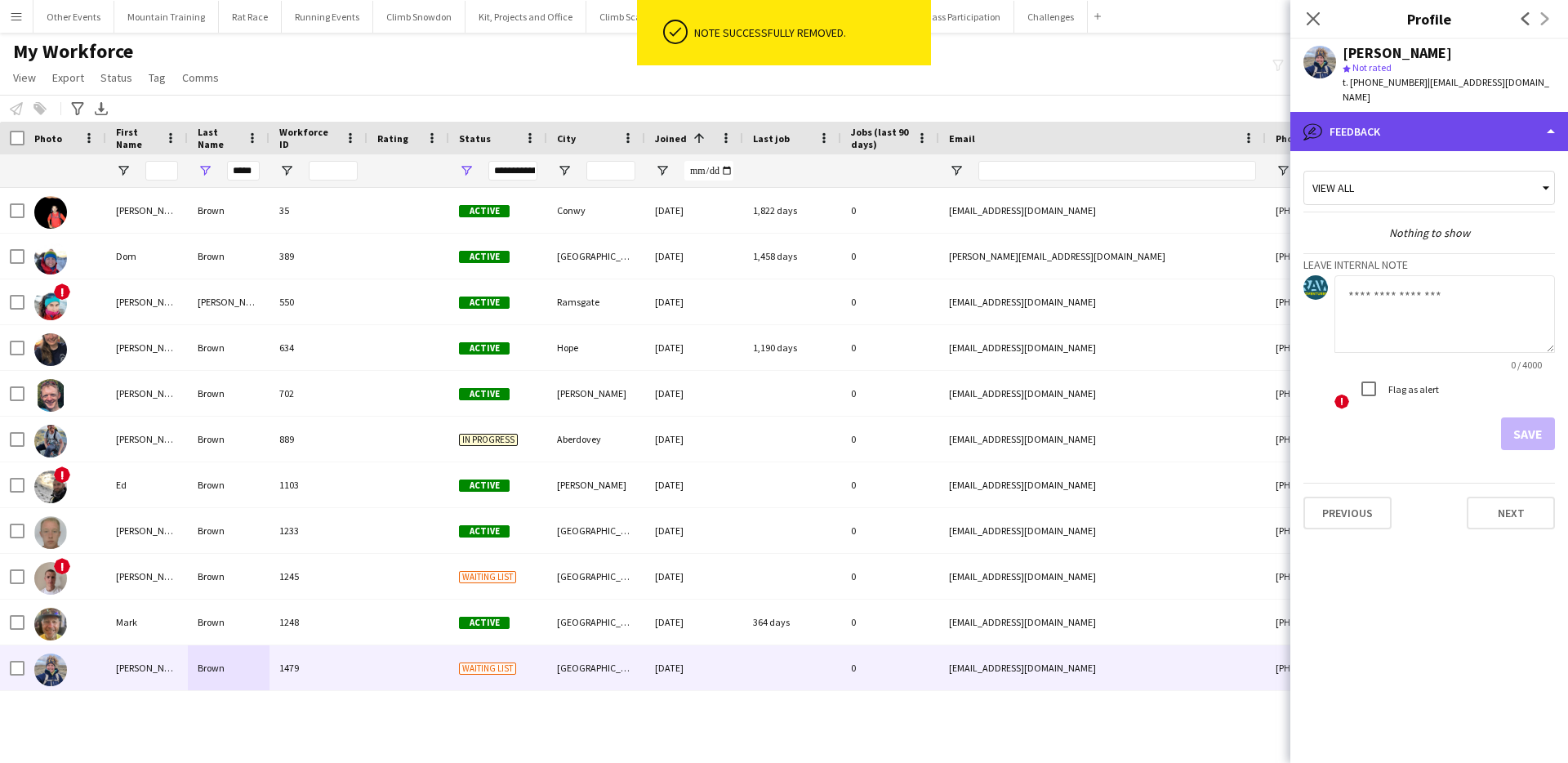
click at [1480, 112] on div "bubble-pencil Feedback" at bounding box center [1429, 132] width 277 height 40
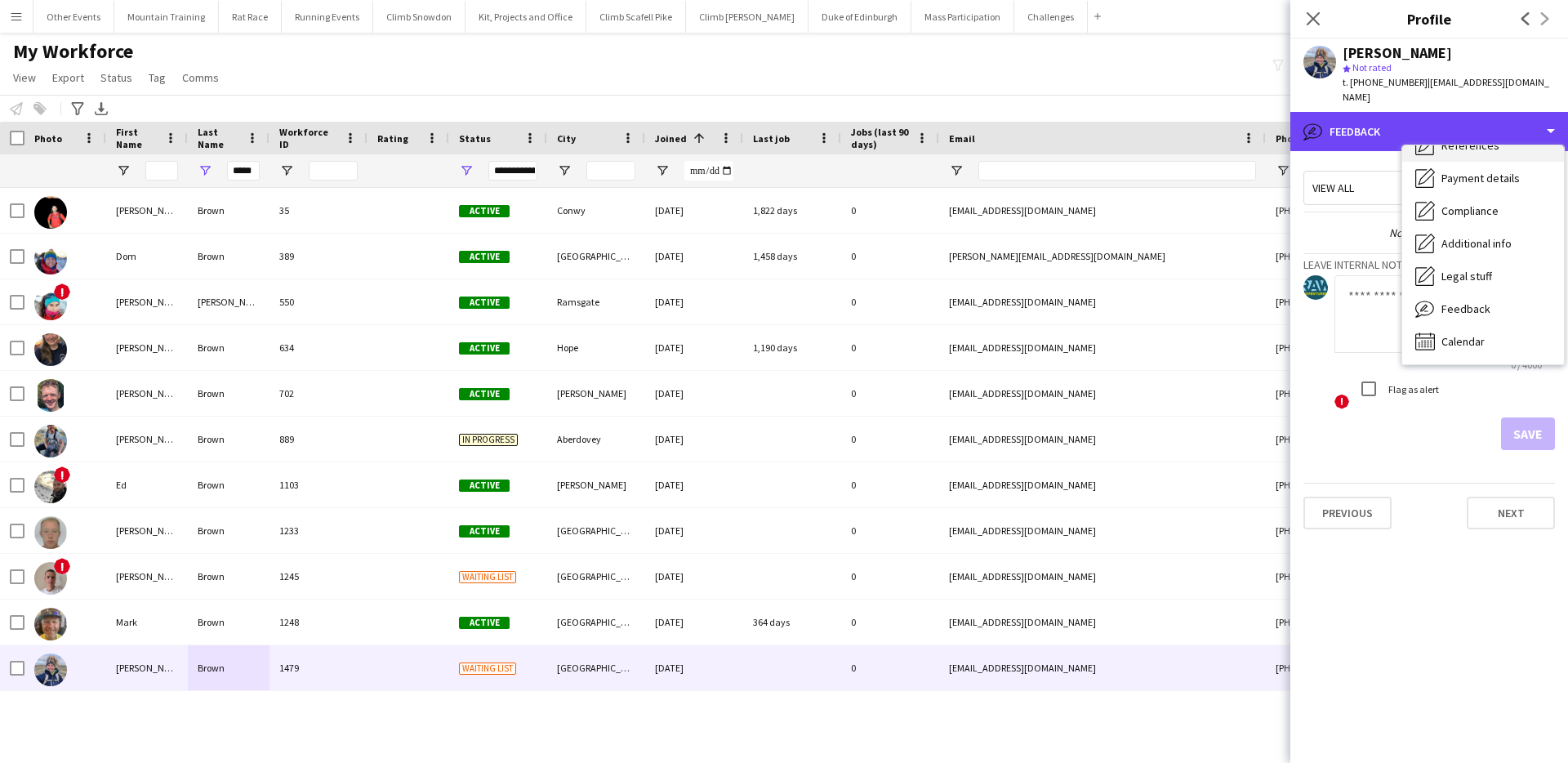
scroll to position [0, 0]
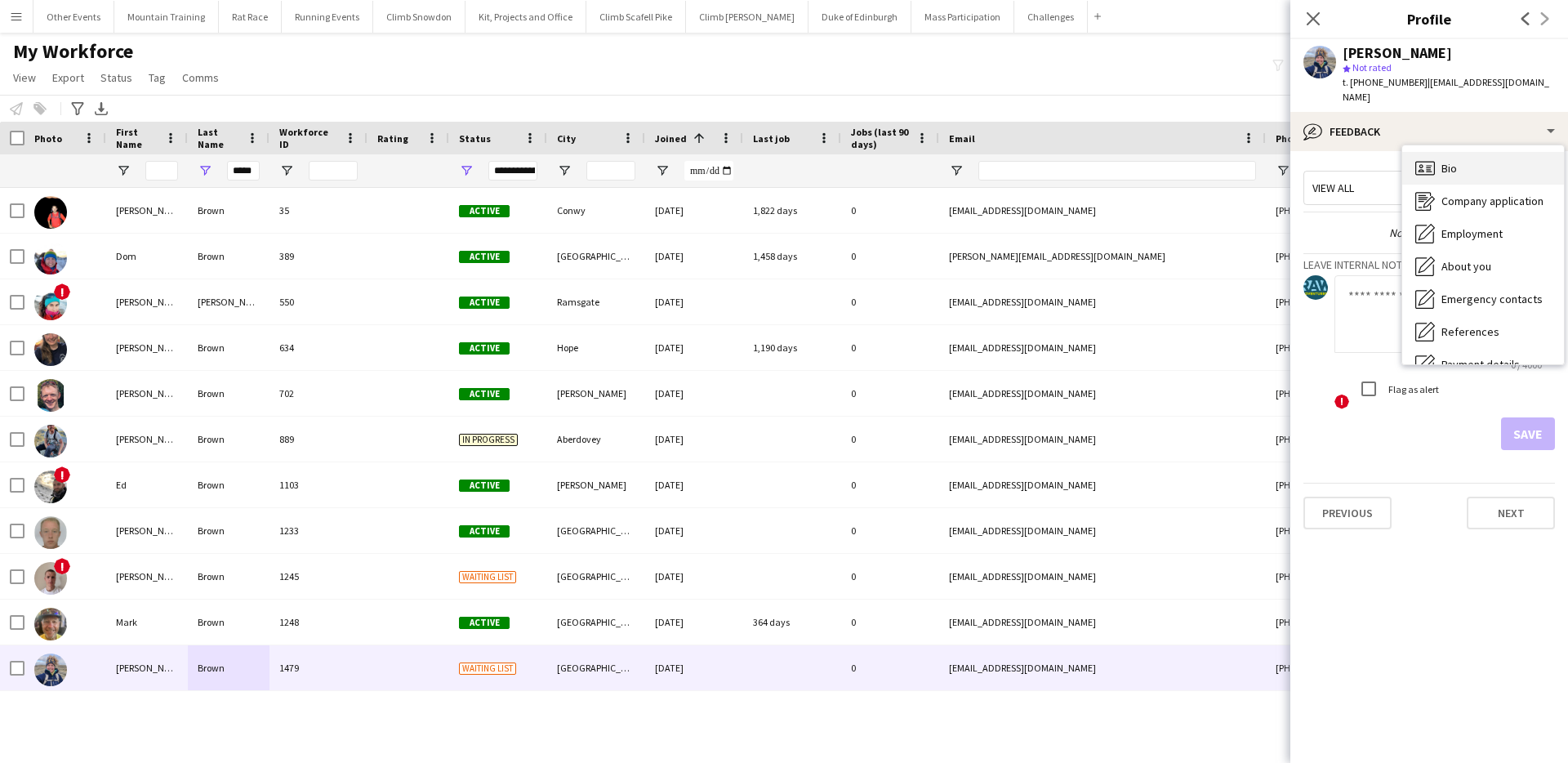
click at [1493, 152] on div "Bio Bio" at bounding box center [1483, 168] width 162 height 33
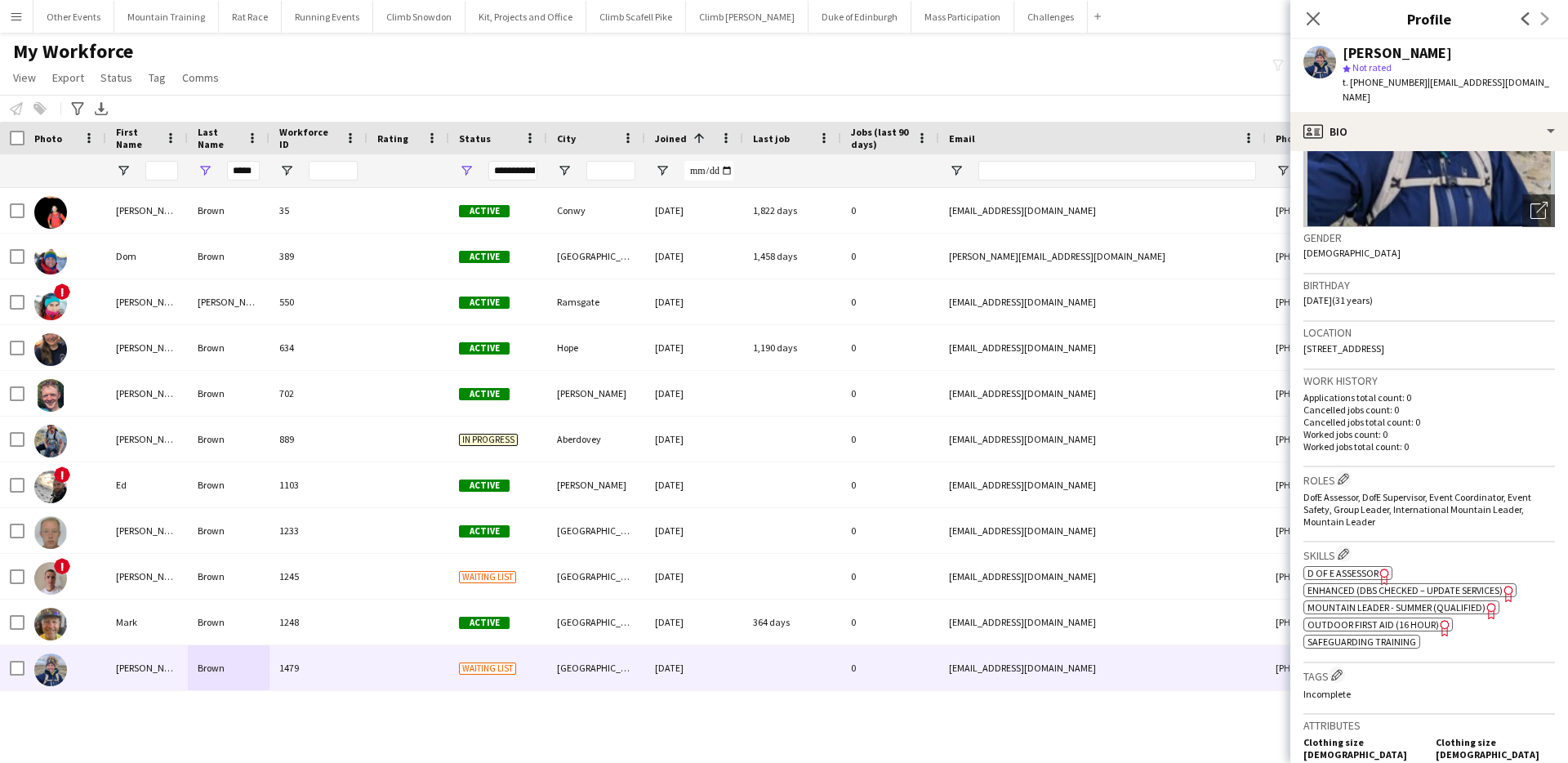
scroll to position [206, 0]
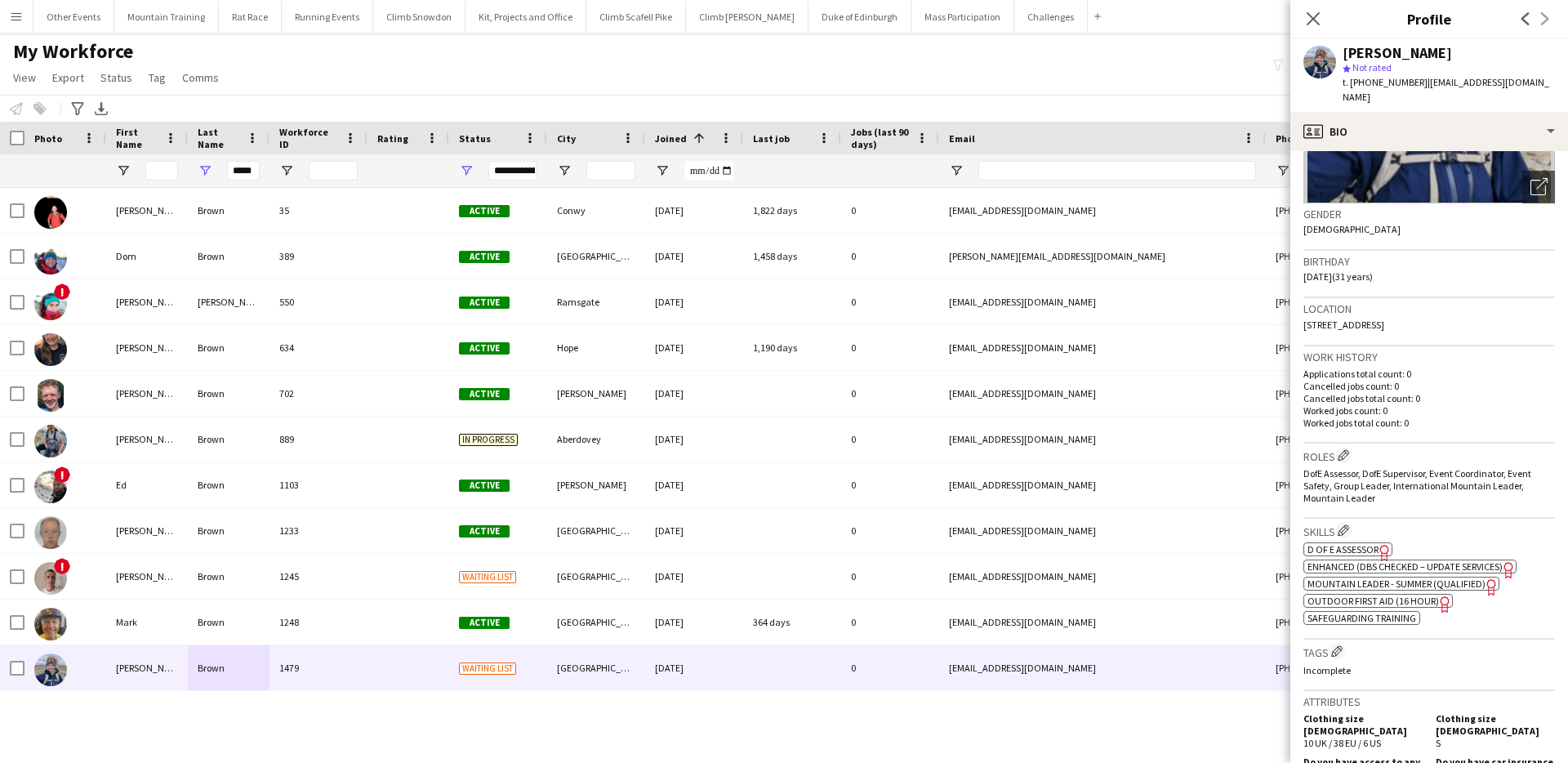
click at [1379, 561] on span "Enhanced (DBS Checked – Update Services)" at bounding box center [1405, 567] width 196 height 13
click at [1431, 578] on span "Mountain Leader - Summer (Qualified)" at bounding box center [1396, 583] width 178 height 13
click at [1333, 594] on span "Outdoor First Aid (16 hour)" at bounding box center [1373, 600] width 132 height 13
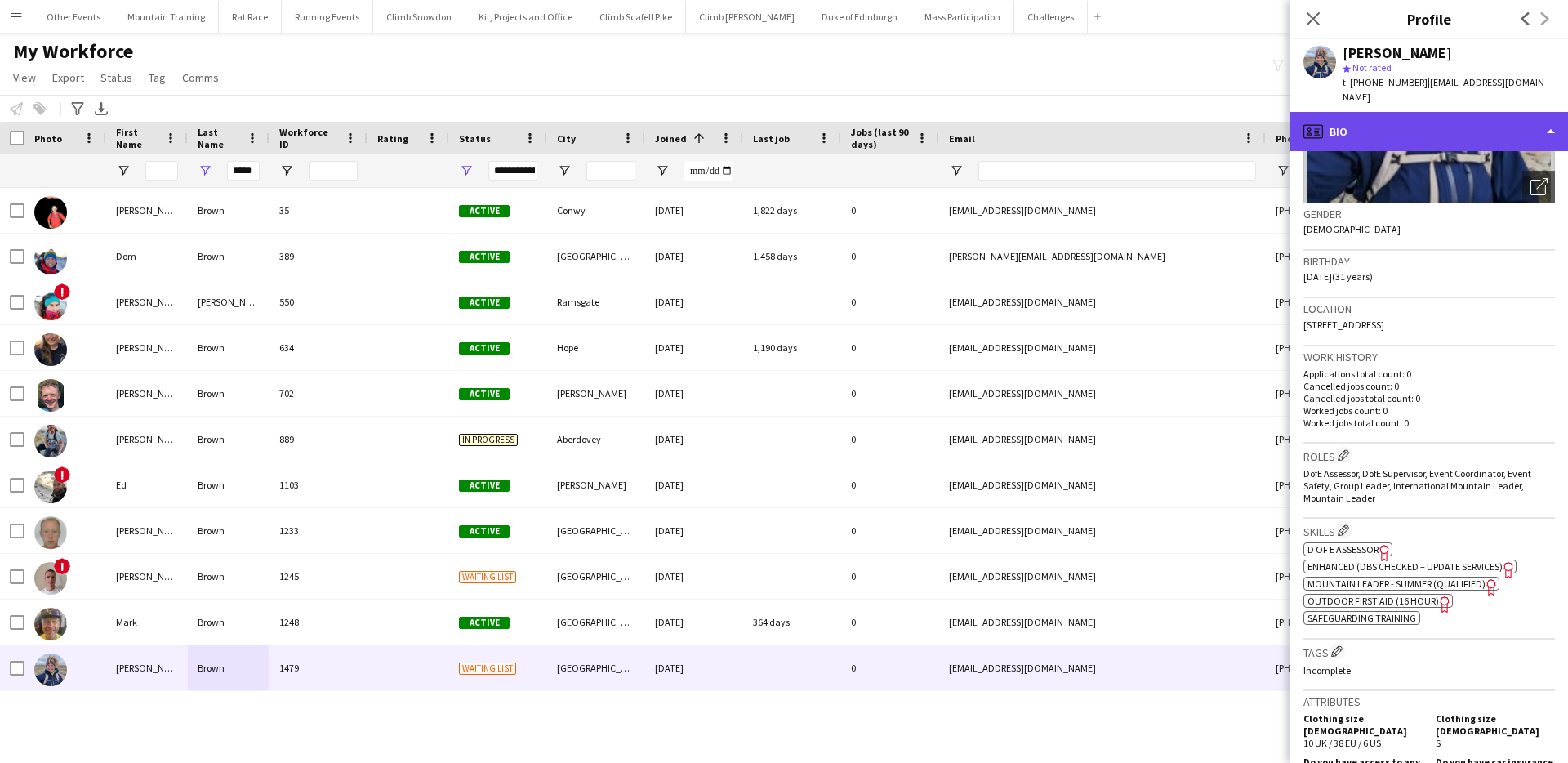
click at [1489, 128] on div "profile Bio" at bounding box center [1429, 132] width 277 height 40
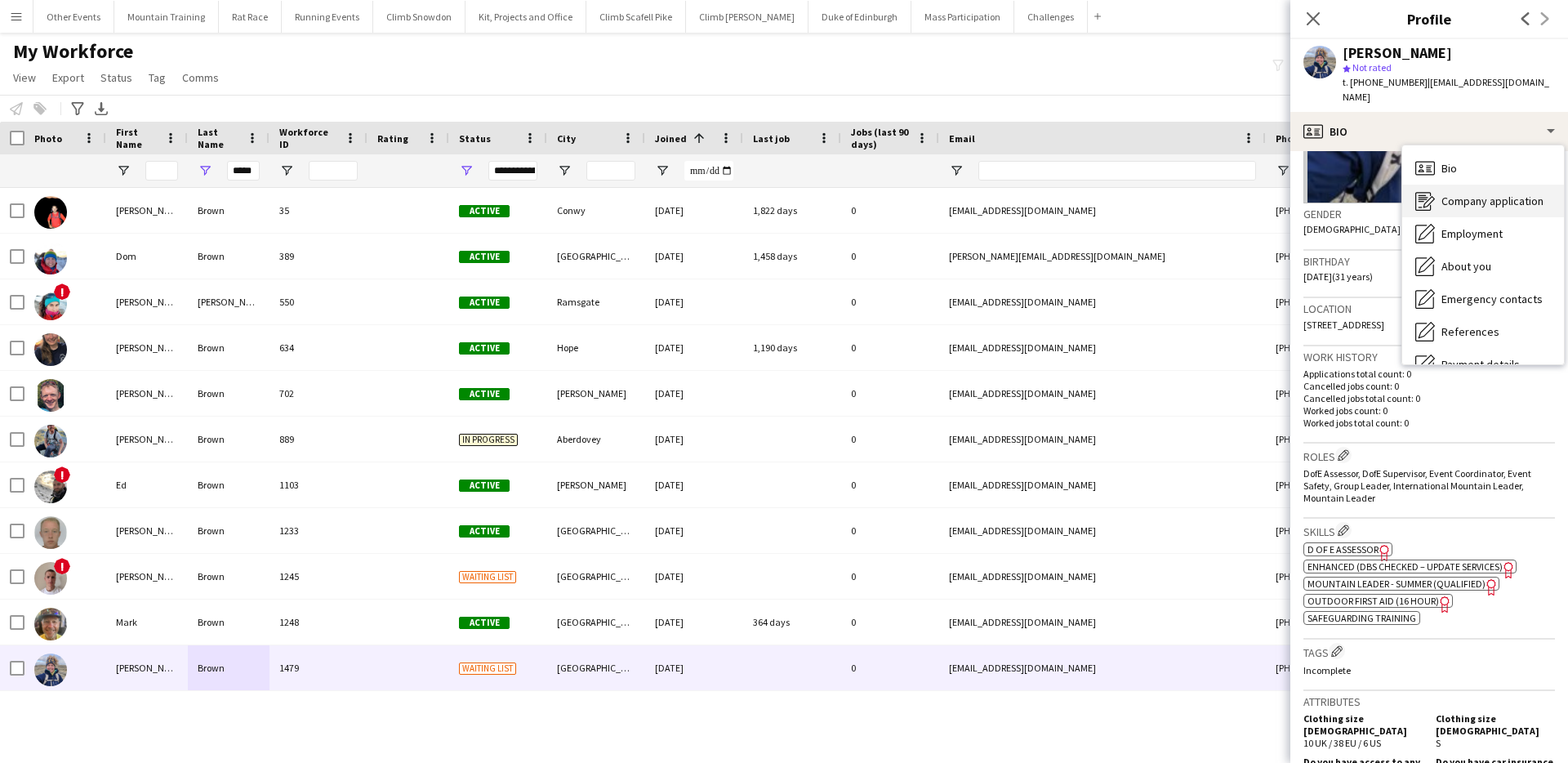
click at [1505, 194] on span "Company application" at bounding box center [1492, 201] width 102 height 14
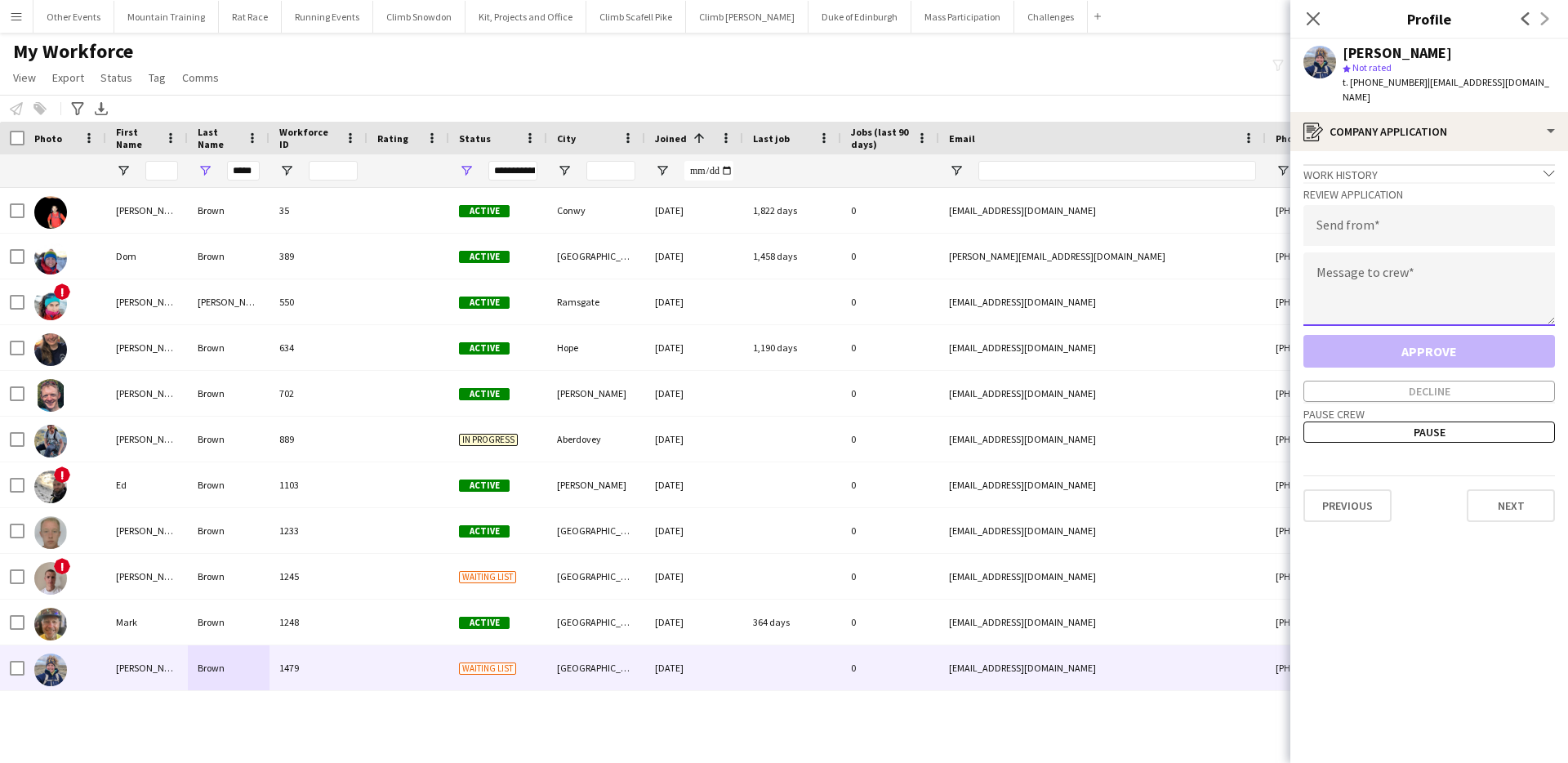
click at [1391, 259] on textarea at bounding box center [1429, 288] width 251 height 73
paste textarea "**********"
type textarea "**********"
click at [1402, 205] on input "email" at bounding box center [1429, 225] width 251 height 40
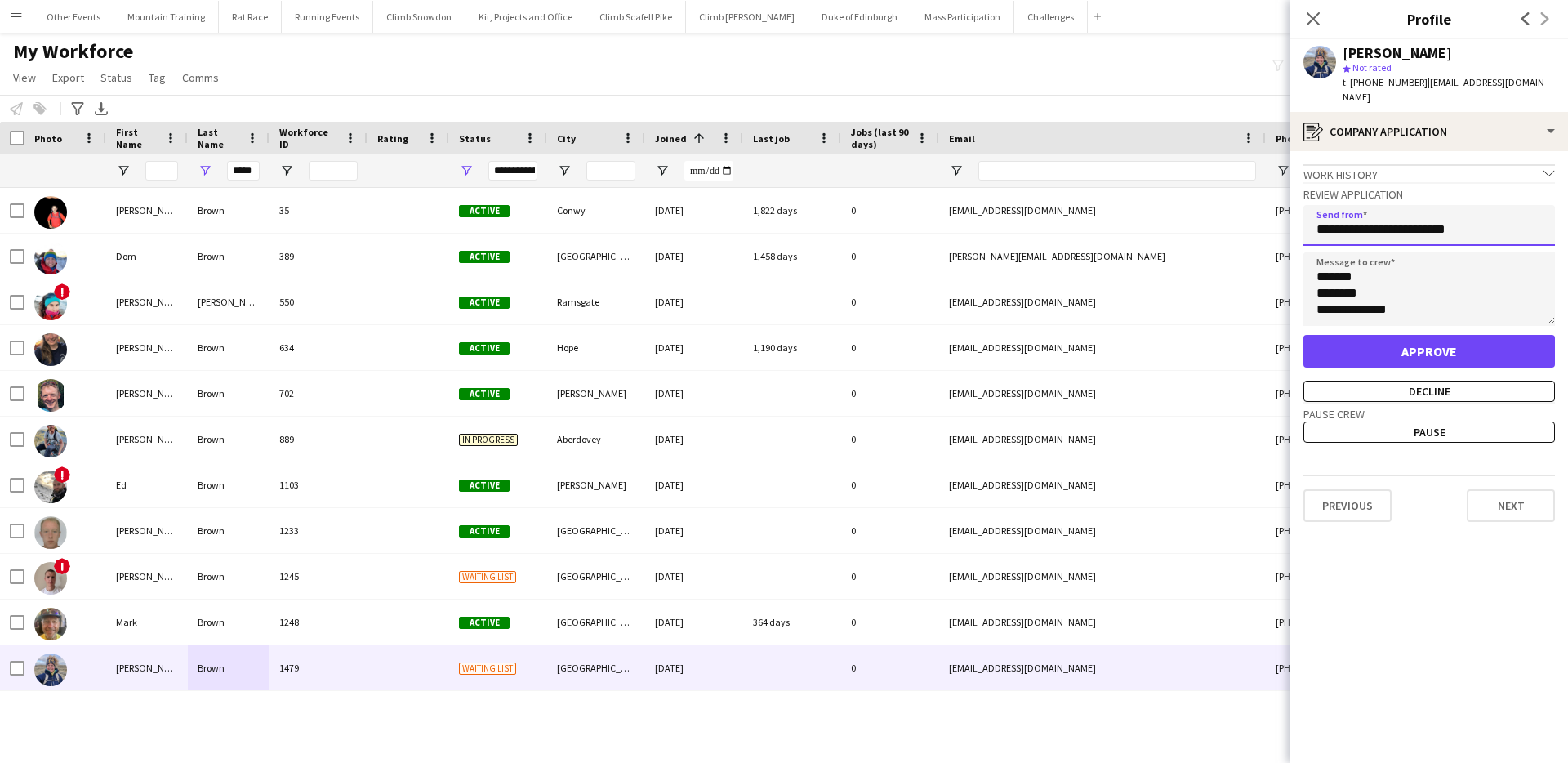
type input "**********"
click at [1418, 335] on button "Approve" at bounding box center [1429, 351] width 251 height 33
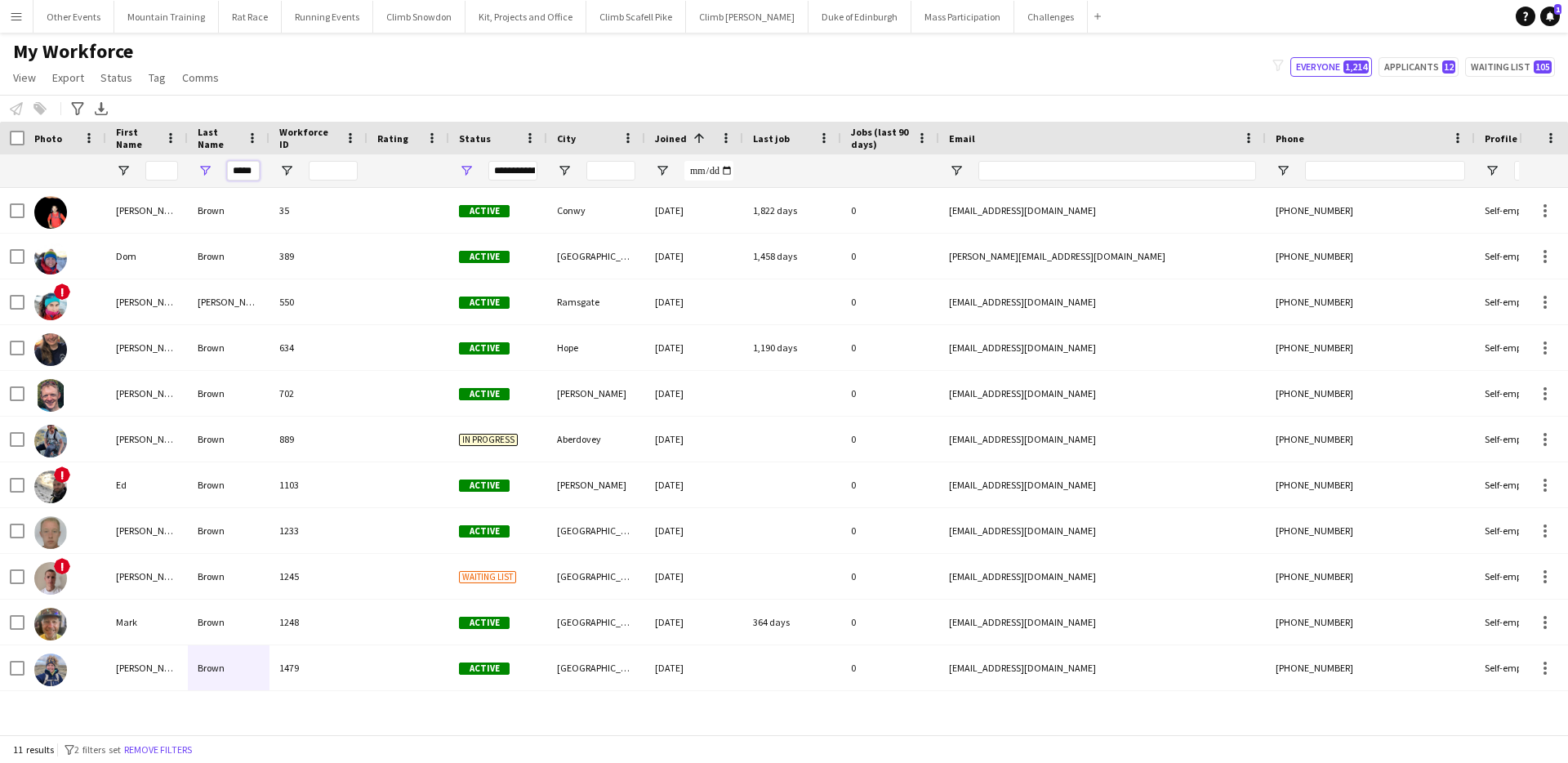
click at [244, 171] on input "*****" at bounding box center [243, 170] width 33 height 19
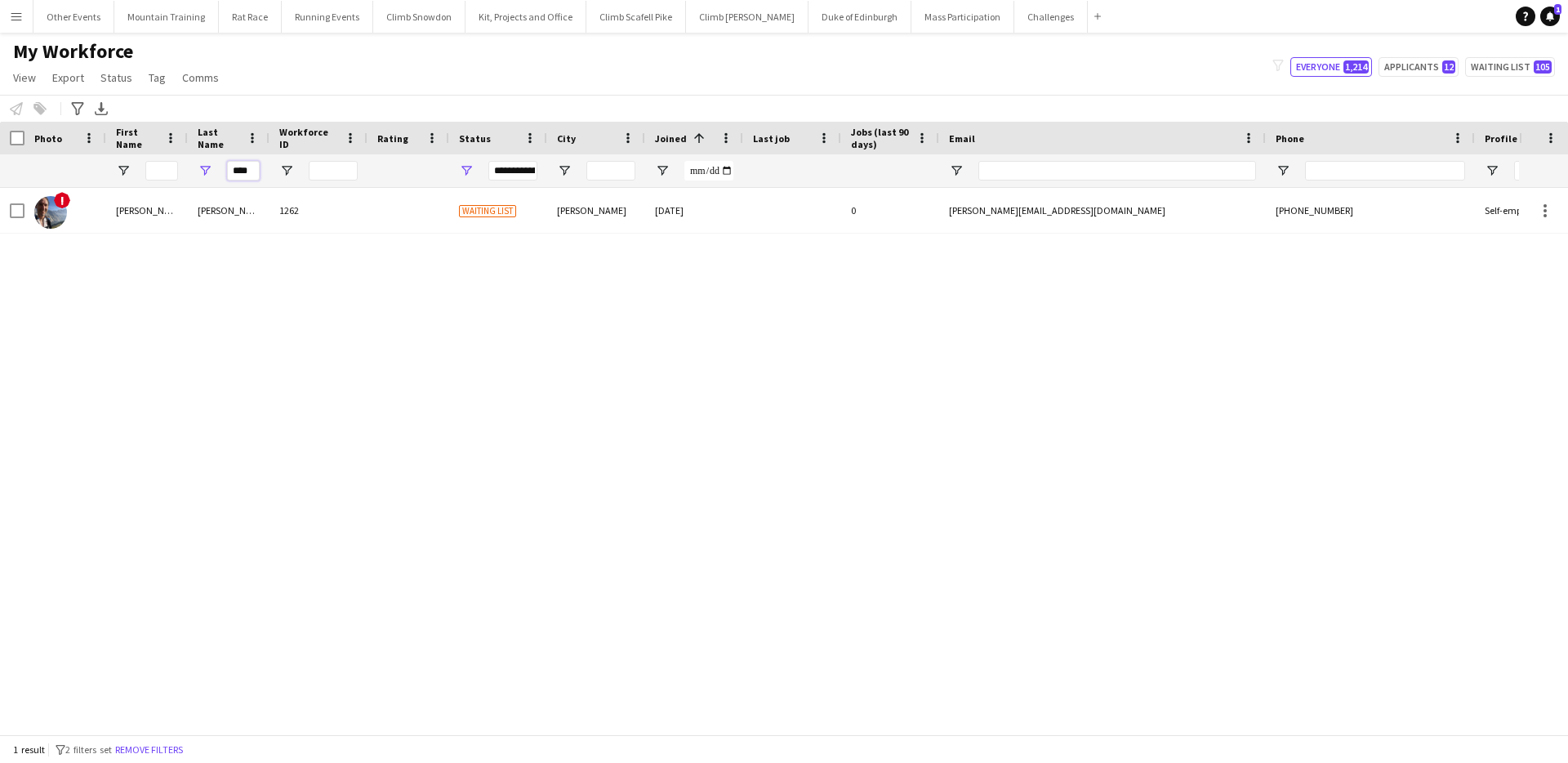
type input "****"
click at [284, 238] on div "! [PERSON_NAME] 1262 Waiting list [PERSON_NAME] [DATE] 0 [PERSON_NAME][EMAIL_AD…" at bounding box center [760, 461] width 1519 height 546
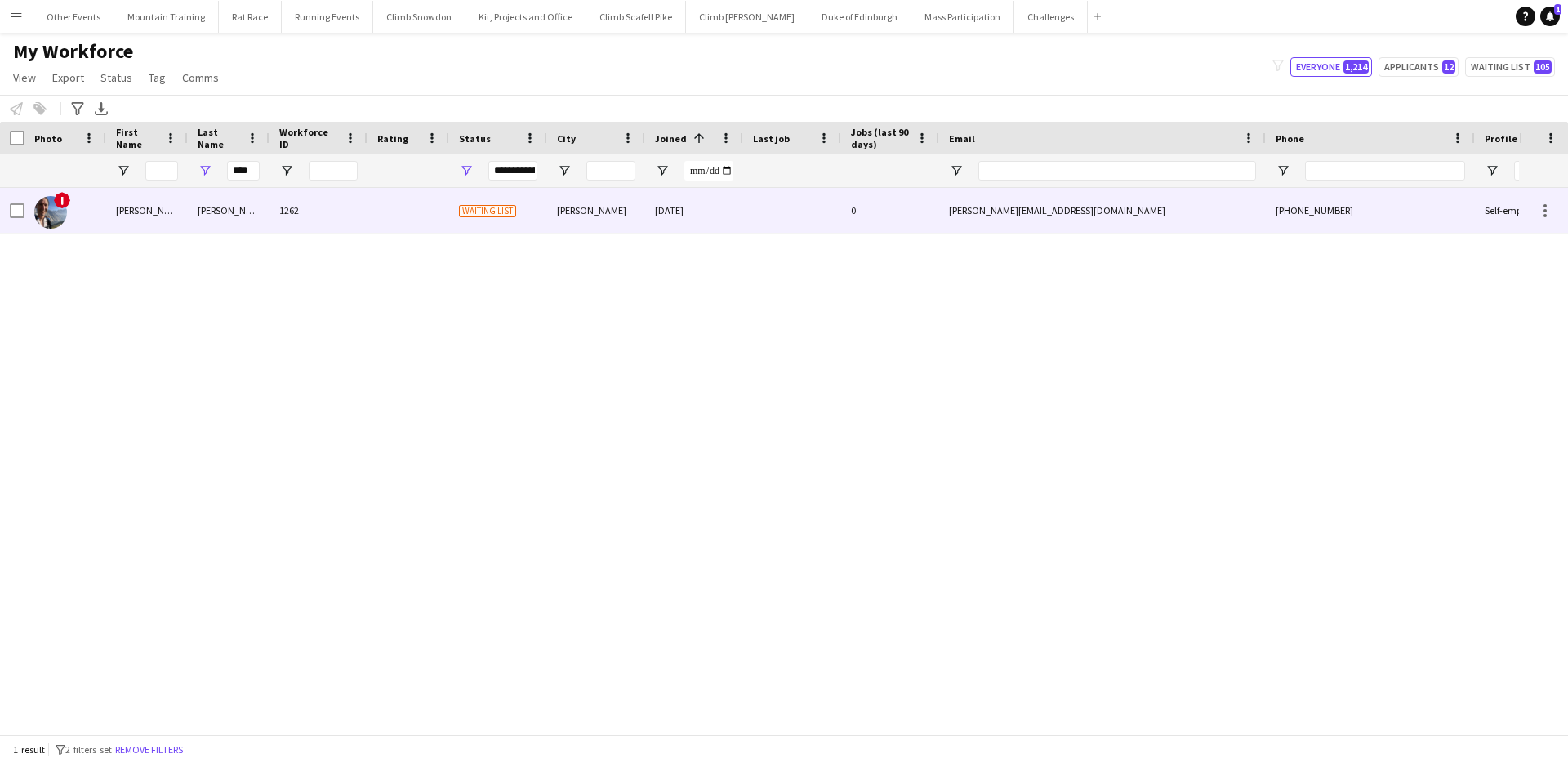
click at [291, 220] on div "1262" at bounding box center [319, 210] width 98 height 45
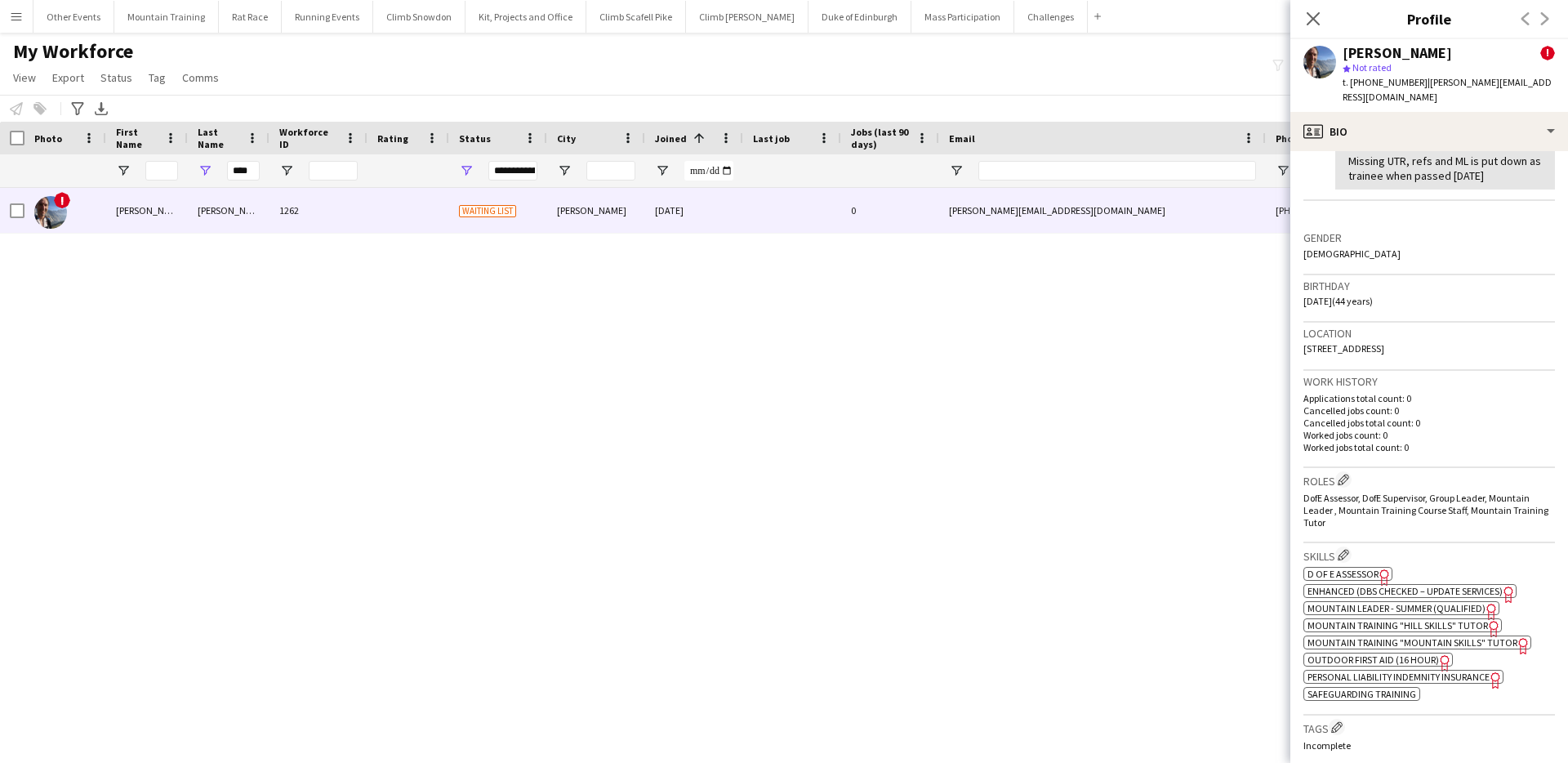
scroll to position [365, 0]
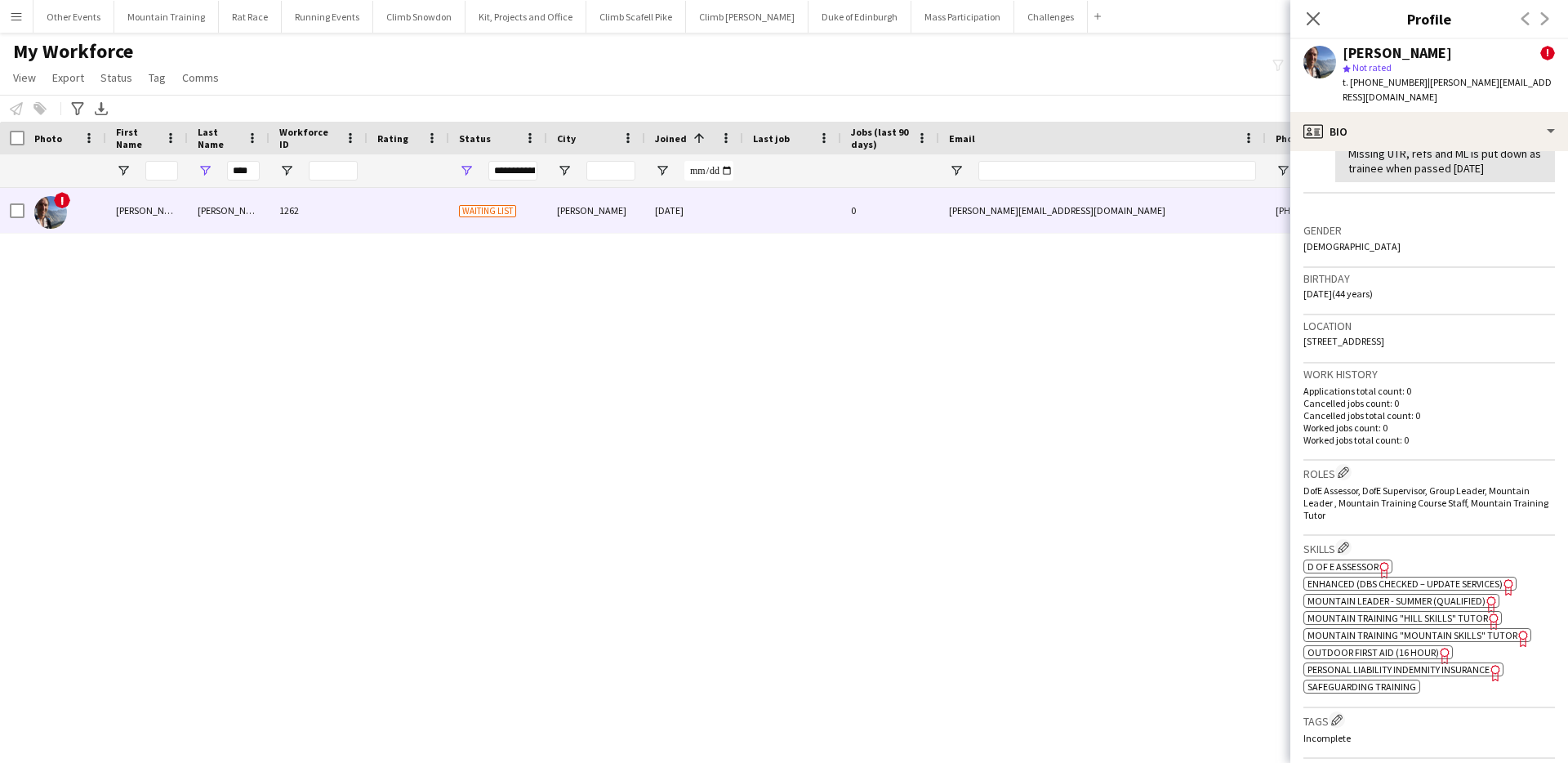
click at [1422, 594] on span "Mountain Leader - Summer (Qualified)" at bounding box center [1396, 600] width 178 height 13
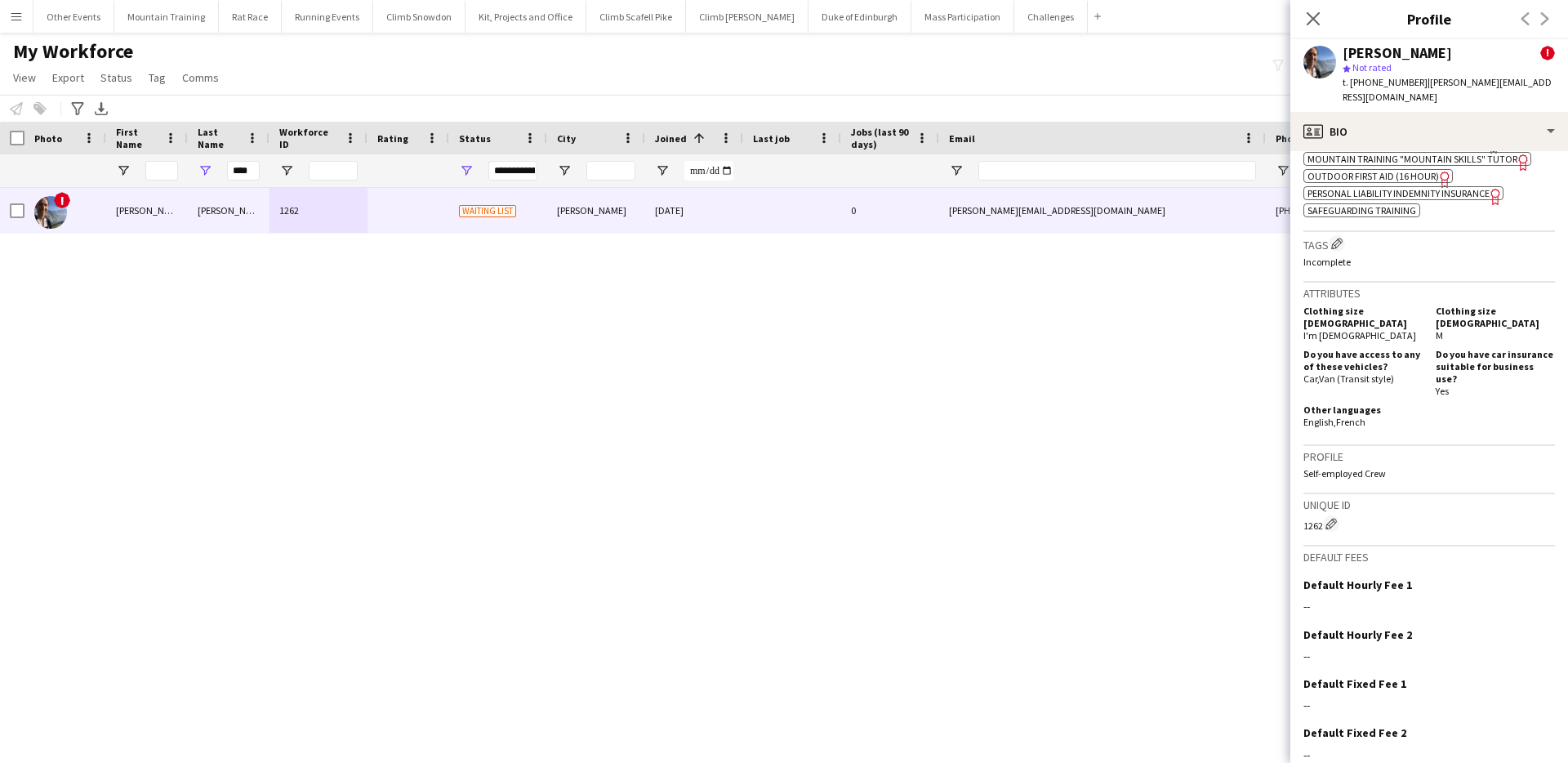
scroll to position [873, 0]
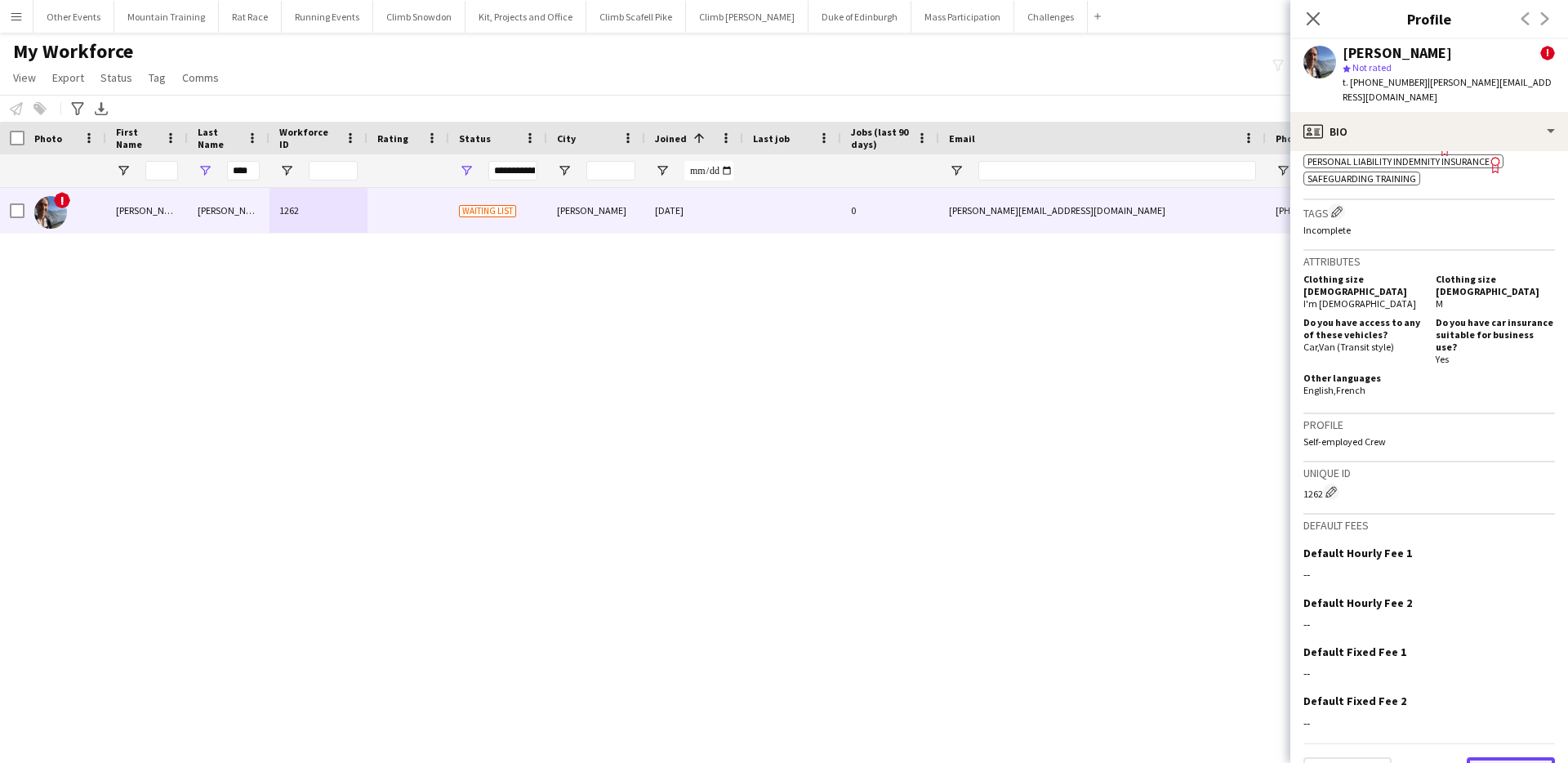
click at [1528, 757] on button "Next" at bounding box center [1511, 773] width 89 height 33
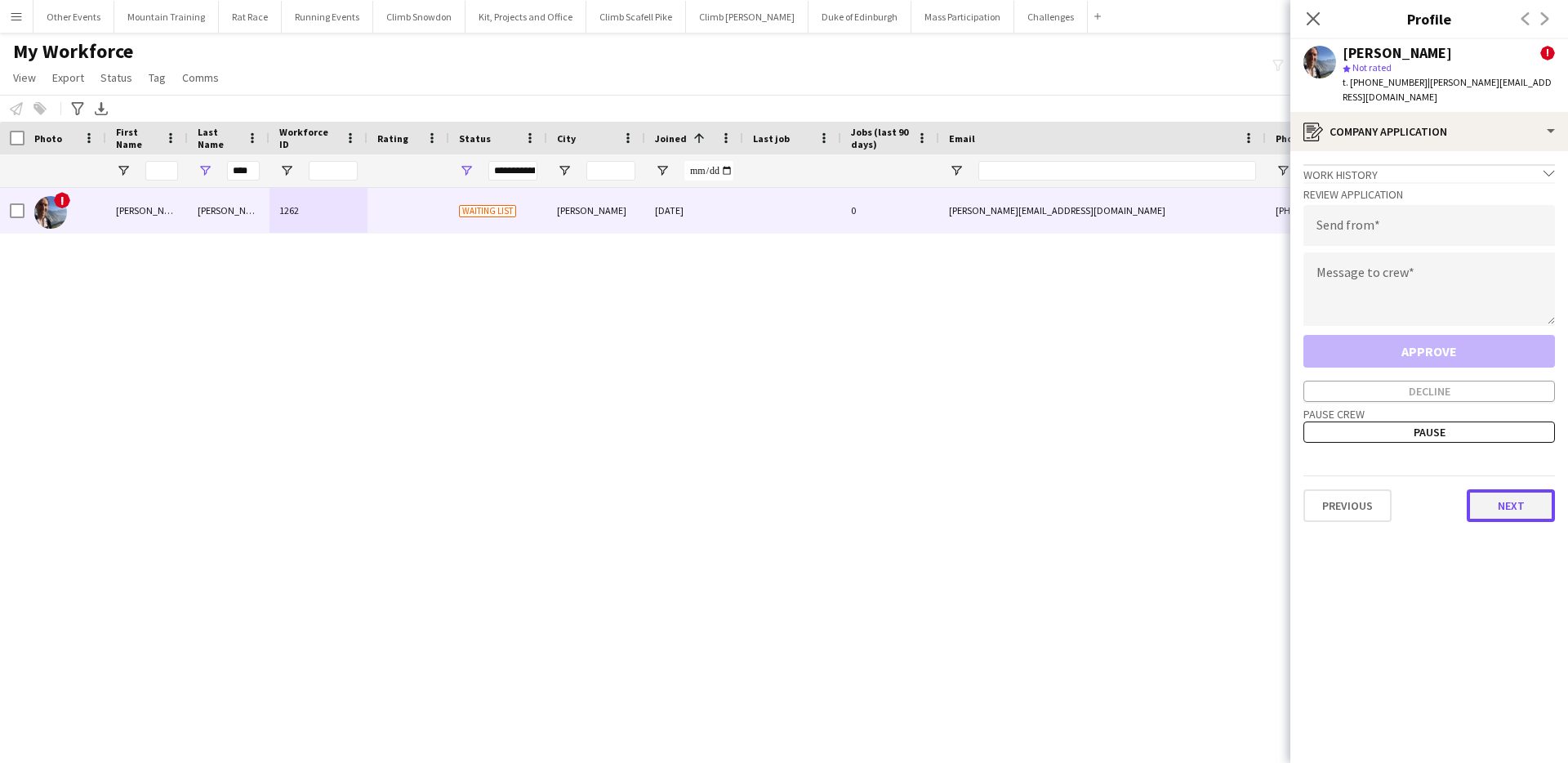
click at [1504, 503] on button "Next" at bounding box center [1511, 505] width 89 height 33
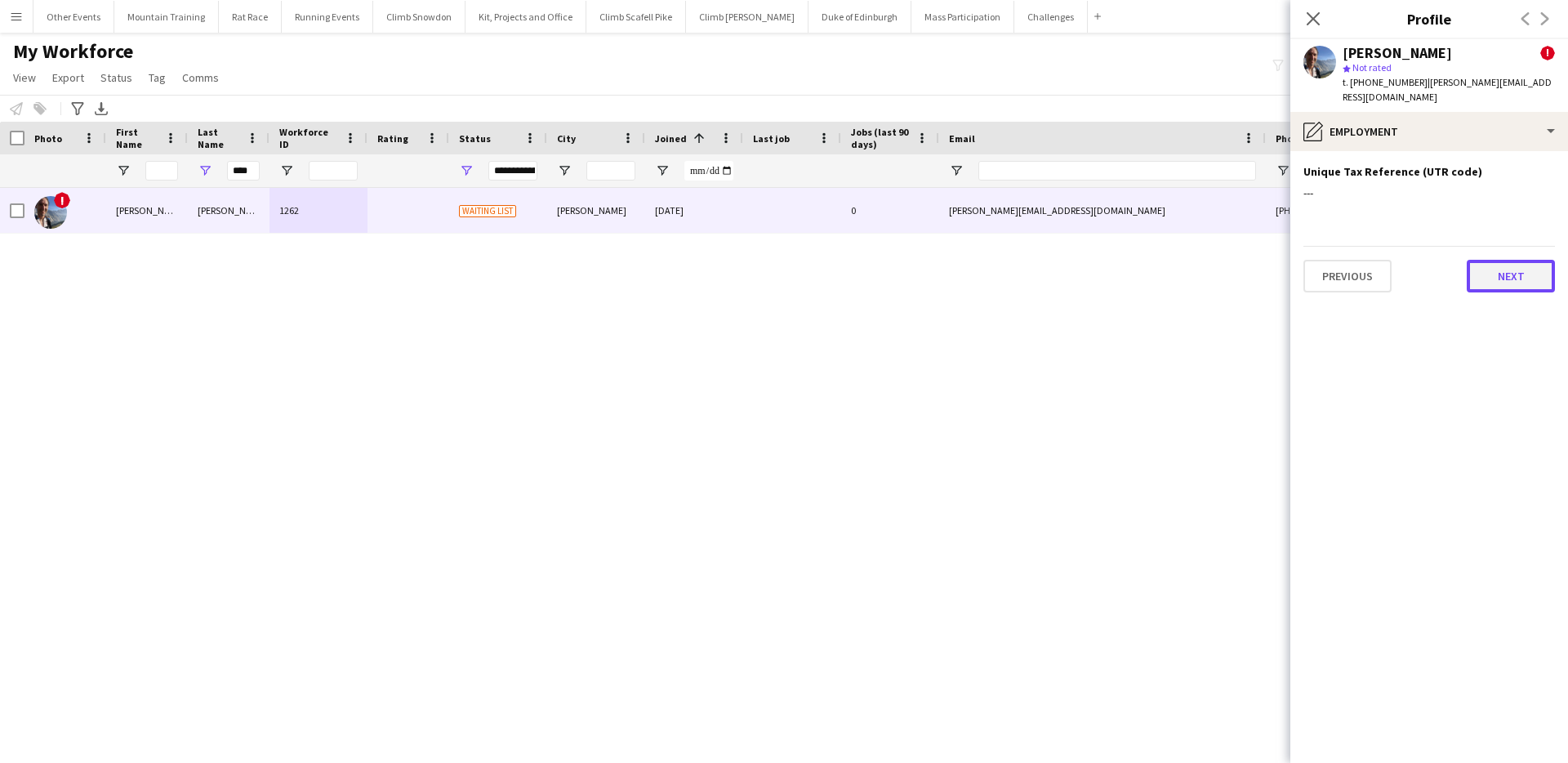
click at [1498, 260] on button "Next" at bounding box center [1511, 276] width 89 height 33
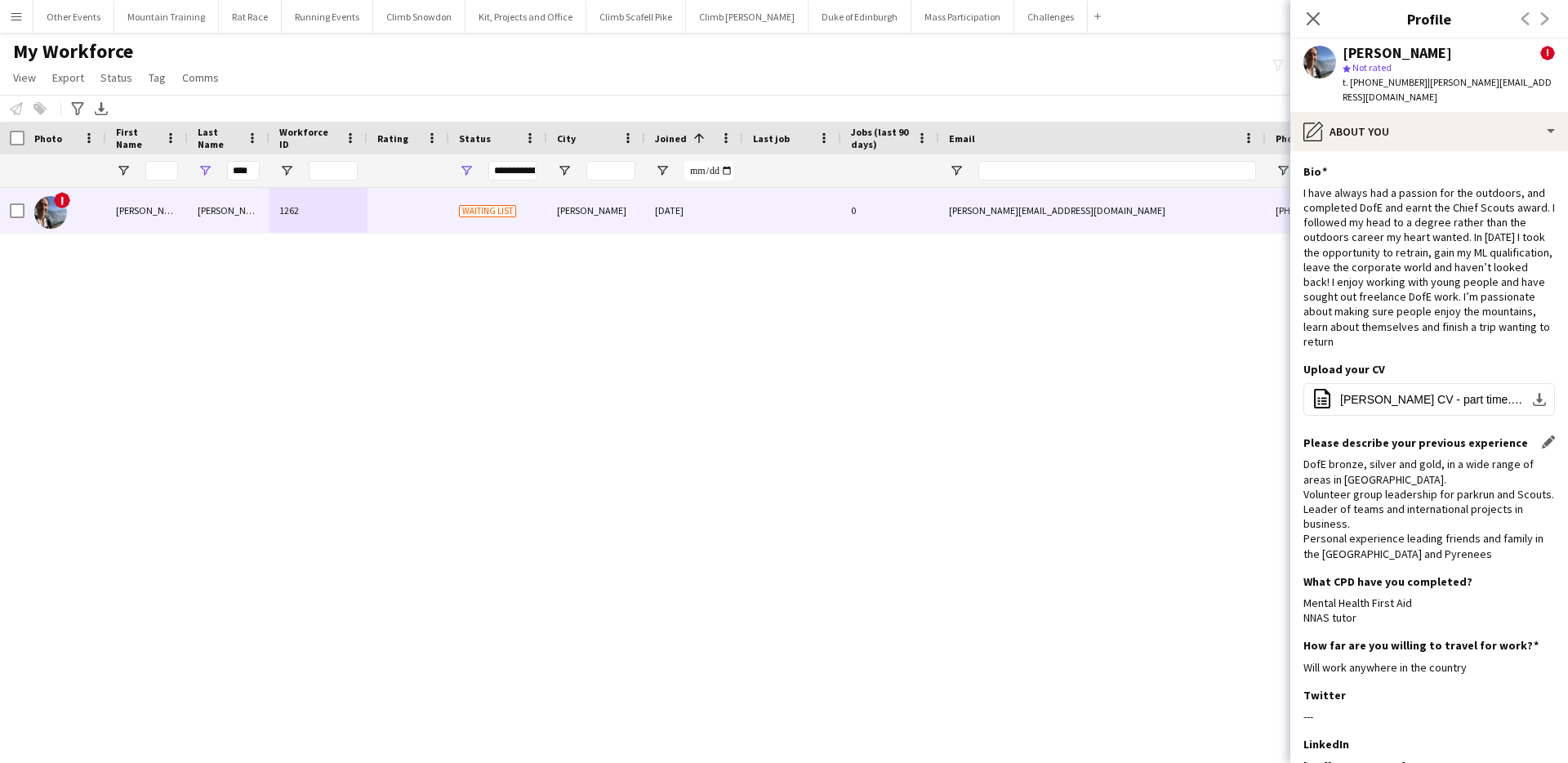
scroll to position [234, 0]
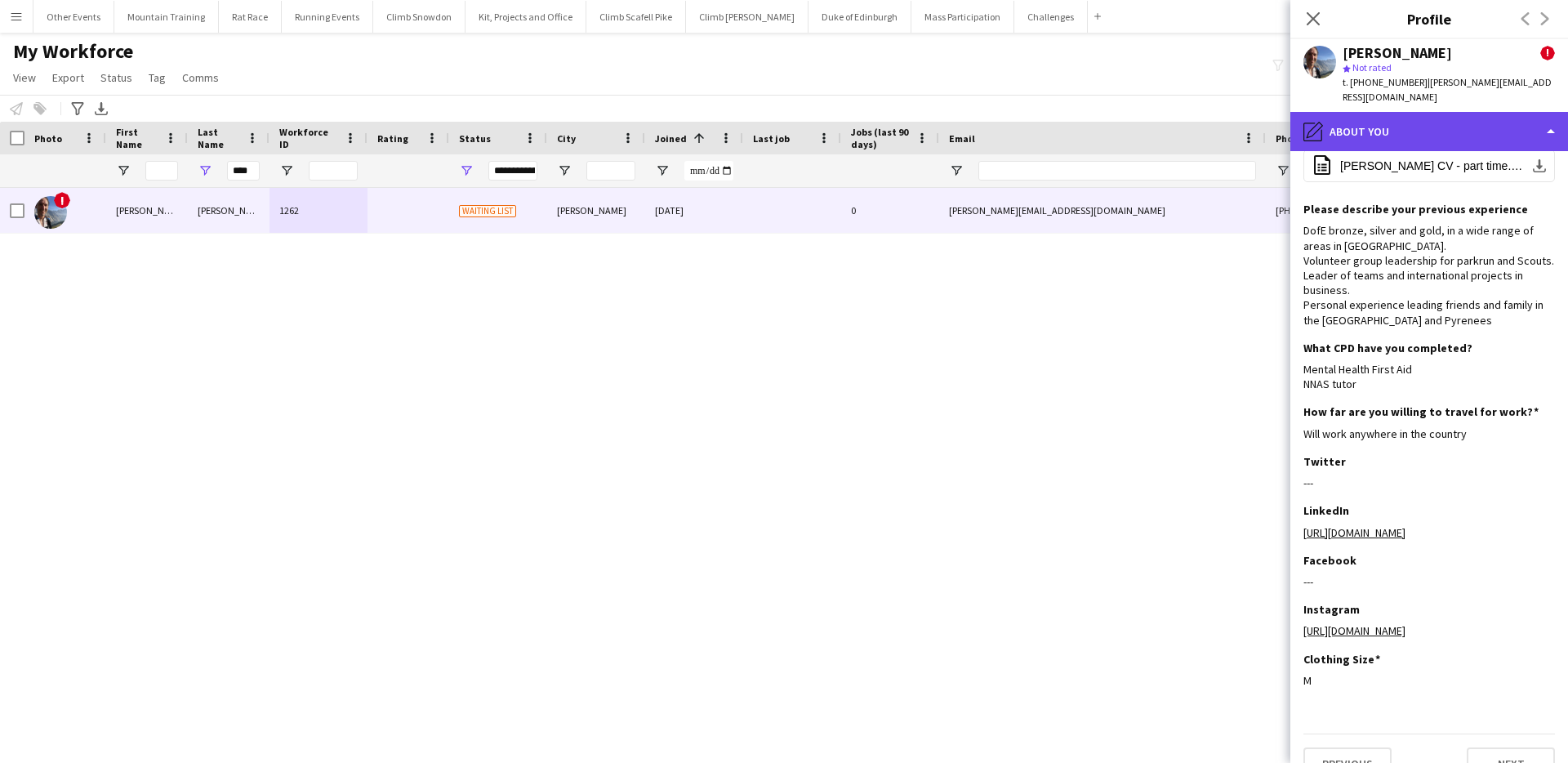
click at [1458, 118] on div "pencil4 About you" at bounding box center [1429, 132] width 277 height 40
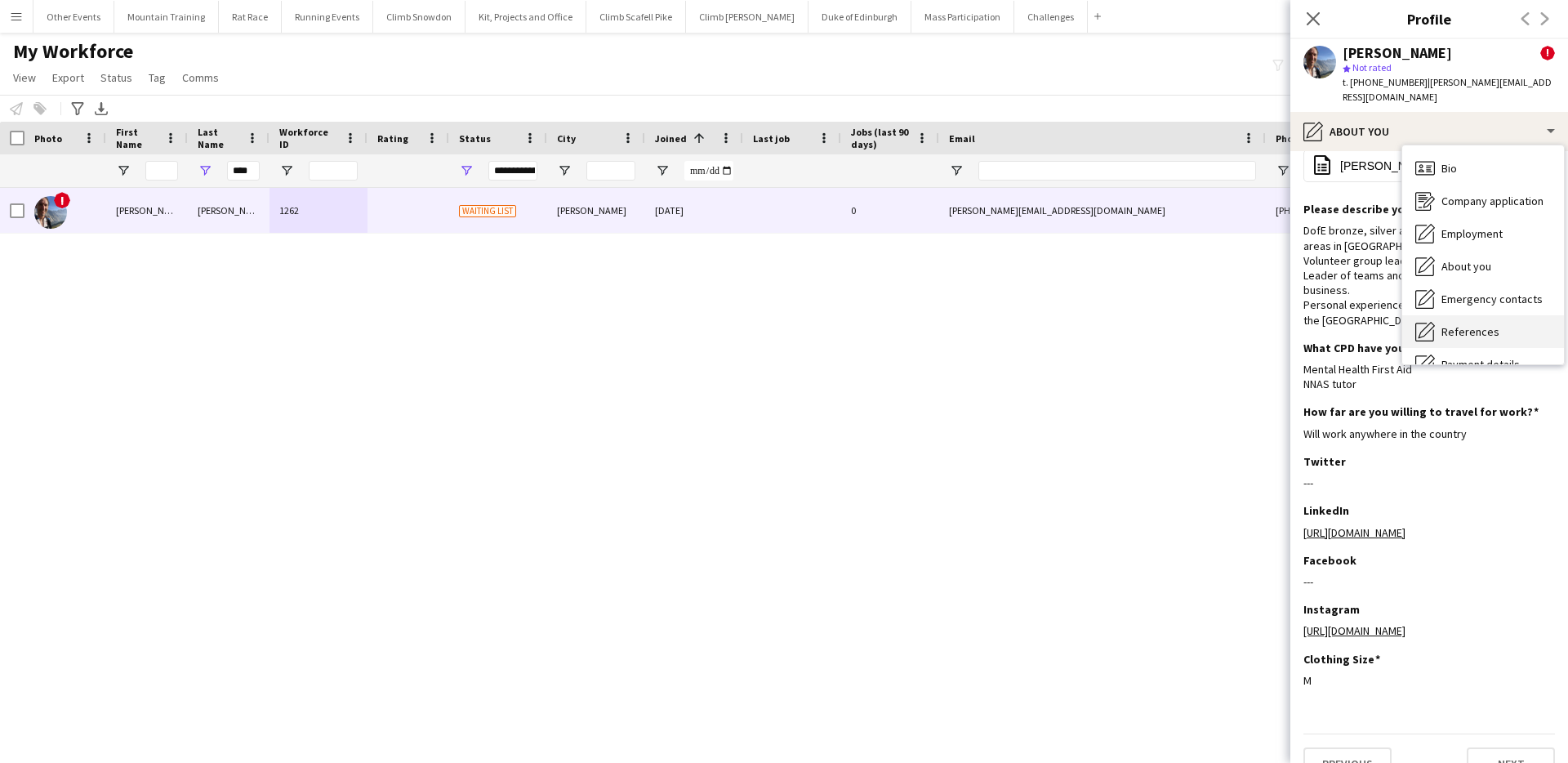
click at [1469, 315] on div "References References" at bounding box center [1483, 331] width 162 height 33
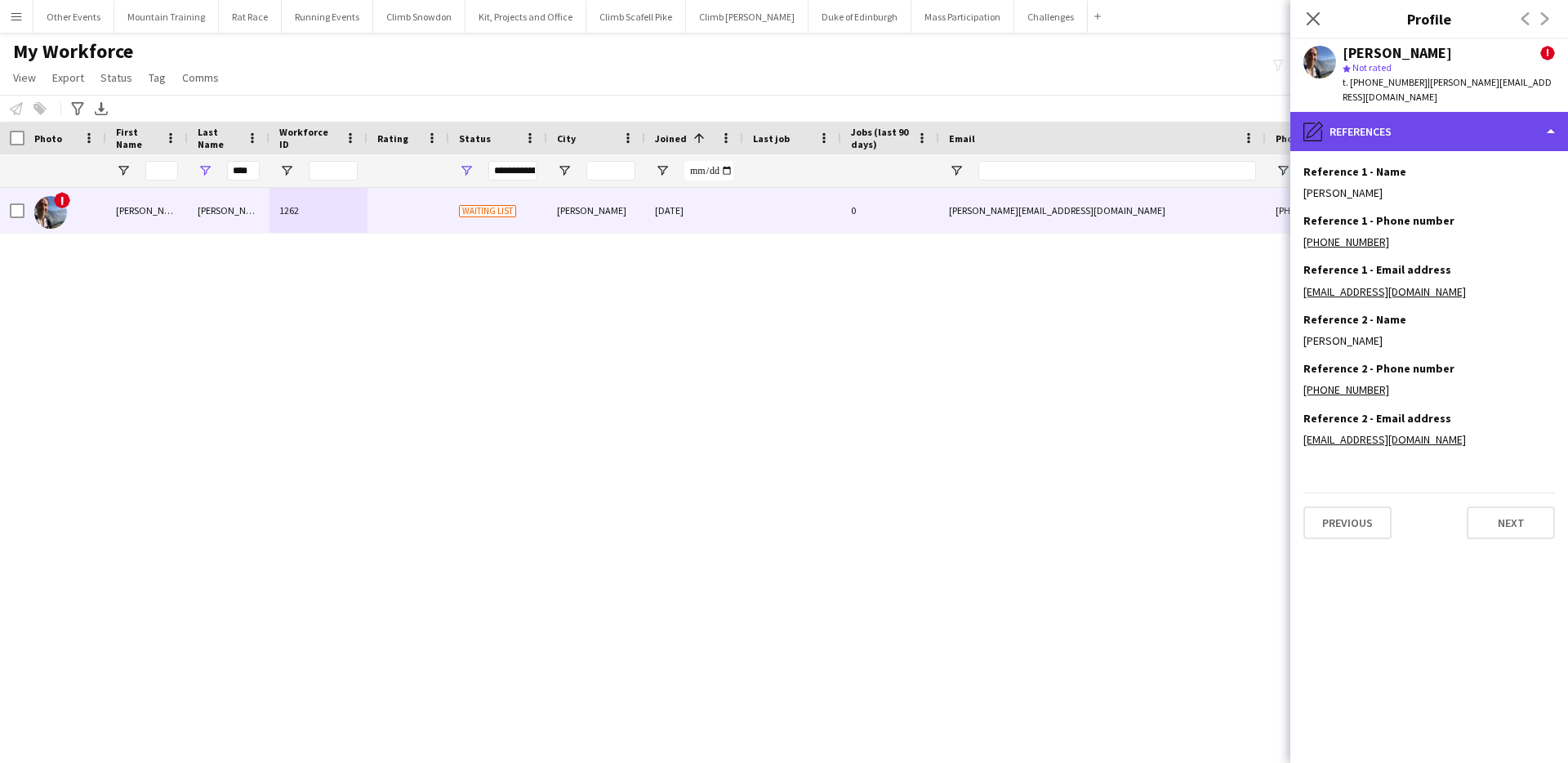
click at [1456, 112] on div "pencil4 References" at bounding box center [1429, 132] width 277 height 40
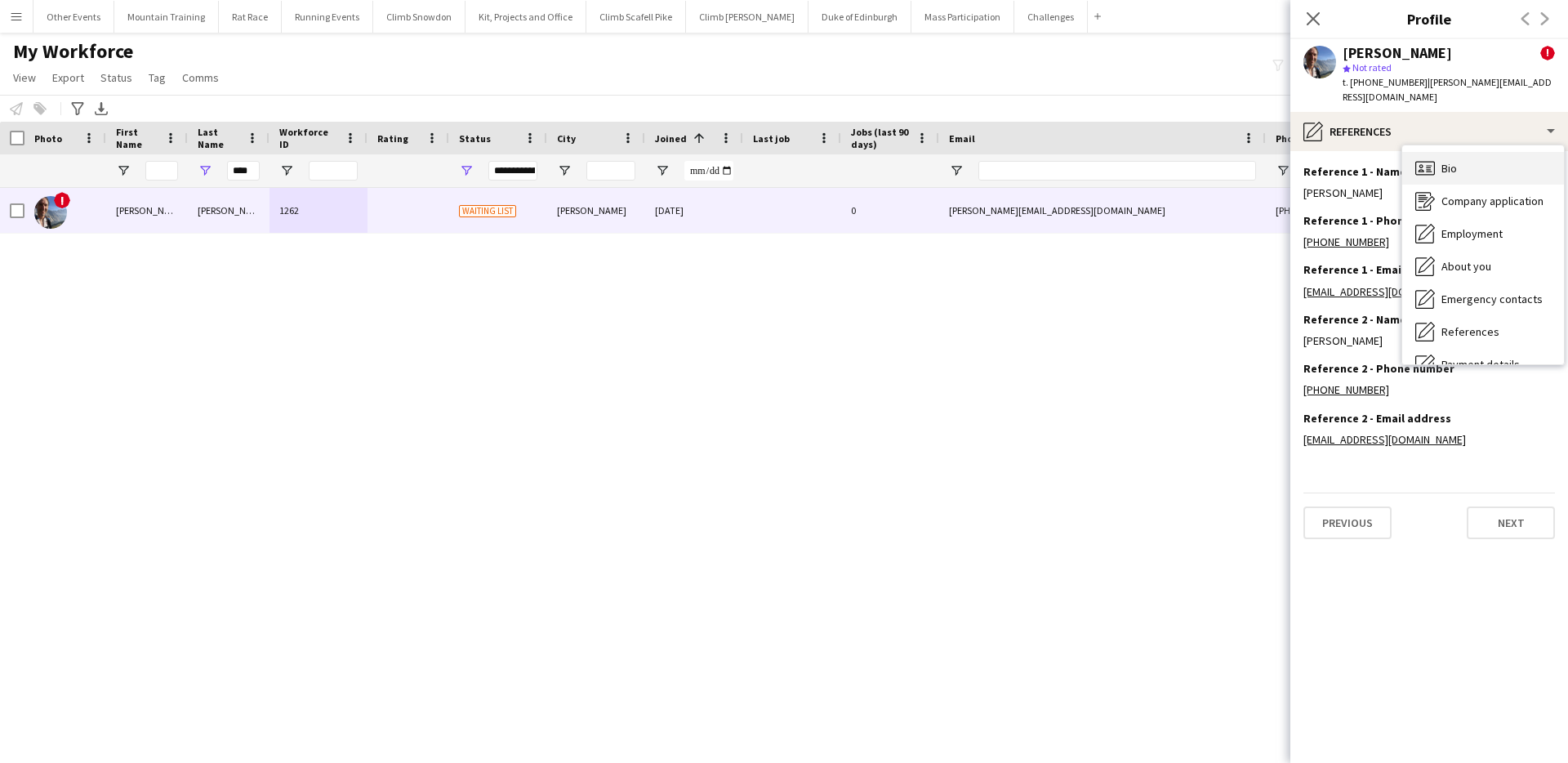
click at [1471, 152] on div "Bio Bio" at bounding box center [1483, 168] width 162 height 33
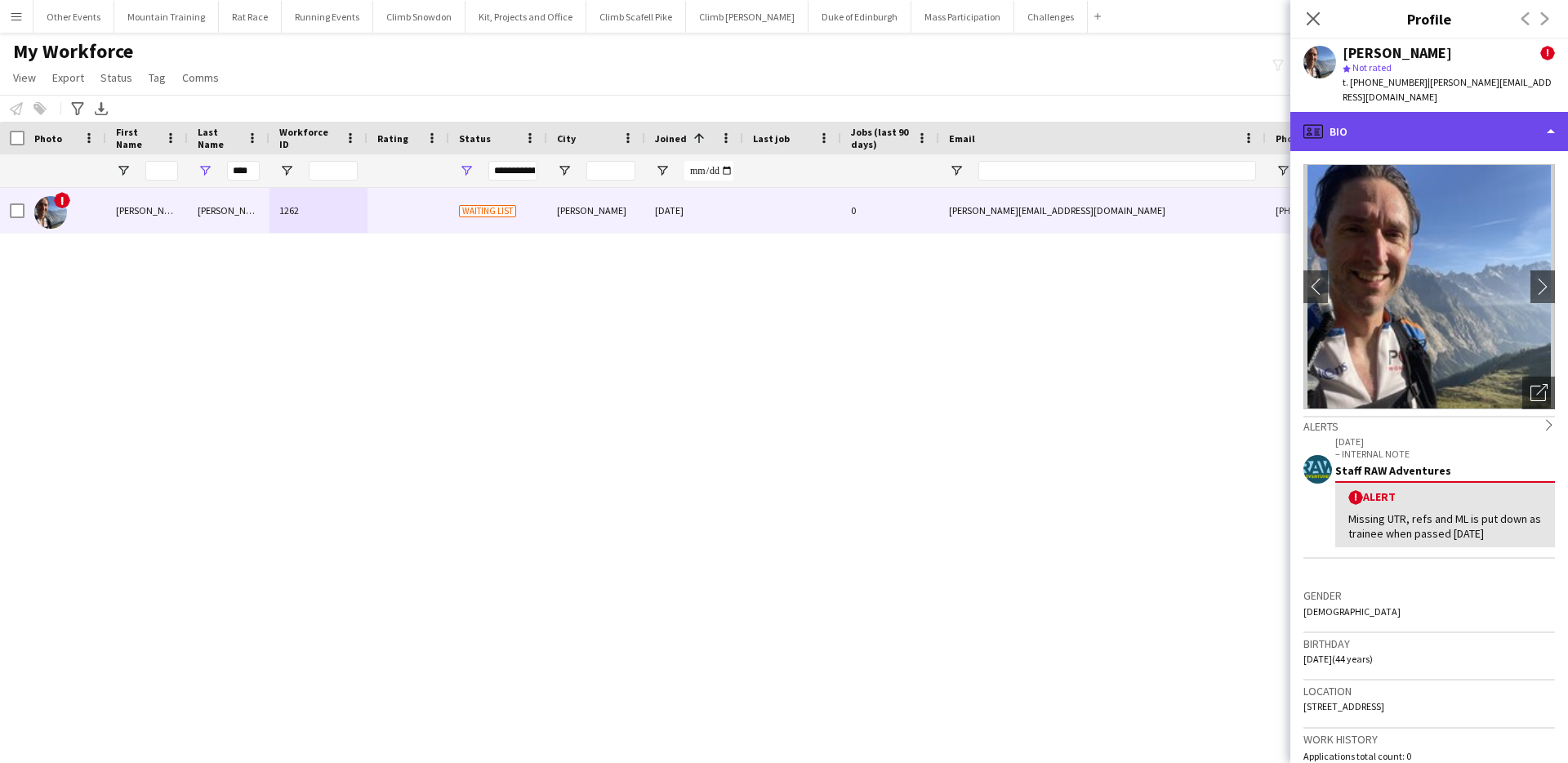
click at [1485, 112] on div "profile Bio" at bounding box center [1429, 132] width 277 height 40
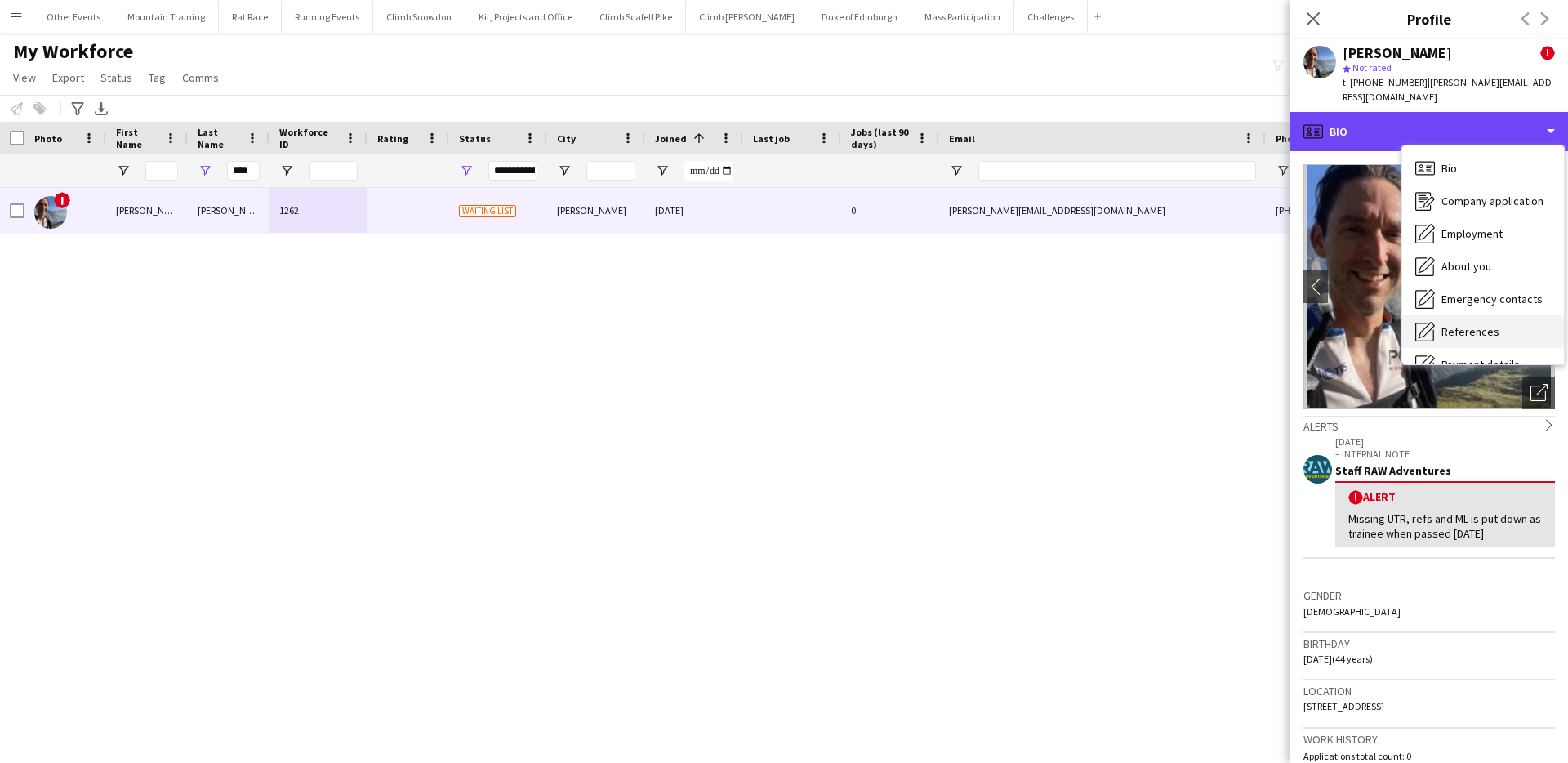
scroll to position [186, 0]
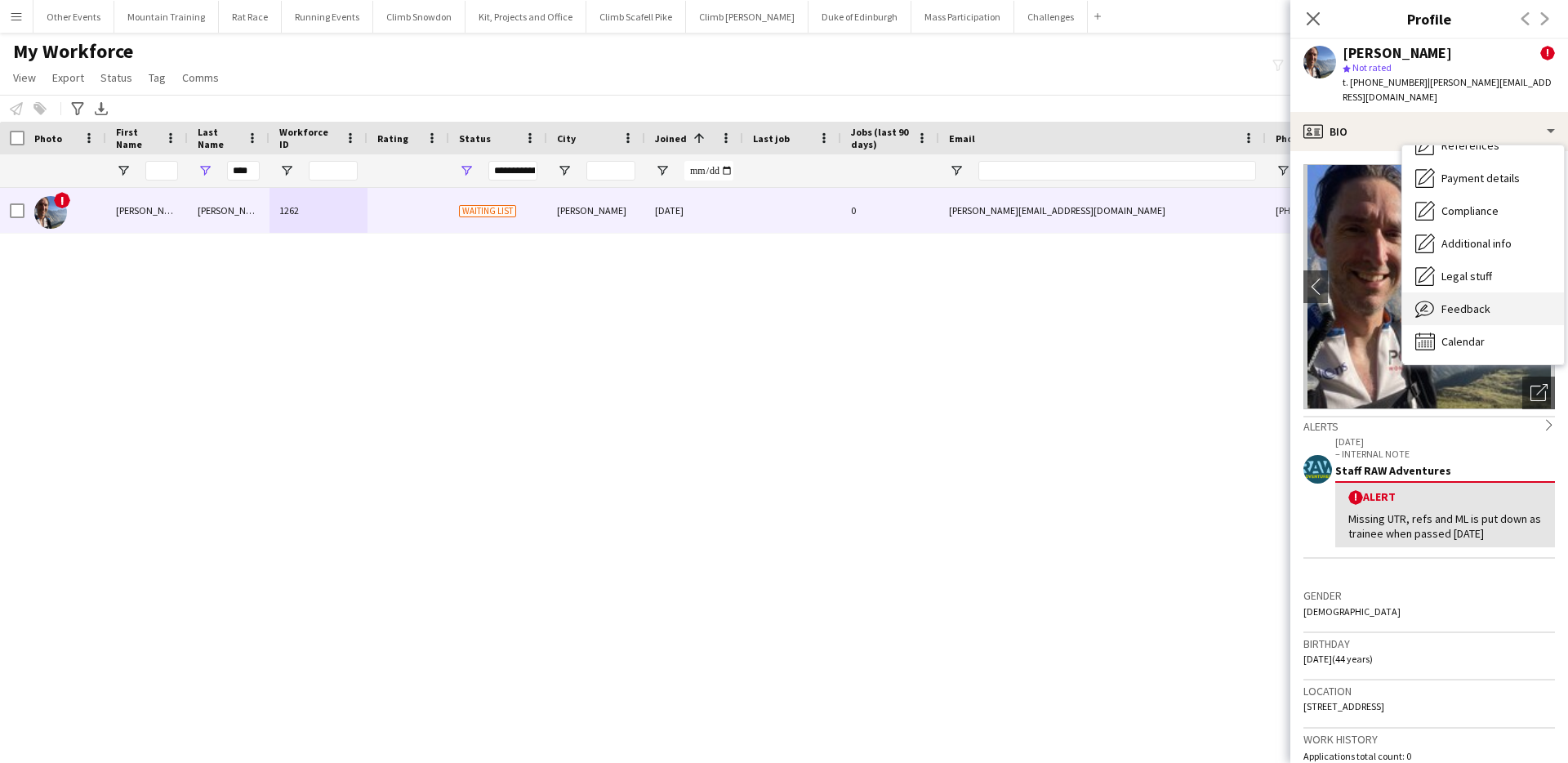
click at [1494, 293] on div "Feedback Feedback" at bounding box center [1483, 309] width 162 height 33
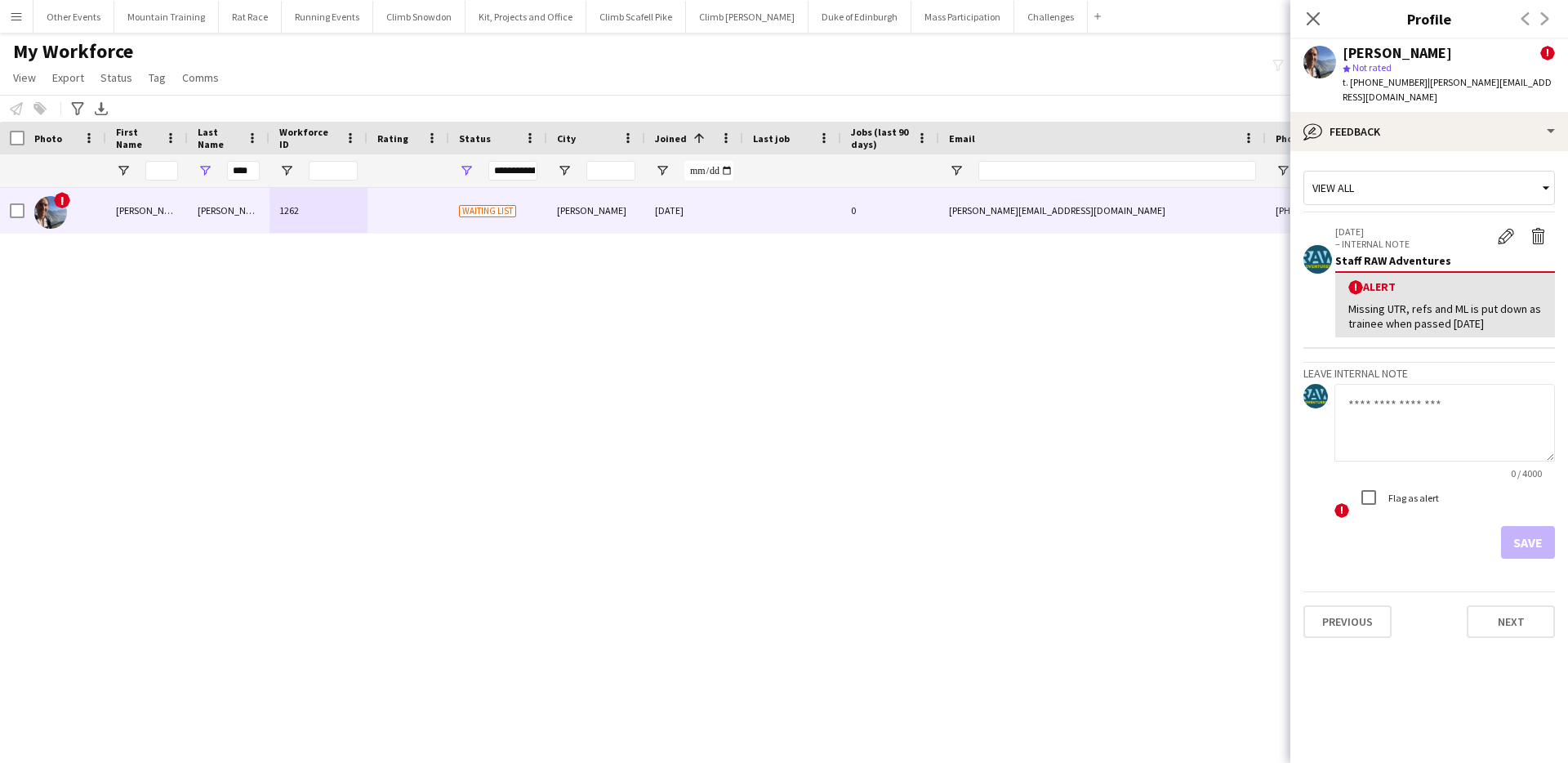
click at [1541, 216] on app-crew-profile-feedback-alert "[DATE] – INTERNAL NOTE Edit alert Delete alert Staff RAW Adventures ! Alert Mis…" at bounding box center [1429, 282] width 251 height 134
click at [1530, 228] on app-icon "Delete alert" at bounding box center [1538, 235] width 16 height 16
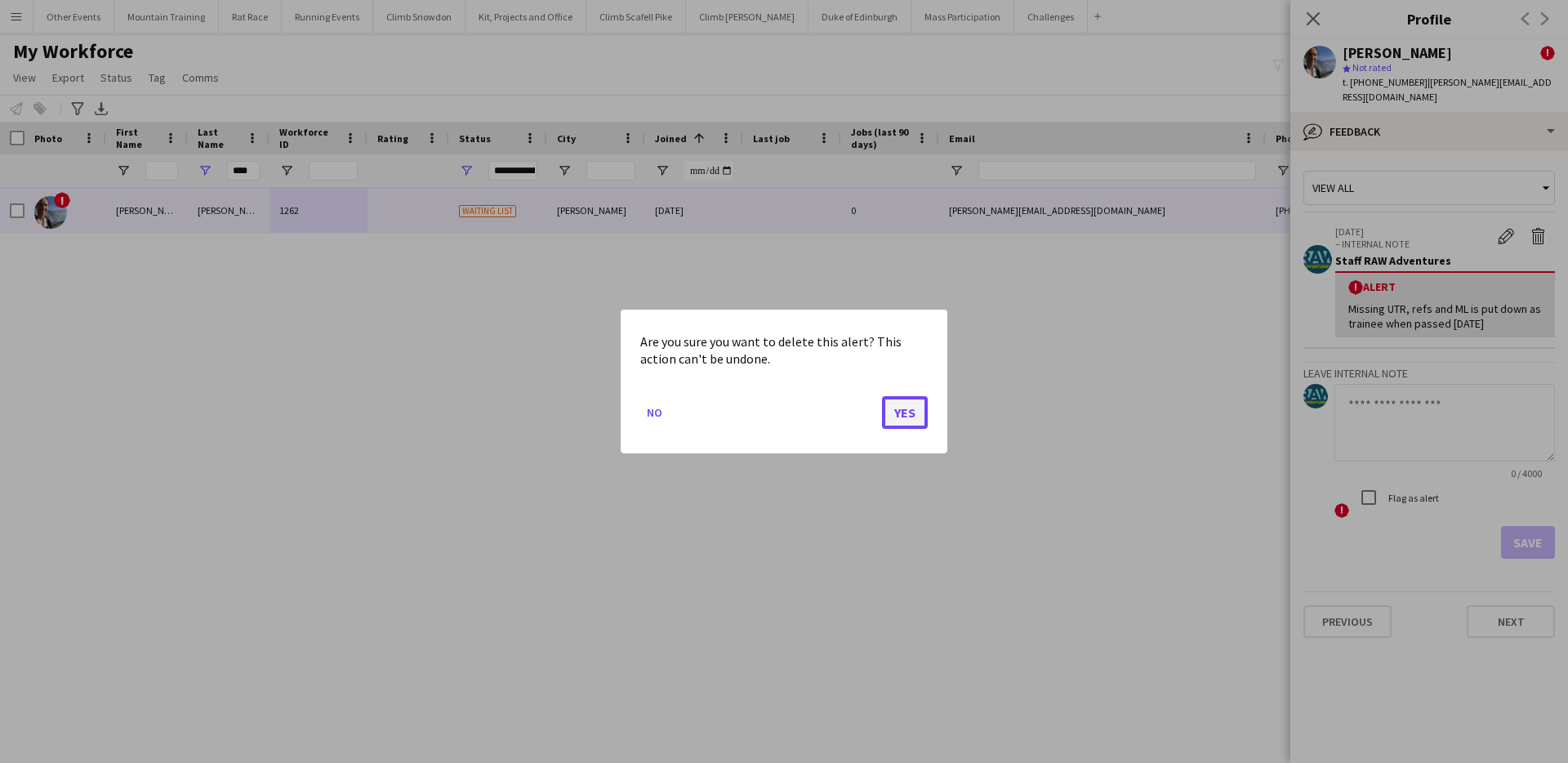
click at [901, 404] on button "Yes" at bounding box center [905, 412] width 46 height 33
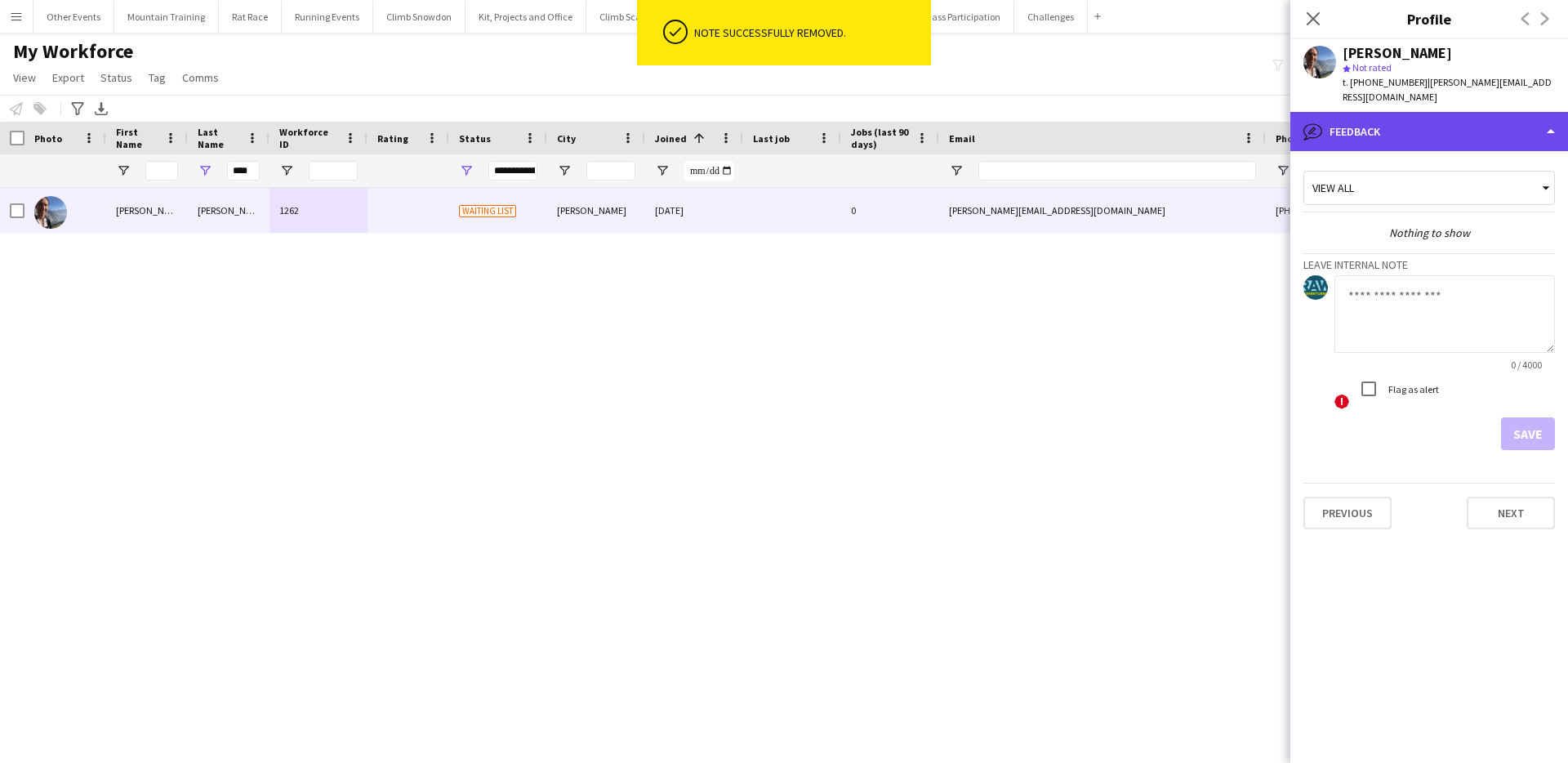
click at [1493, 117] on div "bubble-pencil Feedback" at bounding box center [1429, 132] width 277 height 40
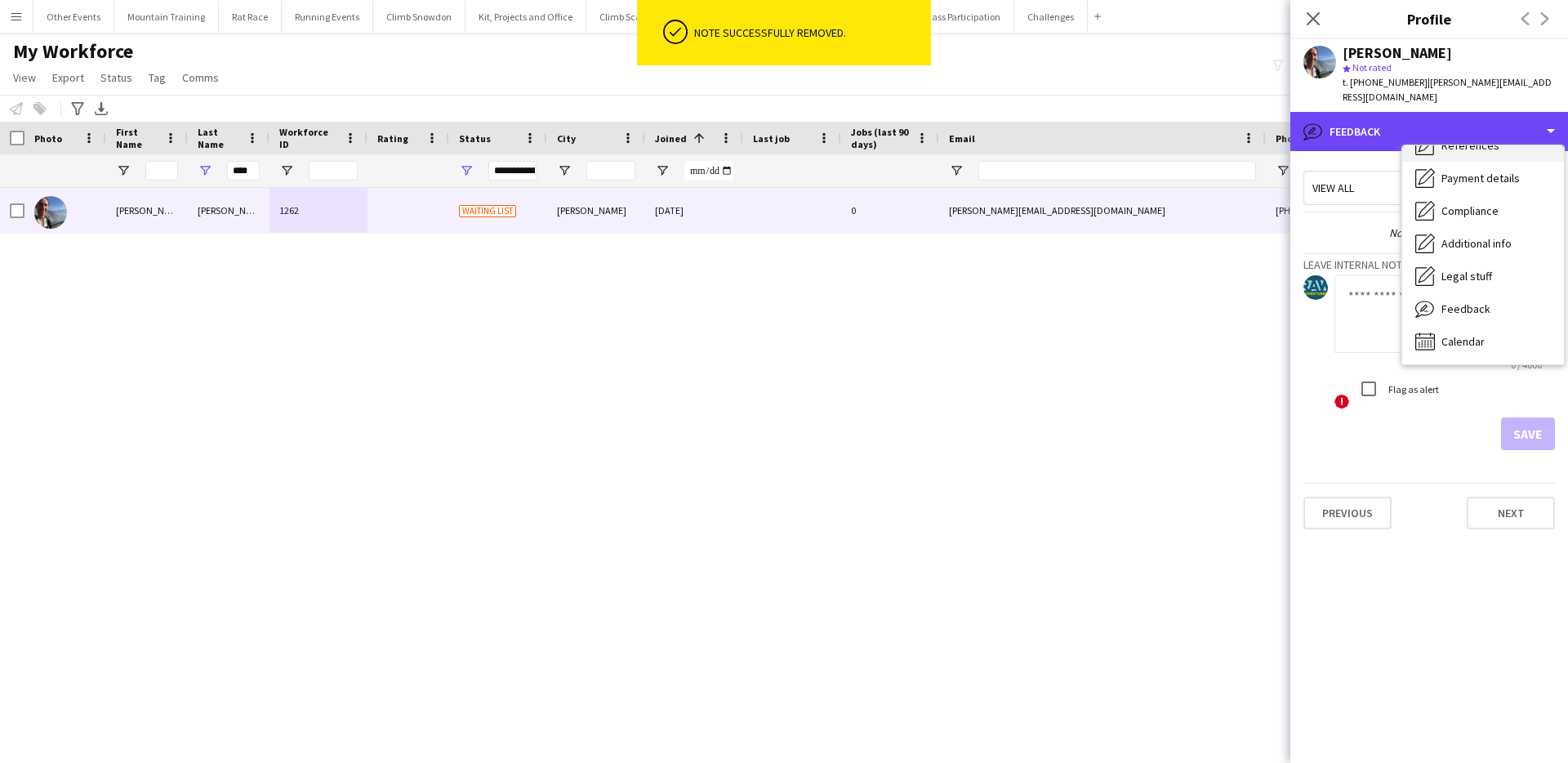
scroll to position [0, 0]
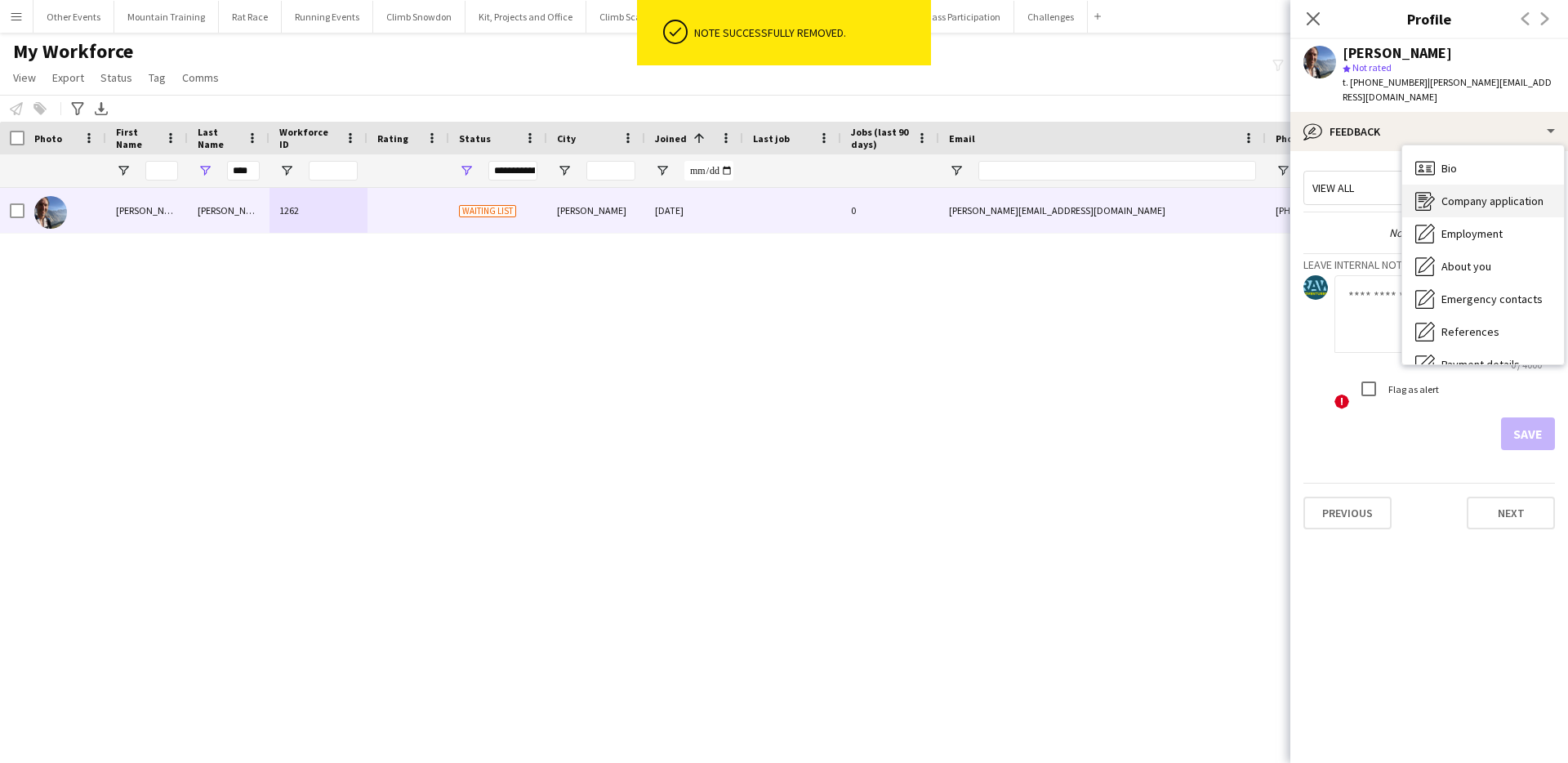
click at [1498, 185] on div "Company application Company application" at bounding box center [1483, 201] width 162 height 33
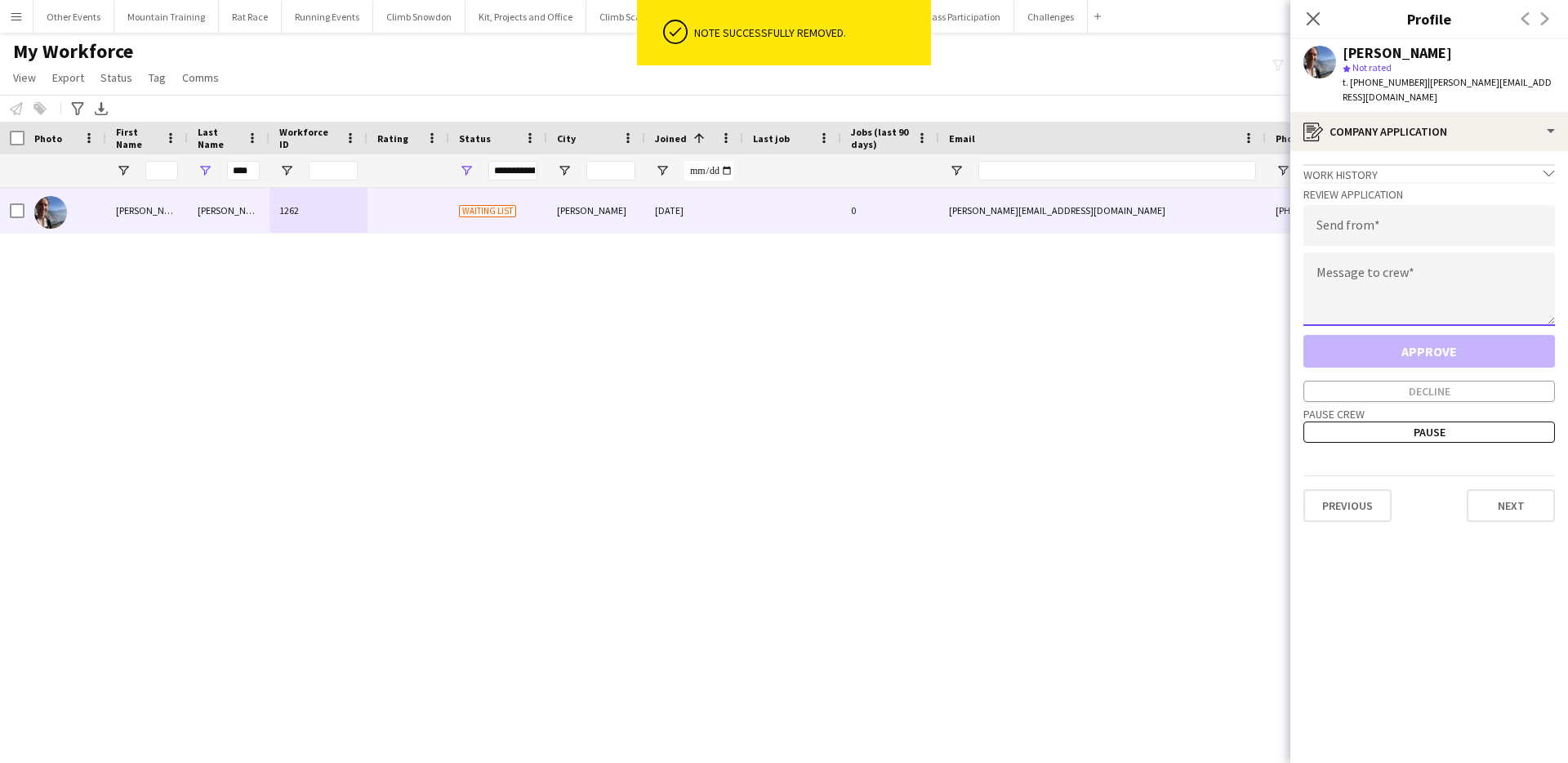
click at [1390, 252] on textarea at bounding box center [1429, 288] width 251 height 73
paste textarea "**********"
type textarea "**********"
click at [1406, 223] on input "email" at bounding box center [1429, 225] width 251 height 40
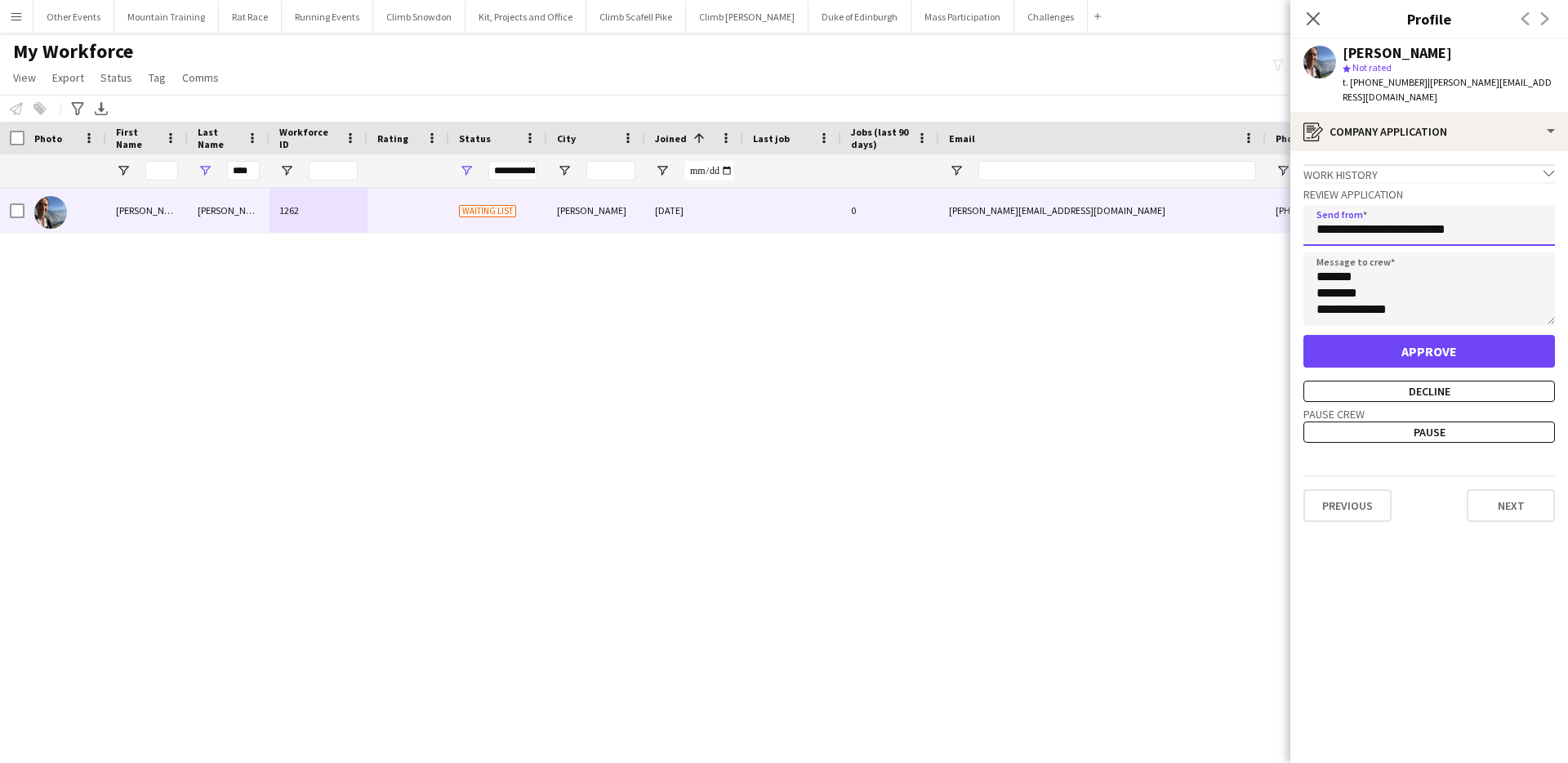
type input "**********"
click at [1412, 335] on button "Approve" at bounding box center [1429, 351] width 251 height 33
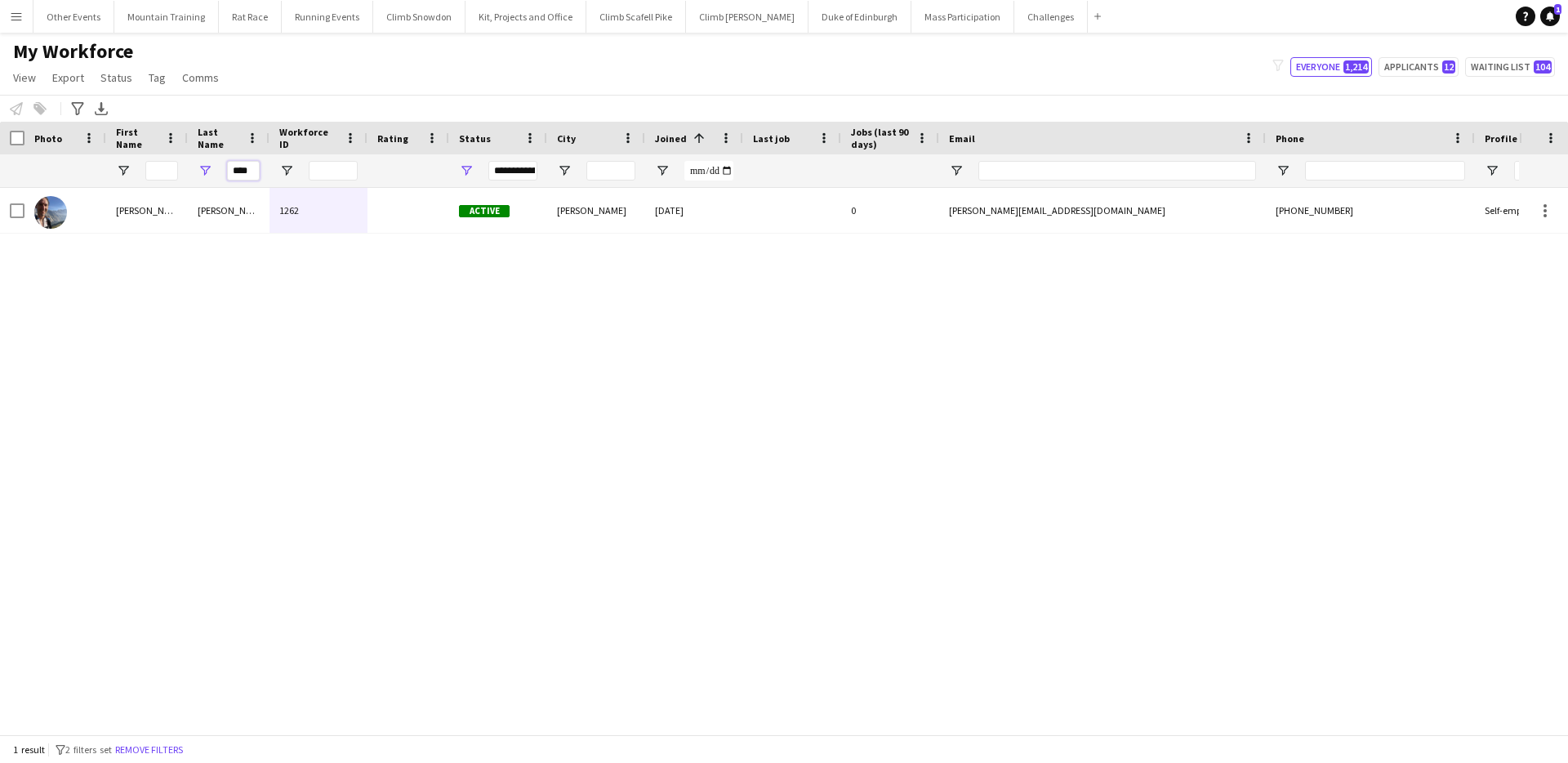
click at [256, 170] on input "****" at bounding box center [243, 170] width 33 height 19
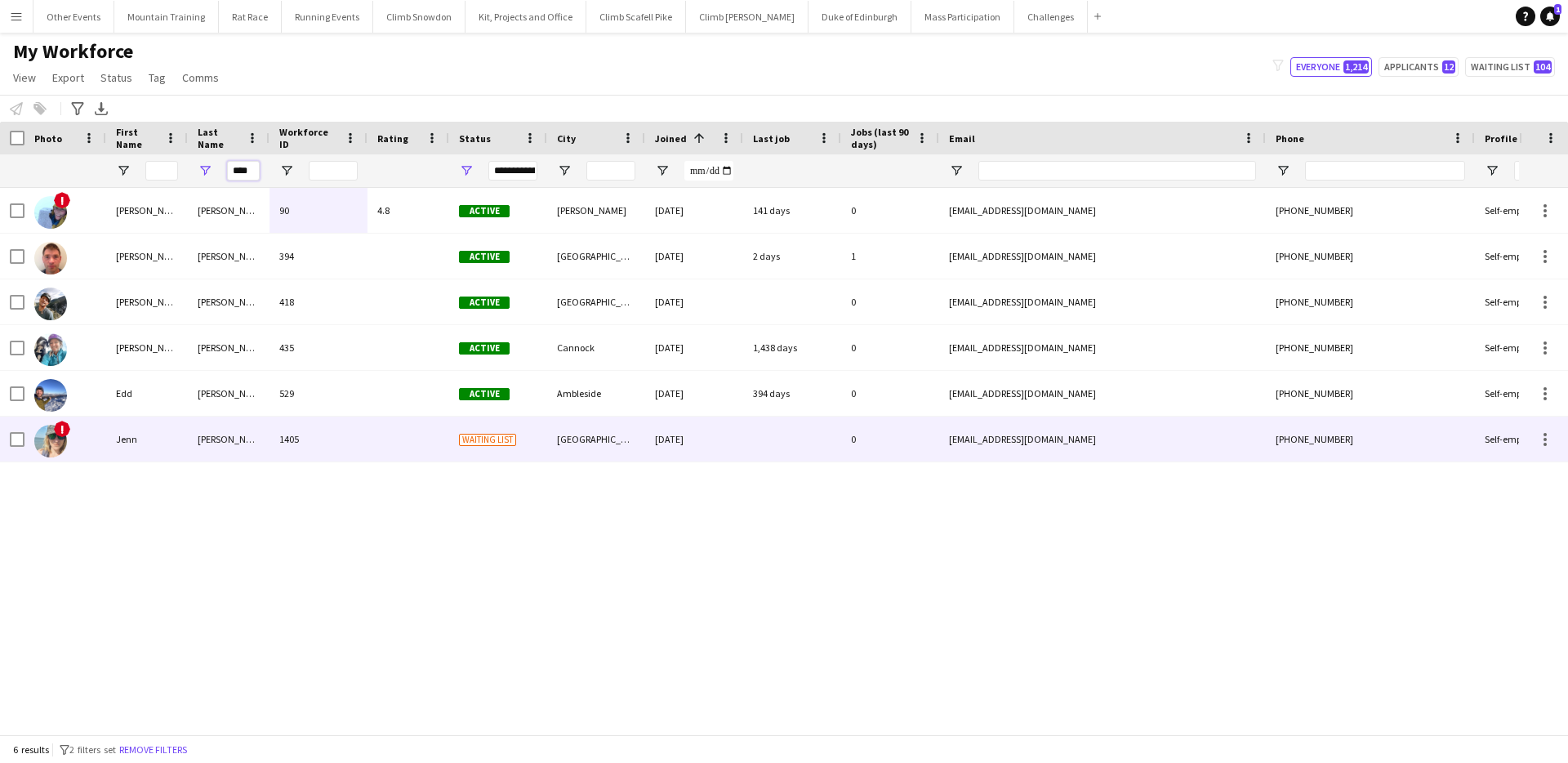
type input "****"
click at [197, 433] on div "[PERSON_NAME]" at bounding box center [228, 438] width 82 height 45
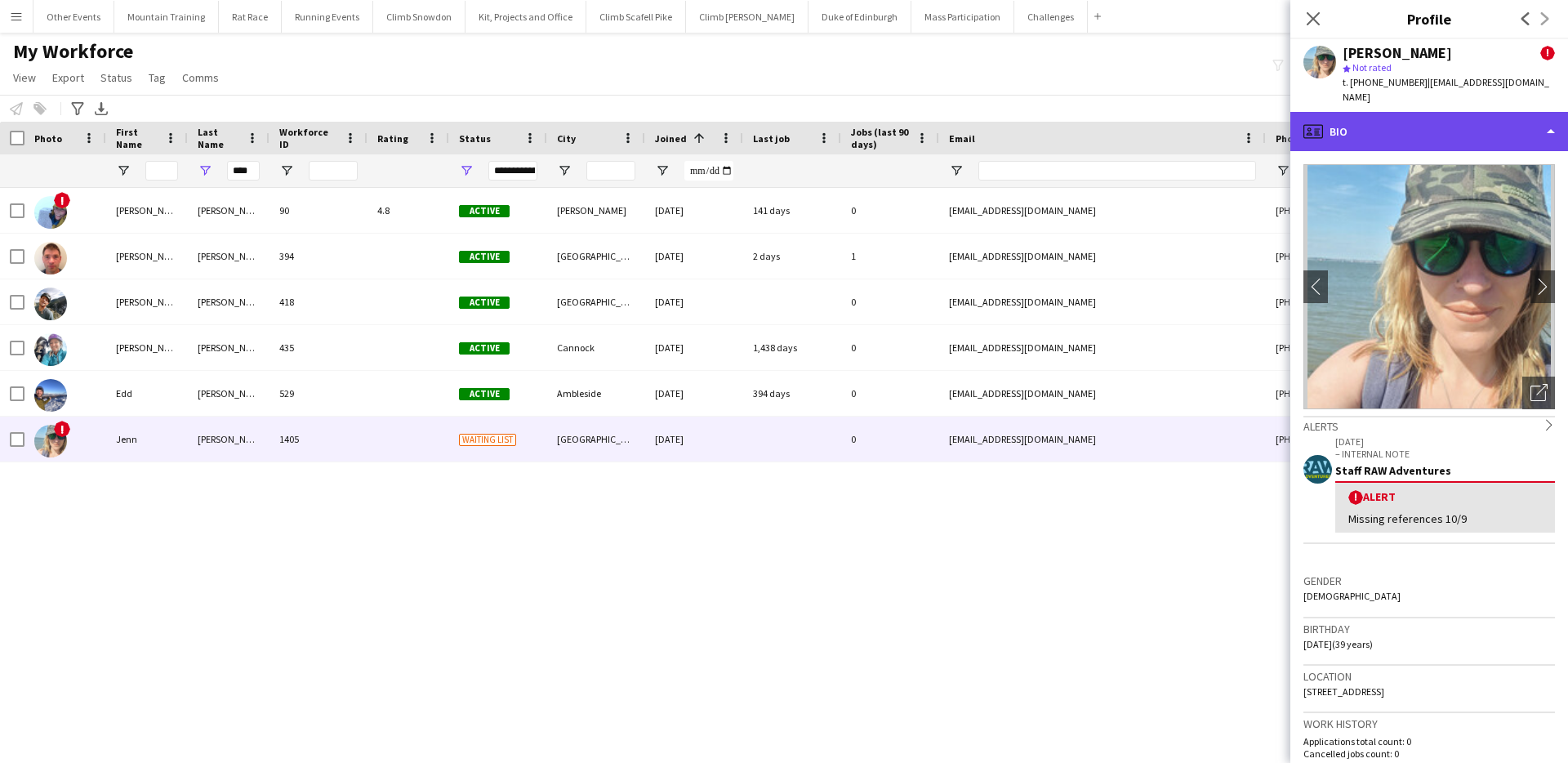
click at [1480, 134] on div "profile Bio" at bounding box center [1429, 132] width 277 height 40
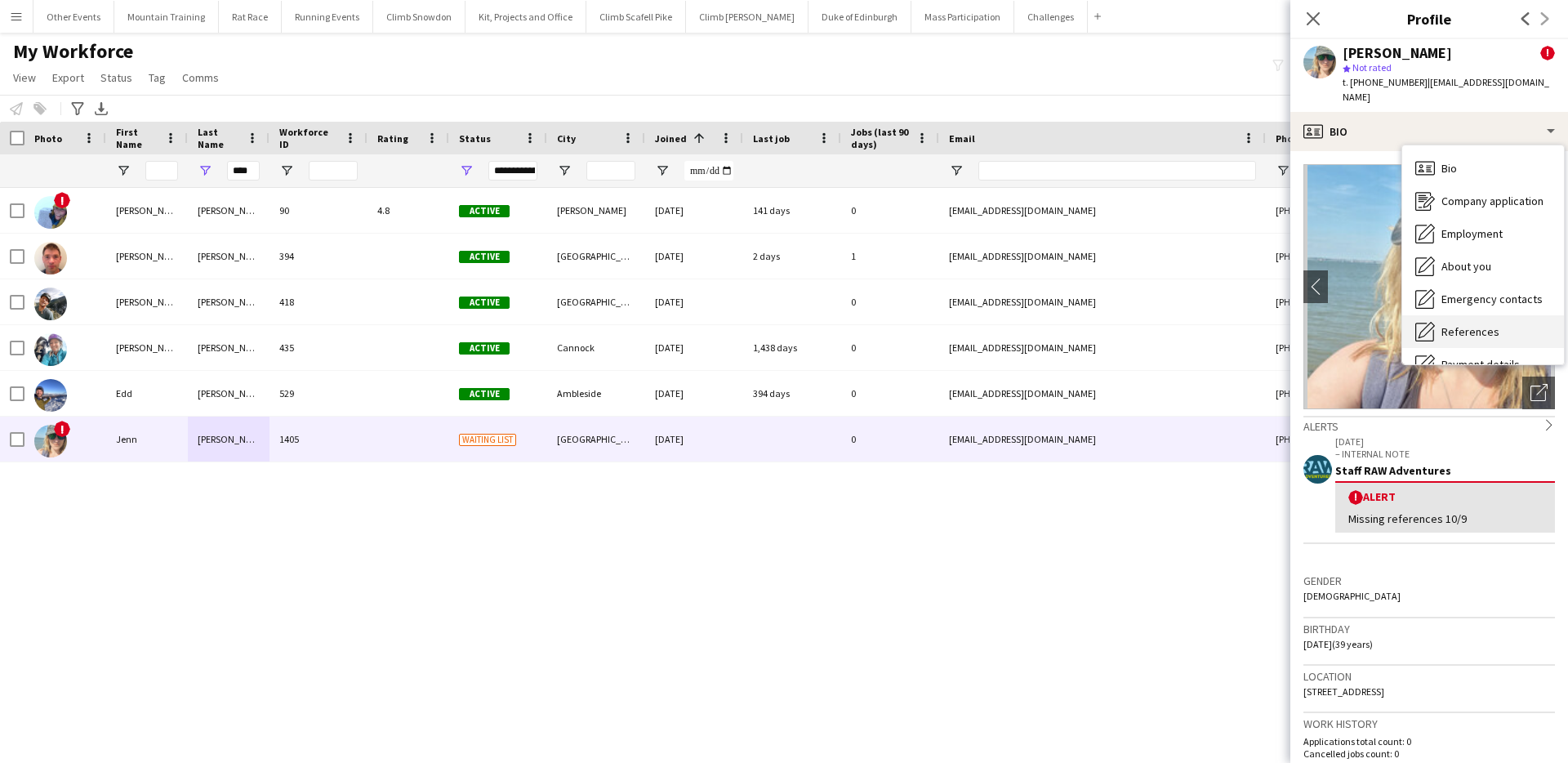
click at [1476, 325] on span "References" at bounding box center [1470, 331] width 58 height 14
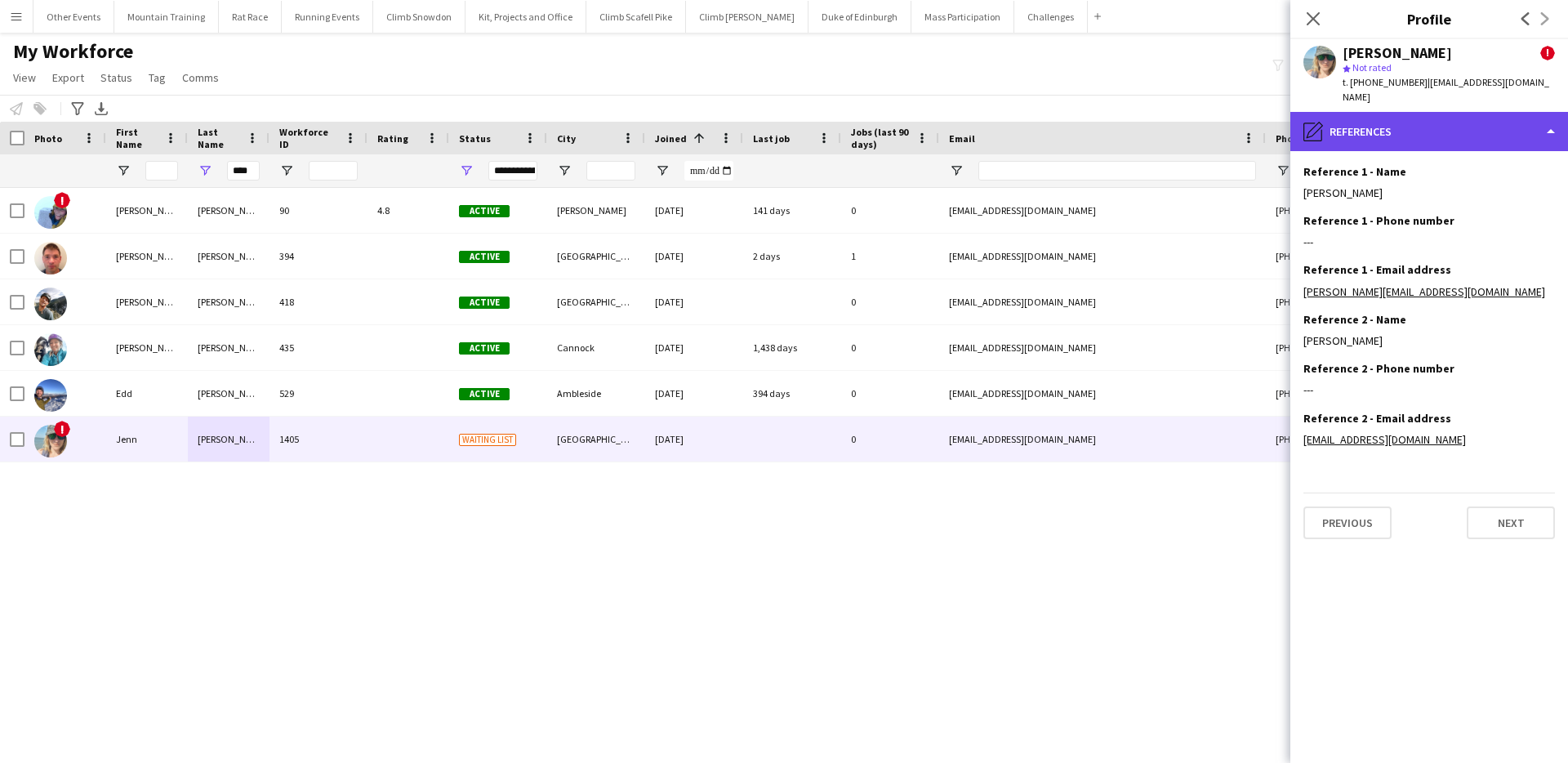
click at [1438, 128] on div "pencil4 References" at bounding box center [1429, 132] width 277 height 40
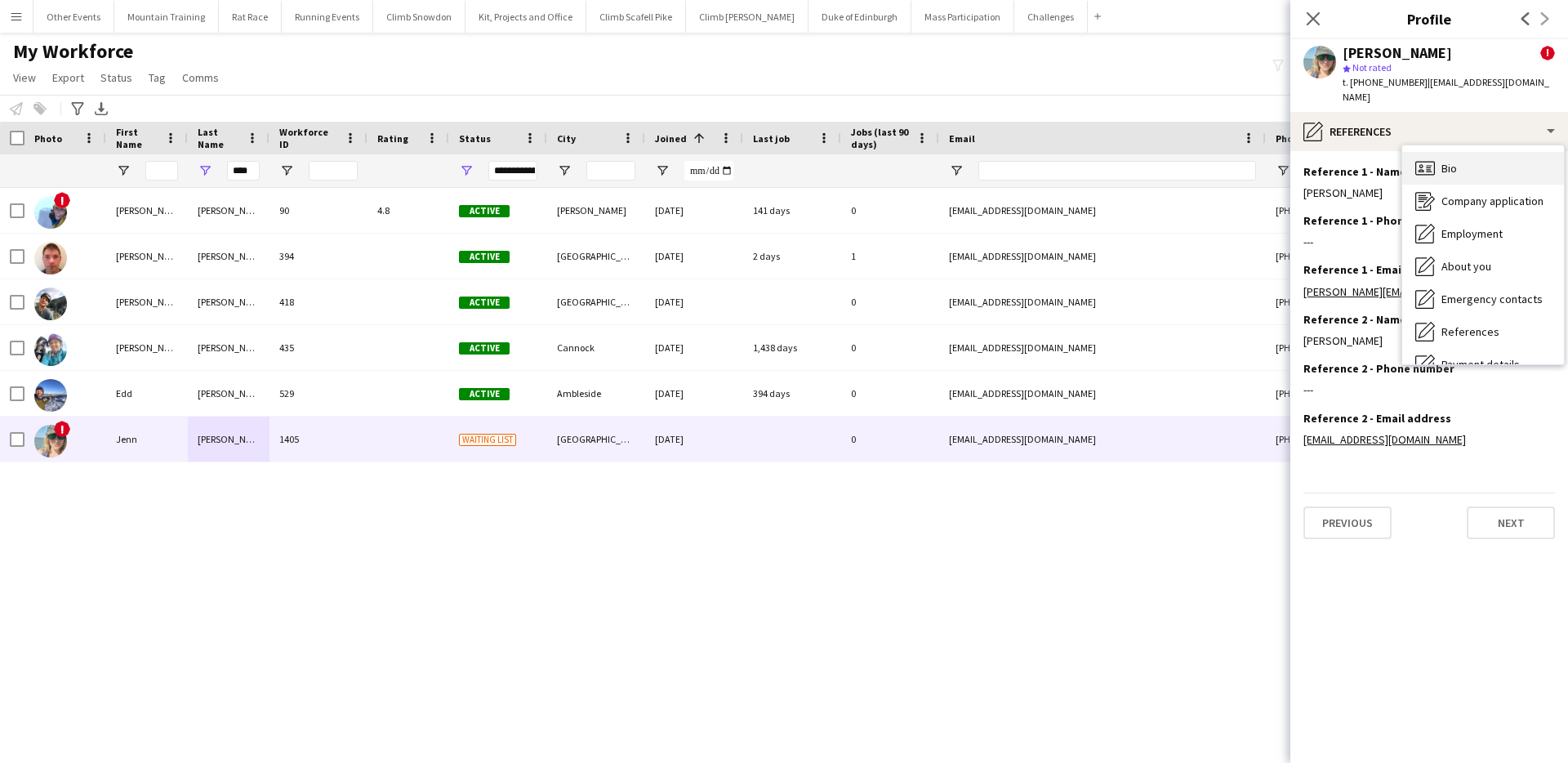
click at [1463, 171] on div "Bio Bio" at bounding box center [1483, 168] width 162 height 33
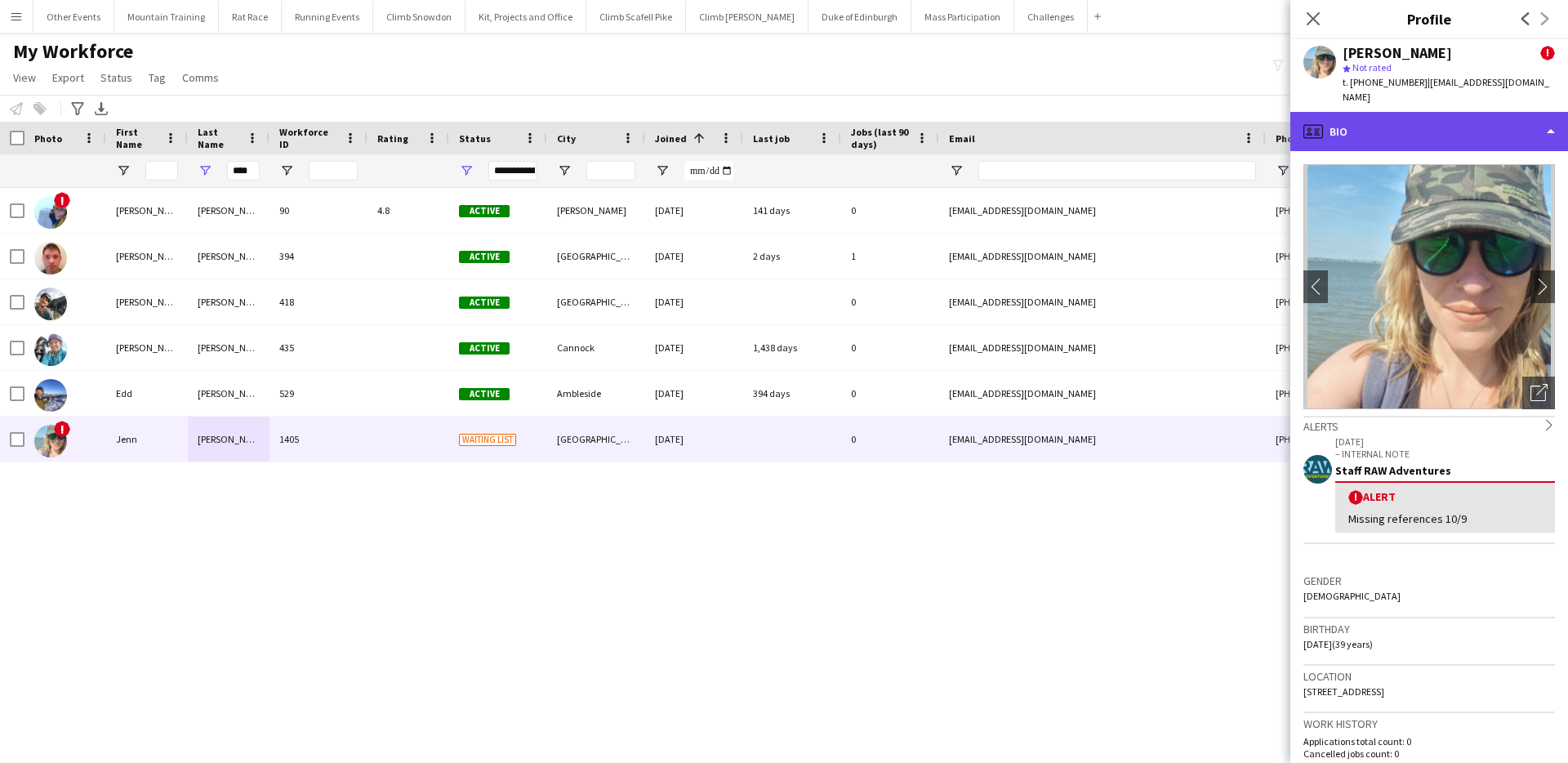
click at [1463, 135] on div "profile Bio" at bounding box center [1429, 132] width 277 height 40
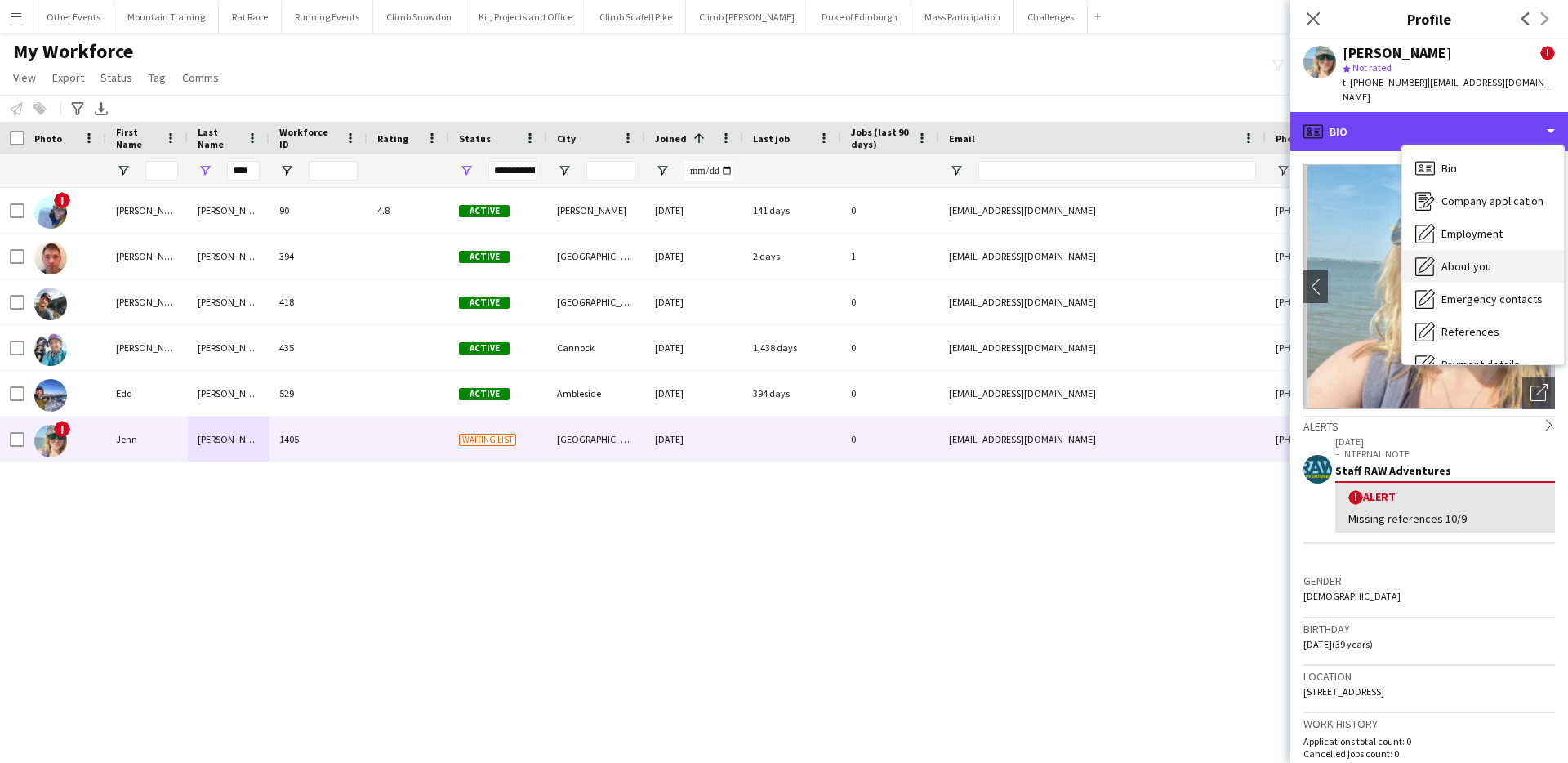
scroll to position [186, 0]
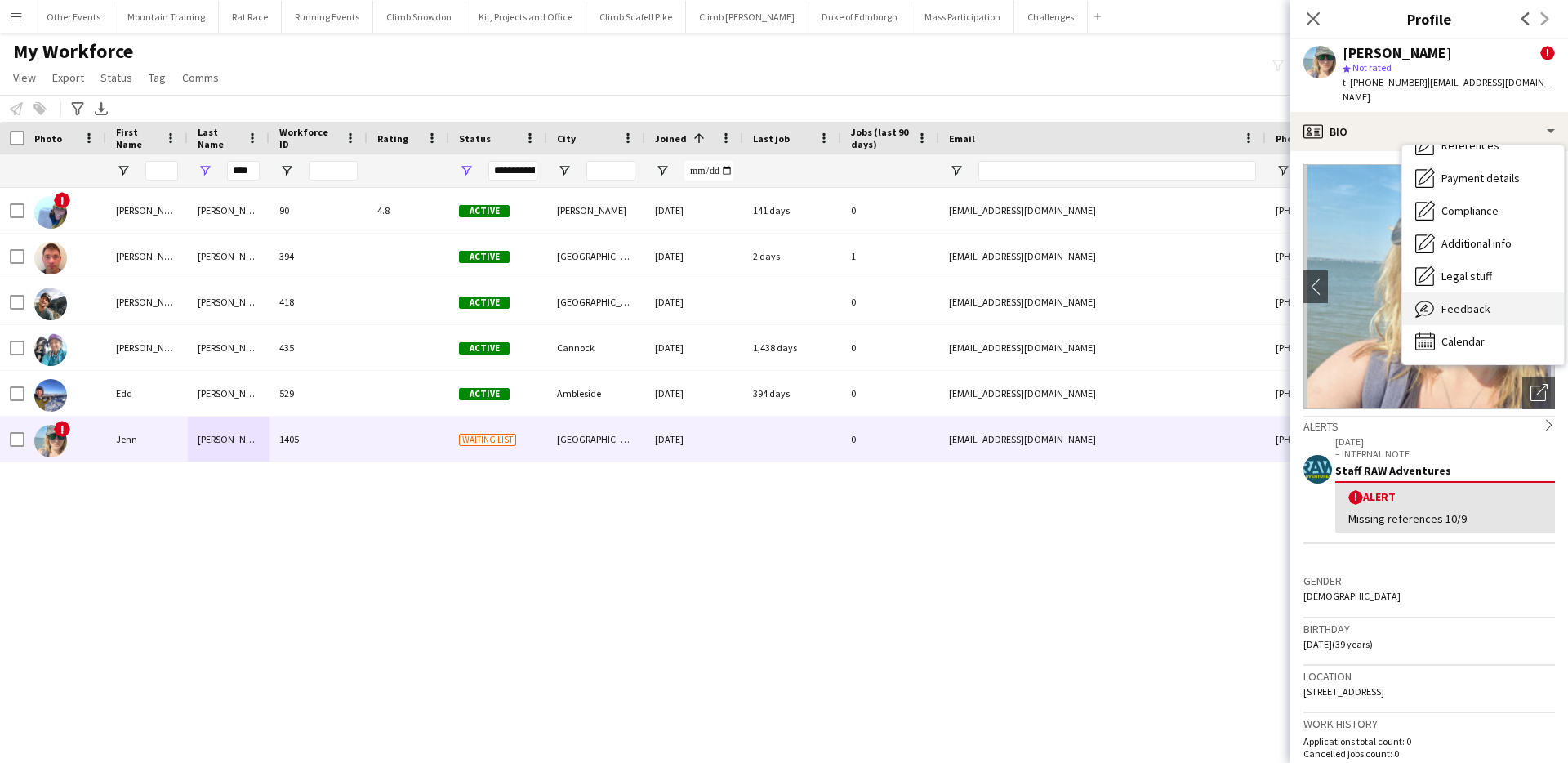
click at [1490, 319] on div "Feedback Feedback" at bounding box center [1483, 309] width 162 height 33
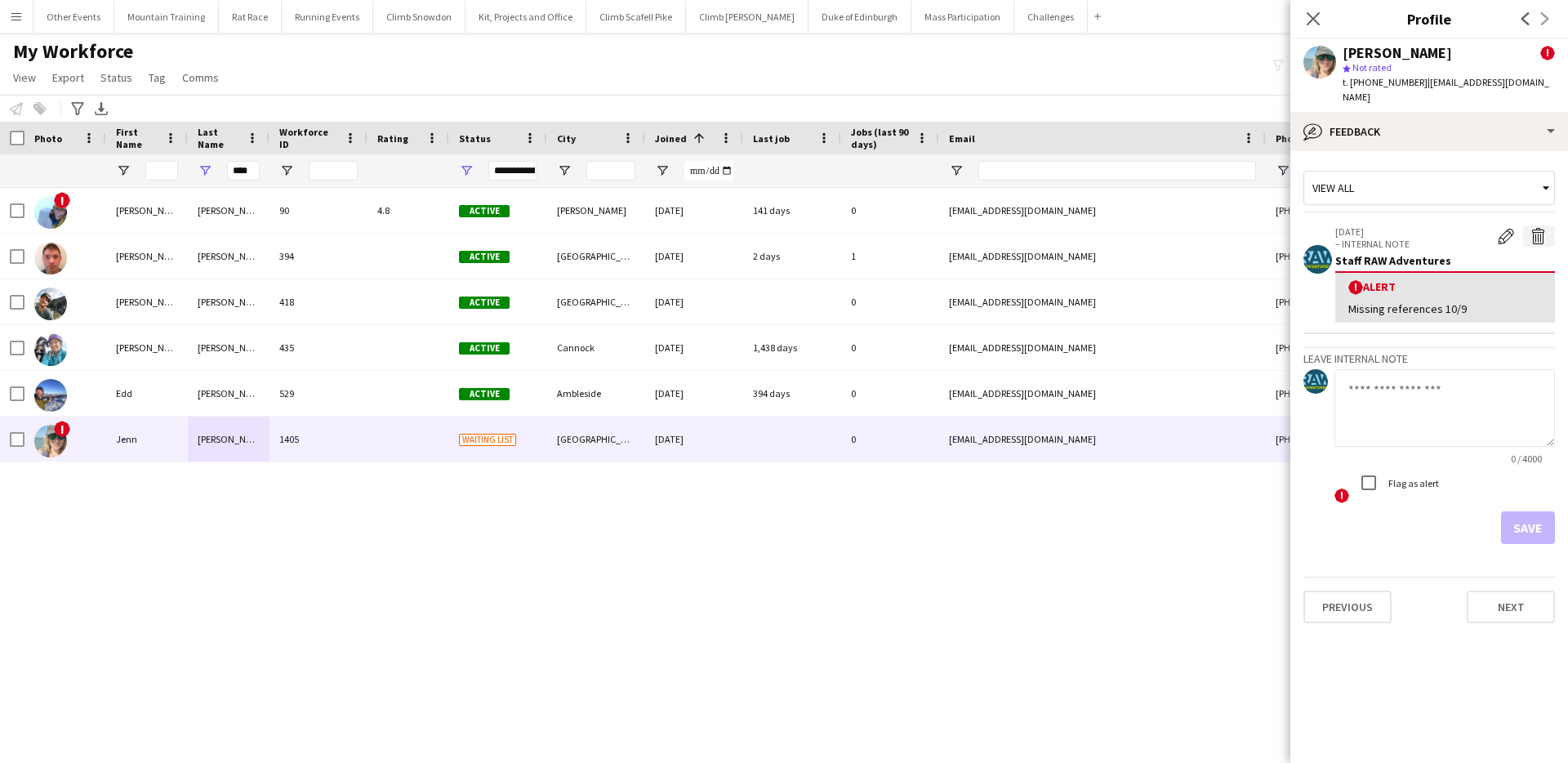
click at [1544, 232] on app-icon "Delete alert" at bounding box center [1538, 235] width 16 height 16
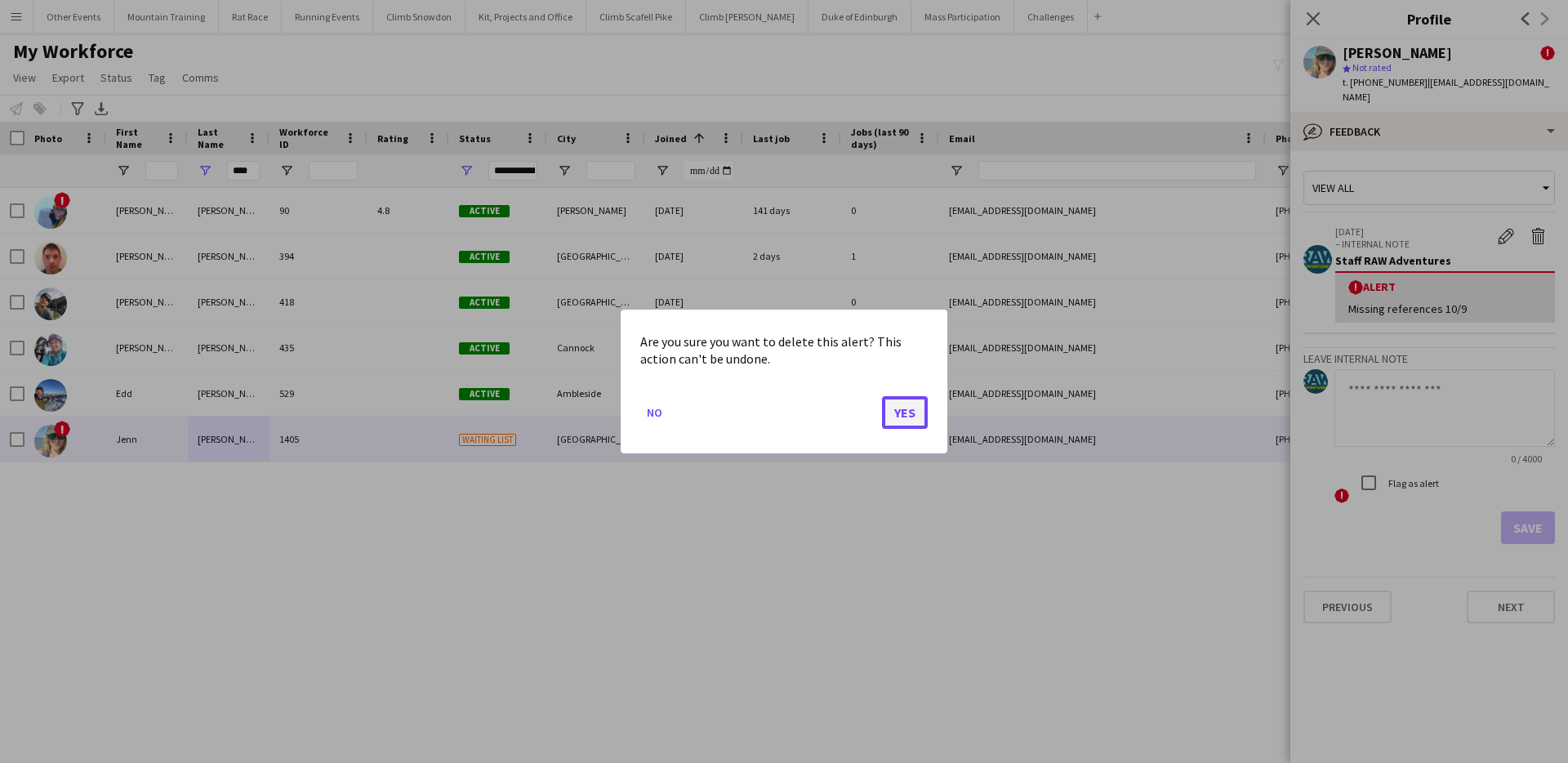
click at [916, 416] on button "Yes" at bounding box center [905, 412] width 46 height 33
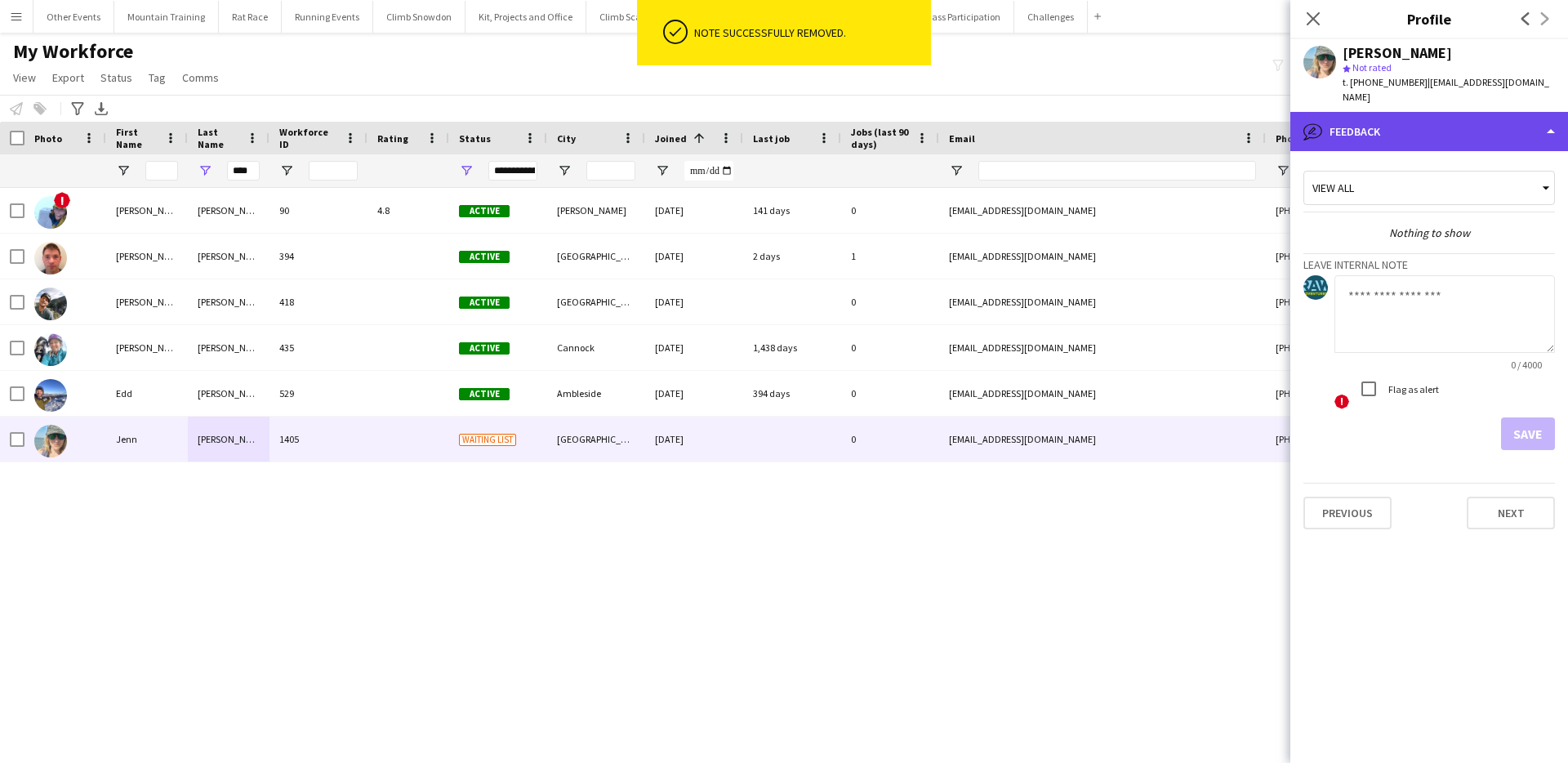
click at [1416, 141] on div "bubble-pencil Feedback" at bounding box center [1429, 132] width 277 height 40
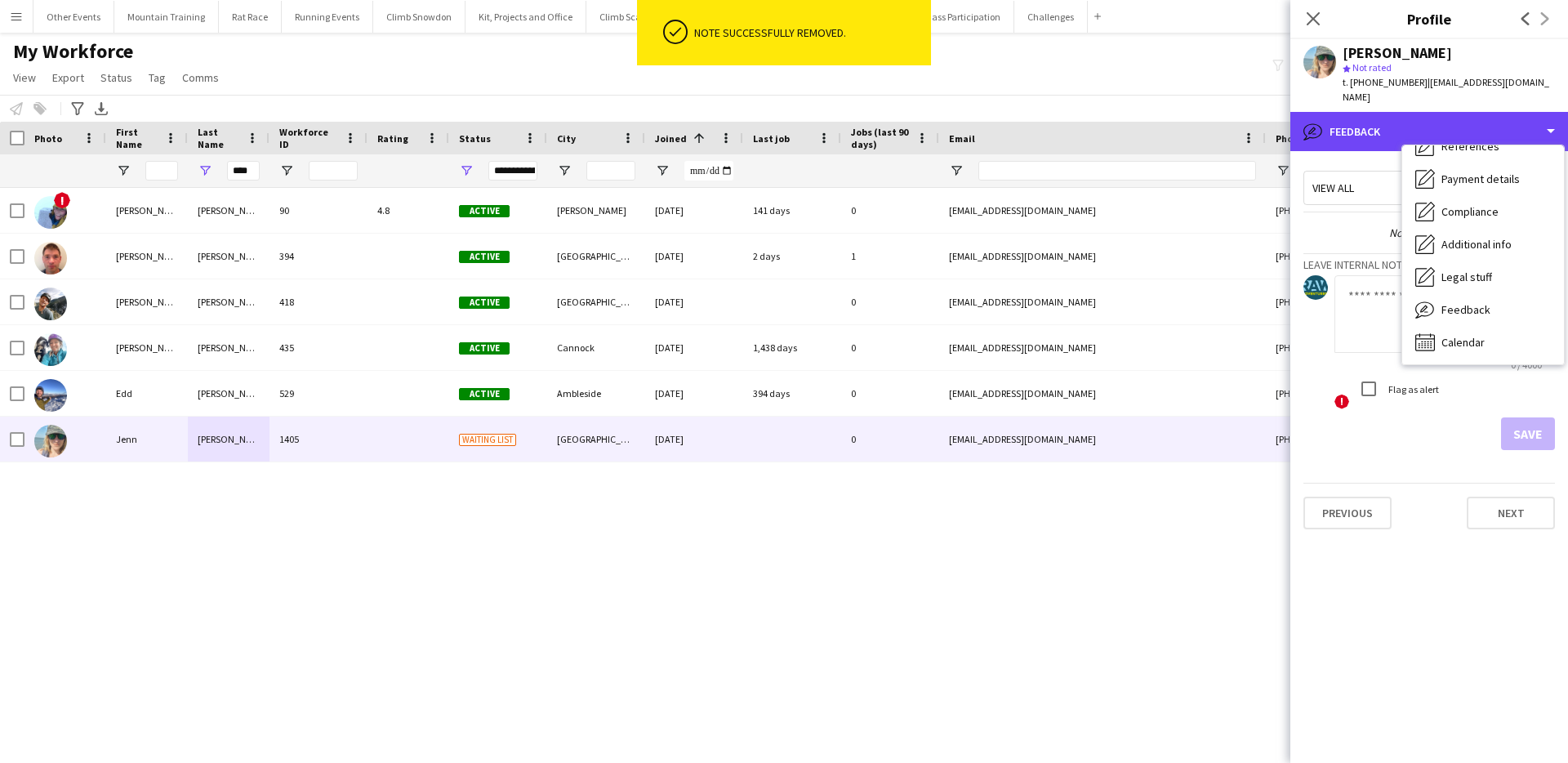
scroll to position [0, 0]
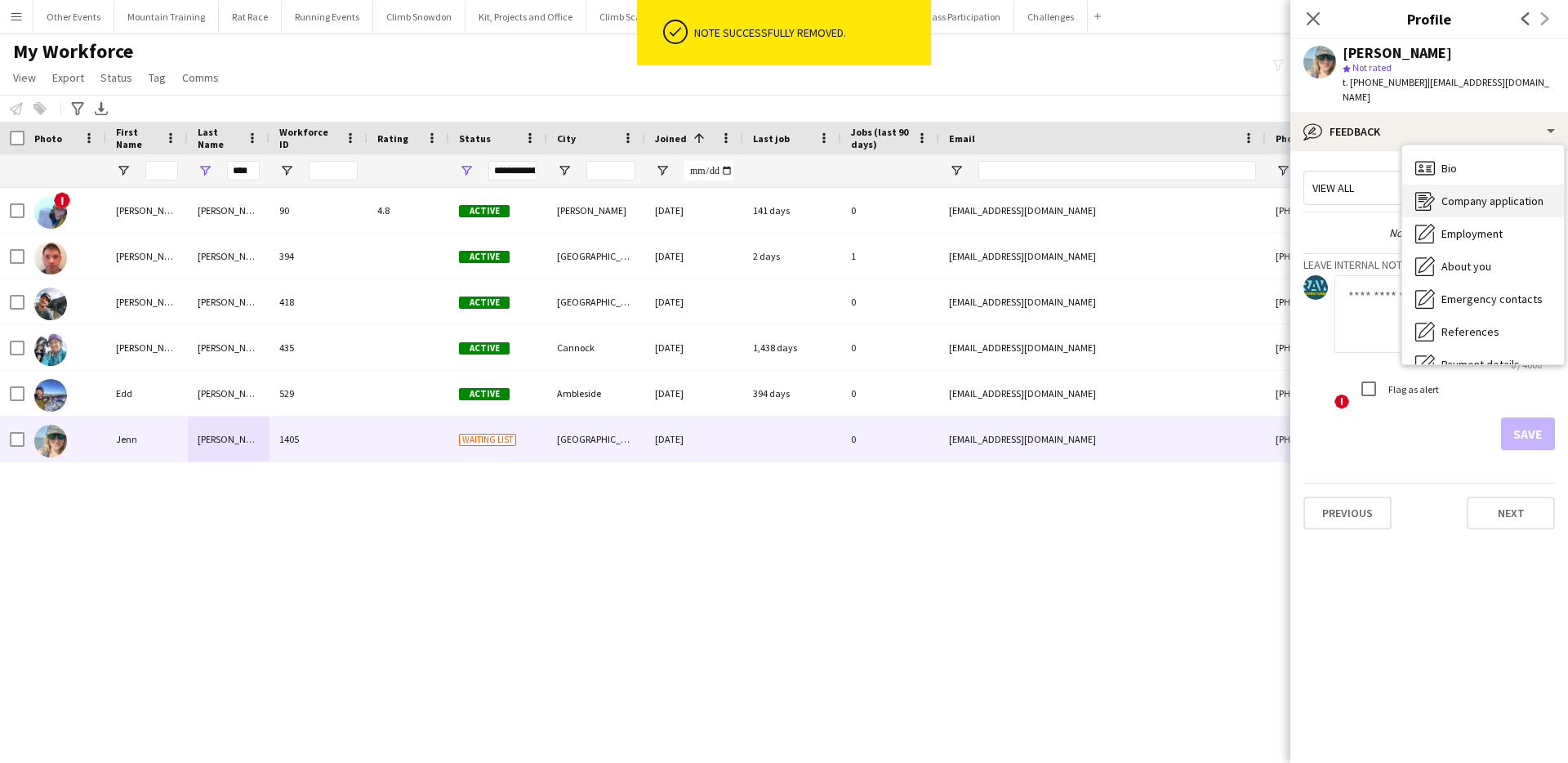
click at [1518, 202] on span "Company application" at bounding box center [1492, 201] width 102 height 14
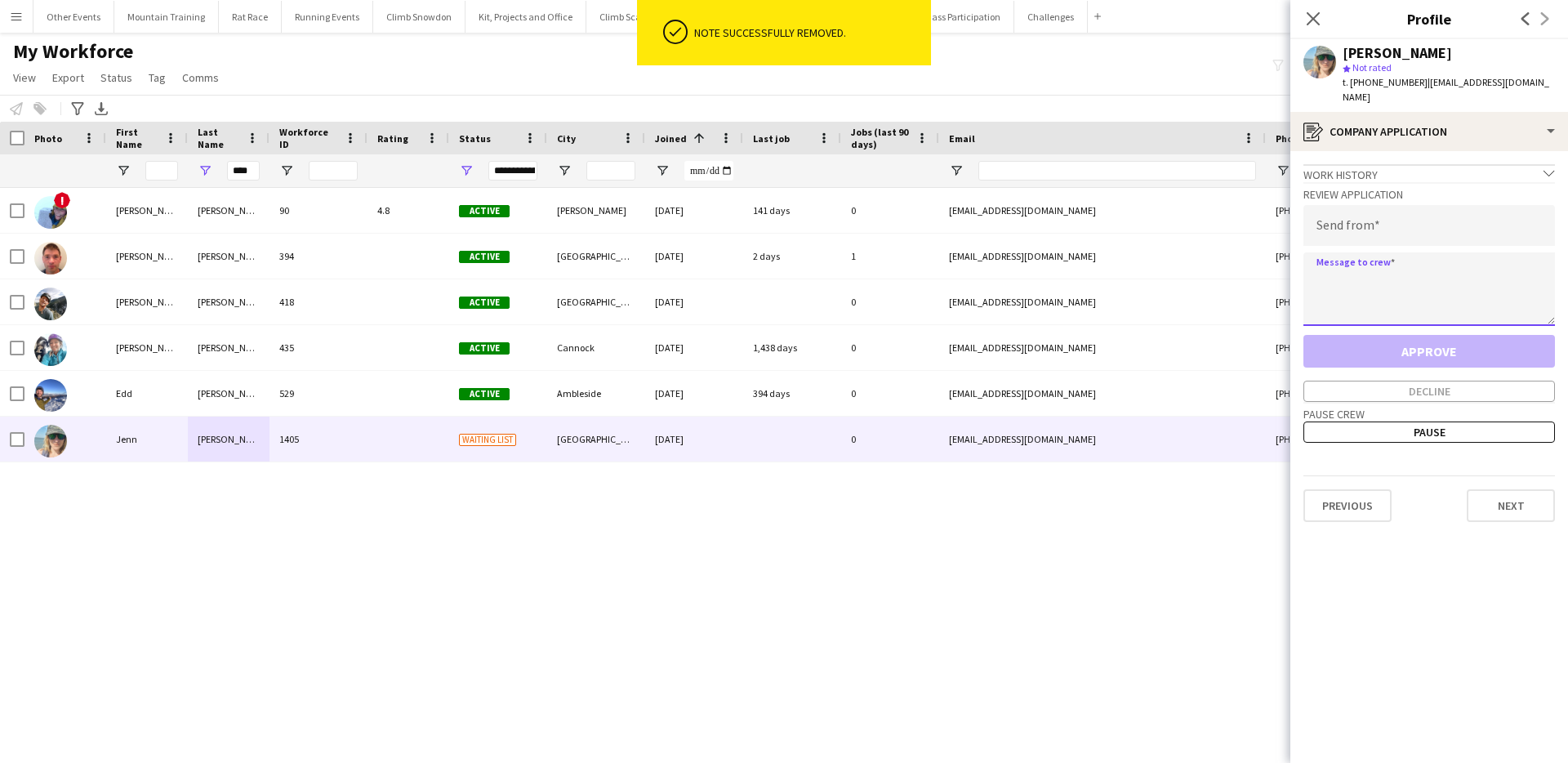
click at [1399, 276] on textarea at bounding box center [1429, 288] width 251 height 73
paste textarea "**********"
type textarea "**********"
click at [1444, 229] on input "email" at bounding box center [1429, 225] width 251 height 40
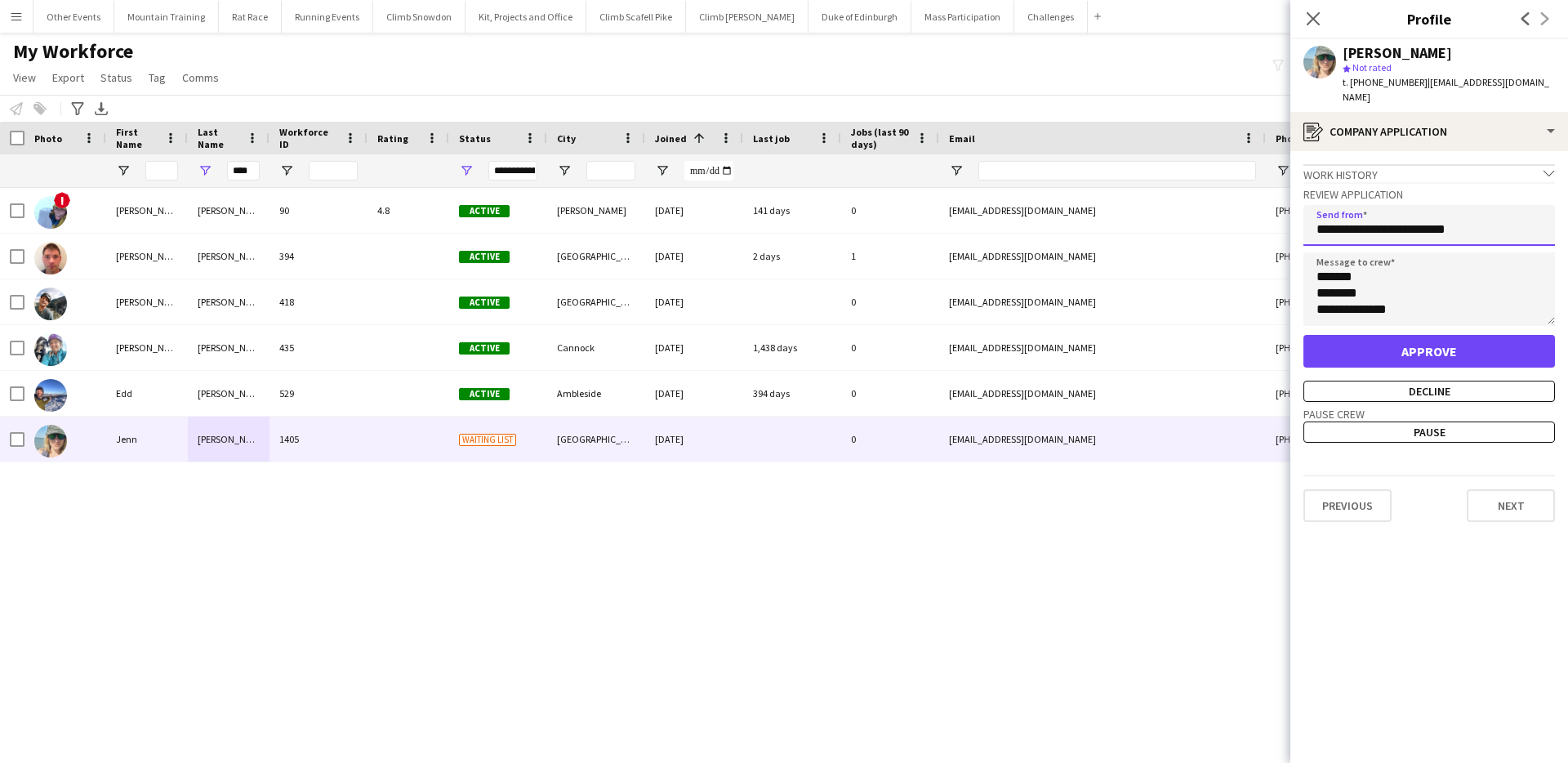
type input "**********"
click at [1434, 354] on button "Approve" at bounding box center [1429, 351] width 251 height 33
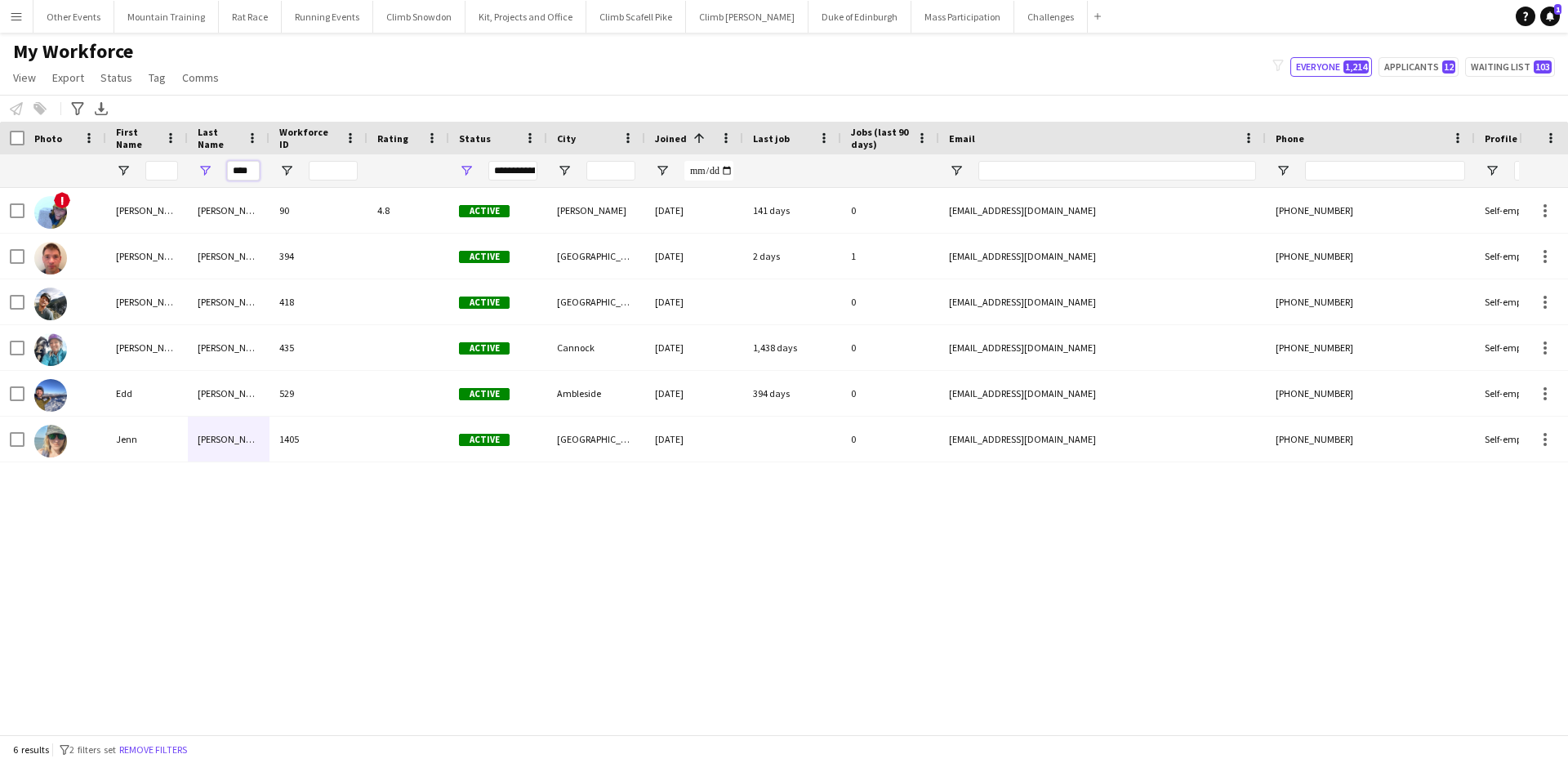
click at [245, 169] on input "****" at bounding box center [243, 170] width 33 height 19
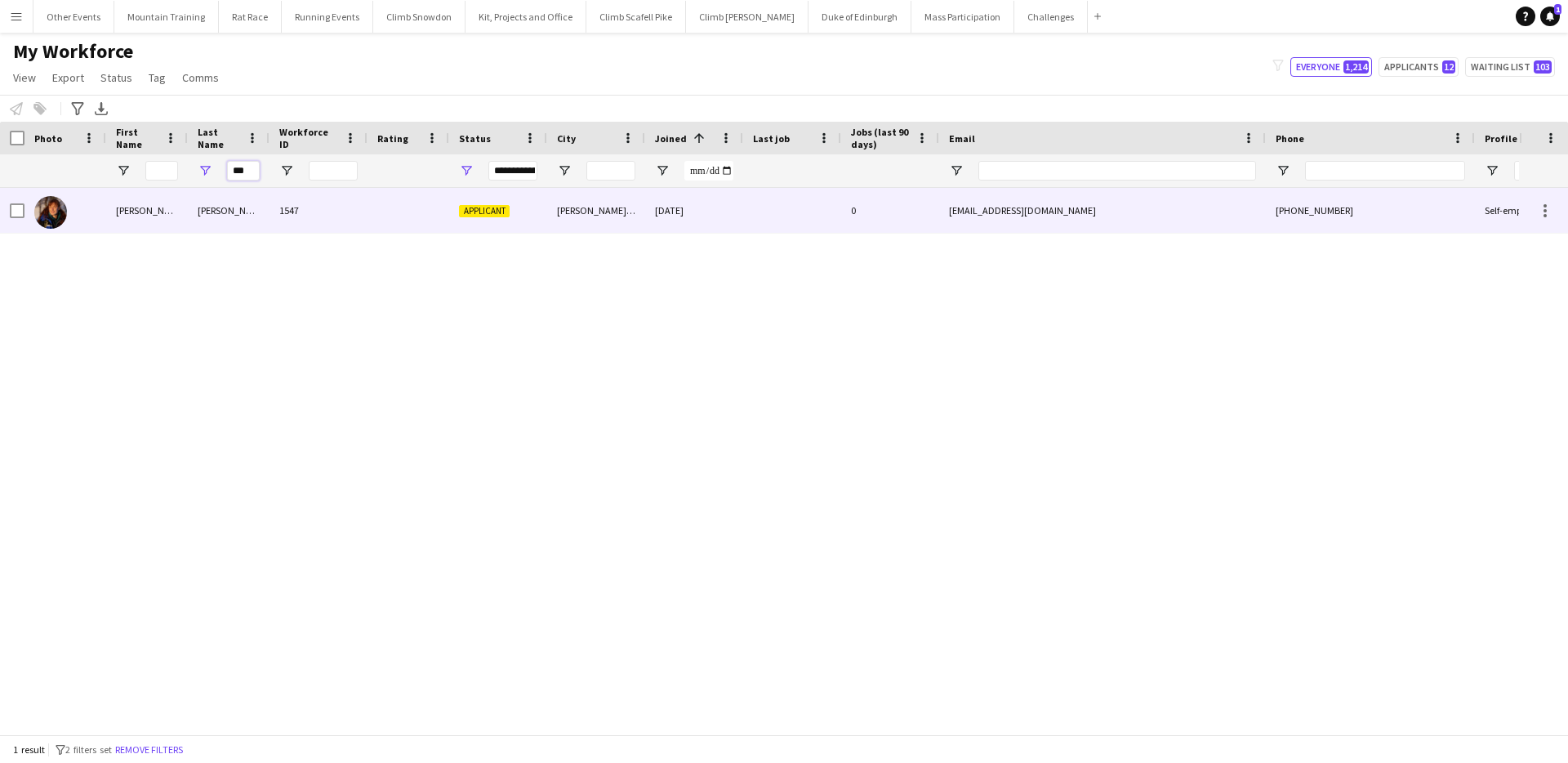
type input "***"
click at [257, 196] on div "[PERSON_NAME]" at bounding box center [228, 210] width 82 height 45
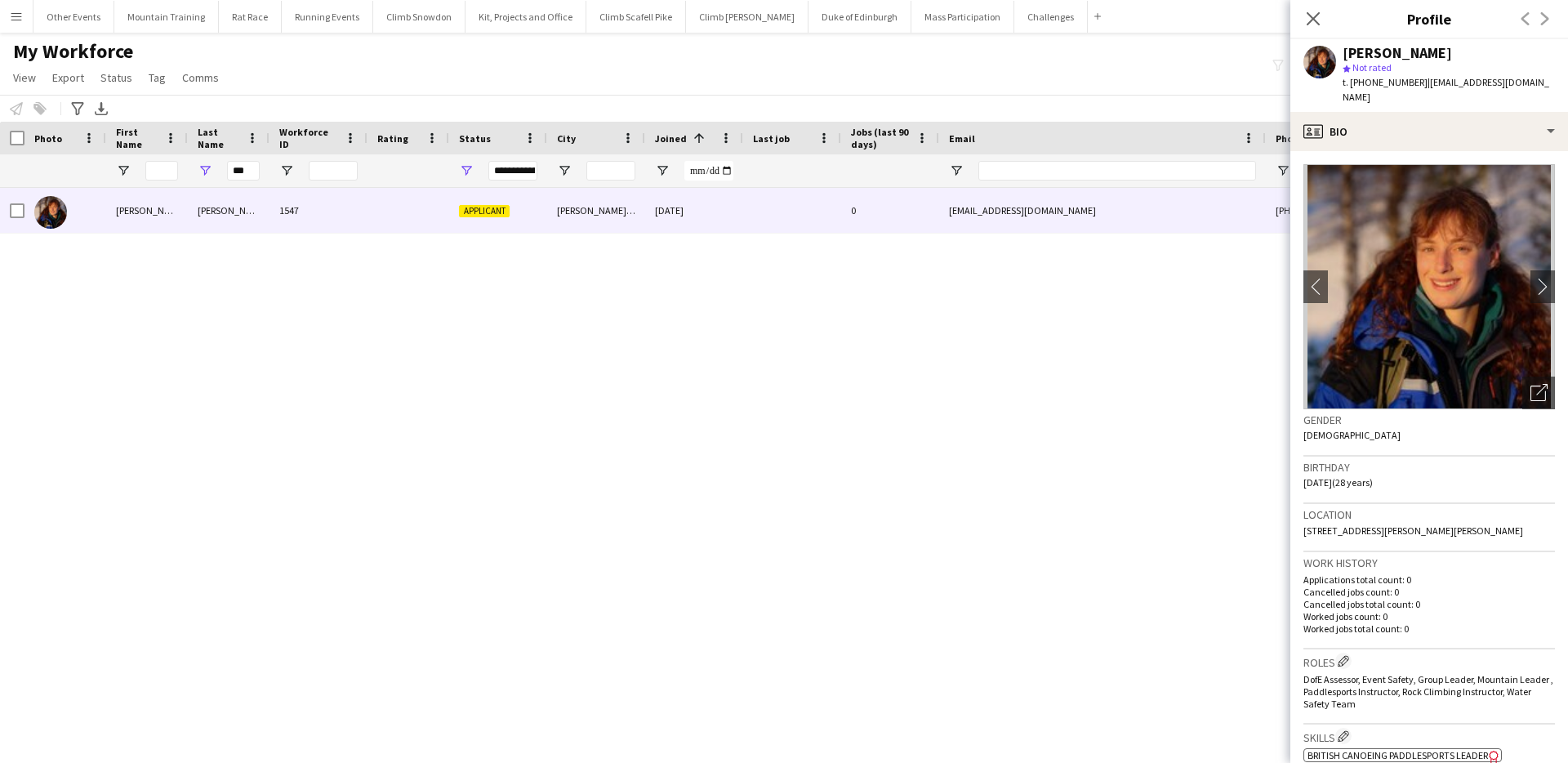
scroll to position [293, 0]
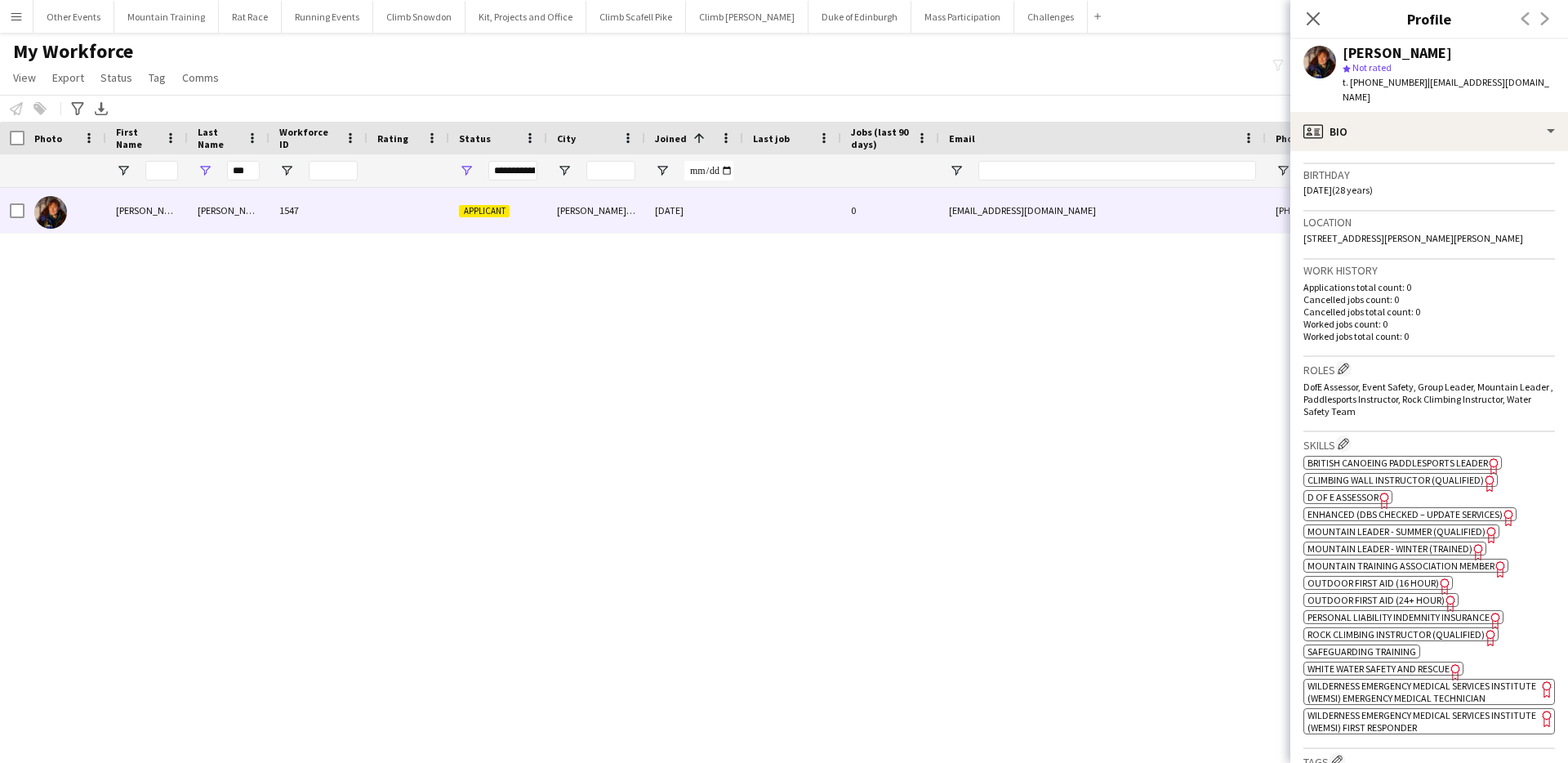
click at [1345, 491] on span "D of E Assessor" at bounding box center [1343, 497] width 71 height 13
click at [1364, 577] on span "Outdoor First Aid (16 hour)" at bounding box center [1373, 583] width 132 height 13
click at [1367, 525] on span "Mountain Leader - Summer (Qualified)" at bounding box center [1396, 531] width 178 height 13
click at [1373, 542] on span "Mountain Leader - Winter (Trained)" at bounding box center [1390, 548] width 165 height 13
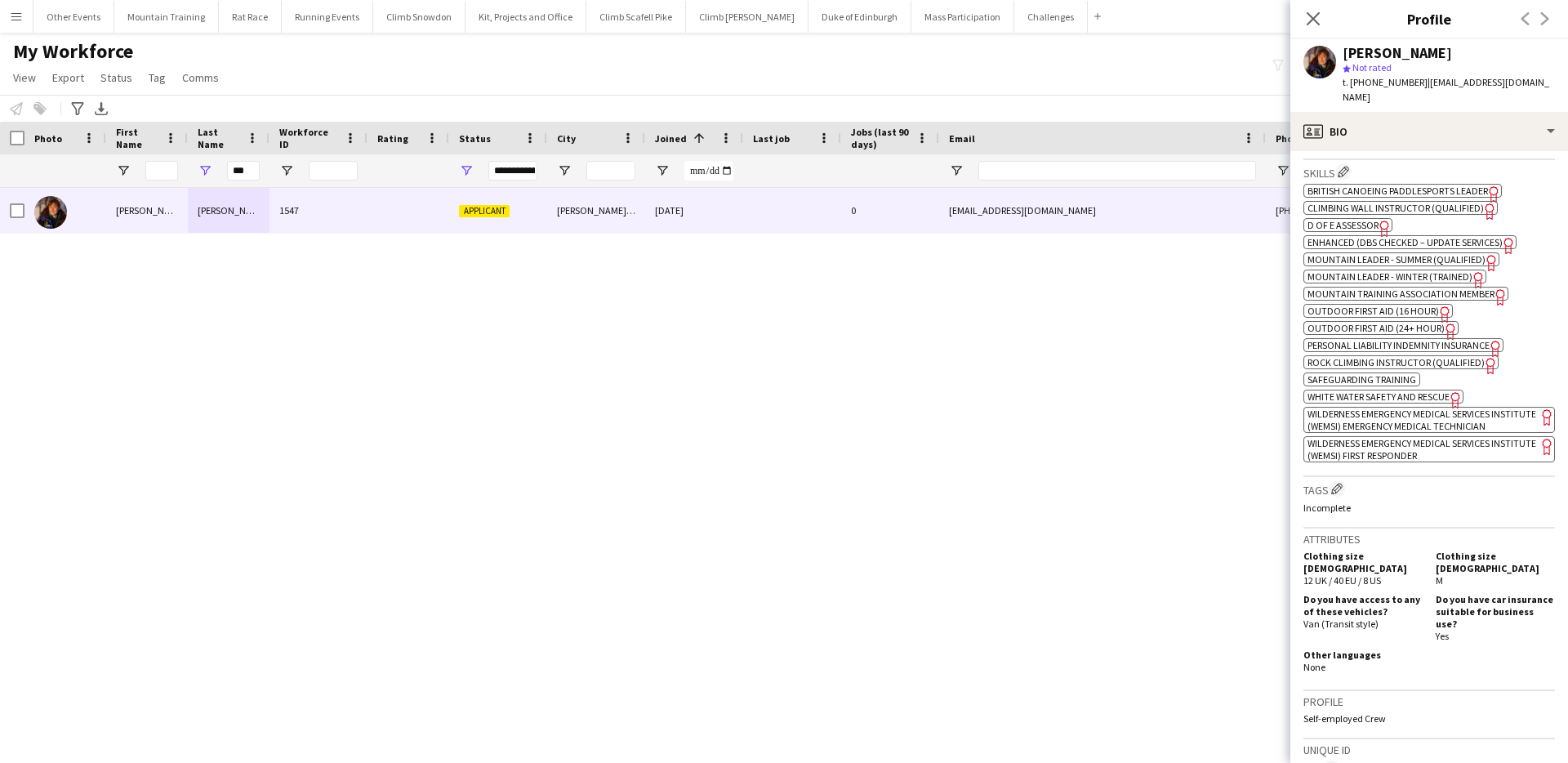
scroll to position [841, 0]
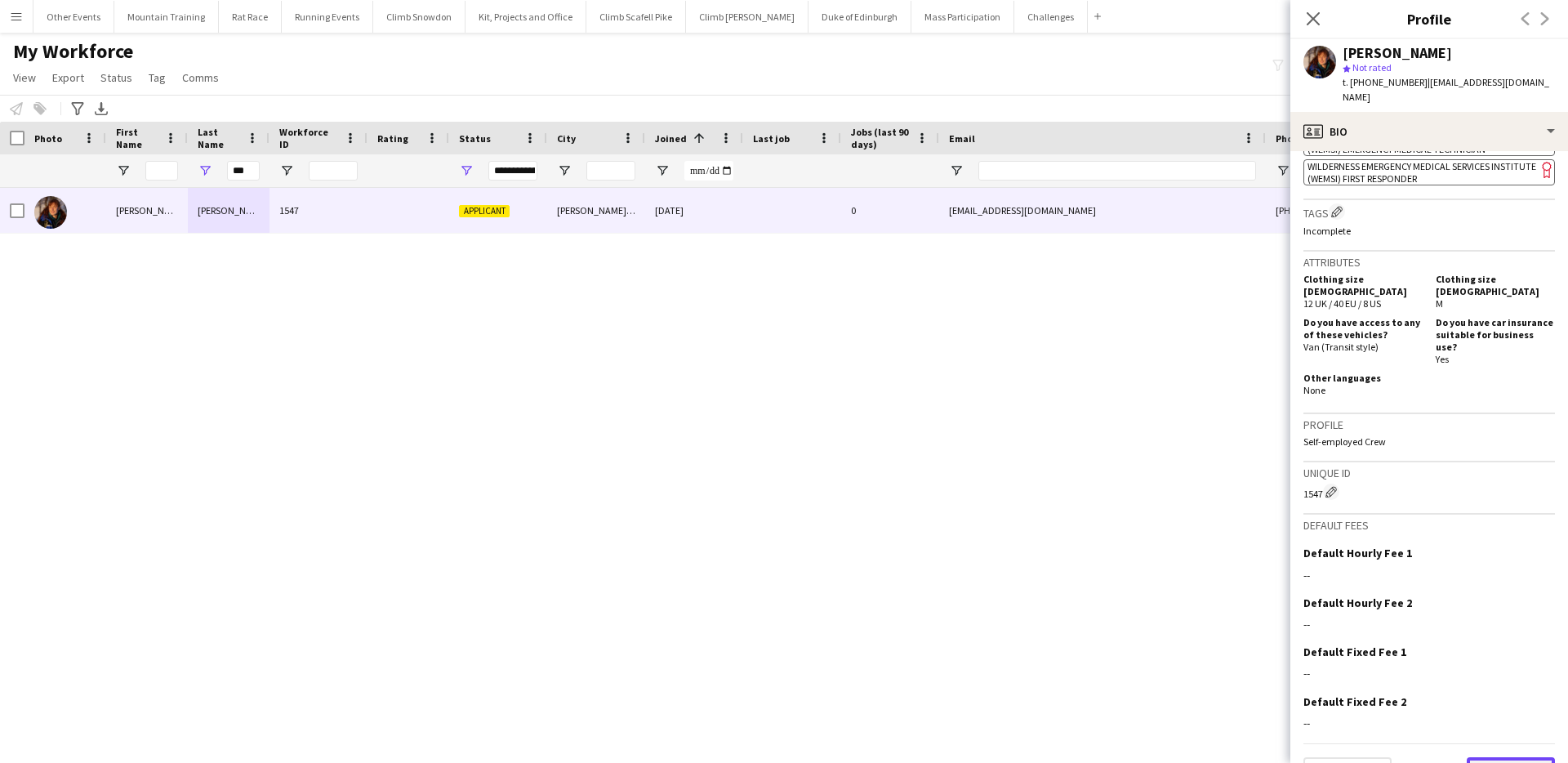
click at [1526, 757] on button "Next" at bounding box center [1511, 773] width 89 height 33
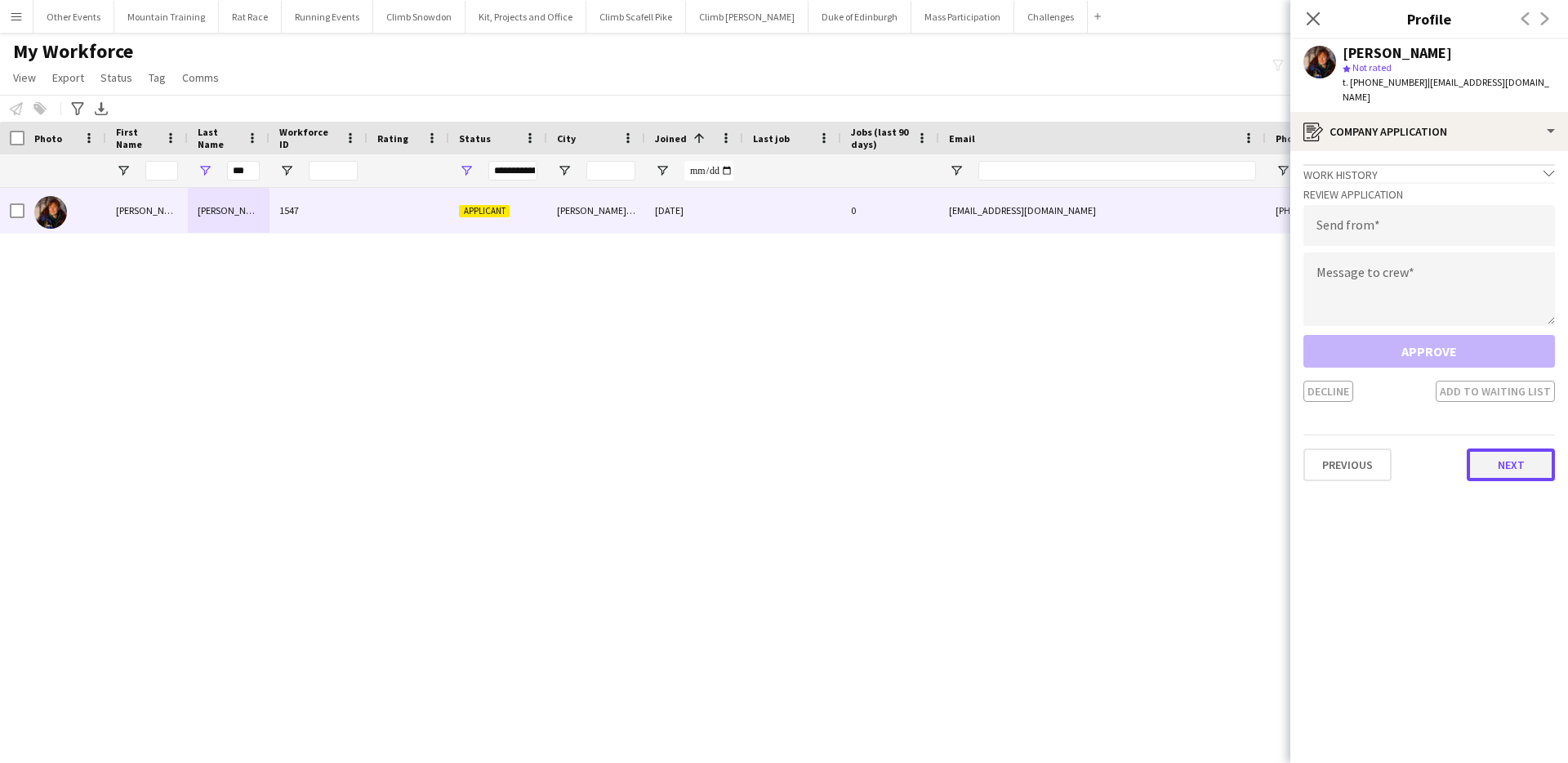
click at [1496, 449] on button "Next" at bounding box center [1511, 465] width 89 height 33
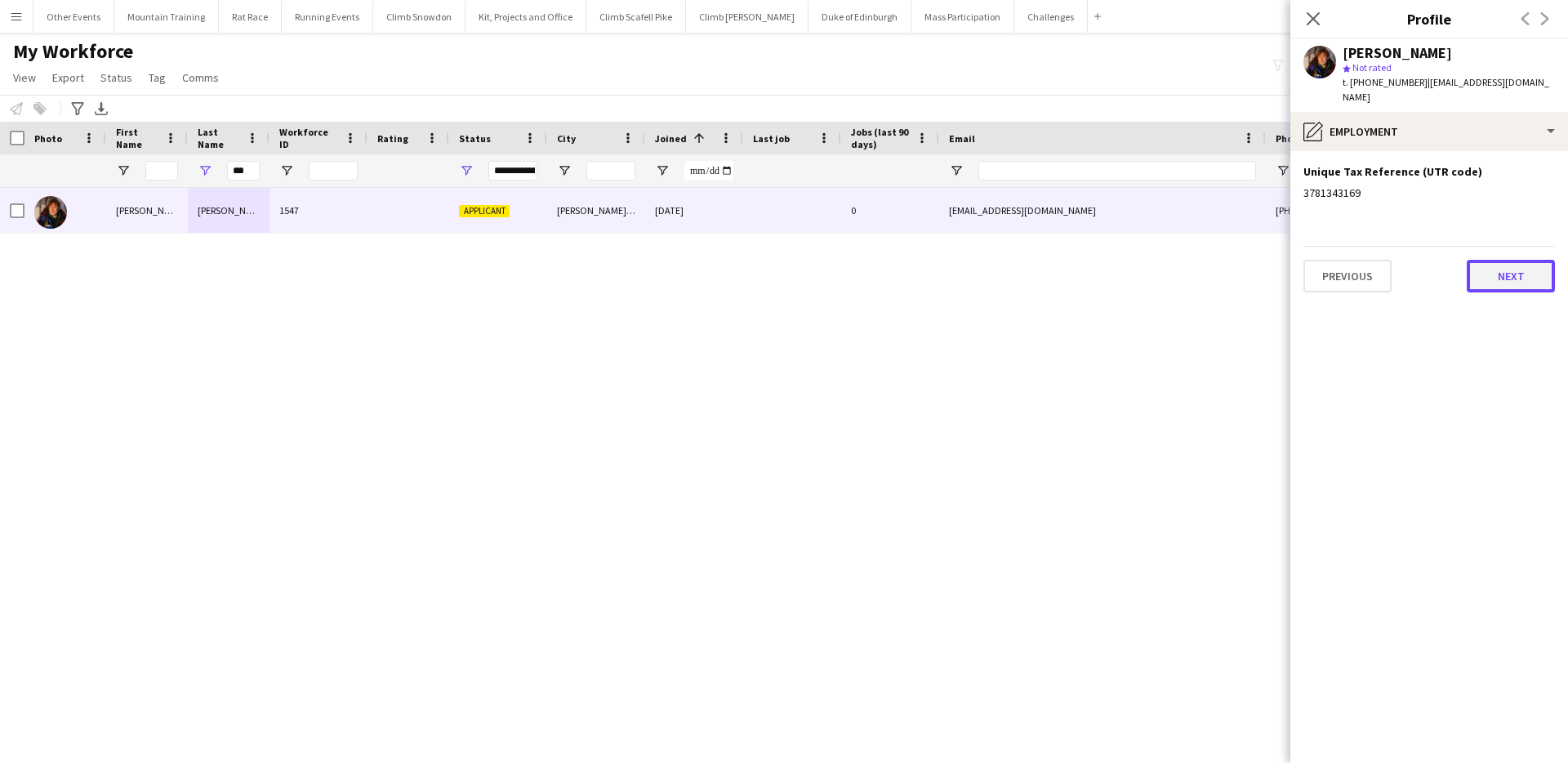
click at [1506, 275] on button "Next" at bounding box center [1511, 276] width 89 height 33
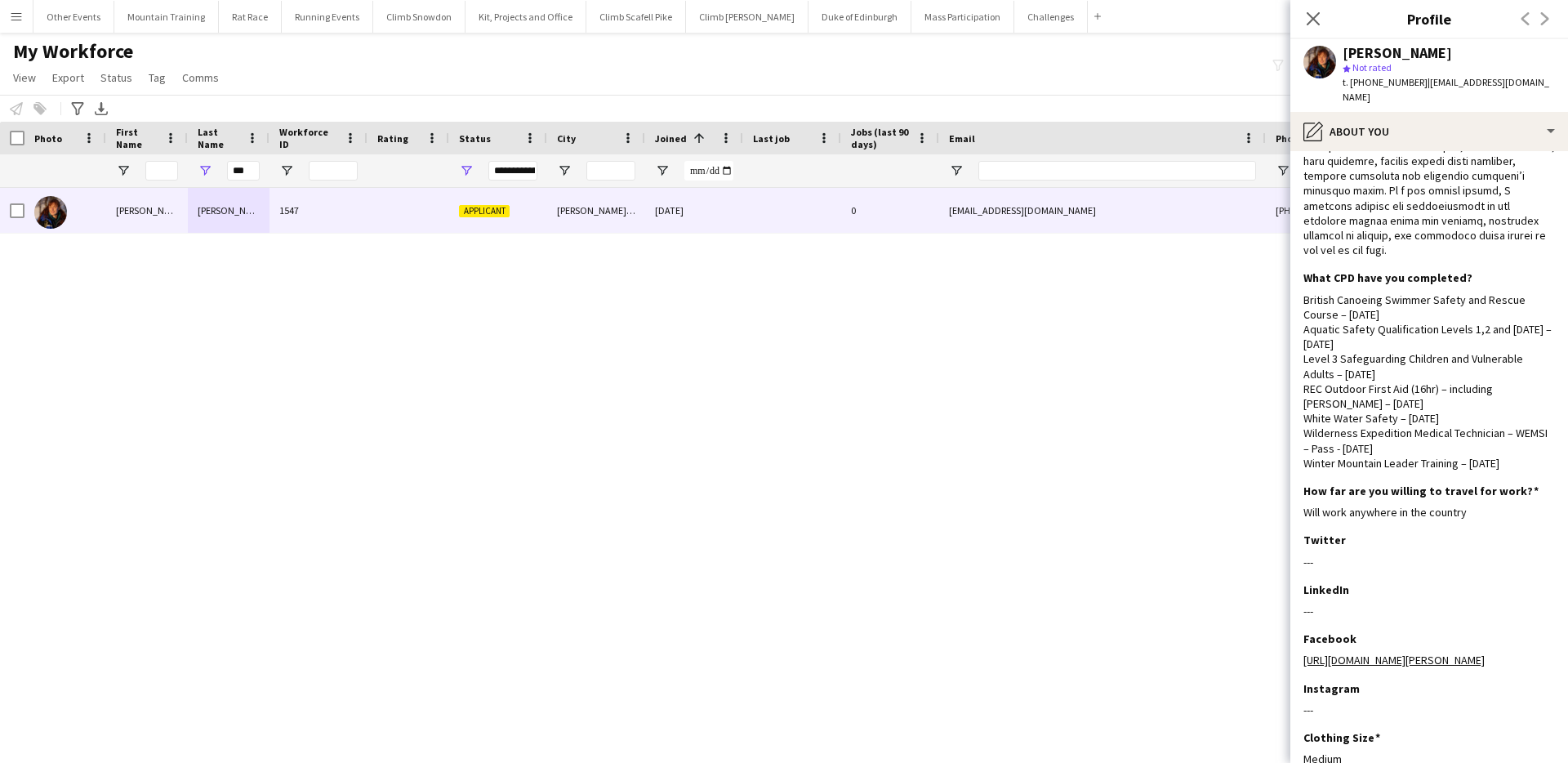
scroll to position [888, 0]
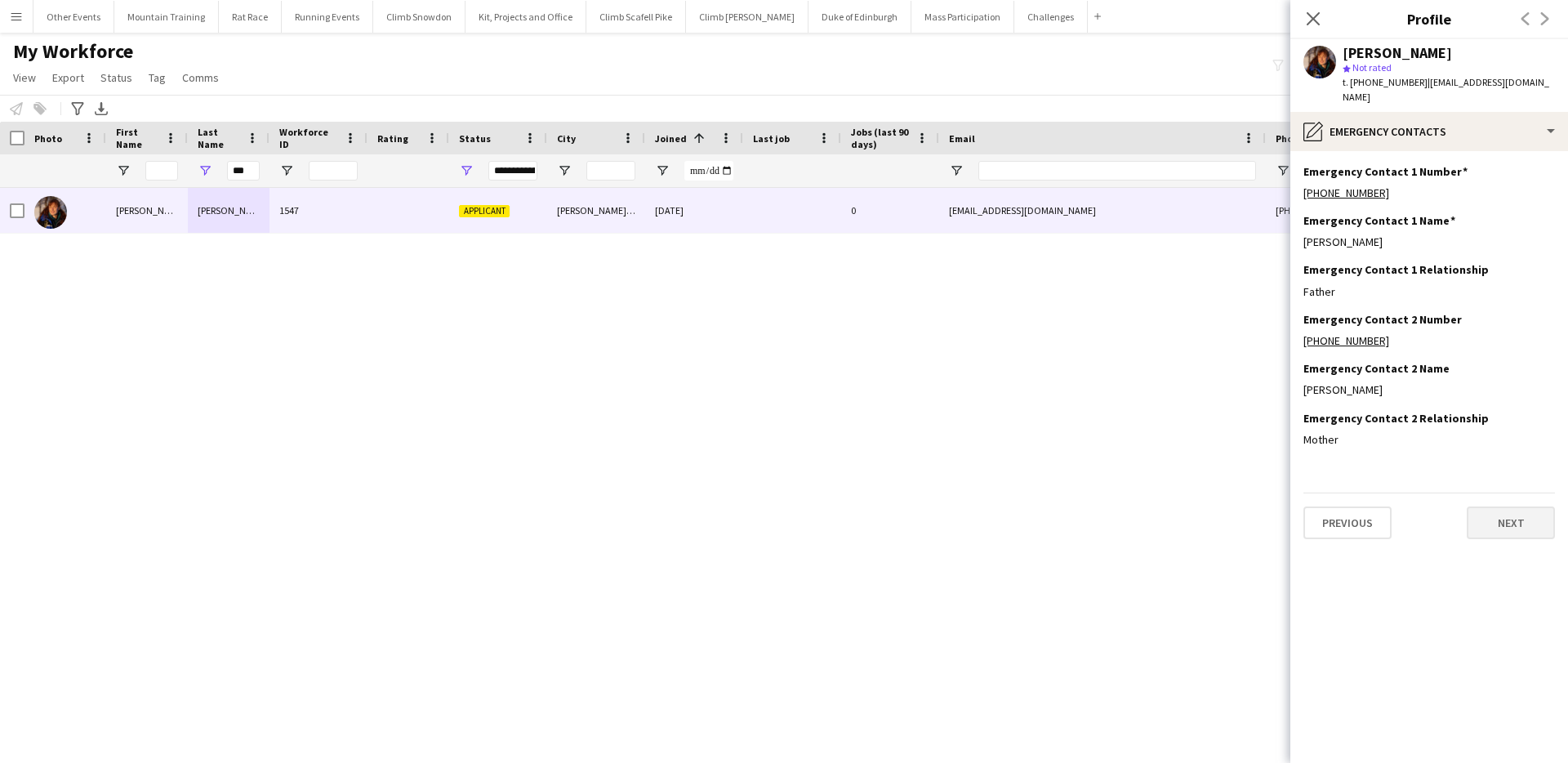
scroll to position [0, 0]
drag, startPoint x: 1503, startPoint y: 513, endPoint x: 1503, endPoint y: 504, distance: 9.0
click at [1503, 513] on button "Next" at bounding box center [1511, 523] width 89 height 33
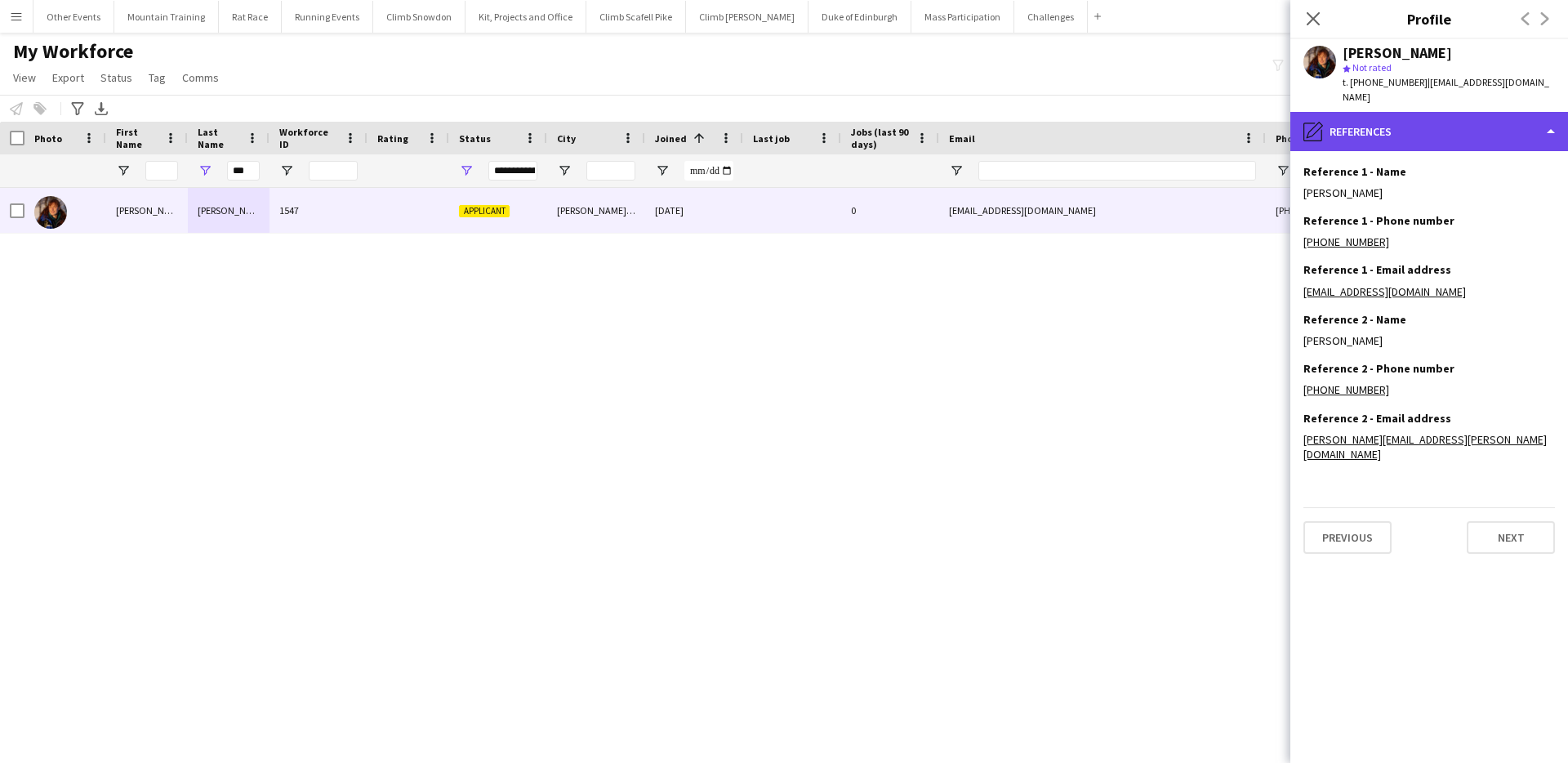
click at [1436, 112] on div "pencil4 References" at bounding box center [1429, 132] width 277 height 40
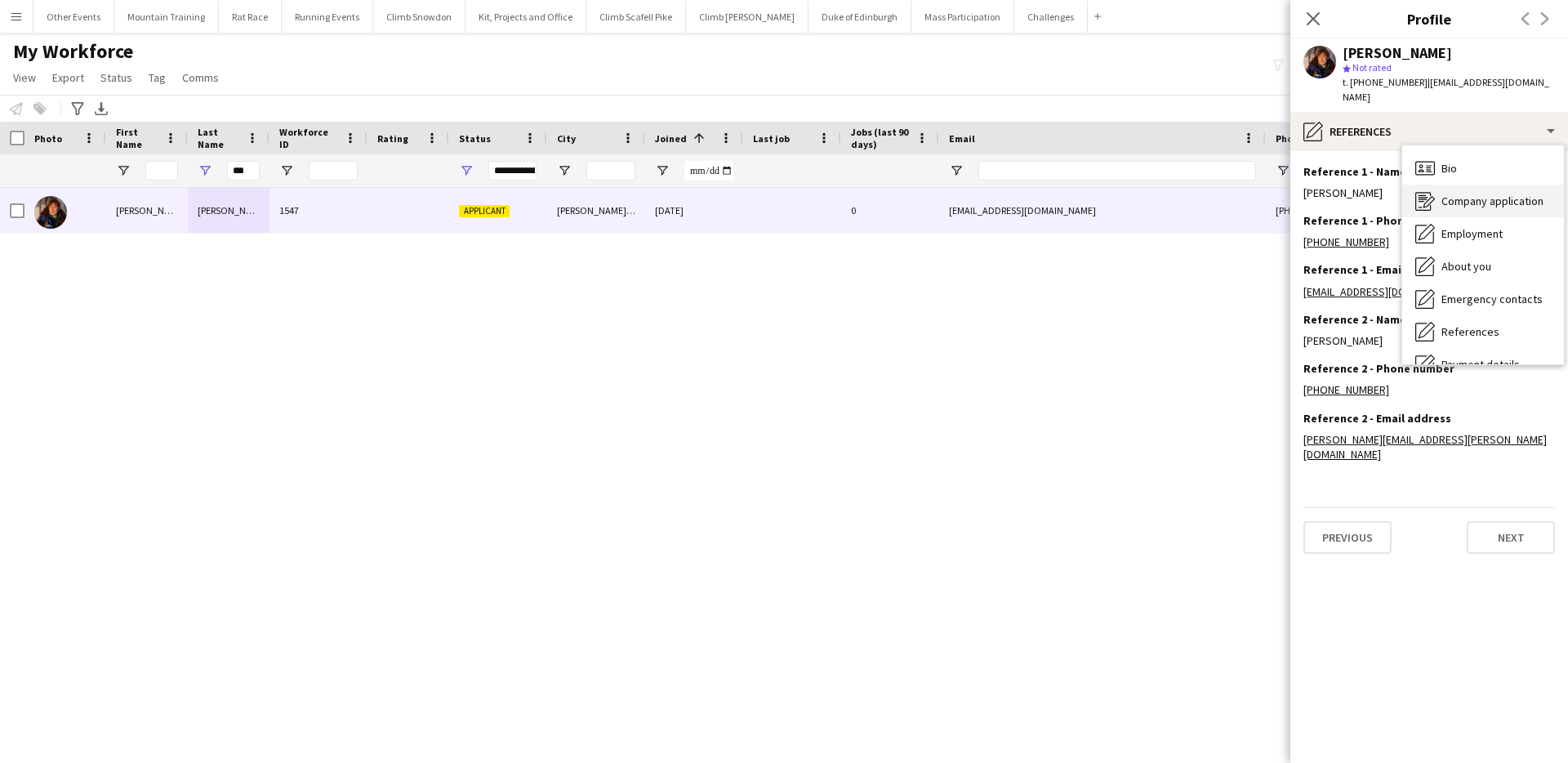
click at [1465, 185] on div "Company application Company application" at bounding box center [1483, 201] width 162 height 33
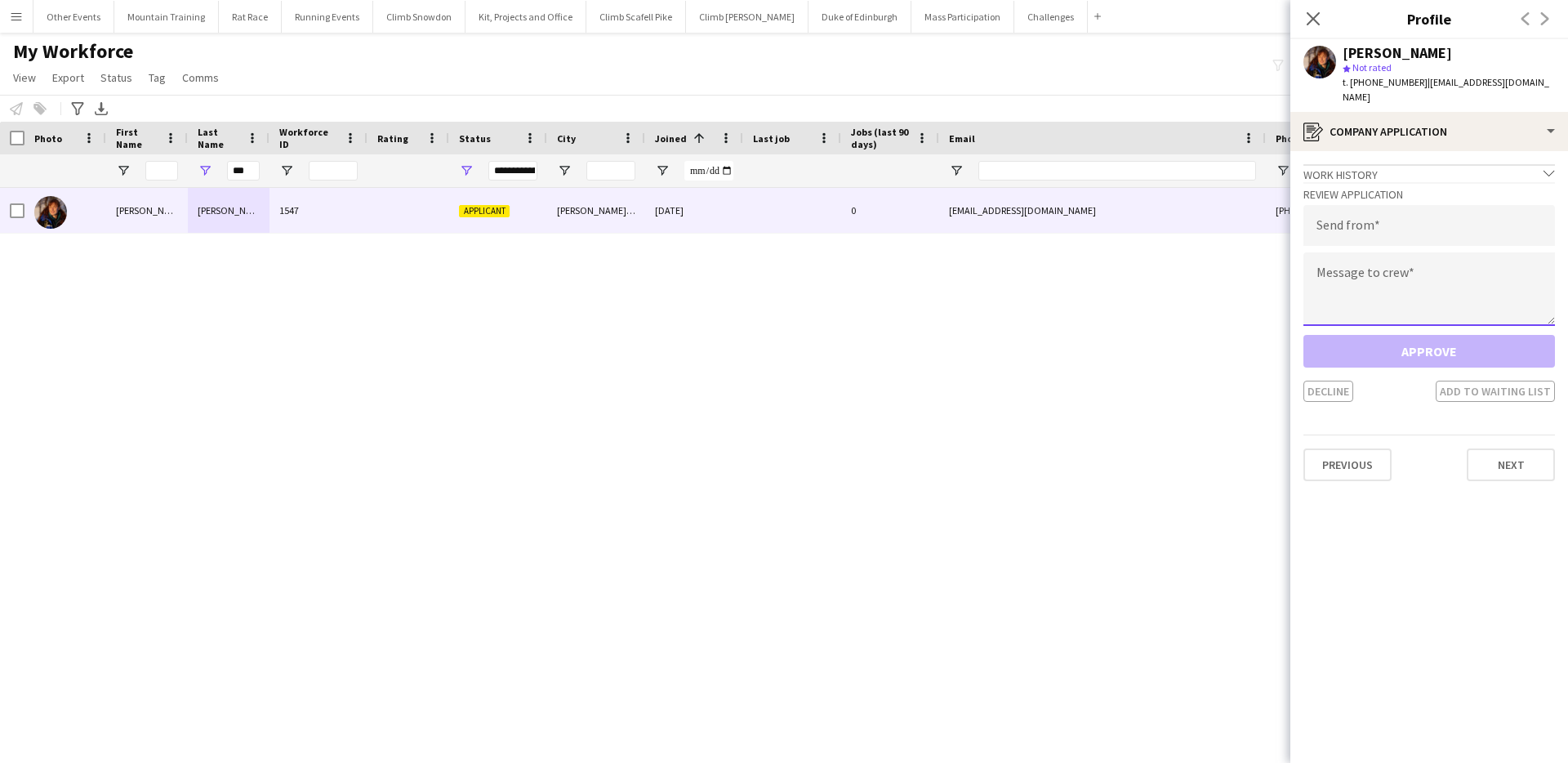
click at [1376, 264] on textarea at bounding box center [1429, 288] width 251 height 73
paste textarea "**********"
type textarea "**********"
click at [1411, 207] on input "email" at bounding box center [1429, 225] width 251 height 40
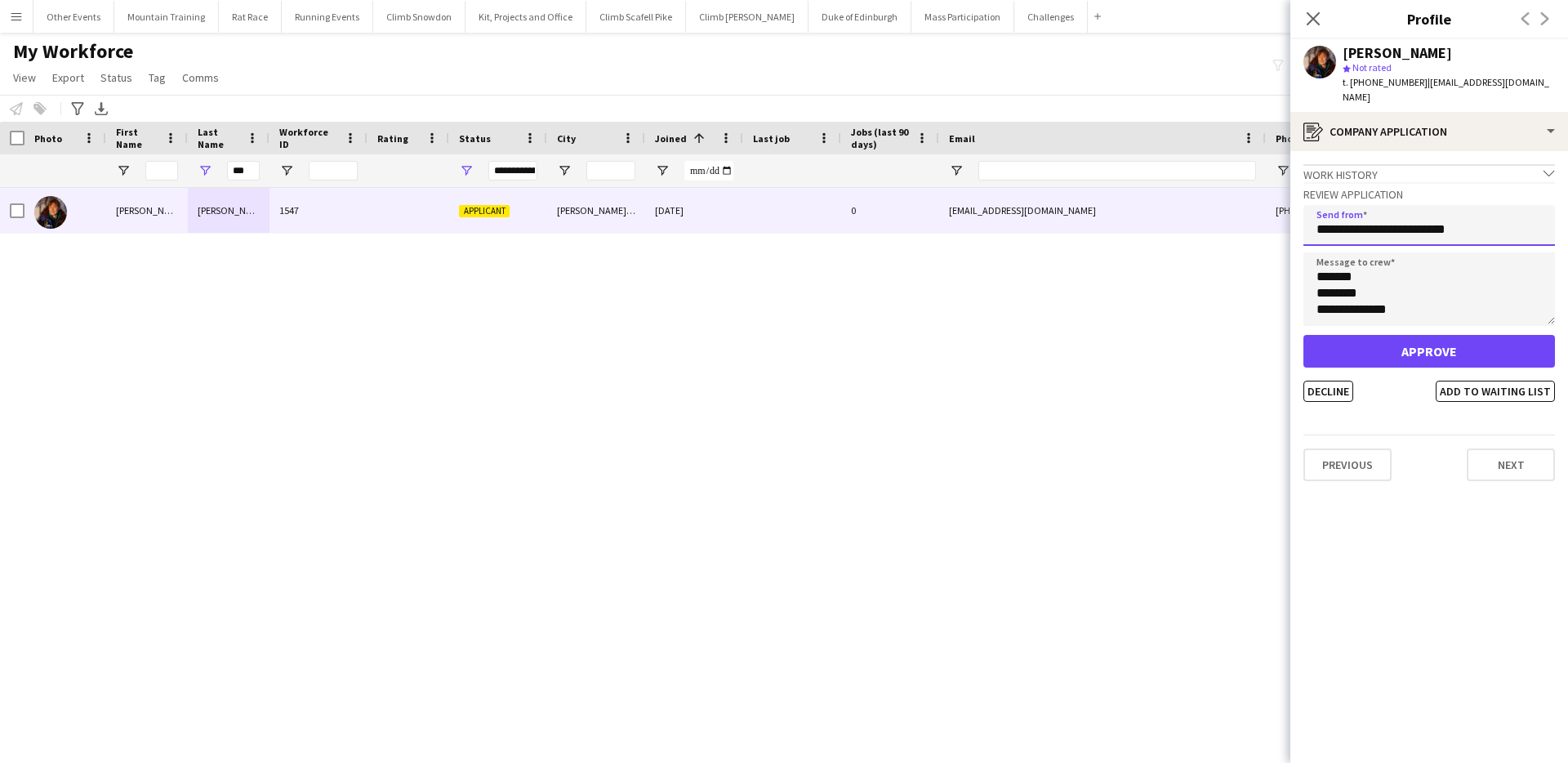
type input "**********"
click at [1412, 335] on button "Approve" at bounding box center [1429, 351] width 251 height 33
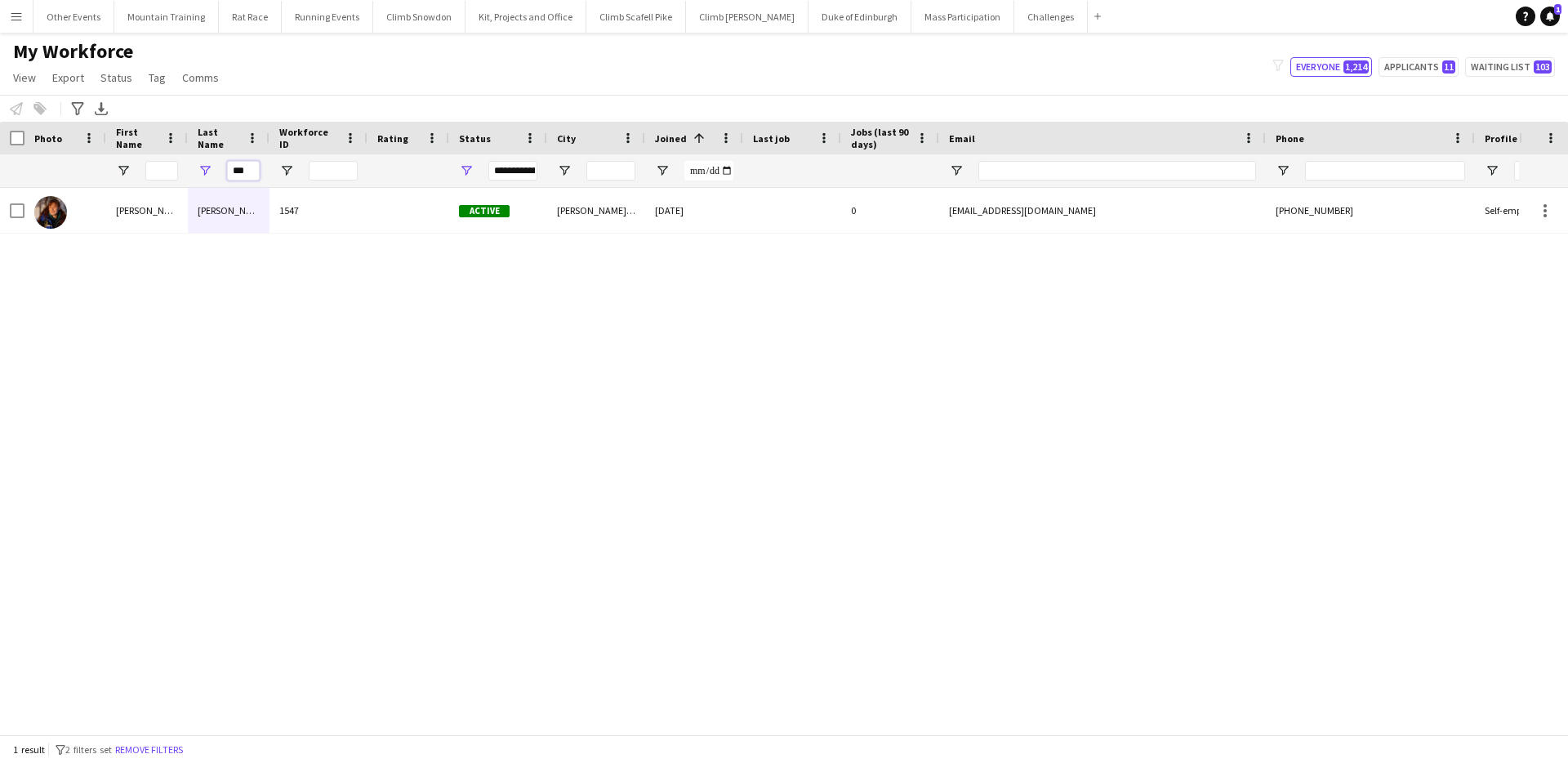
click at [241, 174] on input "***" at bounding box center [243, 170] width 33 height 19
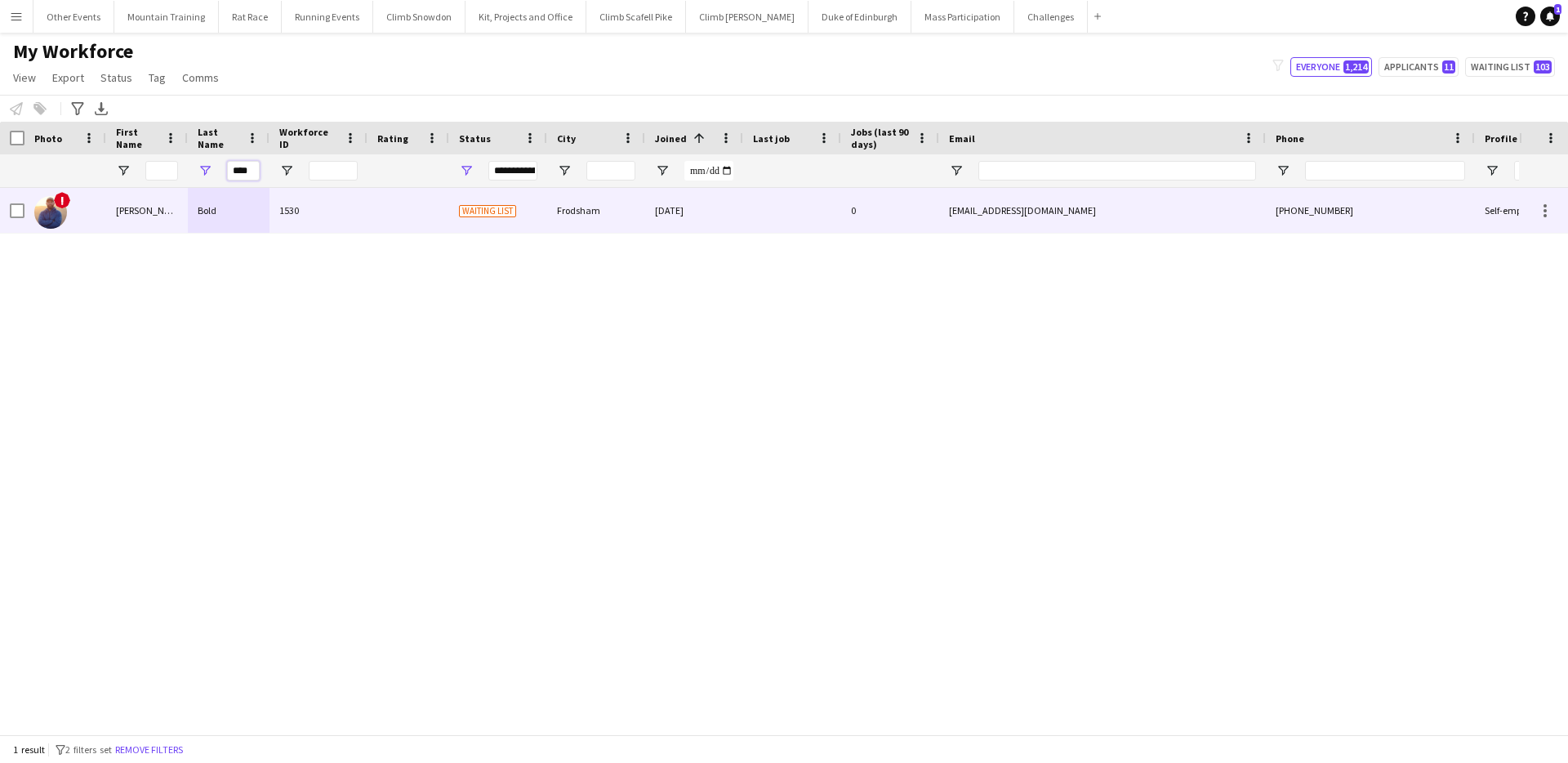
type input "****"
click at [240, 215] on div "Bold" at bounding box center [228, 210] width 82 height 45
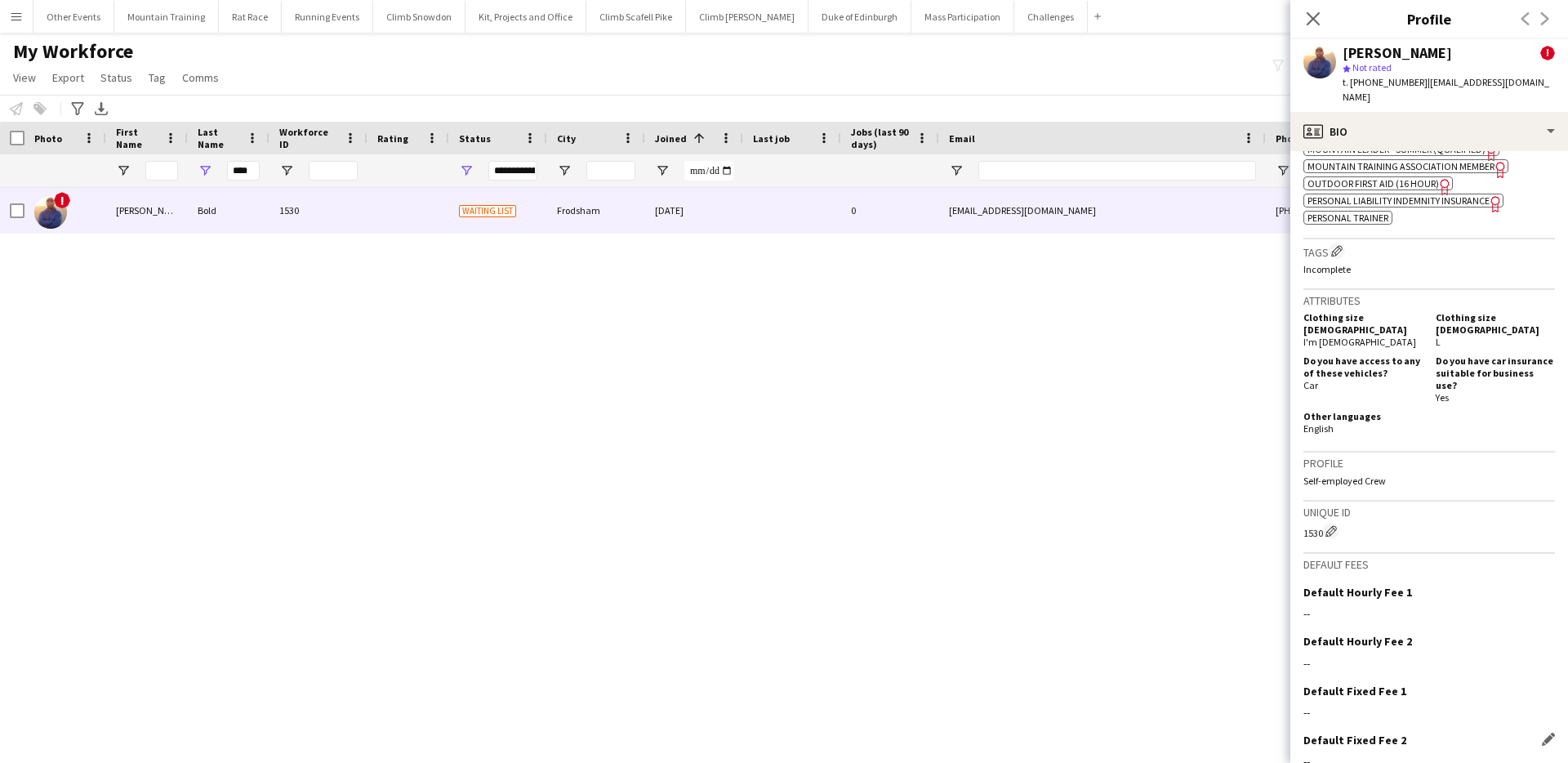
scroll to position [849, 0]
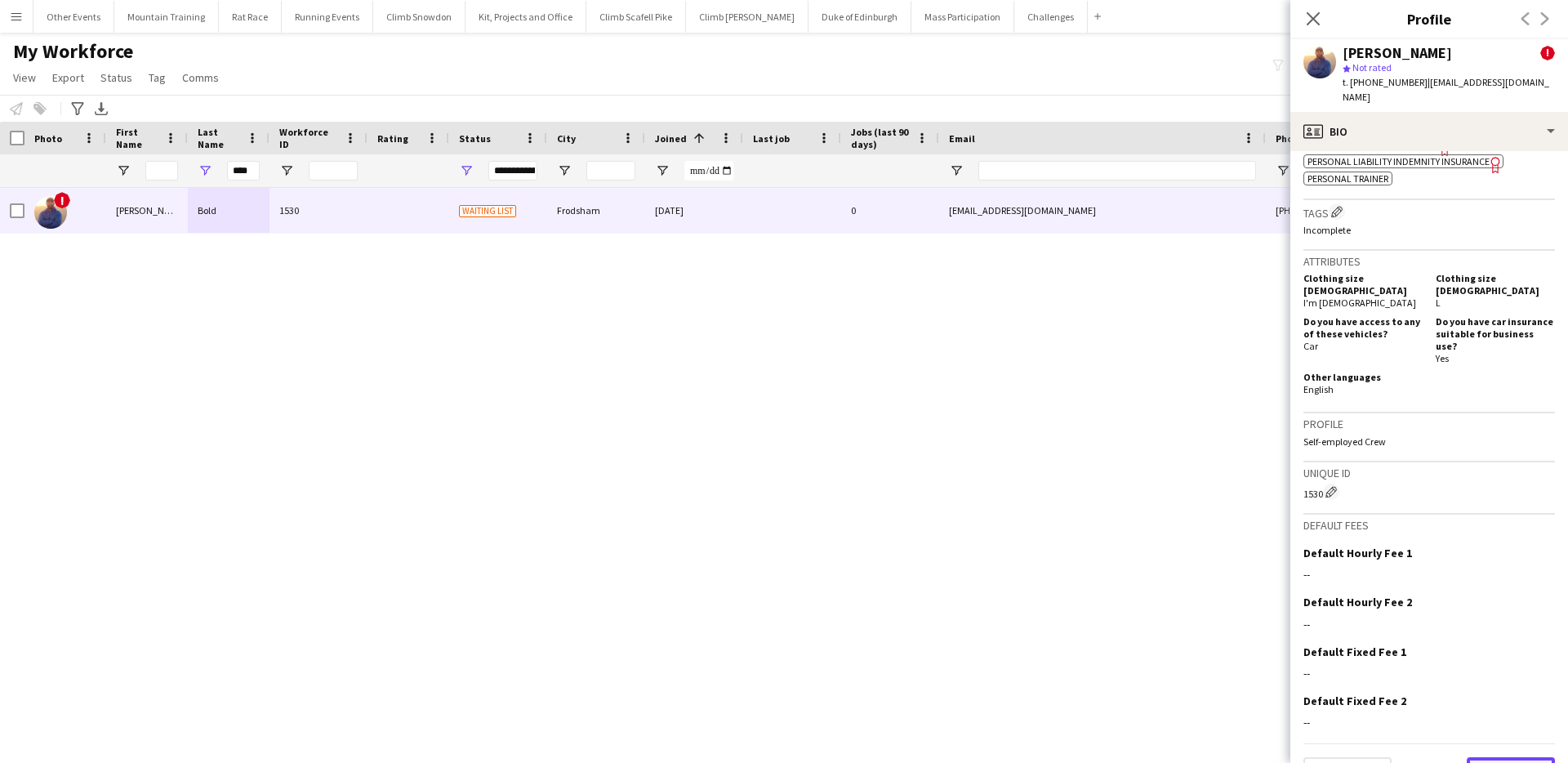
click at [1522, 757] on button "Next" at bounding box center [1511, 773] width 89 height 33
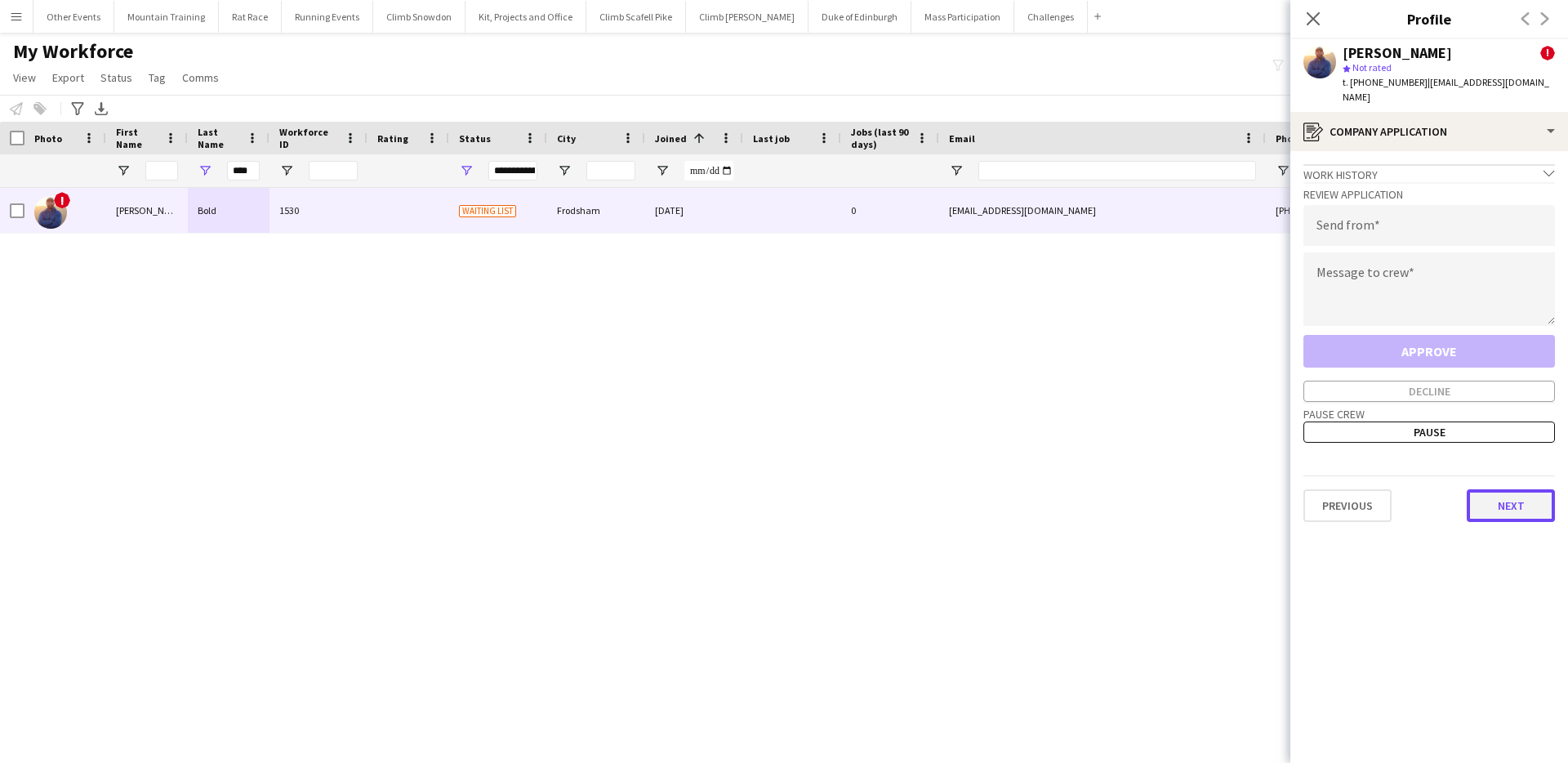
click at [1522, 499] on button "Next" at bounding box center [1511, 505] width 89 height 33
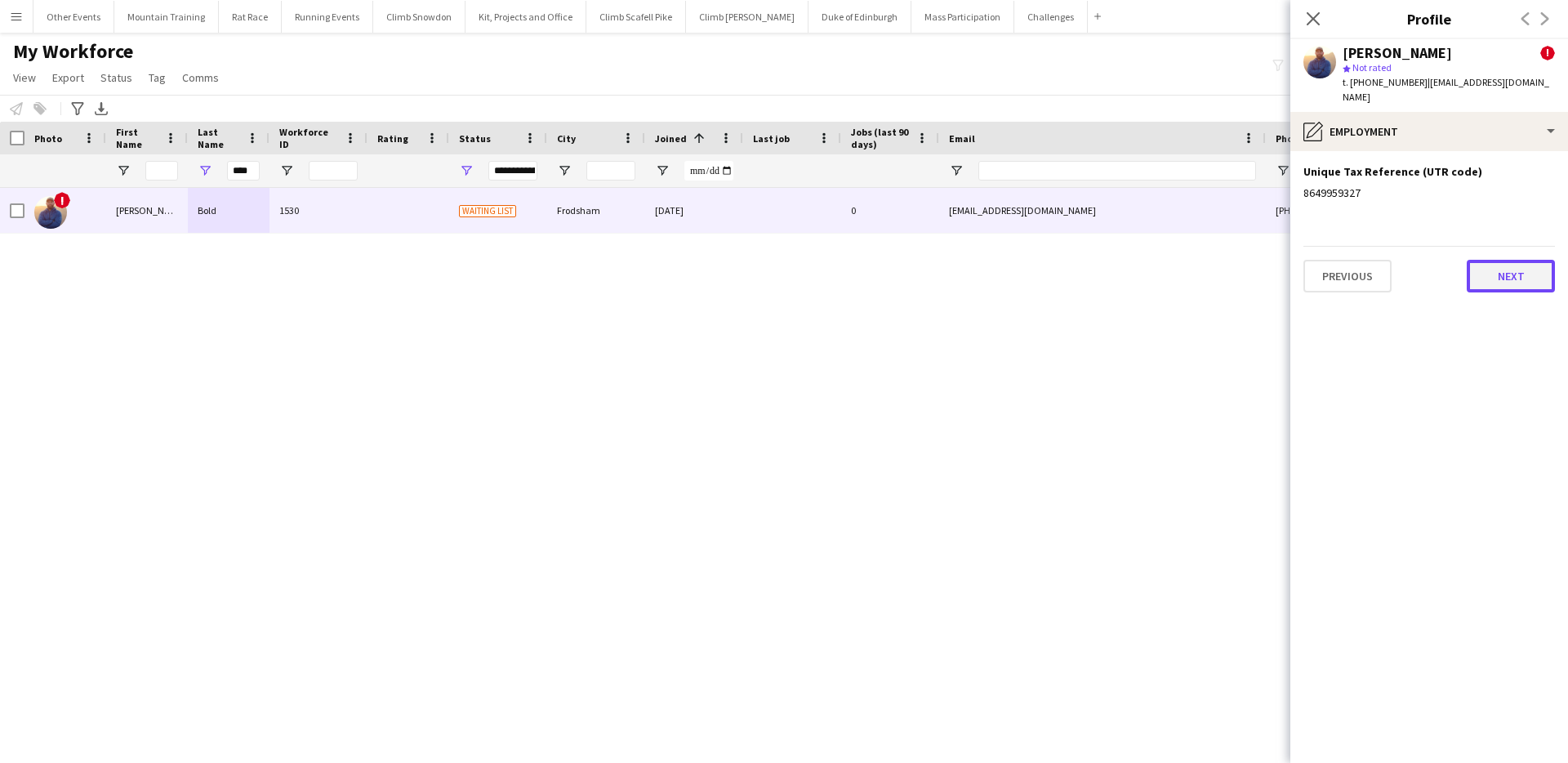
click at [1522, 272] on button "Next" at bounding box center [1511, 276] width 89 height 33
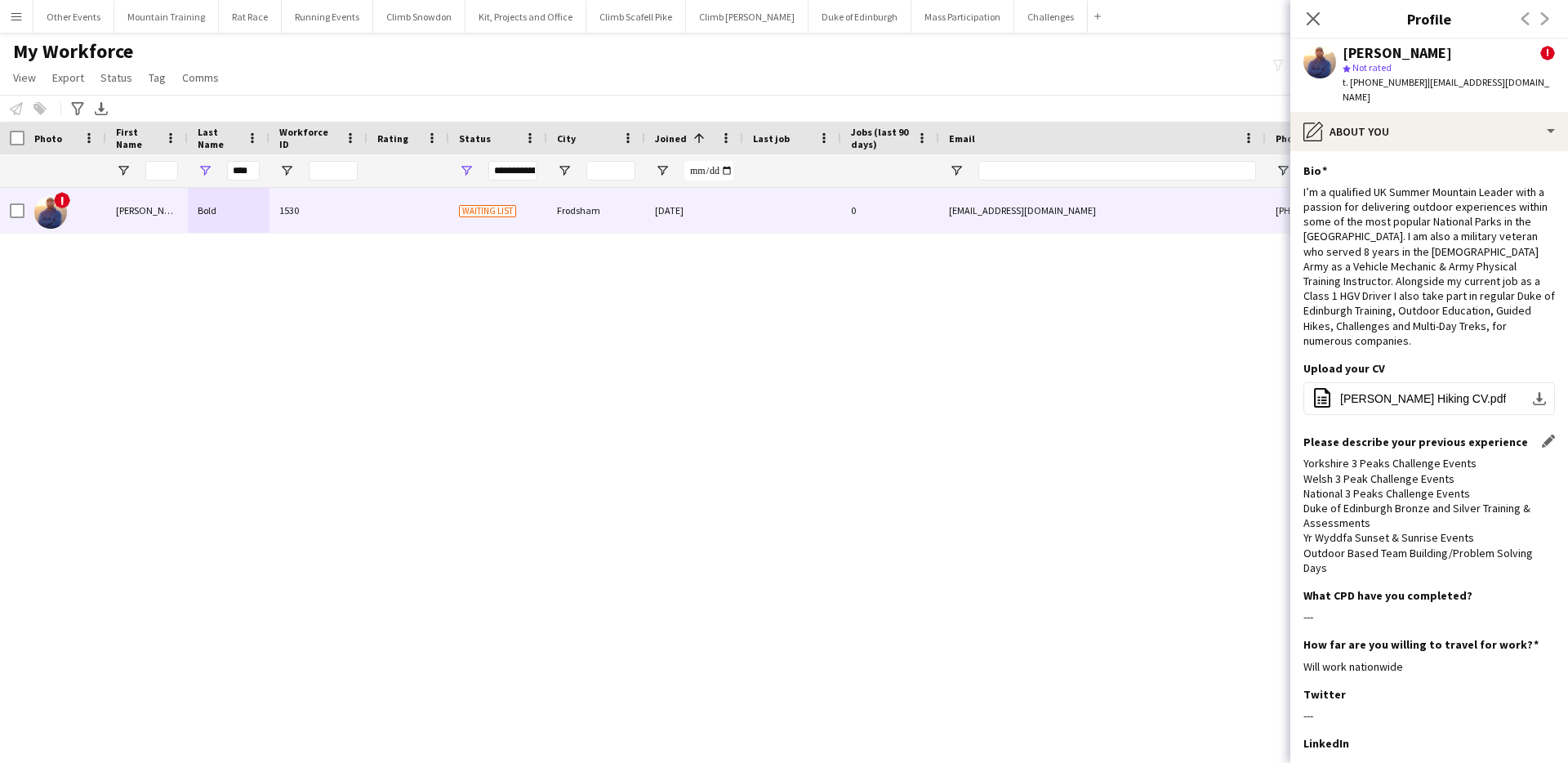
scroll to position [219, 0]
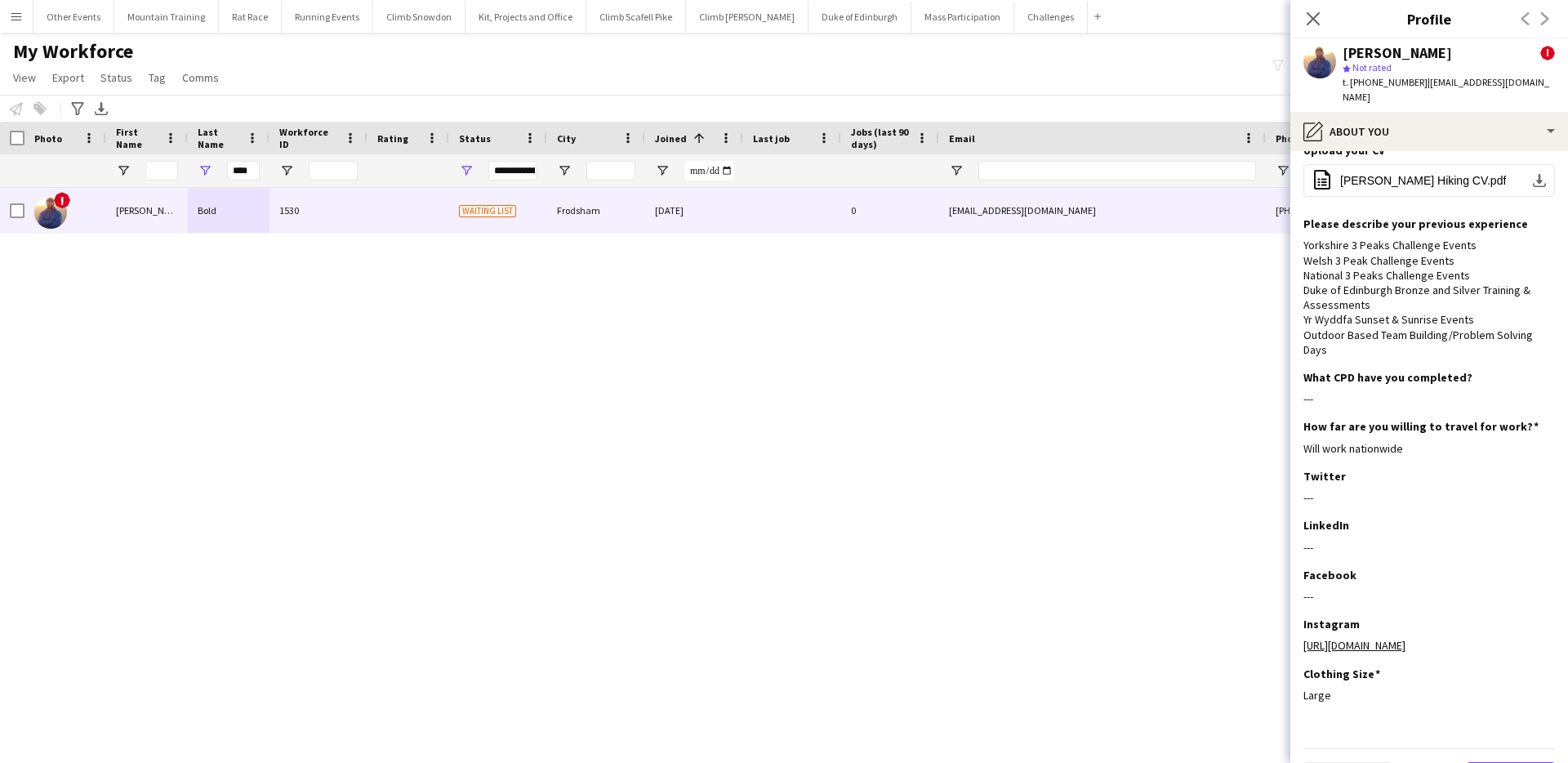
drag, startPoint x: 1485, startPoint y: 745, endPoint x: 1485, endPoint y: 705, distance: 40.0
click at [1485, 762] on button "Next" at bounding box center [1511, 778] width 89 height 33
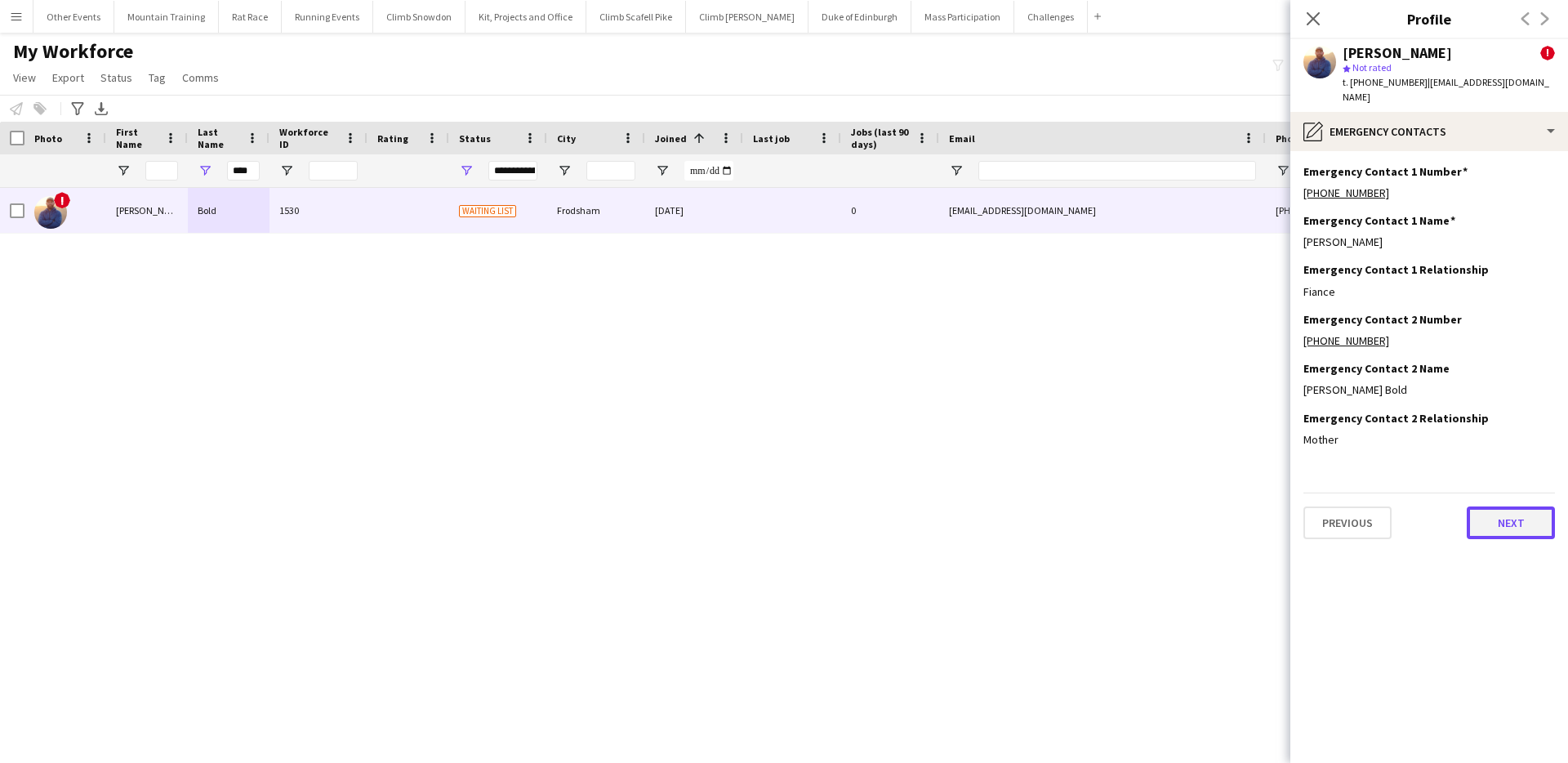
click at [1515, 519] on button "Next" at bounding box center [1511, 523] width 89 height 33
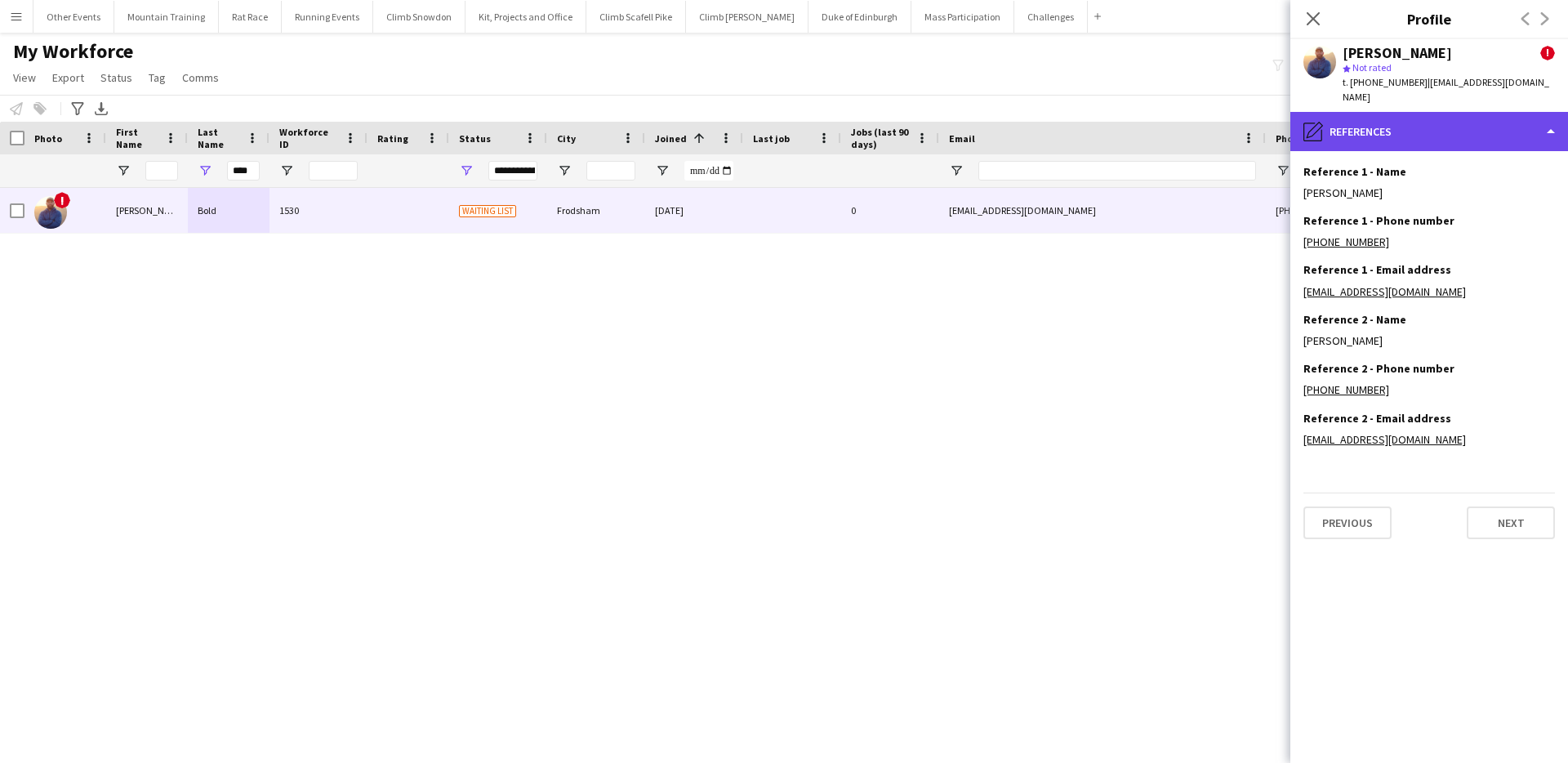
click at [1478, 112] on div "pencil4 References" at bounding box center [1429, 132] width 277 height 40
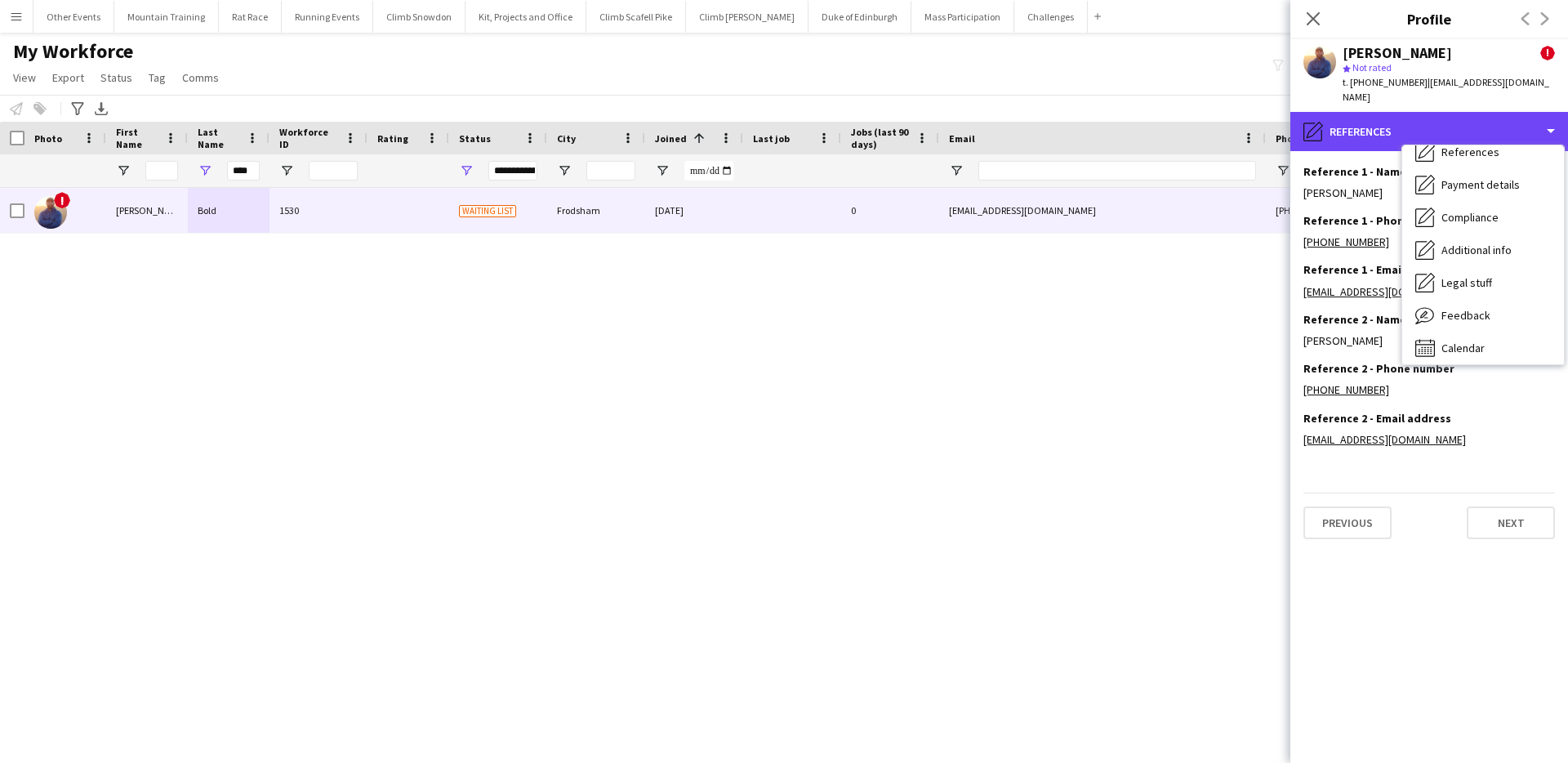
scroll to position [186, 0]
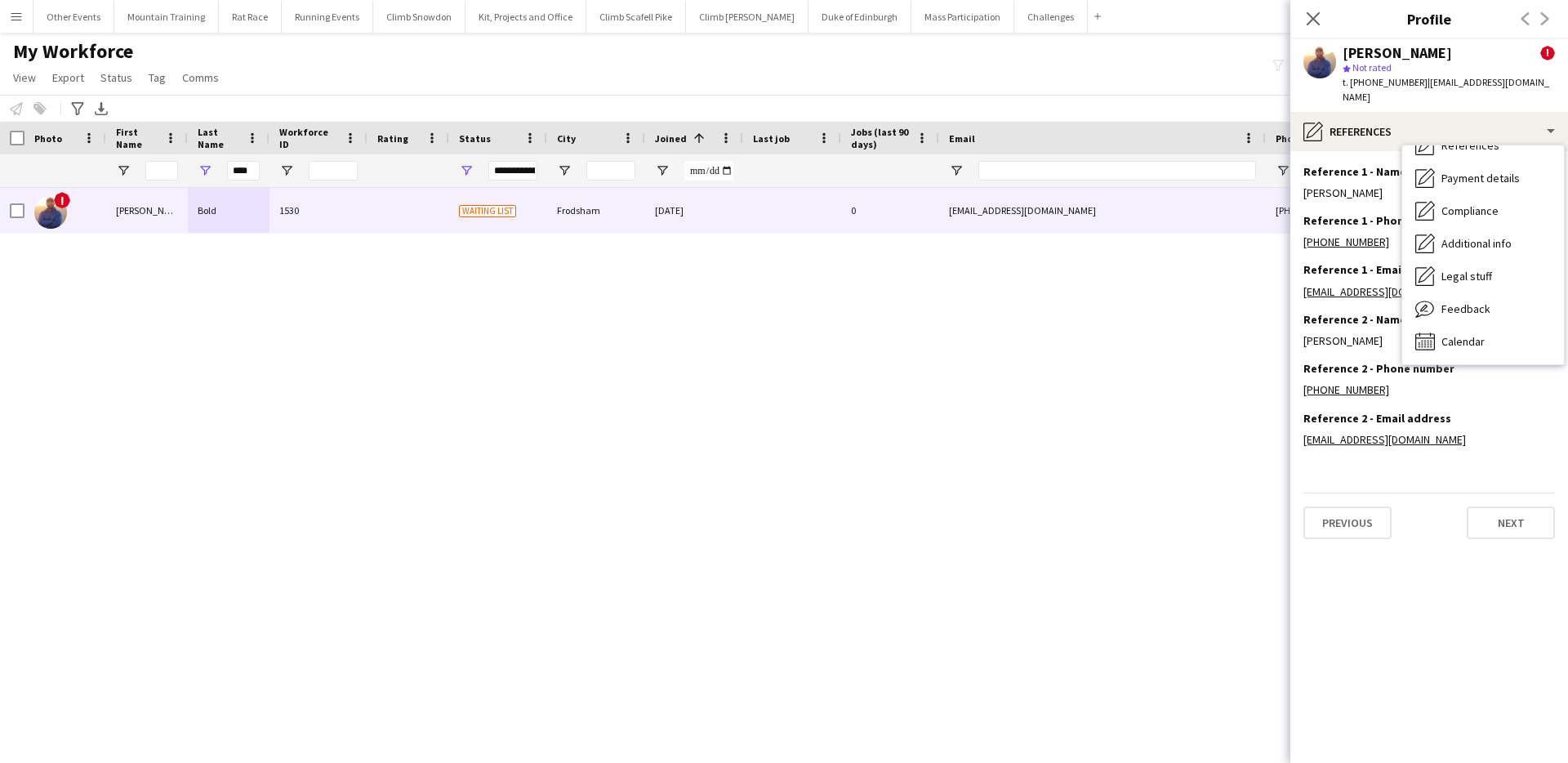
click at [1485, 301] on span "Feedback" at bounding box center [1466, 308] width 49 height 14
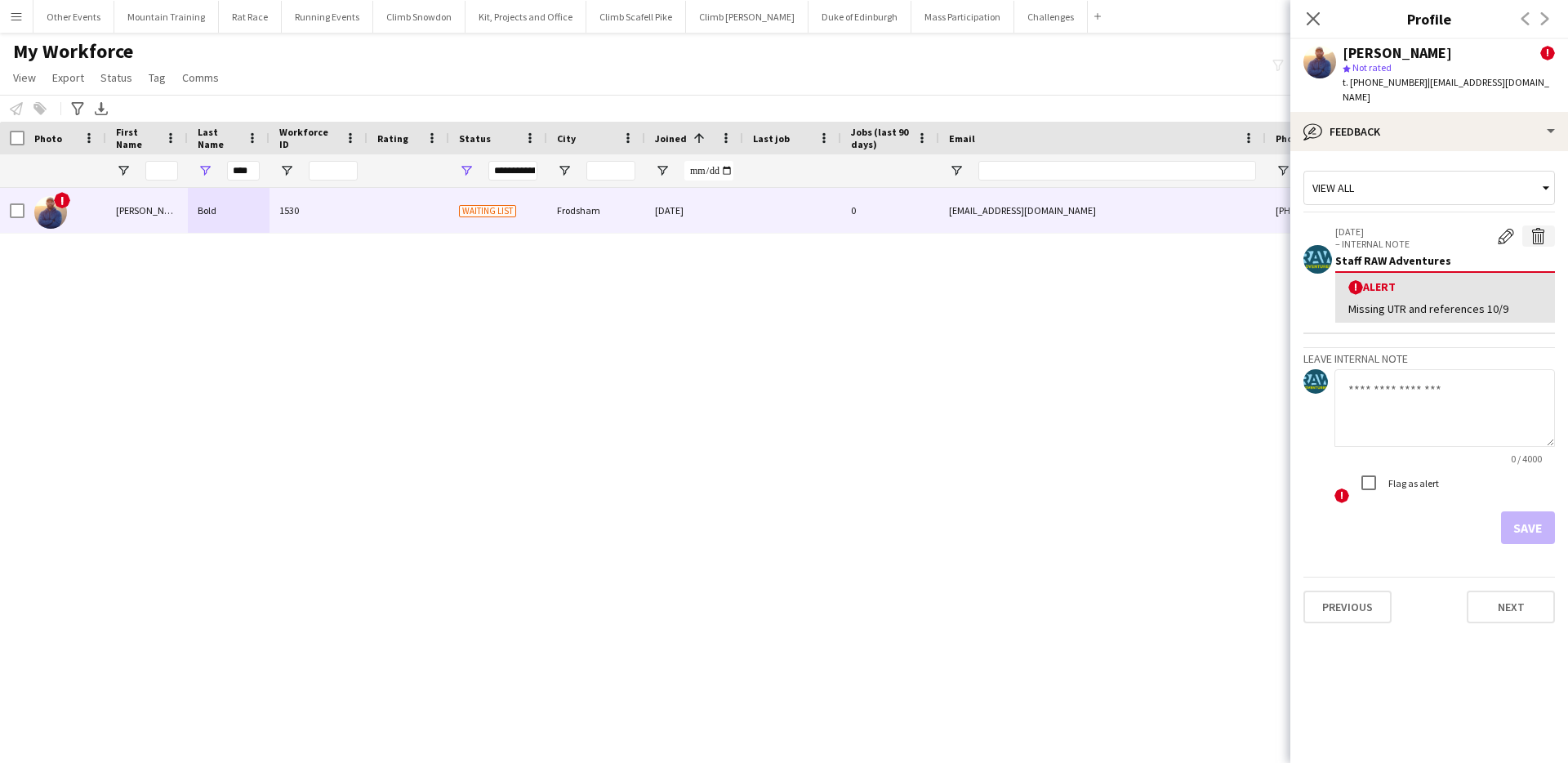
click at [1538, 228] on app-icon "Delete alert" at bounding box center [1538, 235] width 16 height 16
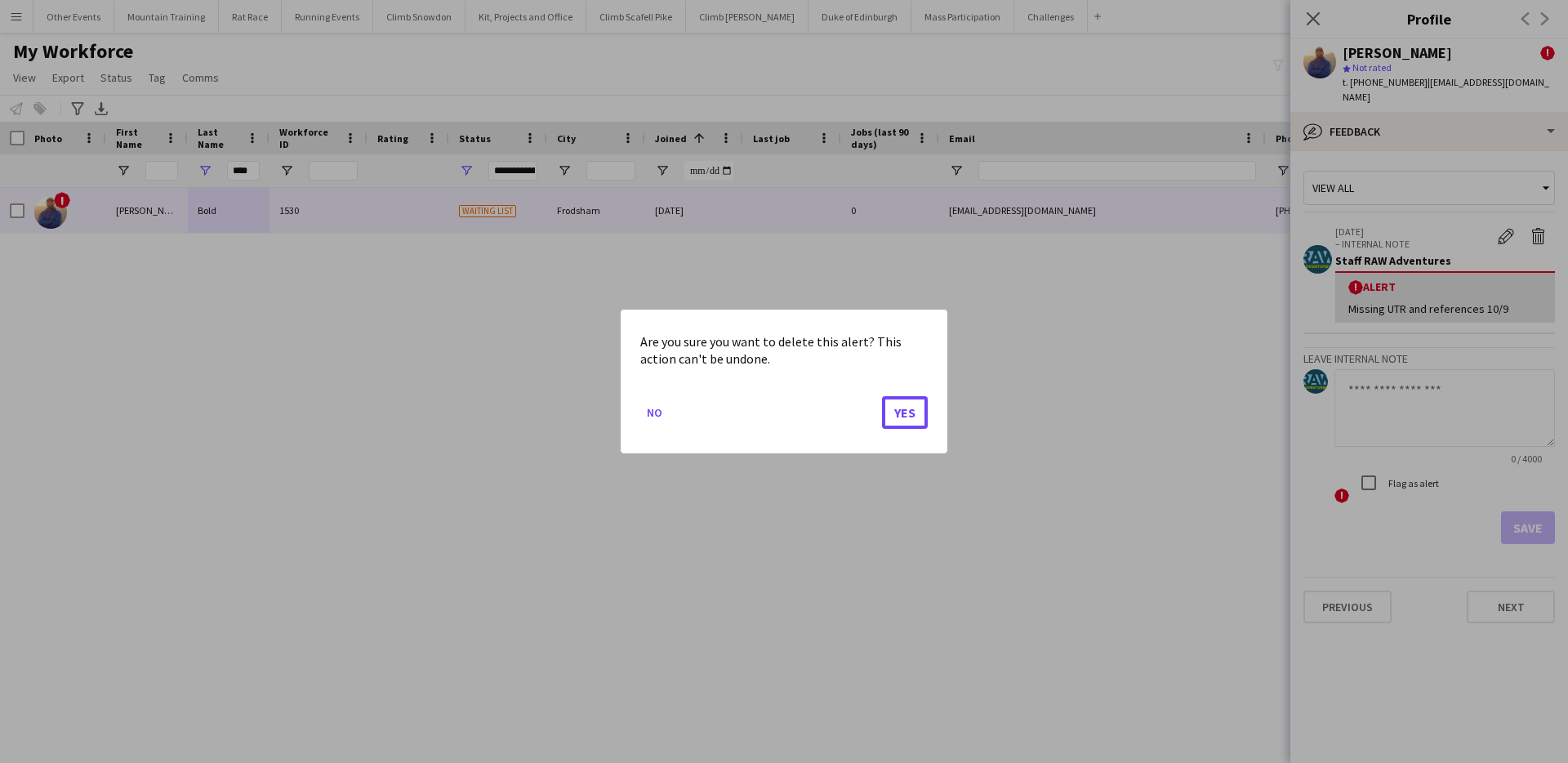
click at [916, 400] on button "Yes" at bounding box center [905, 412] width 46 height 33
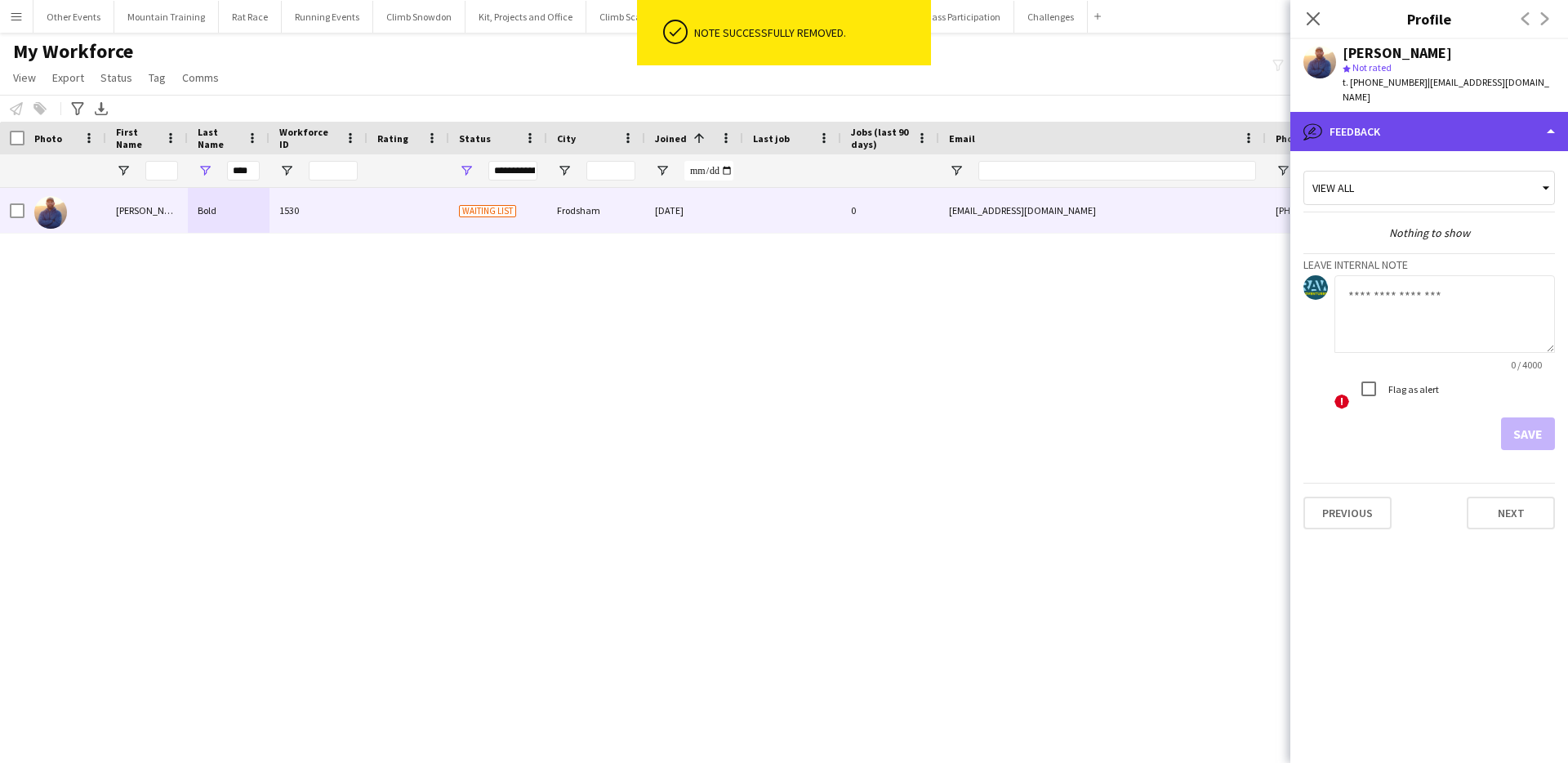
click at [1390, 126] on div "bubble-pencil Feedback" at bounding box center [1429, 132] width 277 height 40
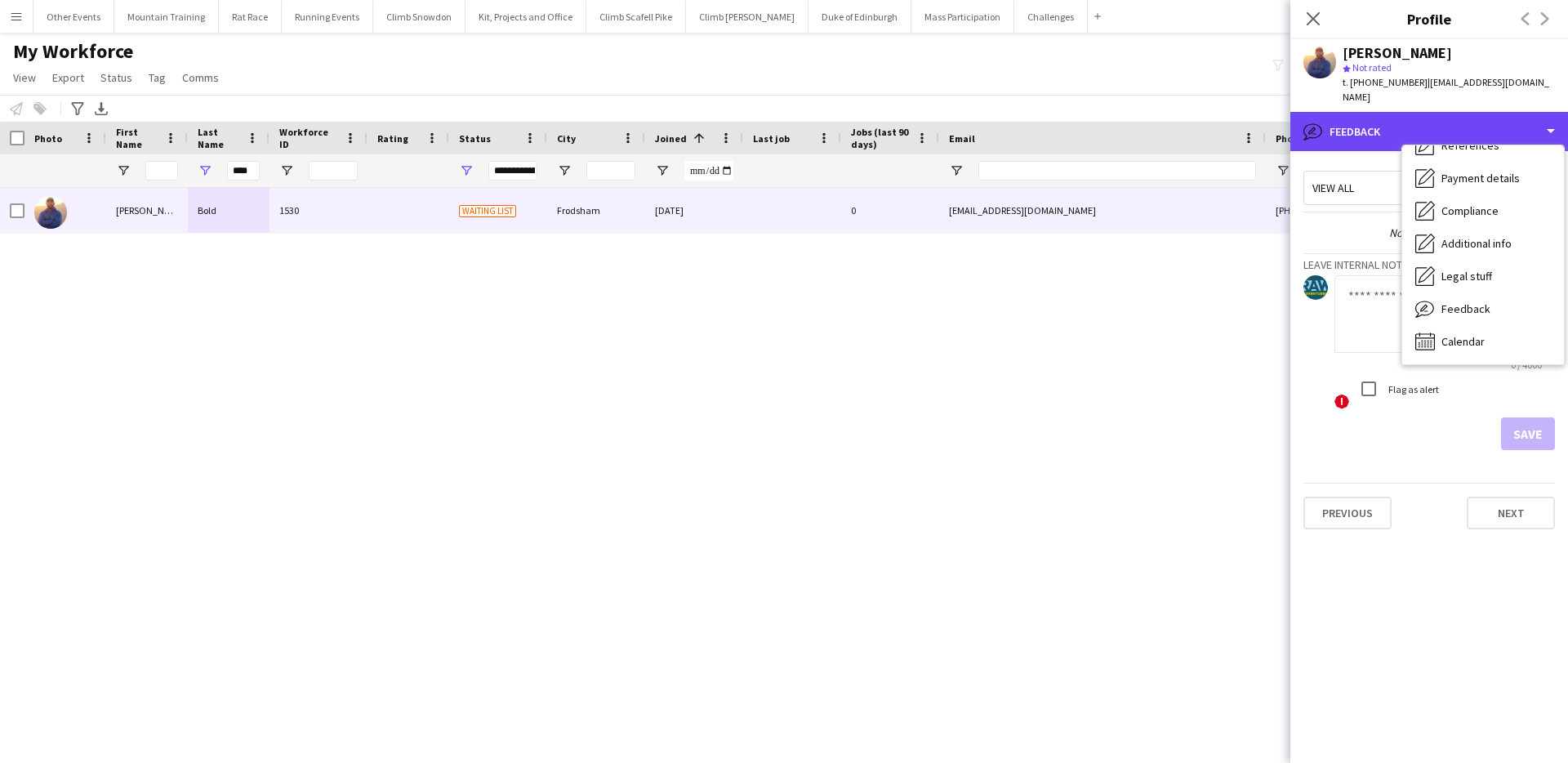
scroll to position [0, 0]
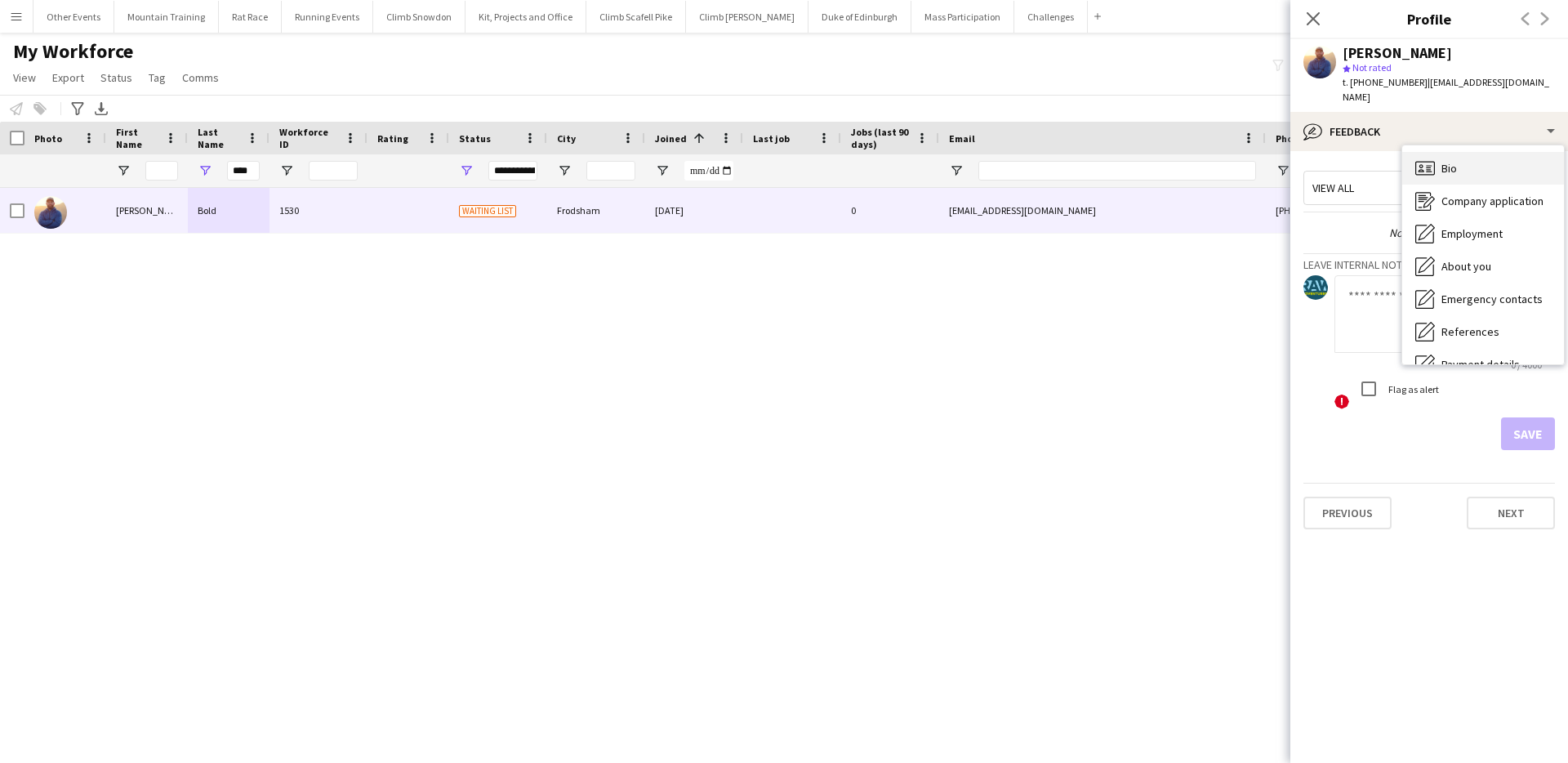
click at [1489, 155] on div "Bio Bio" at bounding box center [1483, 168] width 162 height 33
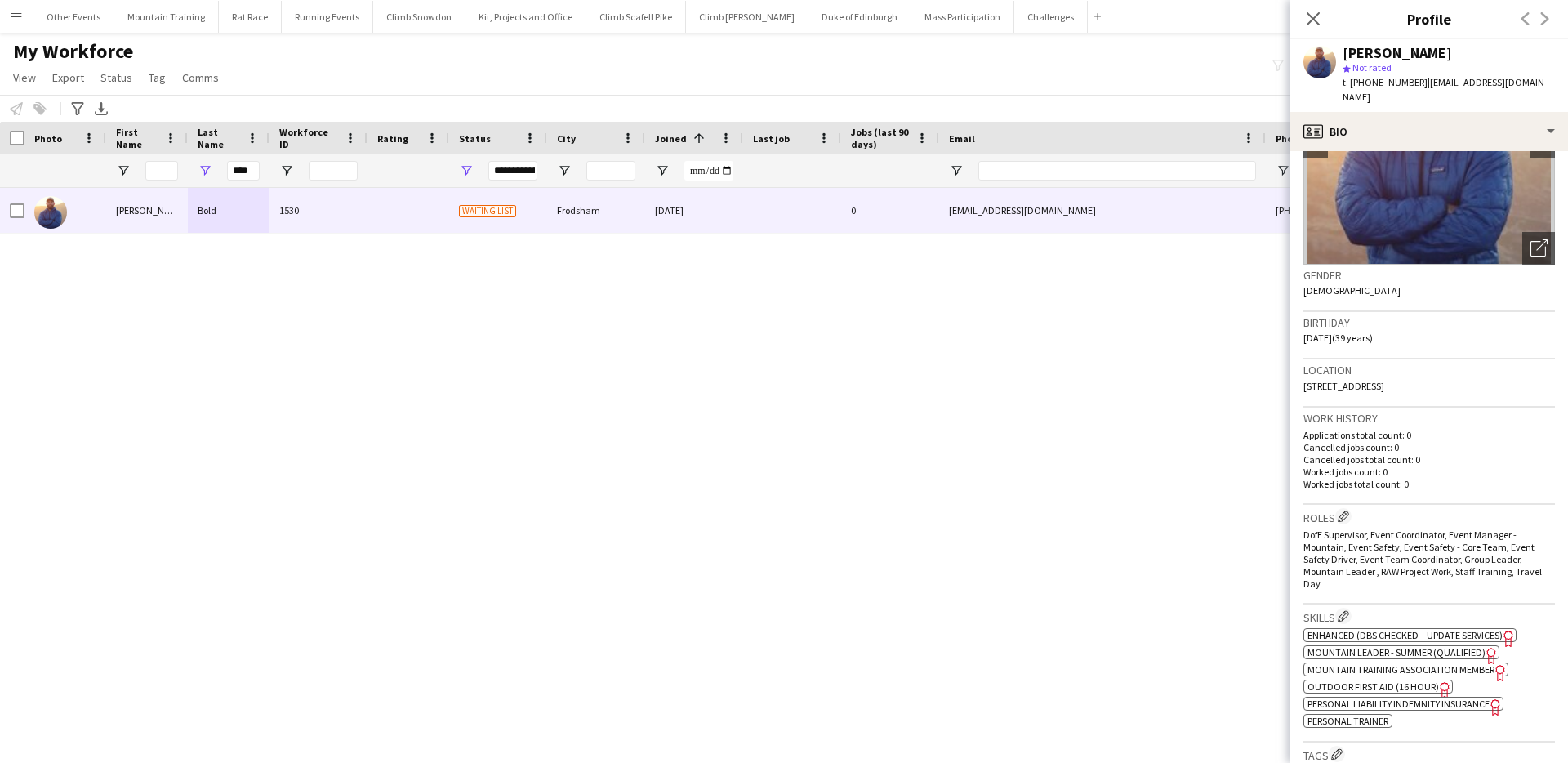
scroll to position [250, 0]
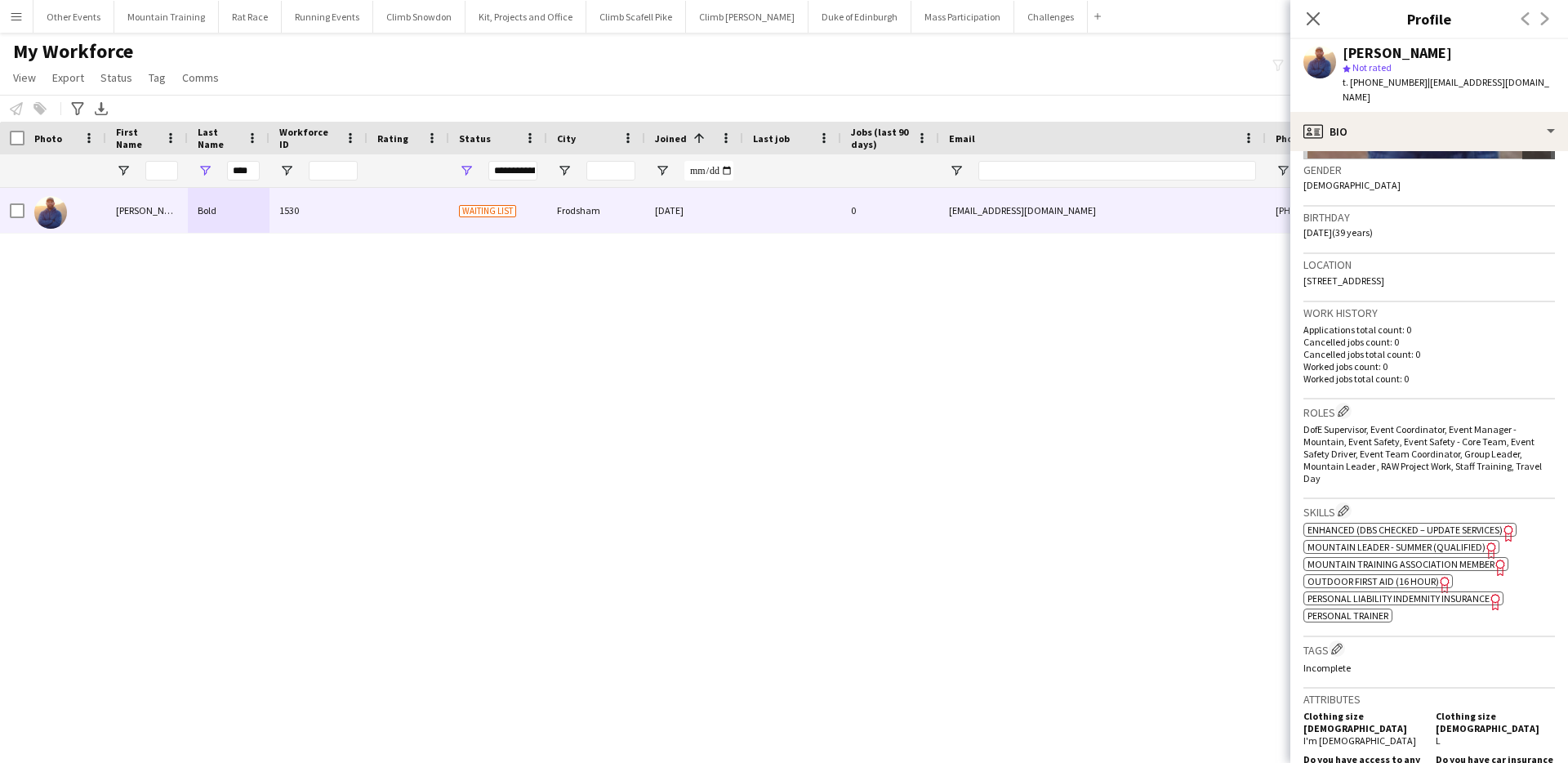
click at [1410, 524] on span "Enhanced (DBS Checked – Update Services)" at bounding box center [1405, 529] width 196 height 13
click at [1412, 540] on span "Mountain Leader - Summer (Qualified)" at bounding box center [1396, 546] width 178 height 13
click at [1363, 575] on span "Outdoor First Aid (16 hour)" at bounding box center [1373, 581] width 132 height 13
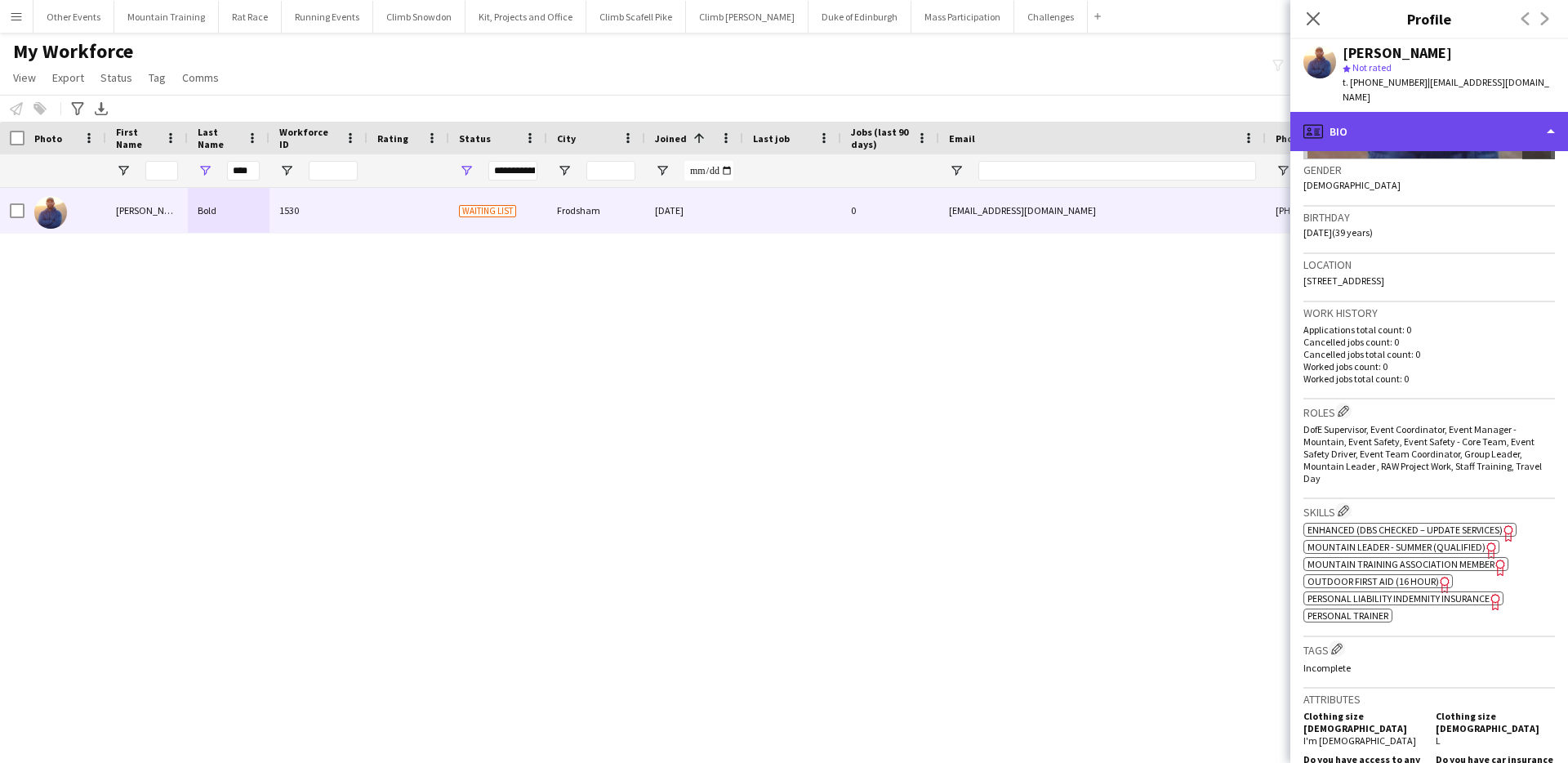
click at [1524, 112] on div "profile Bio" at bounding box center [1429, 132] width 277 height 40
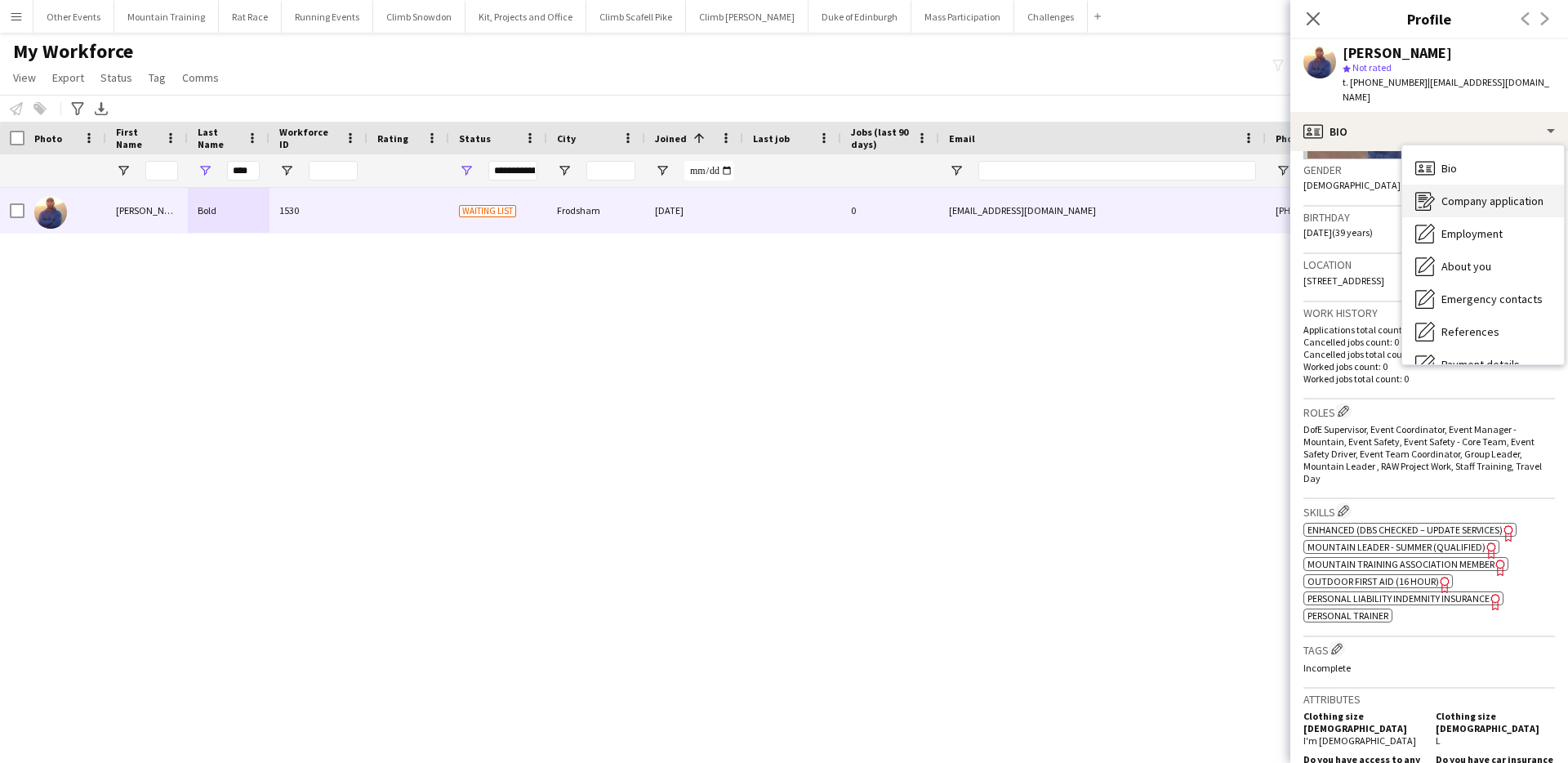
click at [1524, 194] on span "Company application" at bounding box center [1492, 201] width 102 height 14
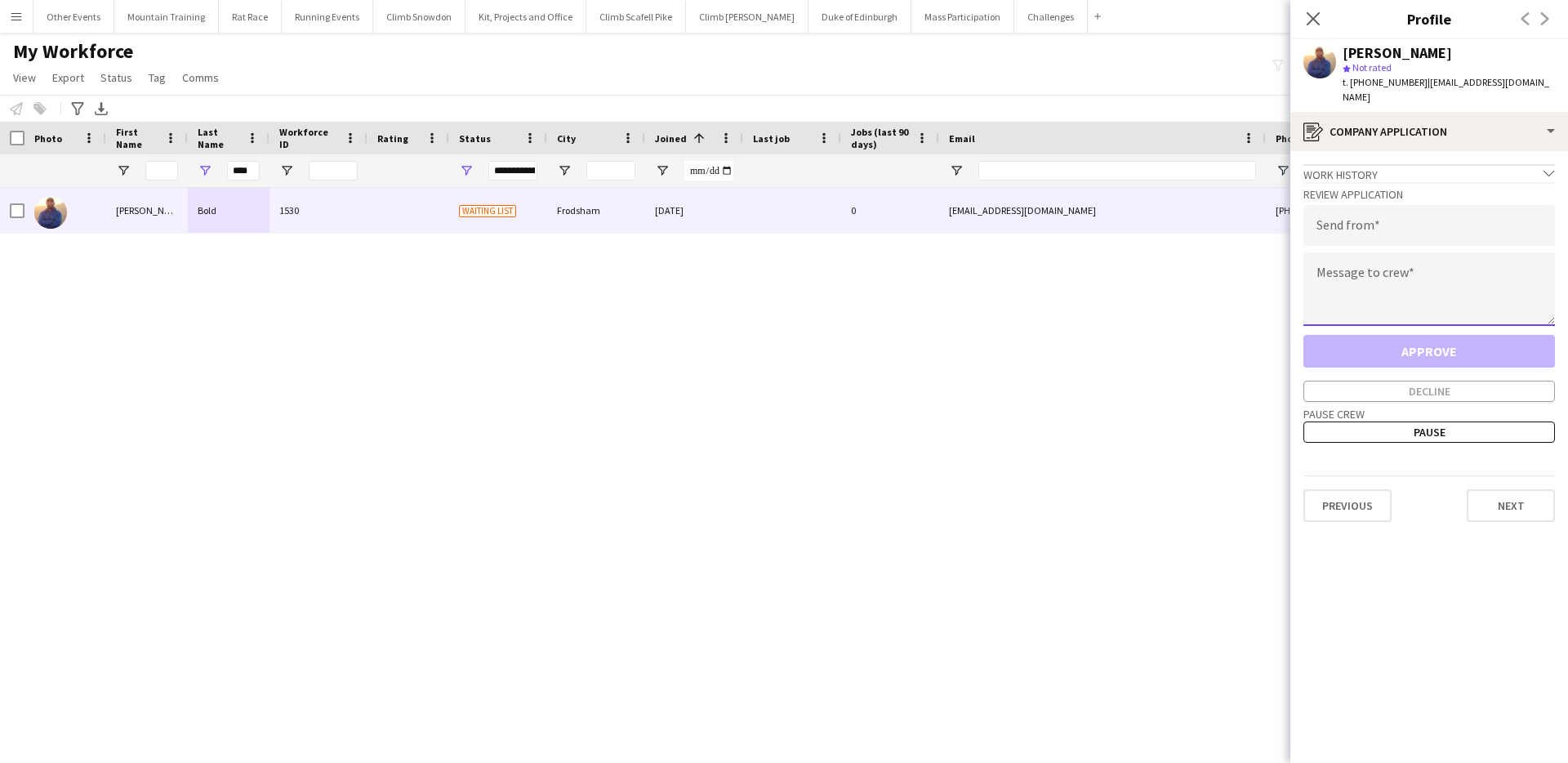
click at [1392, 268] on textarea at bounding box center [1429, 288] width 251 height 73
paste textarea "**********"
type textarea "**********"
click at [1412, 218] on input "email" at bounding box center [1429, 225] width 251 height 40
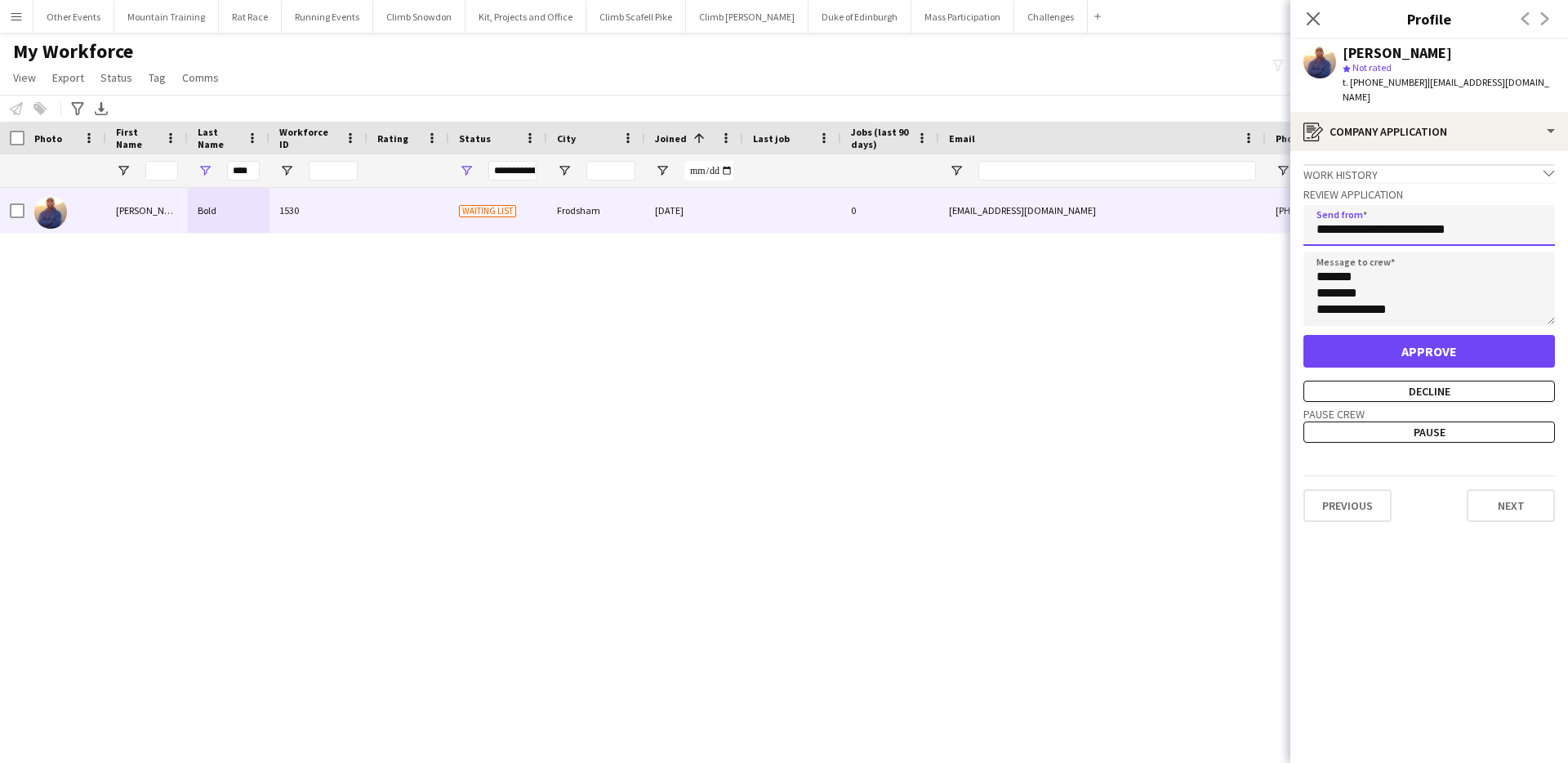
type input "**********"
drag, startPoint x: 1430, startPoint y: 338, endPoint x: 1340, endPoint y: 321, distance: 91.6
click at [1430, 338] on button "Approve" at bounding box center [1429, 351] width 251 height 33
